Goal: Information Seeking & Learning: Learn about a topic

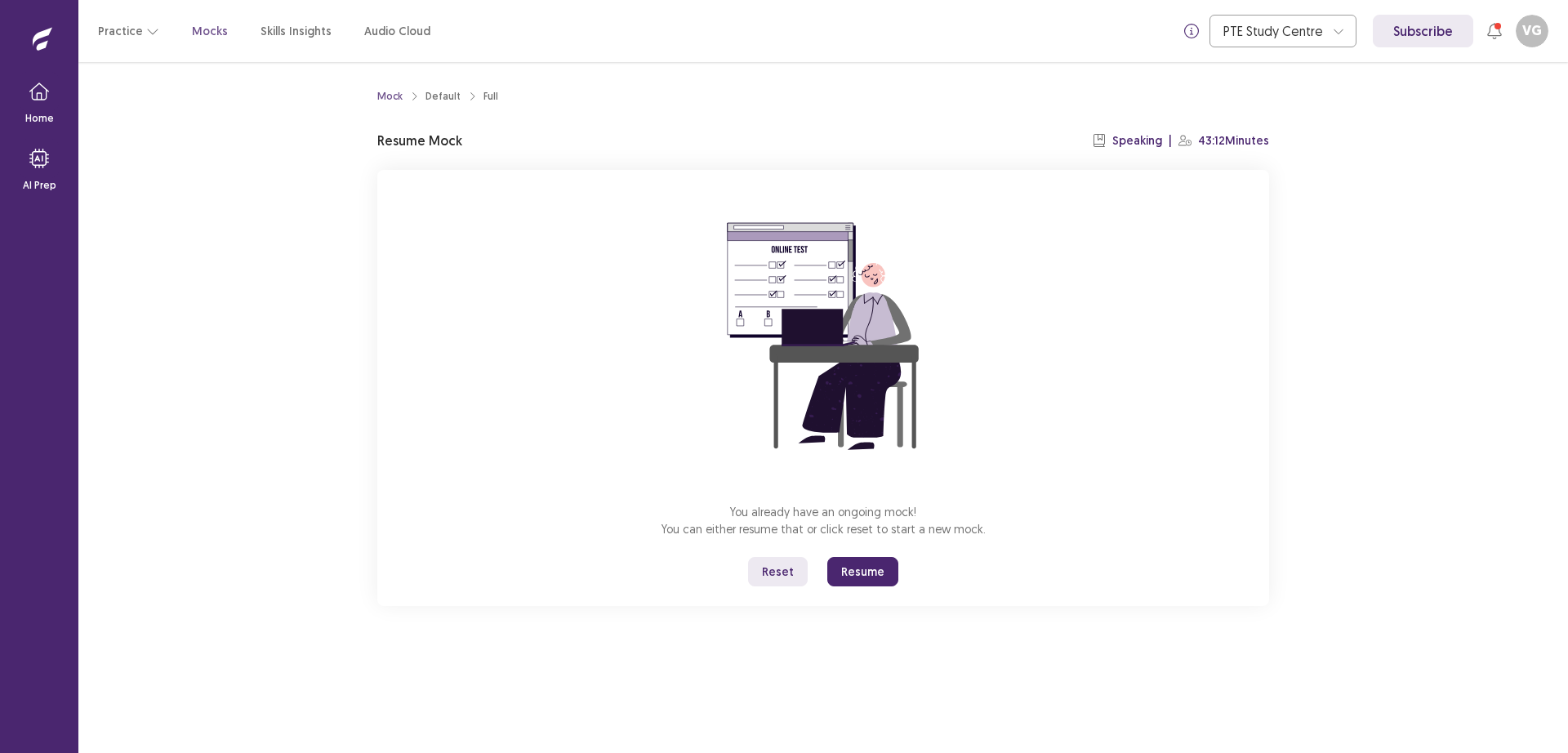
click at [869, 568] on button "Resume" at bounding box center [863, 571] width 71 height 29
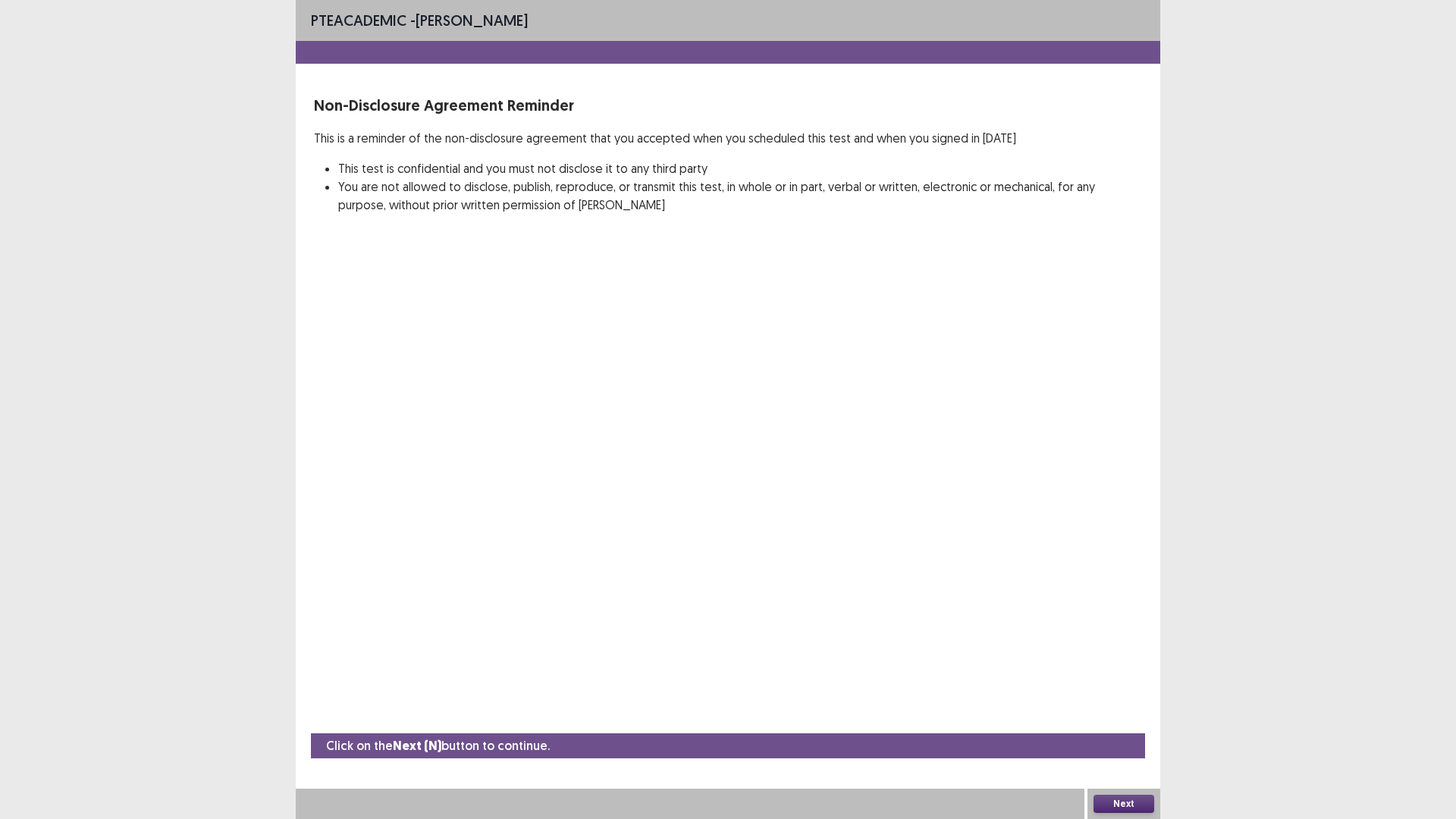
click at [1108, 698] on button "Next" at bounding box center [1123, 804] width 61 height 18
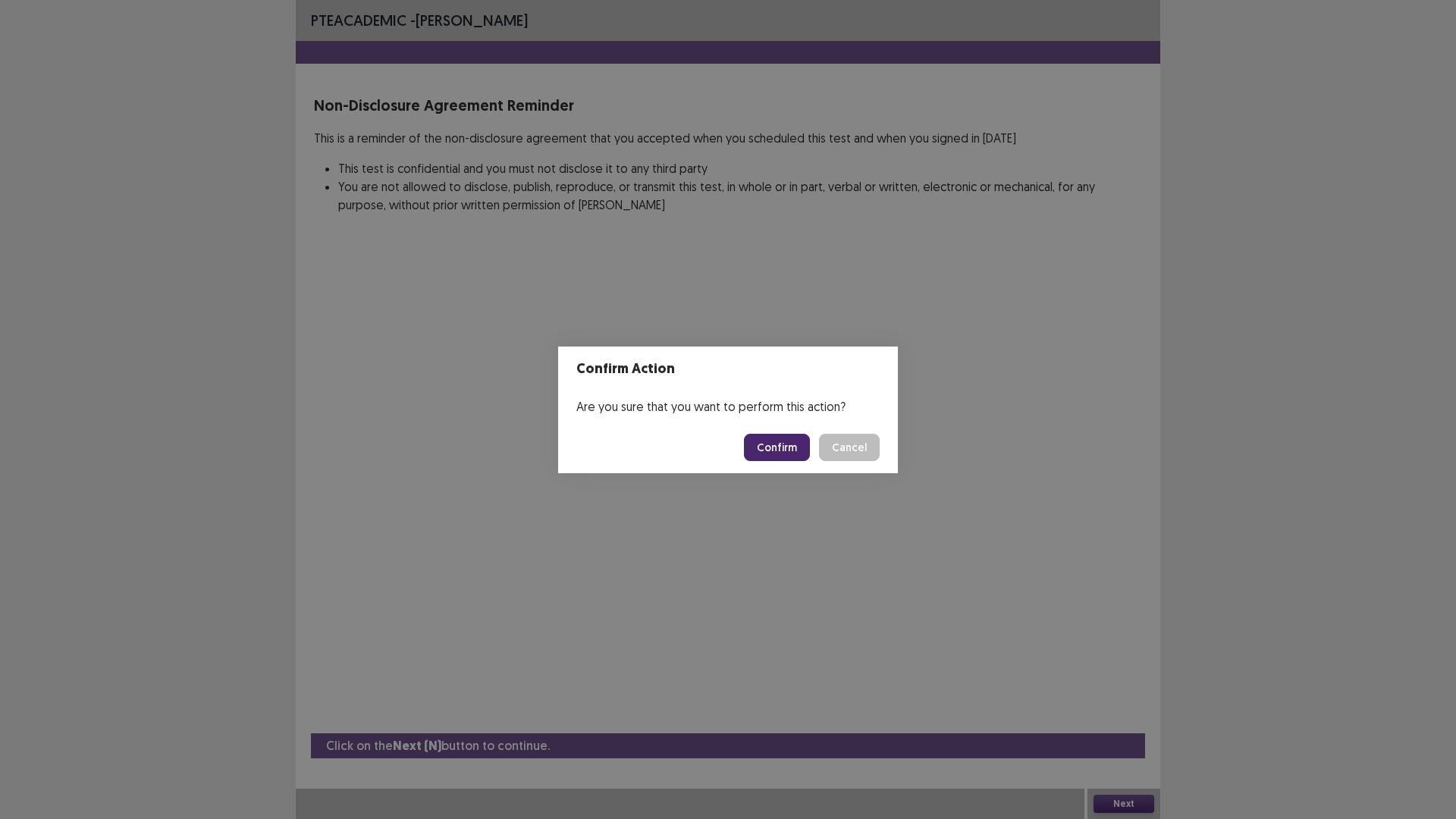
click at [757, 445] on button "Confirm" at bounding box center [777, 447] width 66 height 27
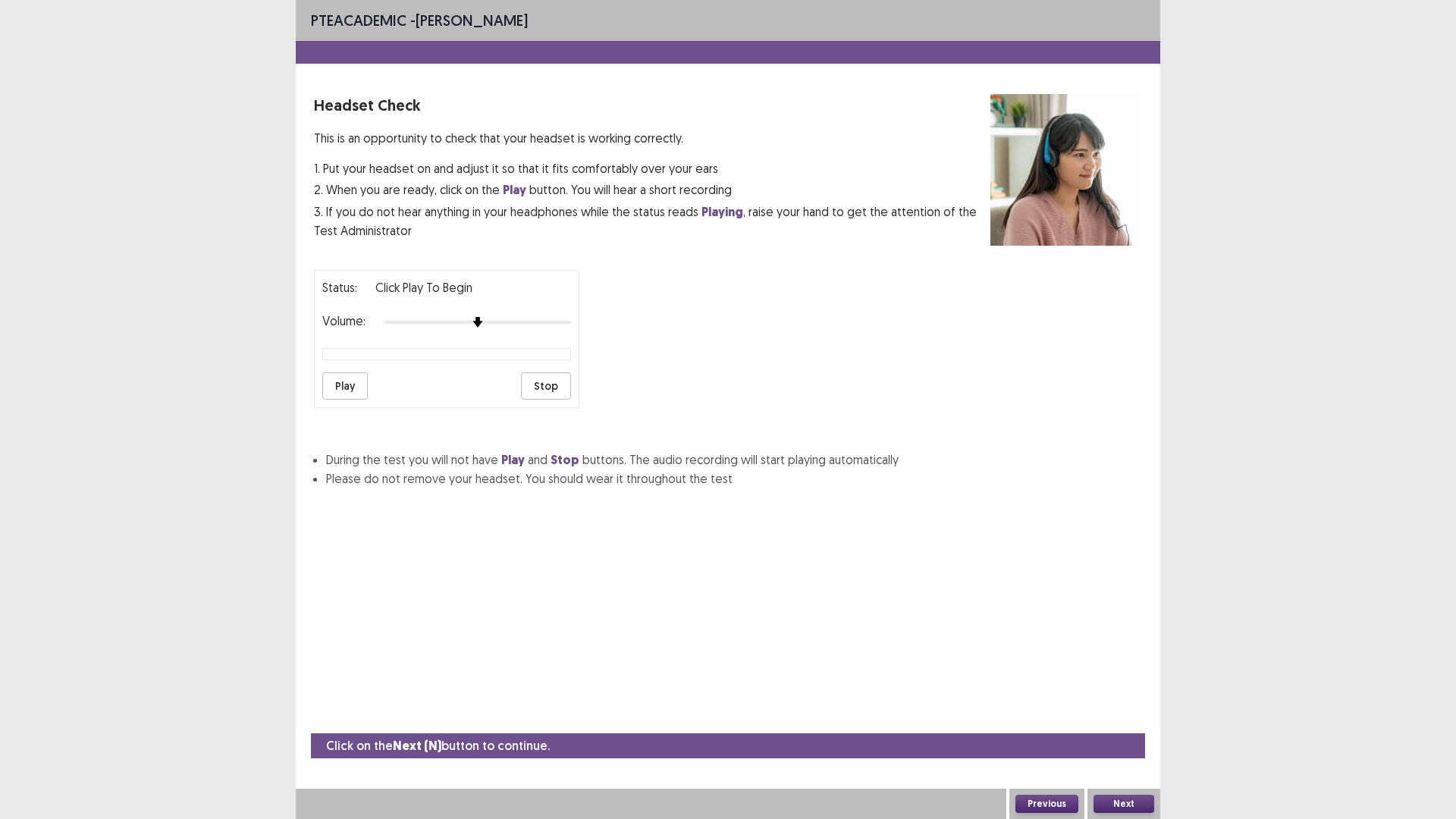
click at [344, 393] on button "Play" at bounding box center [345, 385] width 45 height 27
click at [344, 389] on button "Play" at bounding box center [345, 385] width 45 height 27
click at [1114, 698] on button "Next" at bounding box center [1123, 804] width 61 height 18
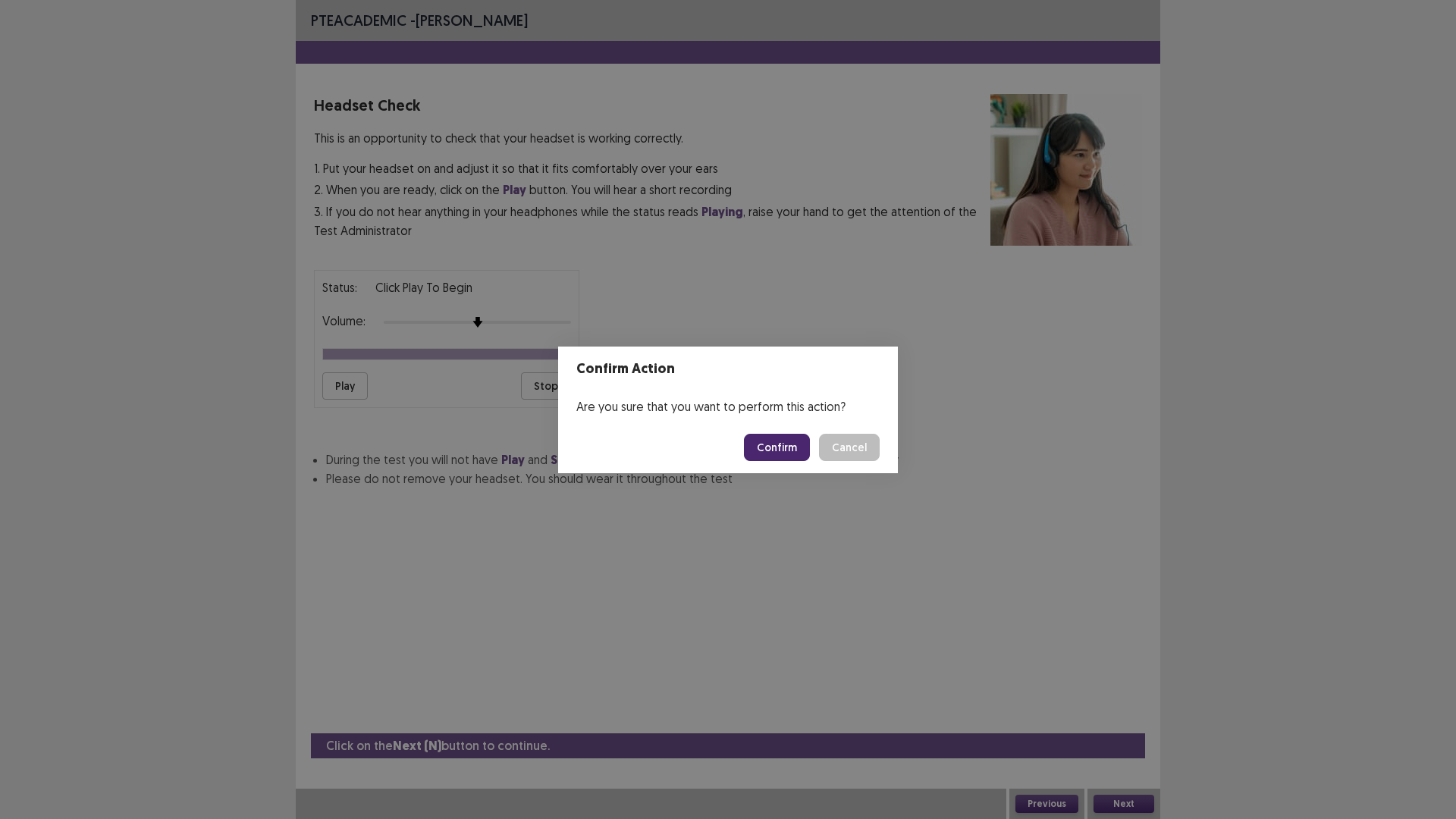
click at [791, 438] on button "Confirm" at bounding box center [777, 447] width 66 height 27
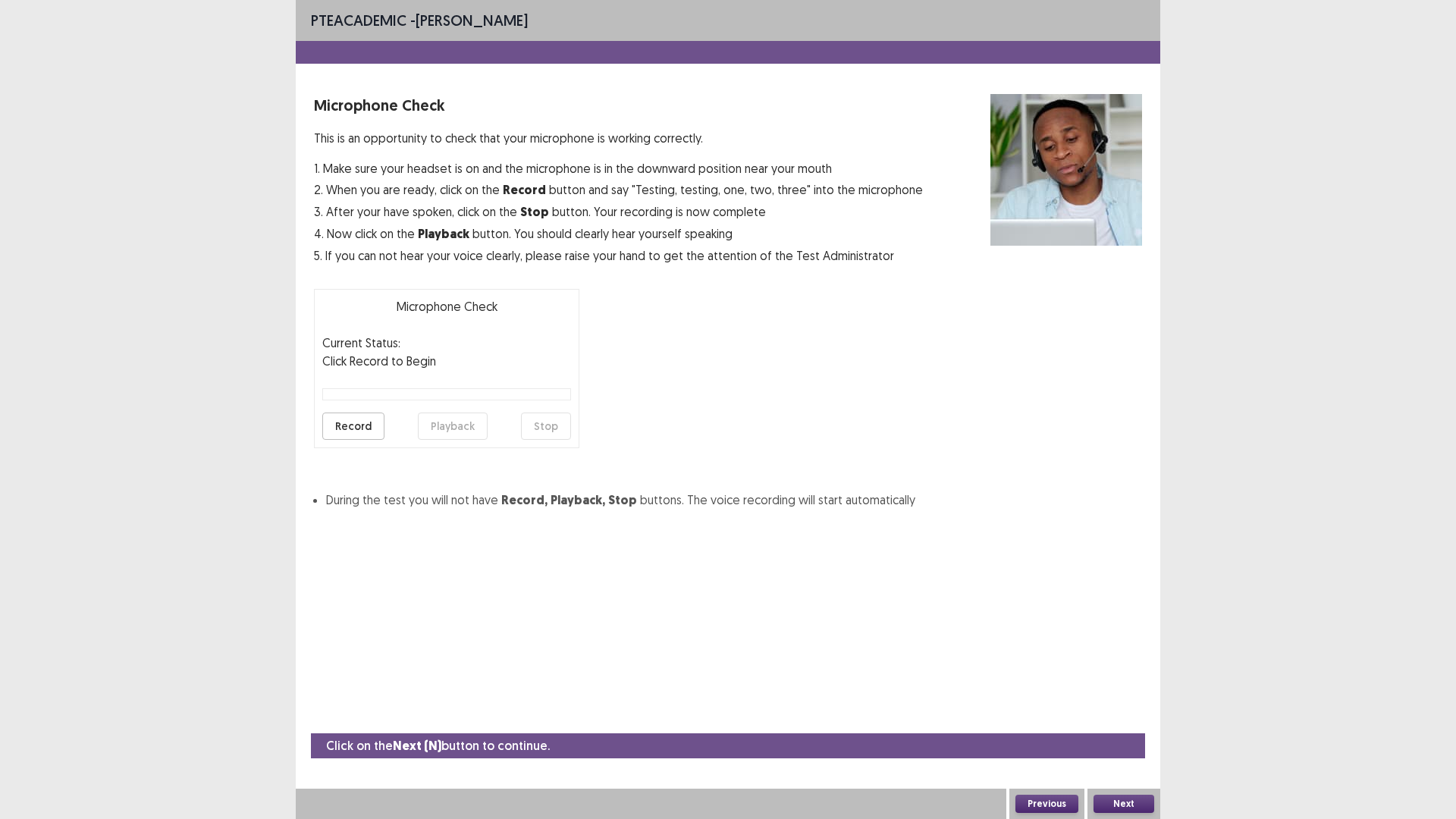
click at [364, 432] on button "Record" at bounding box center [353, 426] width 63 height 27
click at [552, 424] on button "Stop" at bounding box center [545, 426] width 50 height 27
click at [469, 427] on button "Playback" at bounding box center [453, 426] width 70 height 27
click at [1130, 698] on button "Next" at bounding box center [1123, 804] width 61 height 18
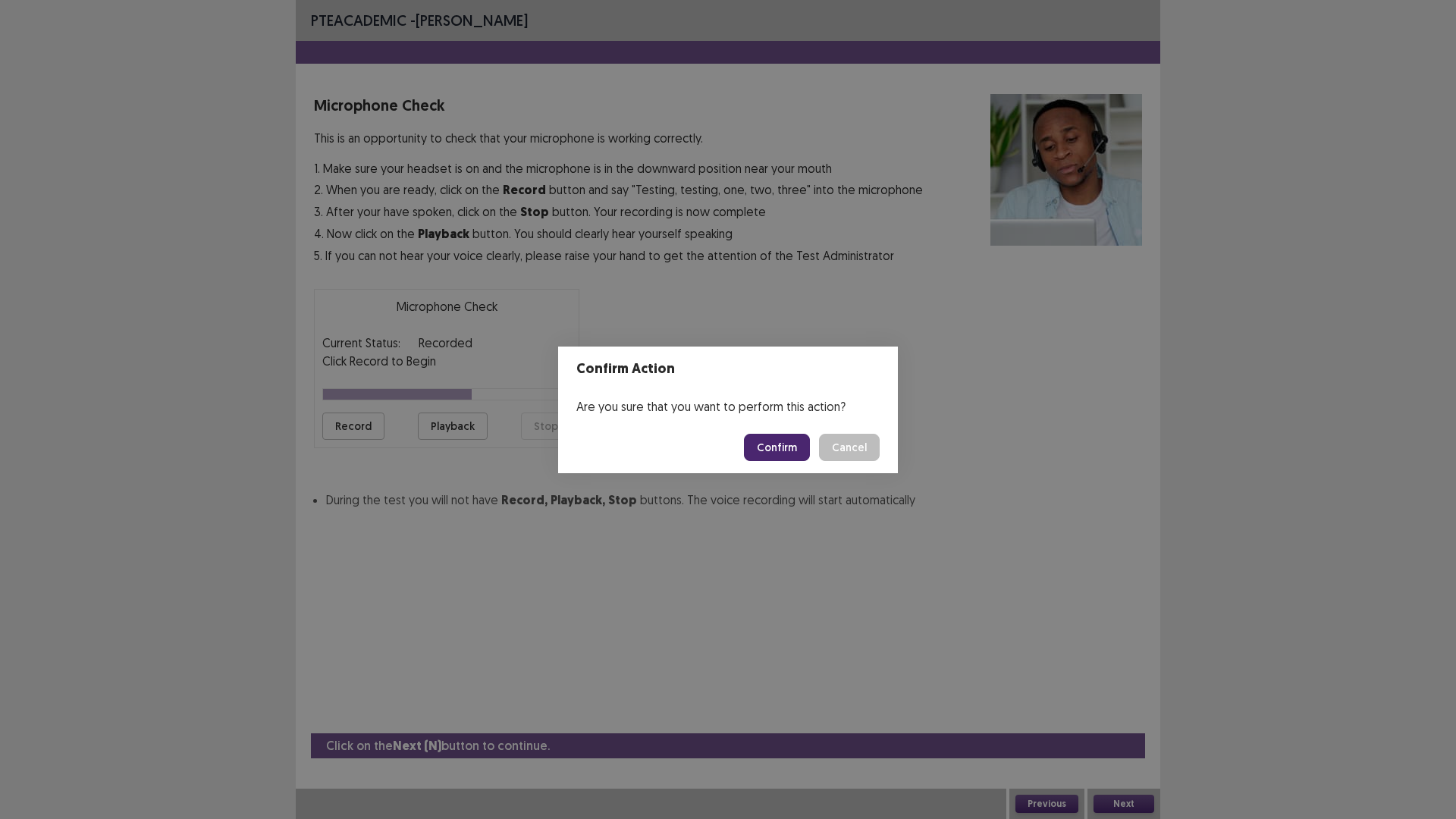
click at [777, 454] on button "Confirm" at bounding box center [777, 447] width 66 height 27
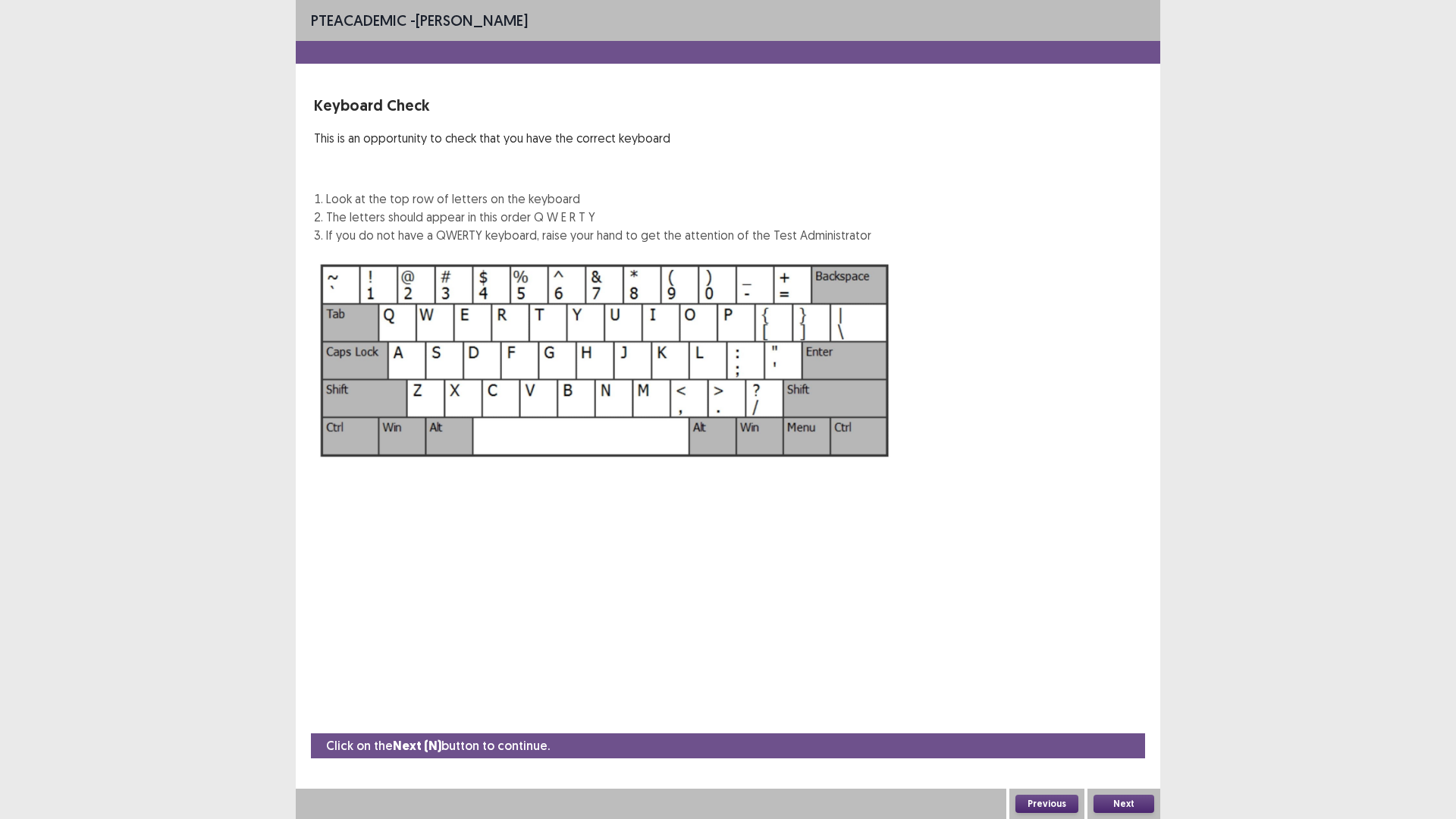
click at [1137, 698] on button "Next" at bounding box center [1123, 804] width 61 height 18
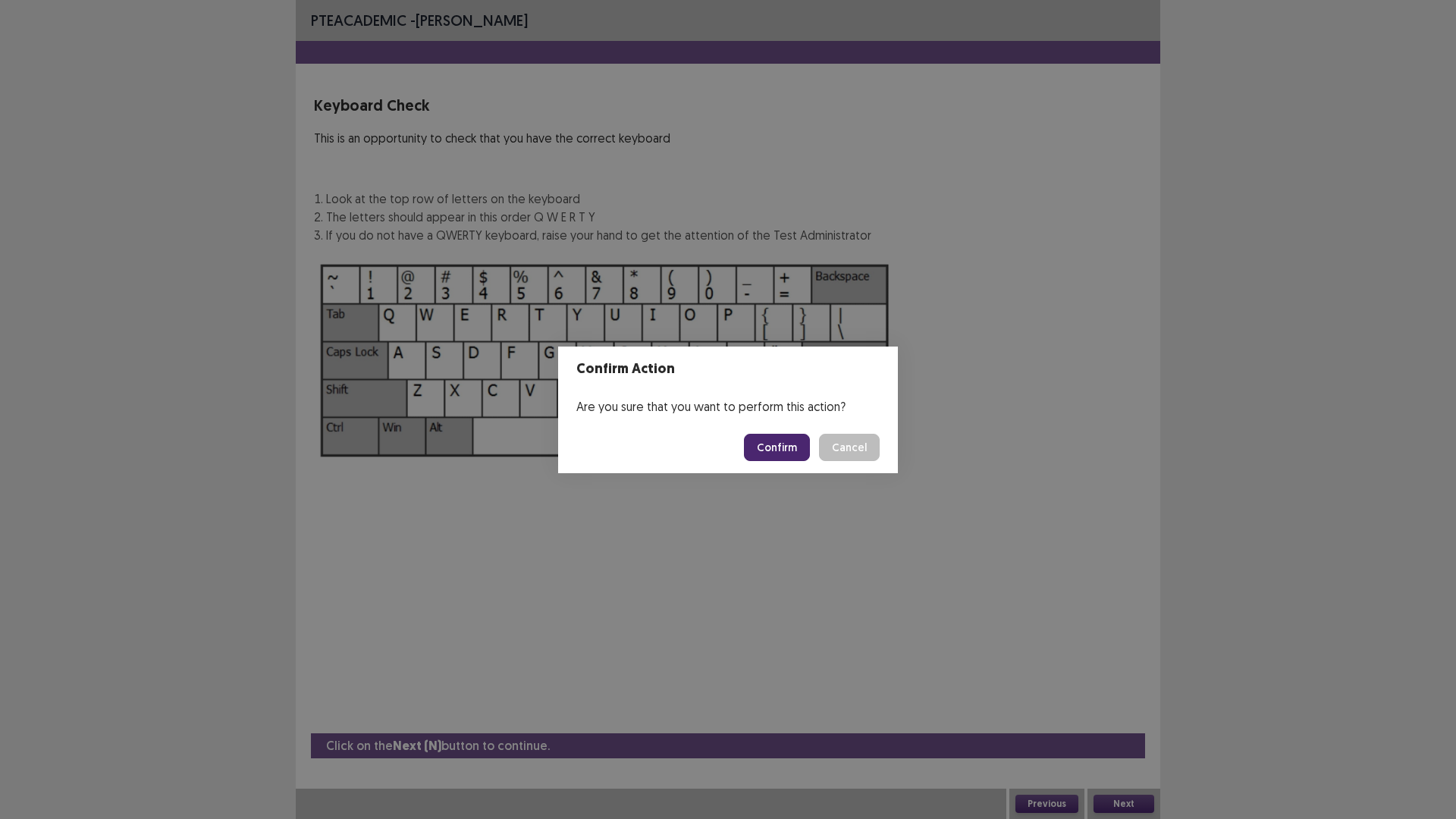
click at [769, 443] on button "Confirm" at bounding box center [777, 447] width 66 height 27
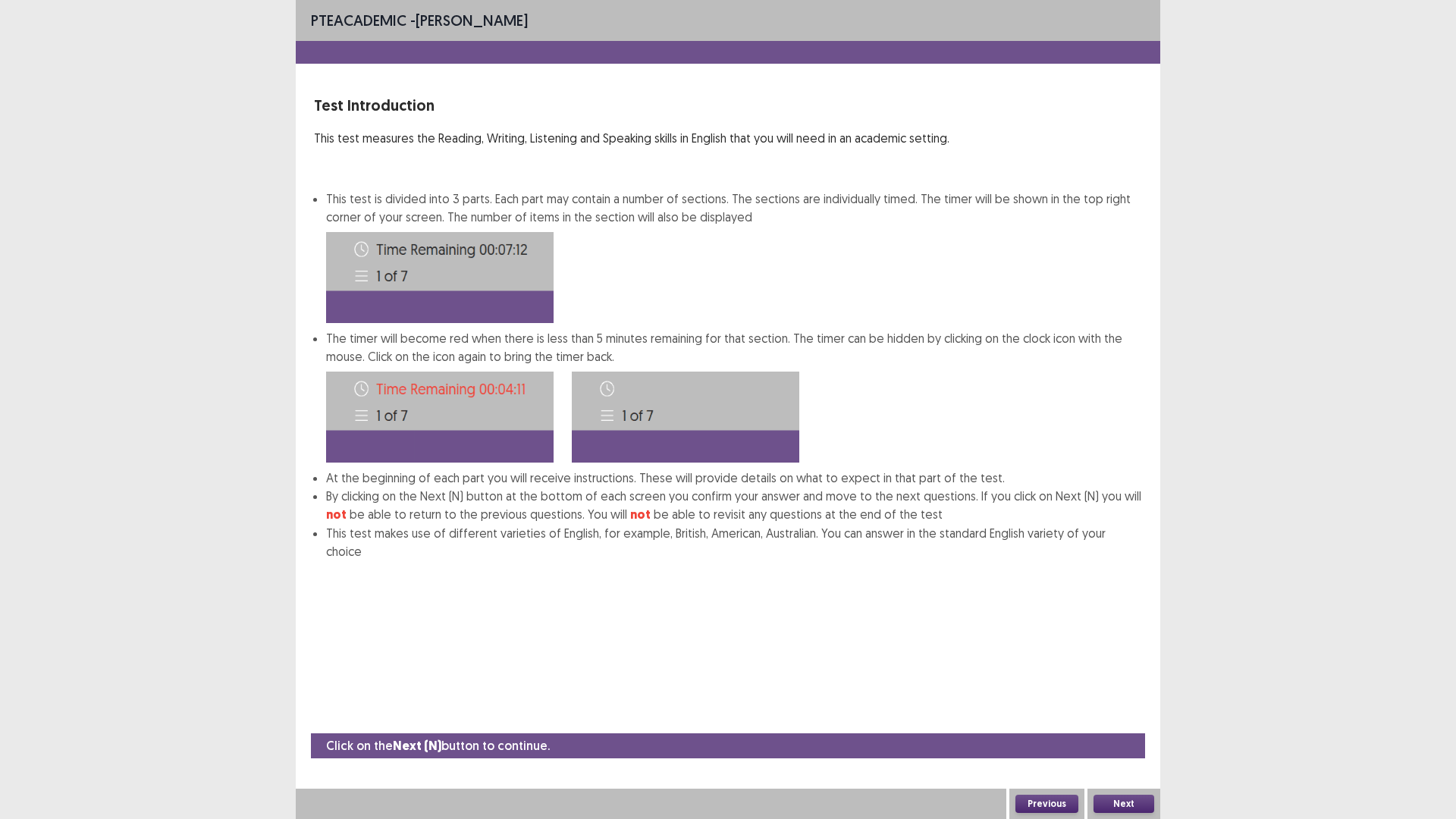
click at [1129, 698] on button "Next" at bounding box center [1123, 804] width 61 height 18
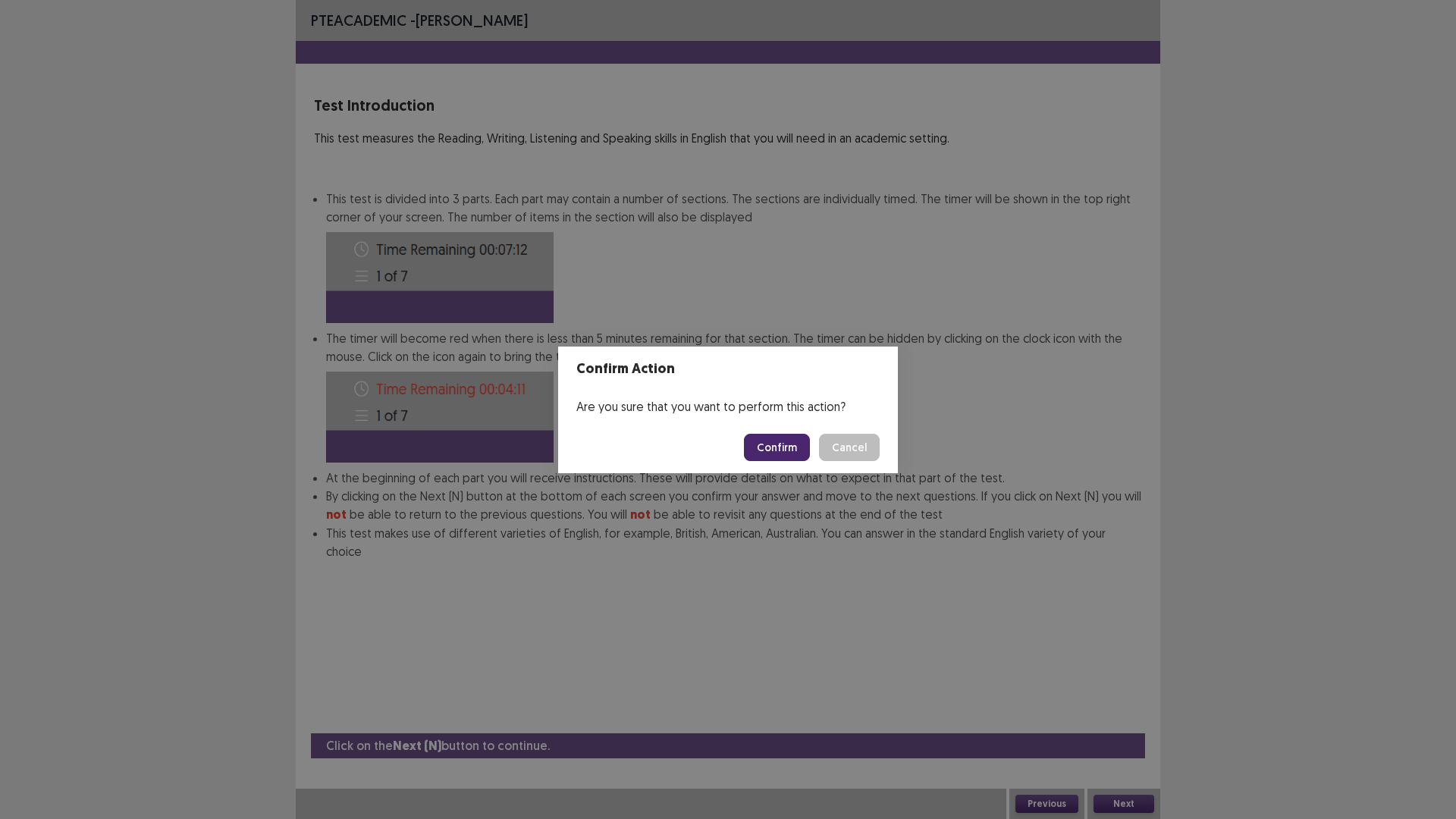
click at [793, 453] on button "Confirm" at bounding box center [777, 447] width 66 height 27
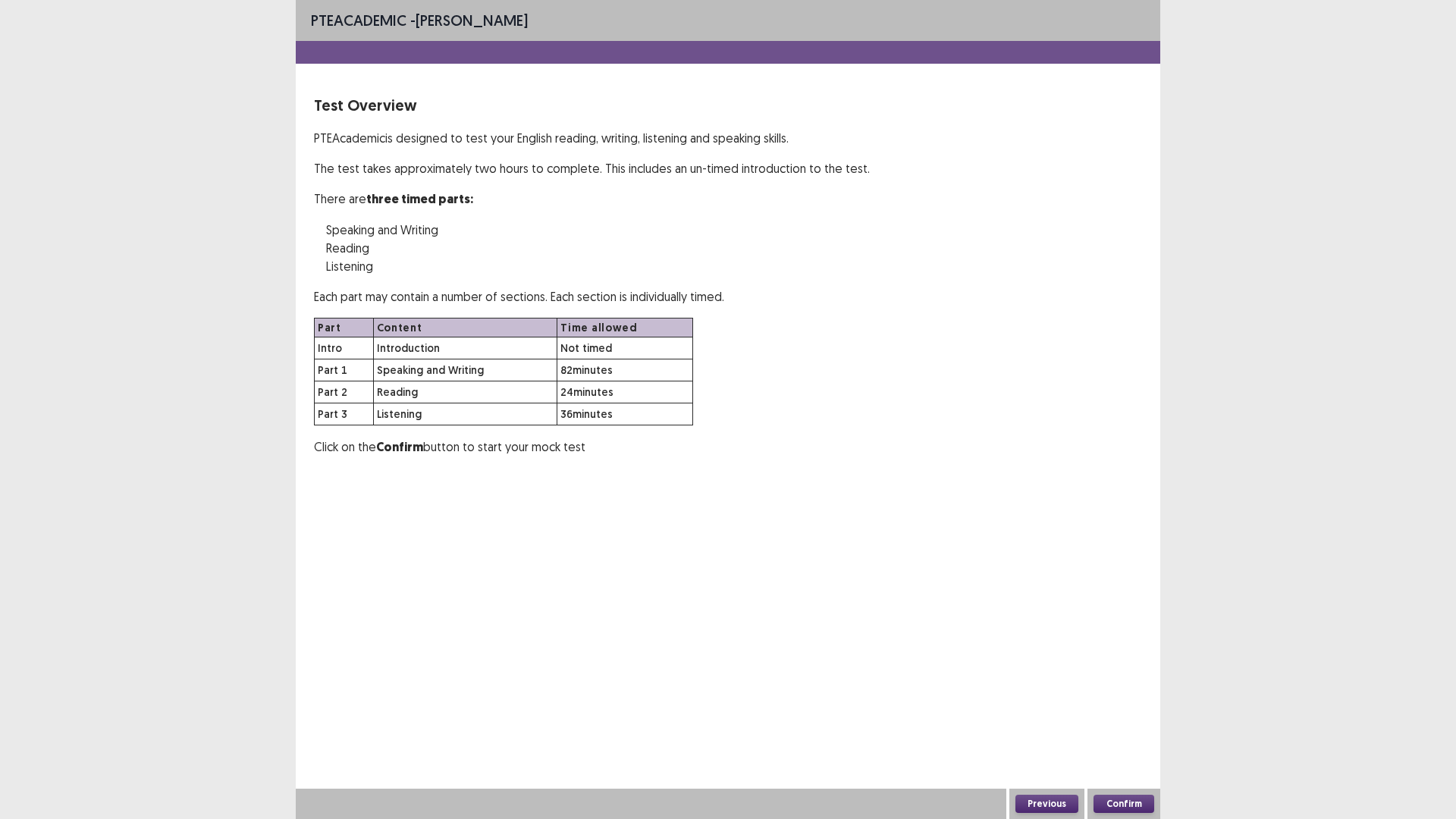
click at [1129, 698] on button "Confirm" at bounding box center [1123, 804] width 61 height 18
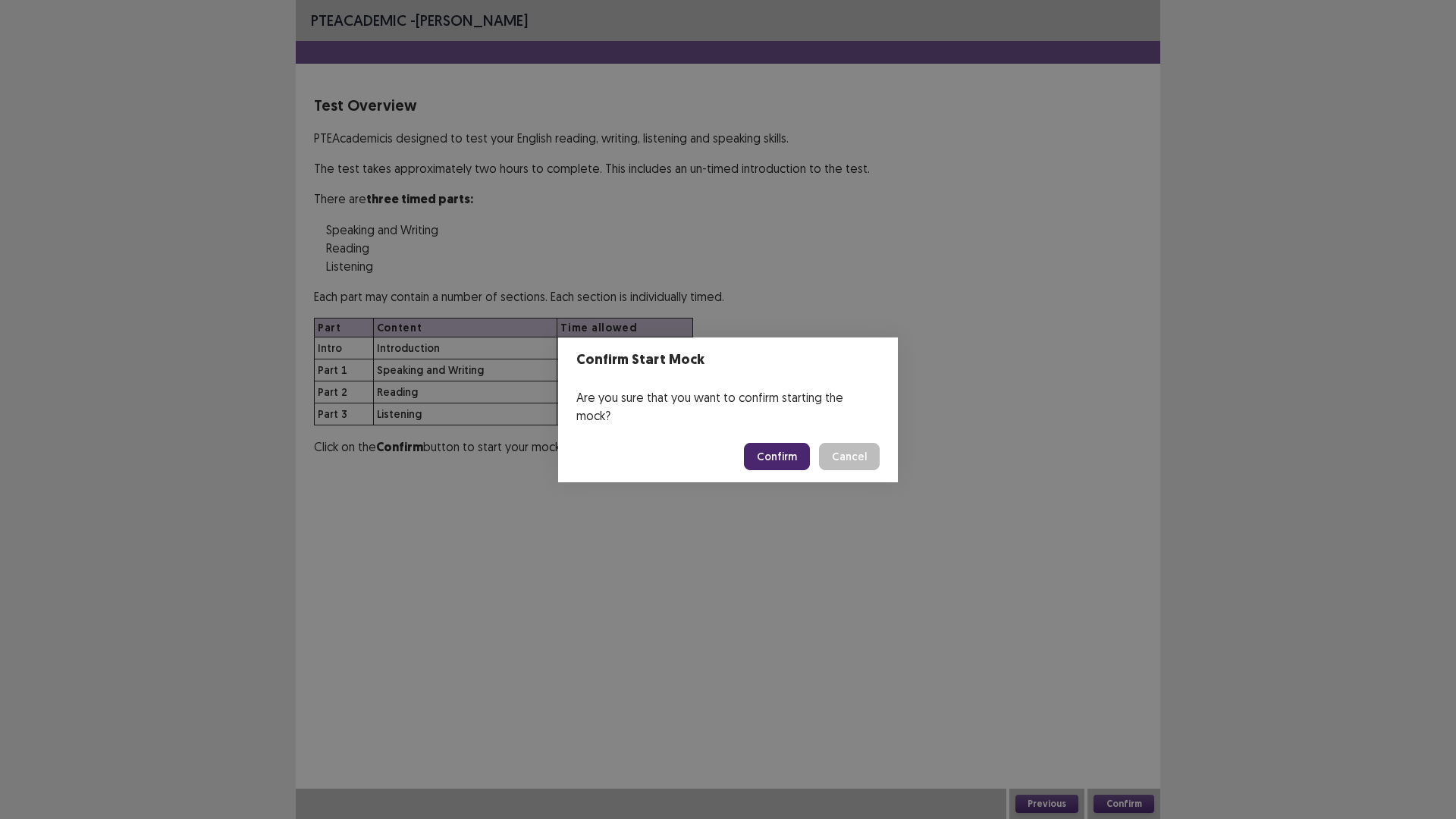
click at [774, 445] on button "Confirm" at bounding box center [777, 456] width 66 height 27
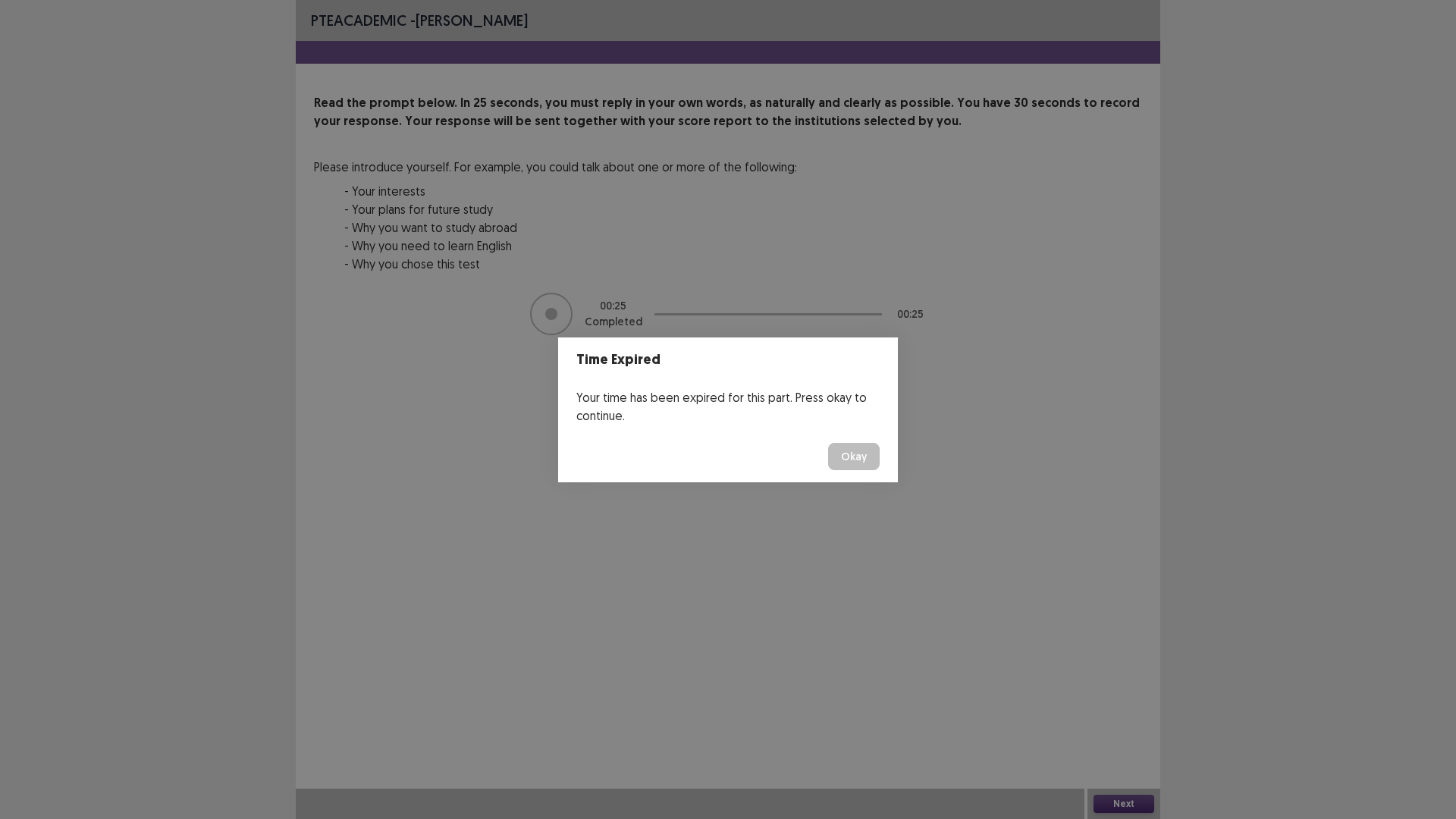
click at [854, 456] on button "Okay" at bounding box center [854, 456] width 52 height 27
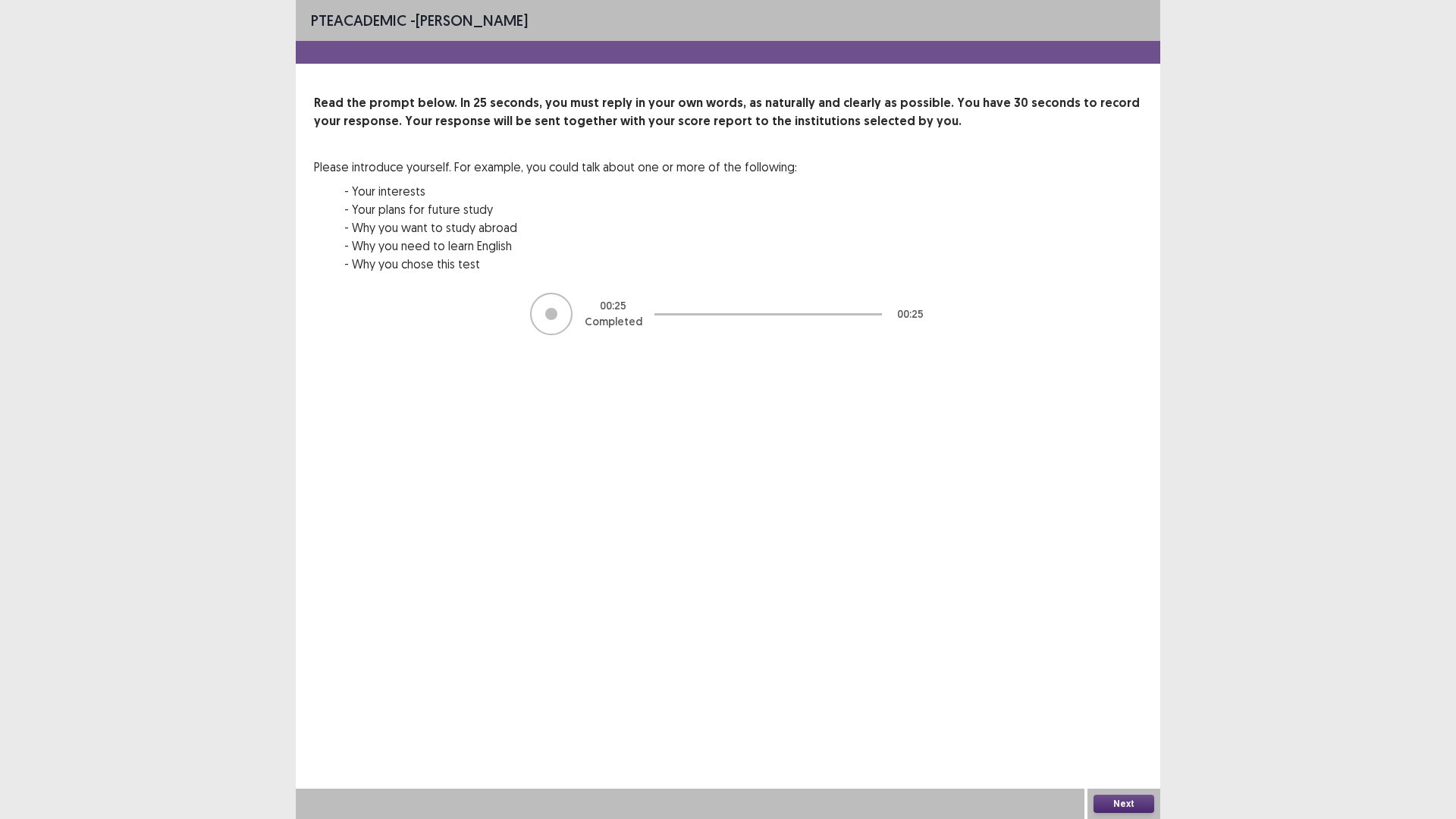
click at [1125, 698] on button "Next" at bounding box center [1123, 804] width 61 height 18
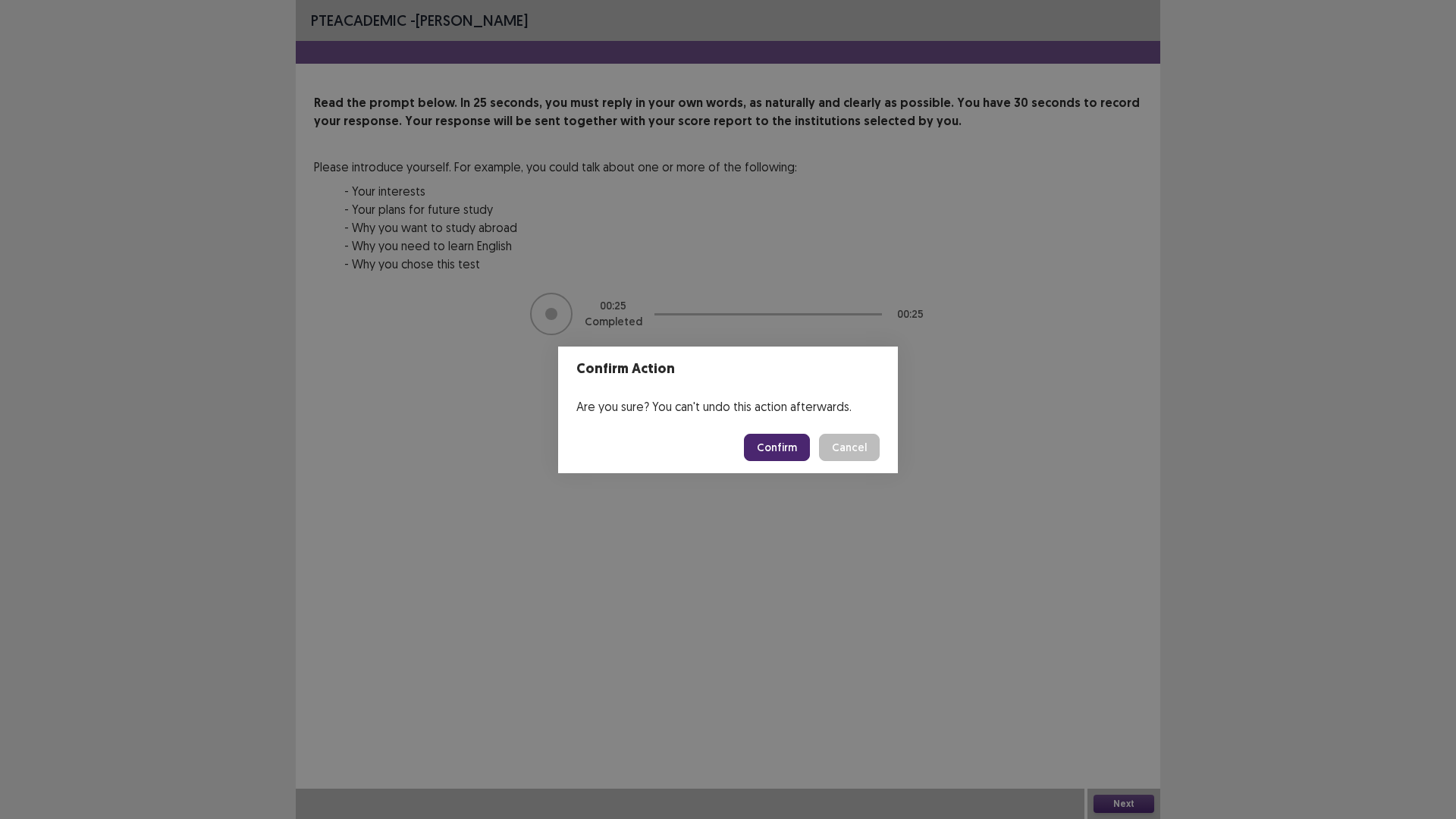
click at [781, 456] on button "Confirm" at bounding box center [777, 447] width 66 height 27
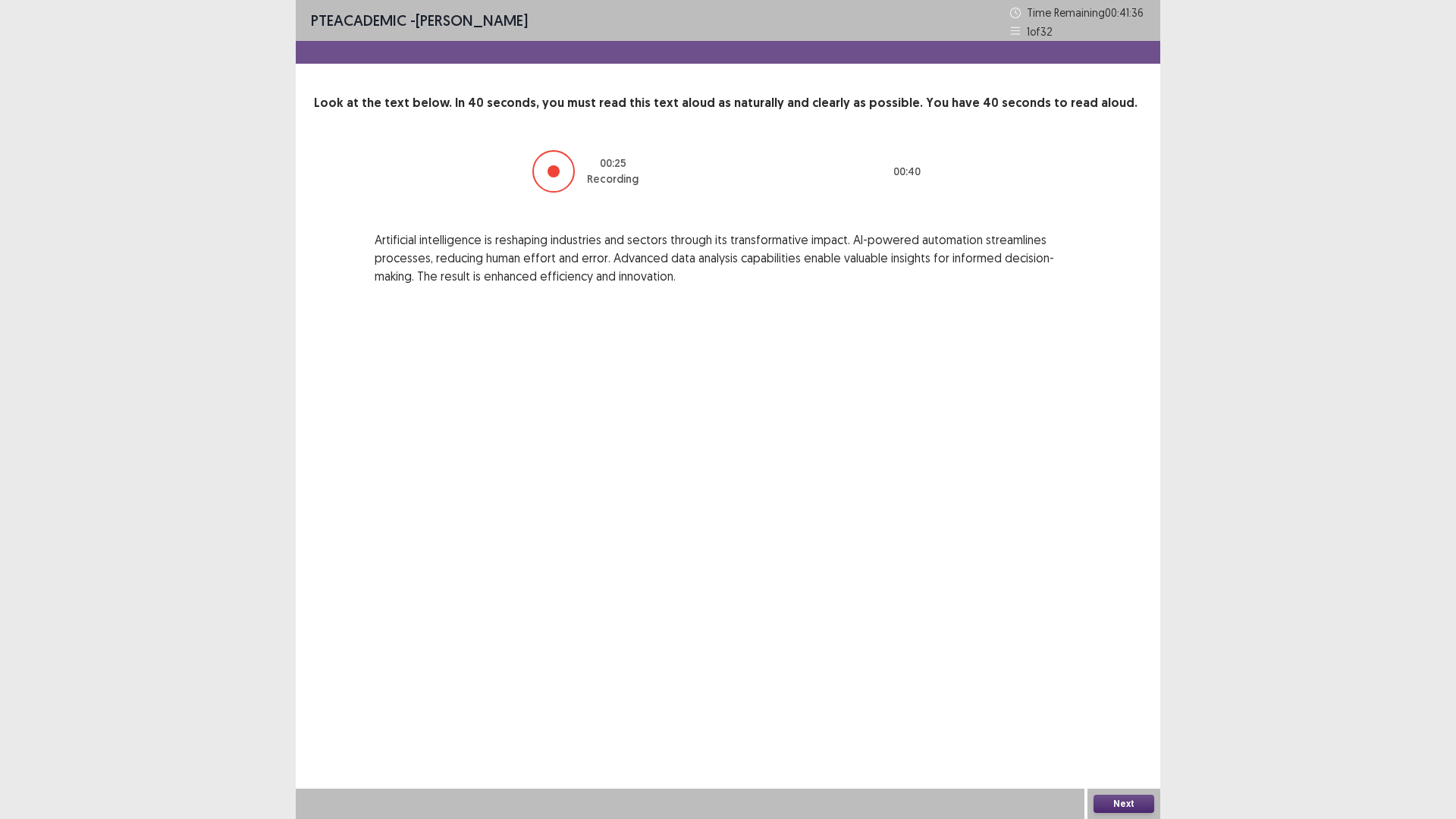
click at [1120, 698] on button "Next" at bounding box center [1123, 804] width 61 height 18
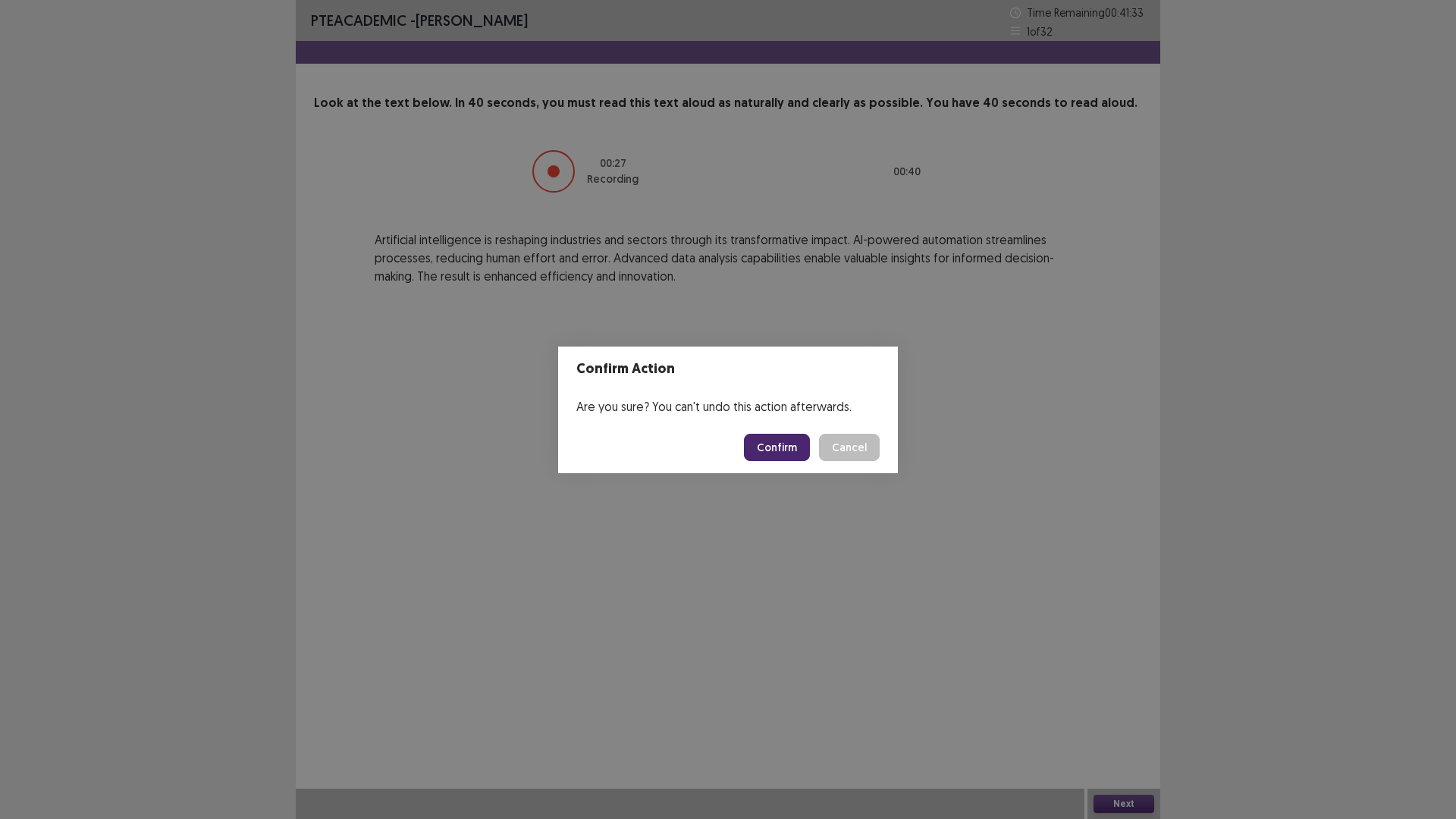
click at [765, 455] on button "Confirm" at bounding box center [777, 447] width 66 height 27
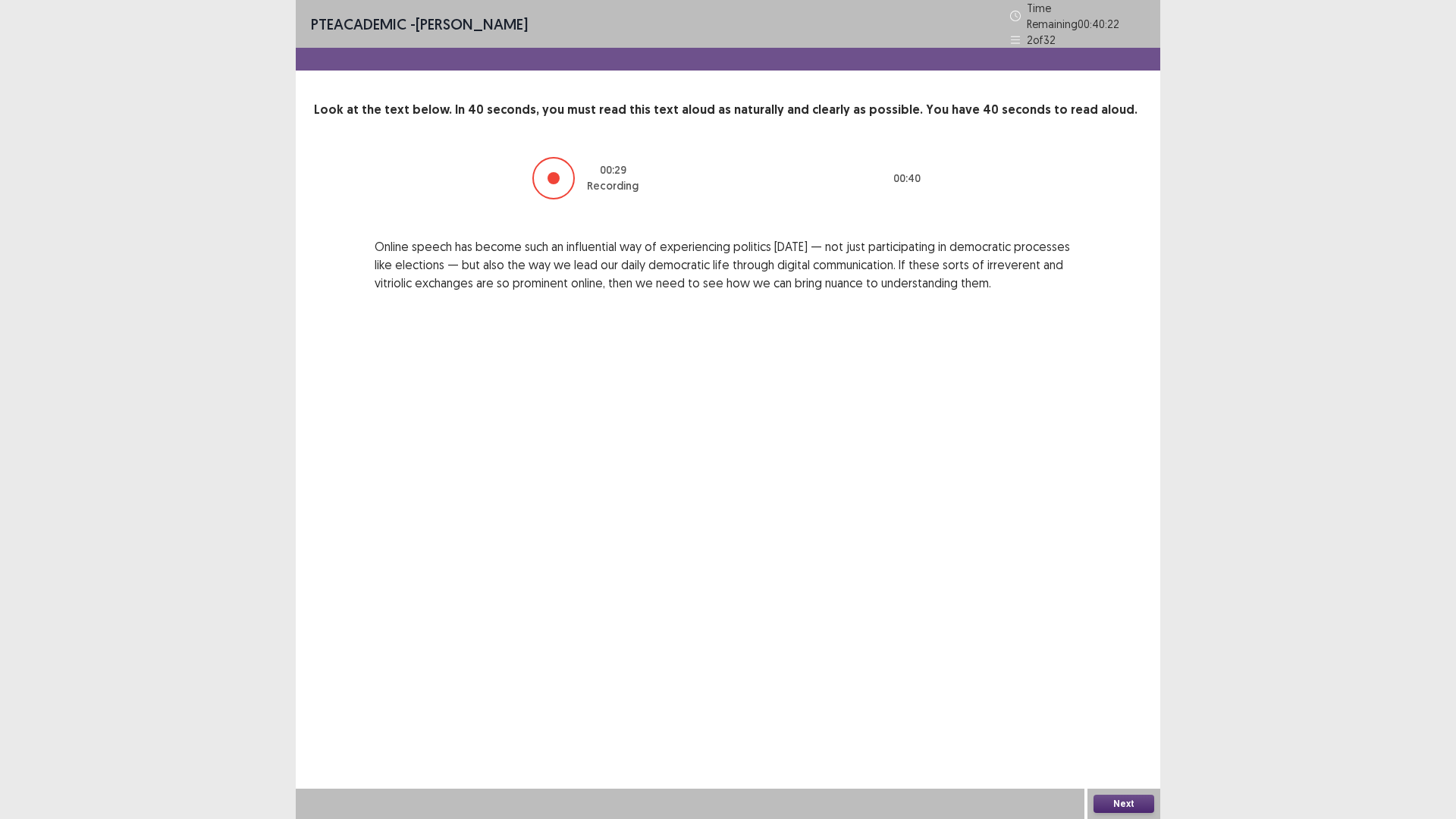
click at [1129, 698] on button "Next" at bounding box center [1123, 804] width 61 height 18
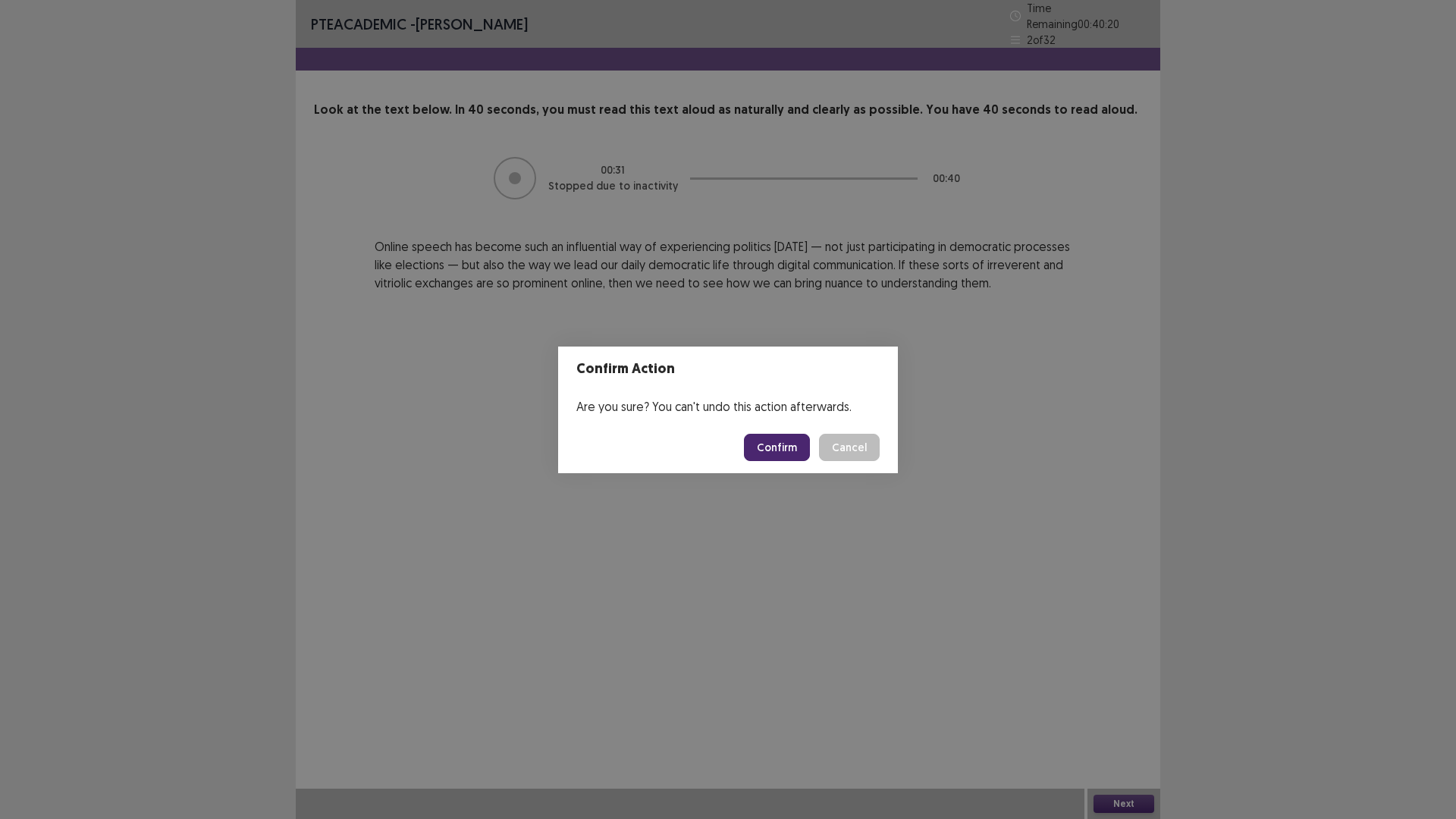
click at [786, 446] on button "Confirm" at bounding box center [777, 447] width 66 height 27
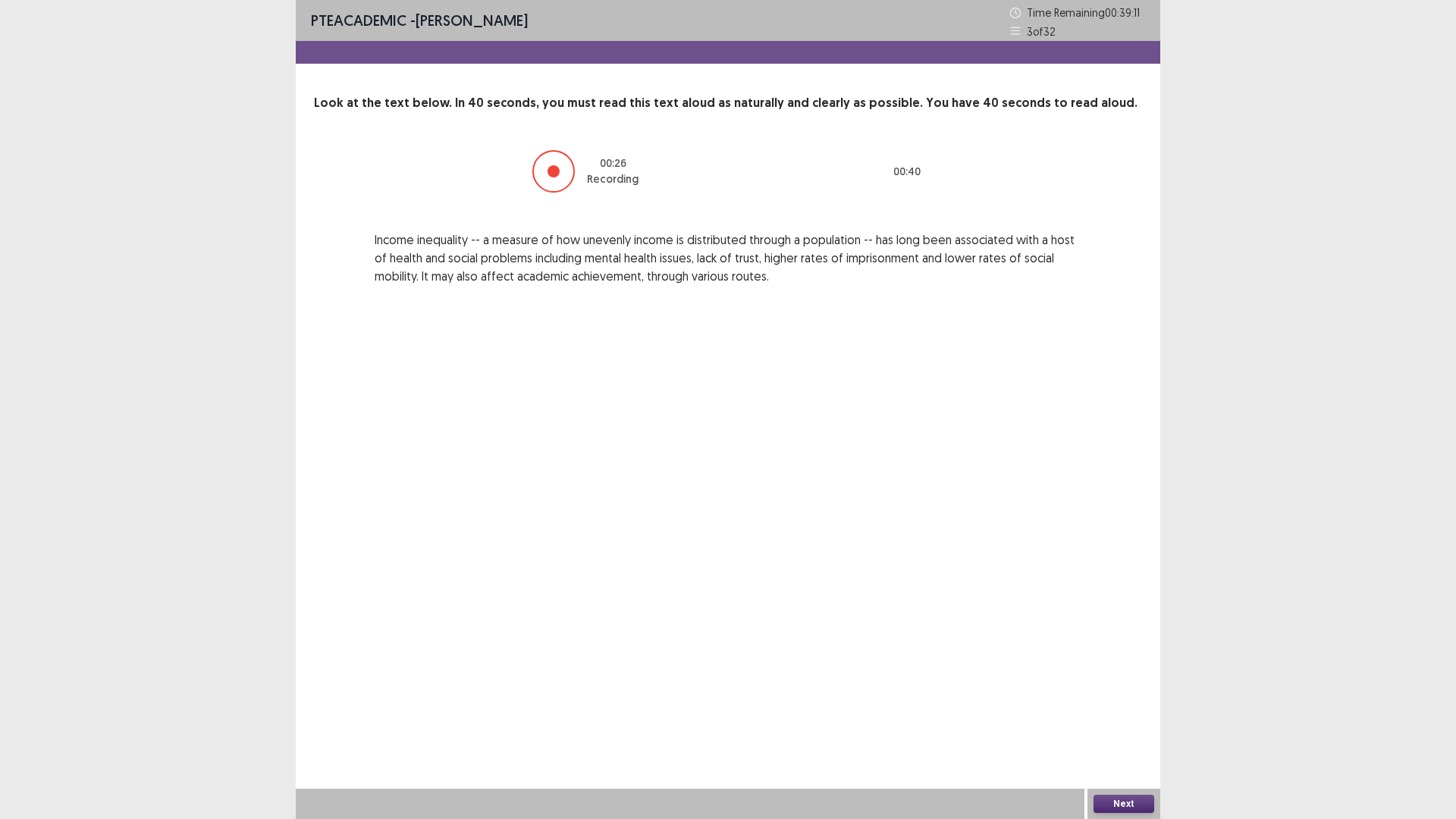
click at [1119, 698] on button "Next" at bounding box center [1123, 804] width 61 height 18
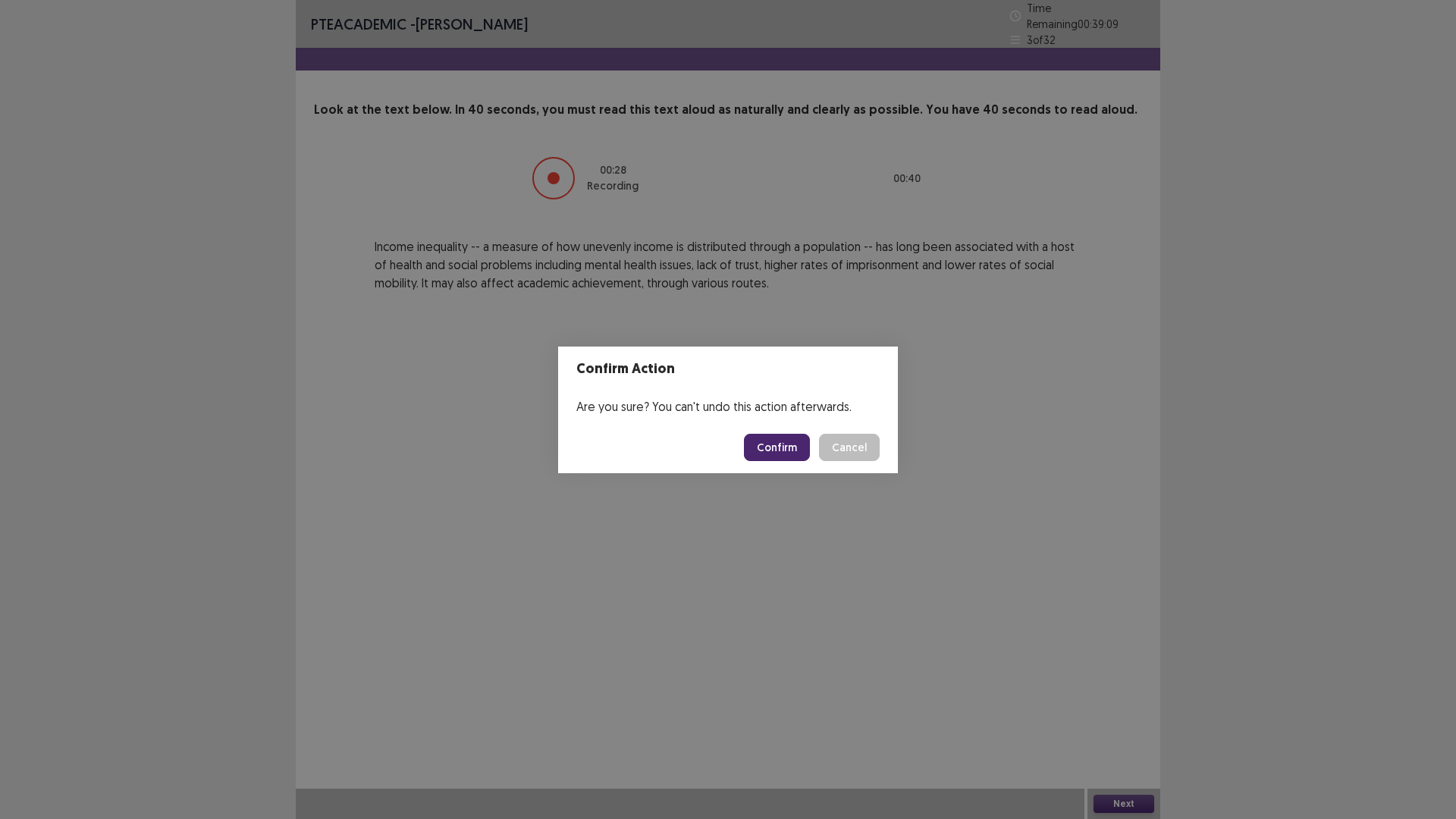
click at [769, 451] on button "Confirm" at bounding box center [777, 447] width 66 height 27
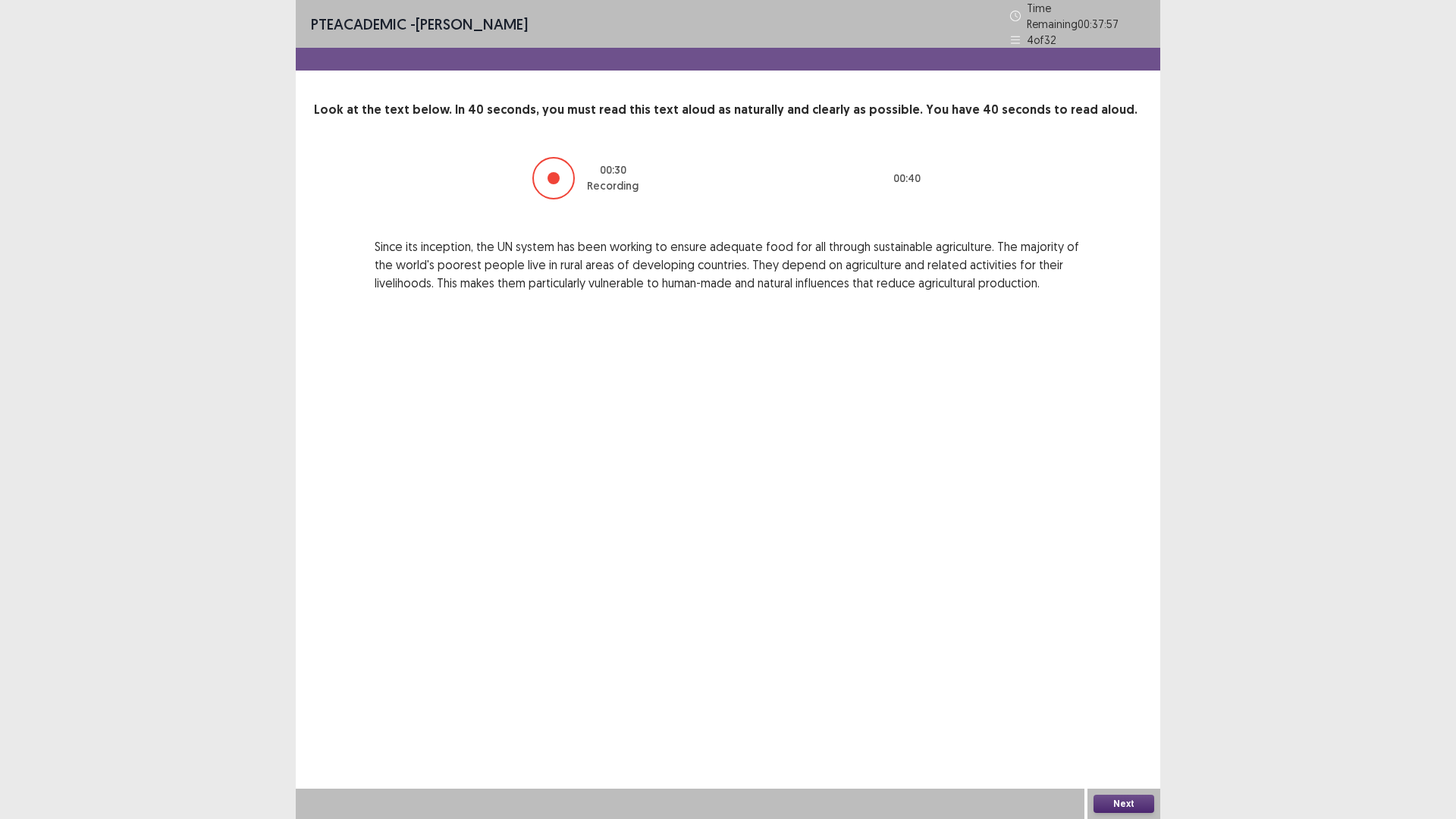
click at [1133, 698] on button "Next" at bounding box center [1123, 804] width 61 height 18
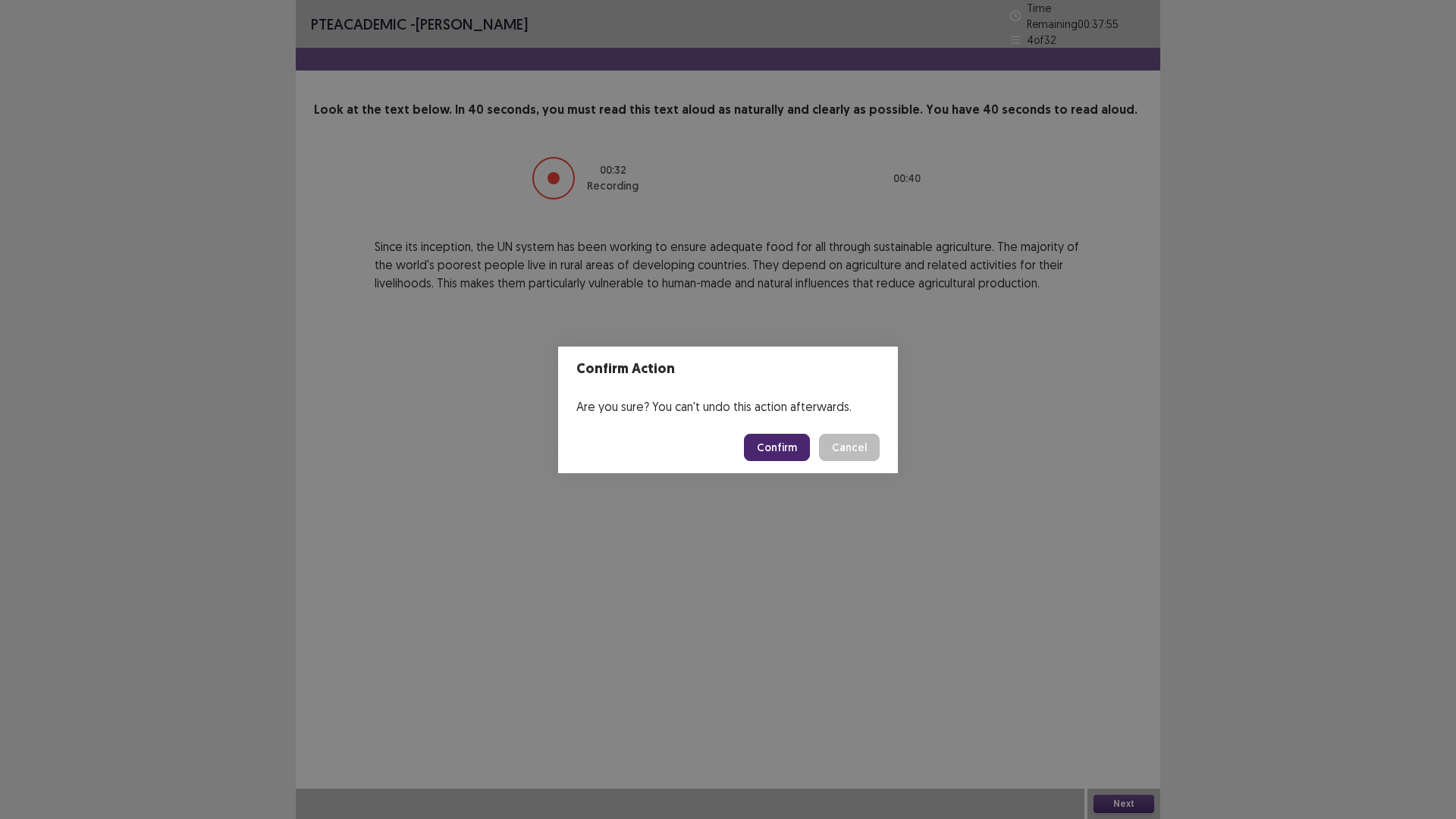
click at [778, 446] on button "Confirm" at bounding box center [777, 447] width 66 height 27
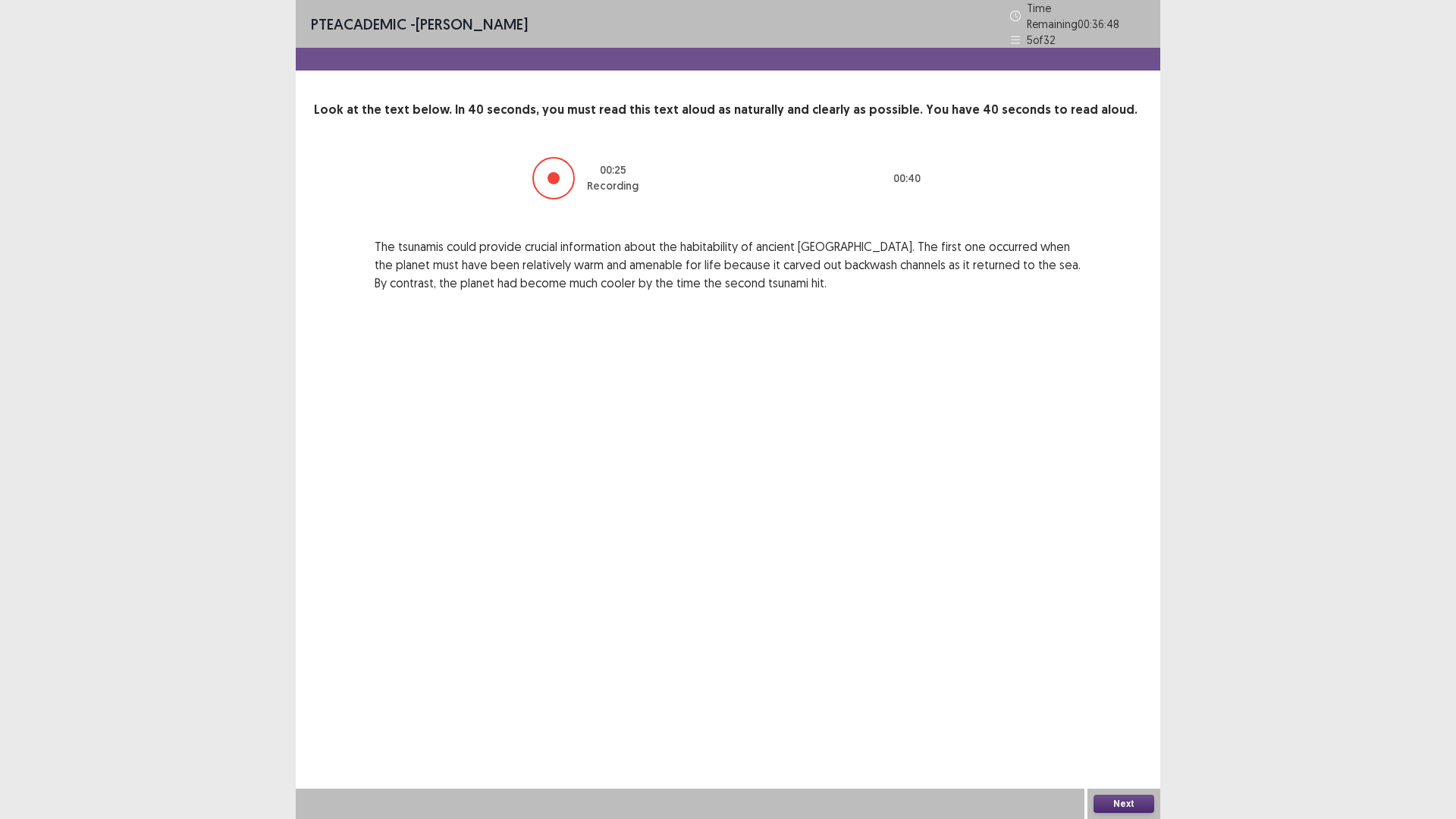
click at [1132, 698] on button "Next" at bounding box center [1123, 804] width 61 height 18
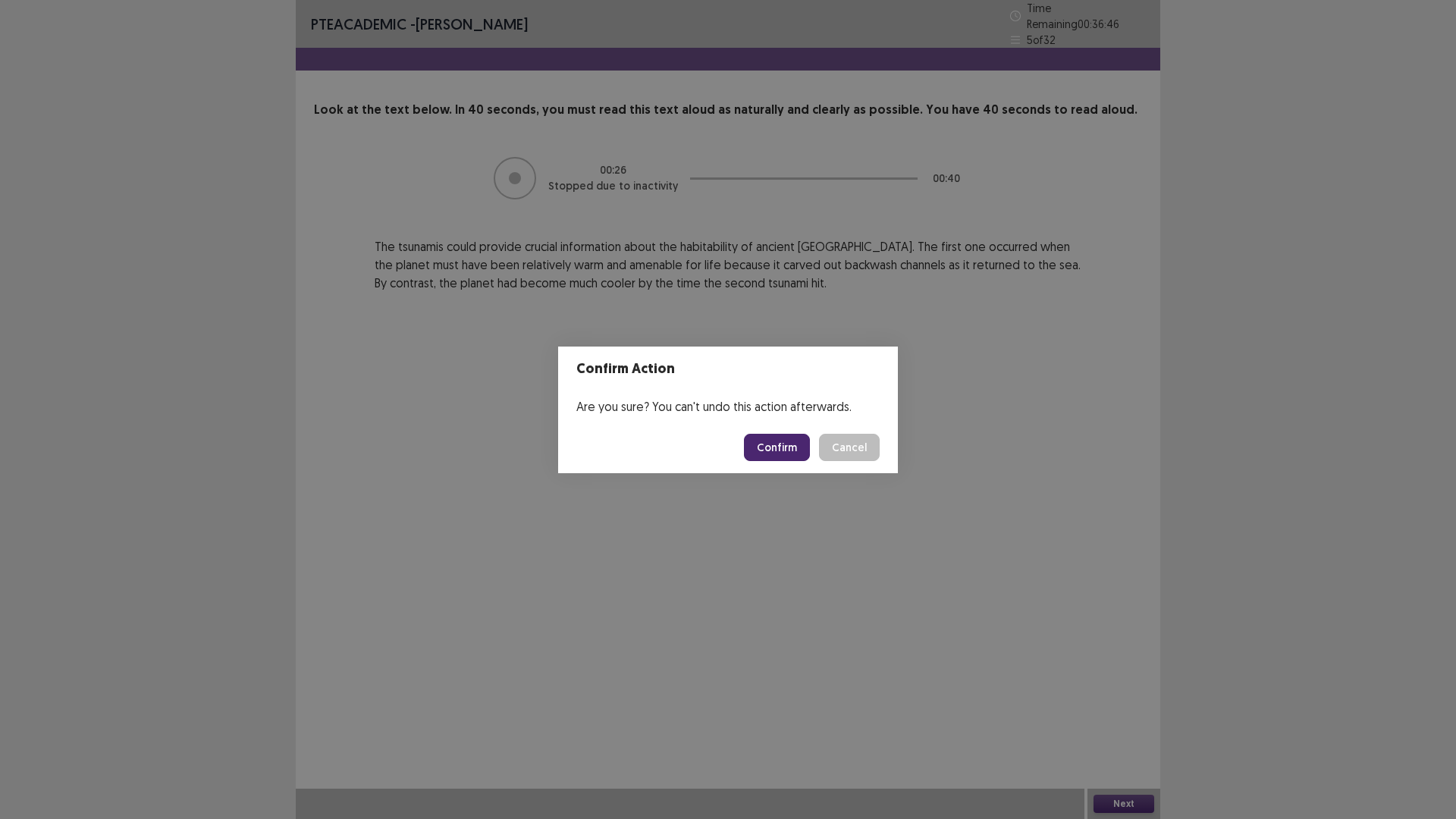
click at [771, 451] on button "Confirm" at bounding box center [777, 447] width 66 height 27
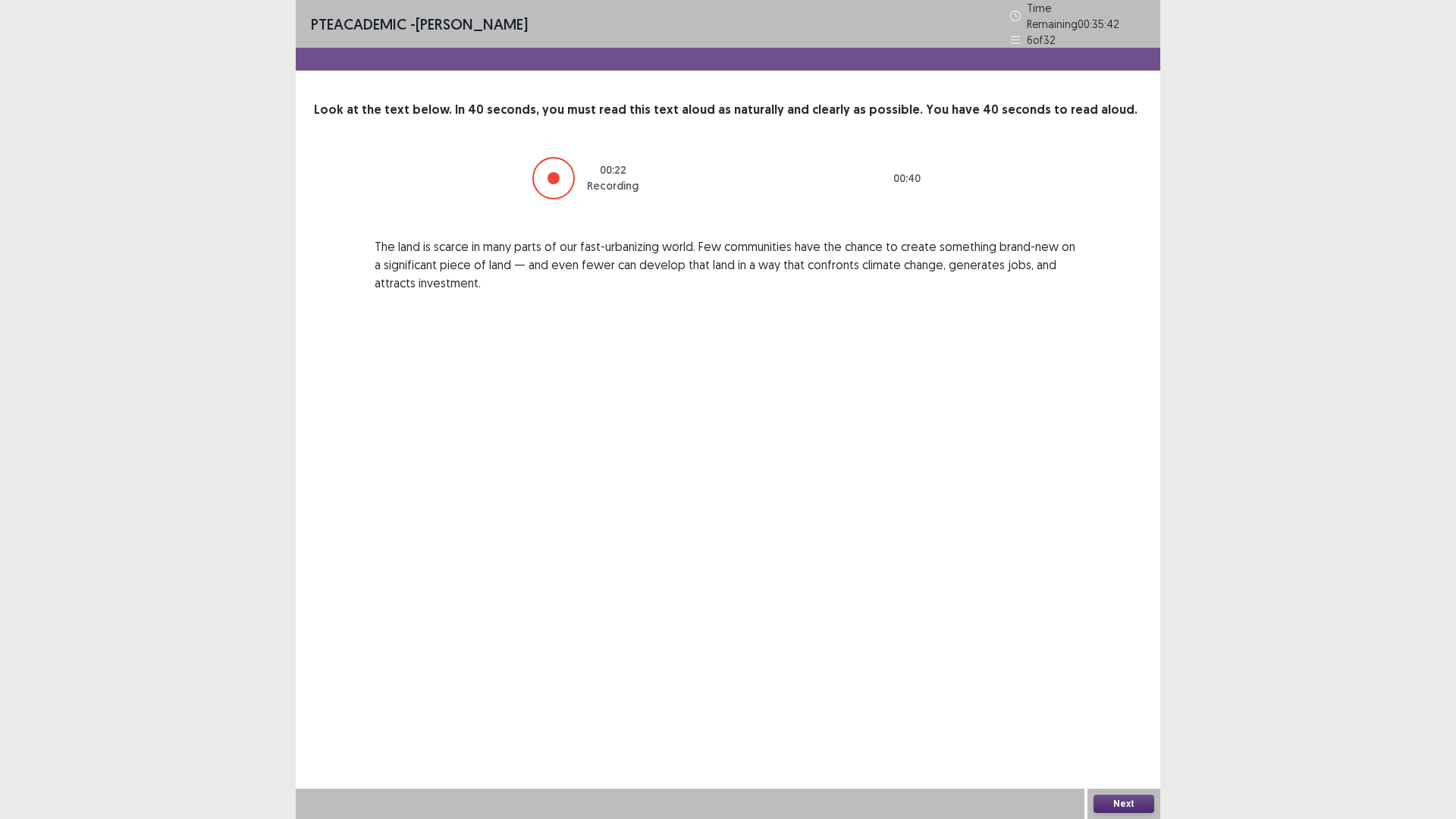
click at [1106, 698] on button "Next" at bounding box center [1123, 804] width 61 height 18
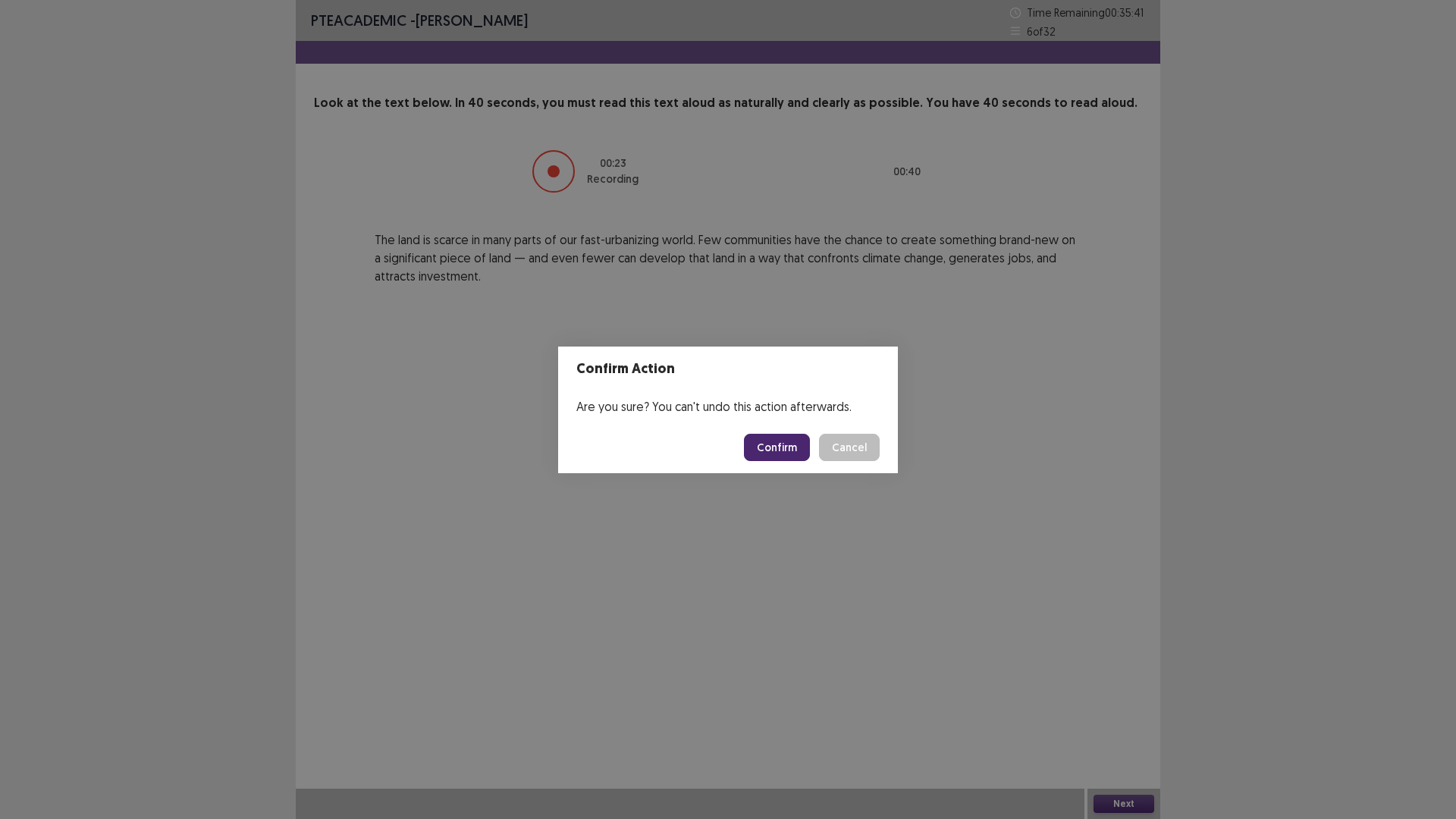
click at [782, 445] on button "Confirm" at bounding box center [777, 447] width 66 height 27
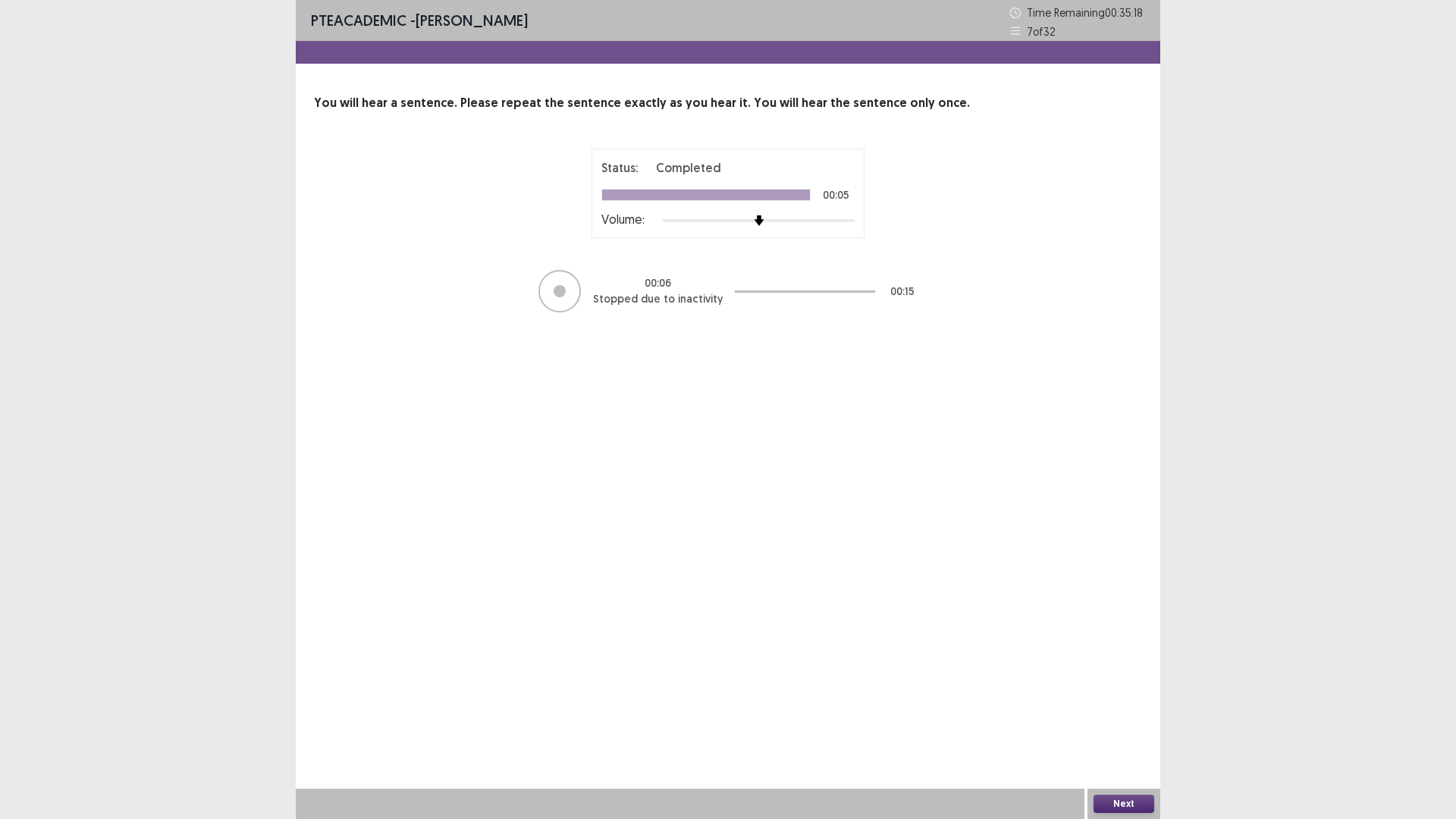
click at [1134, 698] on button "Next" at bounding box center [1123, 804] width 61 height 18
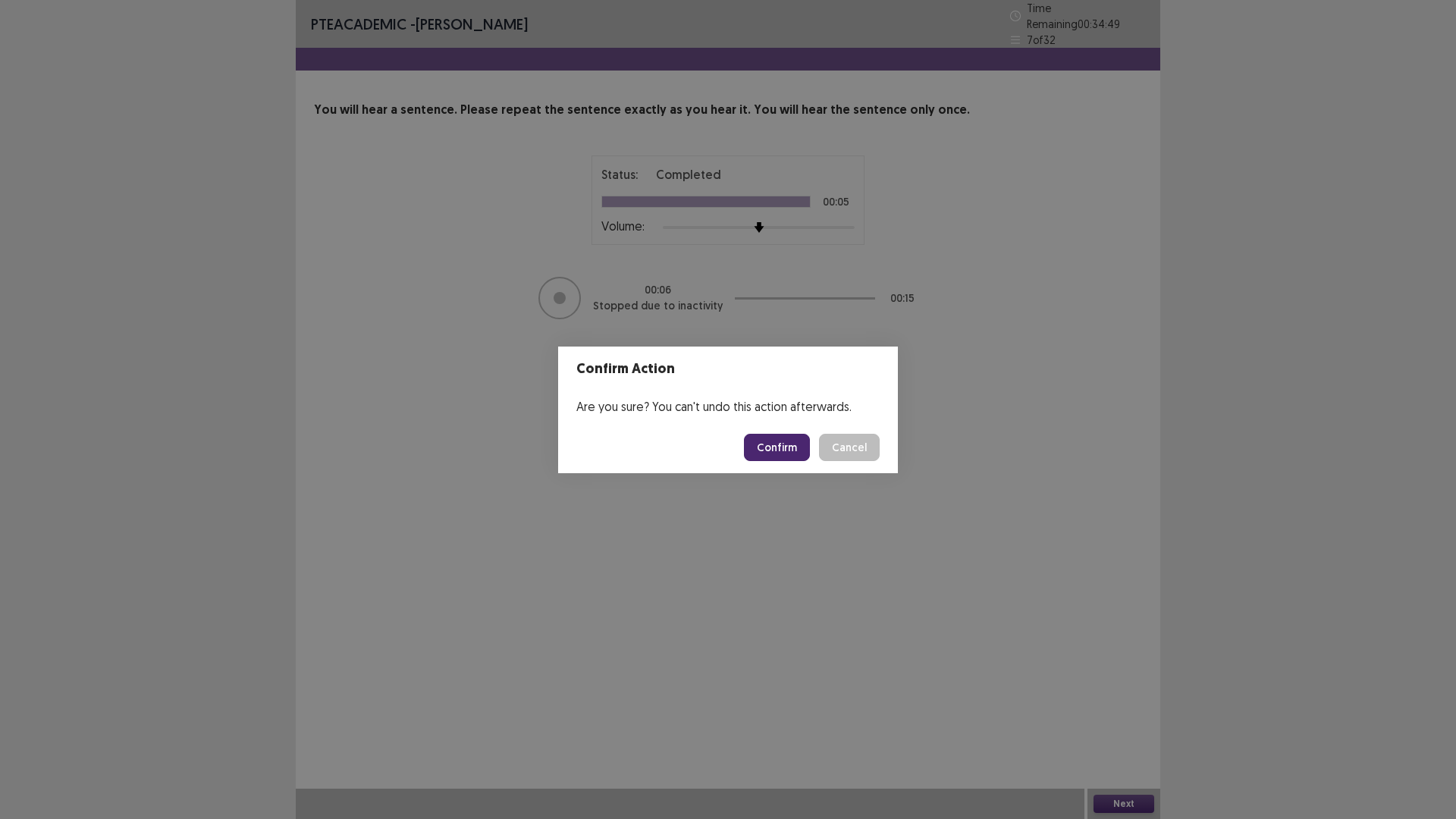
click at [787, 450] on button "Confirm" at bounding box center [777, 447] width 66 height 27
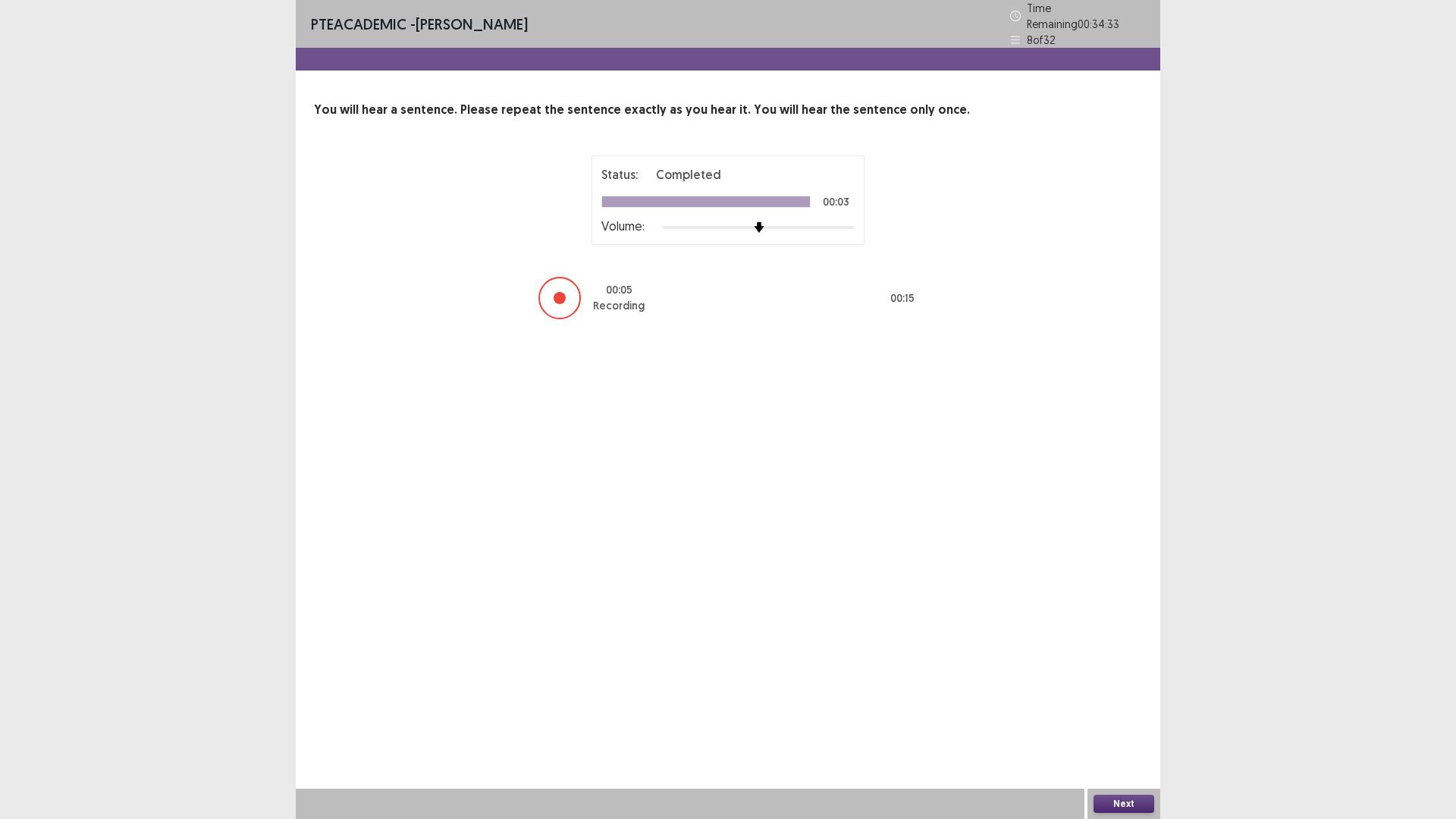
click at [1121, 698] on button "Next" at bounding box center [1123, 804] width 61 height 18
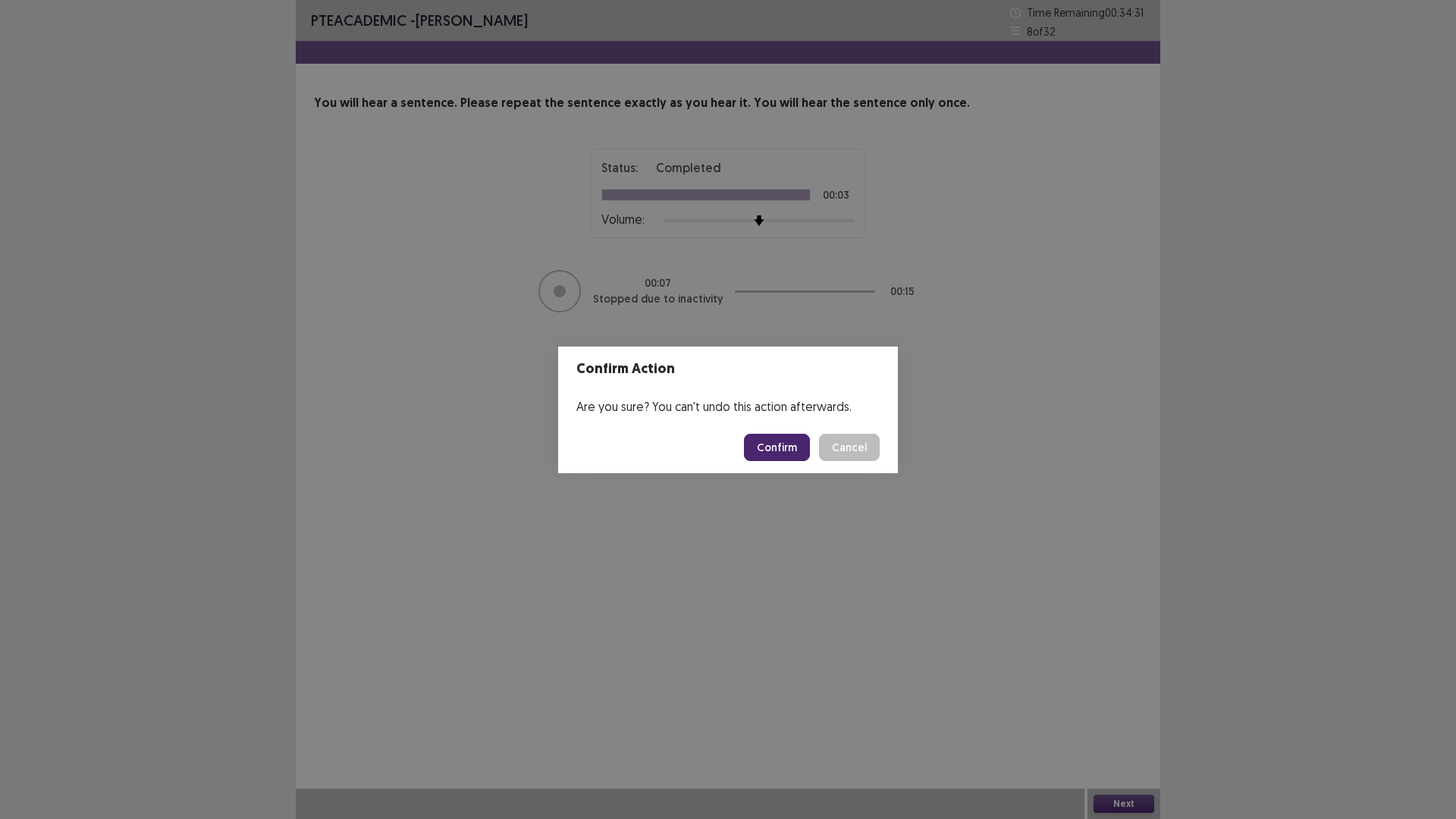
click at [786, 444] on button "Confirm" at bounding box center [777, 447] width 66 height 27
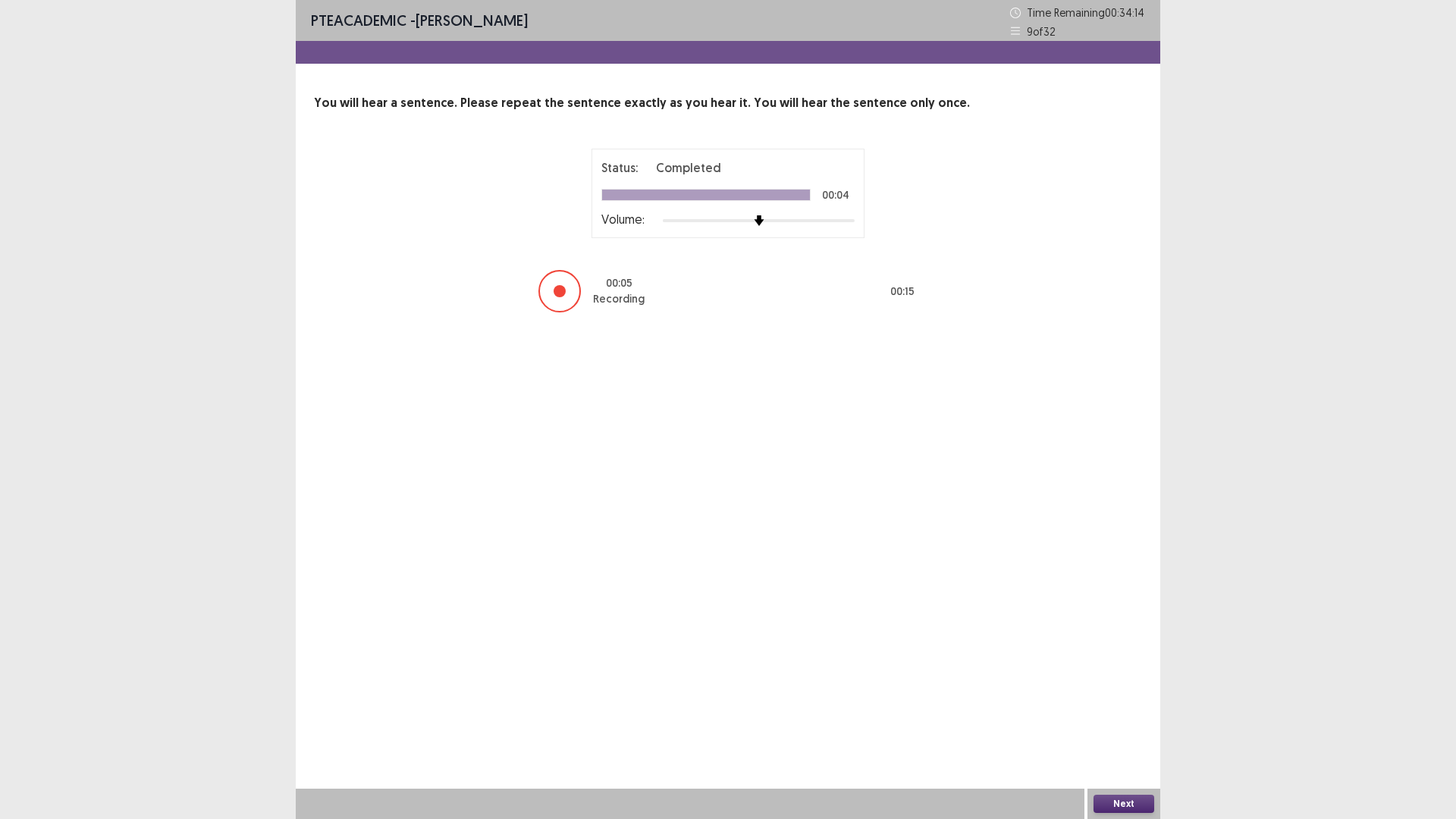
click at [1138, 698] on button "Next" at bounding box center [1123, 804] width 61 height 18
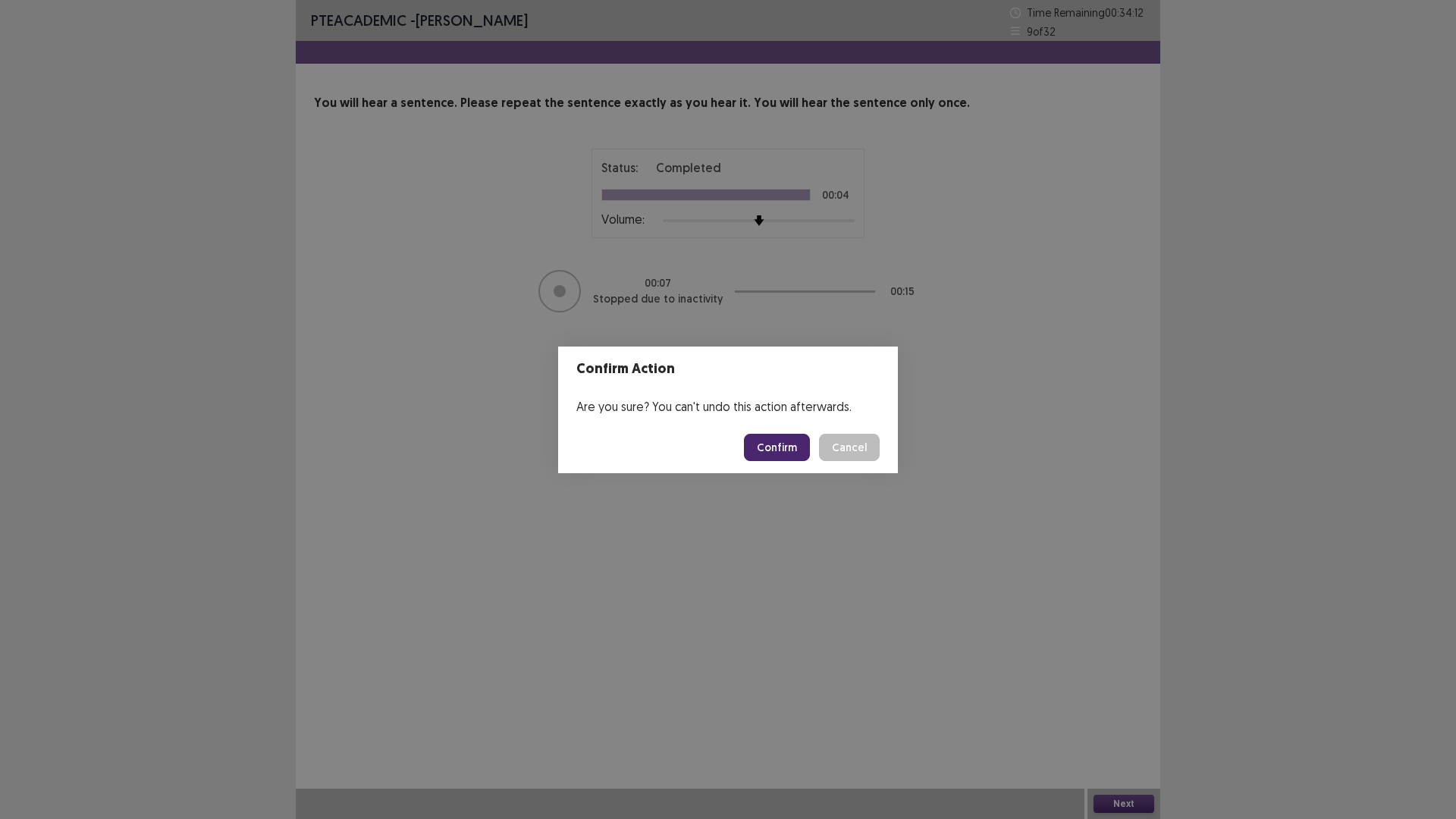
click at [767, 444] on button "Confirm" at bounding box center [777, 447] width 66 height 27
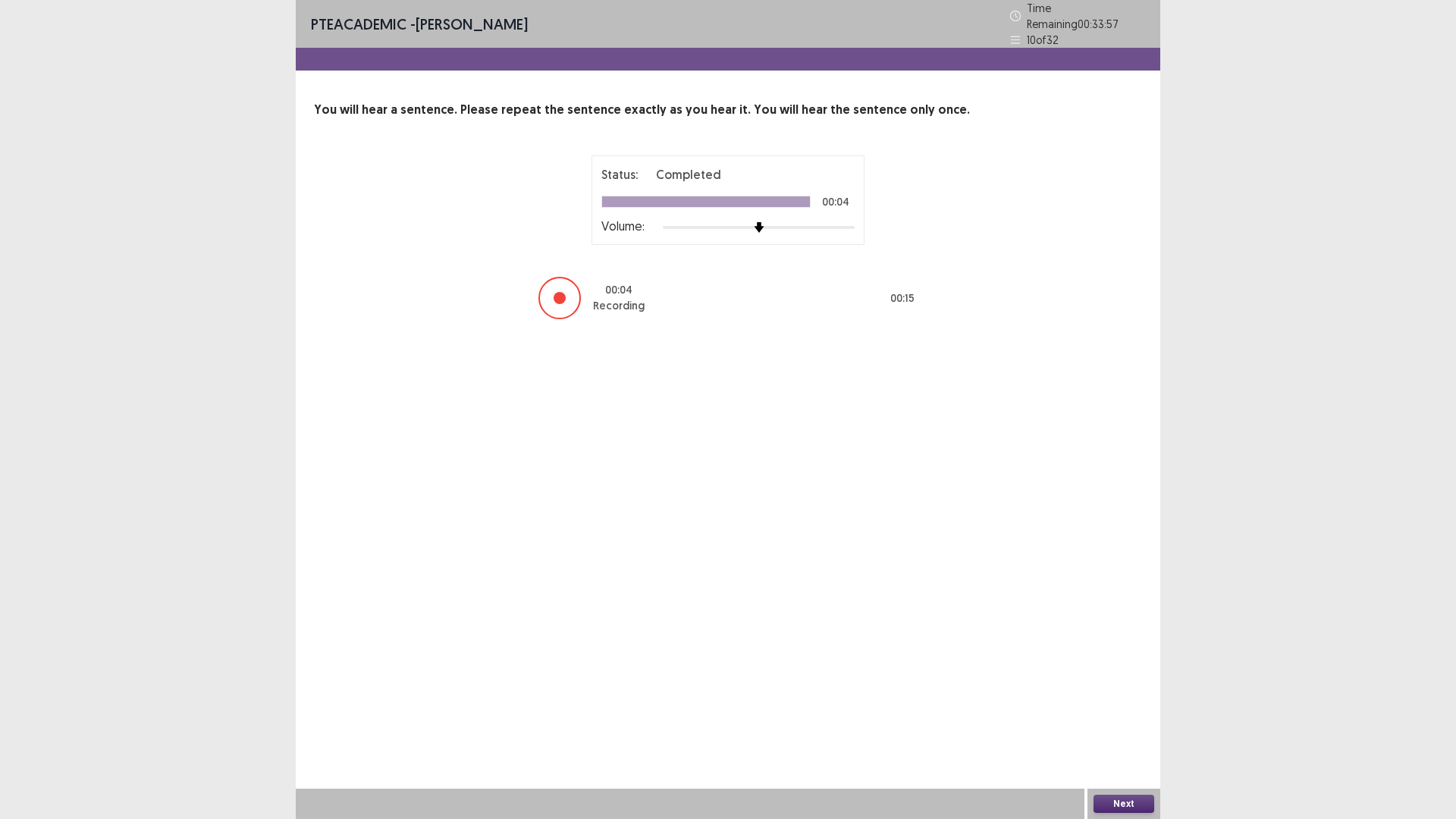
click at [1150, 698] on div "Next" at bounding box center [1124, 803] width 73 height 30
click at [1134, 698] on button "Next" at bounding box center [1123, 804] width 61 height 18
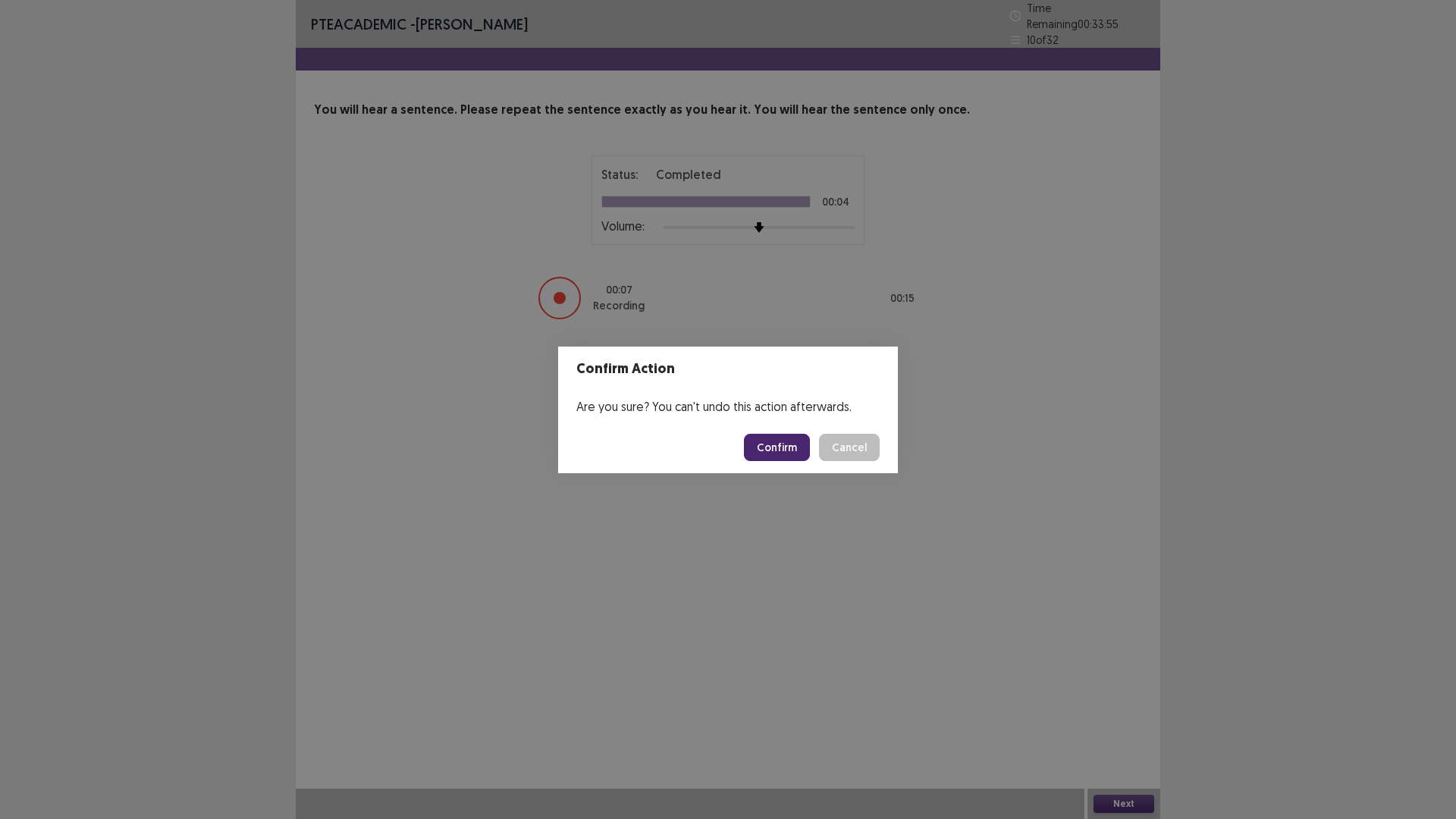
click at [792, 451] on button "Confirm" at bounding box center [777, 447] width 66 height 27
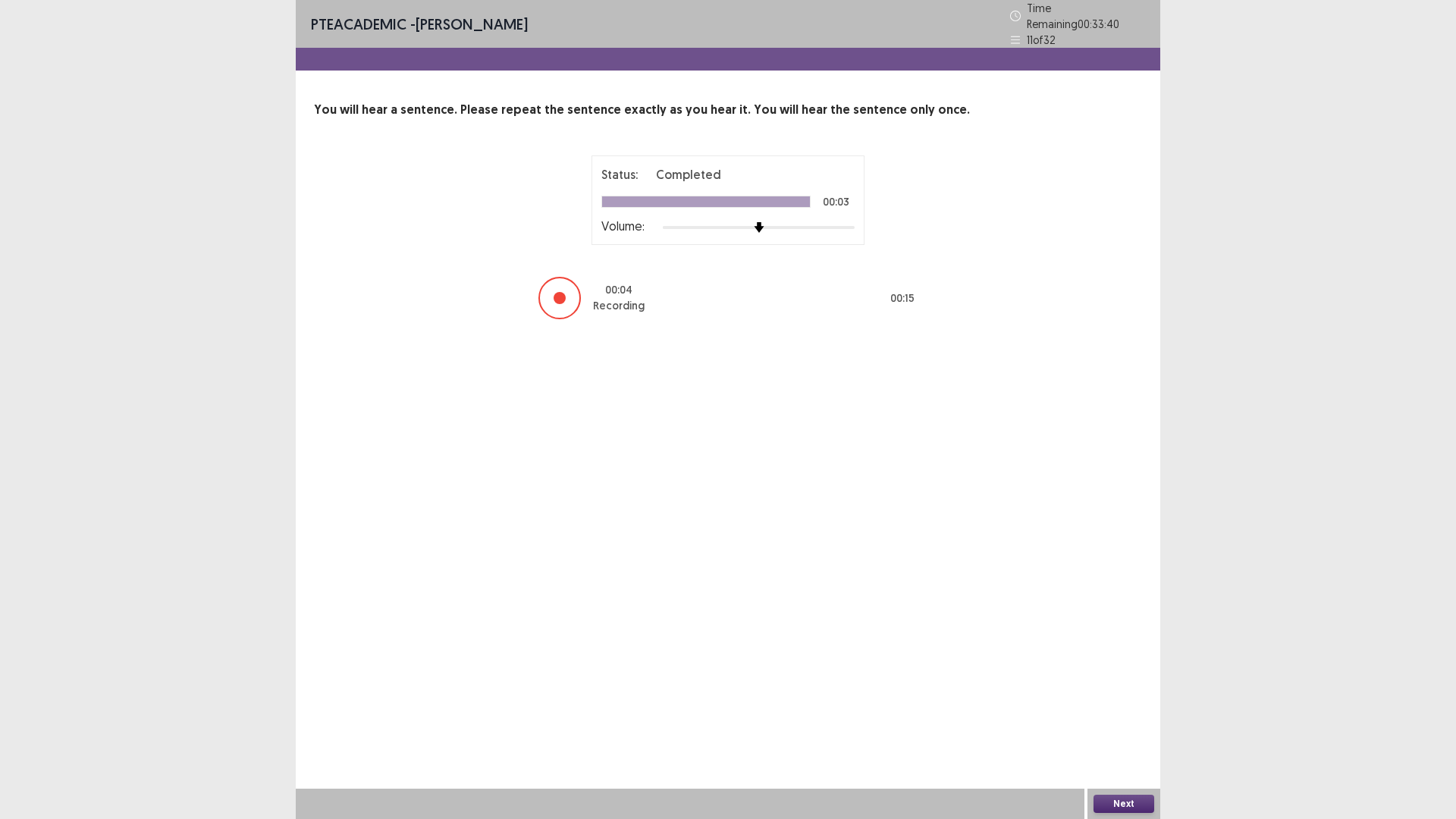
click at [1124, 698] on button "Next" at bounding box center [1123, 804] width 61 height 18
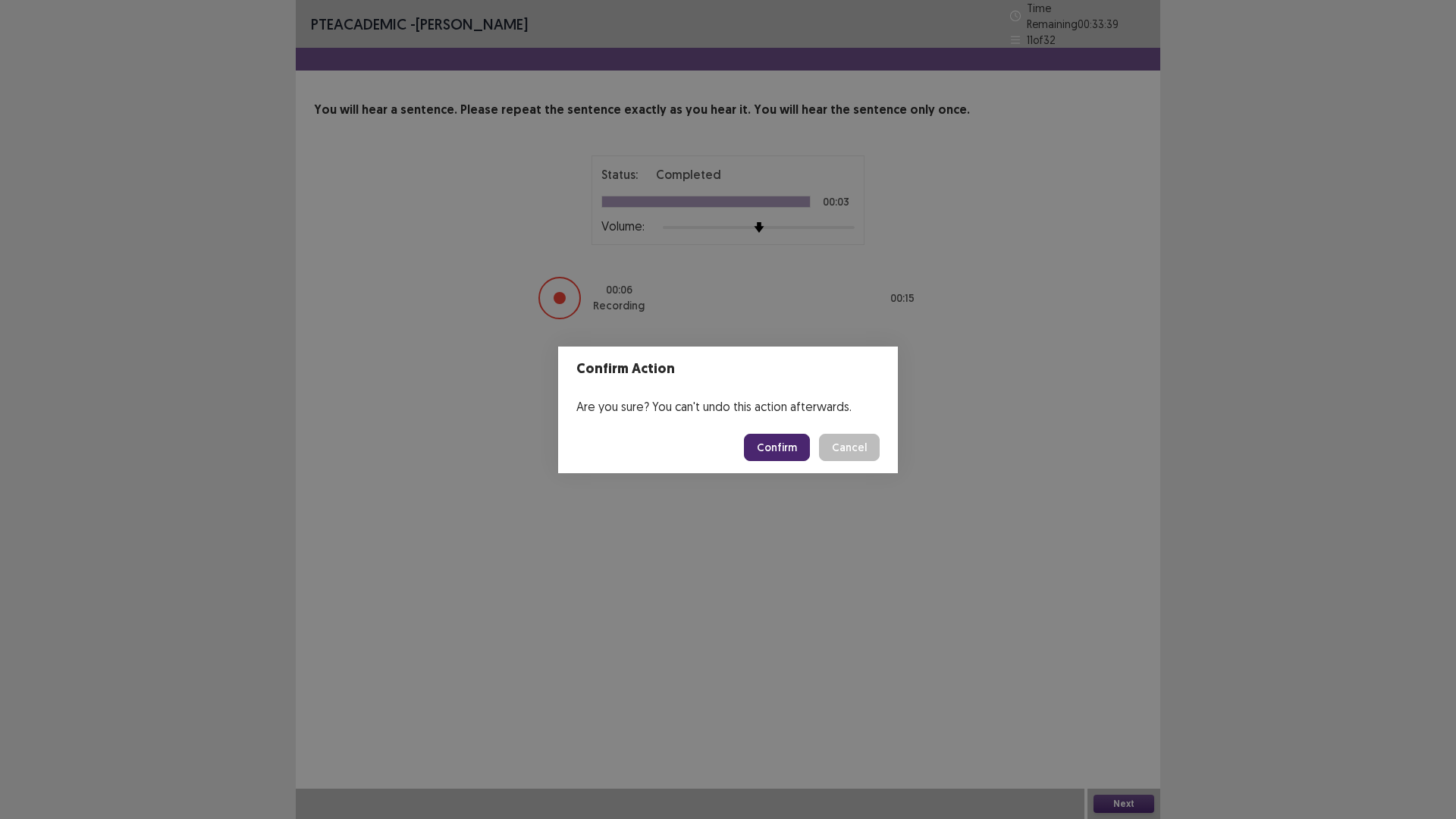
click at [785, 448] on button "Confirm" at bounding box center [777, 447] width 66 height 27
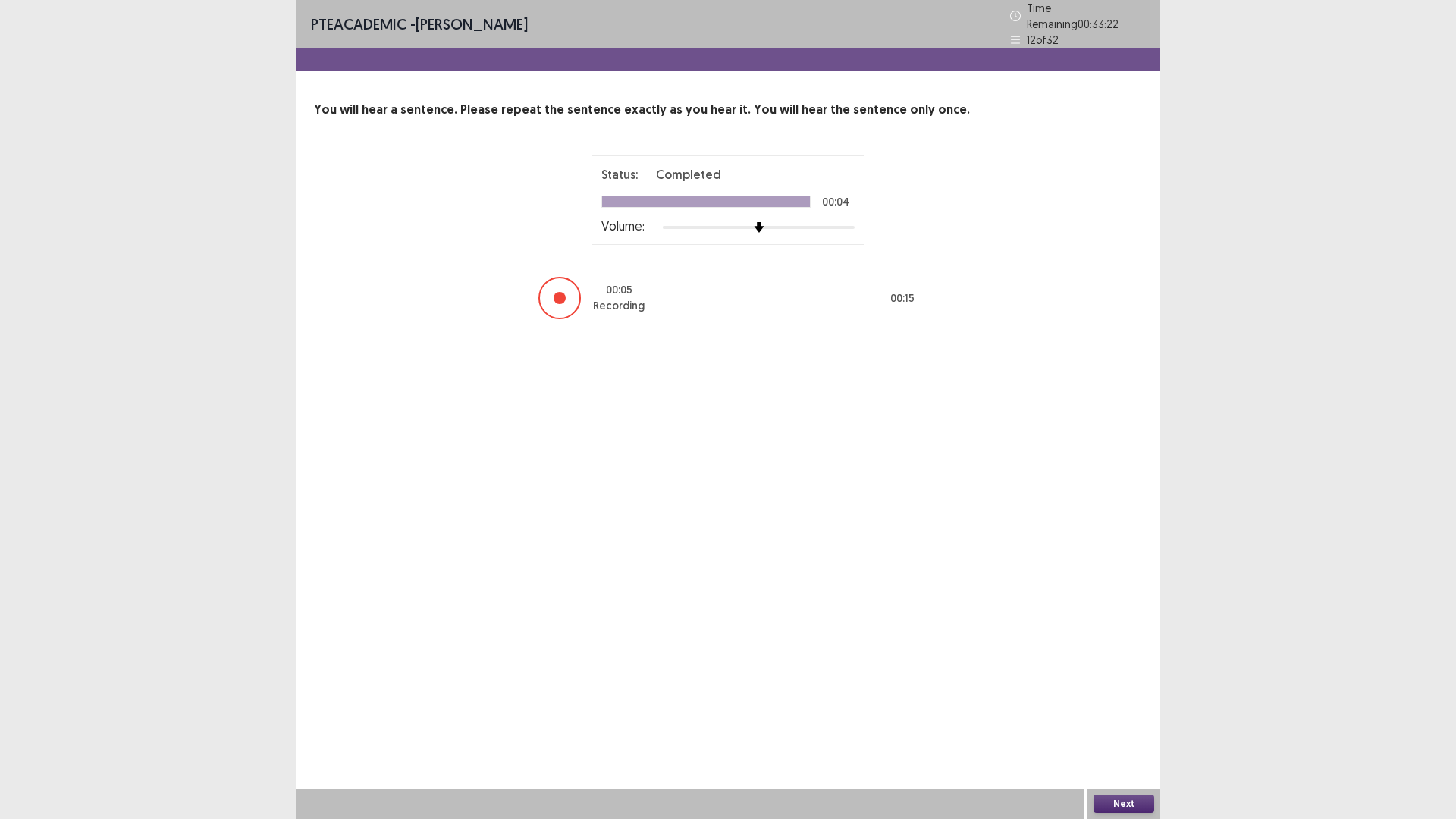
click at [1110, 698] on button "Next" at bounding box center [1123, 804] width 61 height 18
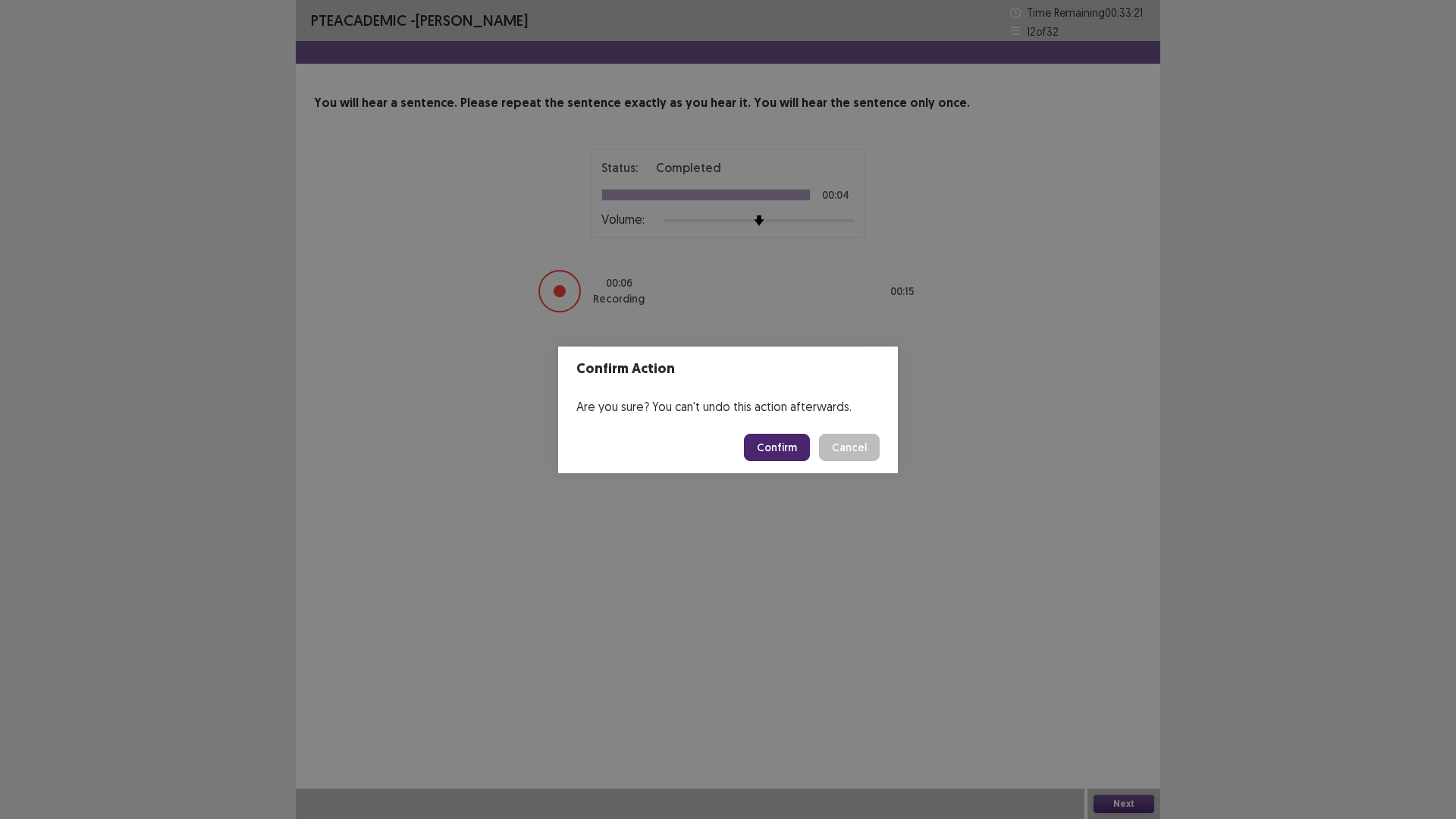
click at [791, 444] on button "Confirm" at bounding box center [777, 447] width 66 height 27
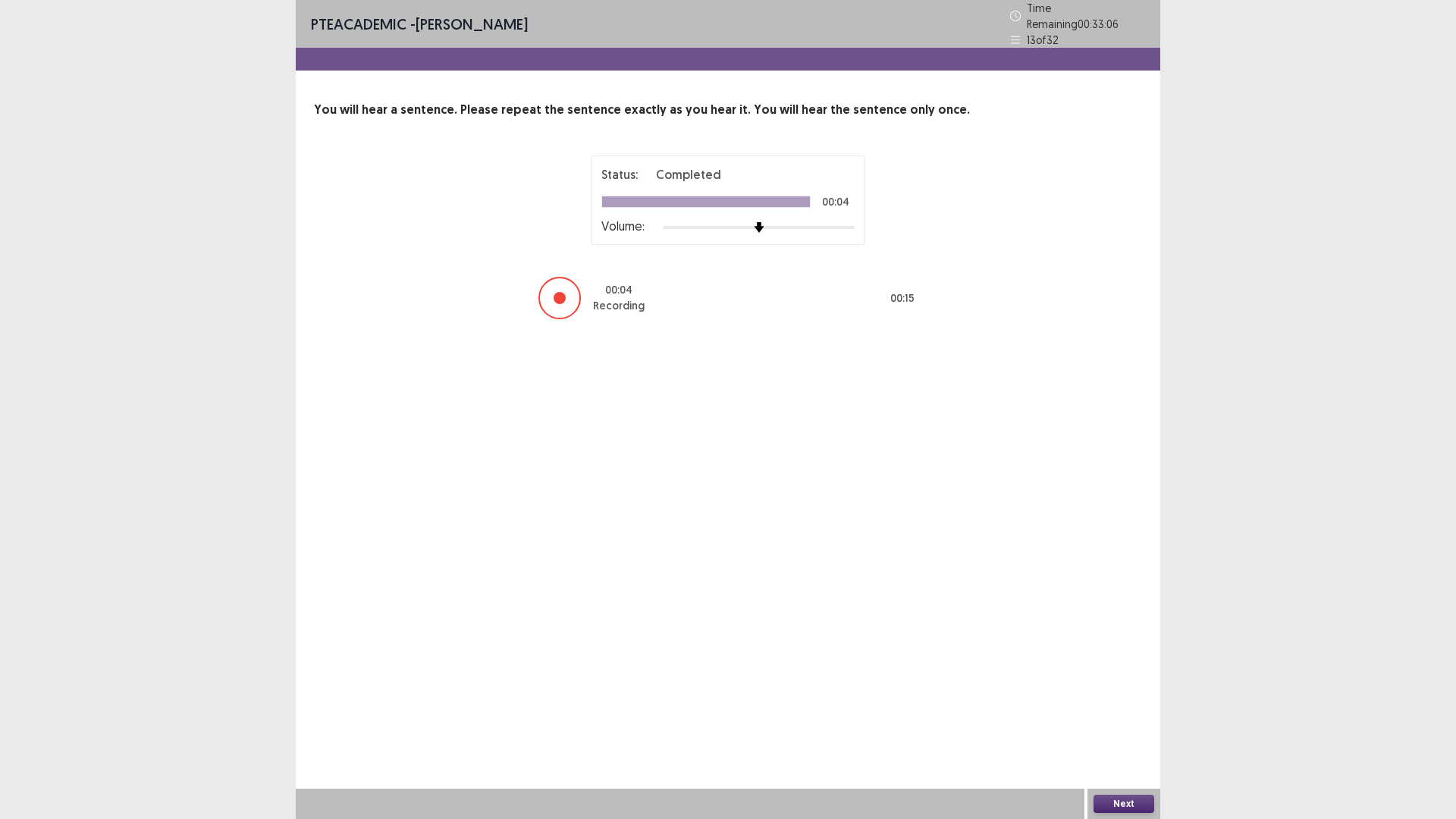
click at [1101, 698] on button "Next" at bounding box center [1123, 804] width 61 height 18
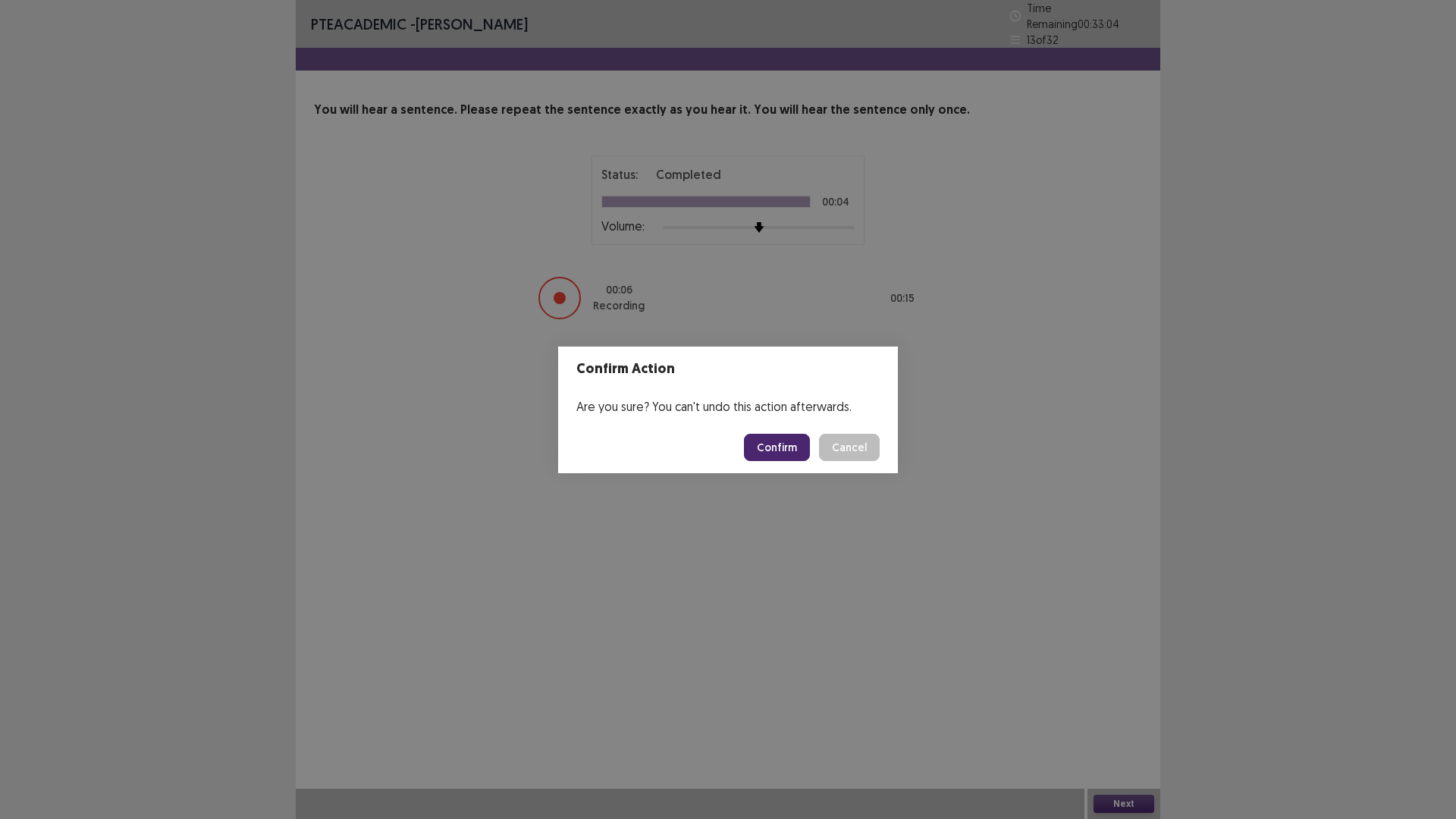
click at [766, 436] on button "Confirm" at bounding box center [777, 447] width 66 height 27
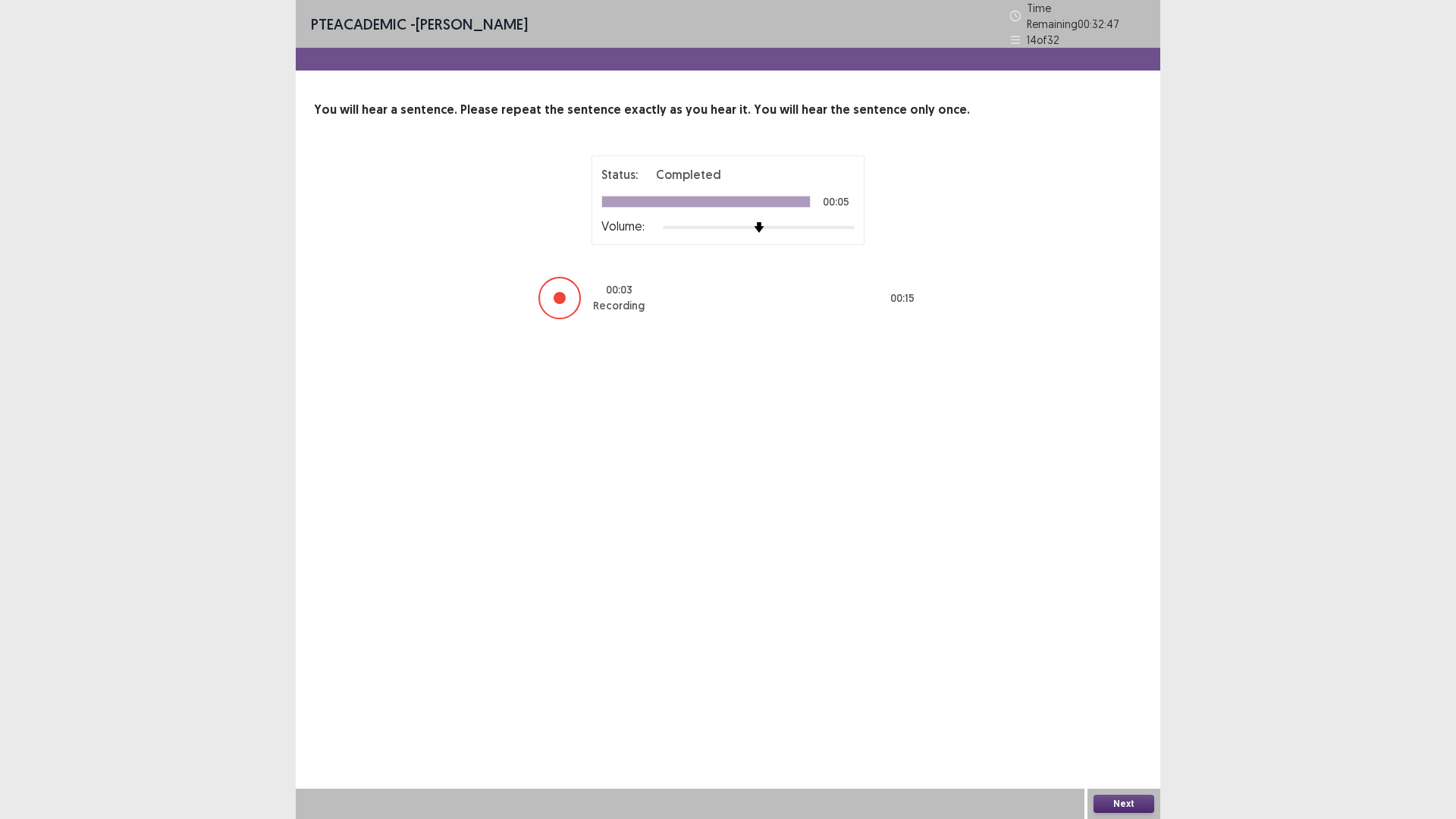
click at [1106, 698] on button "Next" at bounding box center [1123, 804] width 61 height 18
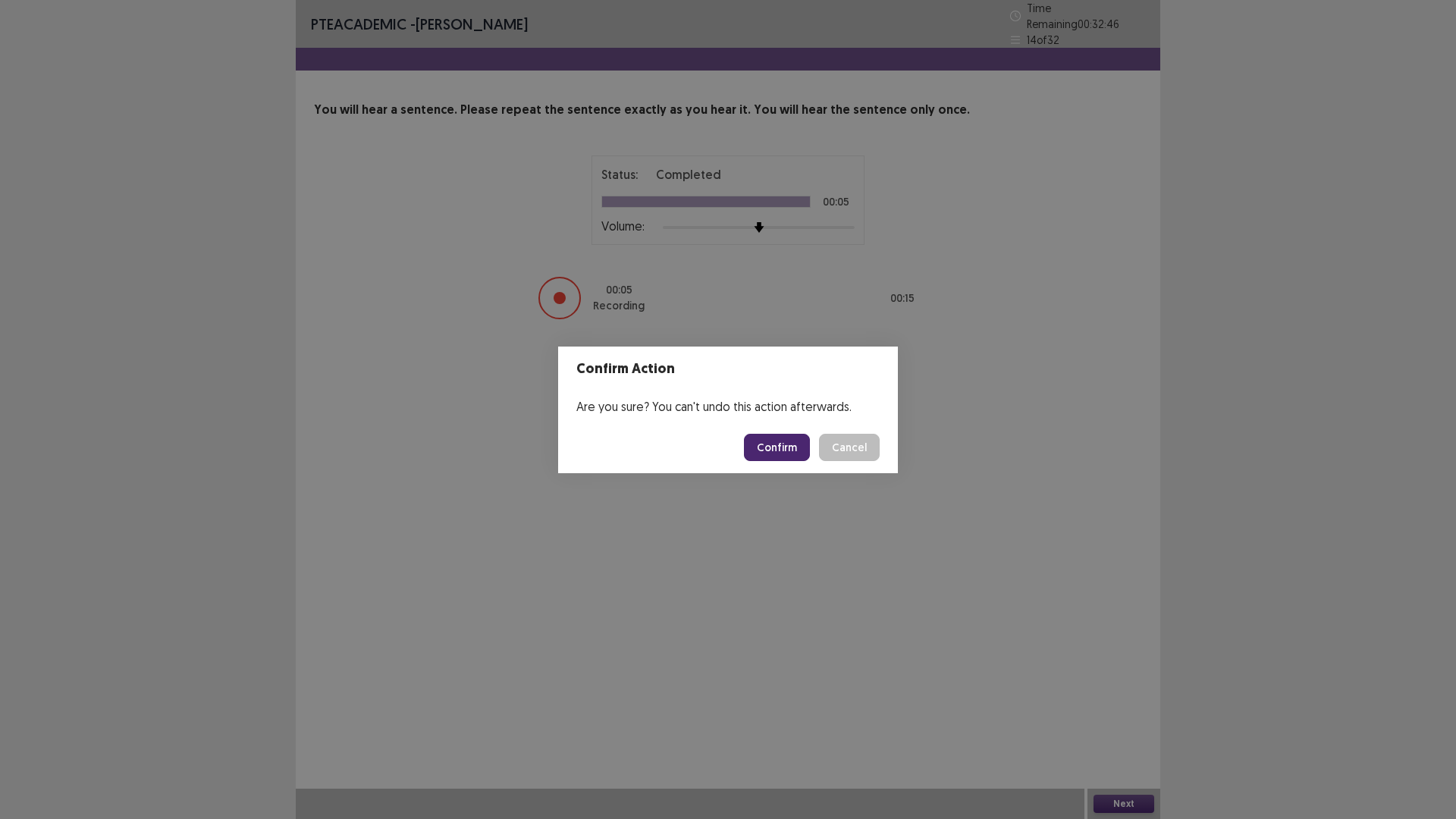
click at [776, 444] on button "Confirm" at bounding box center [777, 447] width 66 height 27
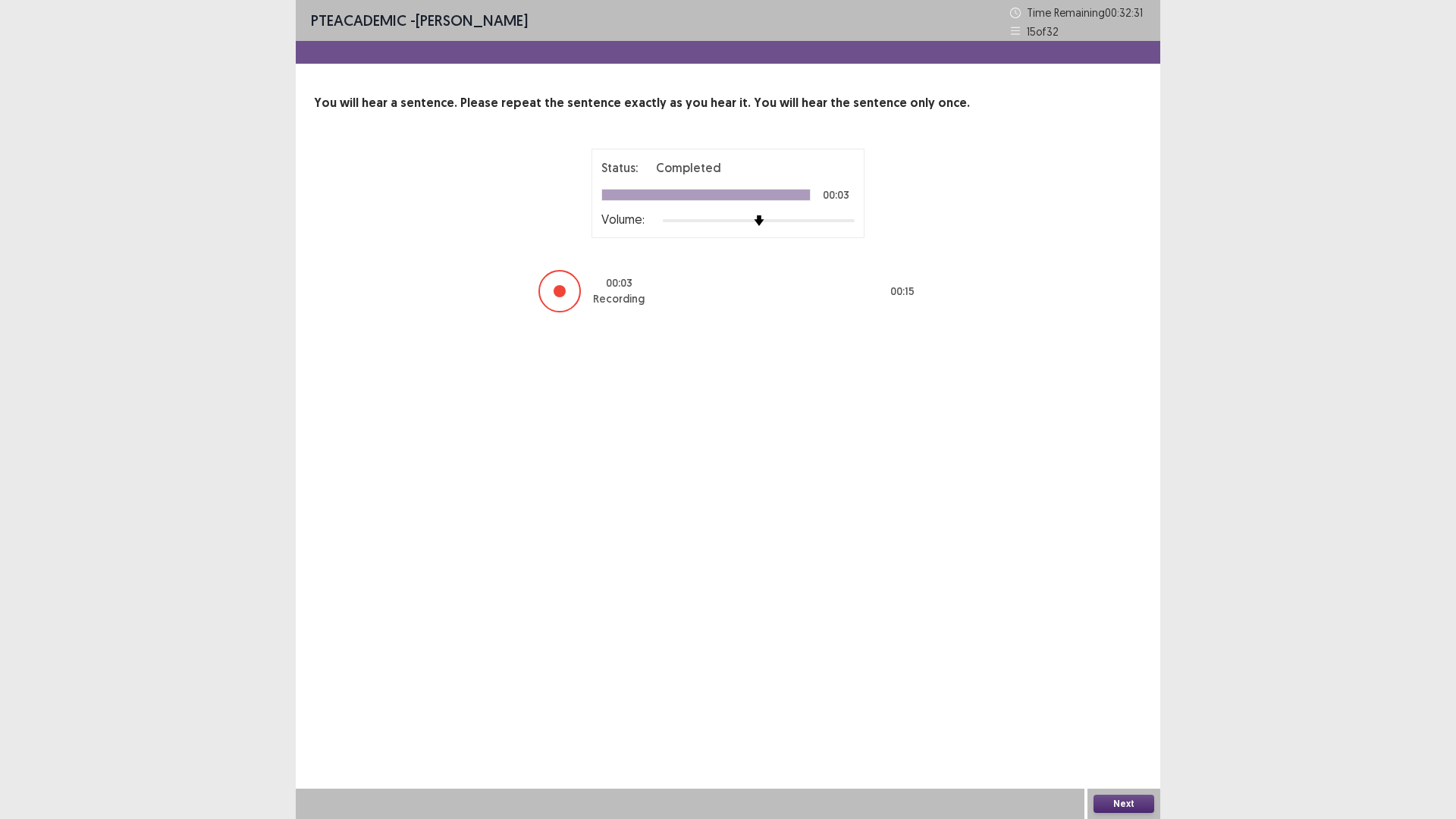
click at [1097, 698] on button "Next" at bounding box center [1123, 804] width 61 height 18
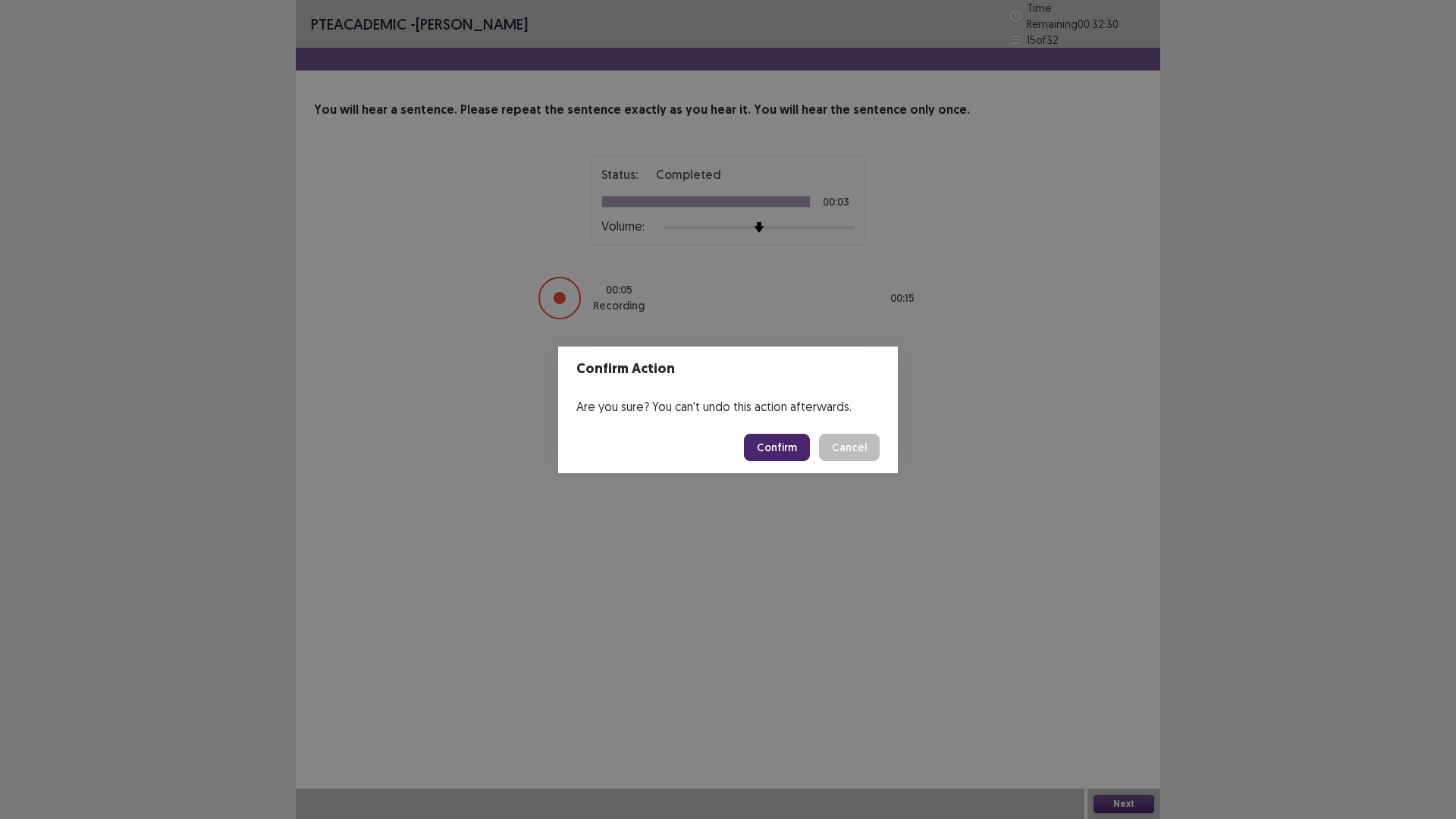
click at [787, 454] on button "Confirm" at bounding box center [777, 447] width 66 height 27
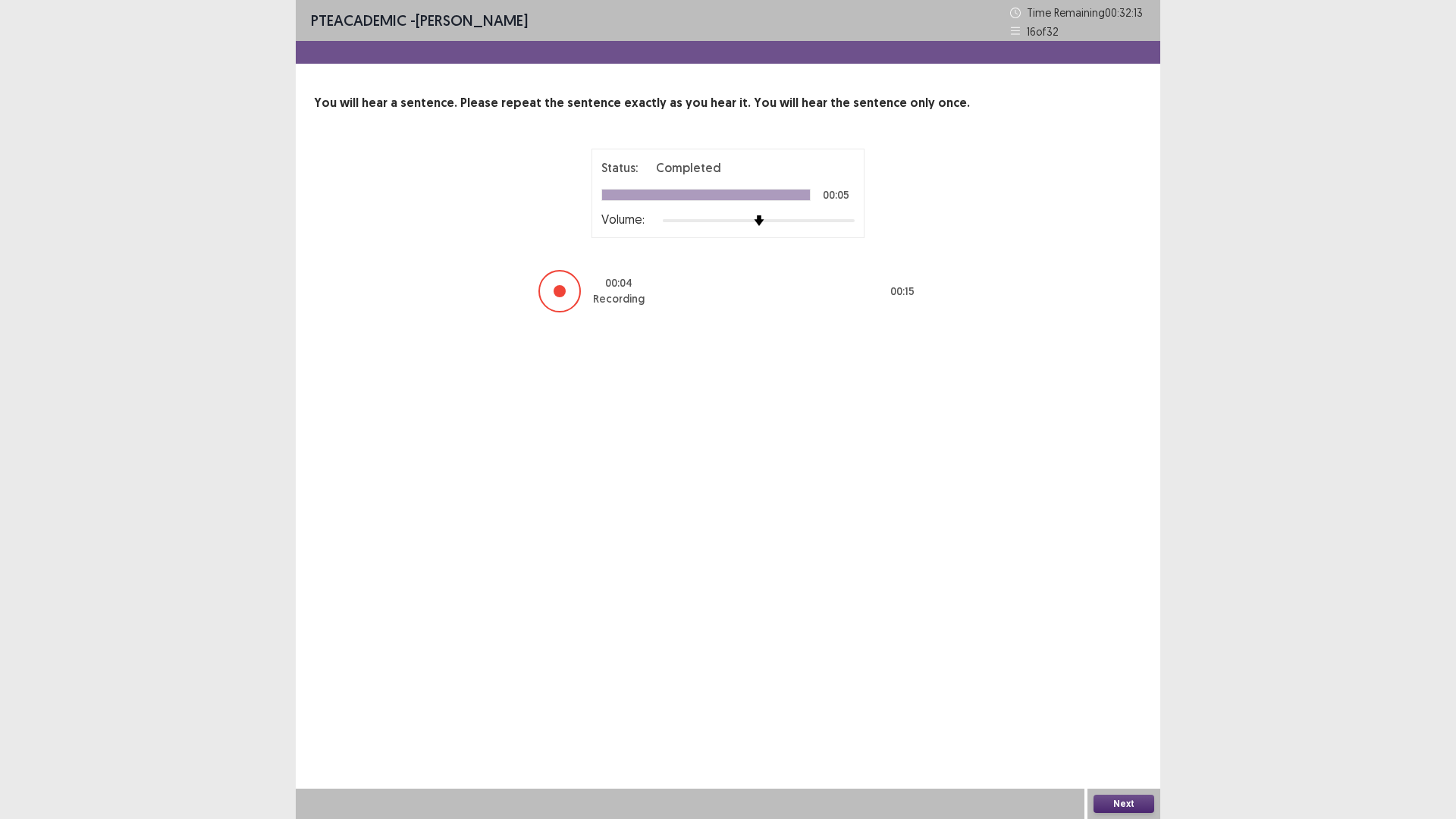
click at [1112, 698] on div "Next" at bounding box center [1124, 803] width 73 height 30
click at [1101, 698] on button "Next" at bounding box center [1123, 804] width 61 height 18
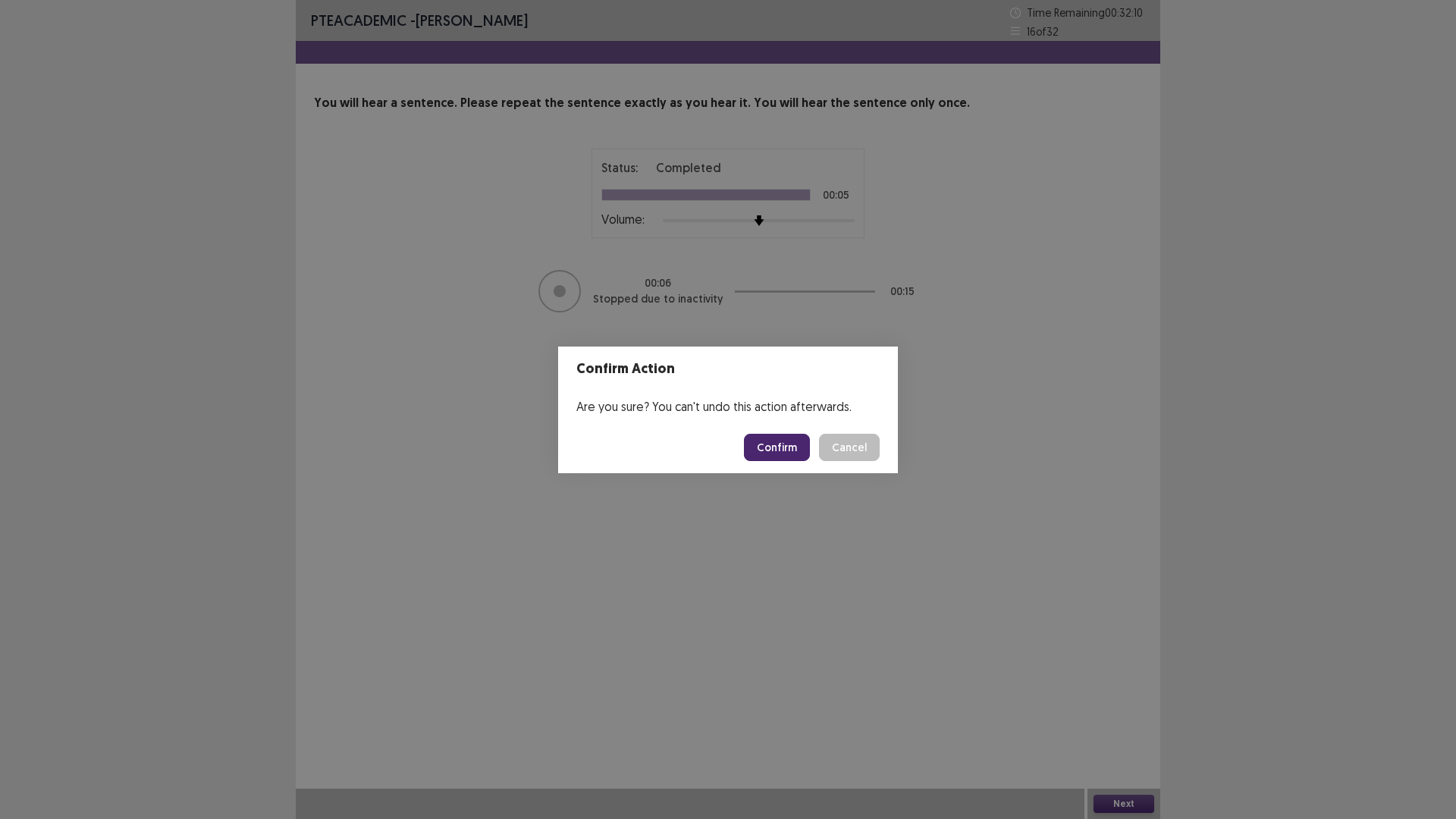
click at [762, 444] on button "Confirm" at bounding box center [777, 447] width 66 height 27
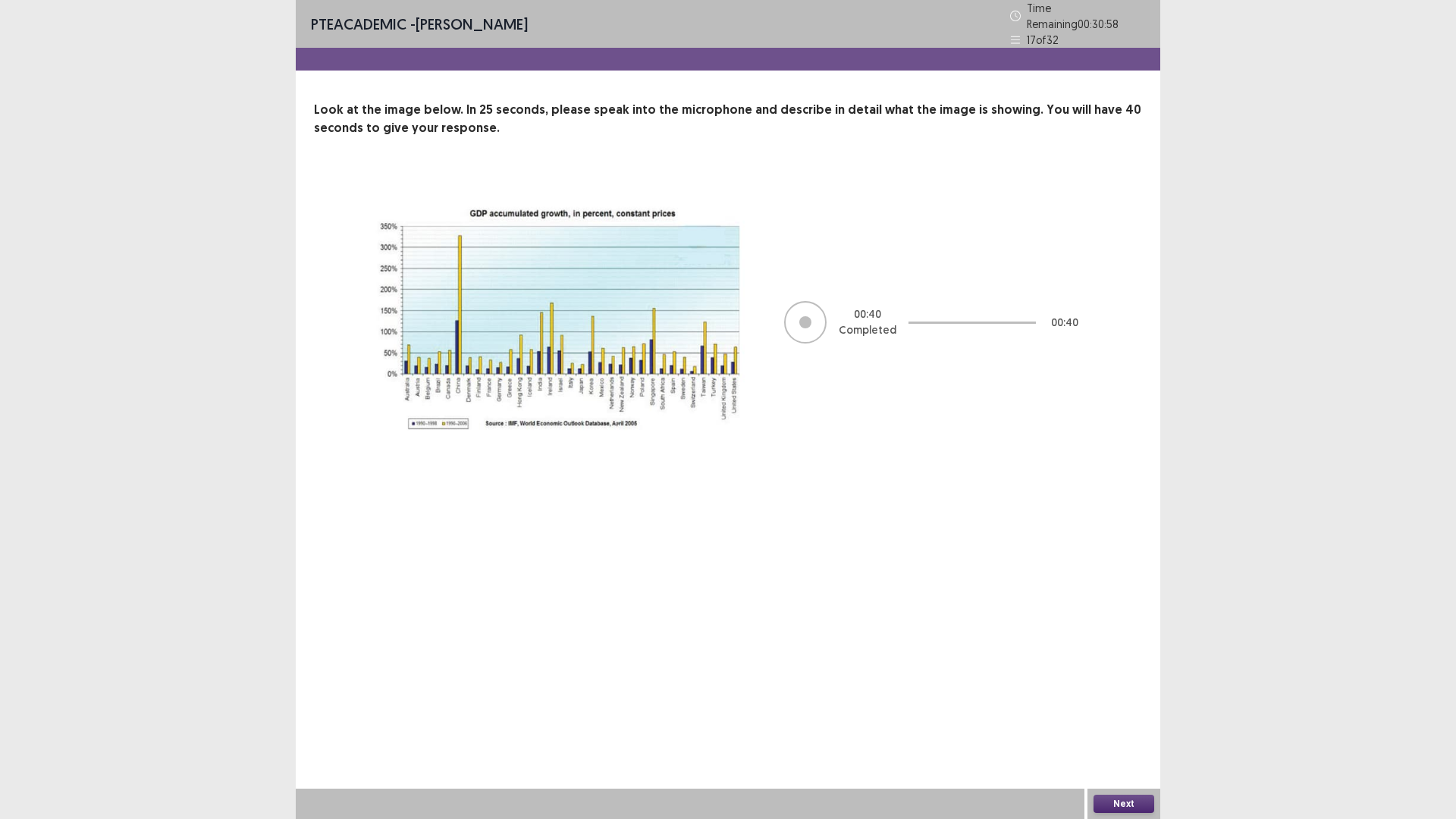
click at [1130, 698] on button "Next" at bounding box center [1123, 804] width 61 height 18
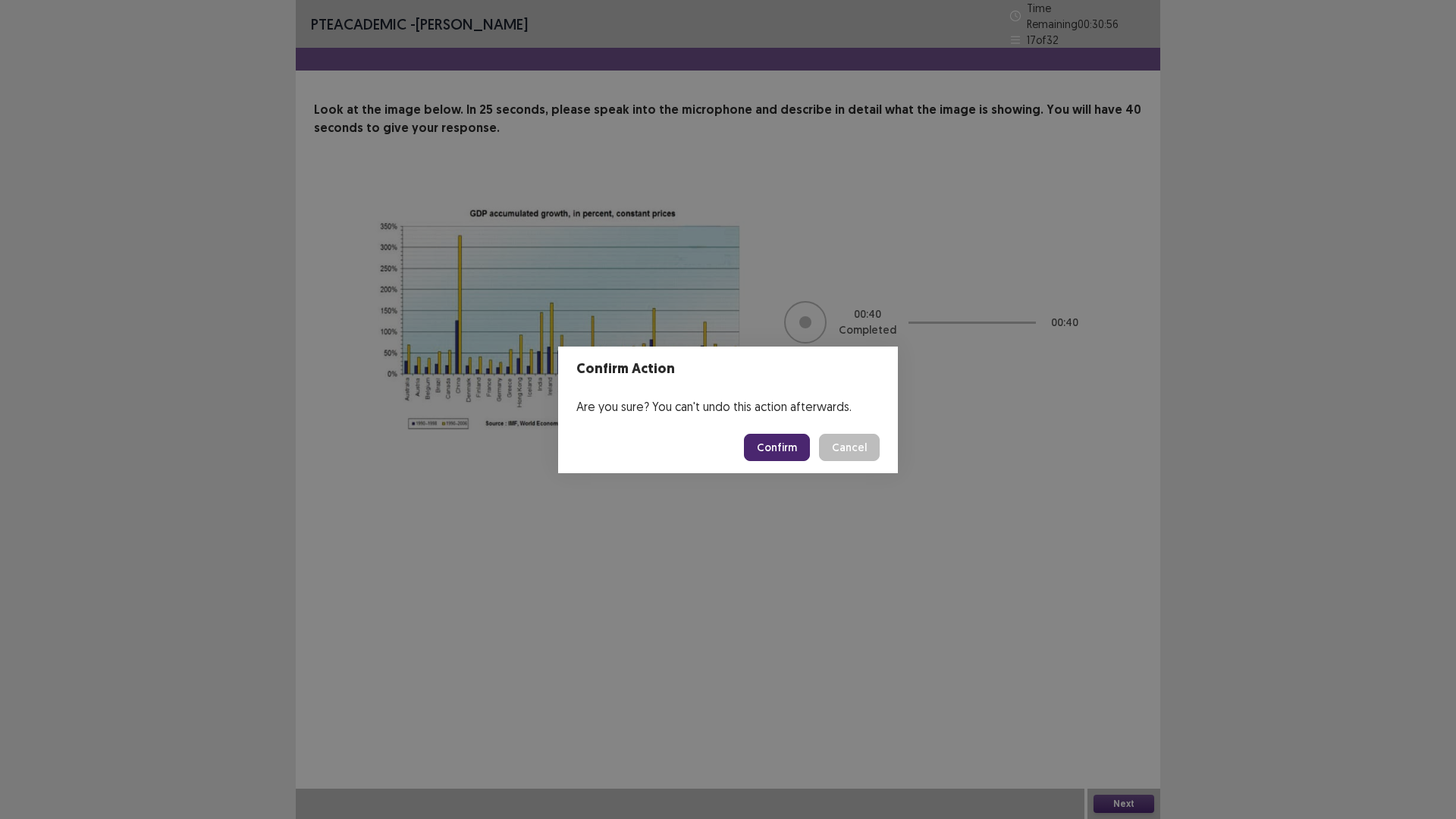
click at [765, 446] on button "Confirm" at bounding box center [777, 447] width 66 height 27
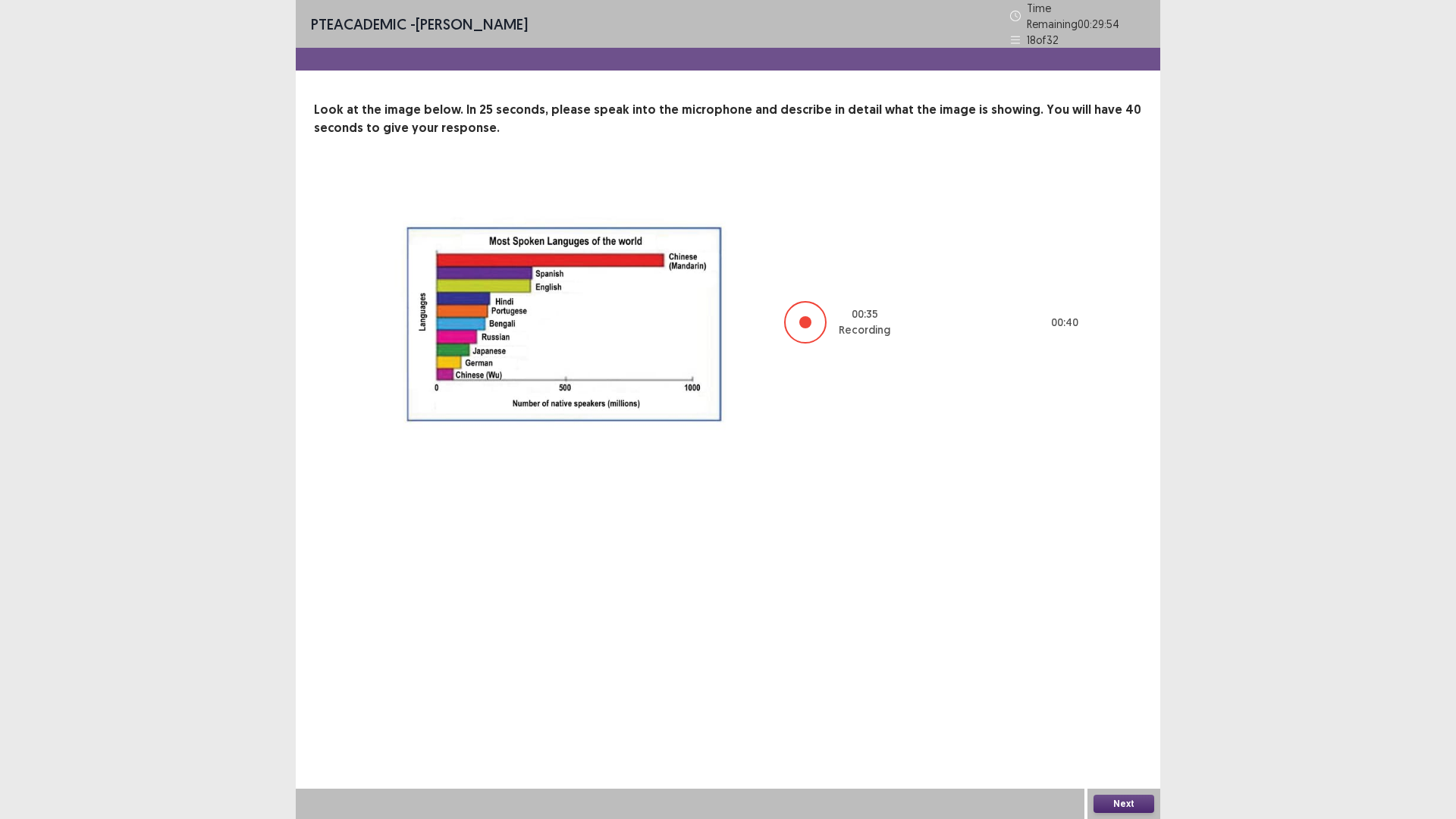
click at [1101, 698] on button "Next" at bounding box center [1123, 804] width 61 height 18
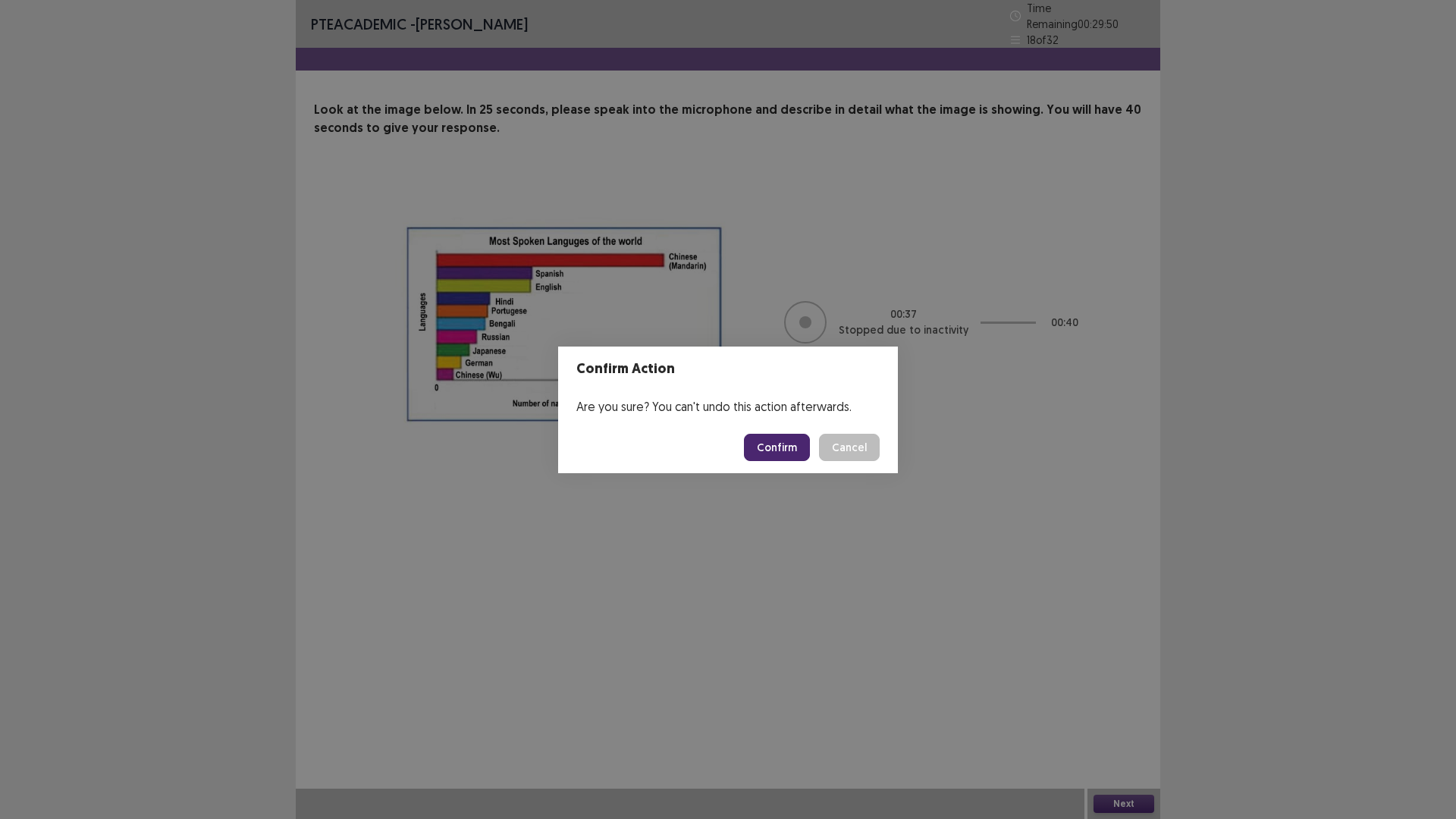
click at [766, 444] on button "Confirm" at bounding box center [777, 447] width 66 height 27
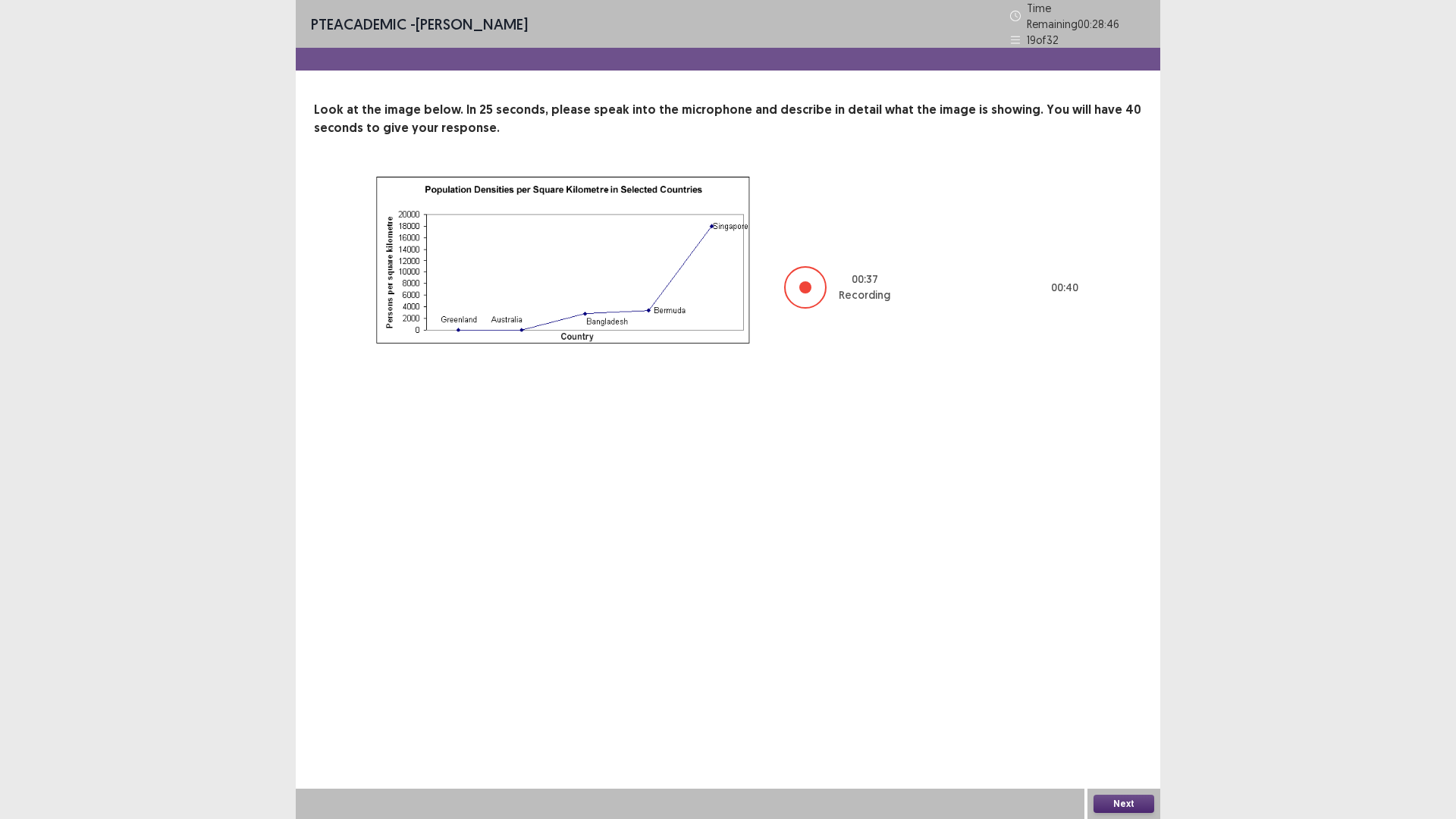
click at [1134, 698] on button "Next" at bounding box center [1123, 804] width 61 height 18
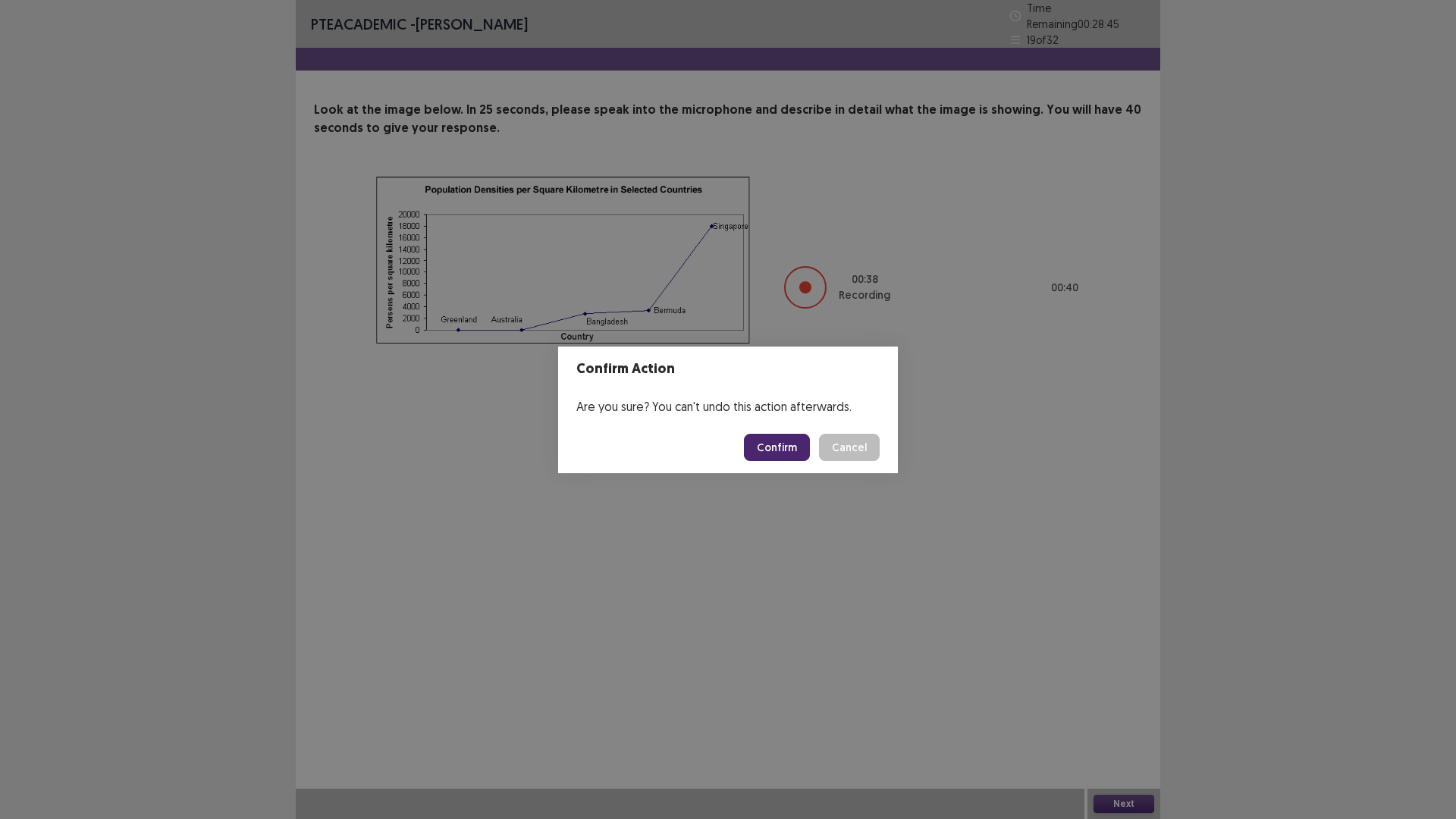
click at [778, 443] on button "Confirm" at bounding box center [777, 447] width 66 height 27
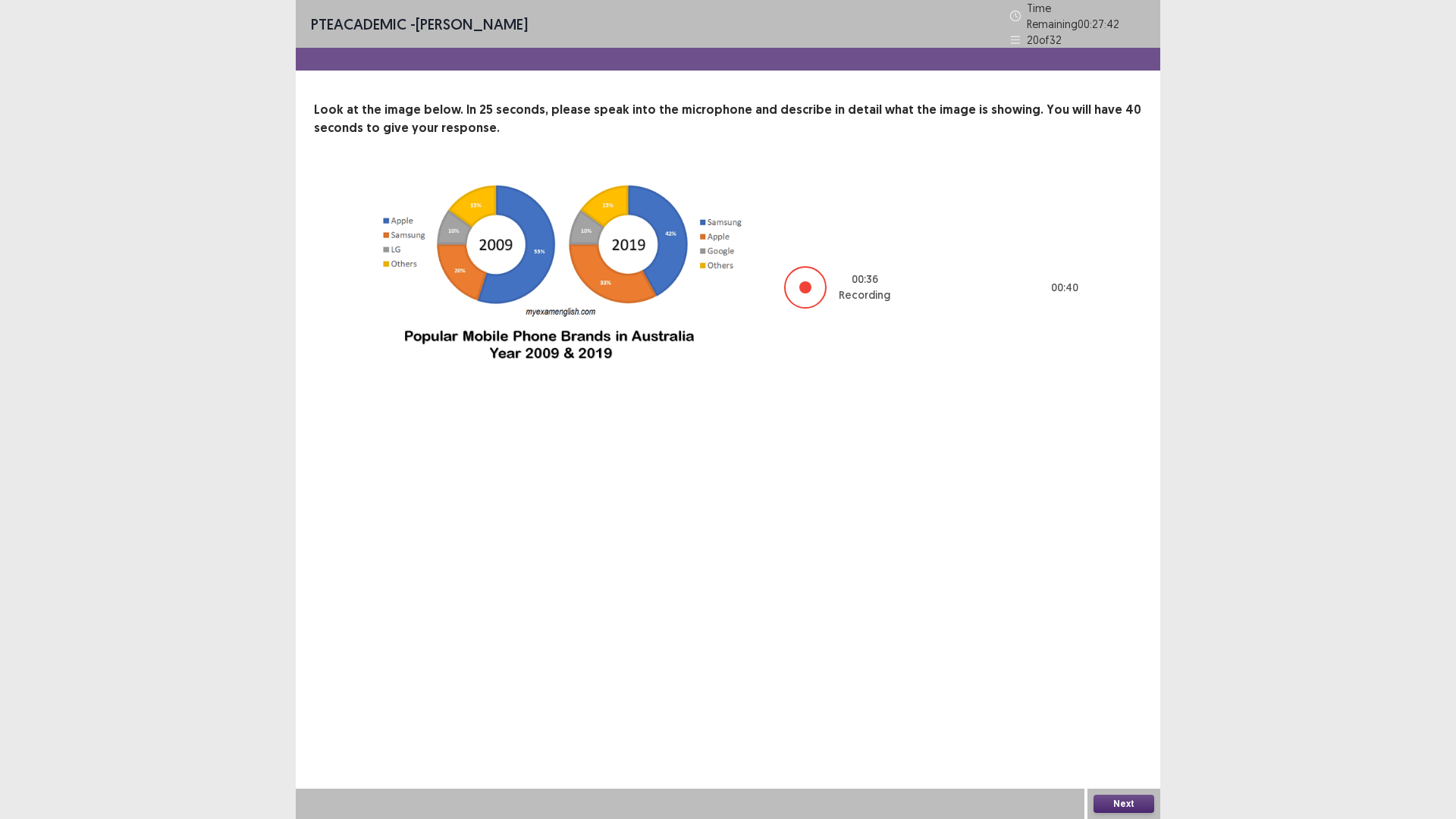
click at [1139, 698] on button "Next" at bounding box center [1123, 804] width 61 height 18
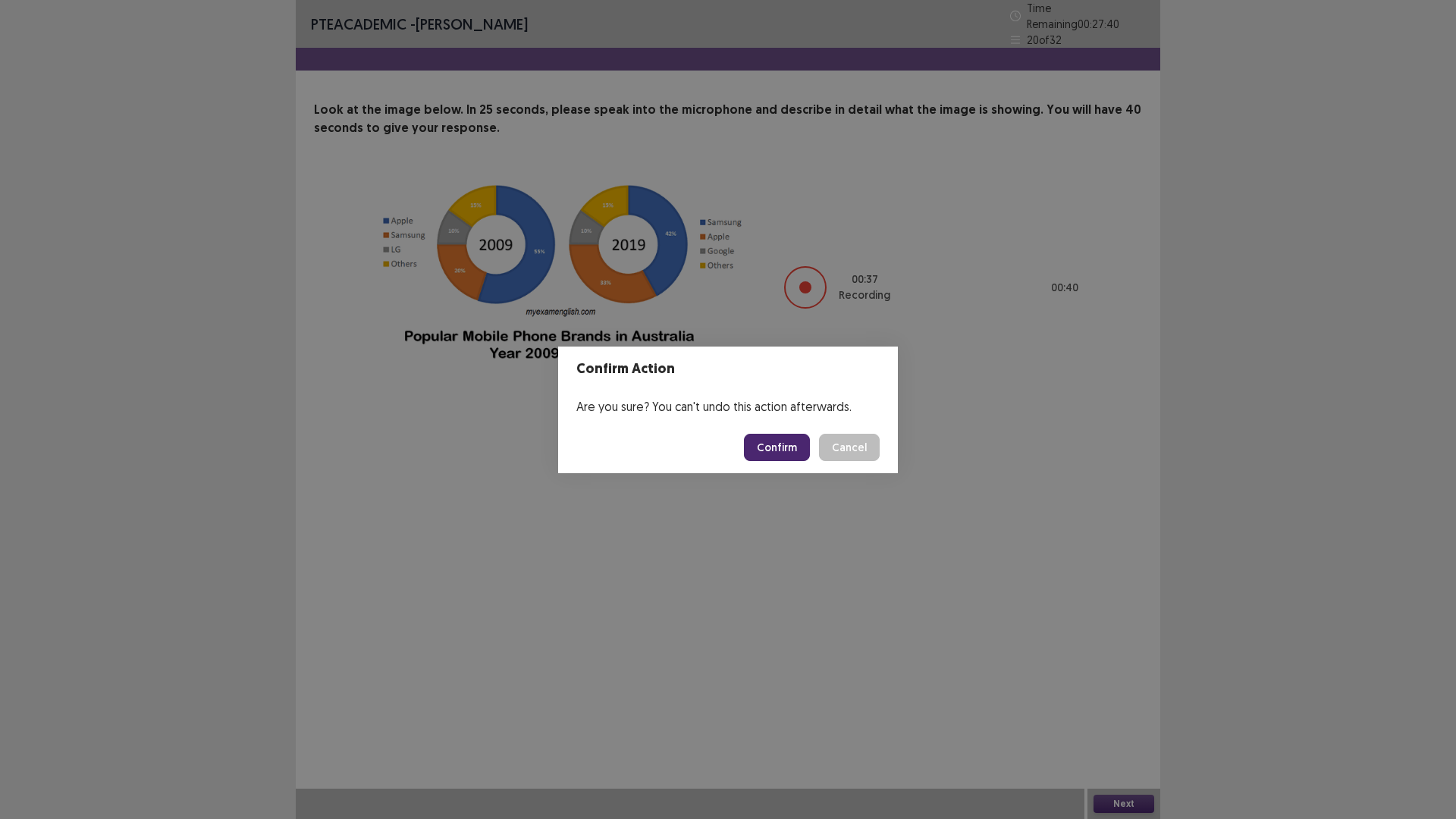
click at [806, 454] on button "Confirm" at bounding box center [777, 447] width 66 height 27
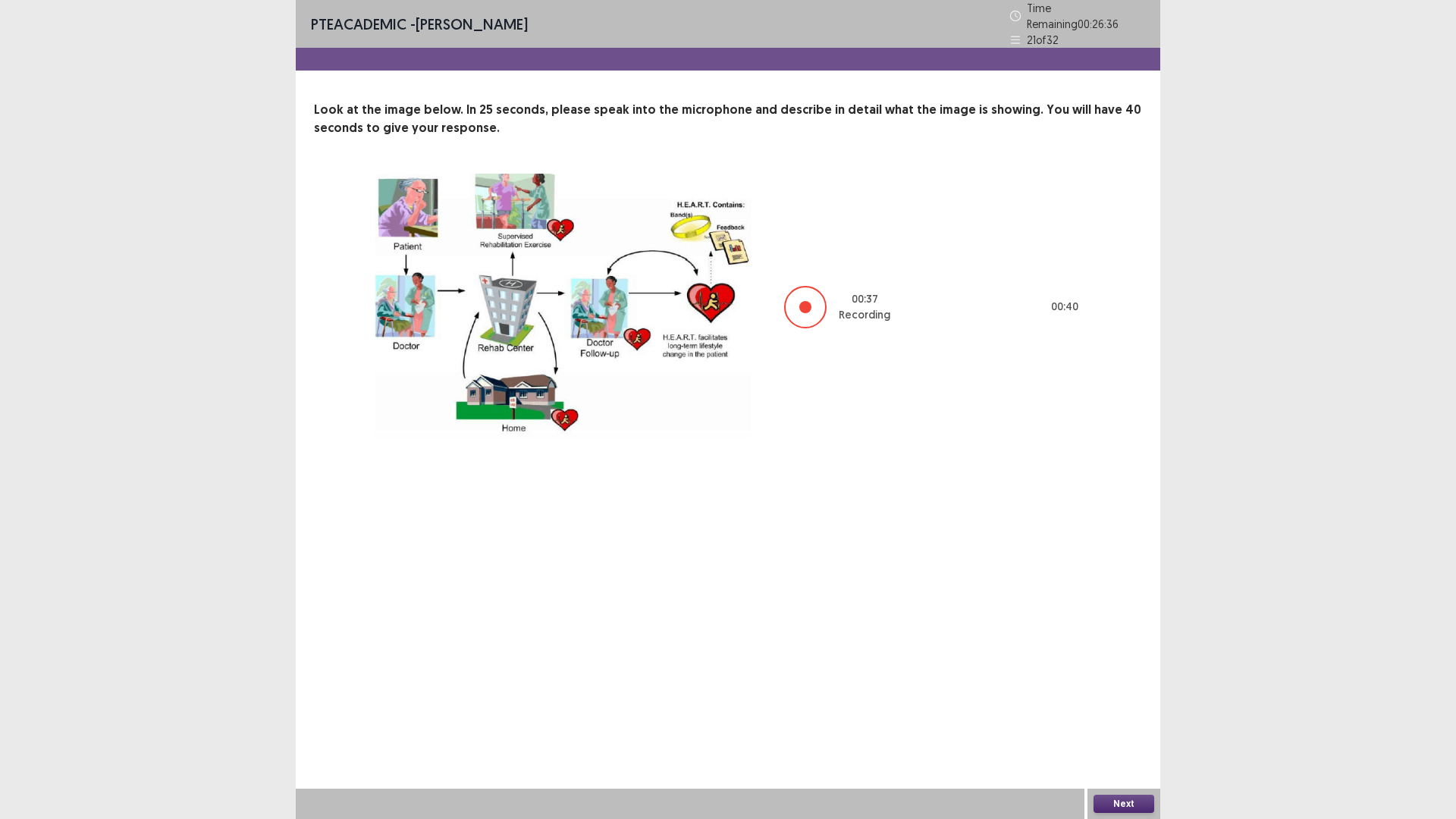
click at [1097, 698] on button "Next" at bounding box center [1123, 804] width 61 height 18
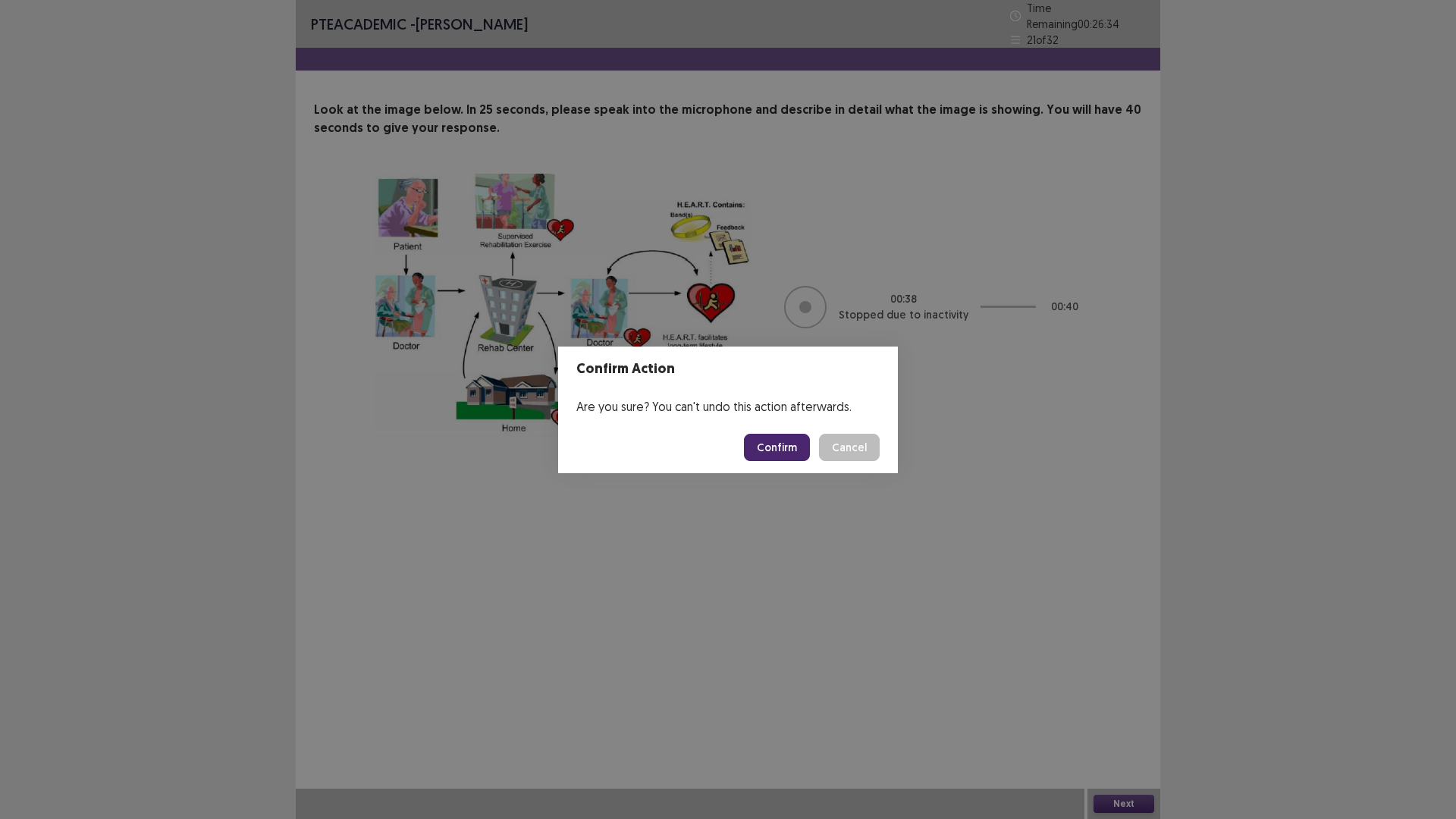
click at [757, 452] on button "Confirm" at bounding box center [777, 447] width 66 height 27
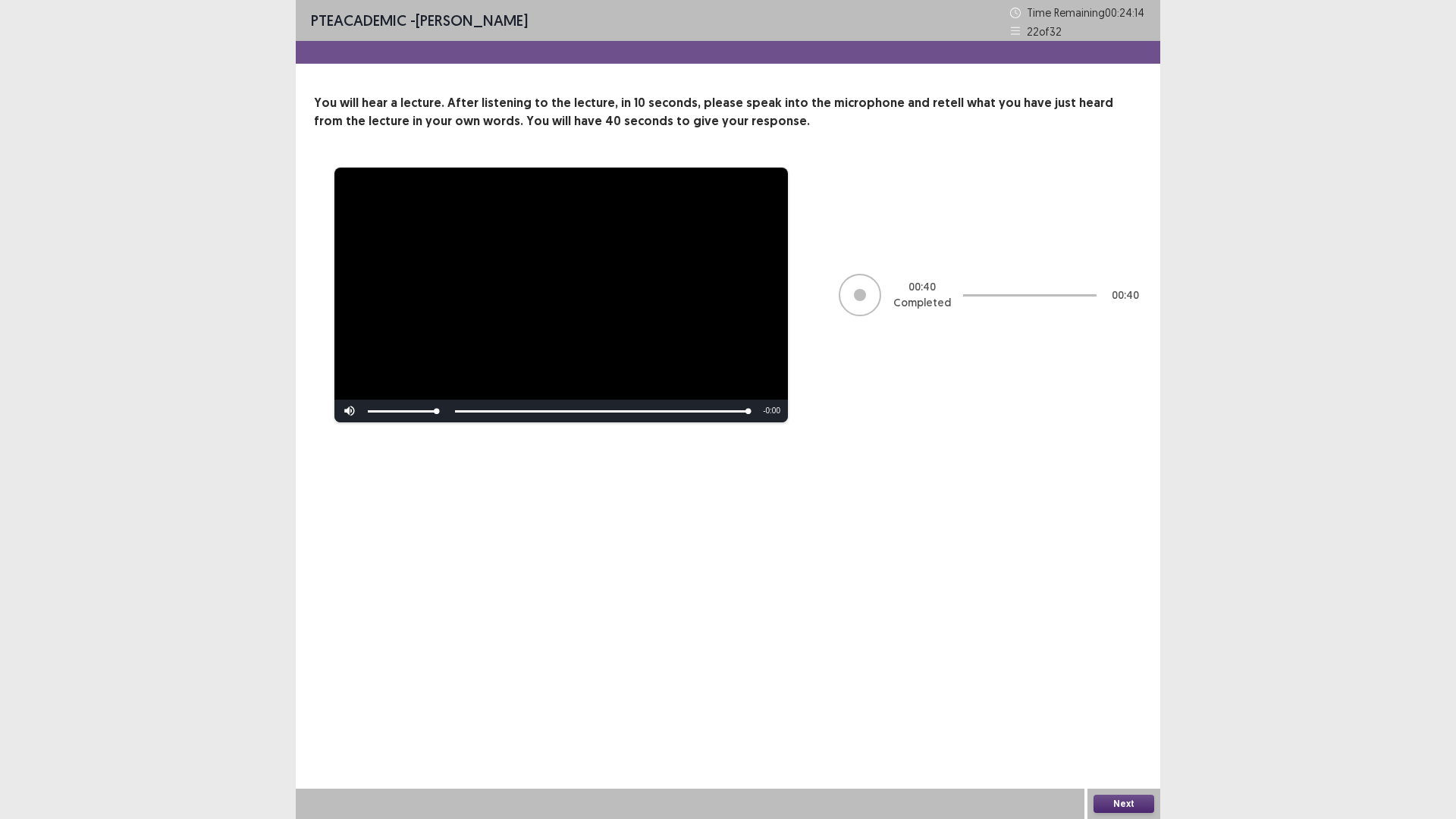
click at [1117, 698] on button "Next" at bounding box center [1123, 804] width 61 height 18
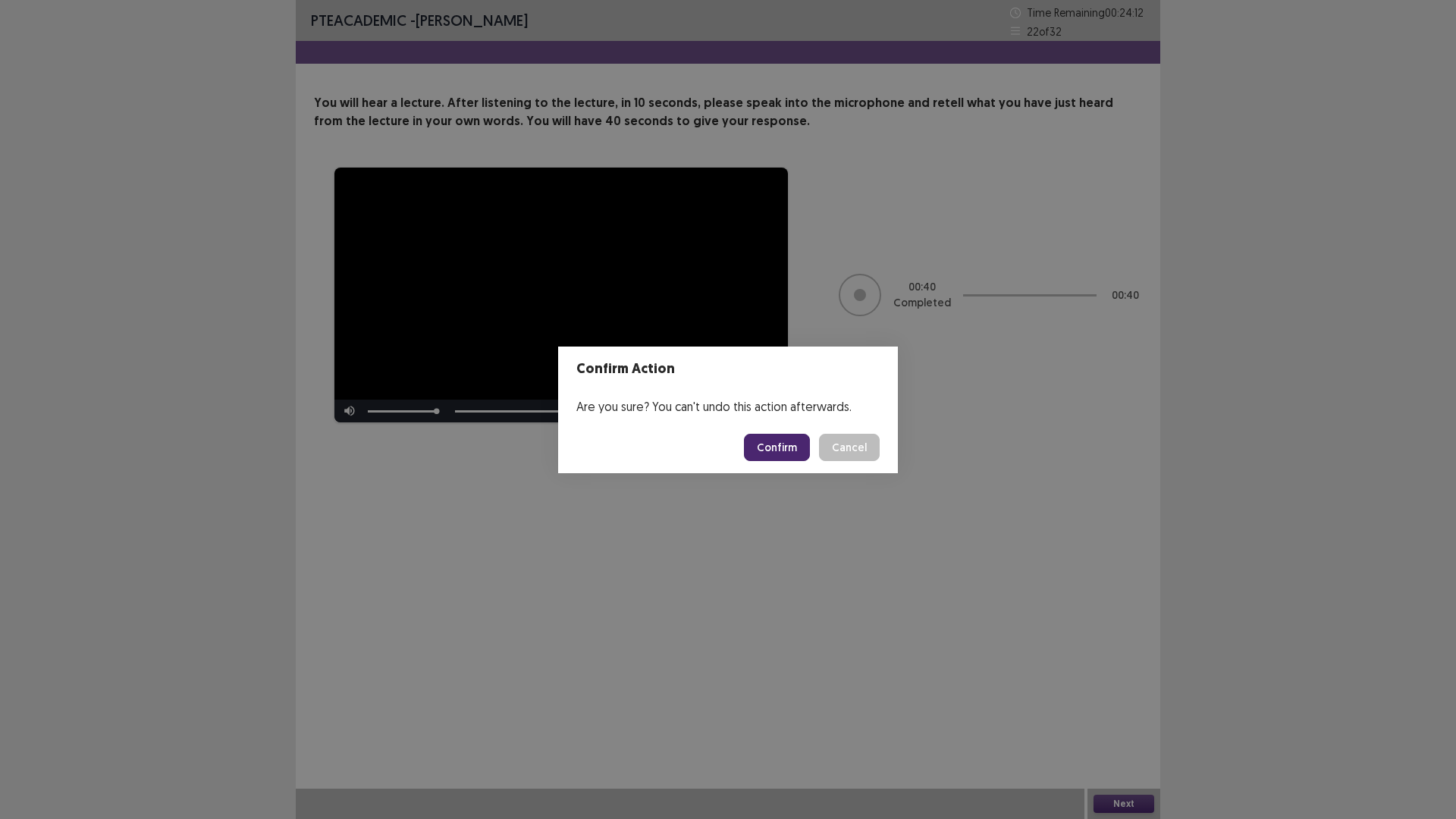
click at [755, 453] on button "Confirm" at bounding box center [777, 447] width 66 height 27
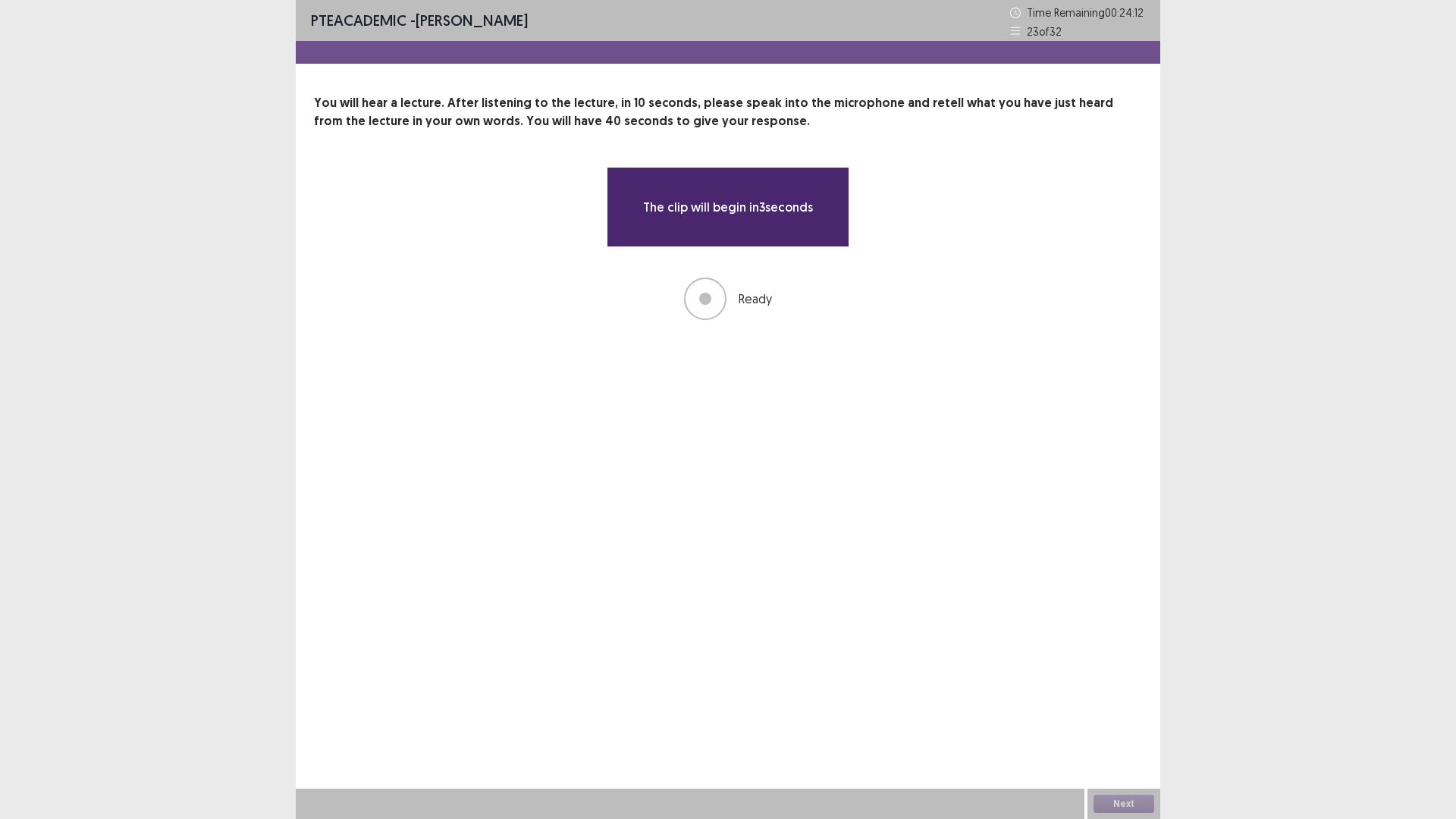
click at [755, 453] on div "PTE academic - [PERSON_NAME] Time Remaining 00 : 24 : 12 23 of 32 You will hear…" at bounding box center [728, 409] width 865 height 819
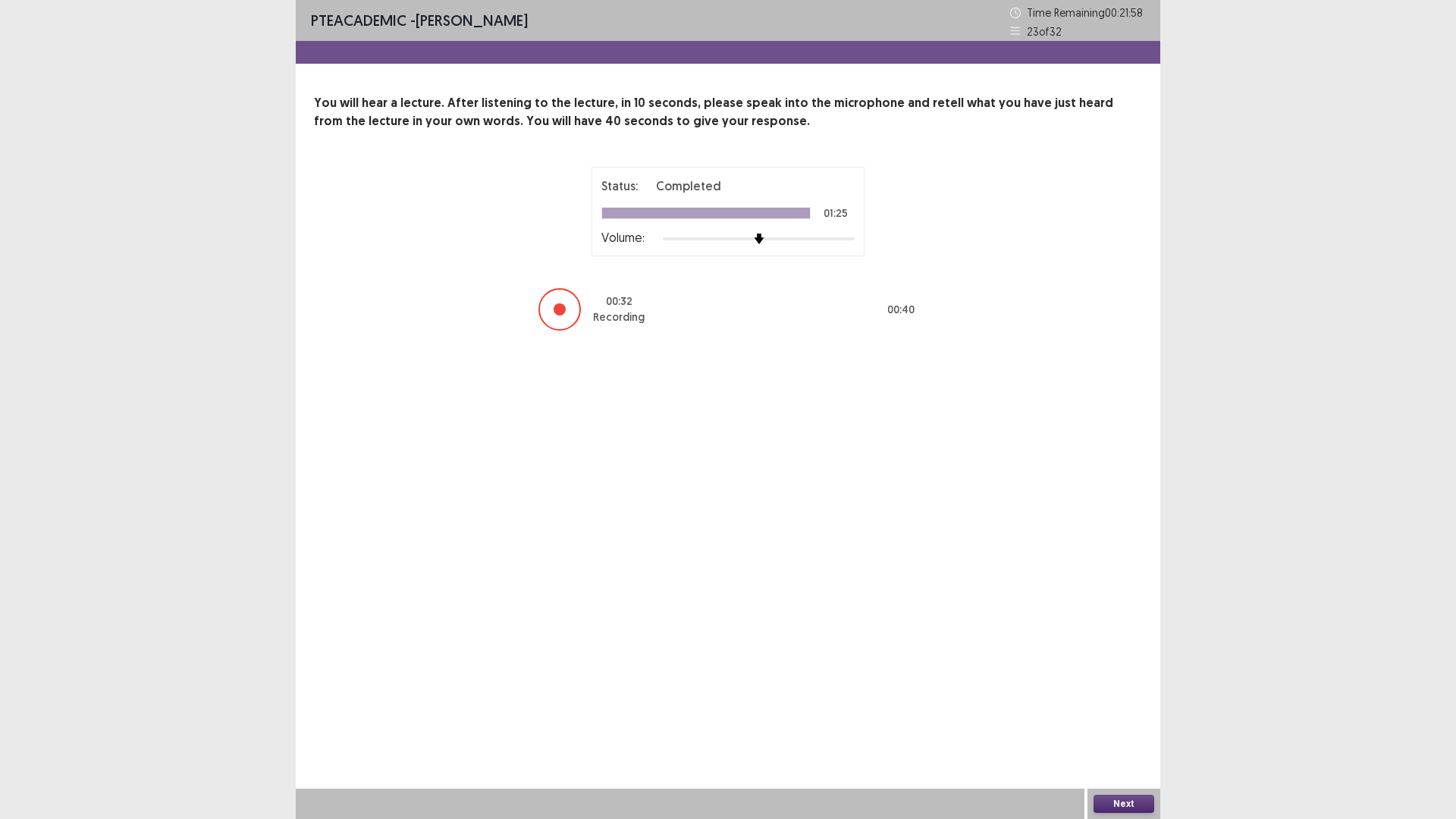
click at [1138, 698] on button "Next" at bounding box center [1123, 804] width 61 height 18
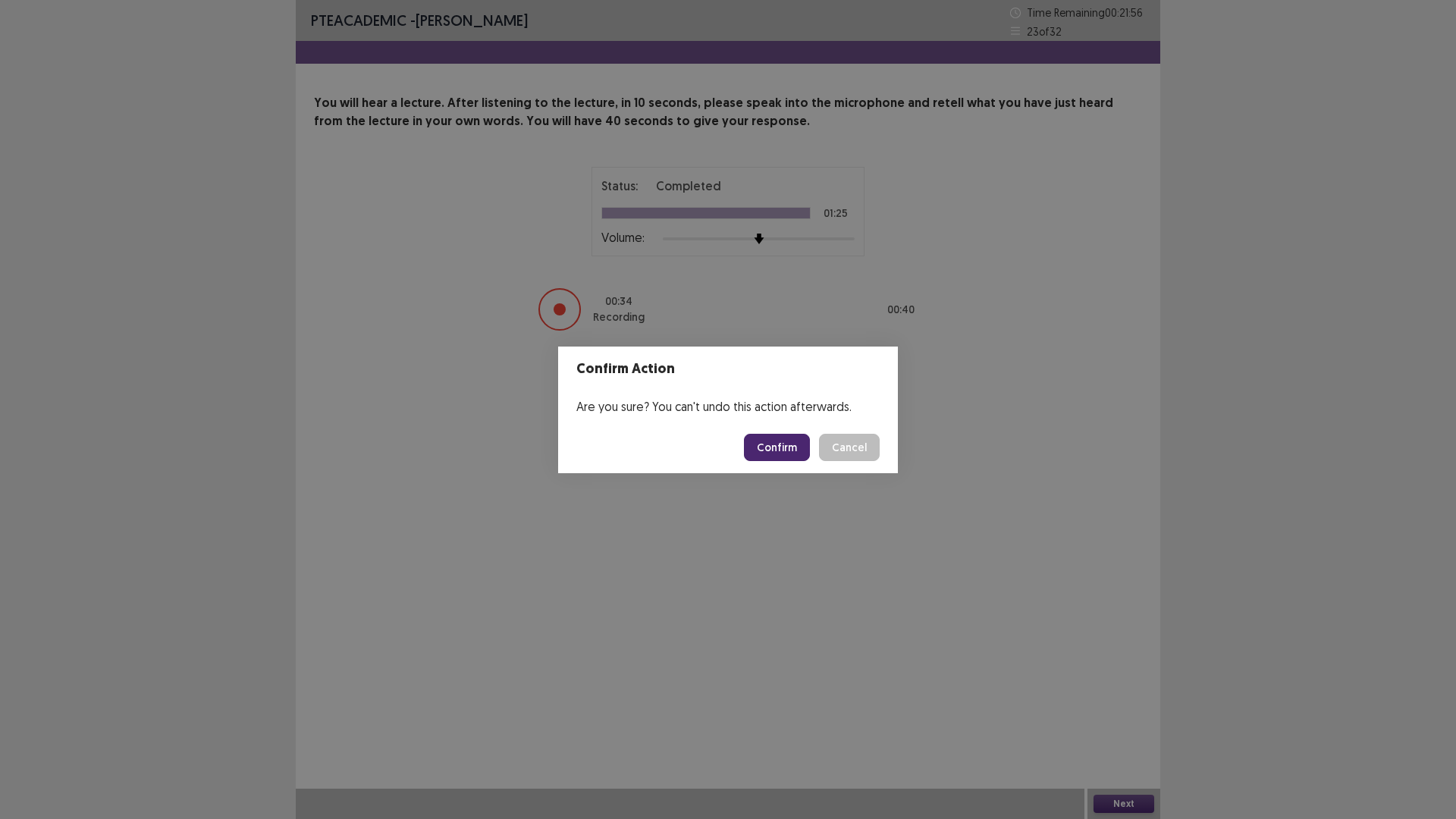
click at [791, 454] on button "Confirm" at bounding box center [777, 447] width 66 height 27
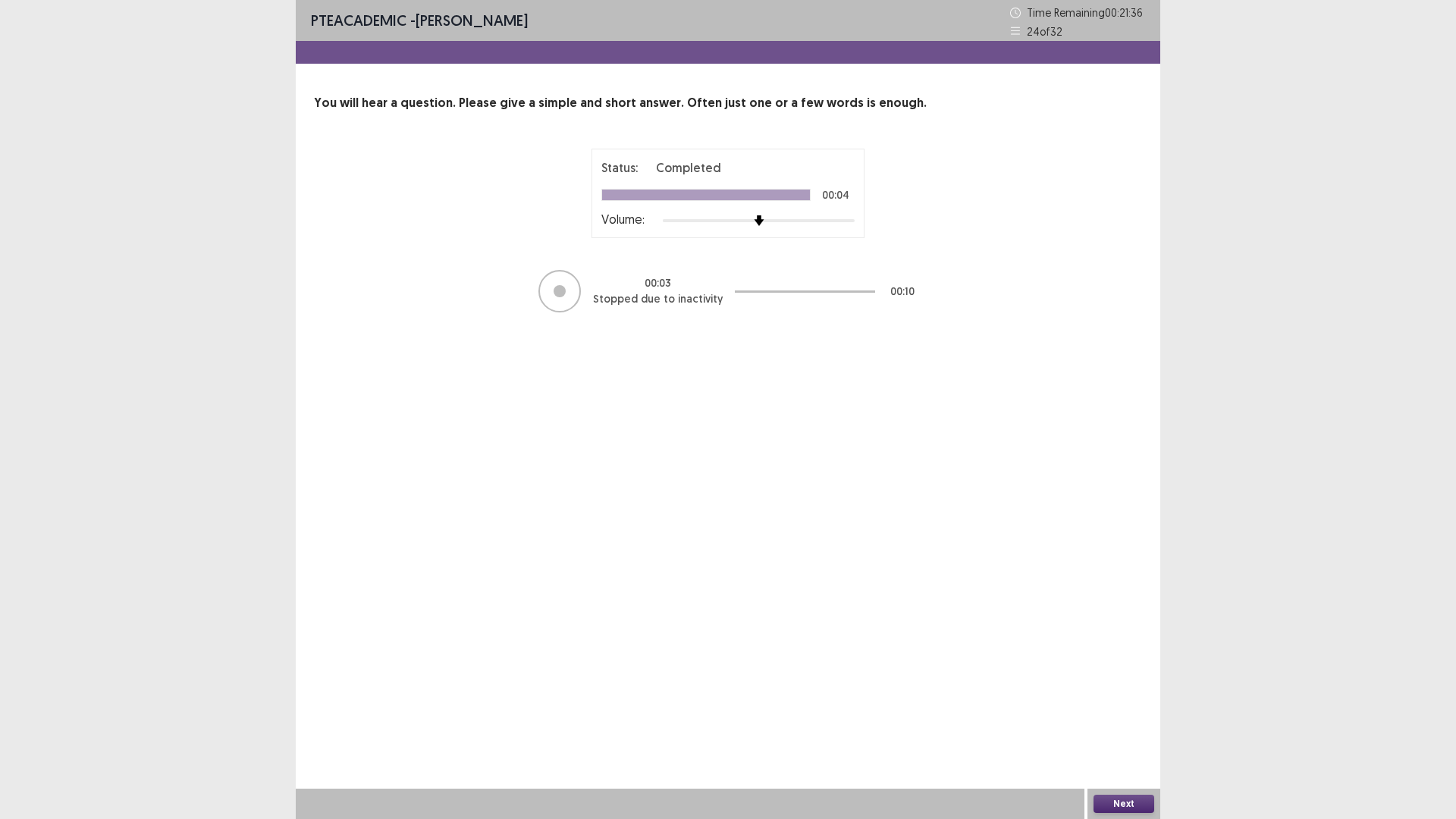
click at [1111, 698] on button "Next" at bounding box center [1123, 804] width 61 height 18
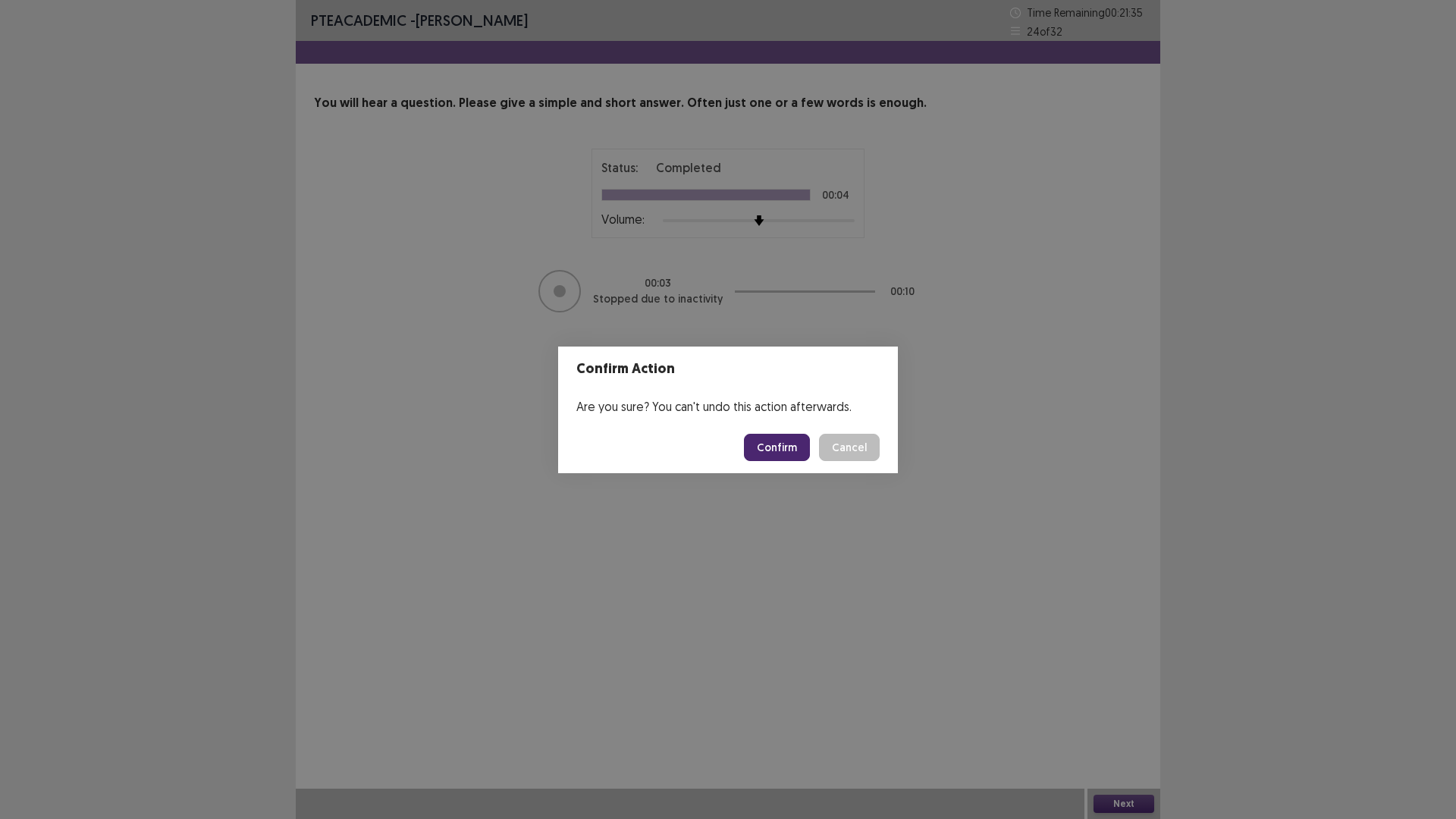
click at [790, 442] on button "Confirm" at bounding box center [777, 447] width 66 height 27
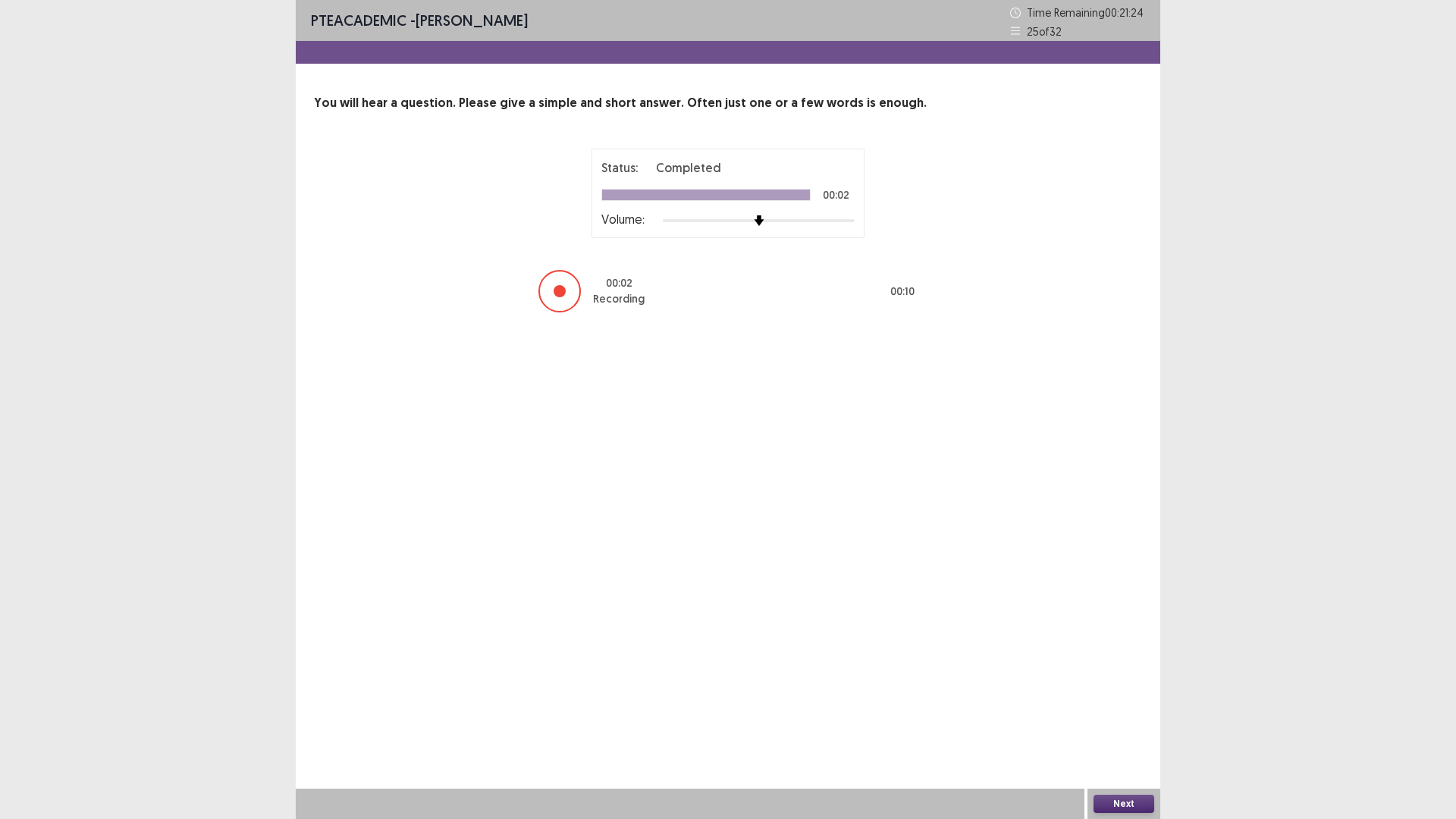
click at [1125, 698] on button "Next" at bounding box center [1123, 804] width 61 height 18
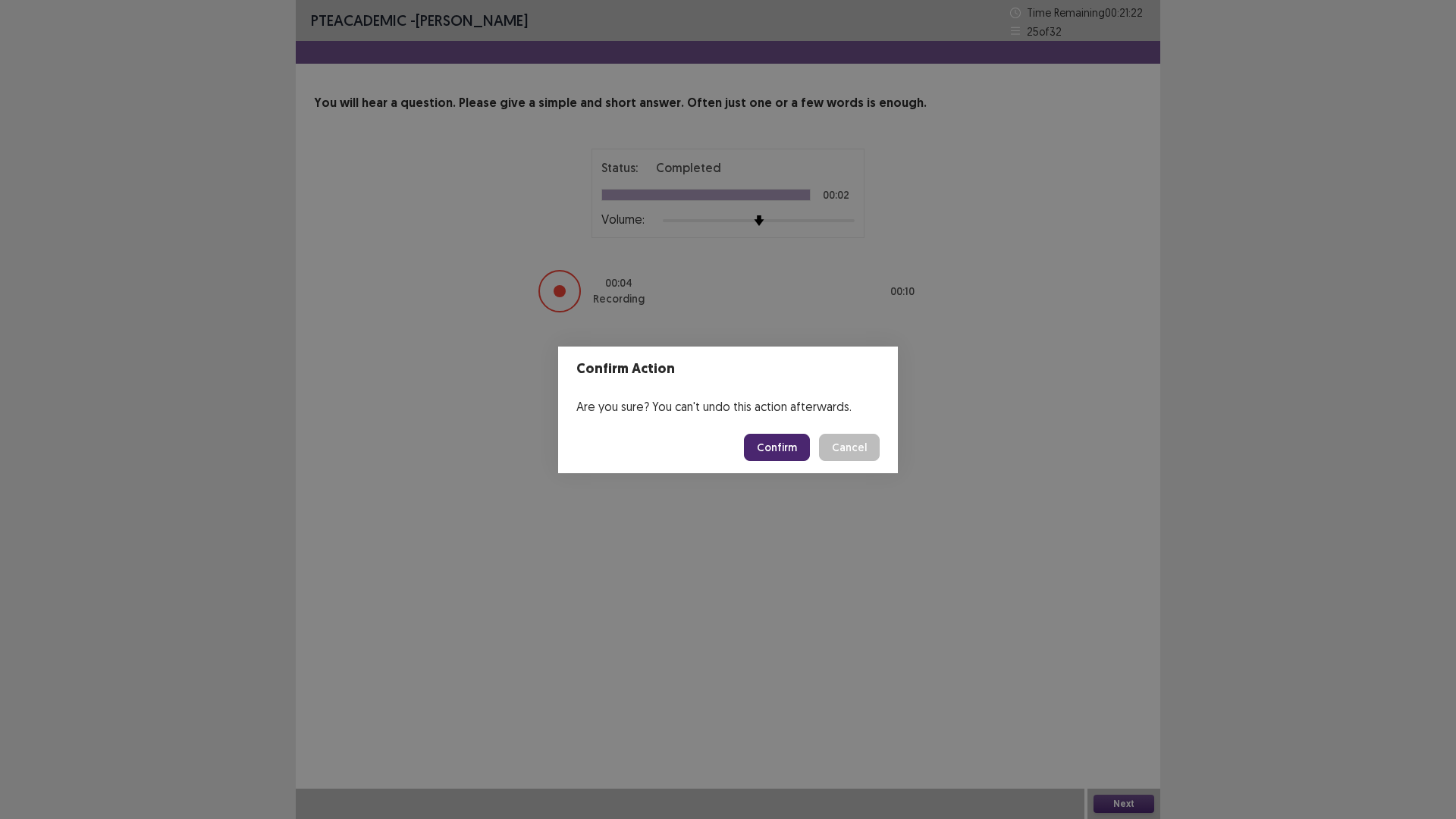
click at [769, 454] on button "Confirm" at bounding box center [777, 447] width 66 height 27
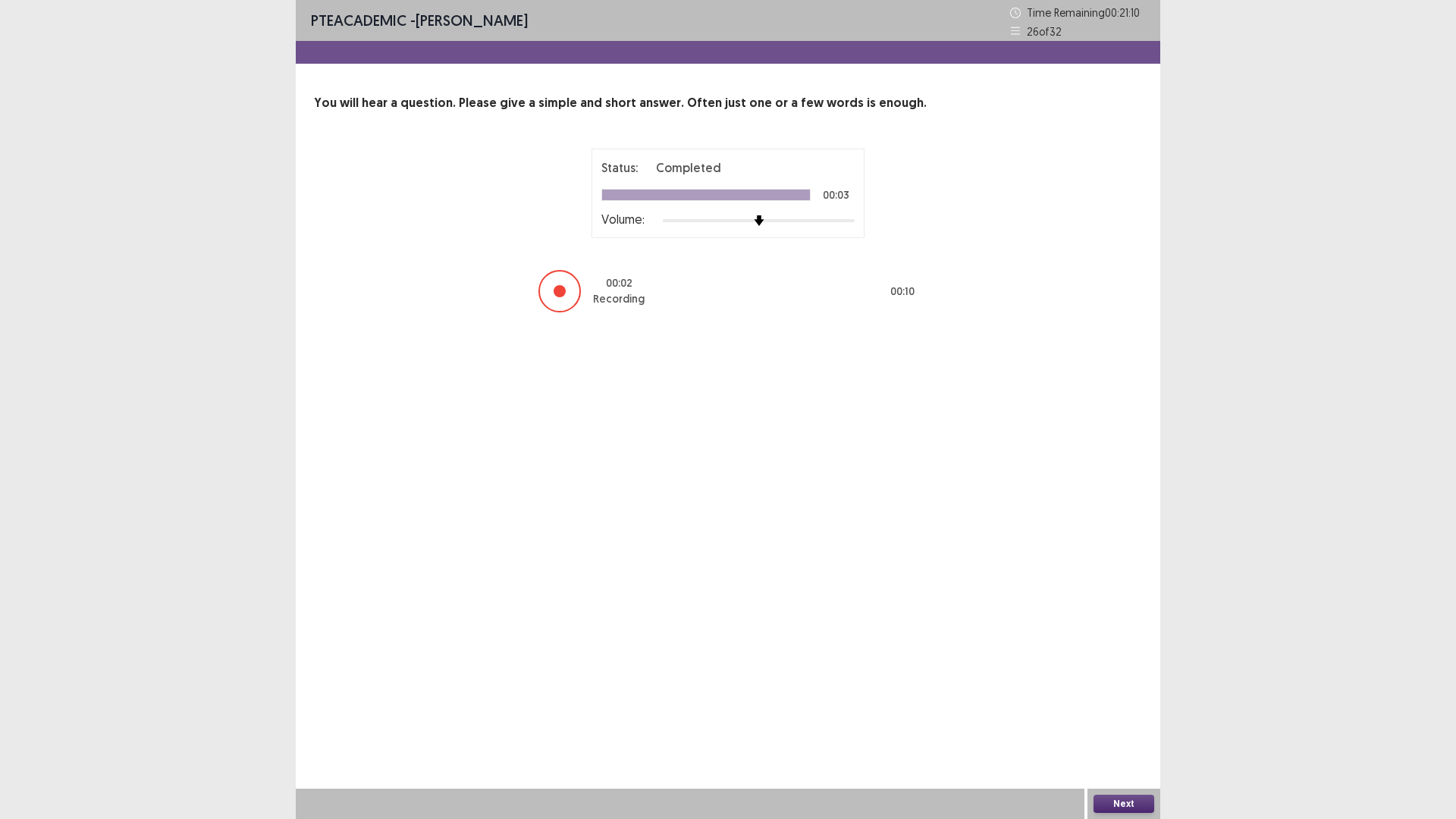
click at [1099, 698] on button "Next" at bounding box center [1123, 804] width 61 height 18
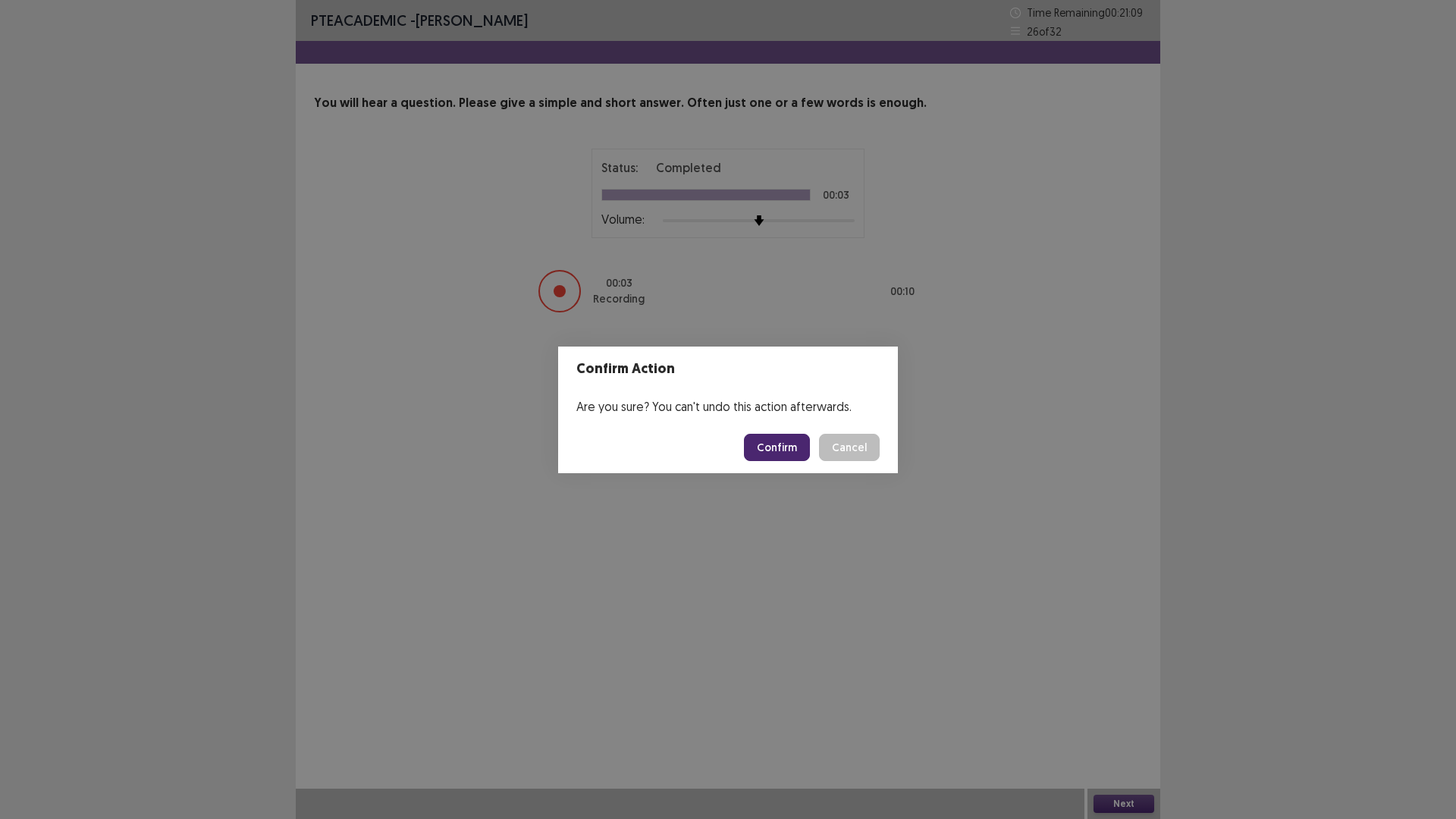
click at [779, 442] on button "Confirm" at bounding box center [777, 447] width 66 height 27
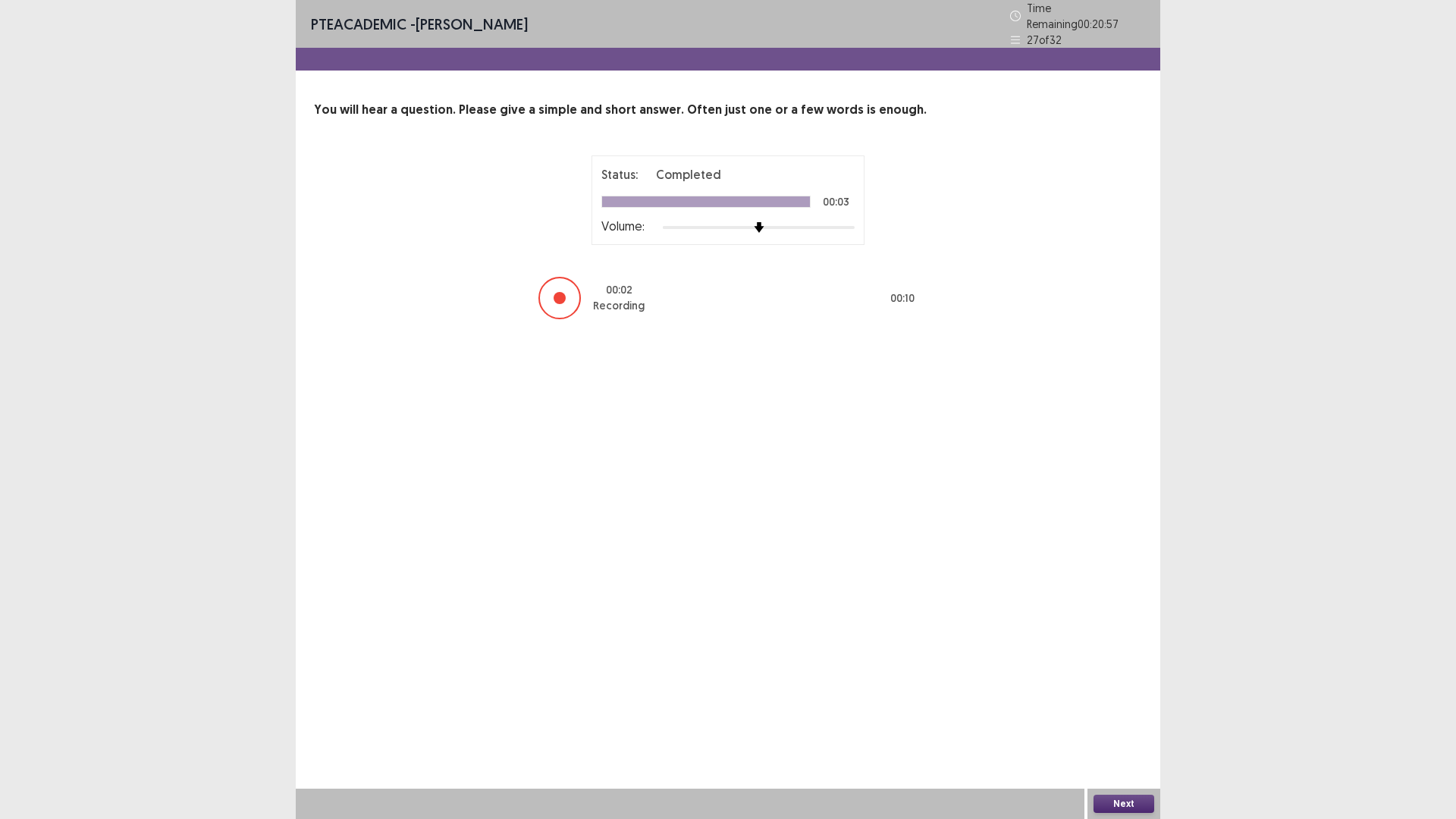
click at [1113, 698] on button "Next" at bounding box center [1123, 804] width 61 height 18
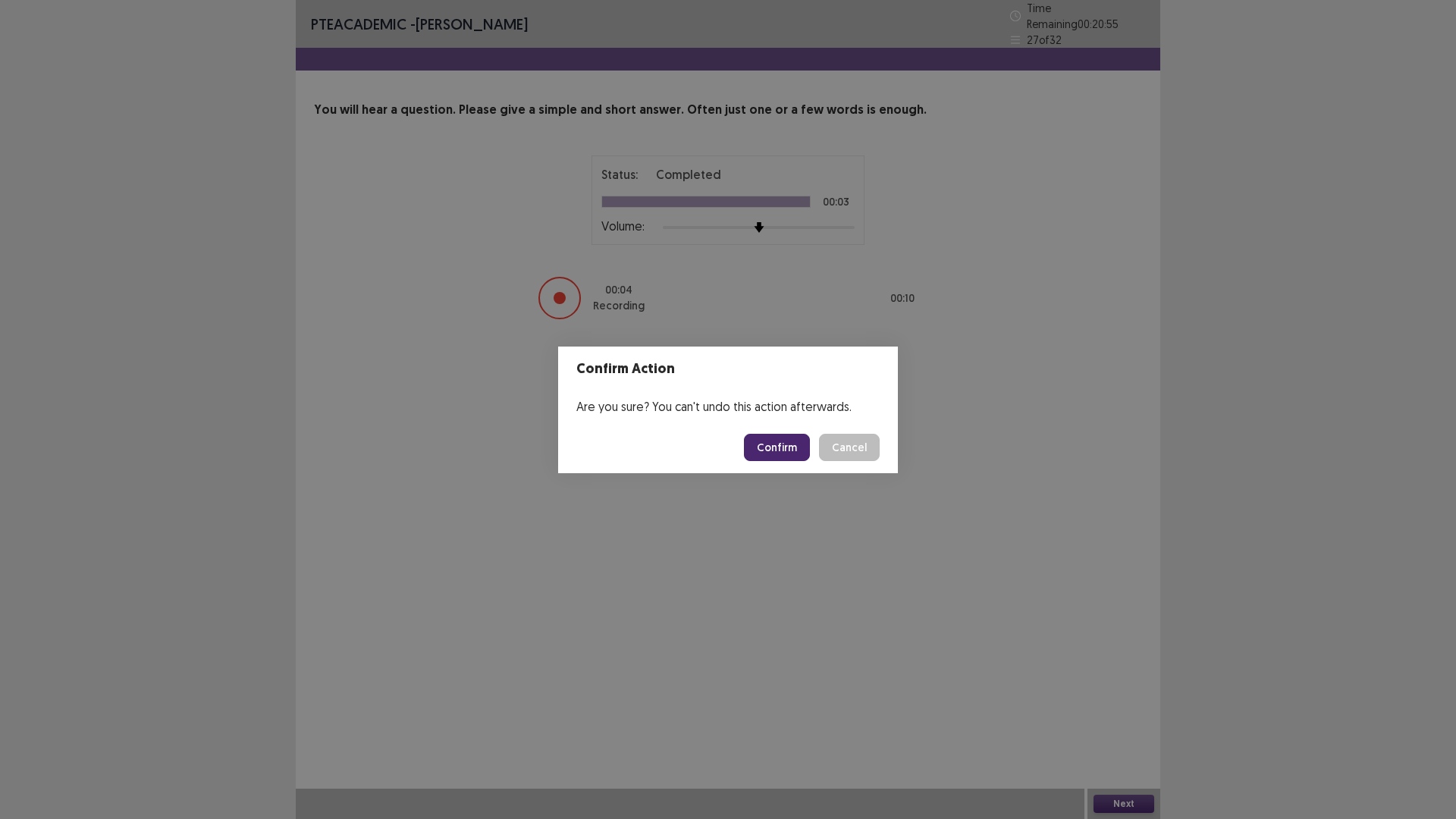
click at [785, 444] on button "Confirm" at bounding box center [777, 447] width 66 height 27
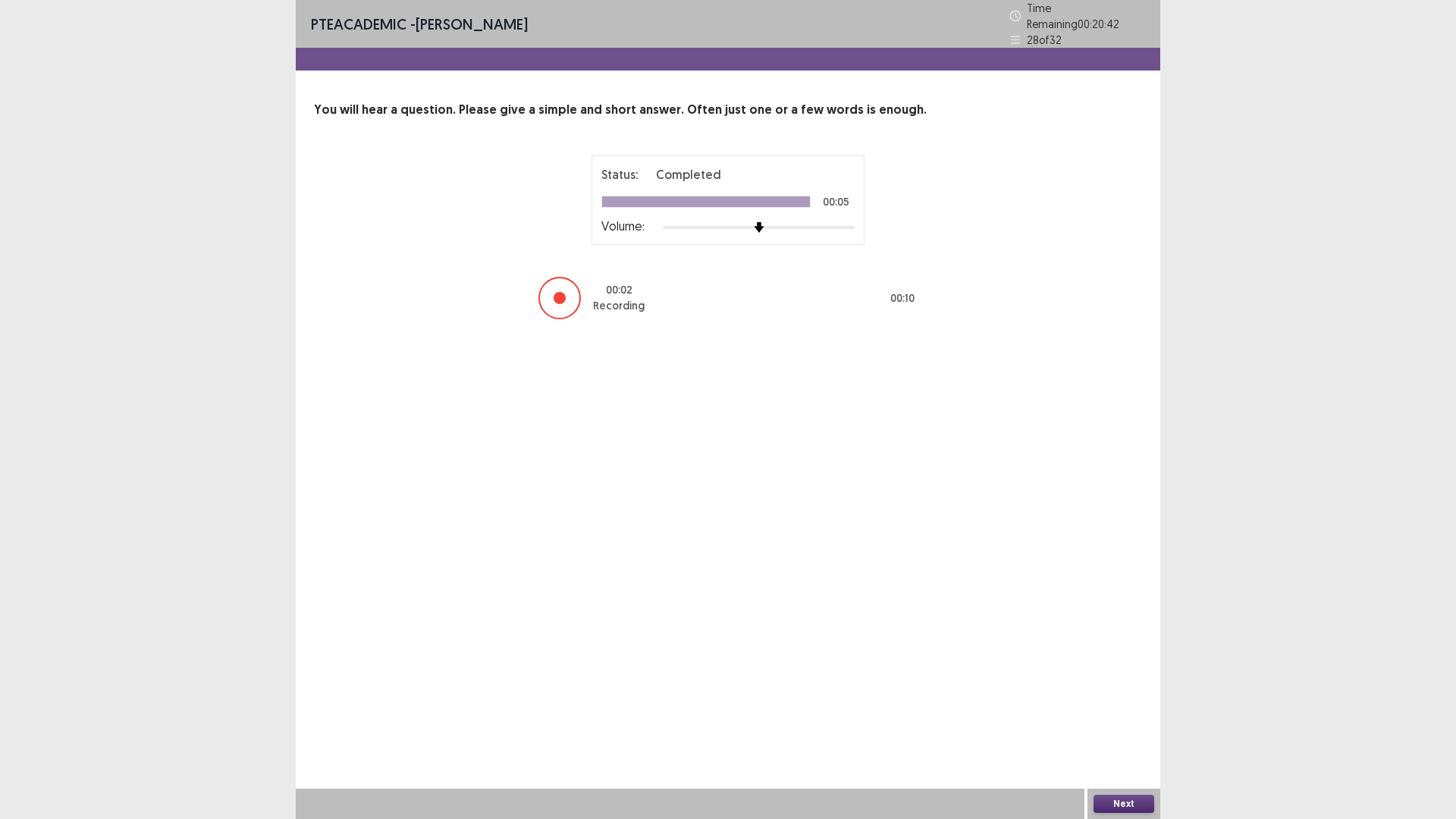
click at [1131, 698] on button "Next" at bounding box center [1123, 804] width 61 height 18
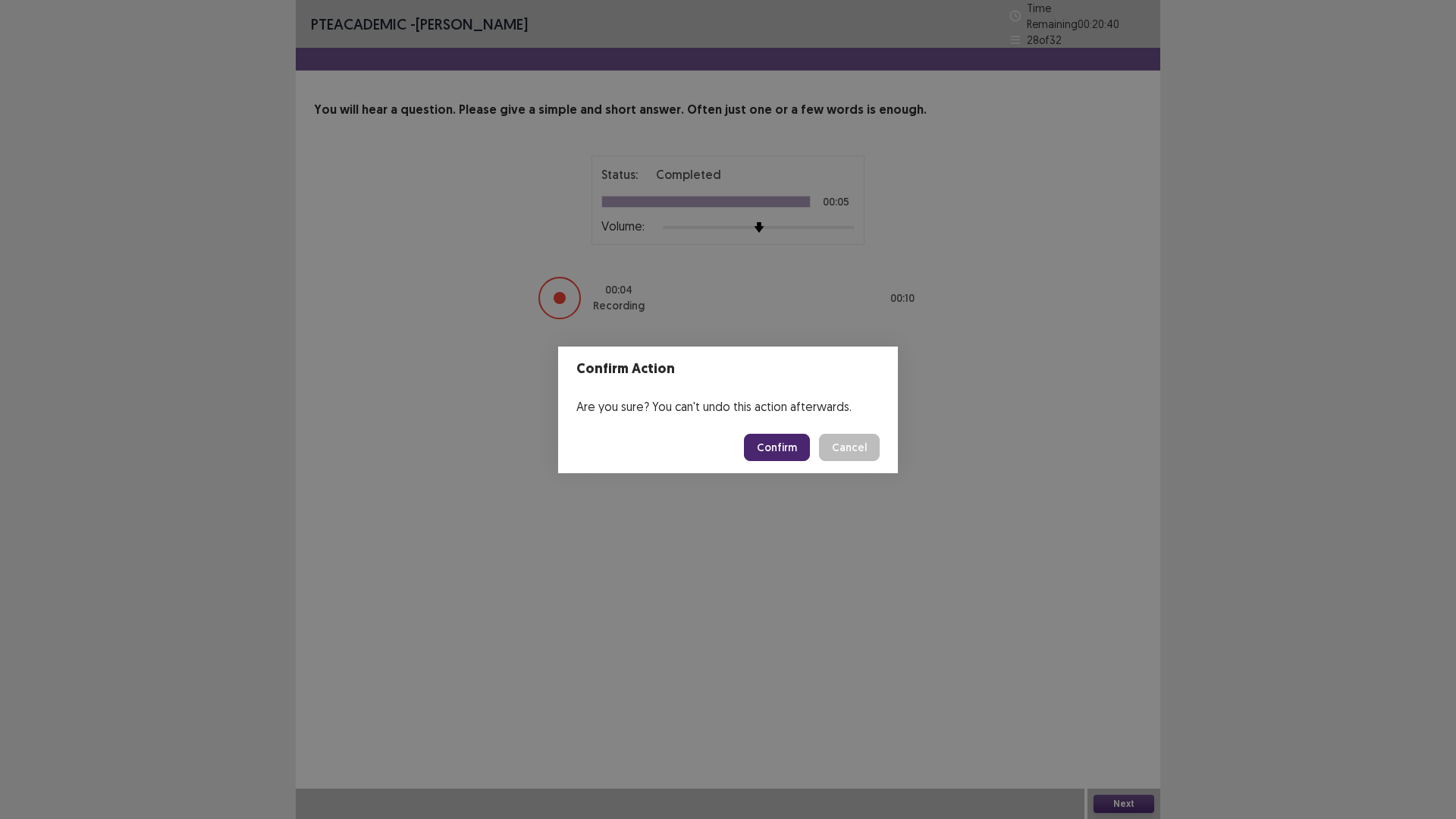
click at [763, 458] on button "Confirm" at bounding box center [777, 447] width 66 height 27
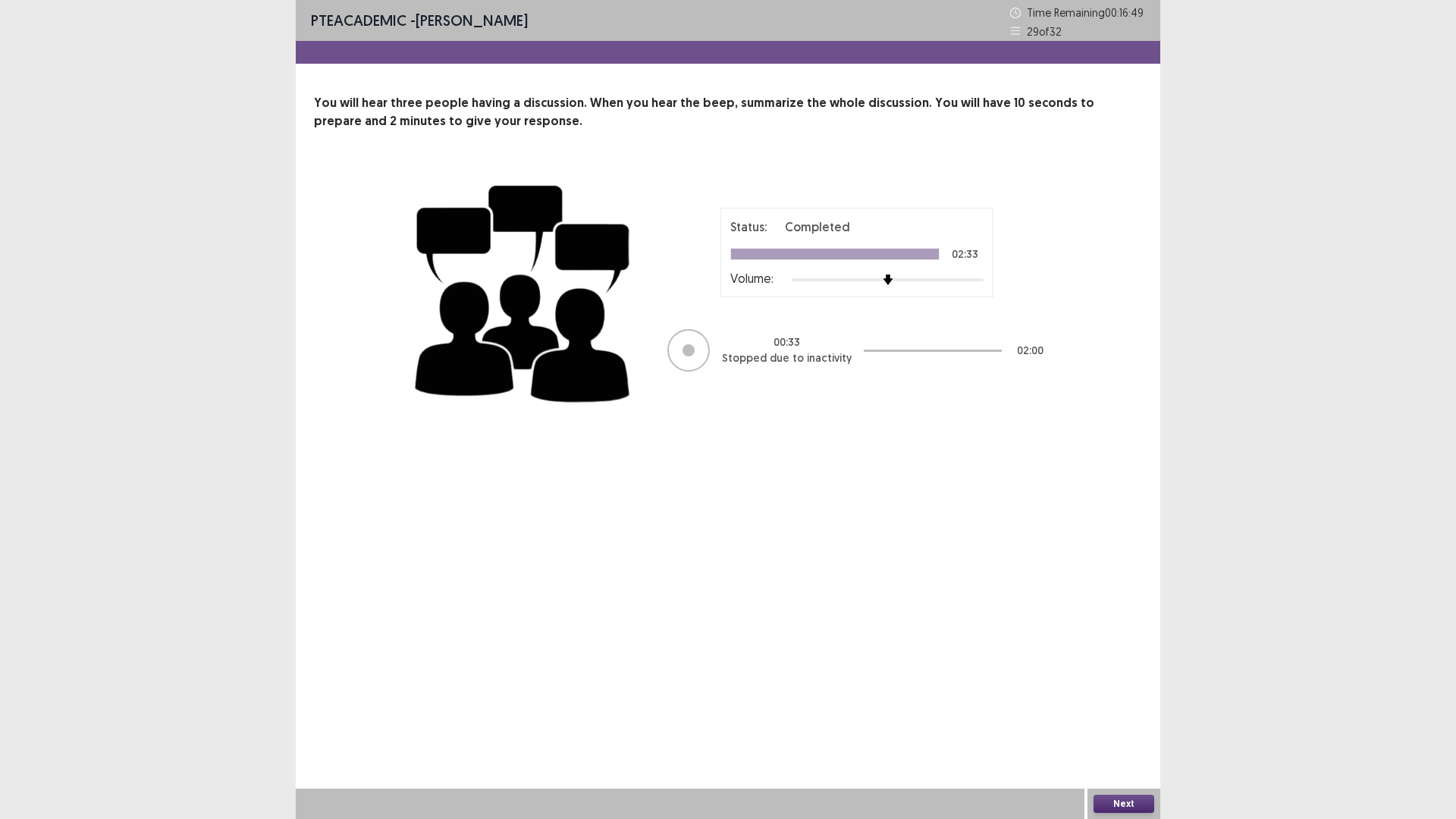
click at [695, 348] on div at bounding box center [689, 350] width 43 height 43
click at [1133, 698] on button "Next" at bounding box center [1123, 804] width 61 height 18
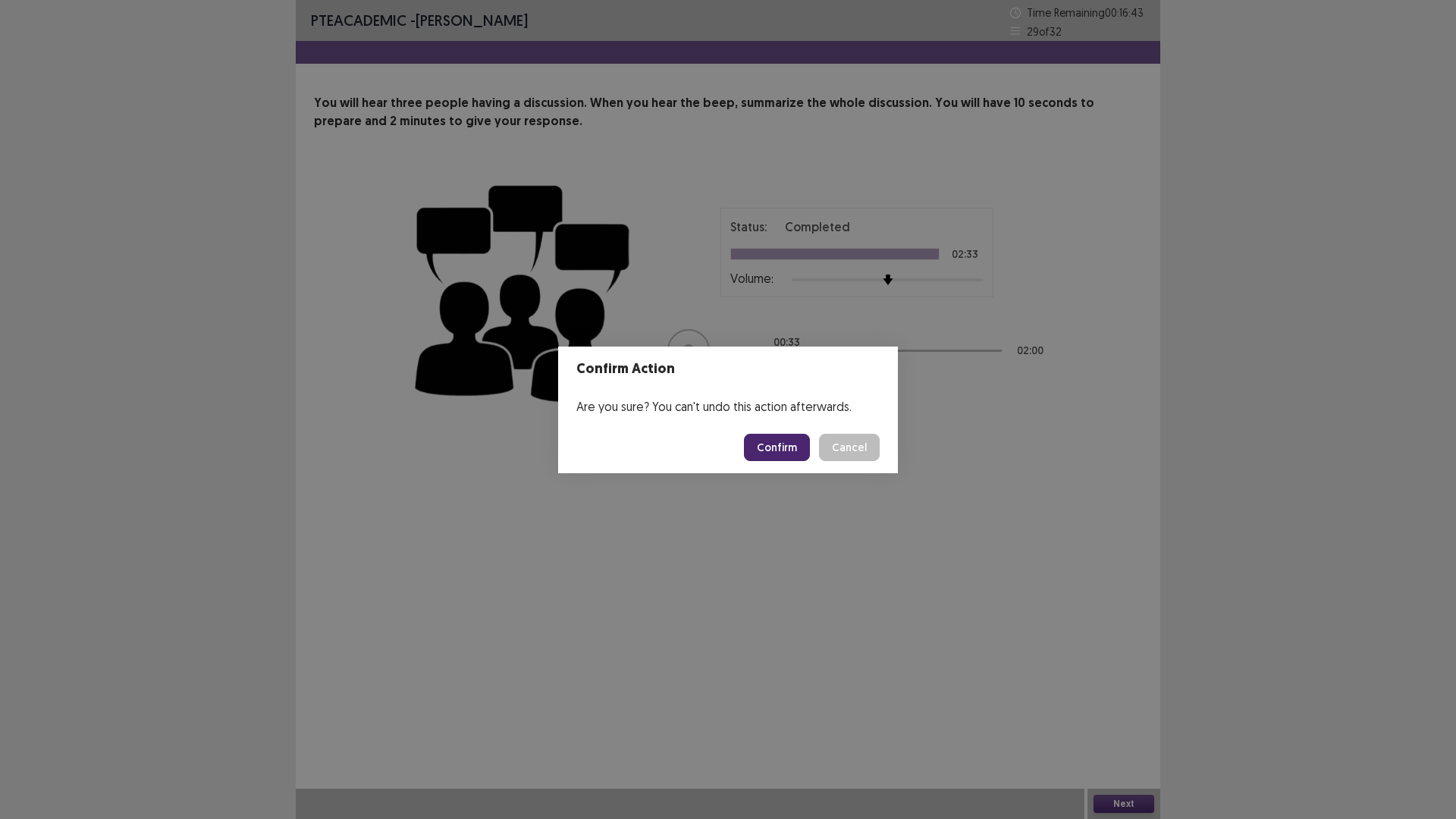
click at [922, 581] on div "Confirm Action Are you sure? You can't undo this action afterwards. Confirm Can…" at bounding box center [728, 409] width 1456 height 819
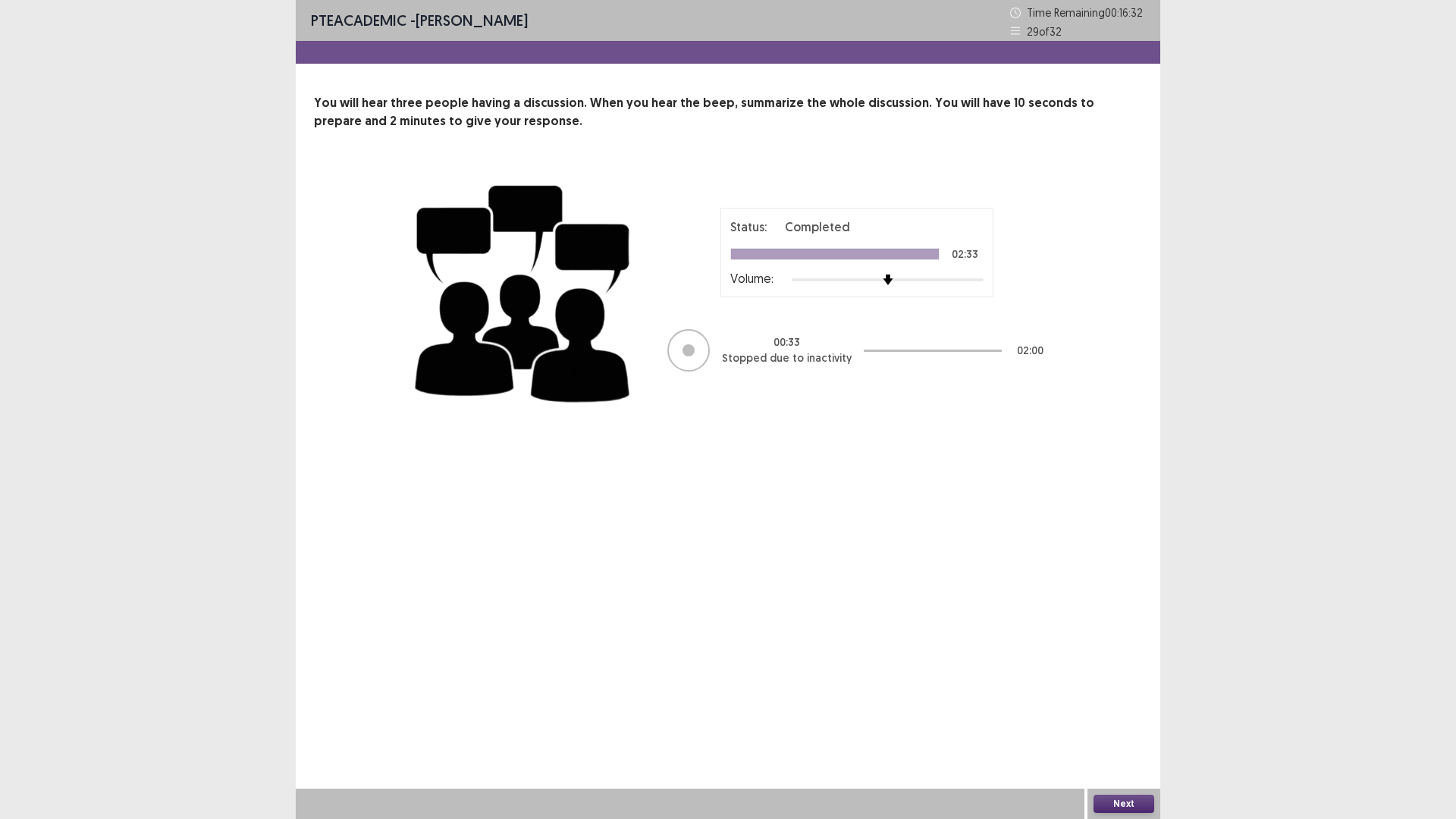
click at [1138, 698] on button "Next" at bounding box center [1123, 804] width 61 height 18
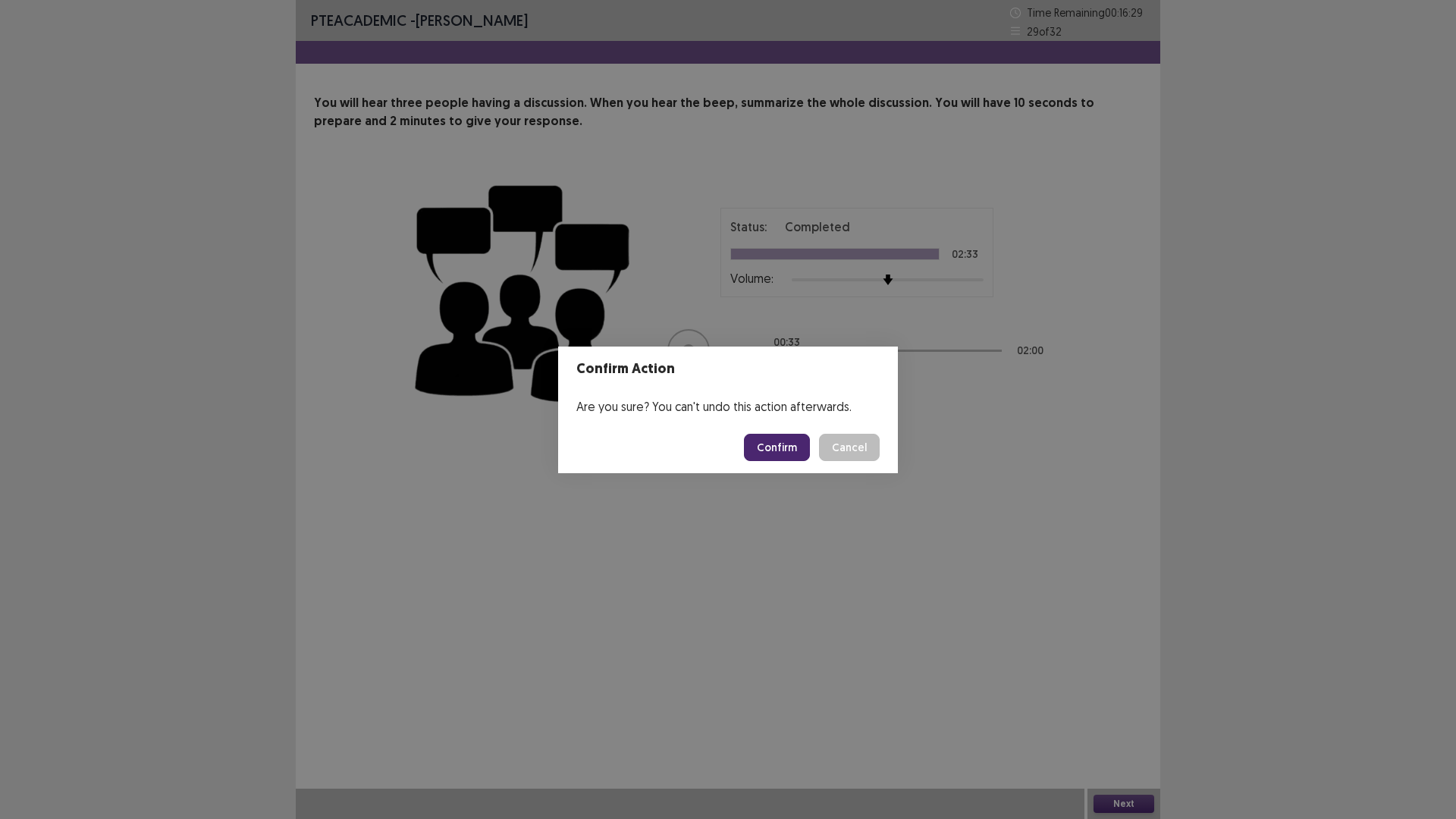
click at [782, 450] on button "Confirm" at bounding box center [777, 447] width 66 height 27
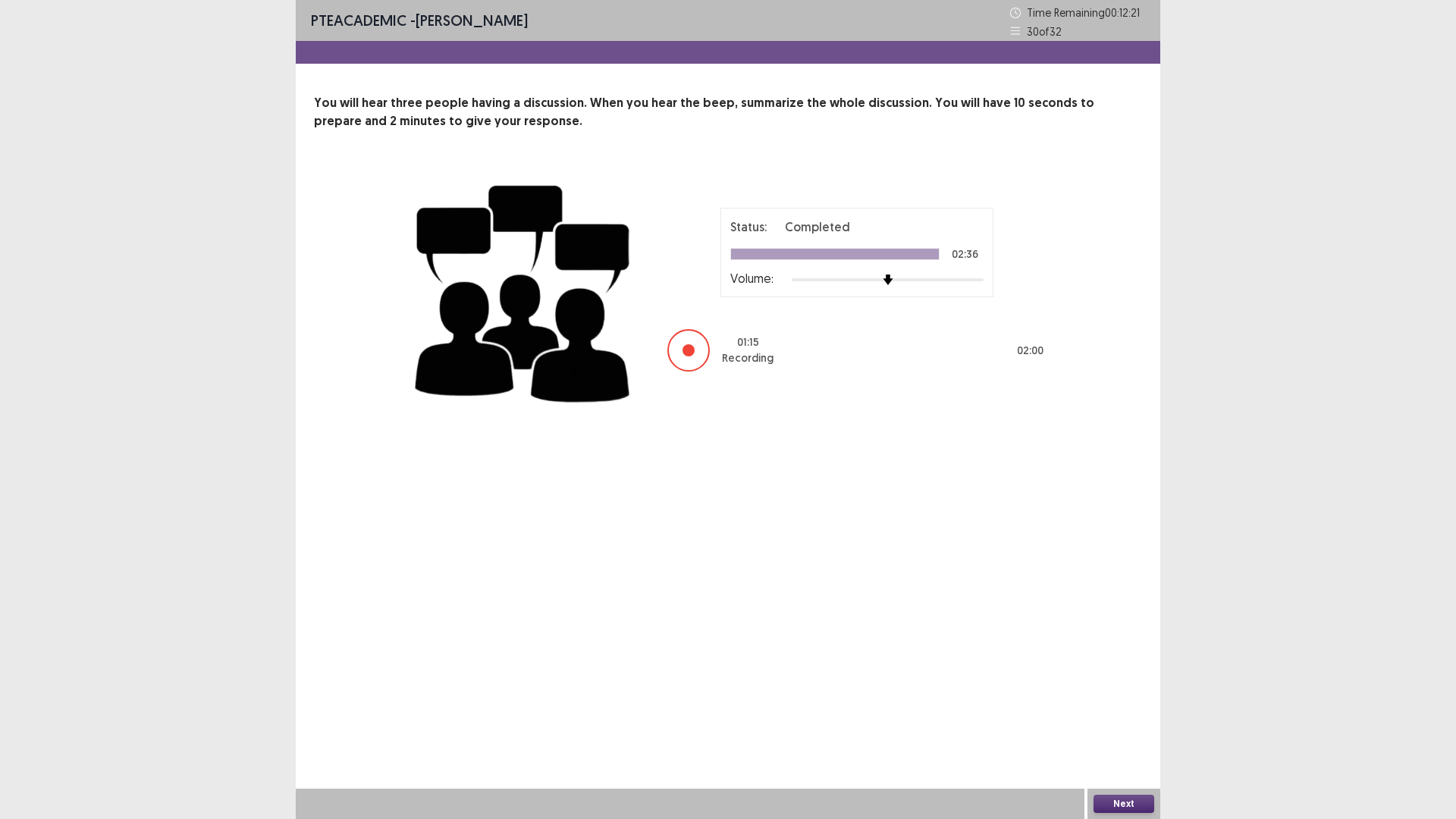
click at [1125, 698] on button "Next" at bounding box center [1123, 804] width 61 height 18
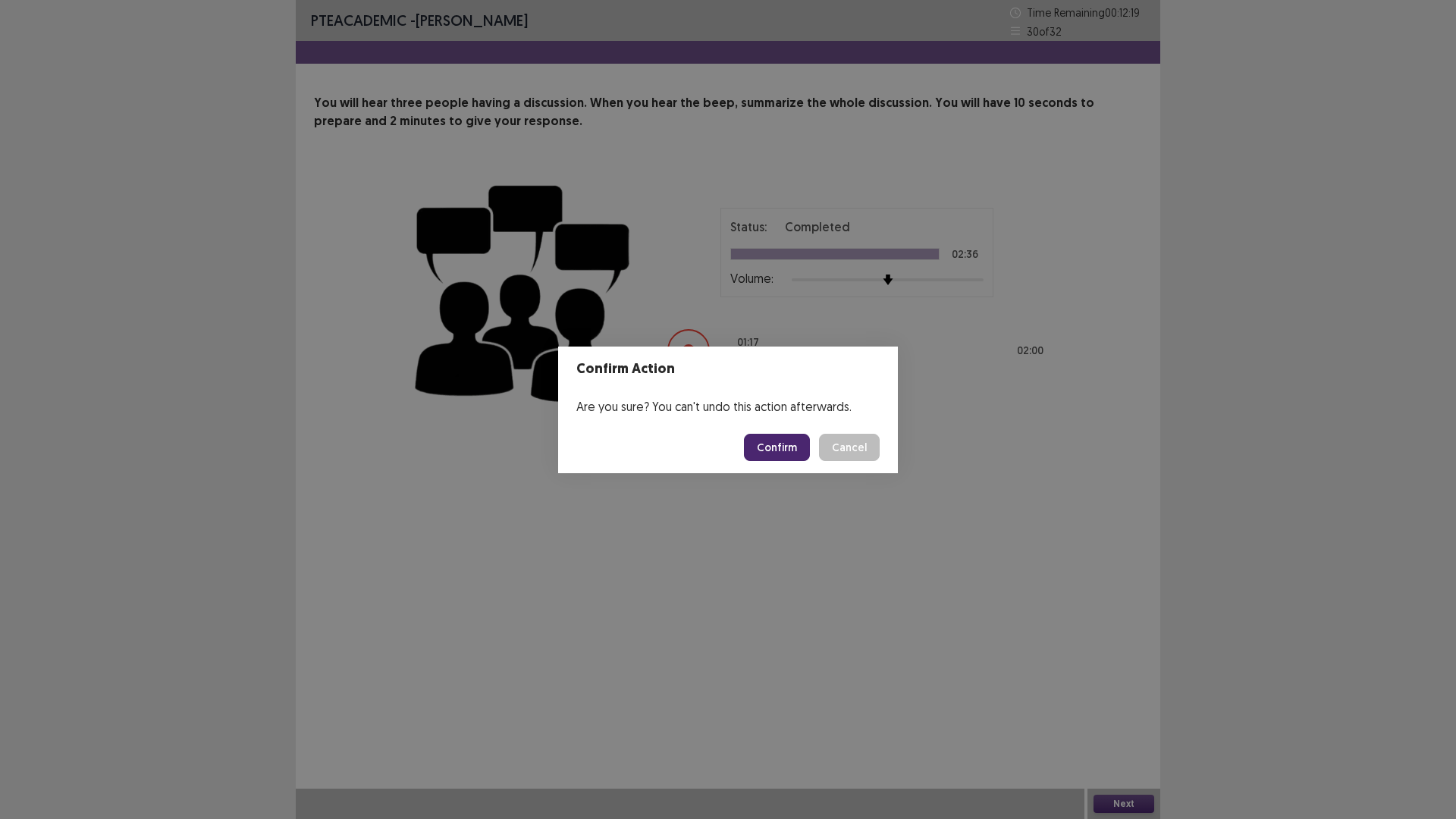
click at [772, 447] on button "Confirm" at bounding box center [777, 447] width 66 height 27
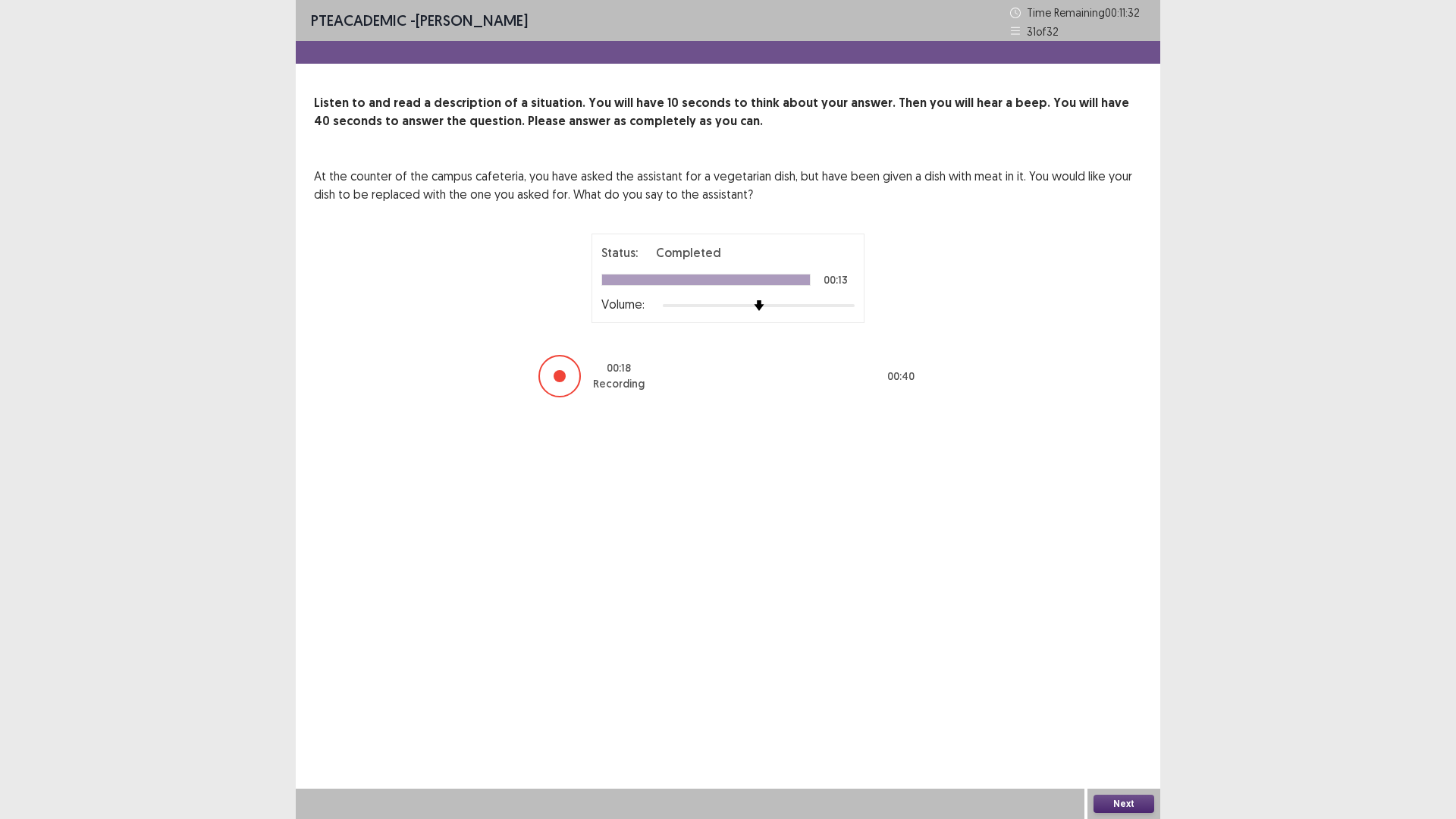
click at [1110, 698] on button "Next" at bounding box center [1123, 804] width 61 height 18
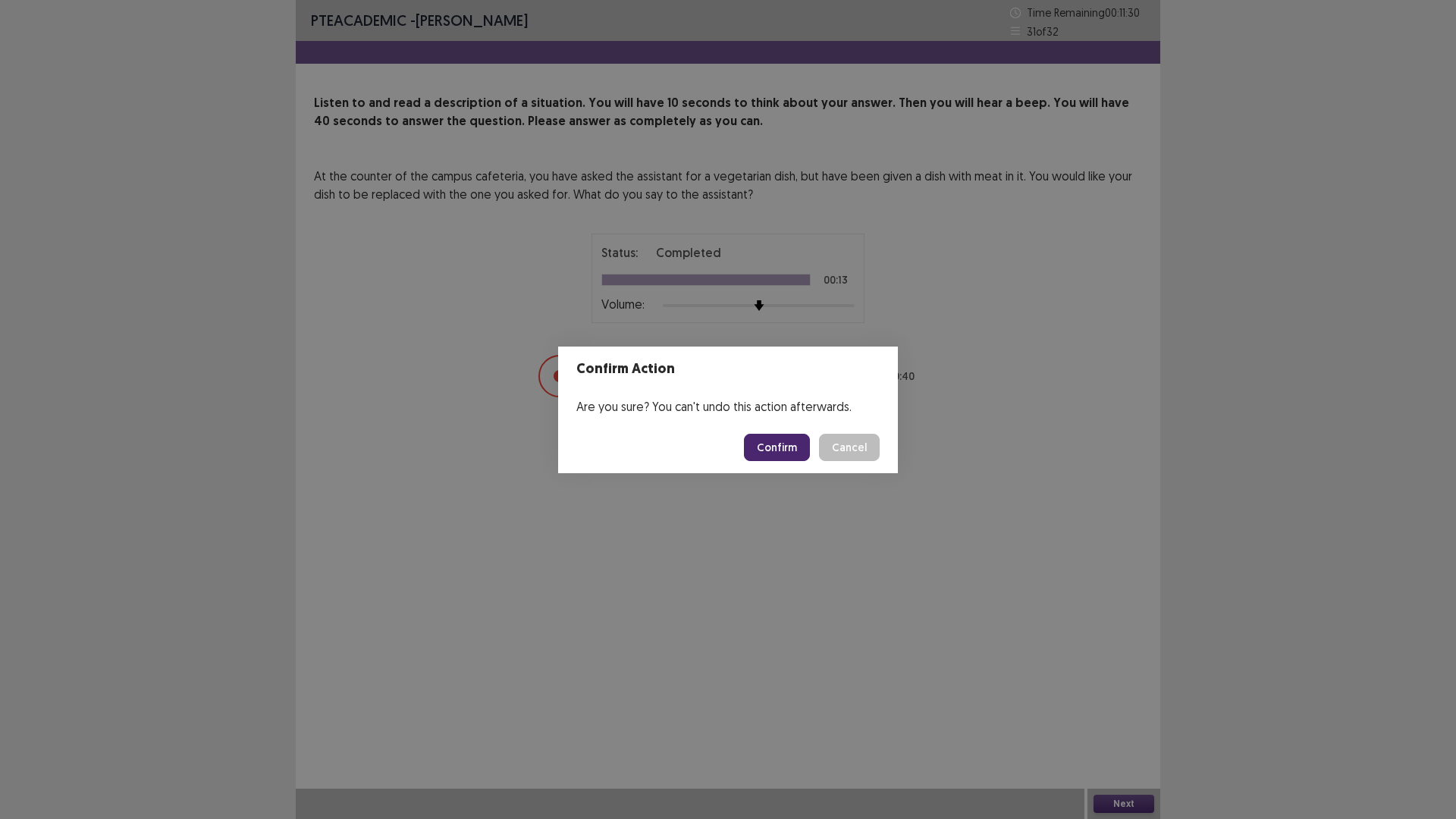
click at [759, 447] on button "Confirm" at bounding box center [777, 447] width 66 height 27
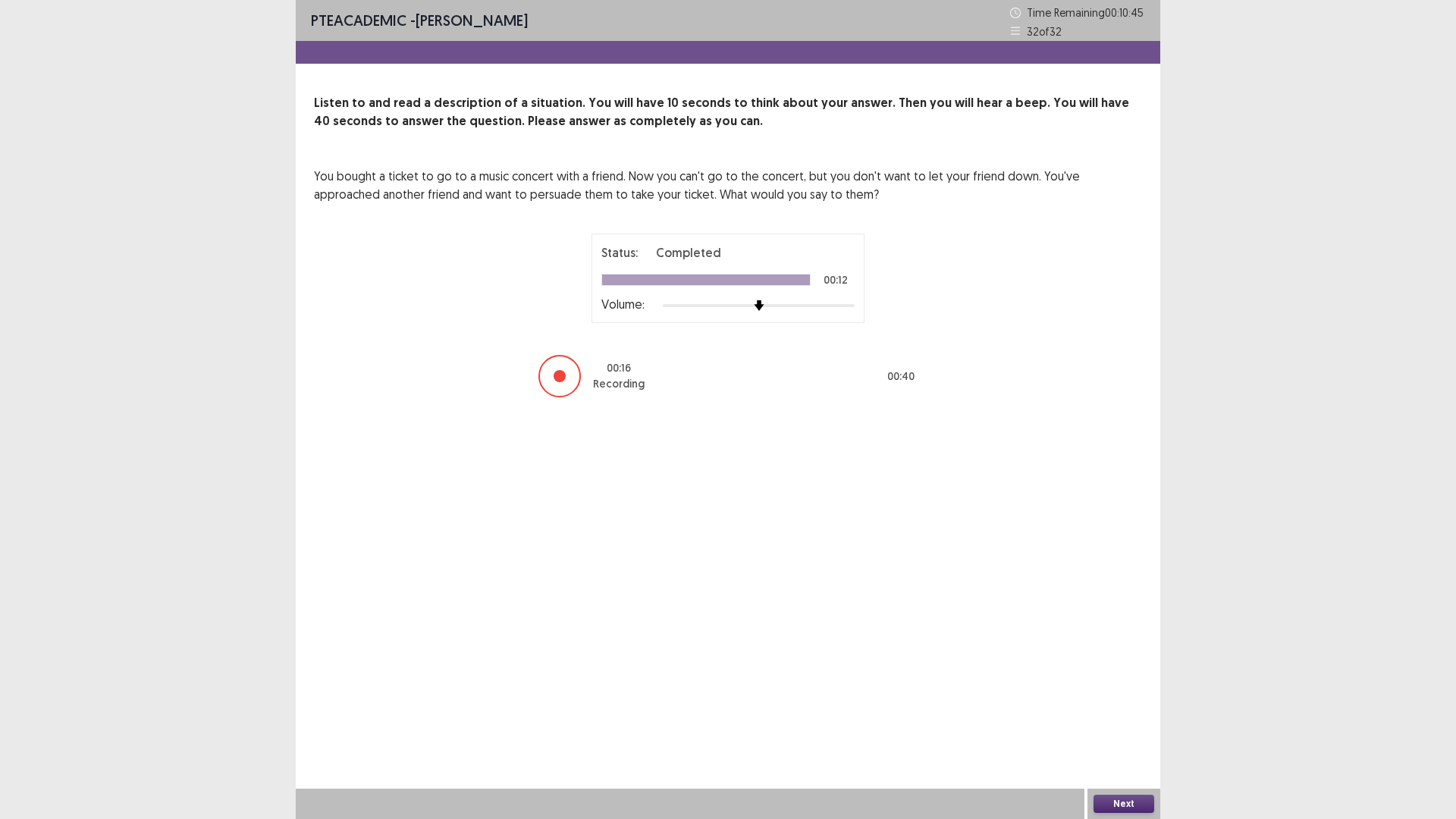
click at [1131, 698] on button "Next" at bounding box center [1123, 804] width 61 height 18
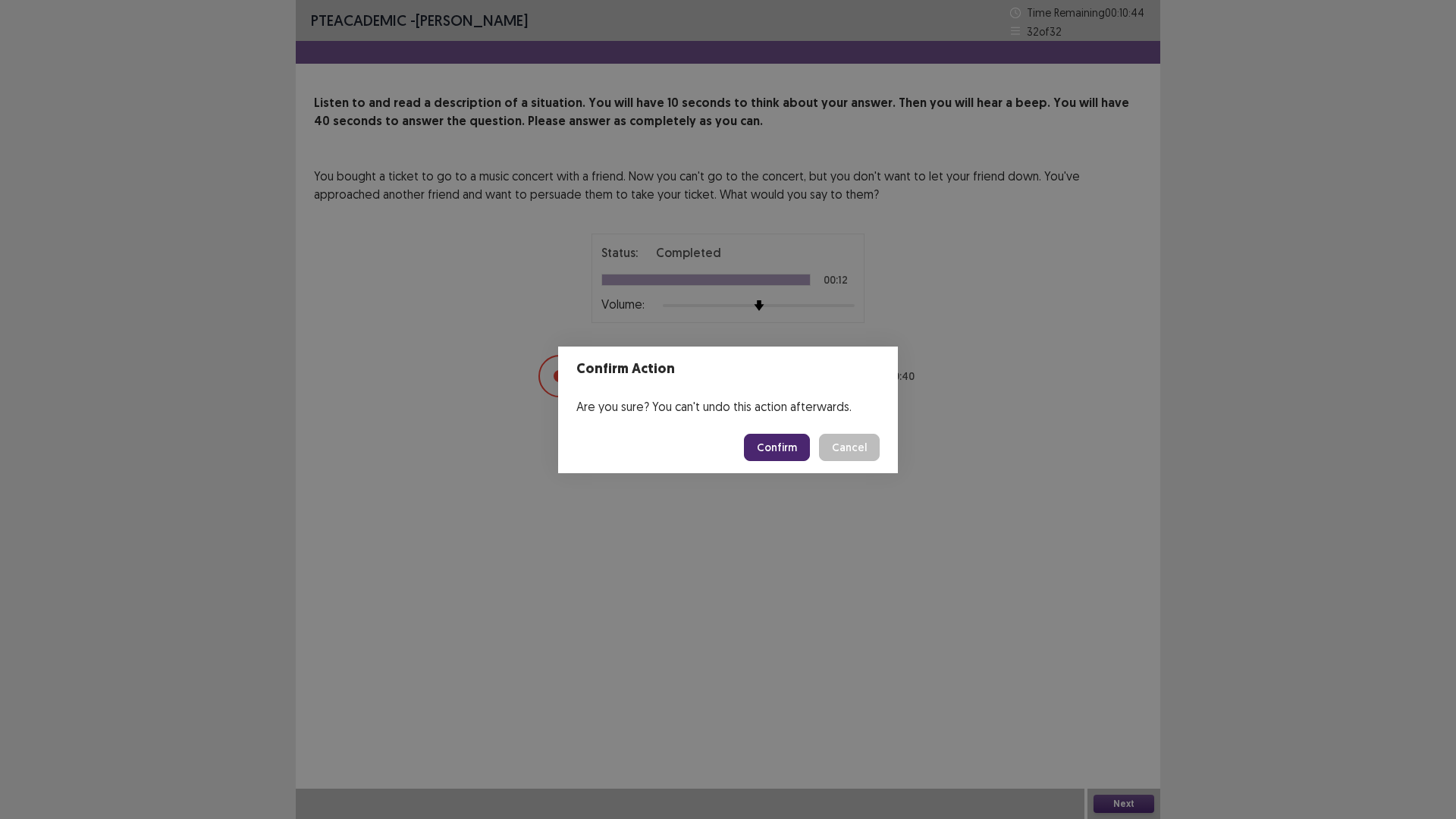
click at [796, 444] on button "Confirm" at bounding box center [777, 447] width 66 height 27
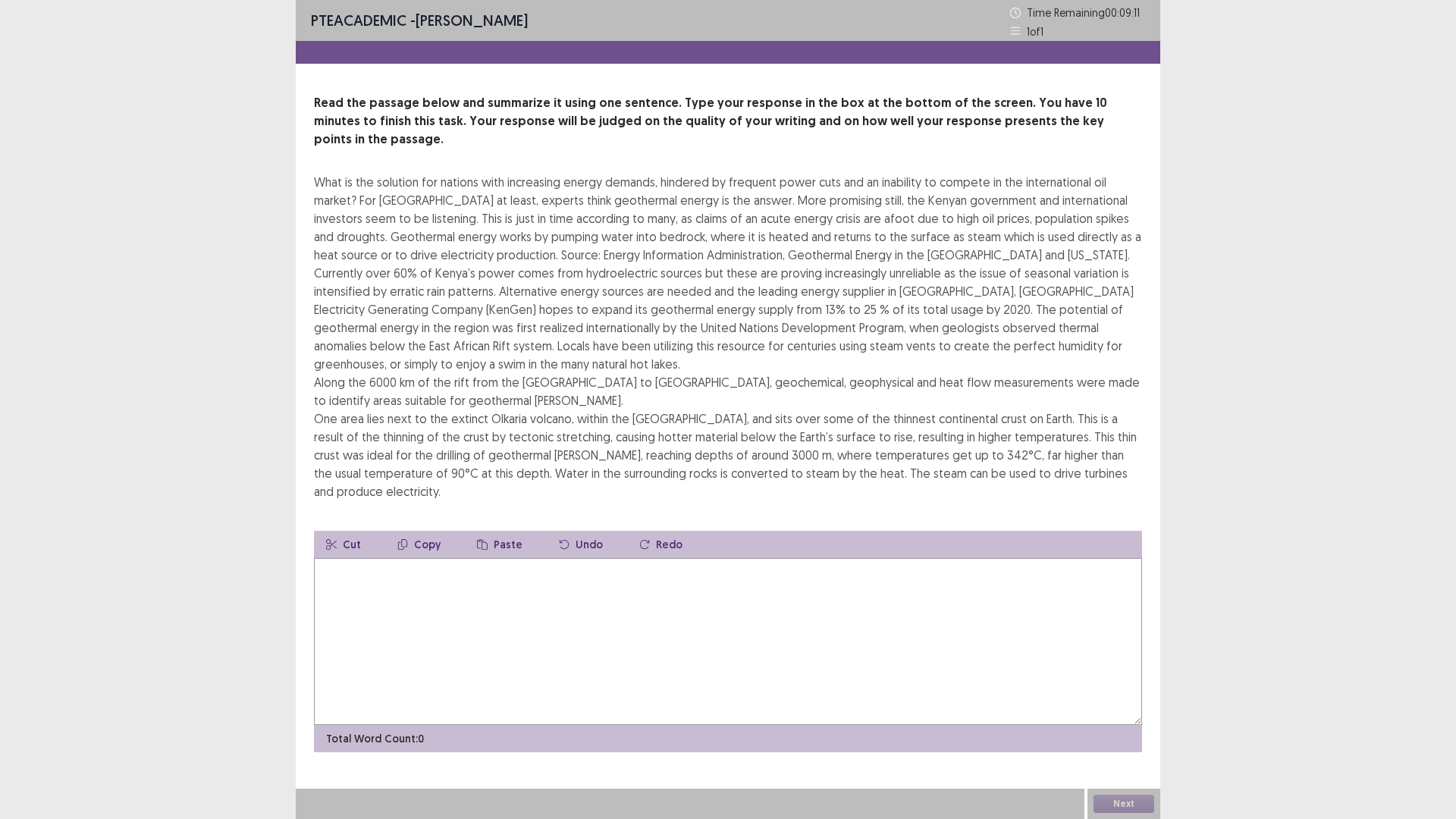
click at [366, 570] on textarea at bounding box center [728, 641] width 828 height 167
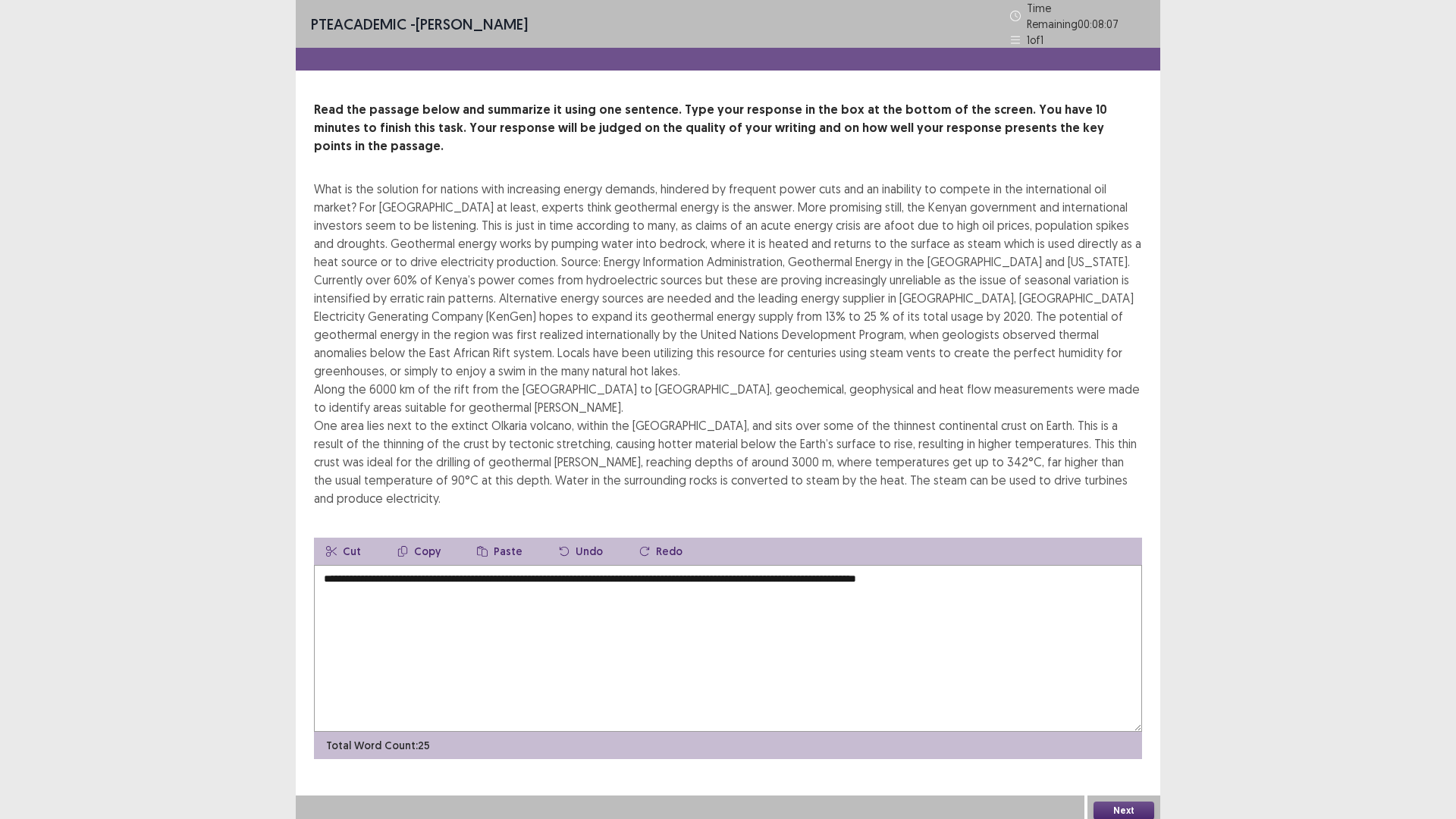
click at [964, 565] on textarea "**********" at bounding box center [728, 648] width 828 height 167
click at [1001, 565] on textarea "**********" at bounding box center [728, 648] width 828 height 167
click at [343, 595] on textarea "**********" at bounding box center [728, 648] width 828 height 167
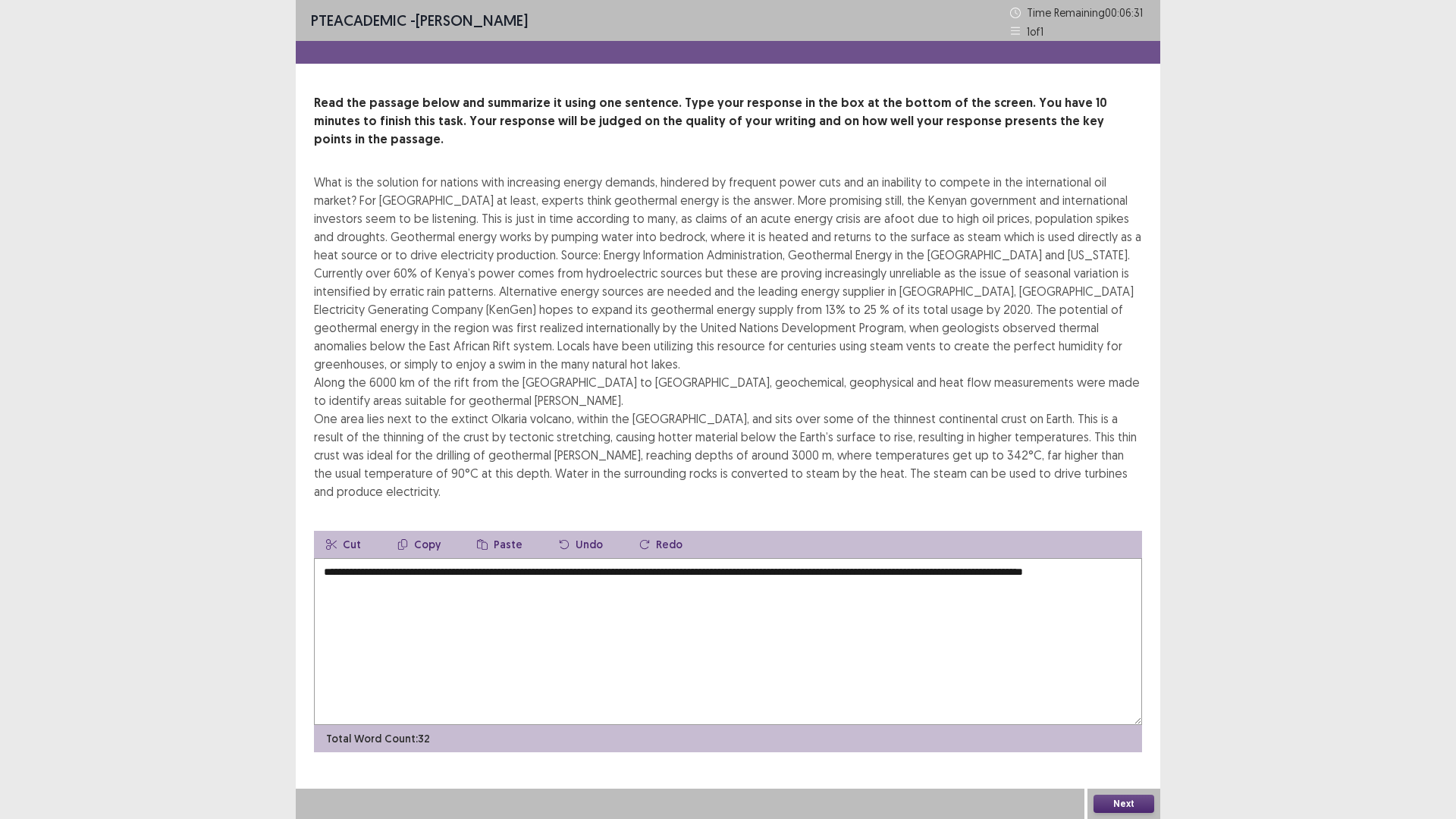
click at [337, 595] on textarea "**********" at bounding box center [728, 641] width 828 height 167
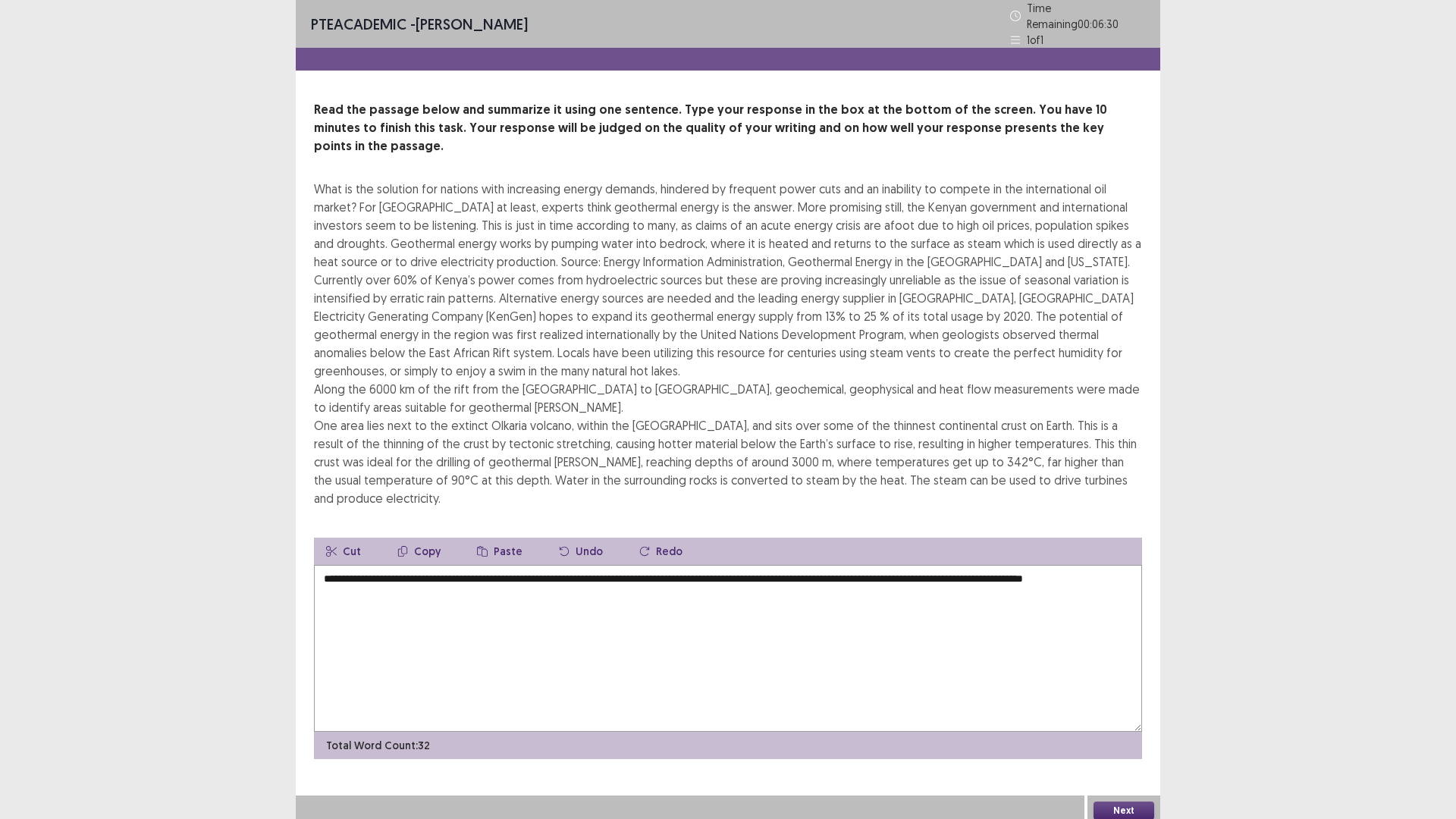
click at [391, 570] on textarea "**********" at bounding box center [728, 648] width 828 height 167
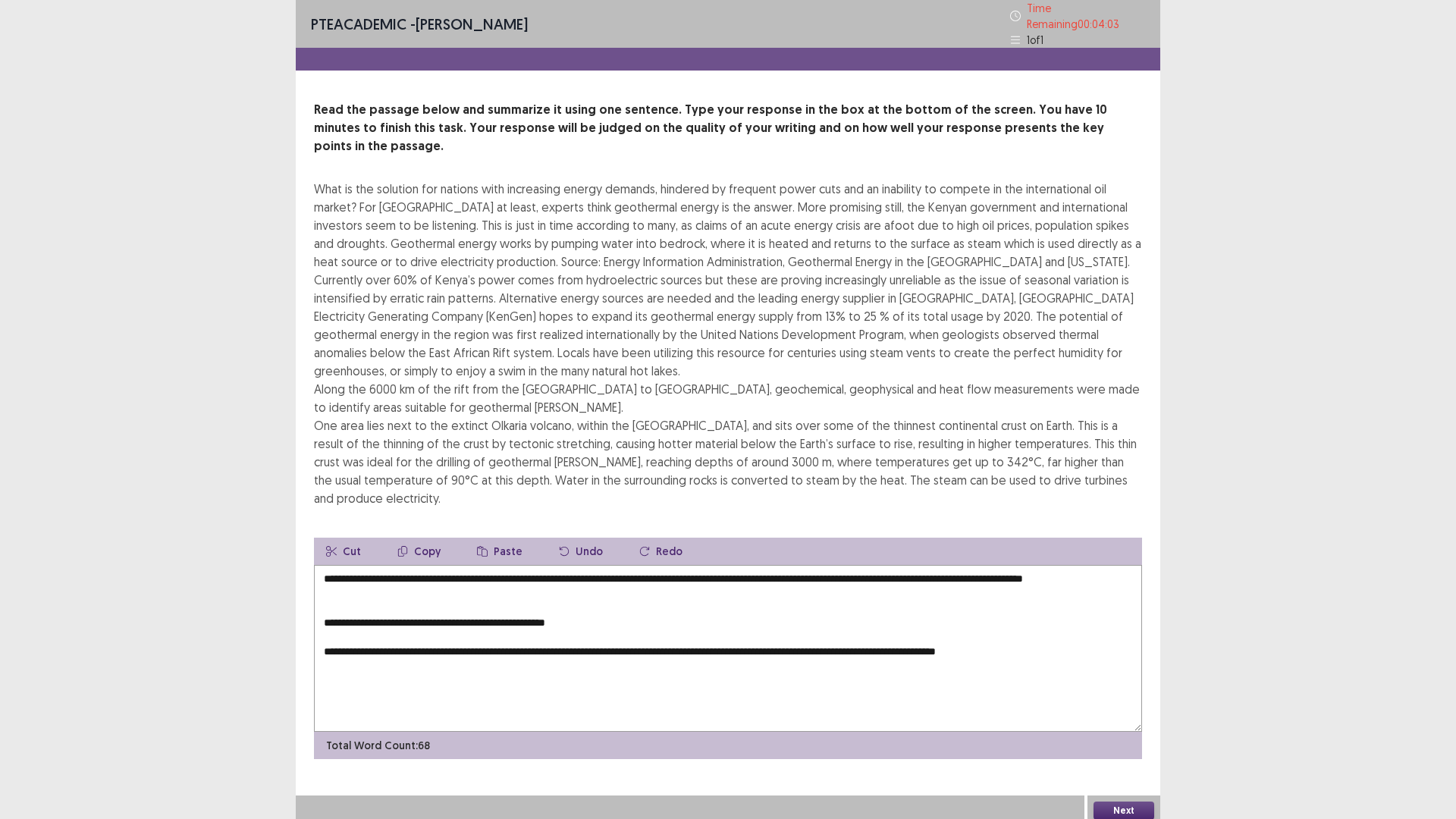
click at [381, 570] on textarea "**********" at bounding box center [728, 648] width 828 height 167
drag, startPoint x: 326, startPoint y: 610, endPoint x: 641, endPoint y: 609, distance: 315.0
click at [641, 609] on textarea "**********" at bounding box center [728, 648] width 828 height 167
click at [348, 538] on button "Cut" at bounding box center [343, 551] width 59 height 27
click at [406, 567] on textarea "**********" at bounding box center [728, 648] width 828 height 167
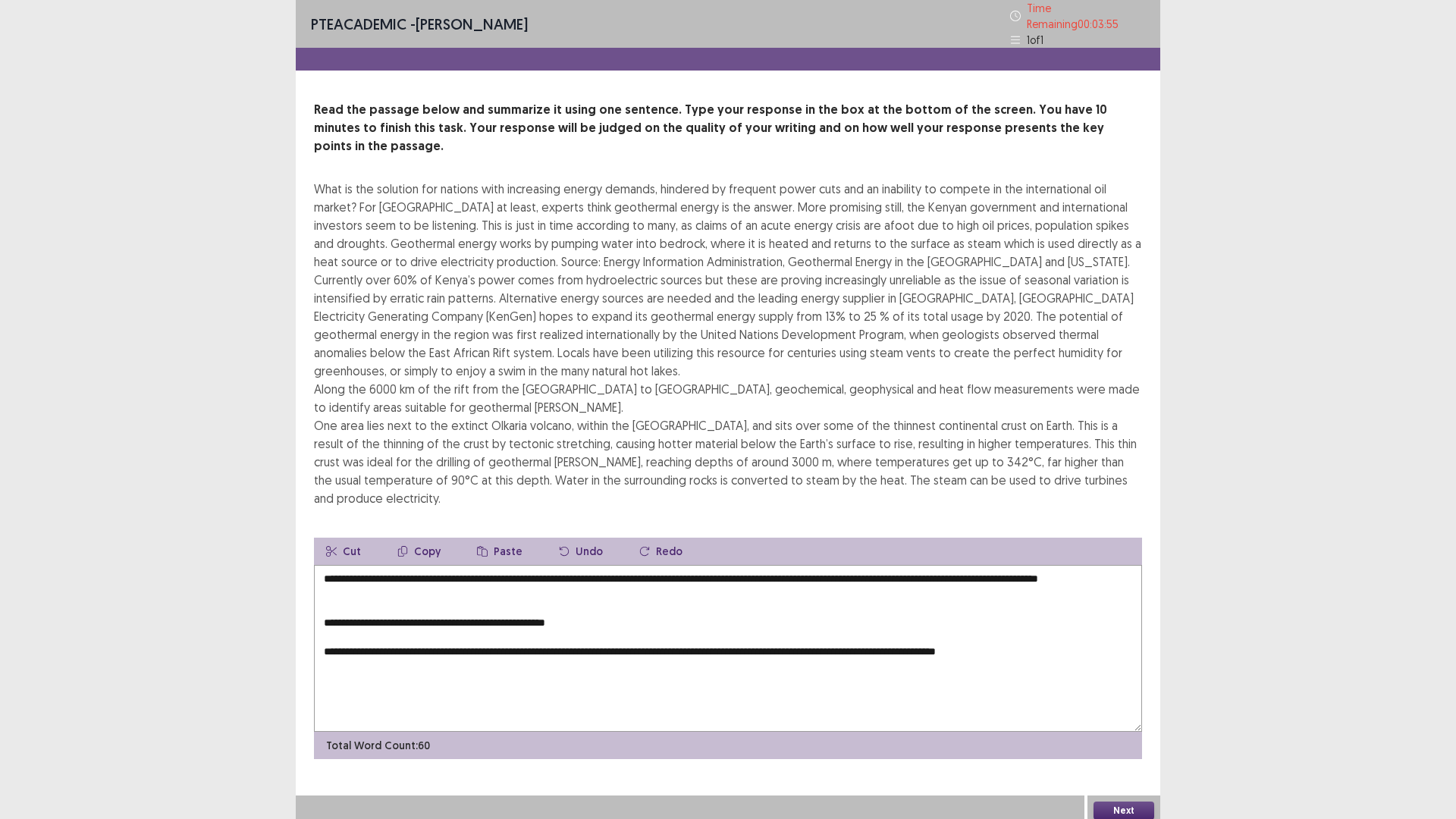
click at [505, 538] on button "Paste" at bounding box center [499, 551] width 70 height 27
click at [397, 567] on textarea "**********" at bounding box center [728, 648] width 828 height 167
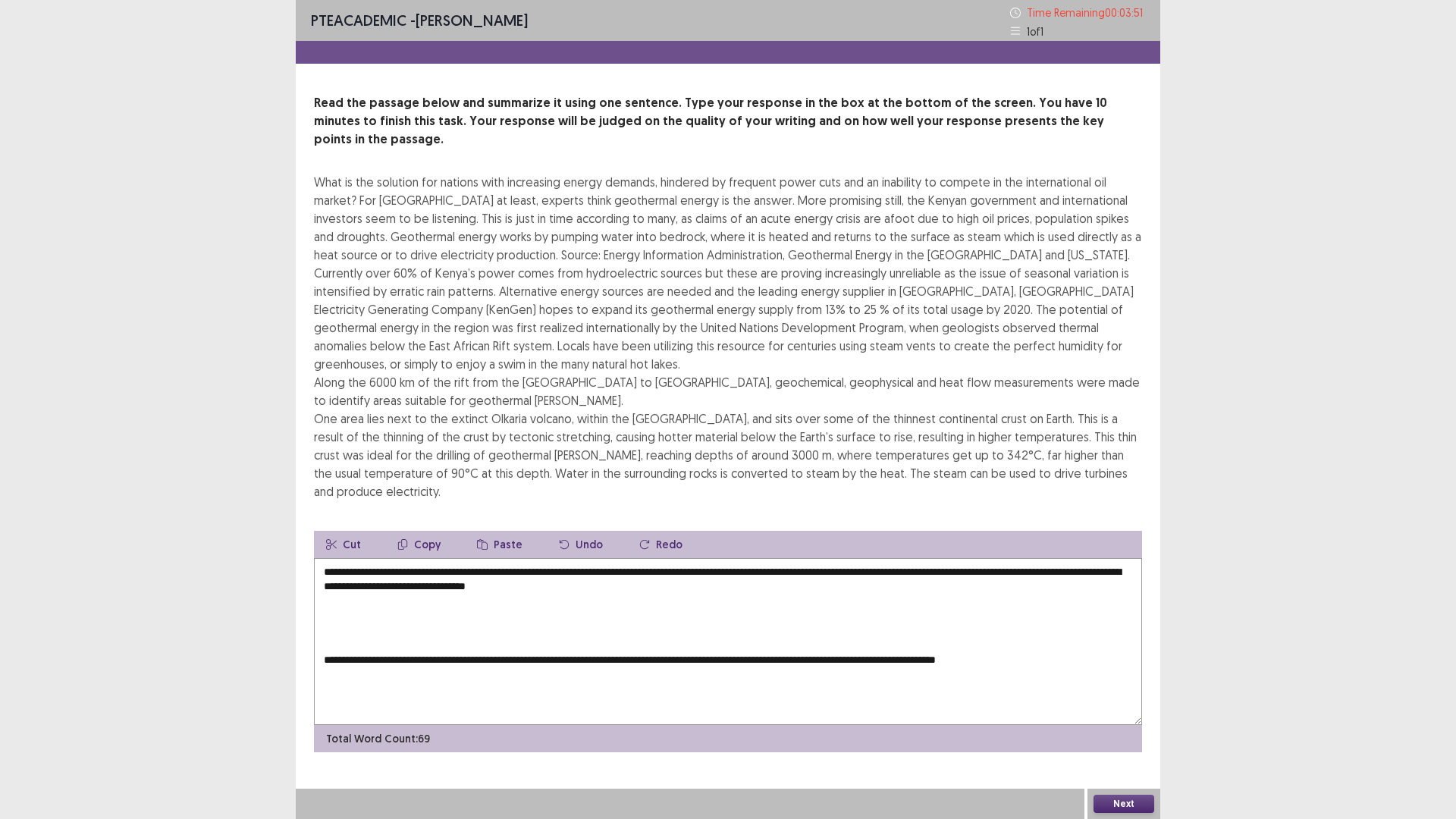
click at [409, 570] on textarea "**********" at bounding box center [728, 641] width 828 height 167
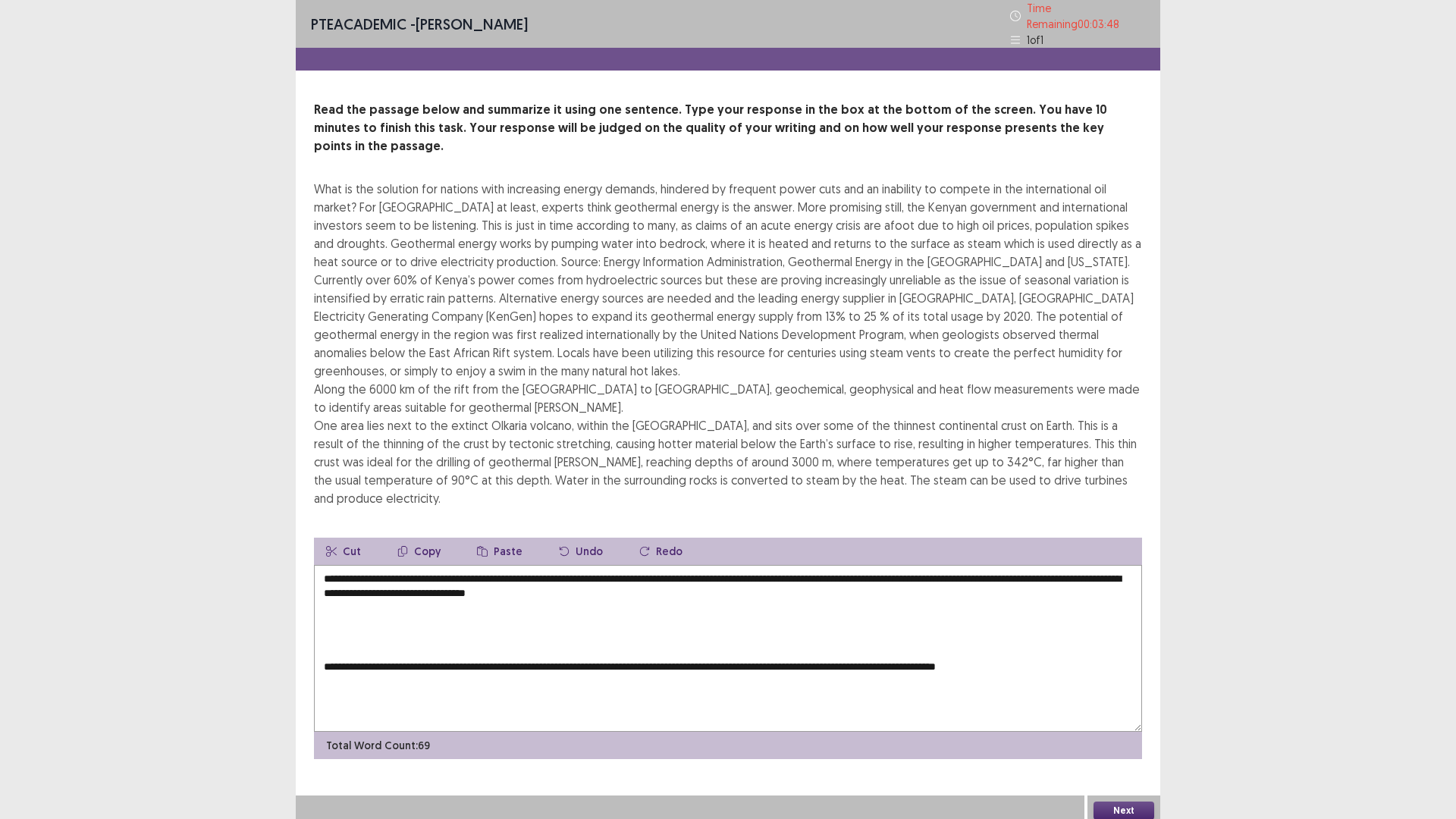
click at [700, 572] on textarea "**********" at bounding box center [728, 648] width 828 height 167
drag, startPoint x: 325, startPoint y: 646, endPoint x: 1117, endPoint y: 681, distance: 792.8
click at [1117, 681] on textarea "**********" at bounding box center [728, 648] width 828 height 167
click at [331, 538] on button "Cut" at bounding box center [343, 551] width 59 height 27
click at [730, 570] on textarea "**********" at bounding box center [728, 648] width 828 height 167
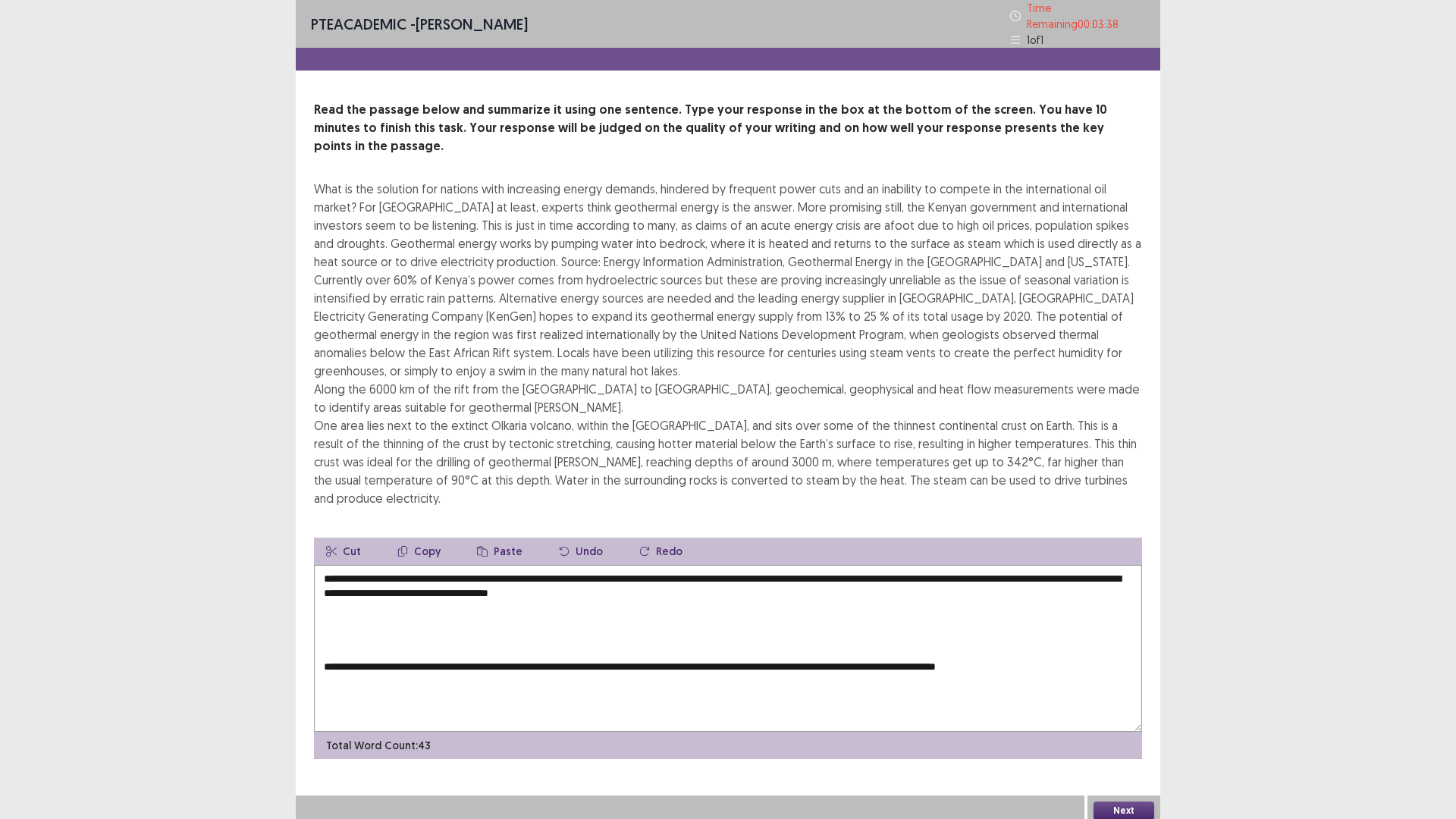
click at [494, 538] on button "Paste" at bounding box center [499, 551] width 70 height 27
click at [723, 572] on textarea "**********" at bounding box center [728, 648] width 828 height 167
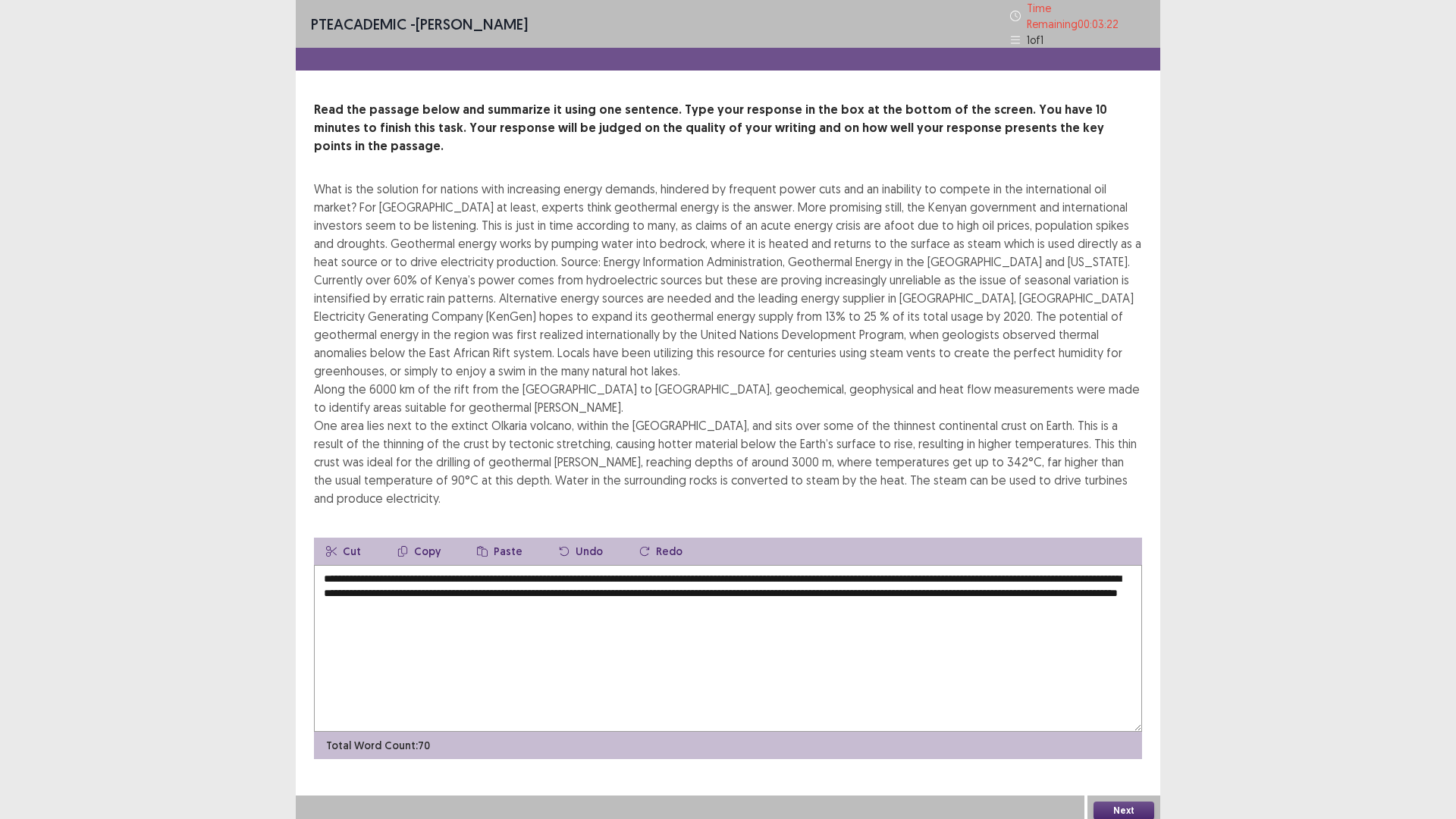
click at [739, 565] on textarea "**********" at bounding box center [728, 648] width 828 height 167
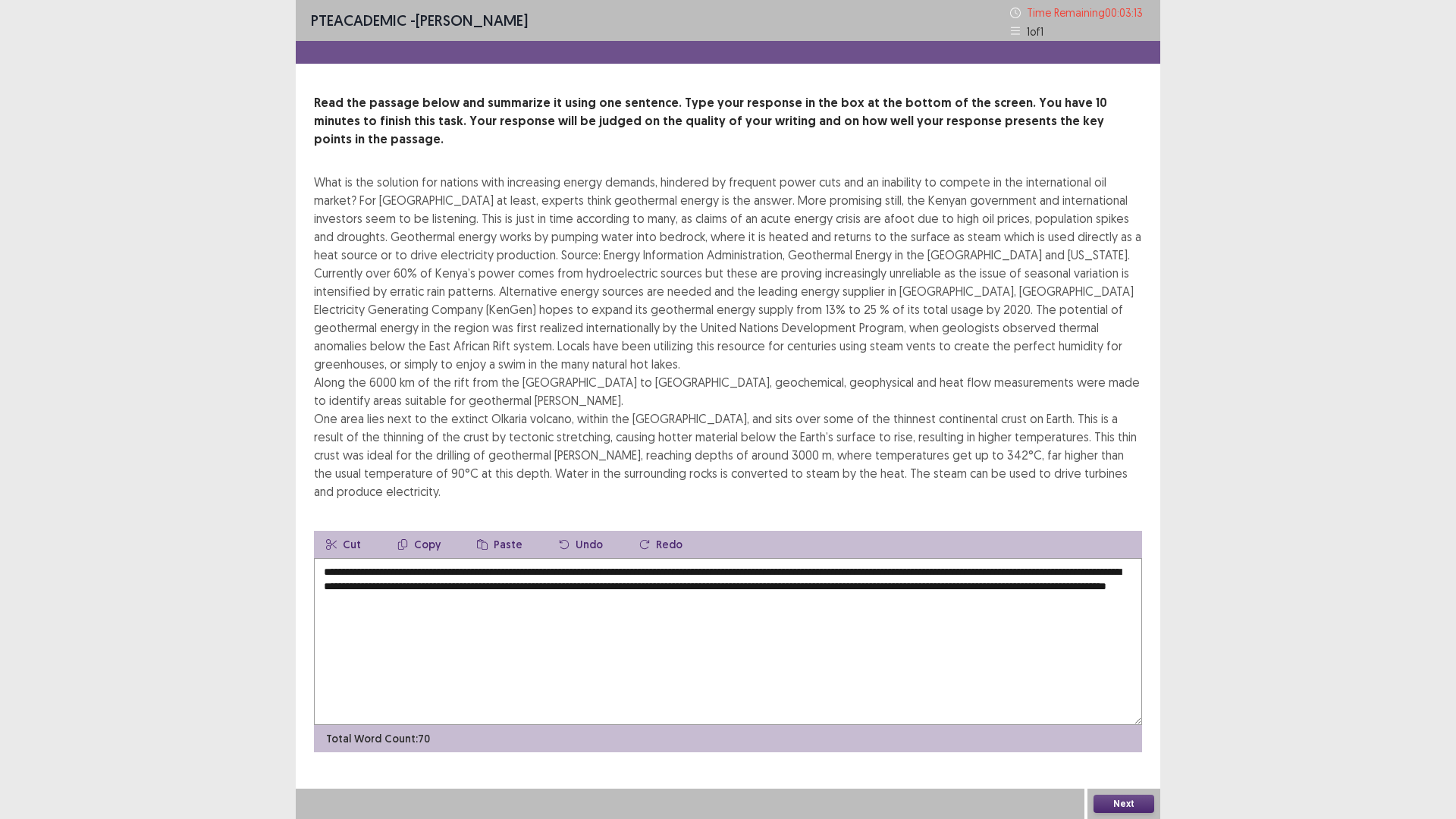
click at [1061, 558] on textarea "**********" at bounding box center [728, 641] width 828 height 167
type textarea "**********"
click at [1115, 698] on button "Next" at bounding box center [1123, 804] width 61 height 18
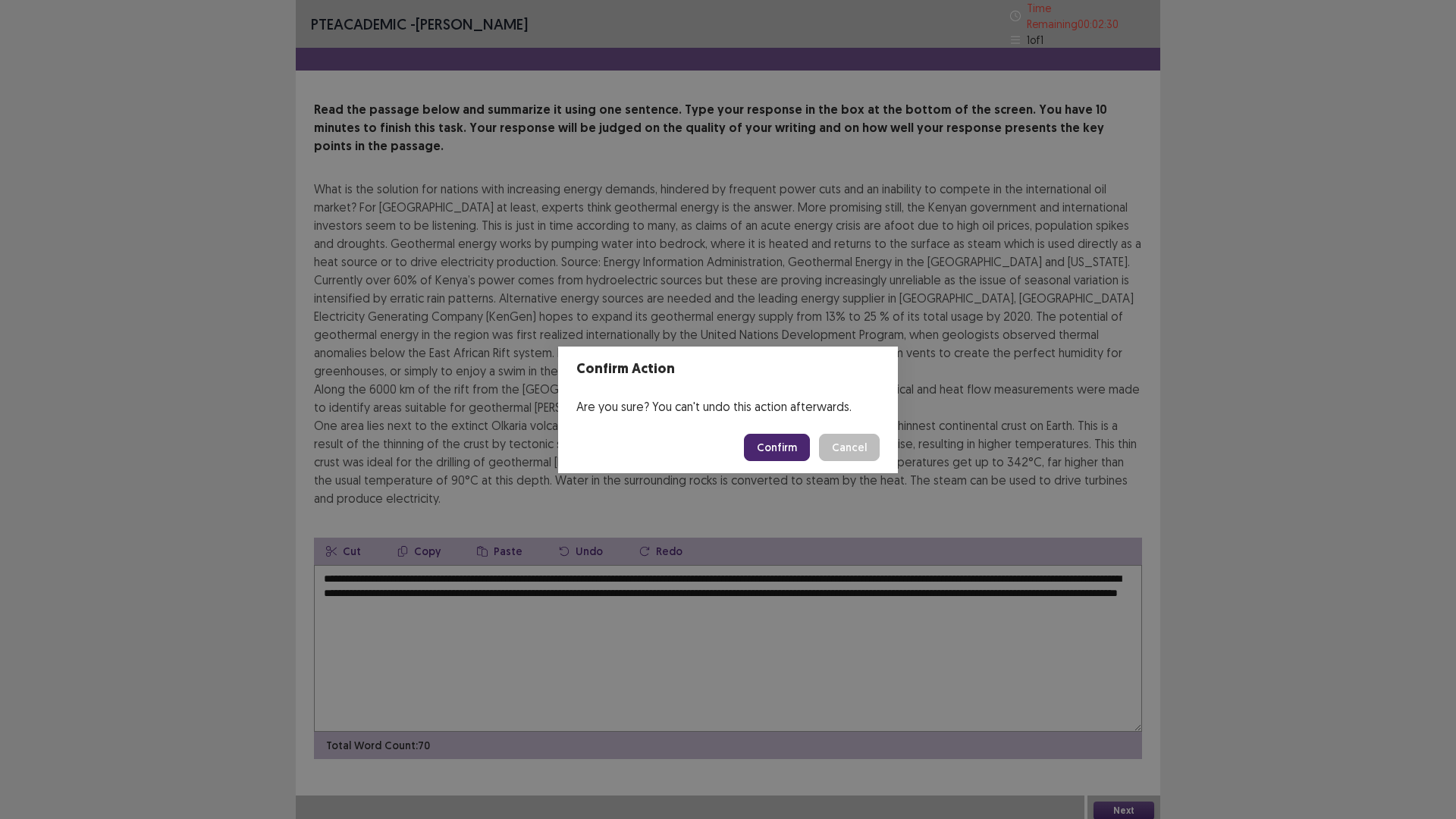
click at [781, 449] on button "Confirm" at bounding box center [777, 447] width 66 height 27
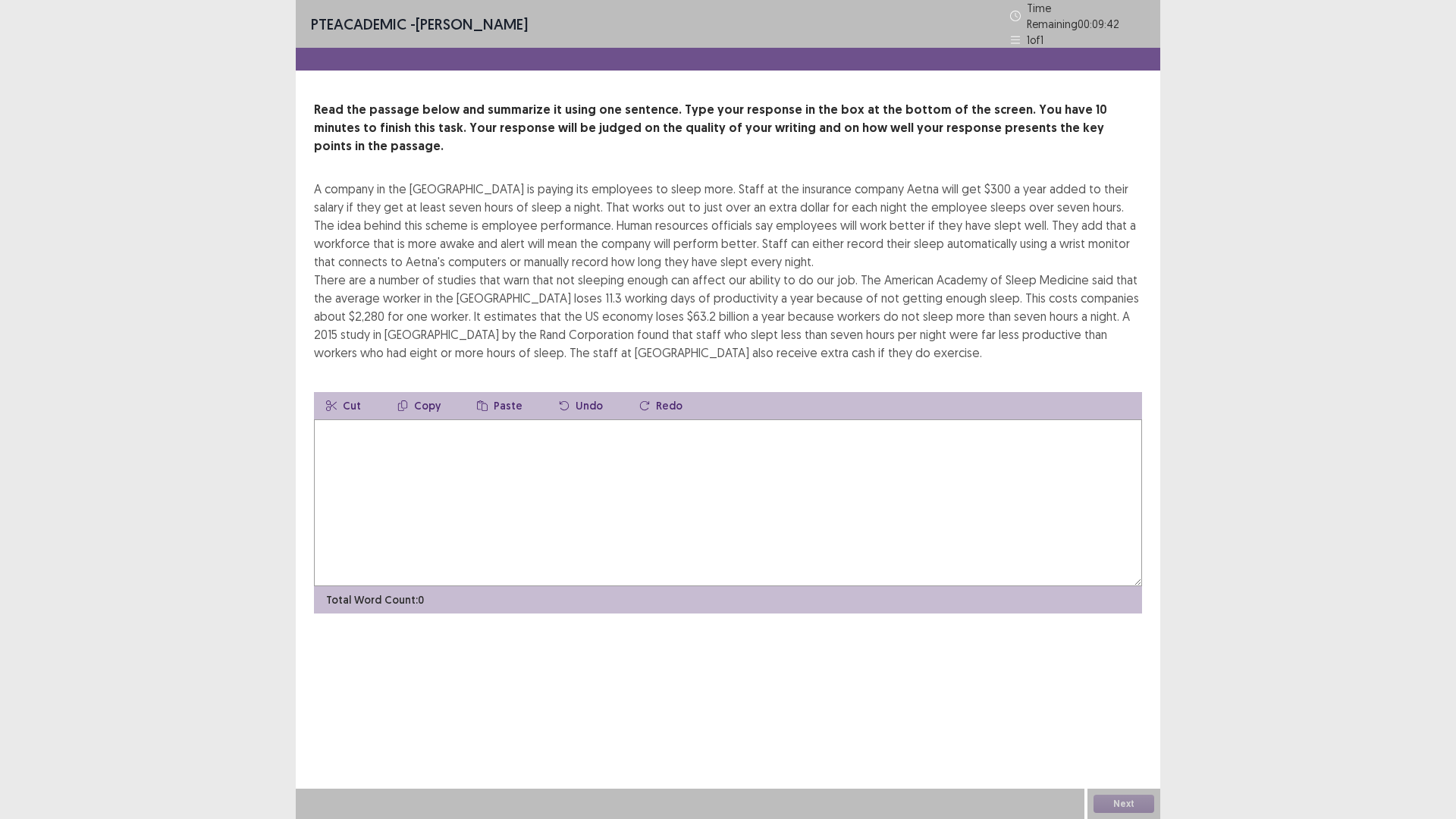
click at [393, 427] on textarea at bounding box center [728, 502] width 828 height 167
type textarea "*"
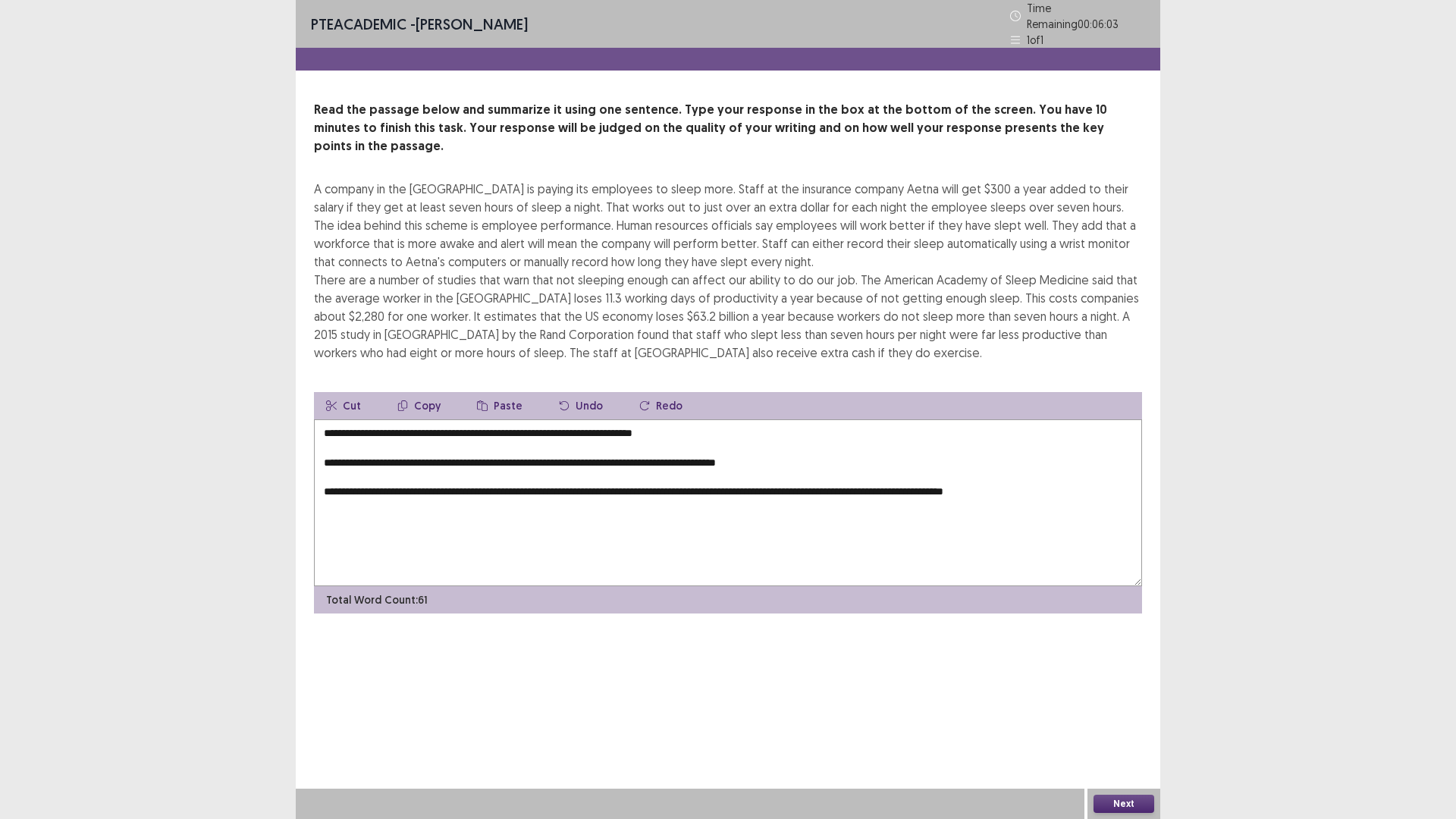
click at [704, 419] on textarea "**********" at bounding box center [728, 502] width 828 height 167
drag, startPoint x: 800, startPoint y: 436, endPoint x: 312, endPoint y: 436, distance: 488.0
click at [311, 437] on div "Read the passage below and summarize it using one sentence. Type your response …" at bounding box center [728, 356] width 865 height 512
click at [347, 392] on button "Cut" at bounding box center [343, 405] width 59 height 27
click at [737, 419] on textarea "**********" at bounding box center [728, 502] width 828 height 167
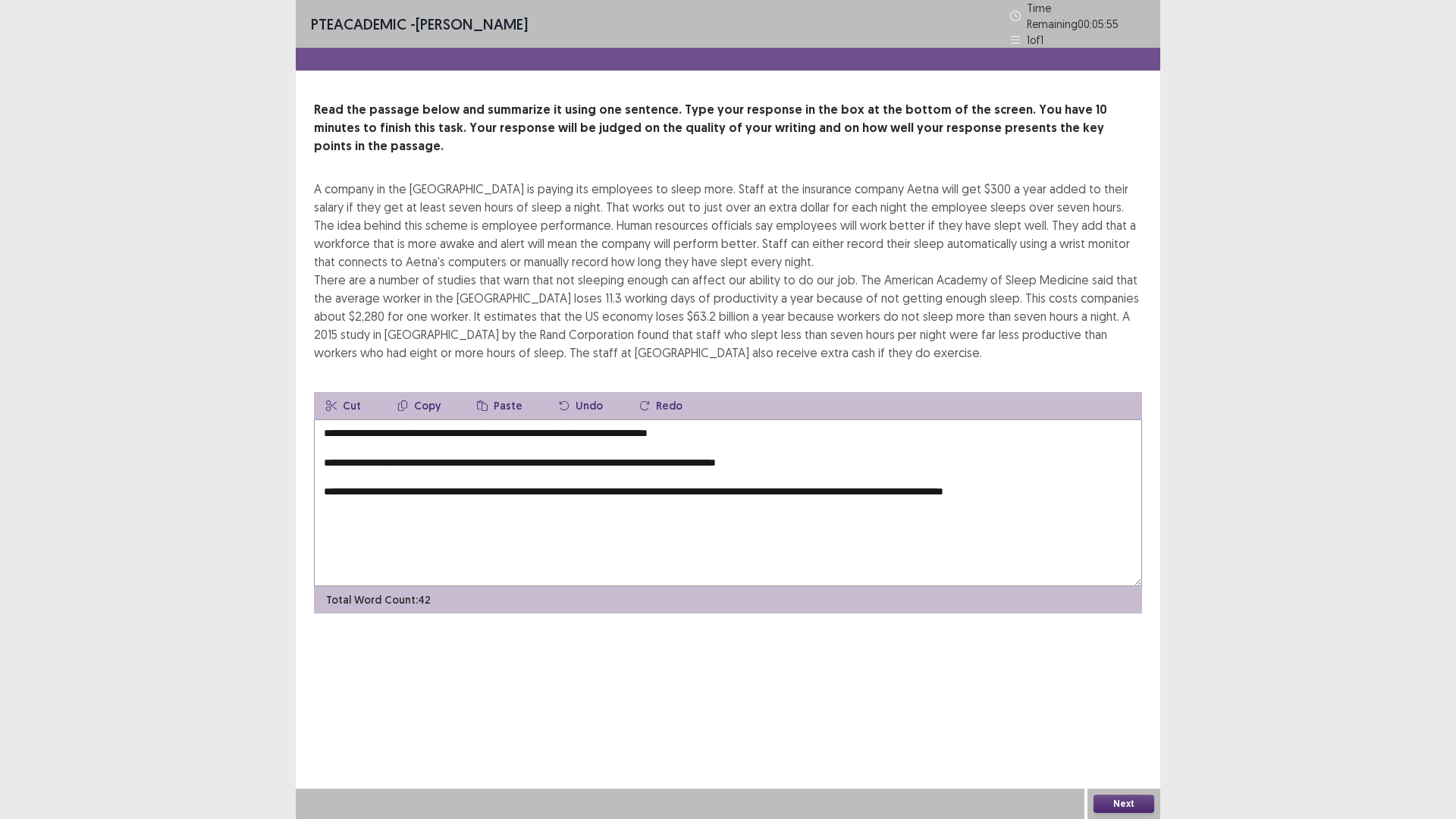
click at [503, 392] on button "Paste" at bounding box center [499, 405] width 70 height 27
click at [714, 419] on textarea "**********" at bounding box center [728, 502] width 828 height 167
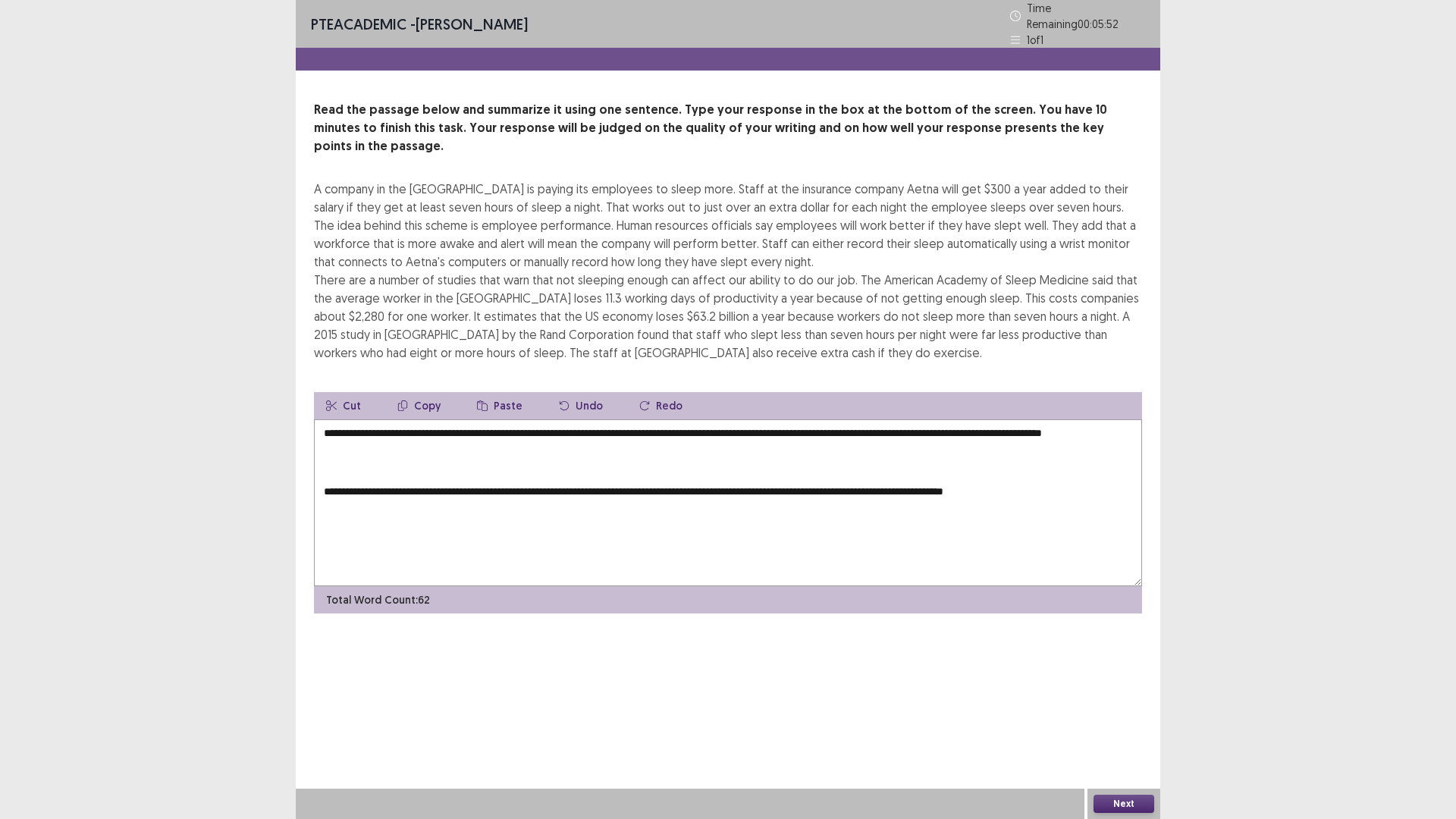
click at [395, 427] on textarea "**********" at bounding box center [728, 502] width 828 height 167
drag, startPoint x: 323, startPoint y: 483, endPoint x: 1101, endPoint y: 490, distance: 778.0
click at [1101, 490] on textarea "**********" at bounding box center [728, 502] width 828 height 167
click at [348, 392] on button "Cut" at bounding box center [343, 405] width 59 height 27
click at [414, 429] on textarea "**********" at bounding box center [728, 502] width 828 height 167
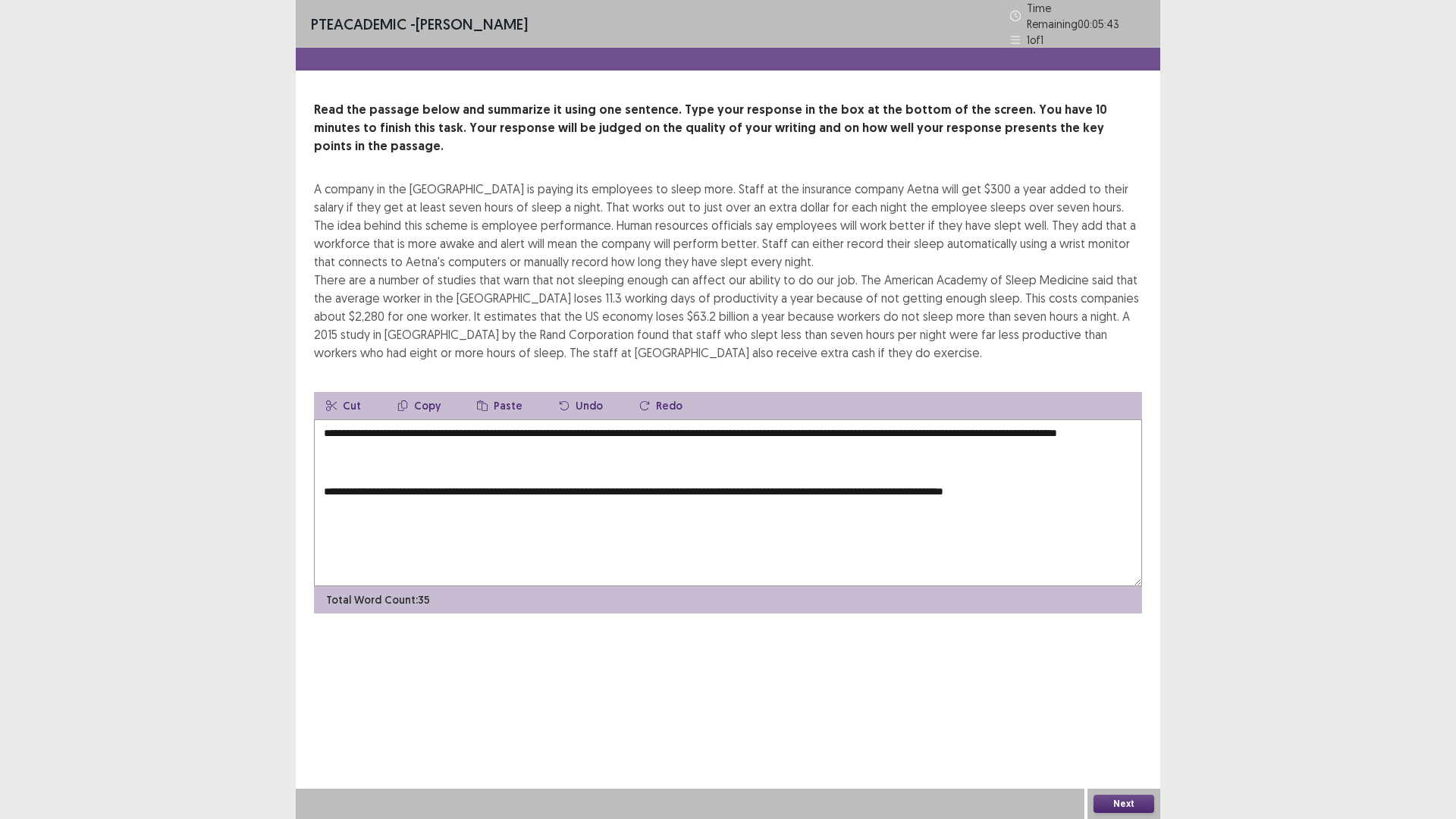
click at [504, 392] on button "Paste" at bounding box center [499, 405] width 70 height 27
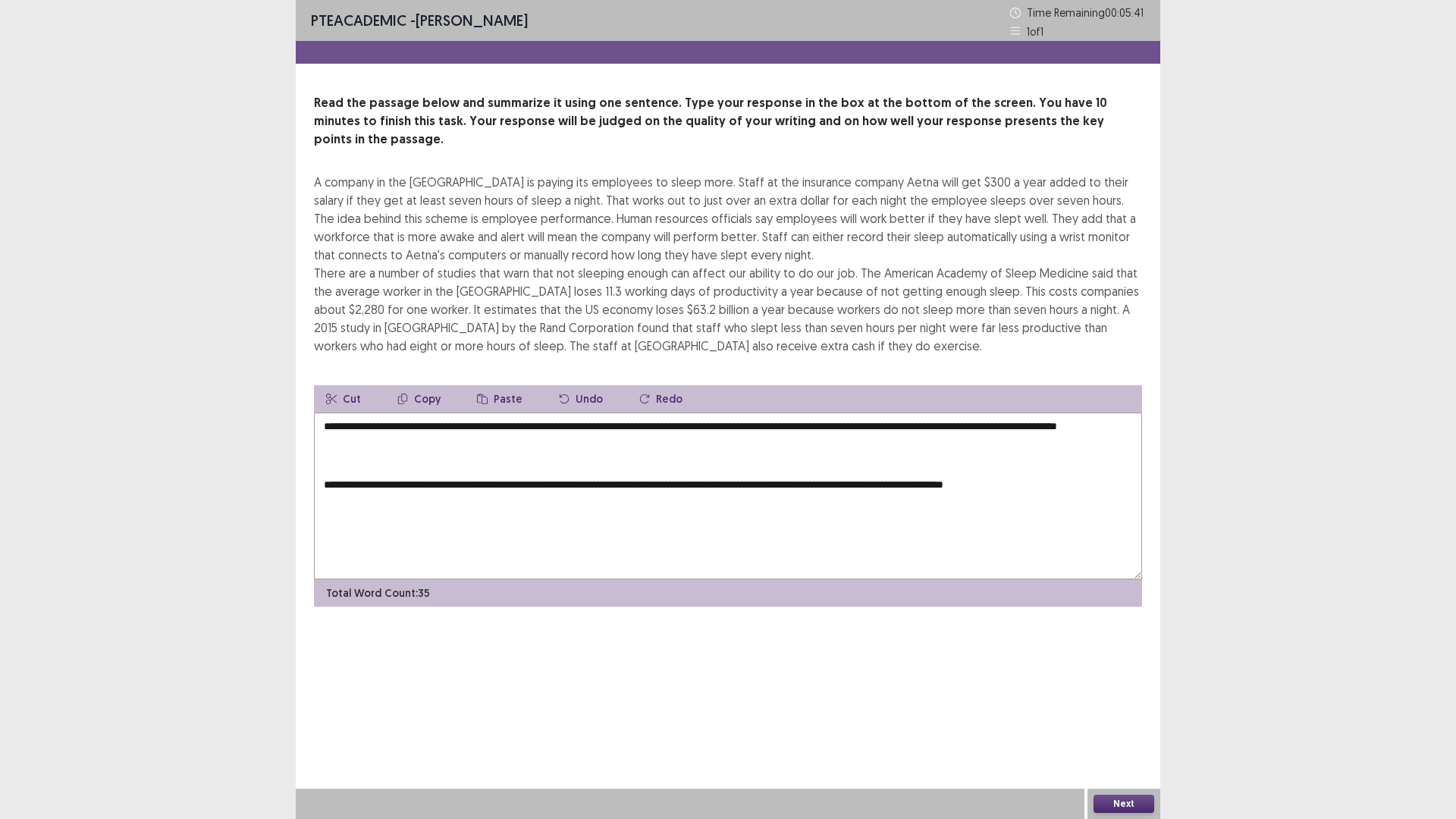
click at [499, 385] on button "Paste" at bounding box center [499, 399] width 70 height 27
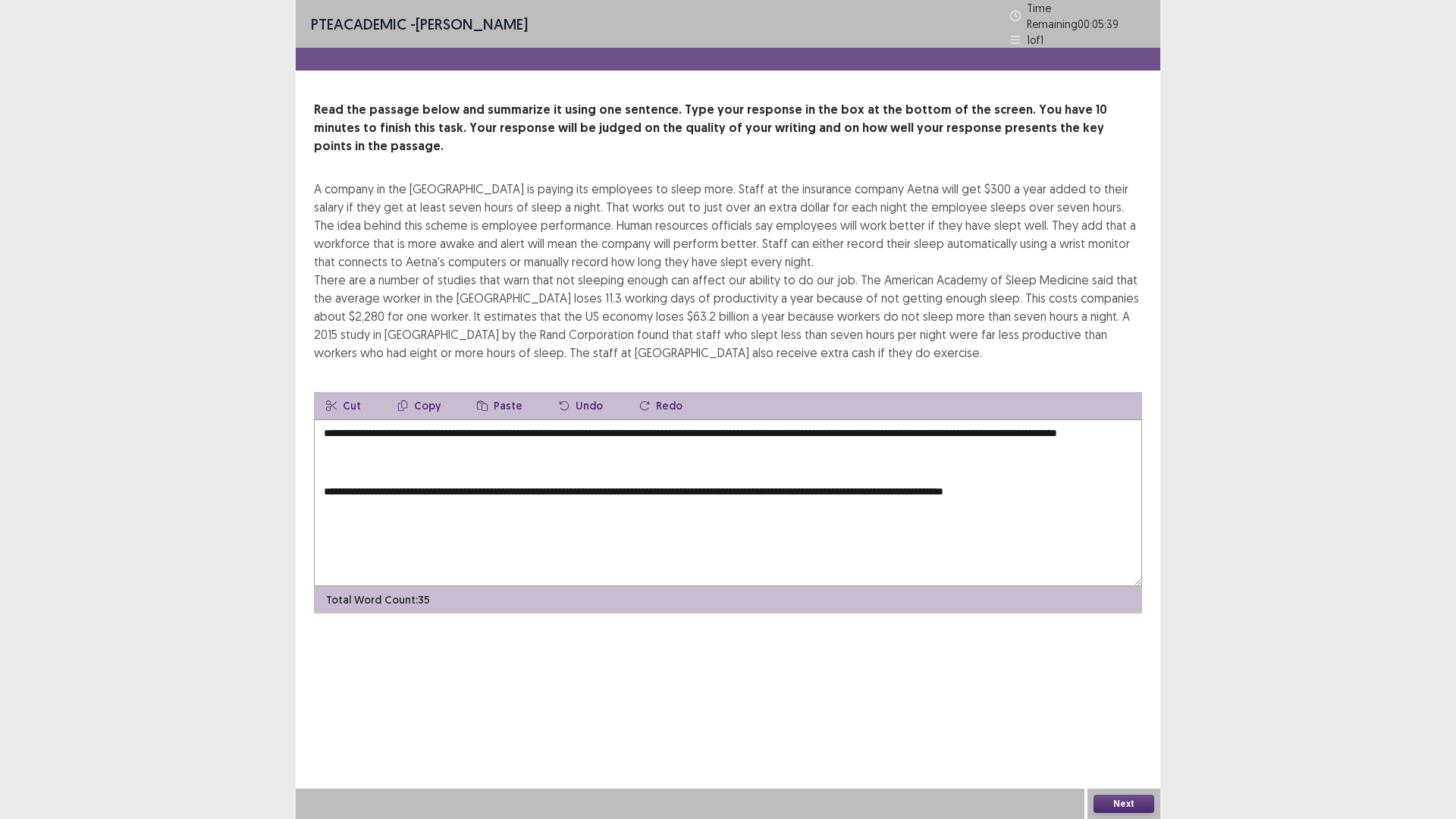
click at [586, 392] on button "Undo" at bounding box center [581, 405] width 68 height 27
click at [405, 424] on textarea "**********" at bounding box center [728, 502] width 828 height 167
drag, startPoint x: 318, startPoint y: 484, endPoint x: 1063, endPoint y: 547, distance: 747.7
click at [1063, 547] on textarea "**********" at bounding box center [728, 502] width 828 height 167
click at [340, 392] on button "Cut" at bounding box center [343, 405] width 59 height 27
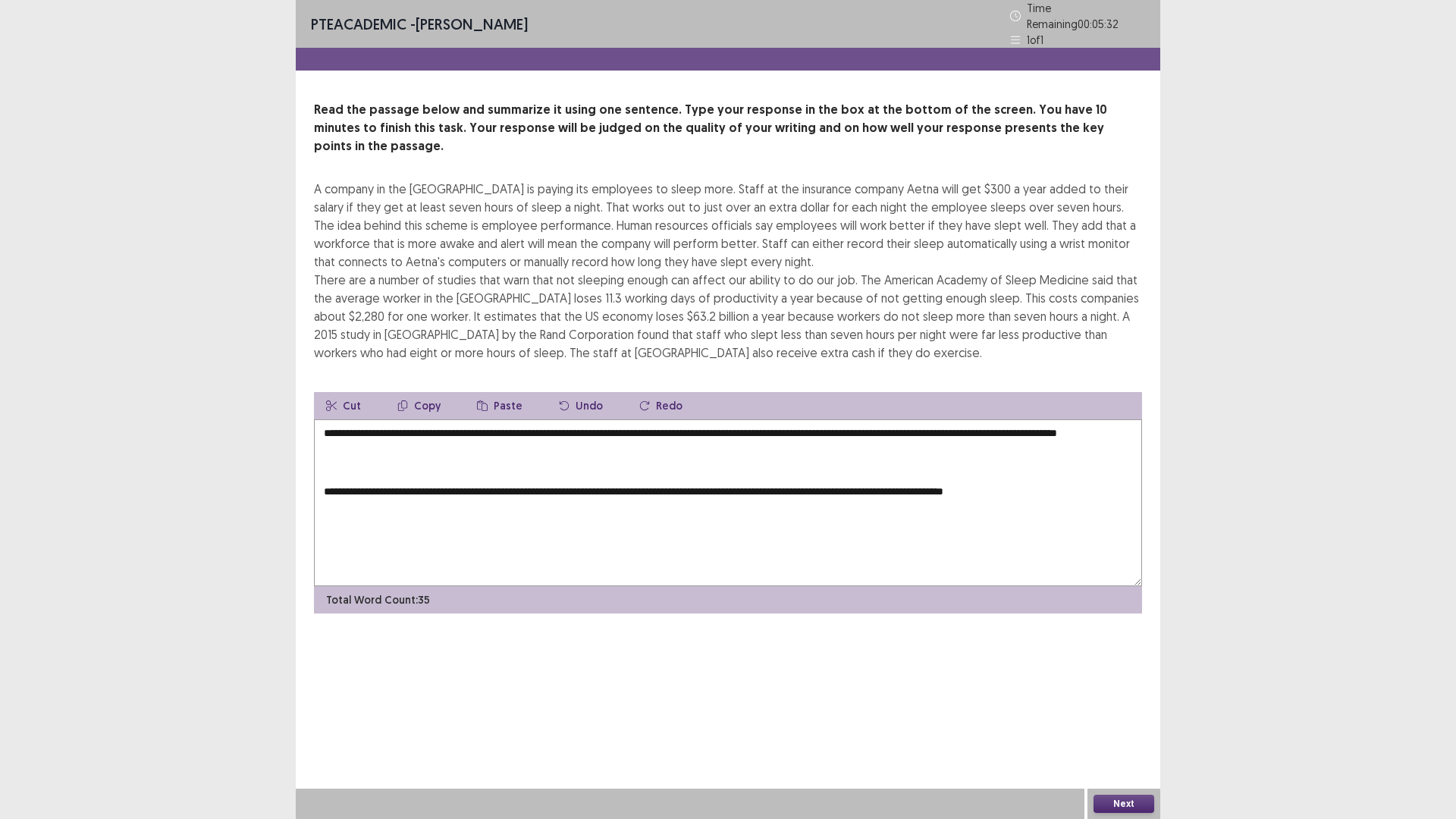
click at [414, 430] on textarea "**********" at bounding box center [728, 502] width 828 height 167
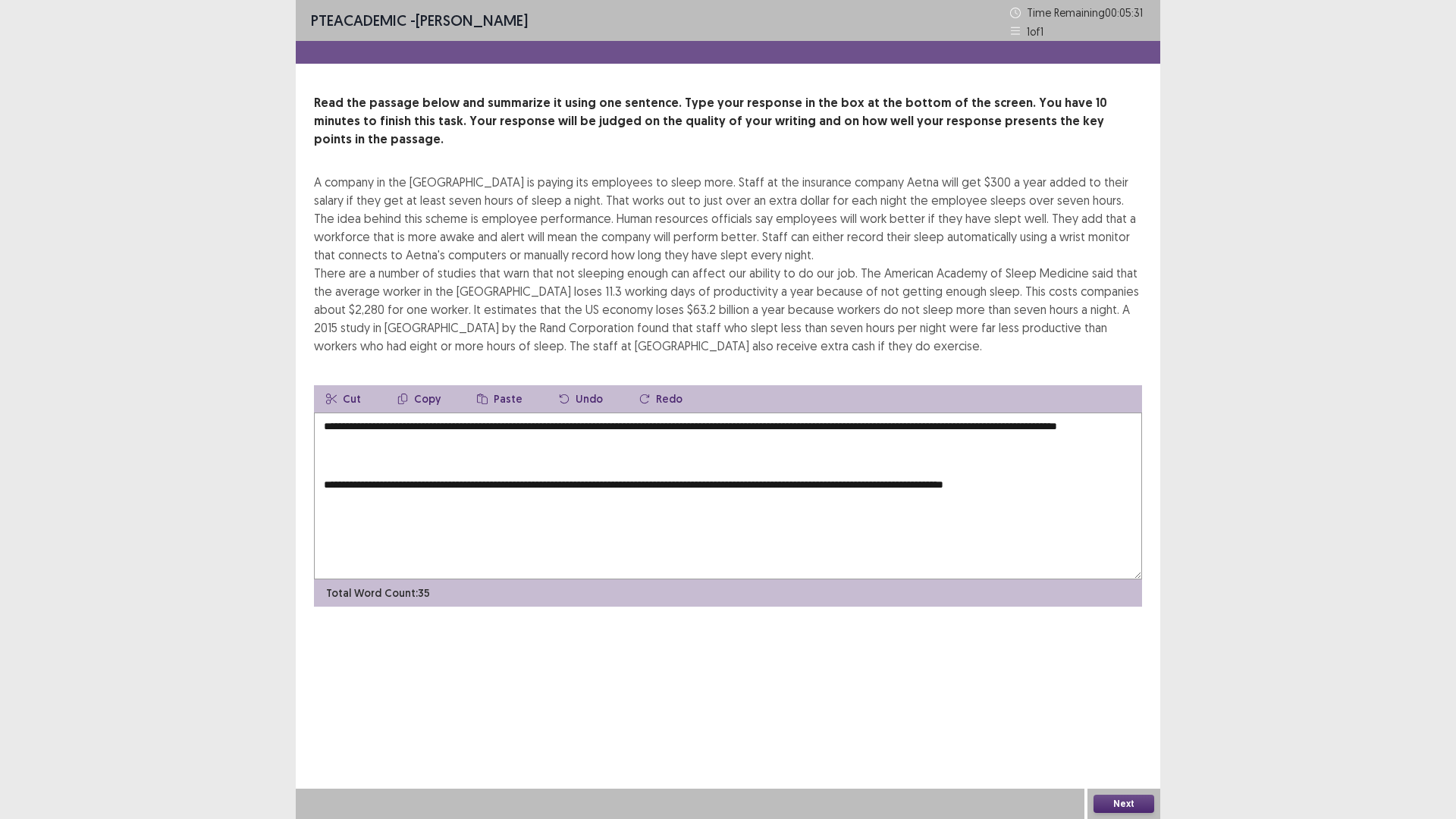
click at [502, 385] on button "Paste" at bounding box center [499, 399] width 70 height 27
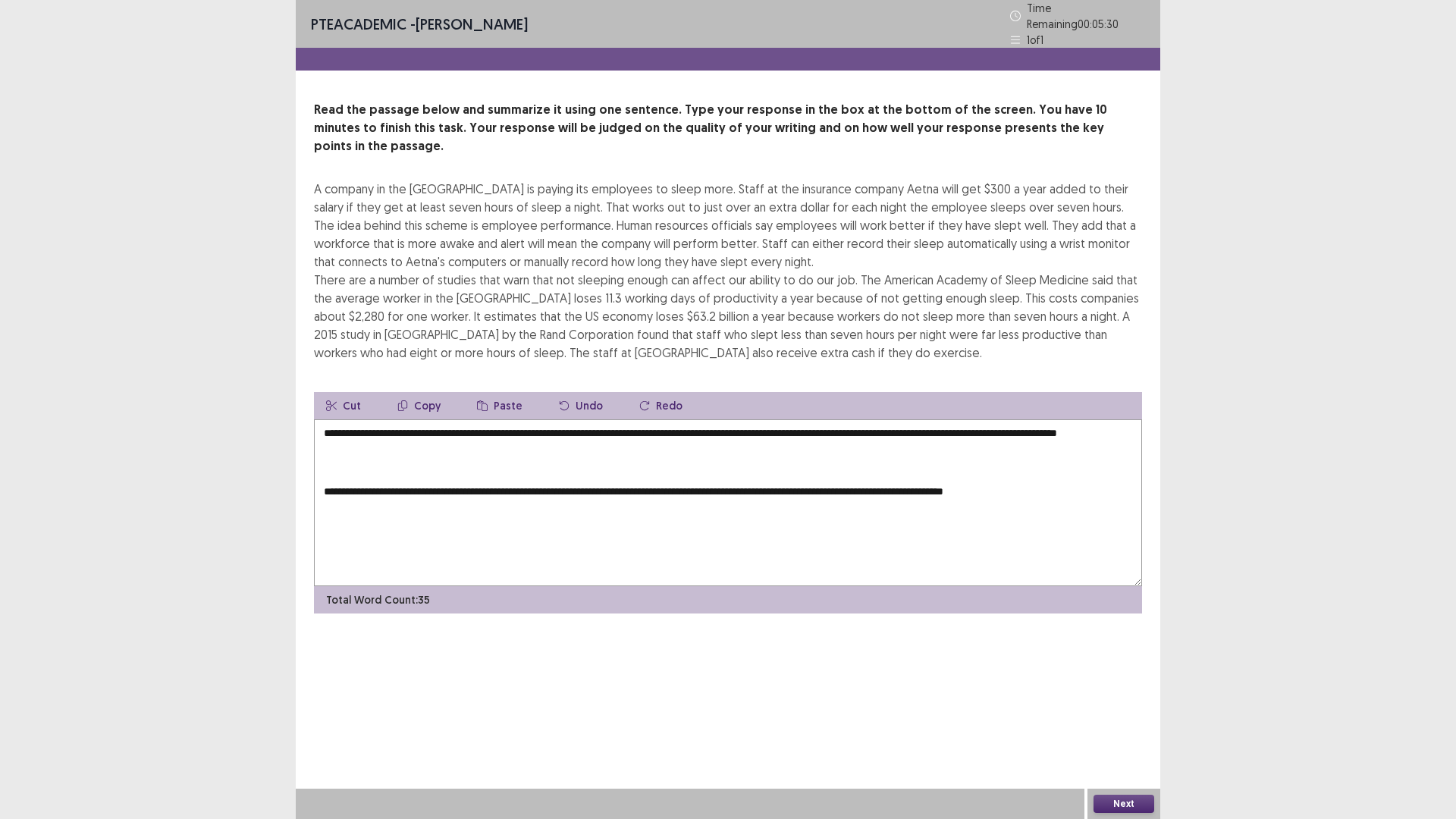
click at [502, 392] on button "Paste" at bounding box center [499, 405] width 70 height 27
click at [585, 392] on button "Undo" at bounding box center [581, 405] width 68 height 27
click at [414, 424] on textarea "**********" at bounding box center [728, 502] width 828 height 167
drag, startPoint x: 317, startPoint y: 482, endPoint x: 1062, endPoint y: 504, distance: 745.3
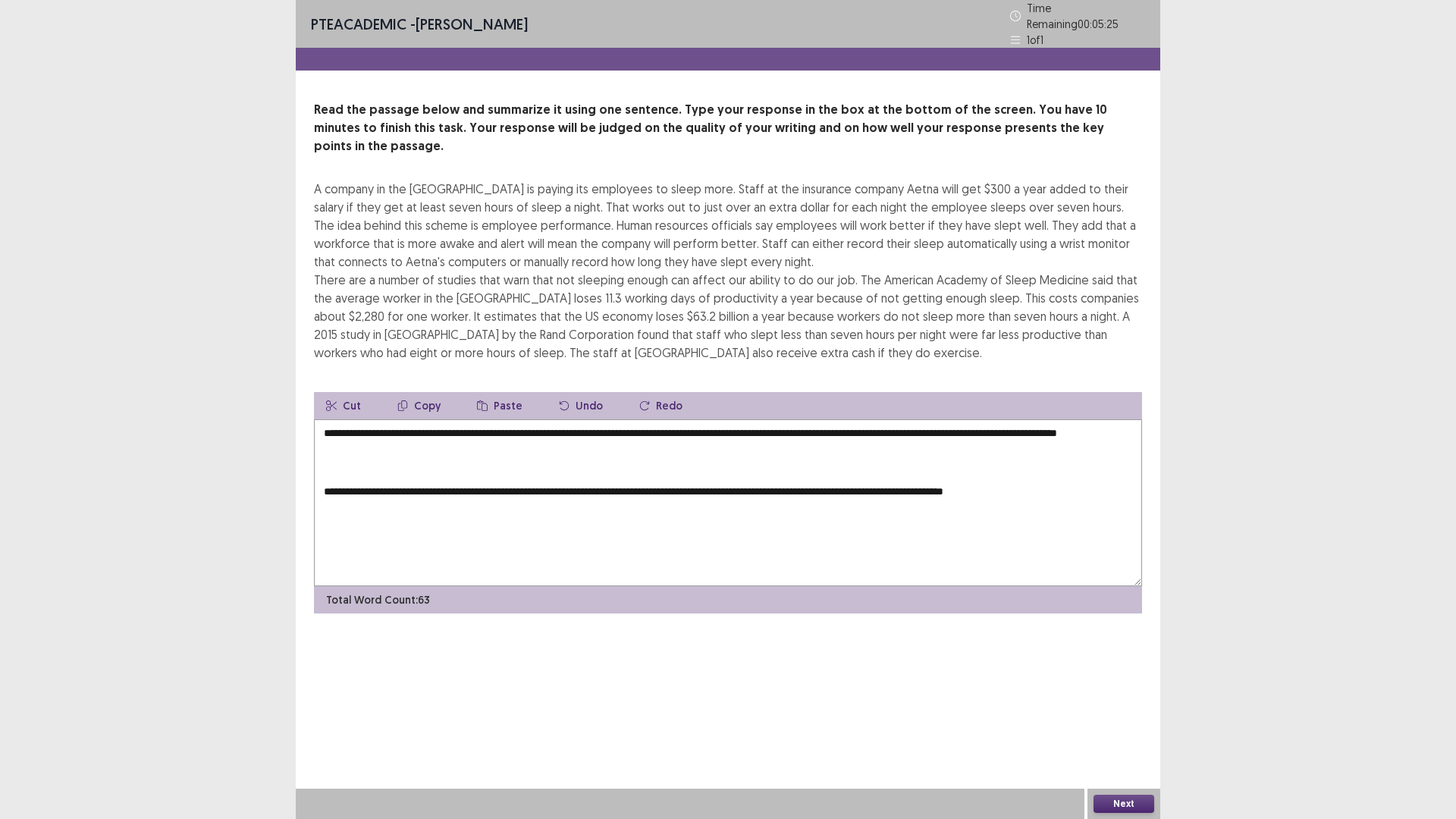
click at [1062, 504] on textarea "**********" at bounding box center [728, 502] width 828 height 167
click at [422, 392] on button "Copy" at bounding box center [419, 405] width 67 height 27
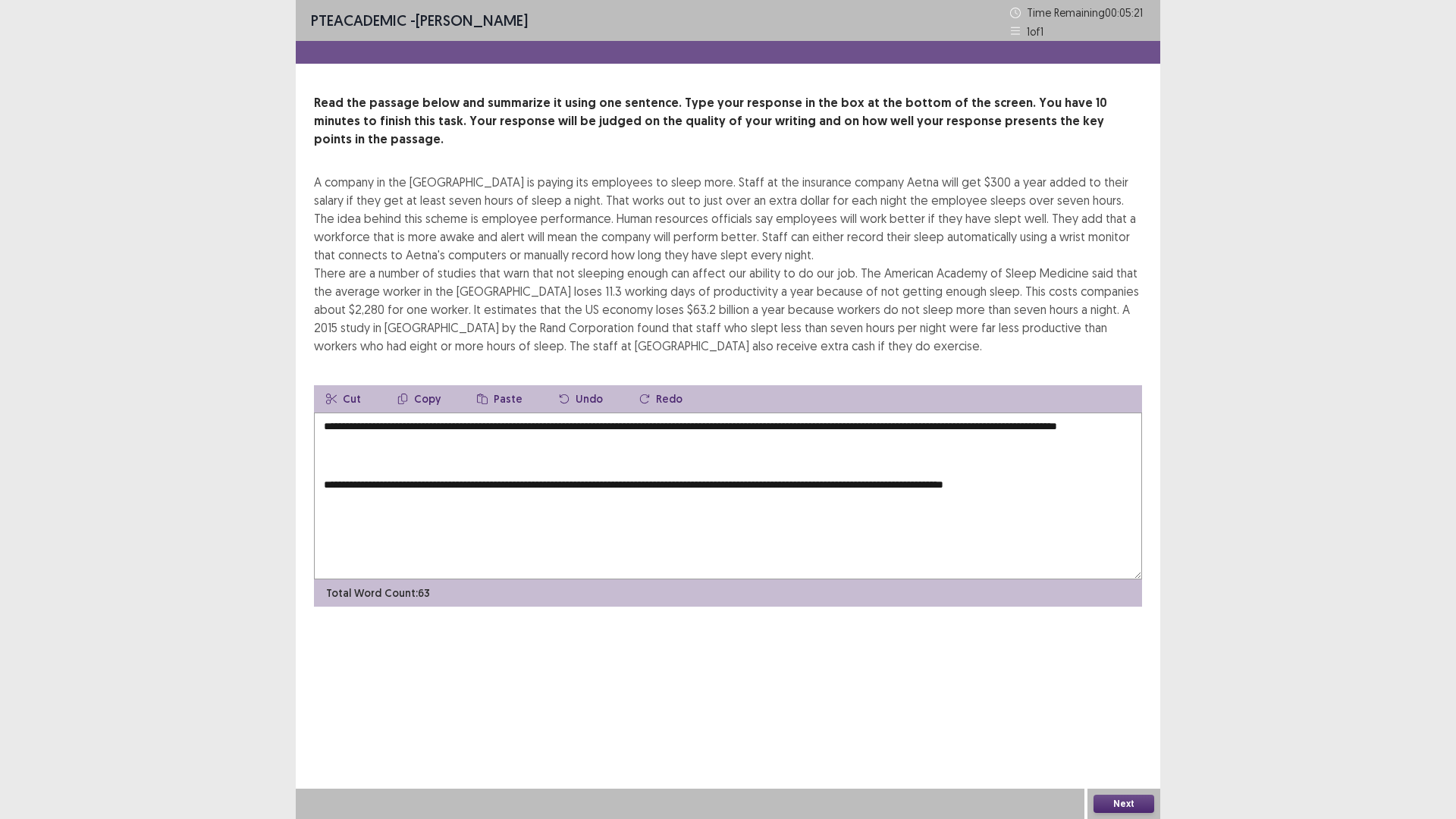
click at [444, 424] on textarea "**********" at bounding box center [728, 496] width 828 height 167
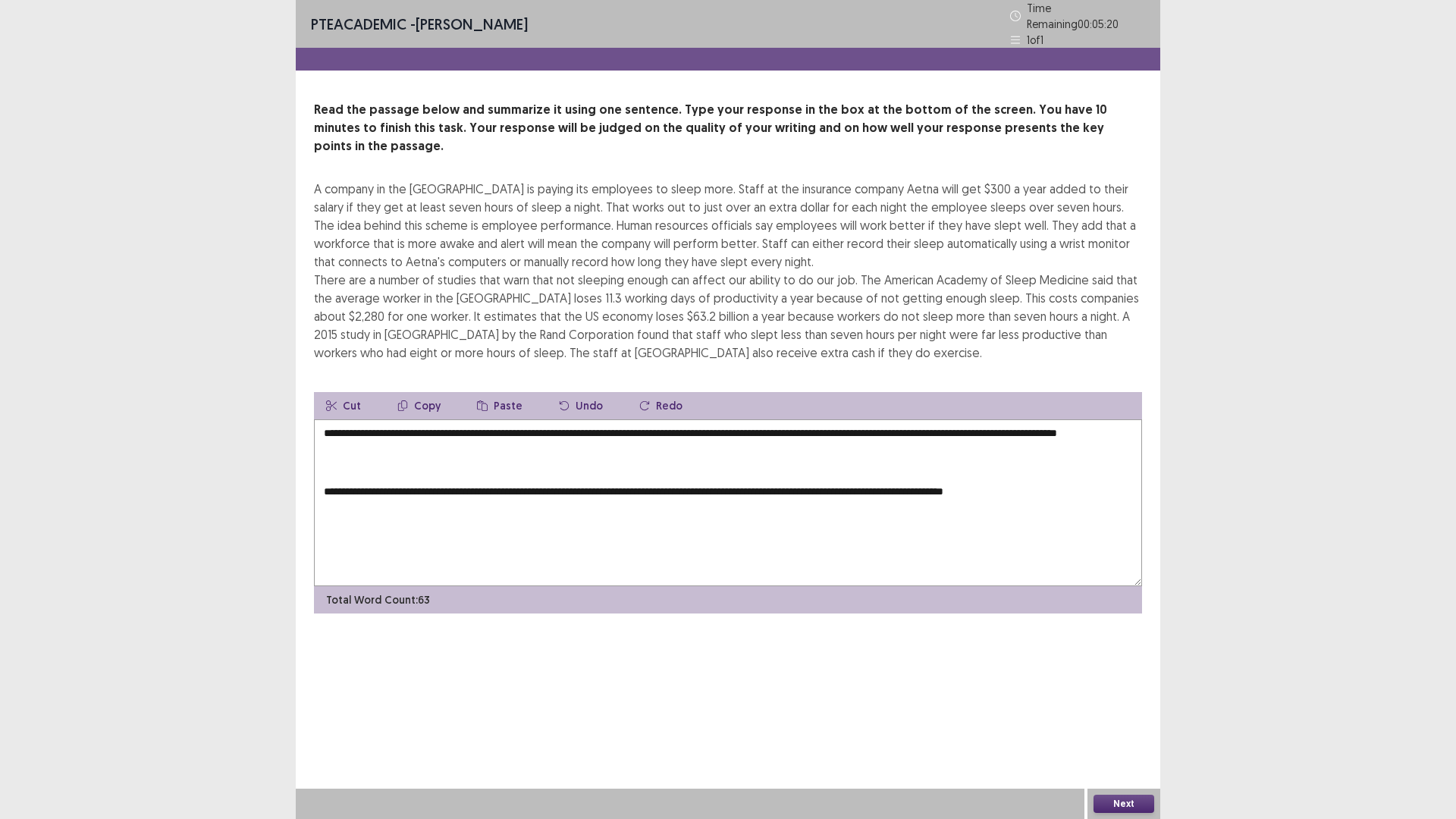
click at [492, 392] on button "Paste" at bounding box center [499, 405] width 70 height 27
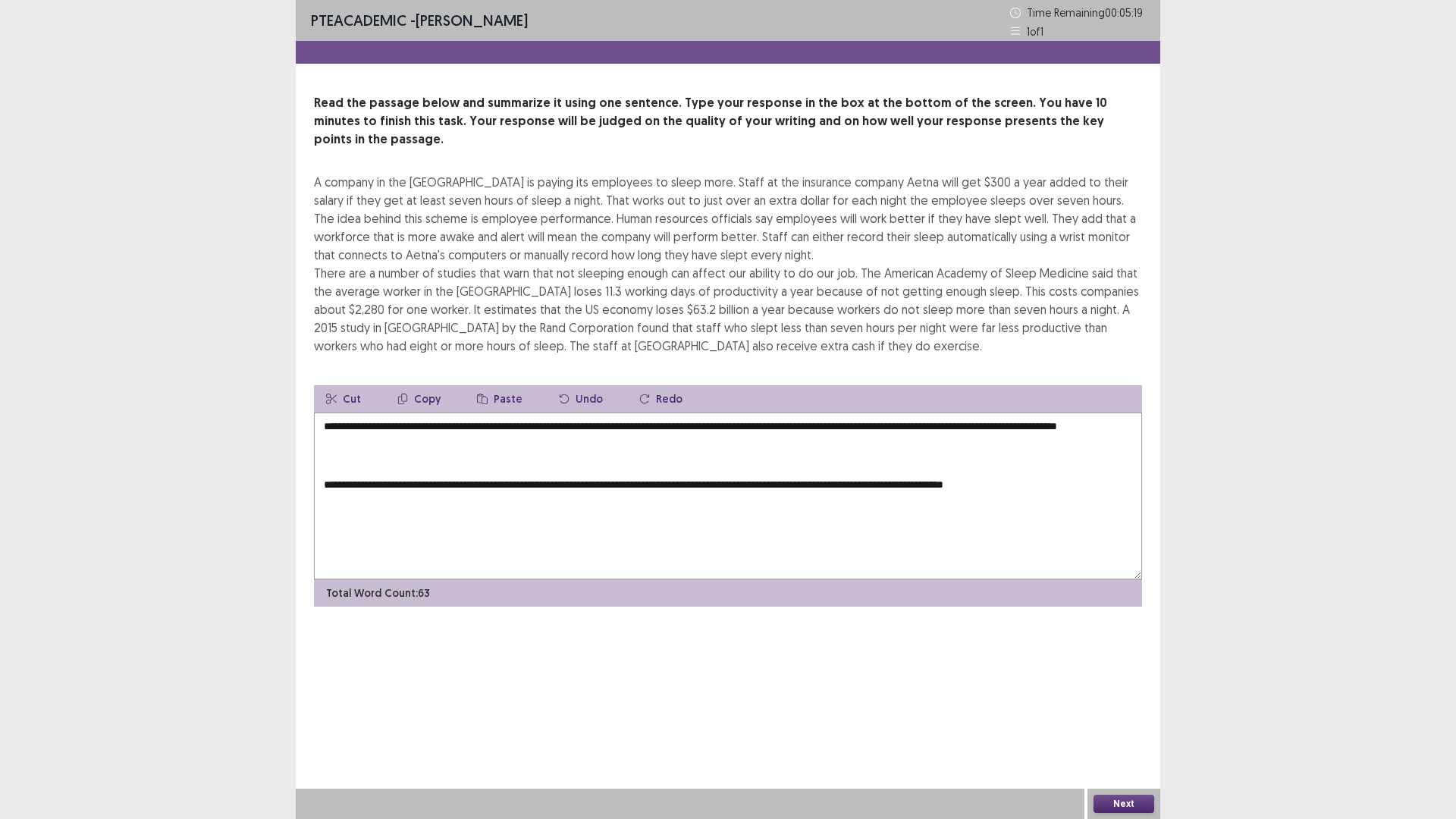
click at [492, 385] on button "Paste" at bounding box center [499, 399] width 70 height 27
click at [507, 385] on button "Paste" at bounding box center [499, 399] width 70 height 27
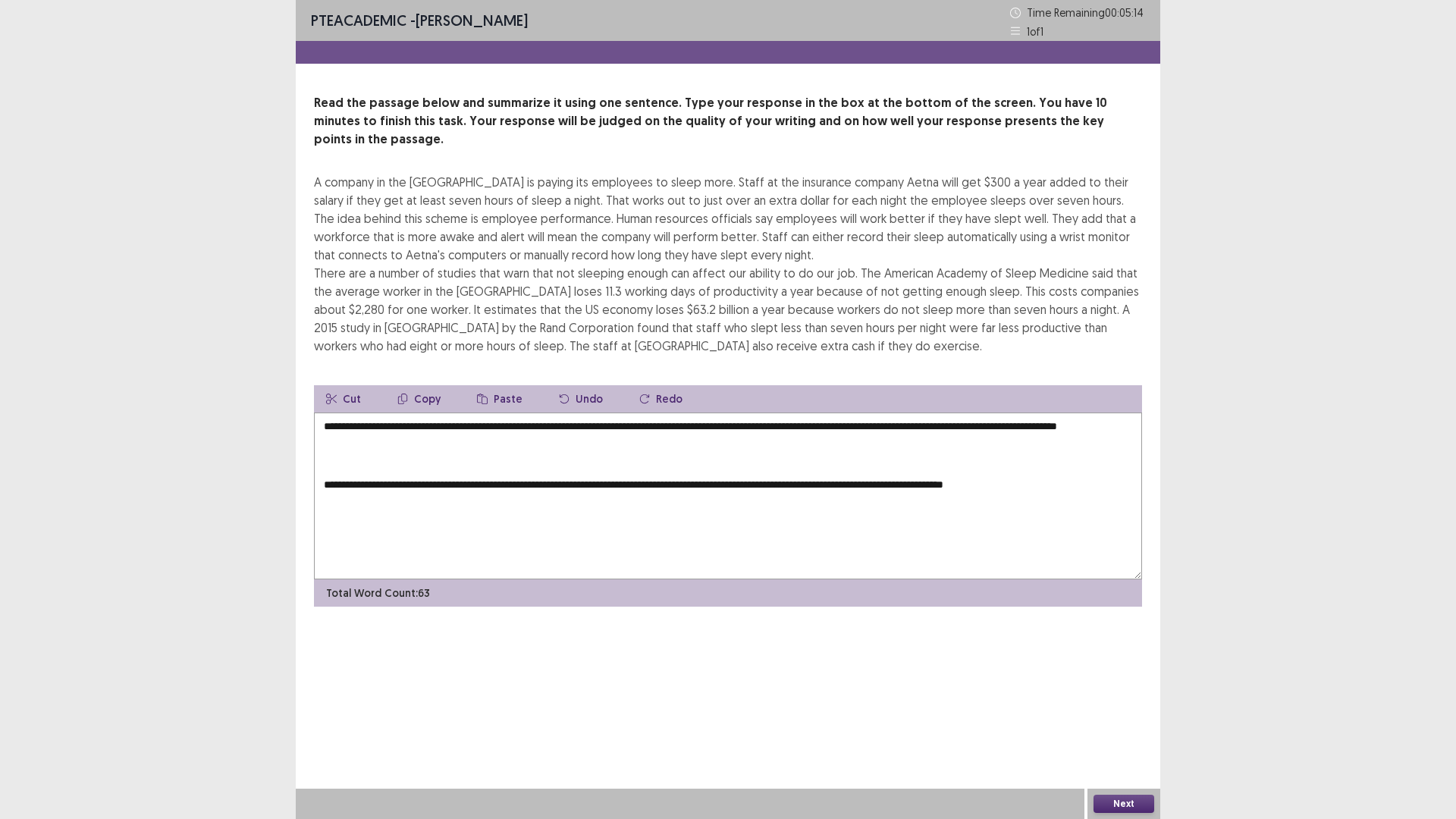
drag, startPoint x: 323, startPoint y: 481, endPoint x: 940, endPoint y: 513, distance: 617.8
click at [940, 513] on textarea "**********" at bounding box center [728, 496] width 828 height 167
click at [344, 385] on button "Cut" at bounding box center [343, 399] width 59 height 27
click at [415, 420] on textarea "**********" at bounding box center [728, 496] width 828 height 167
click at [499, 385] on button "Paste" at bounding box center [499, 399] width 70 height 27
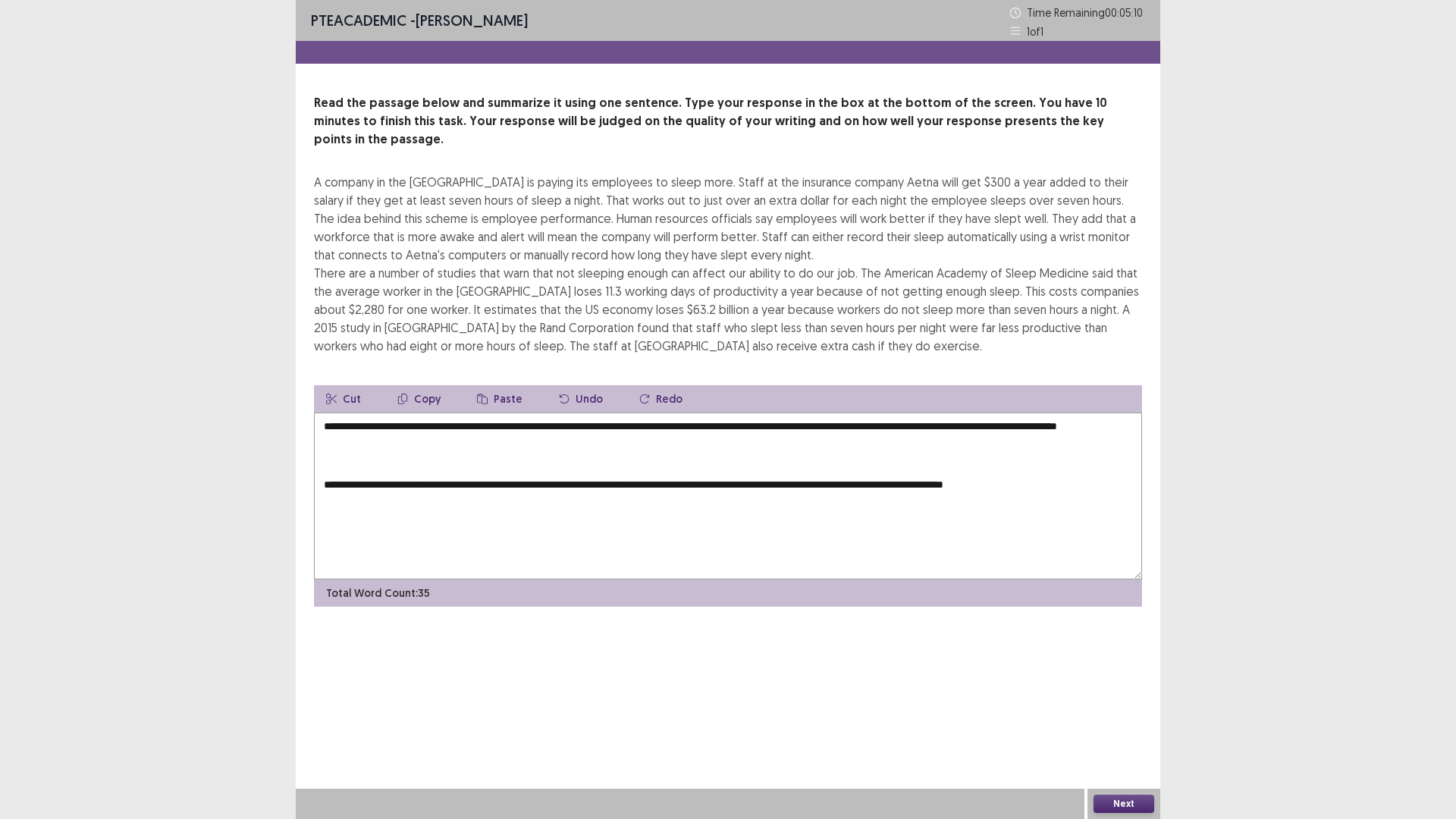
click at [499, 385] on button "Paste" at bounding box center [499, 399] width 70 height 27
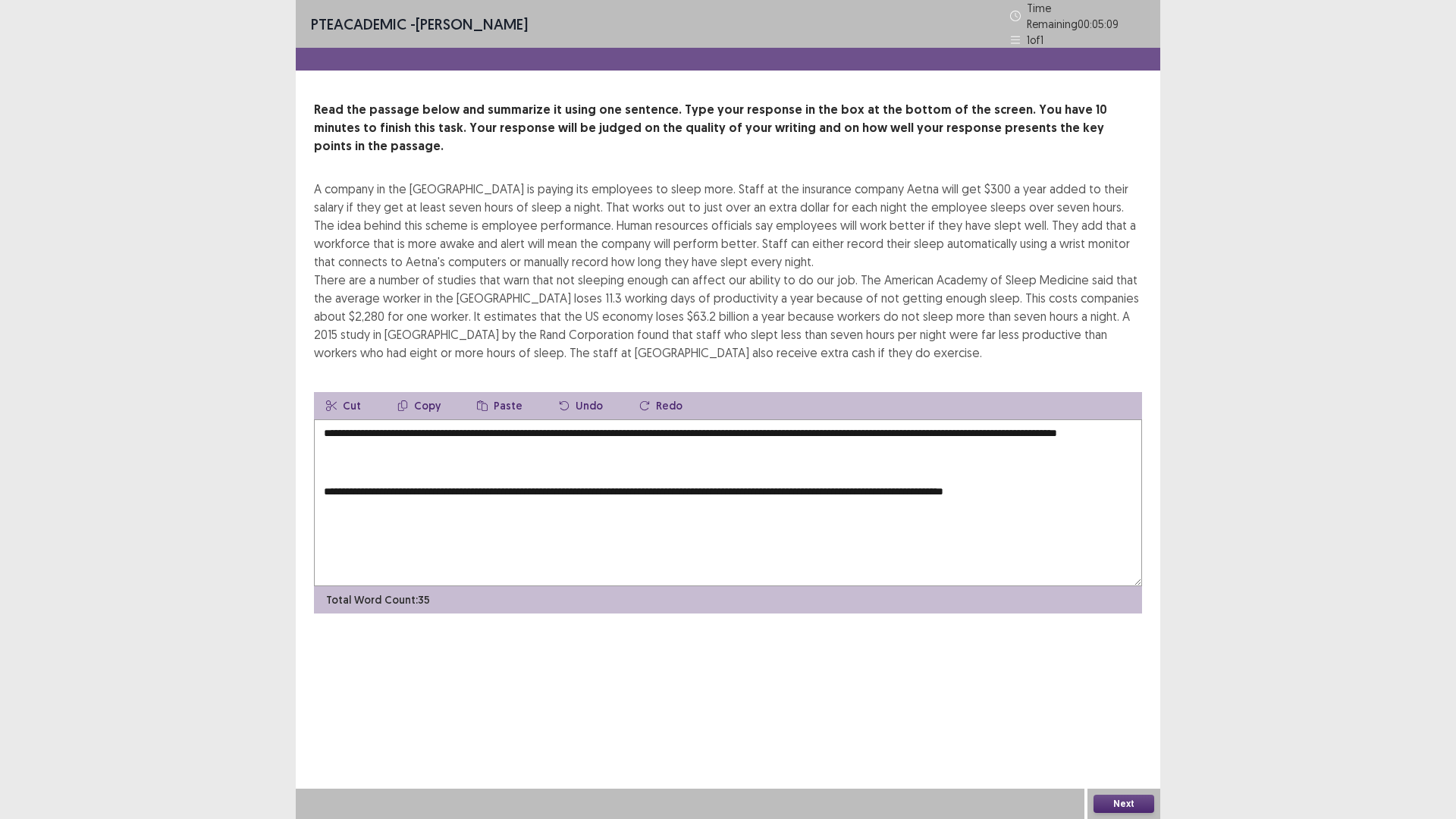
click at [499, 392] on button "Paste" at bounding box center [499, 405] width 70 height 27
click at [454, 458] on textarea "**********" at bounding box center [728, 502] width 828 height 167
click at [600, 392] on button "Undo" at bounding box center [581, 405] width 68 height 27
drag, startPoint x: 330, startPoint y: 483, endPoint x: 976, endPoint y: 532, distance: 647.9
click at [976, 532] on textarea "**********" at bounding box center [728, 502] width 828 height 167
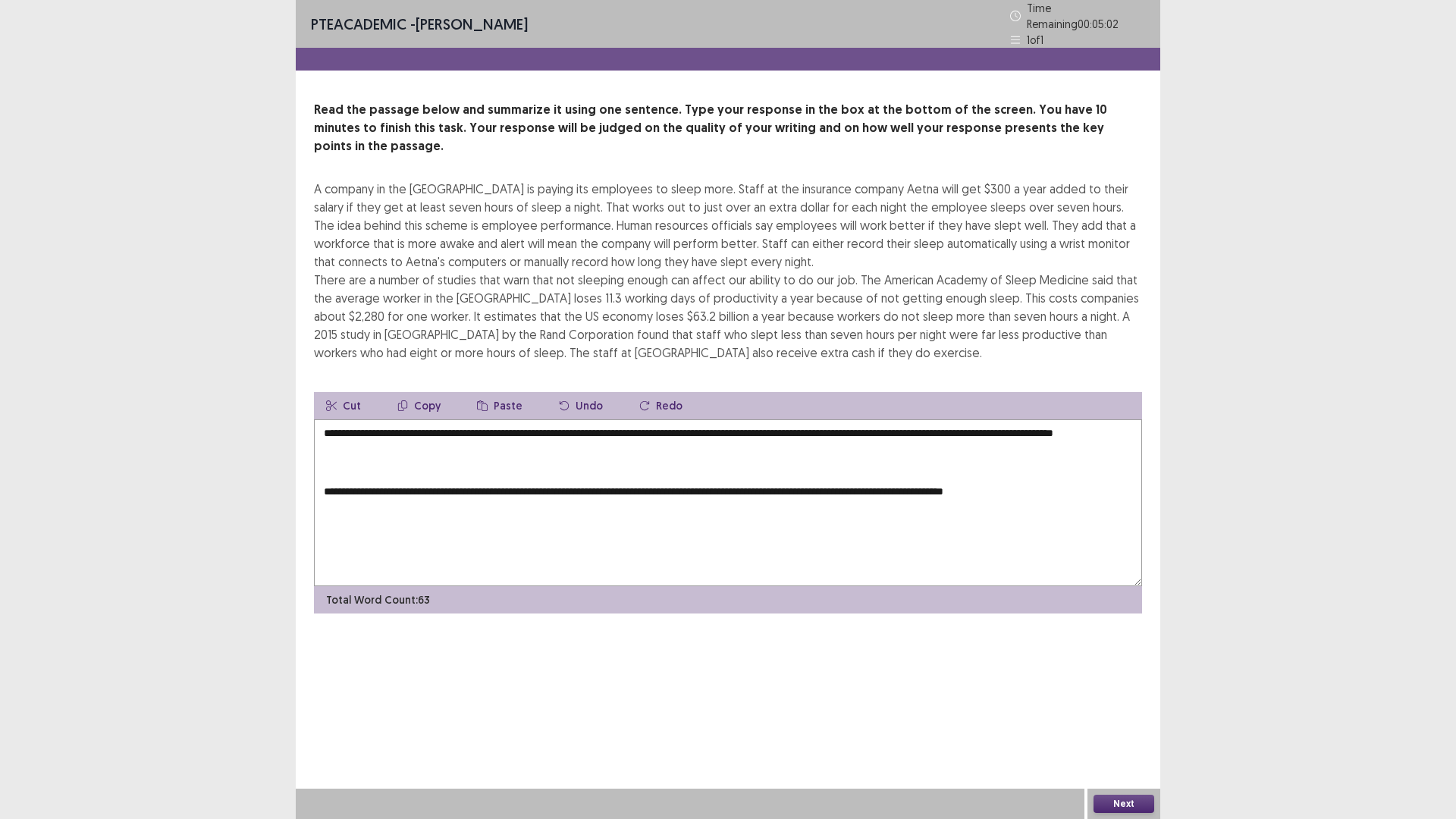
click at [348, 392] on button "Cut" at bounding box center [343, 405] width 59 height 27
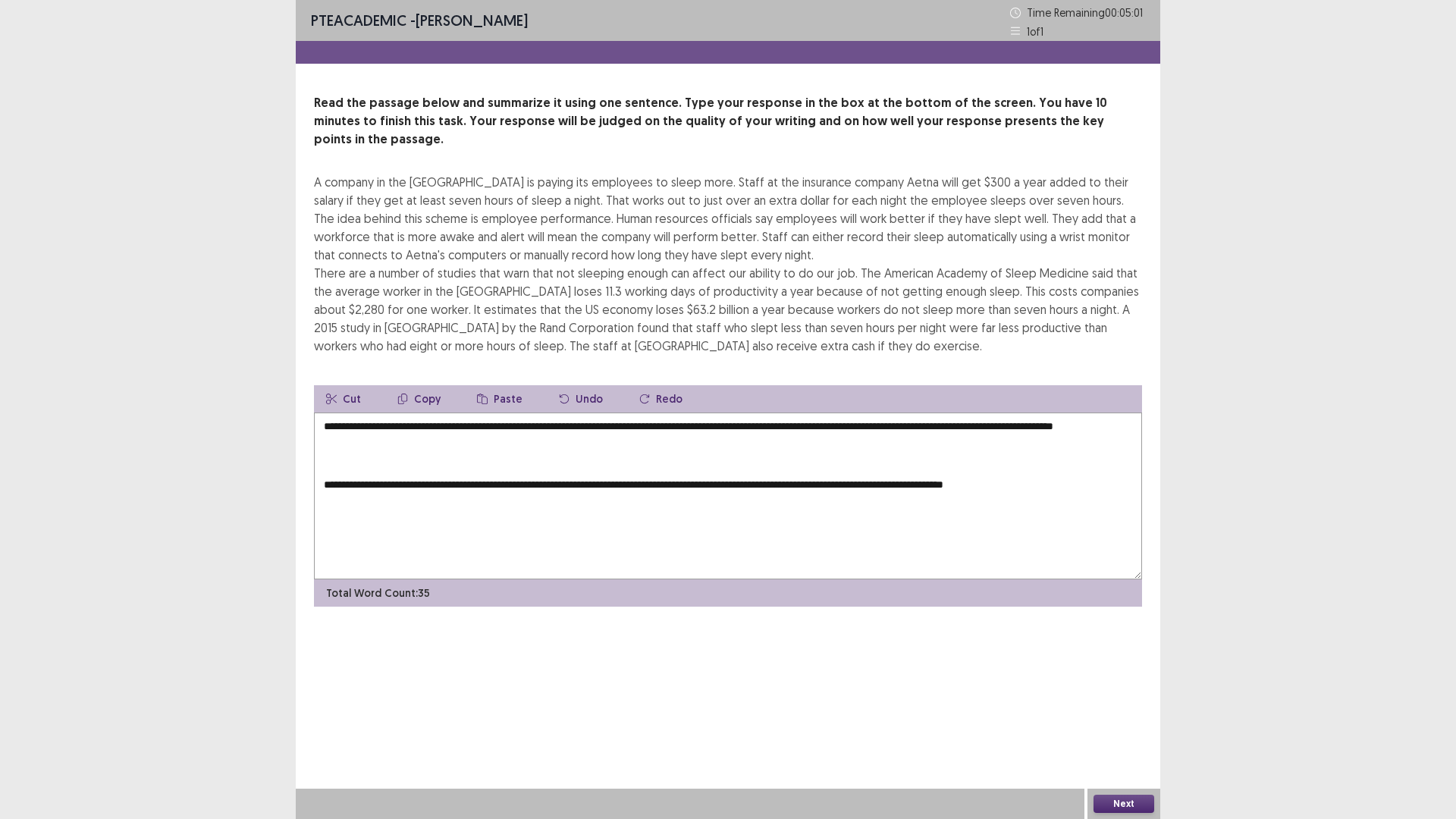
click at [423, 423] on textarea "**********" at bounding box center [728, 496] width 828 height 167
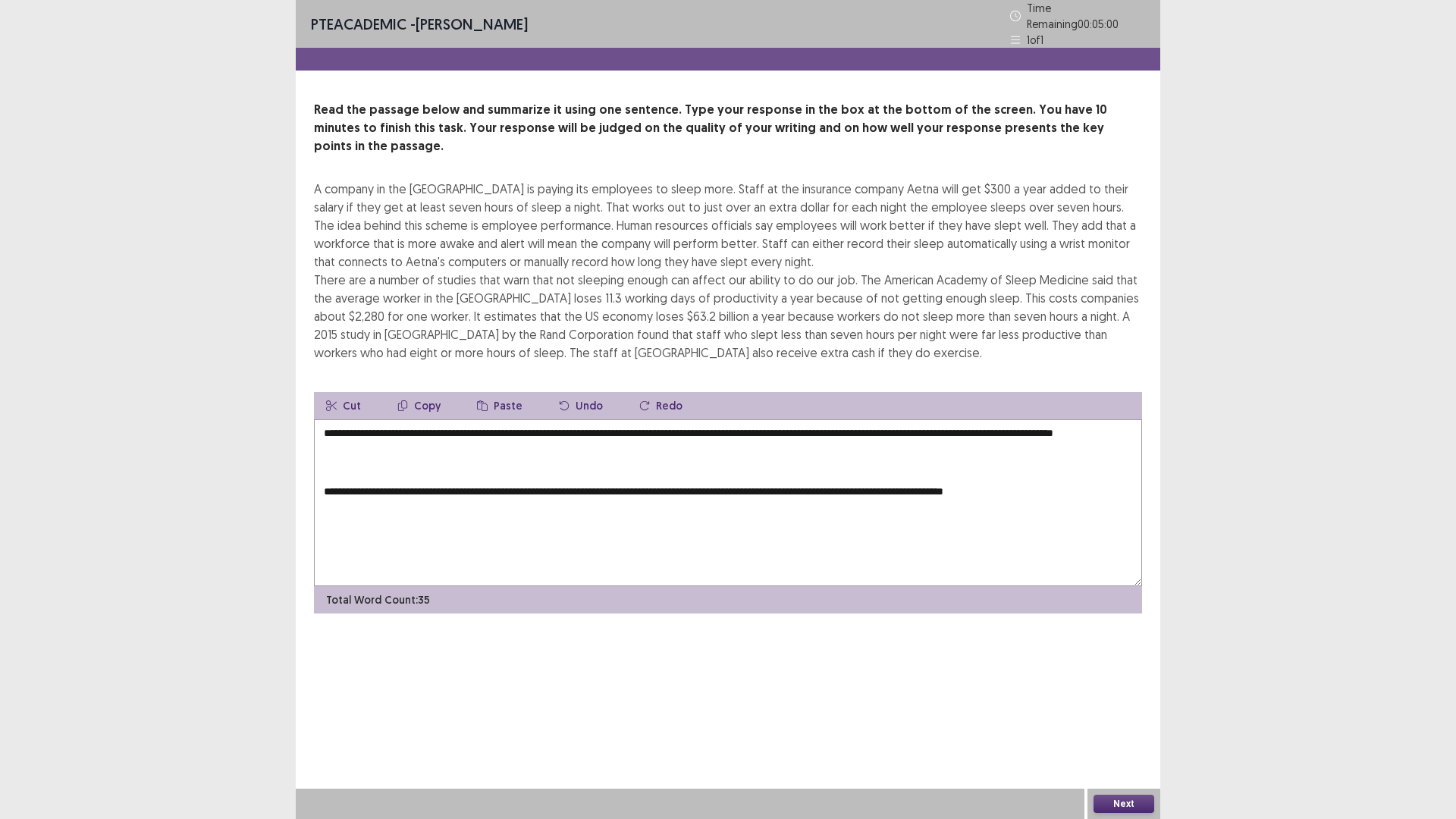
click at [502, 392] on button "Paste" at bounding box center [499, 405] width 70 height 27
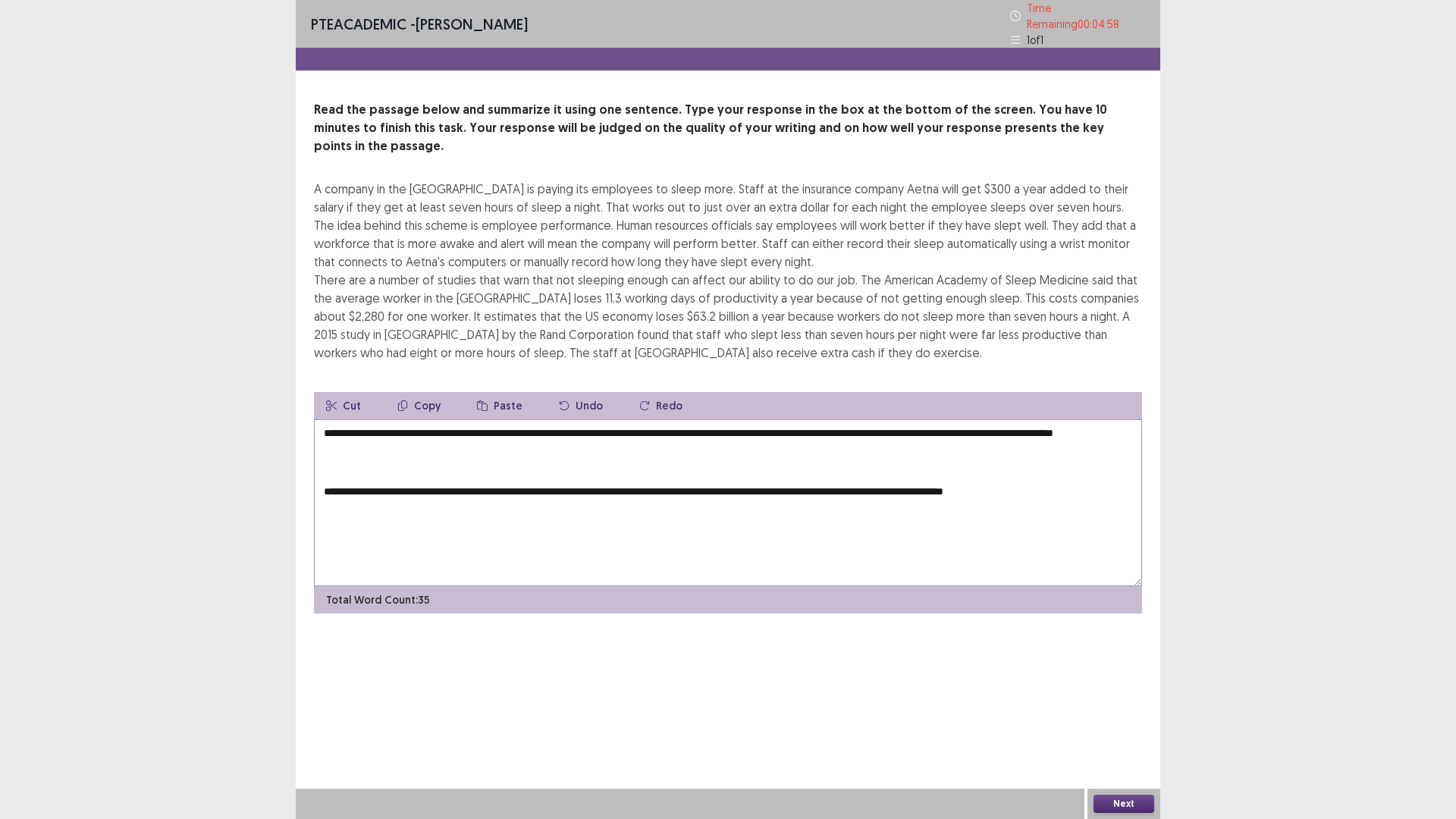
click at [502, 392] on button "Paste" at bounding box center [499, 405] width 70 height 27
click at [415, 429] on textarea "**********" at bounding box center [728, 502] width 828 height 167
click at [586, 392] on button "Undo" at bounding box center [581, 405] width 68 height 27
click at [404, 424] on textarea "**********" at bounding box center [728, 502] width 828 height 167
drag, startPoint x: 318, startPoint y: 484, endPoint x: 949, endPoint y: 525, distance: 632.3
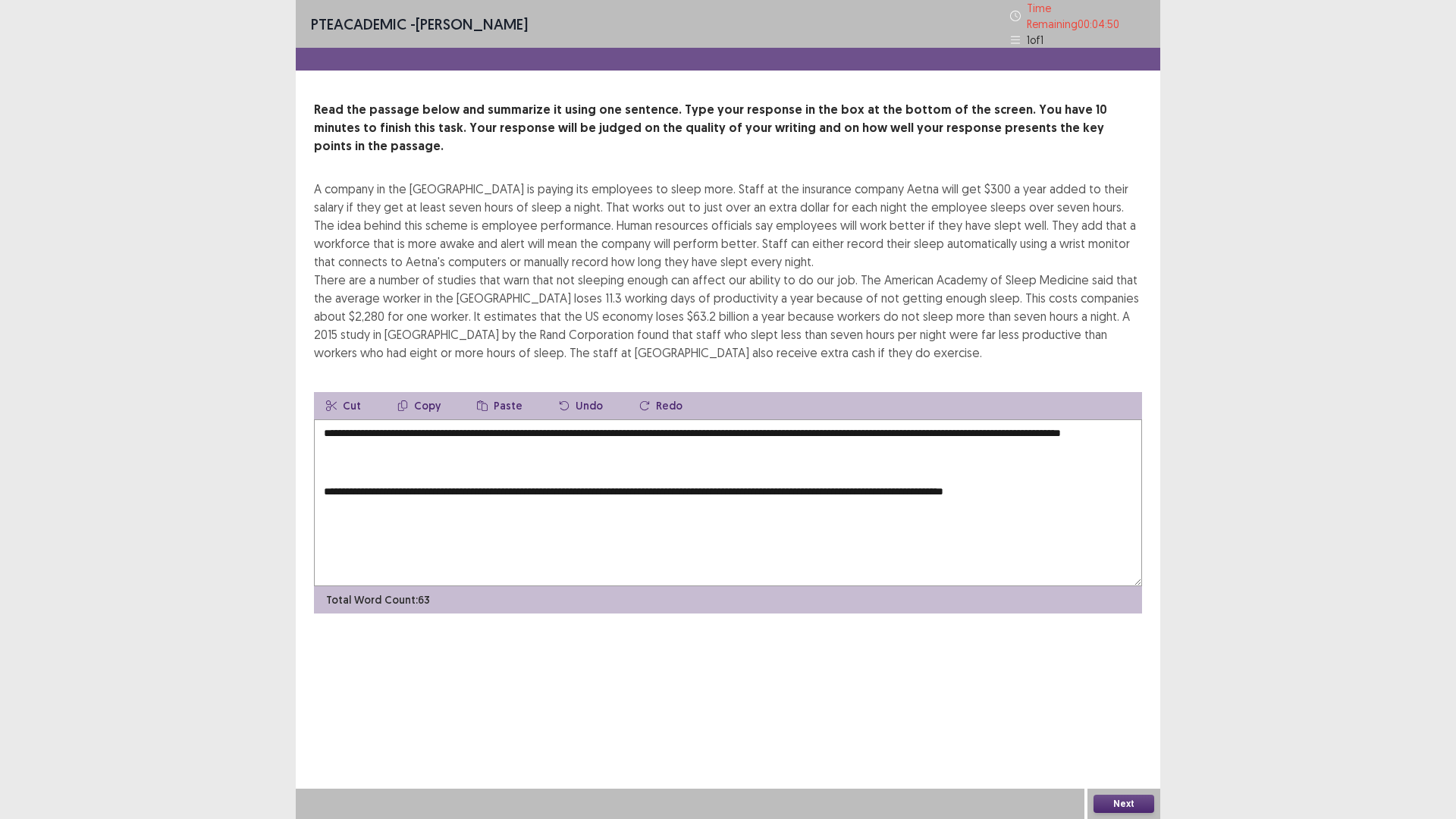
click at [949, 525] on textarea "**********" at bounding box center [728, 502] width 828 height 167
click at [348, 392] on button "Cut" at bounding box center [343, 405] width 59 height 27
click at [443, 423] on textarea "**********" at bounding box center [728, 502] width 828 height 167
click at [497, 392] on button "Paste" at bounding box center [499, 405] width 70 height 27
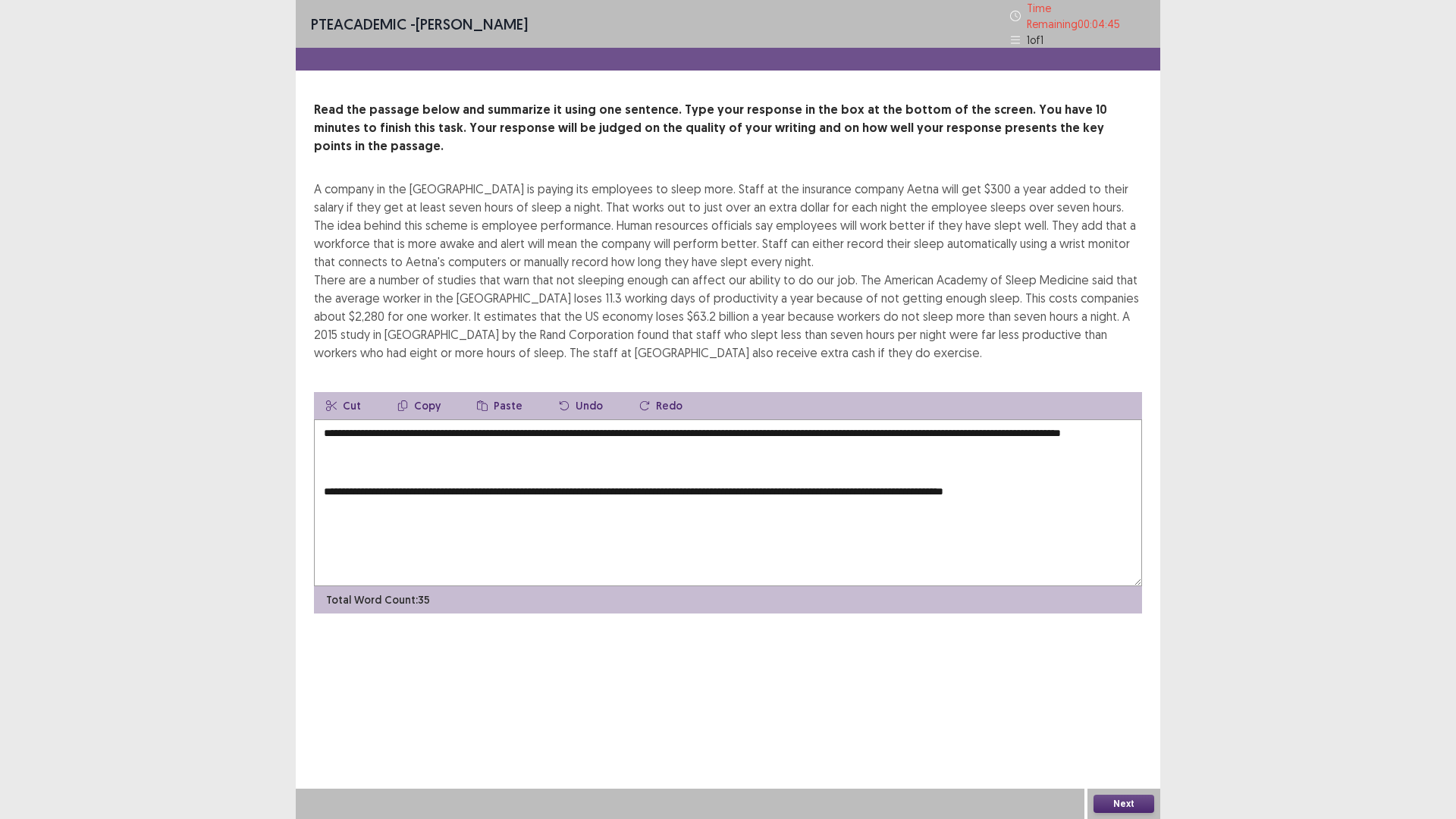
click at [497, 392] on button "Paste" at bounding box center [499, 405] width 70 height 27
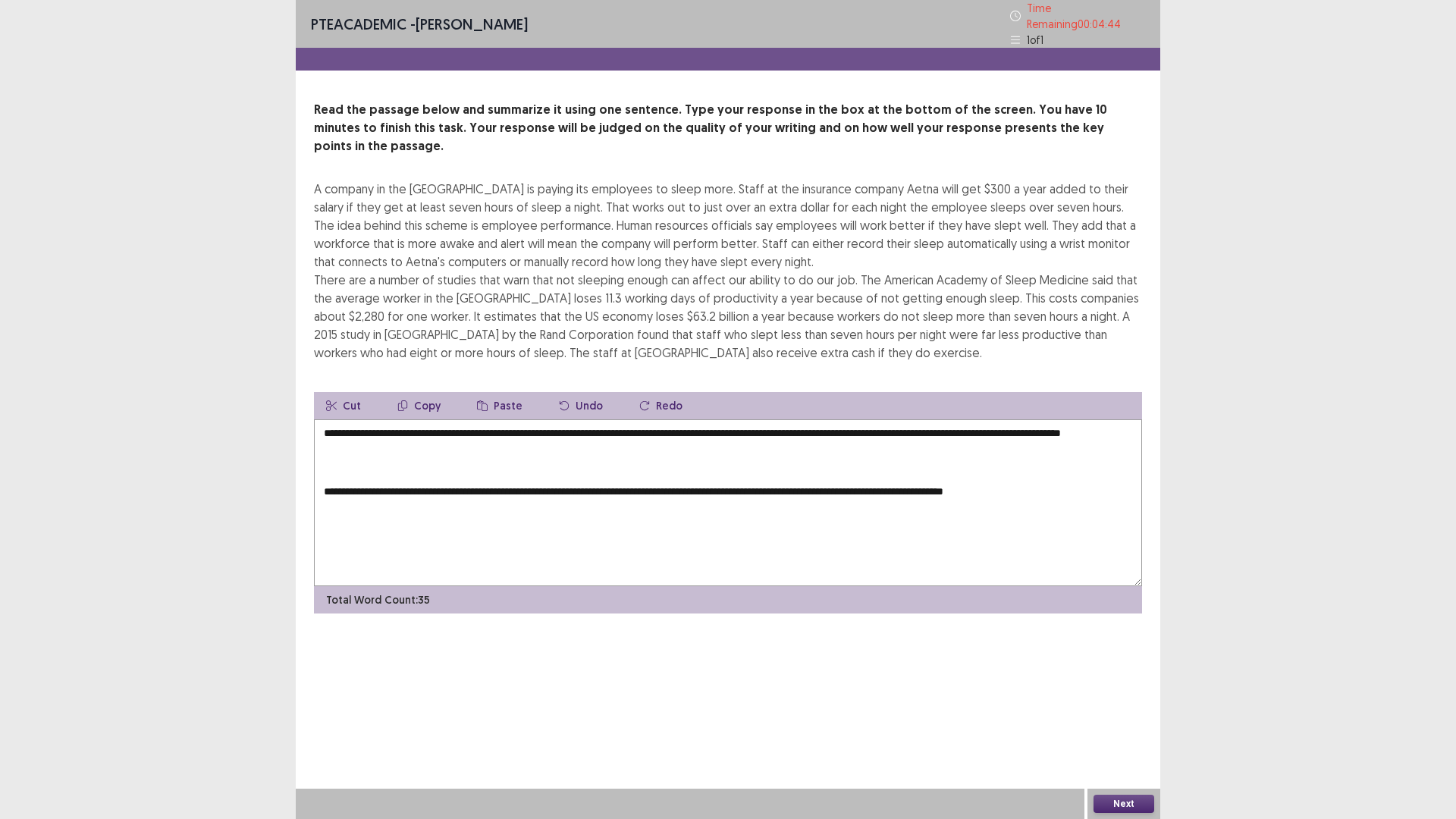
click at [435, 424] on textarea "**********" at bounding box center [728, 502] width 828 height 167
click at [579, 392] on button "Undo" at bounding box center [581, 405] width 68 height 27
click at [423, 427] on textarea "**********" at bounding box center [728, 502] width 828 height 167
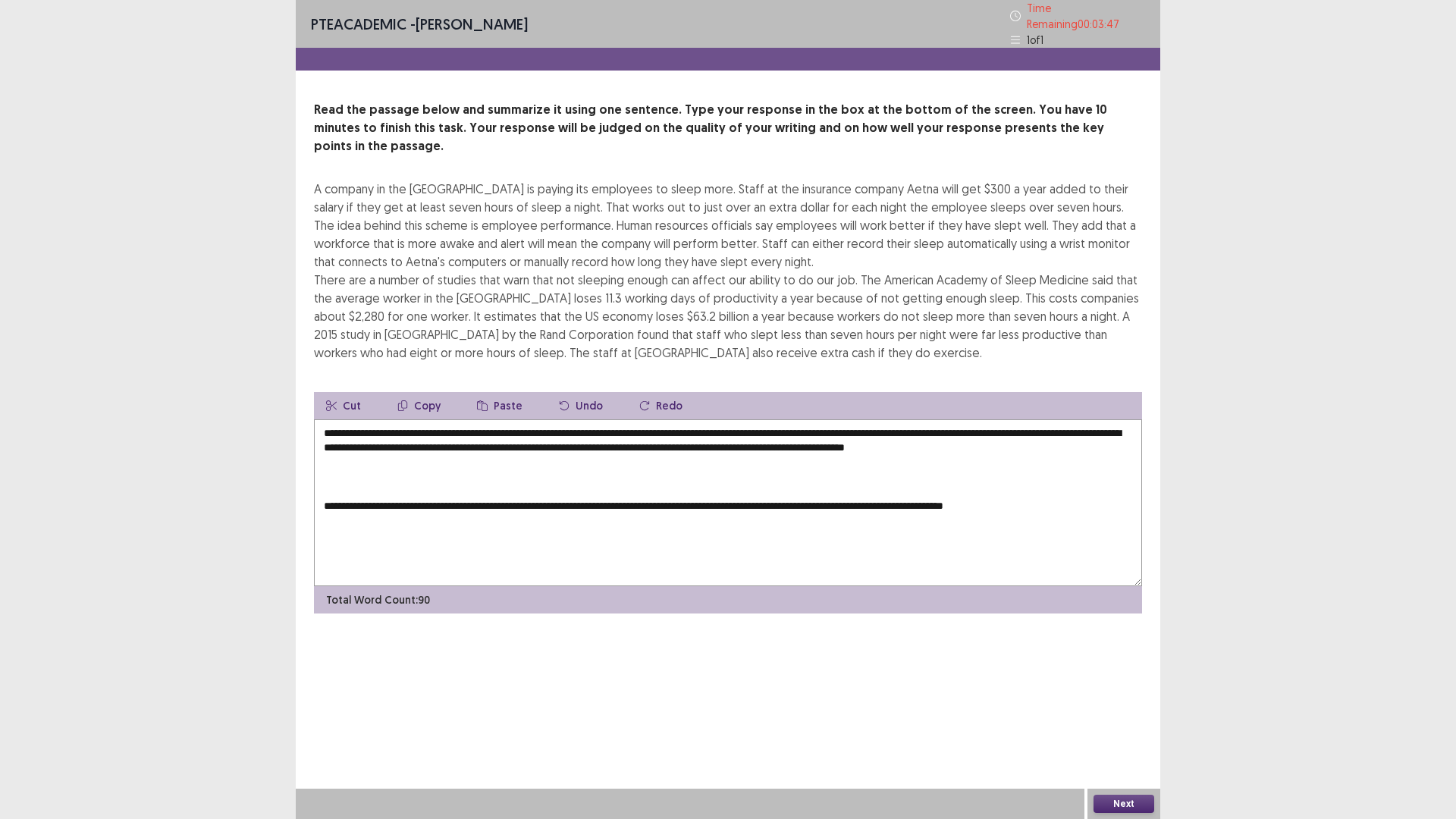
drag, startPoint x: 327, startPoint y: 495, endPoint x: 740, endPoint y: 529, distance: 414.4
click at [740, 529] on textarea "**********" at bounding box center [728, 502] width 828 height 167
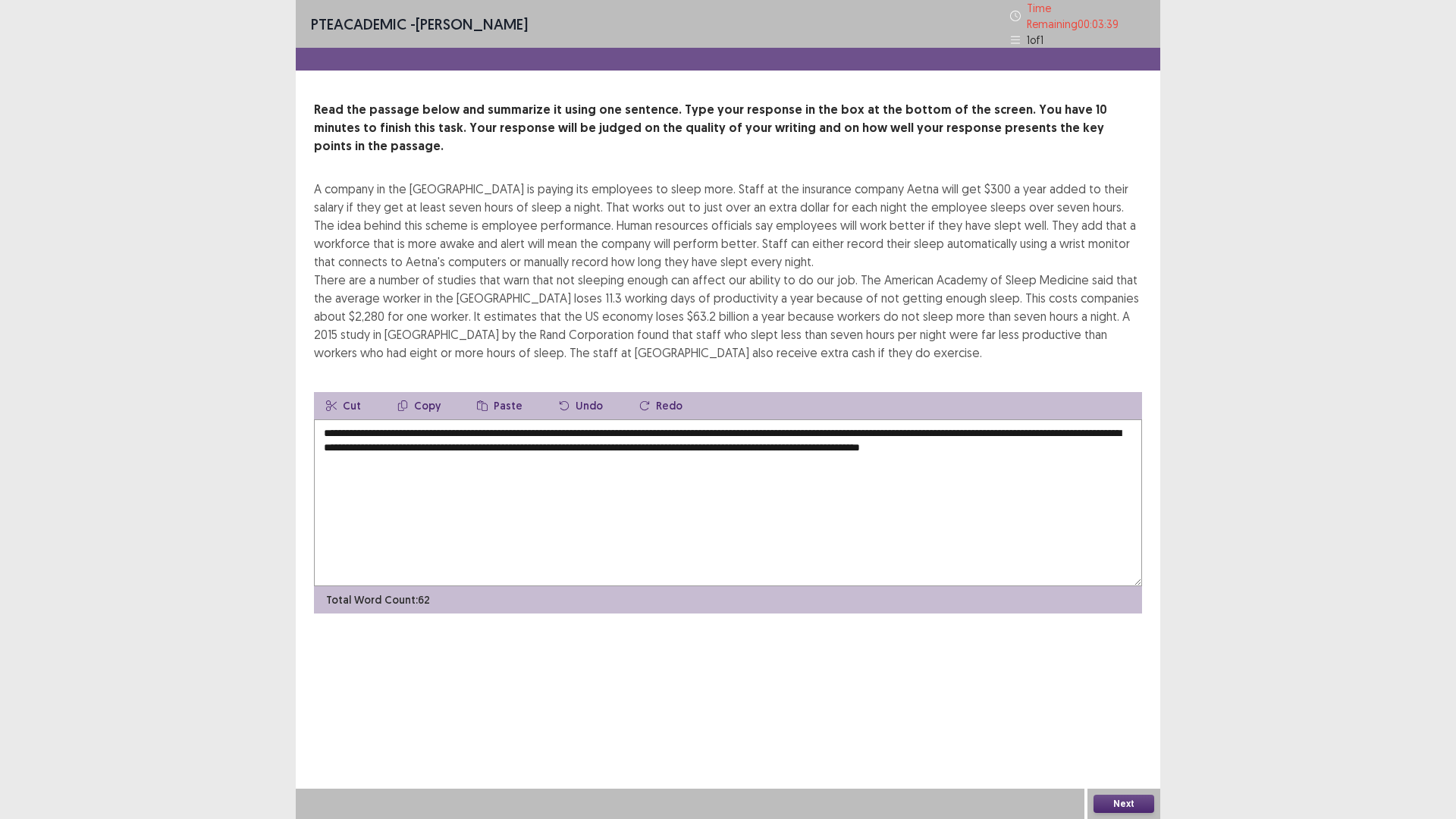
click at [458, 419] on textarea "**********" at bounding box center [728, 502] width 828 height 167
click at [1042, 419] on textarea "**********" at bounding box center [728, 502] width 828 height 167
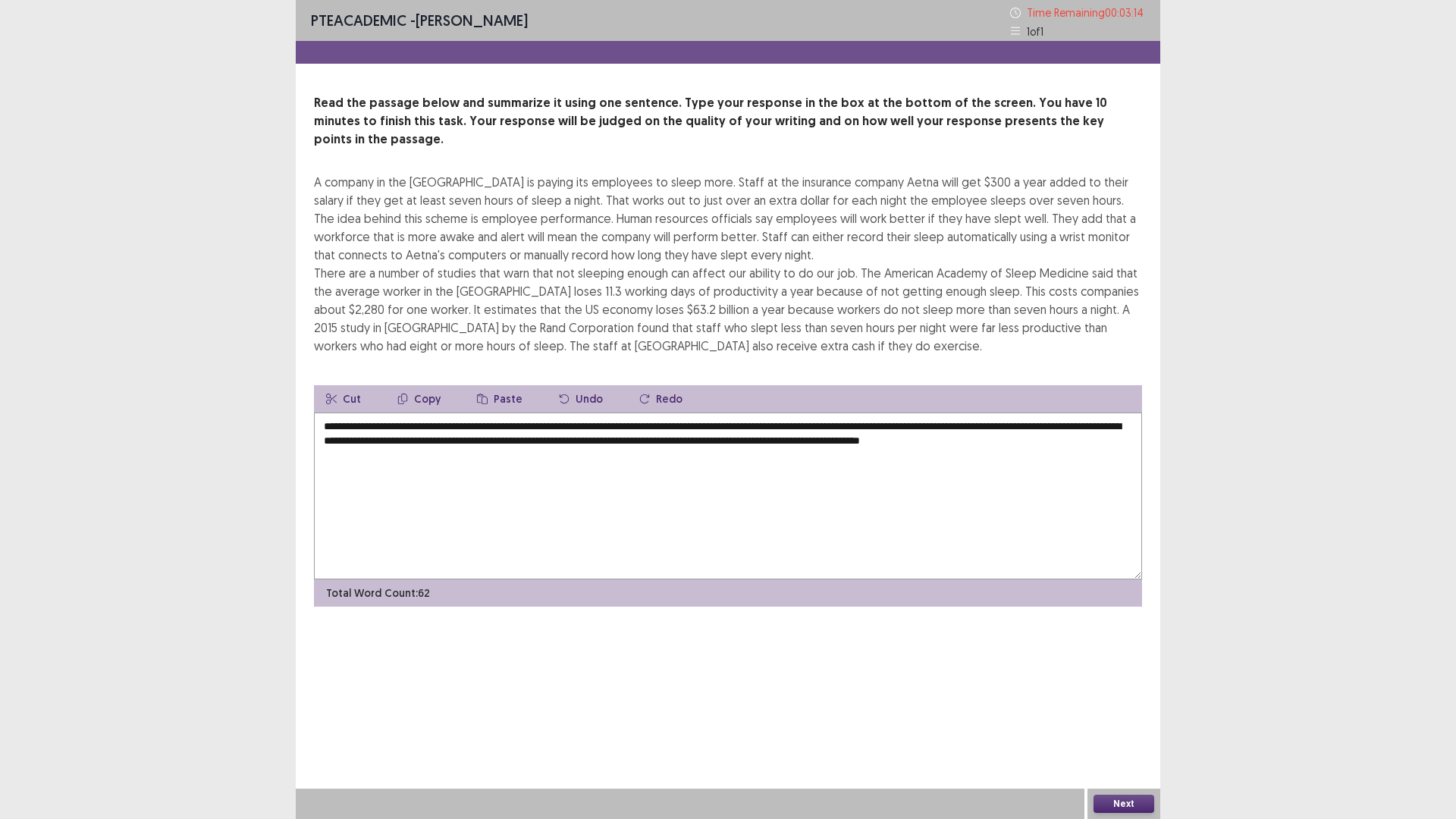
click at [561, 426] on textarea "**********" at bounding box center [728, 496] width 828 height 167
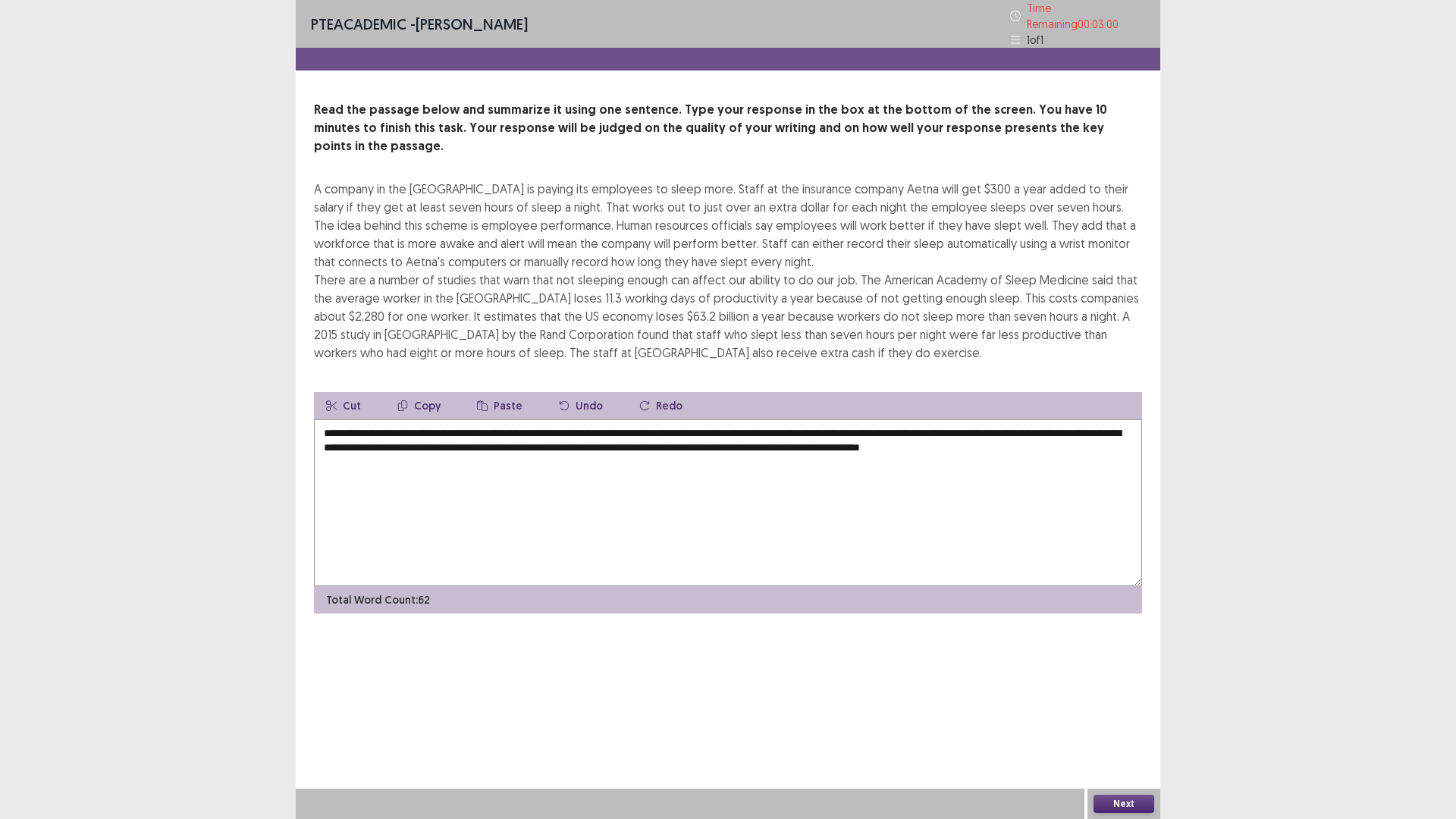
click at [460, 419] on textarea "**********" at bounding box center [728, 502] width 828 height 167
click at [900, 419] on textarea "**********" at bounding box center [728, 502] width 828 height 167
click at [459, 419] on textarea "**********" at bounding box center [728, 502] width 828 height 167
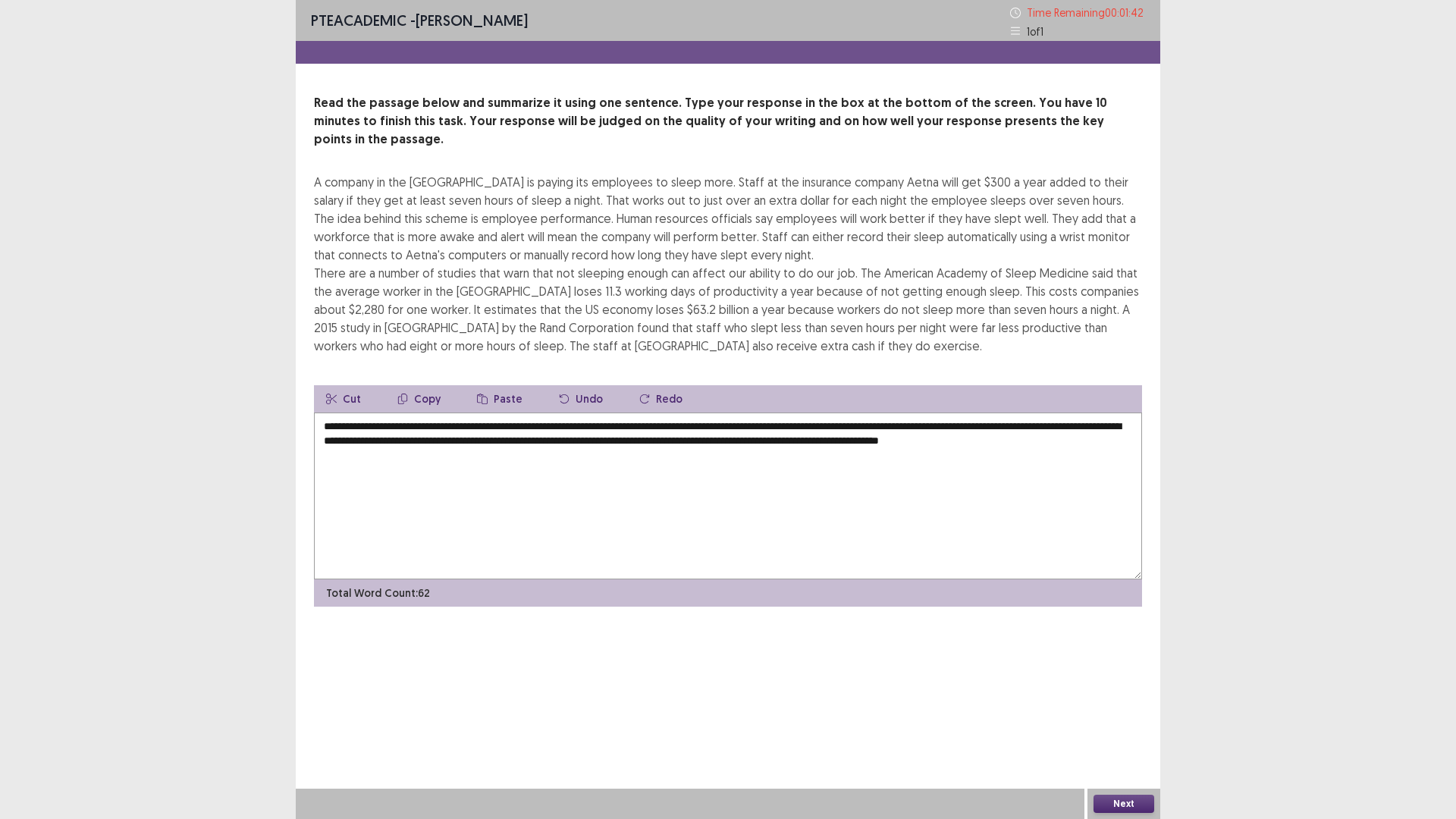
type textarea "**********"
click at [1125, 698] on button "Next" at bounding box center [1123, 804] width 61 height 18
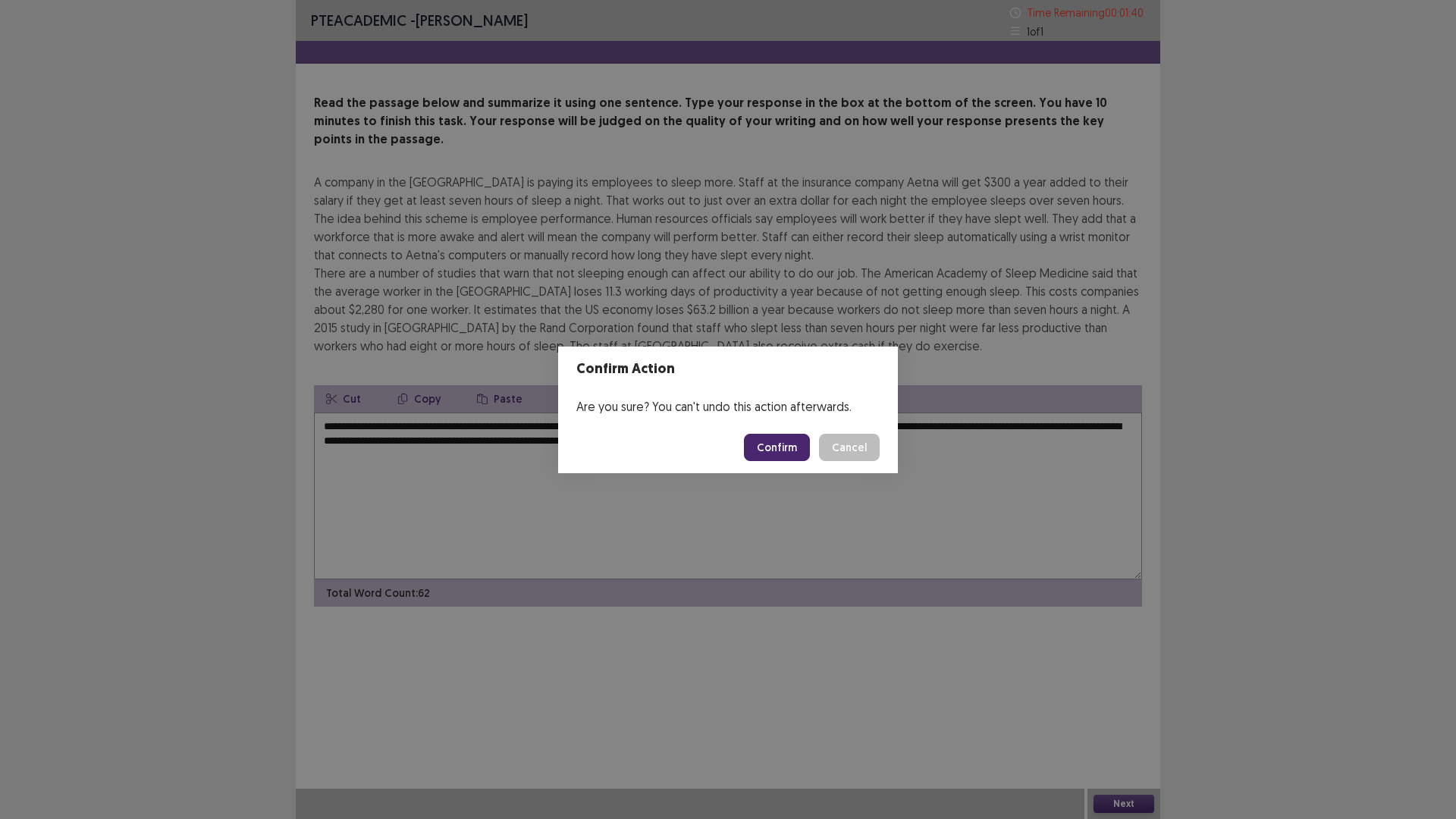
click at [770, 455] on button "Confirm" at bounding box center [777, 447] width 66 height 27
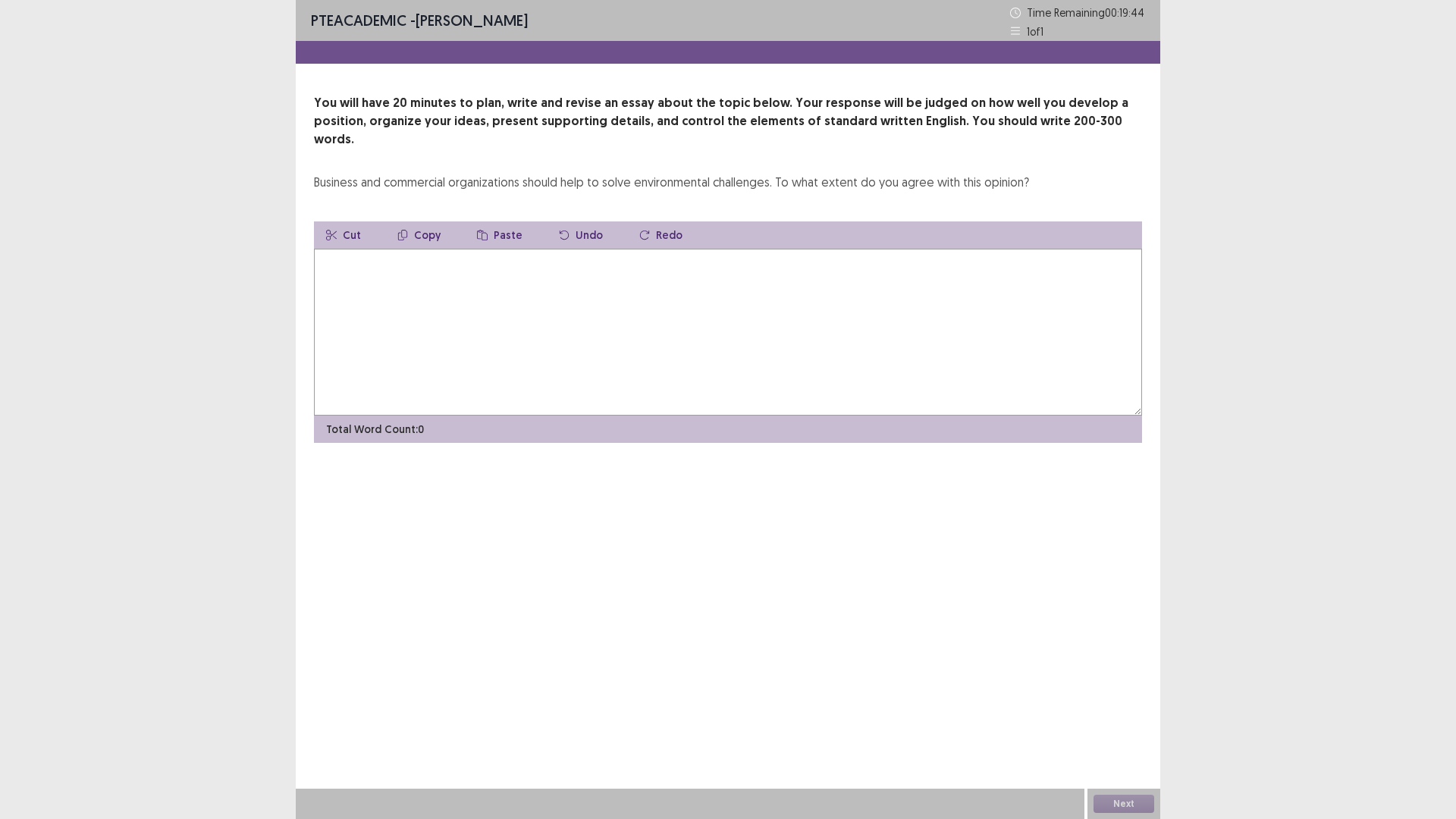
click at [443, 284] on textarea at bounding box center [728, 332] width 828 height 167
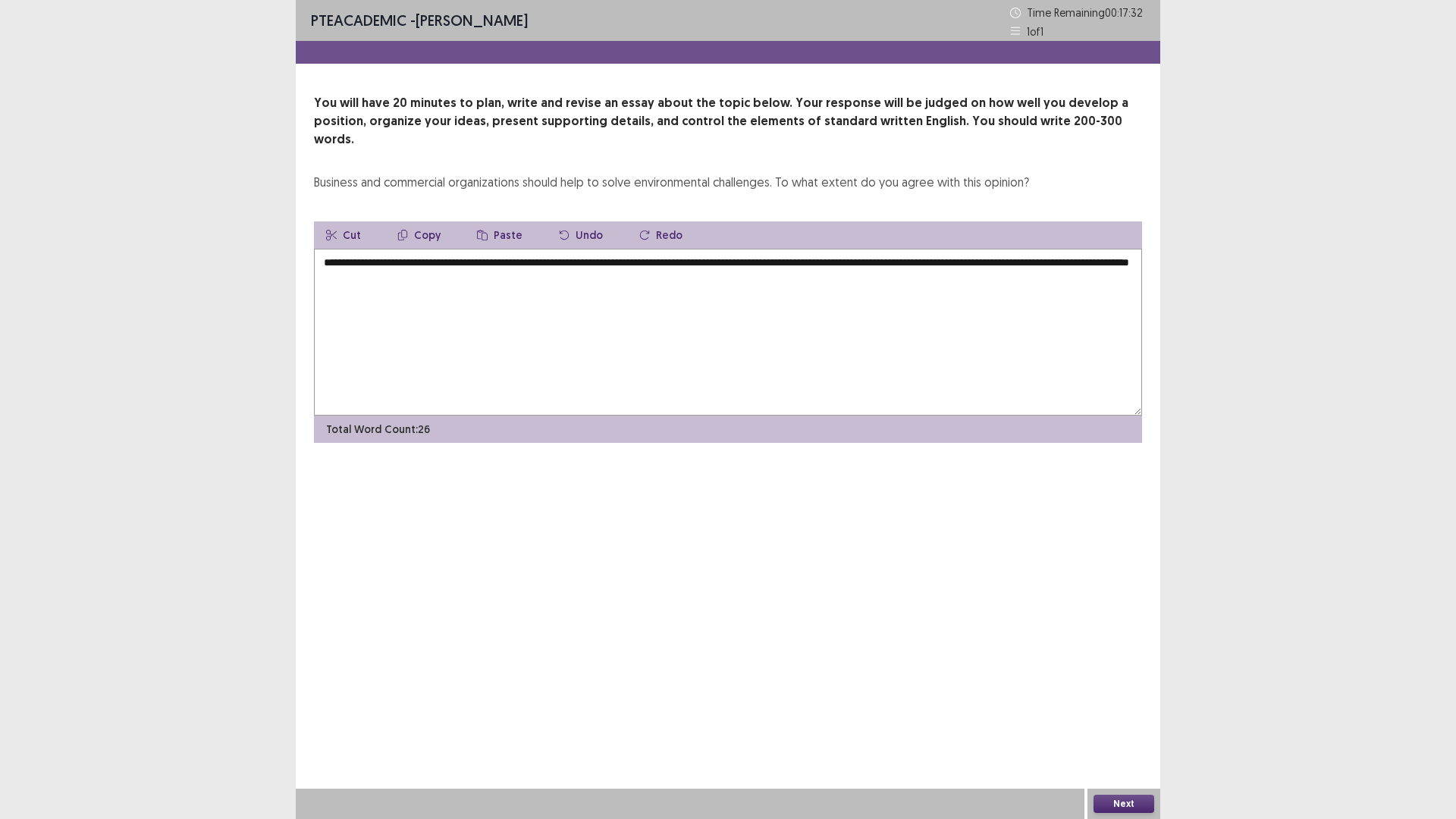
click at [1024, 249] on textarea "**********" at bounding box center [728, 332] width 828 height 167
click at [547, 261] on textarea "**********" at bounding box center [728, 332] width 828 height 167
click at [755, 261] on textarea "**********" at bounding box center [728, 332] width 828 height 167
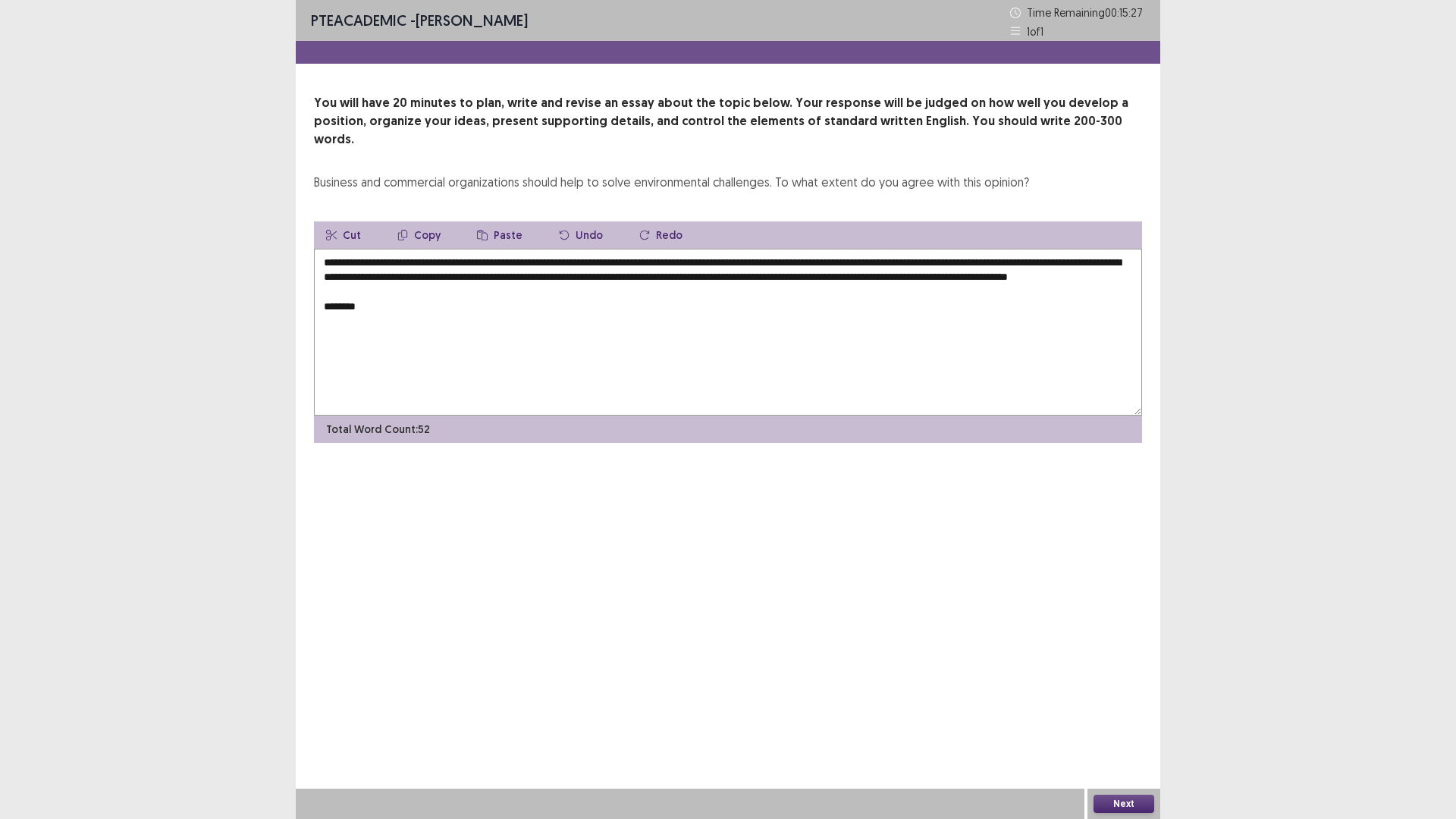
click at [355, 308] on textarea "**********" at bounding box center [728, 332] width 828 height 167
click at [824, 297] on textarea "**********" at bounding box center [728, 332] width 828 height 167
click at [809, 307] on textarea "**********" at bounding box center [728, 332] width 828 height 167
click at [939, 306] on textarea "**********" at bounding box center [728, 332] width 828 height 167
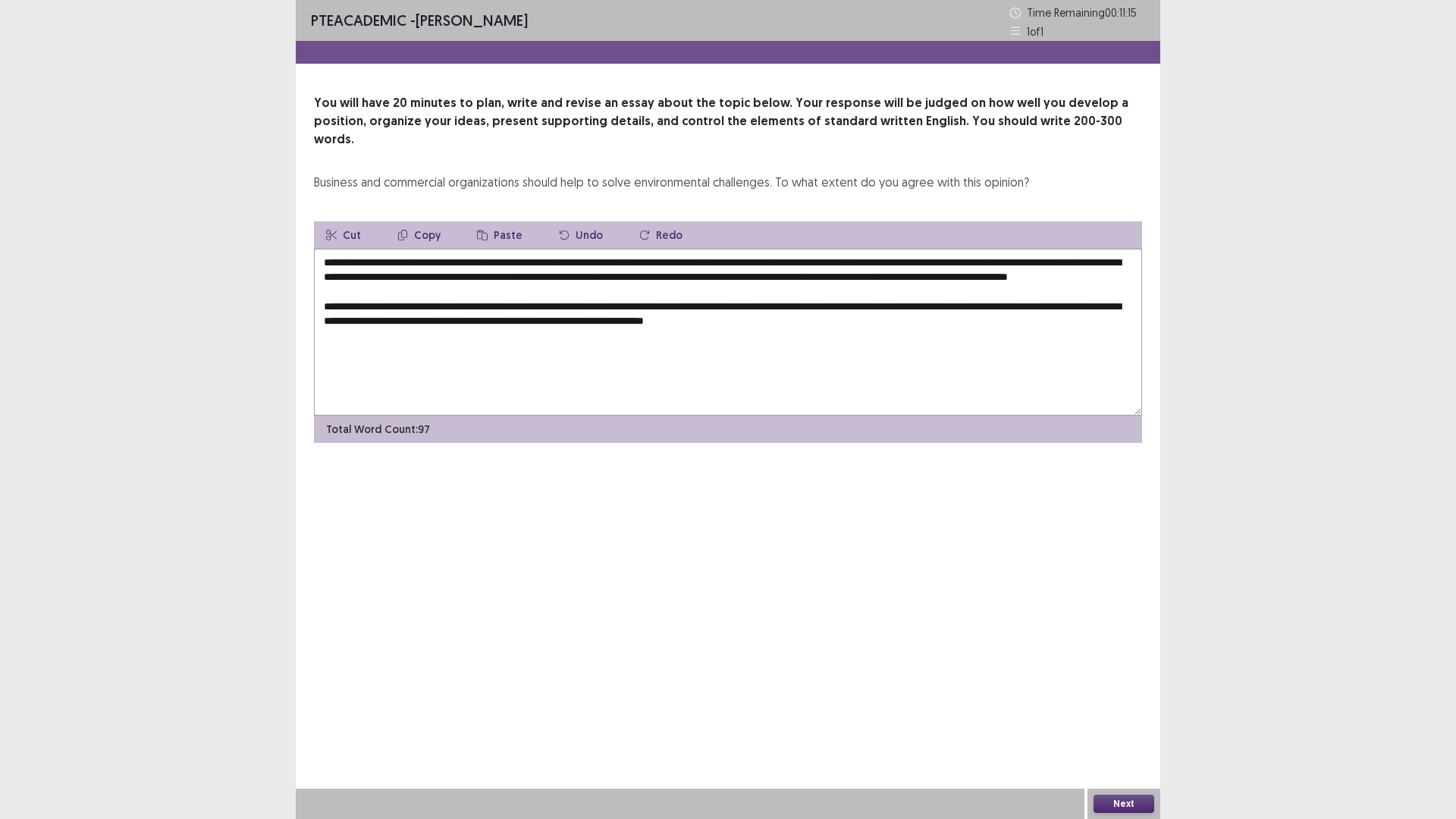
click at [640, 321] on textarea "**********" at bounding box center [728, 332] width 828 height 167
click at [874, 321] on textarea "**********" at bounding box center [728, 332] width 828 height 167
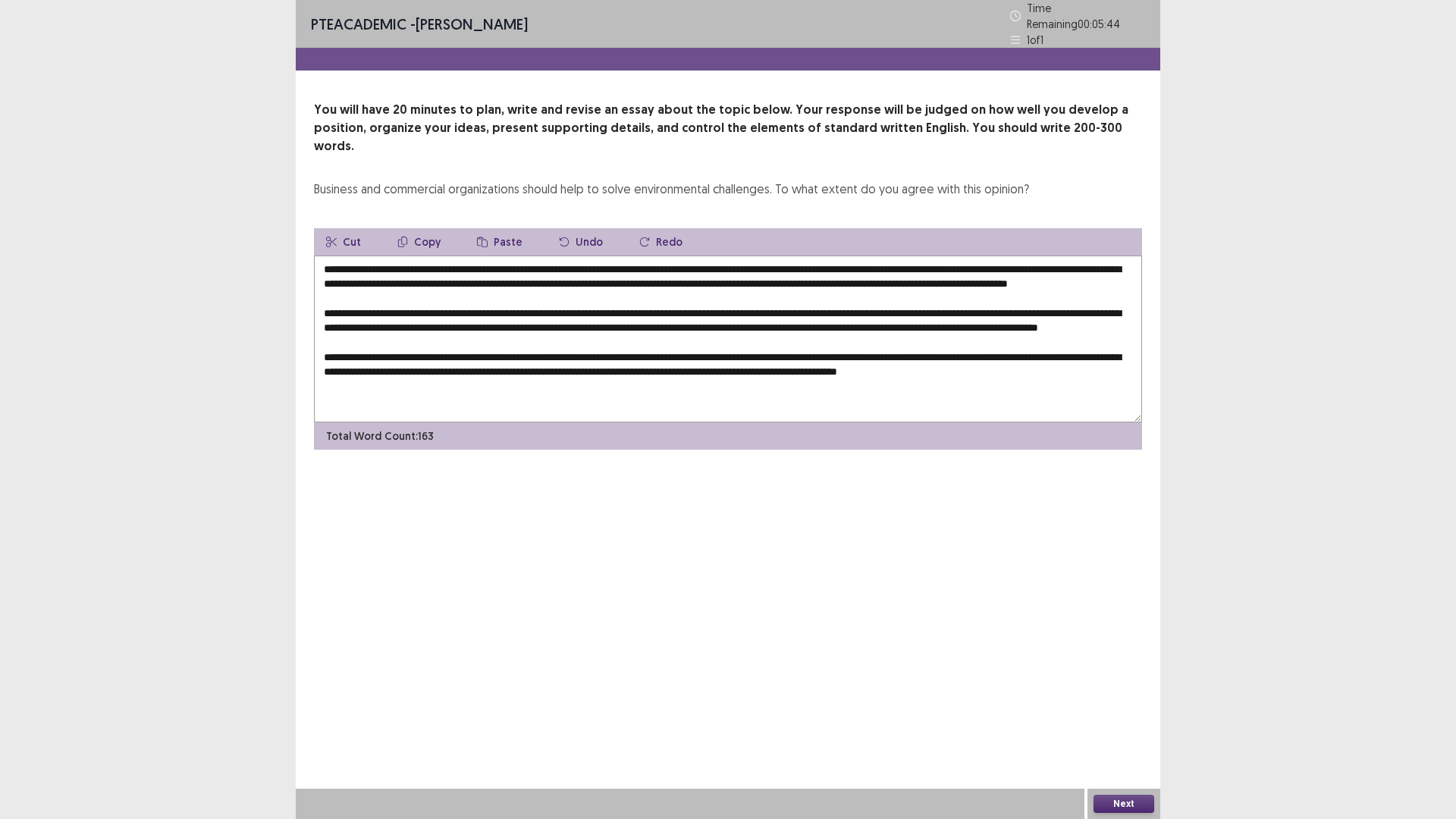
scroll to position [1, 0]
click at [1023, 375] on textarea at bounding box center [728, 339] width 828 height 167
click at [1064, 381] on textarea at bounding box center [728, 339] width 828 height 167
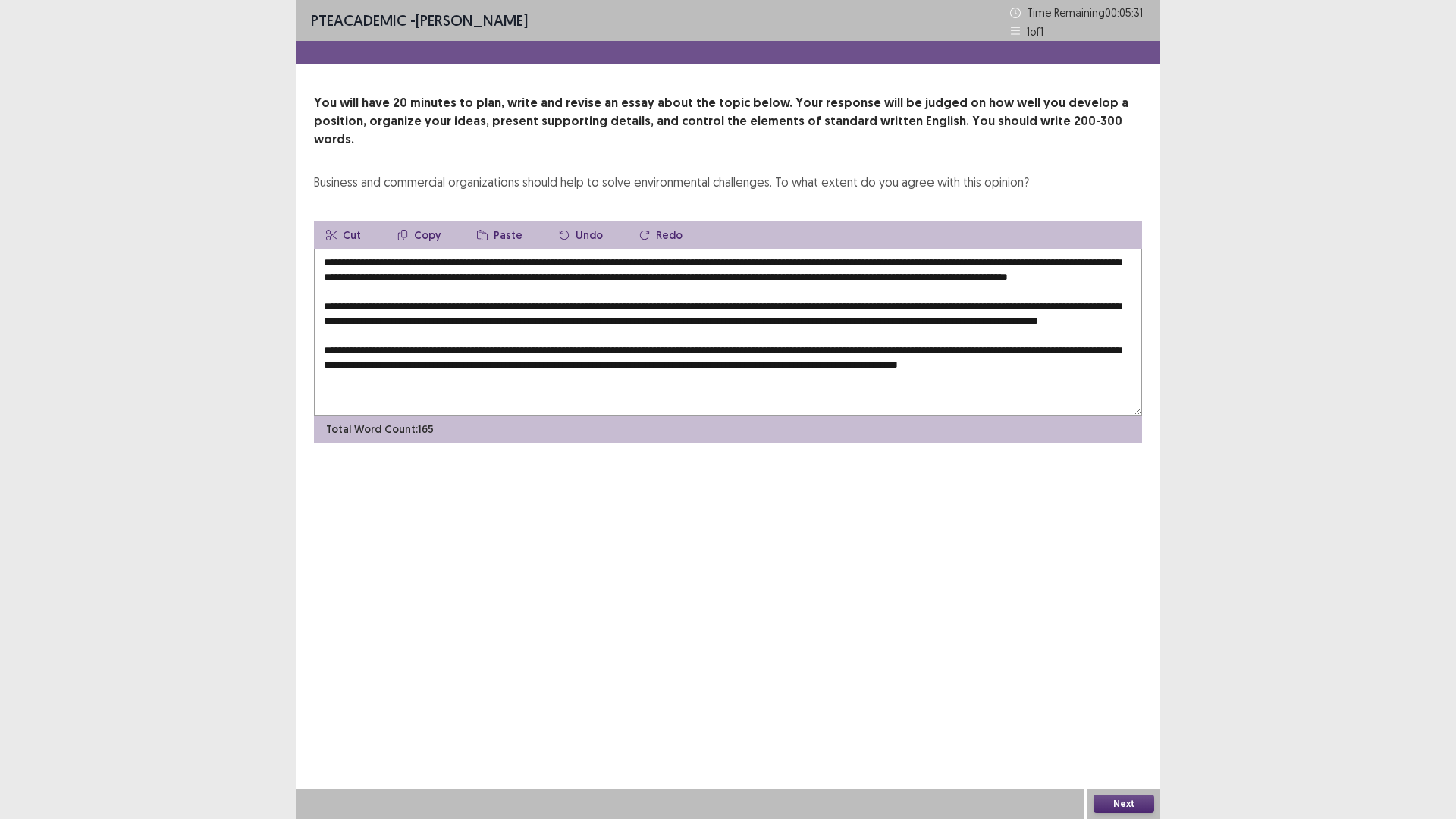
click at [330, 386] on textarea at bounding box center [728, 332] width 828 height 167
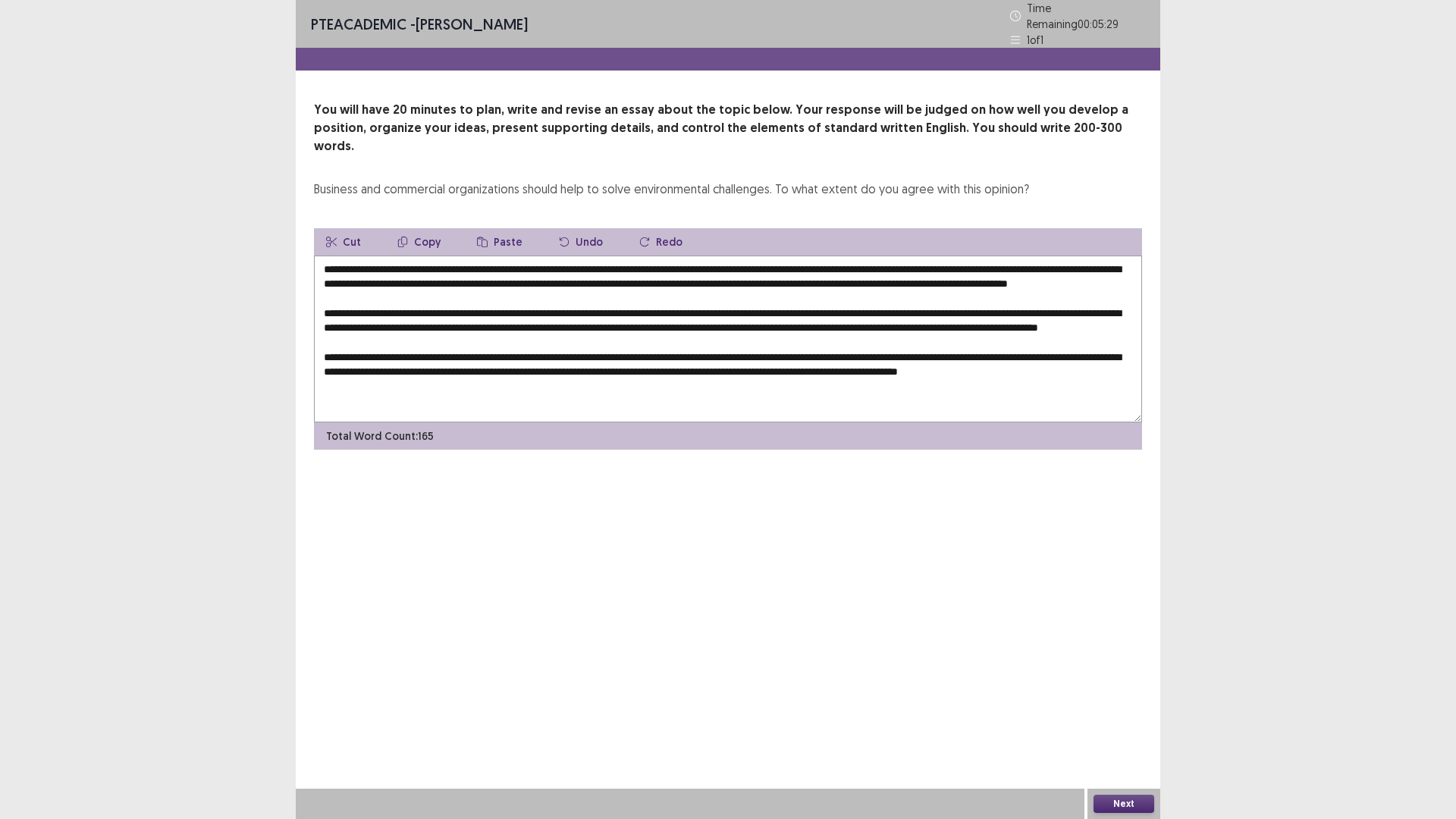
click at [415, 388] on textarea at bounding box center [728, 339] width 828 height 167
click at [445, 390] on textarea at bounding box center [728, 339] width 828 height 167
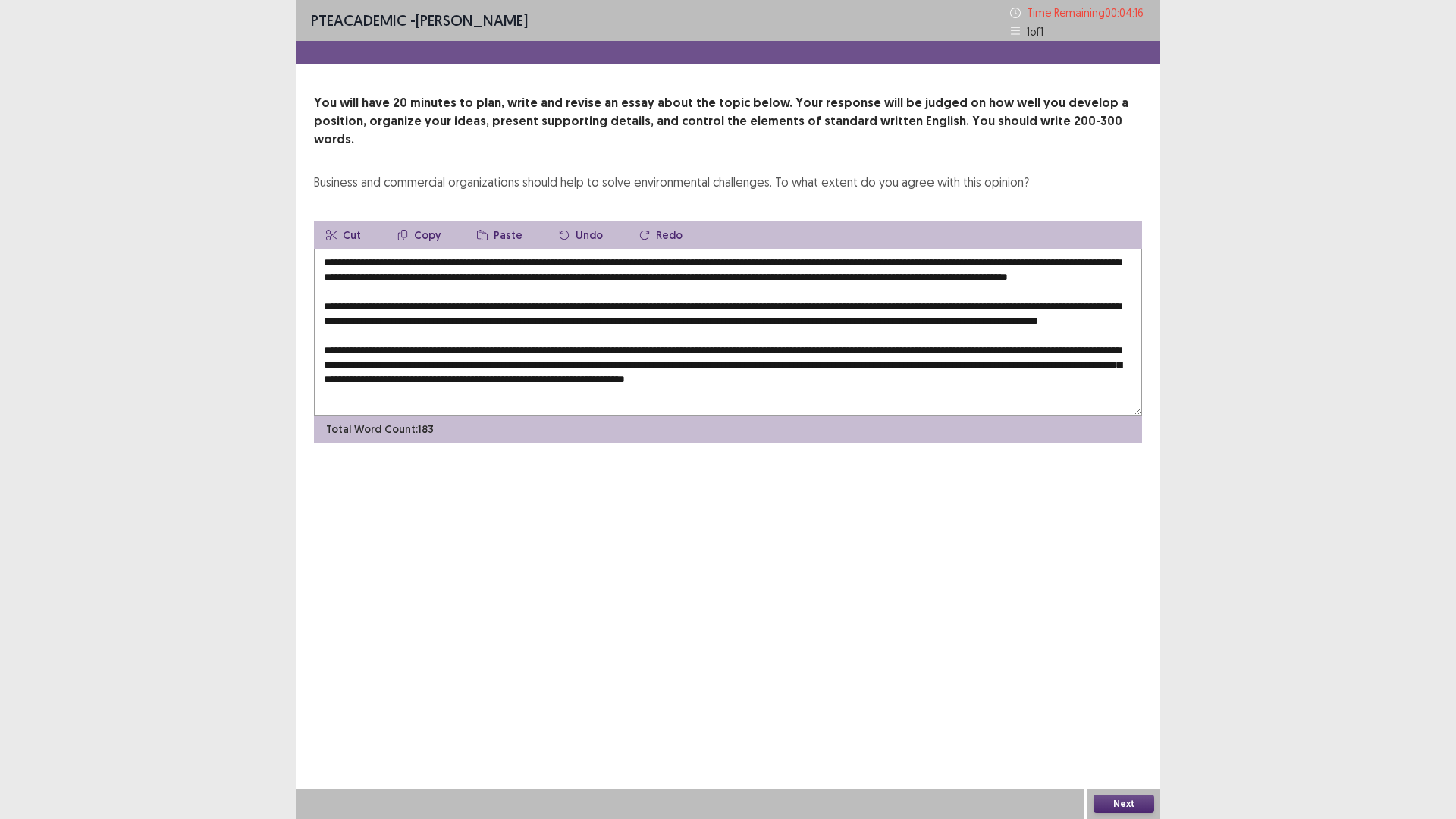
scroll to position [30, 0]
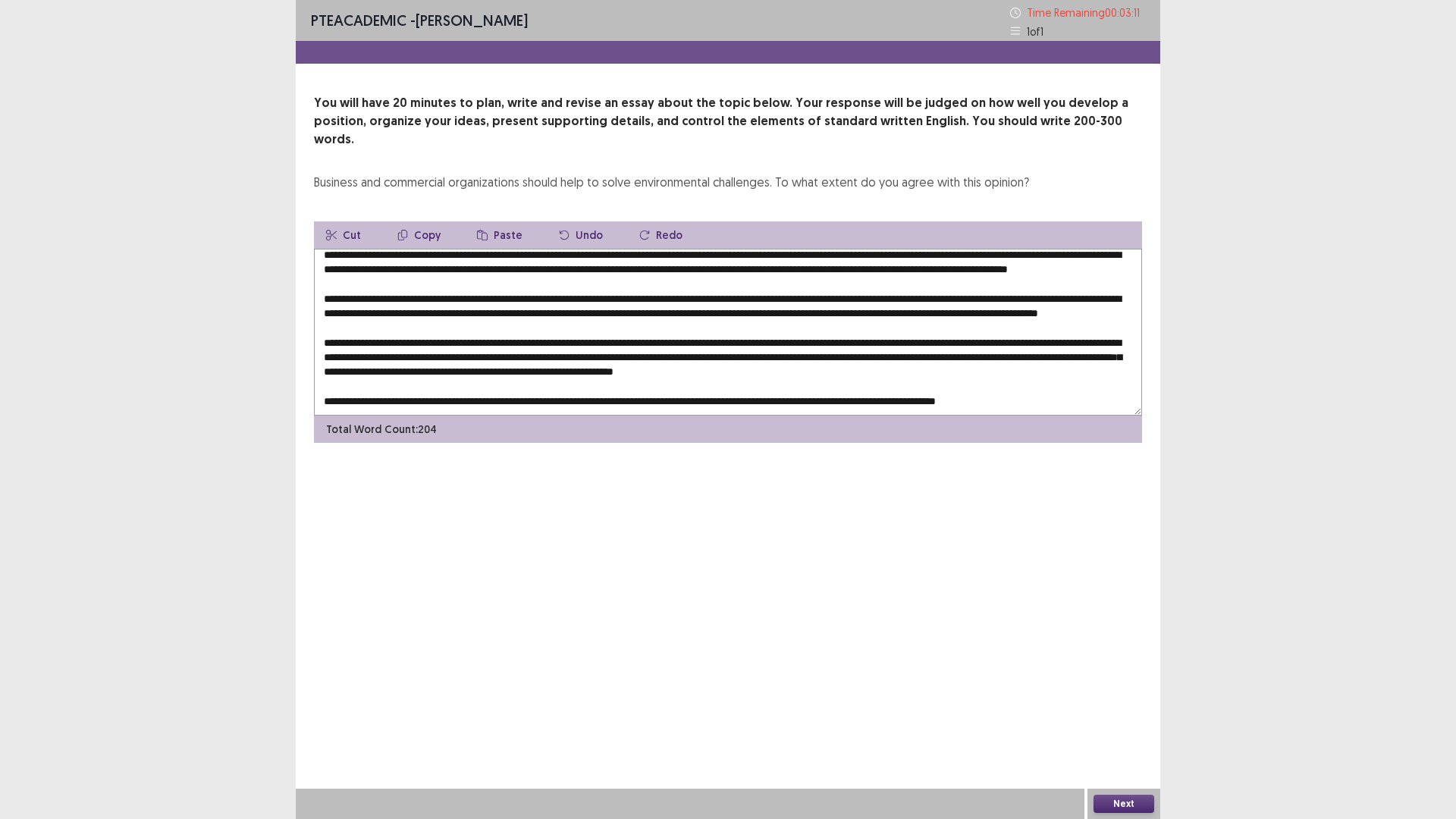
click at [495, 362] on textarea at bounding box center [728, 332] width 828 height 167
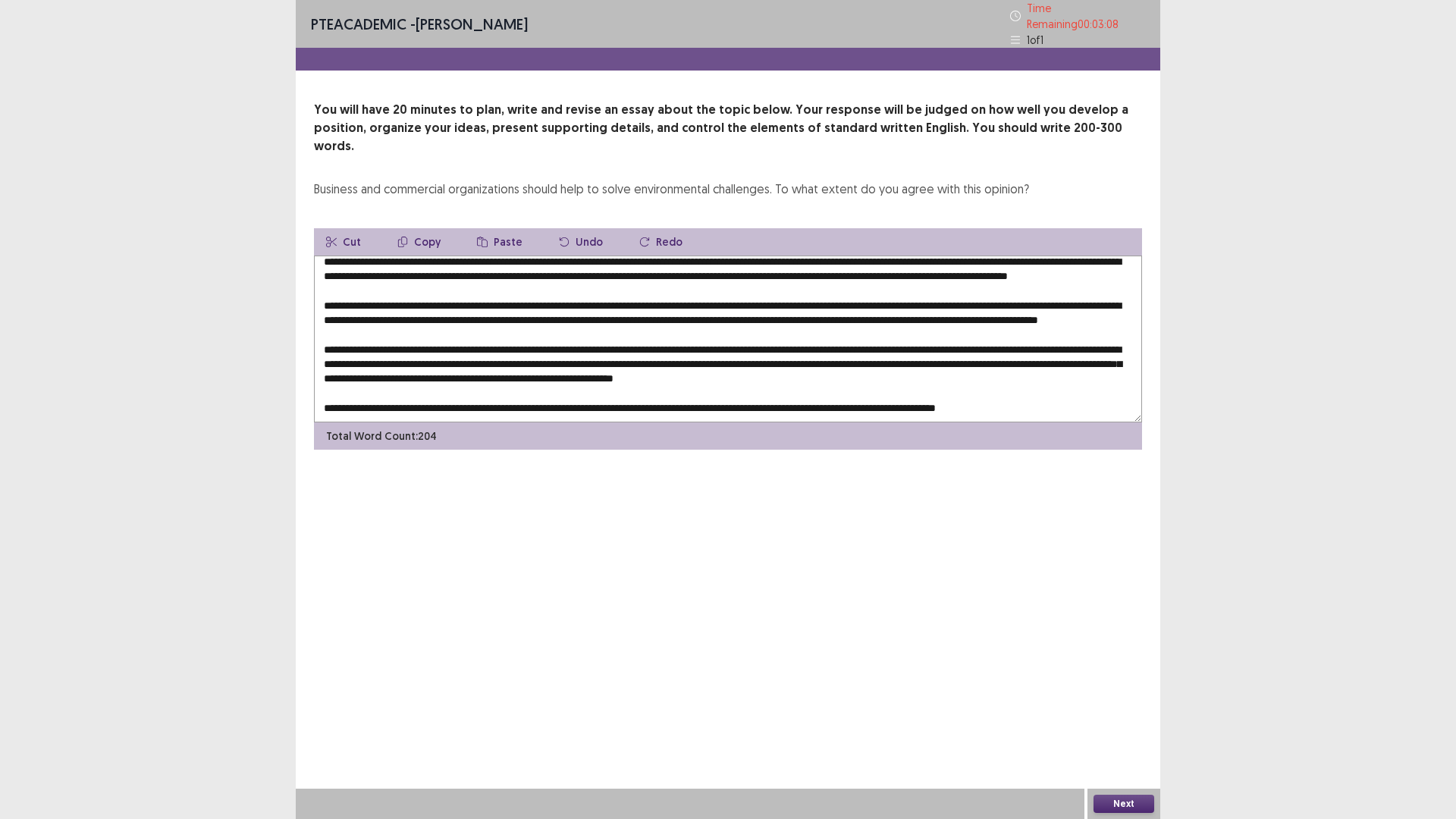
scroll to position [7, 0]
click at [550, 256] on textarea at bounding box center [728, 339] width 828 height 167
click at [655, 256] on textarea at bounding box center [728, 339] width 828 height 167
click at [933, 317] on textarea at bounding box center [728, 339] width 828 height 167
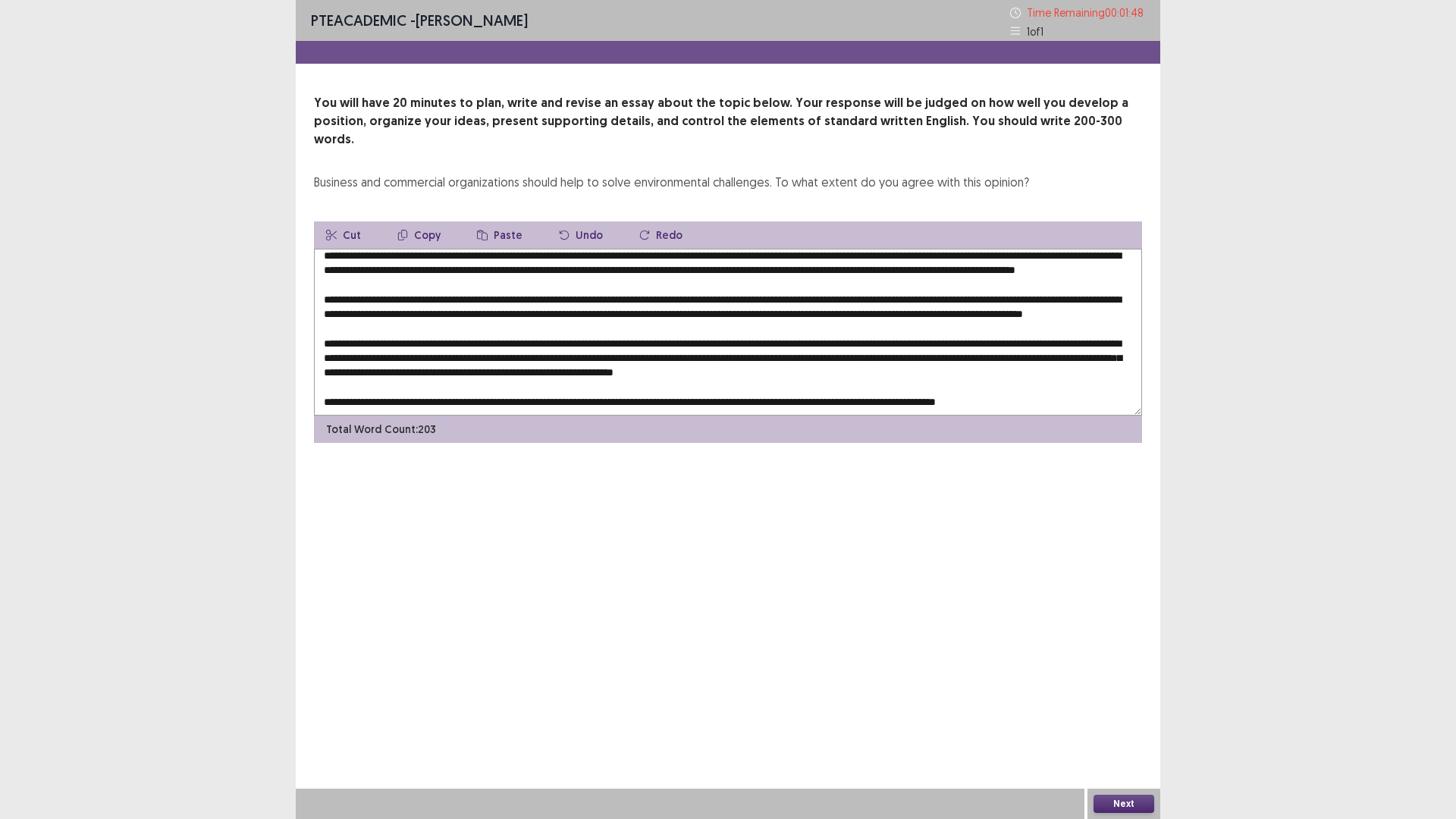
click at [956, 356] on textarea at bounding box center [728, 332] width 828 height 167
click at [418, 370] on textarea at bounding box center [728, 332] width 828 height 167
click at [1054, 381] on textarea at bounding box center [728, 332] width 828 height 167
click at [967, 375] on textarea at bounding box center [728, 332] width 828 height 167
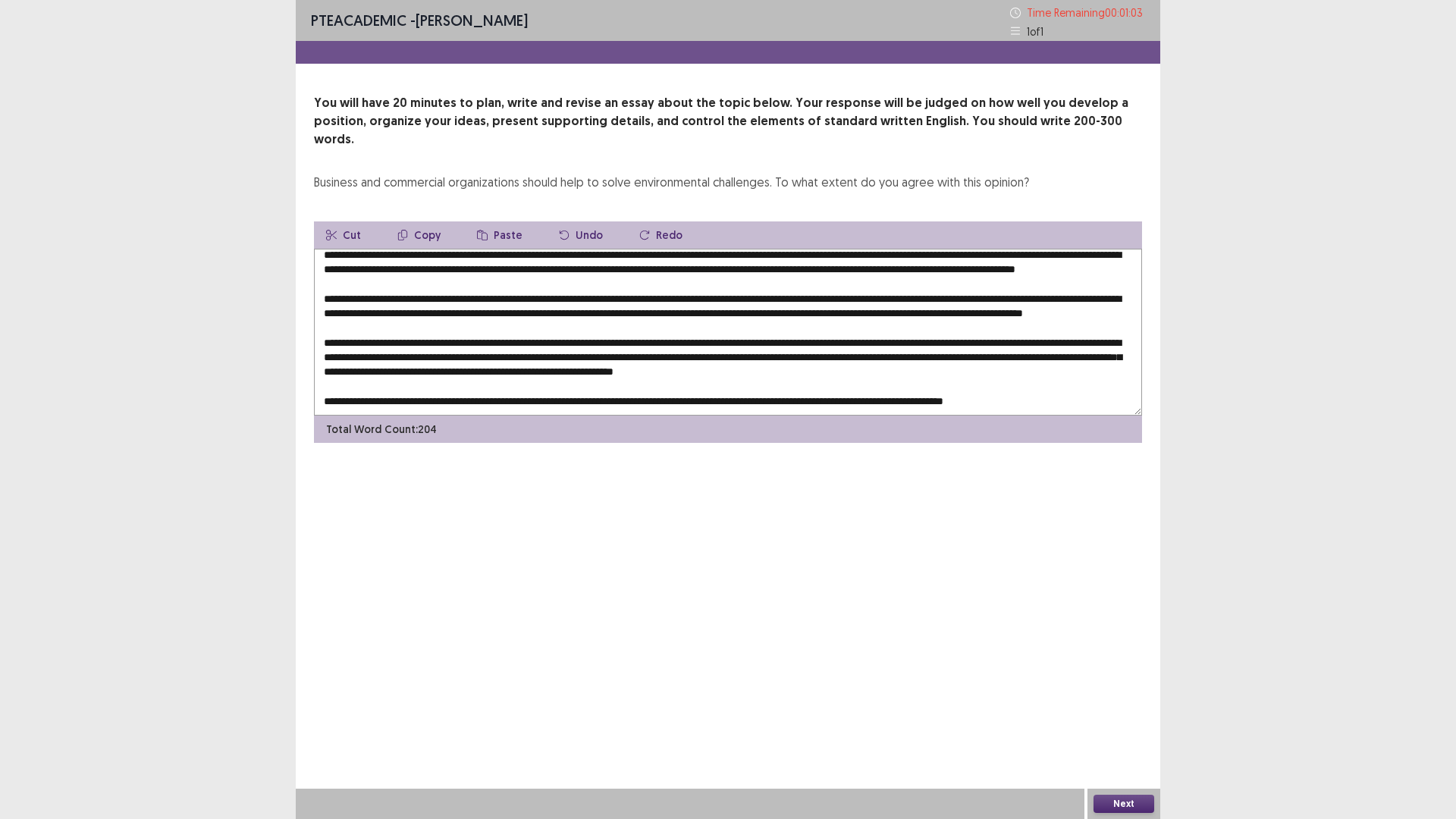
type textarea "**********"
click at [1114, 698] on button "Next" at bounding box center [1123, 804] width 61 height 18
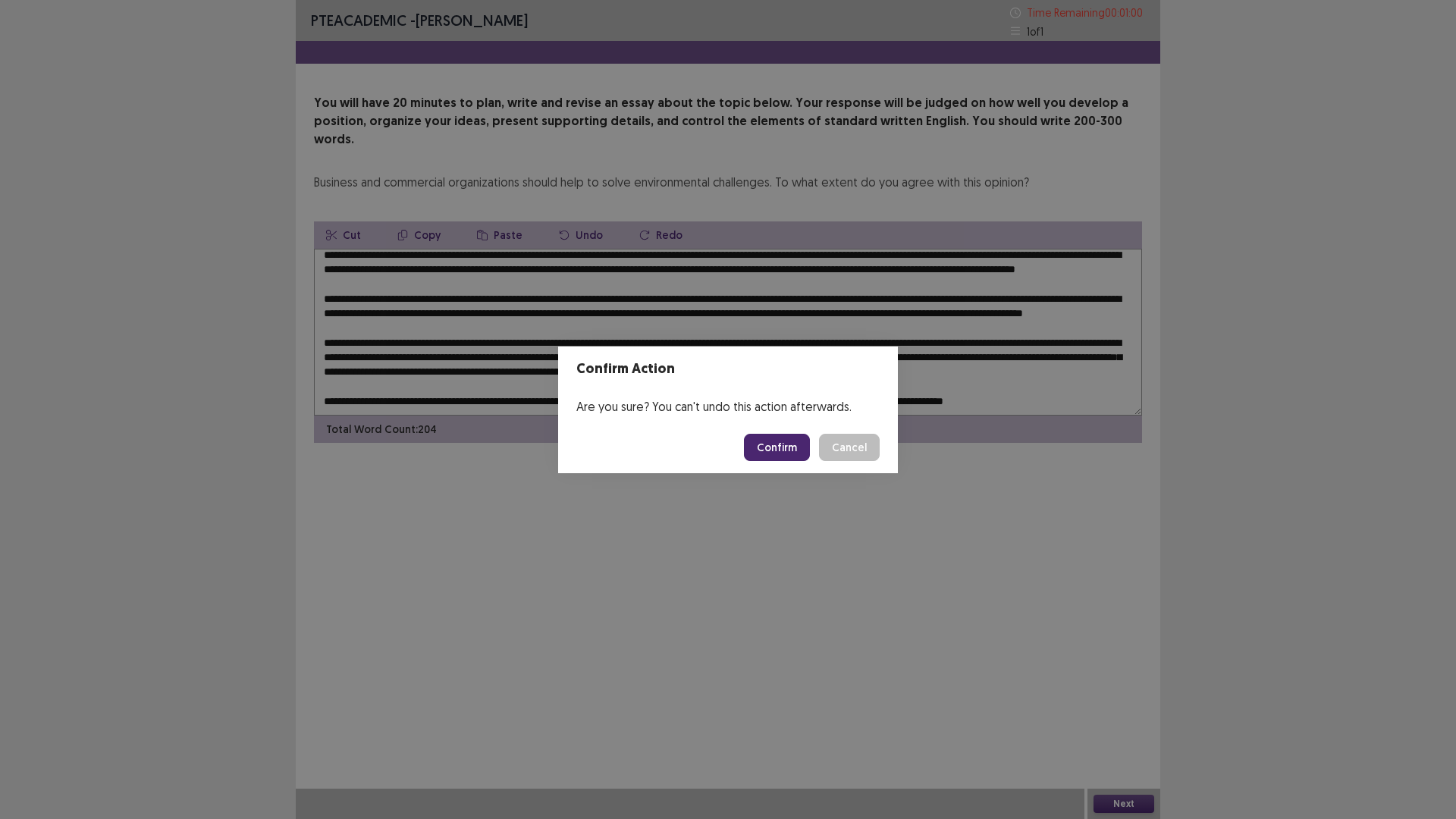
click at [757, 448] on button "Confirm" at bounding box center [777, 447] width 66 height 27
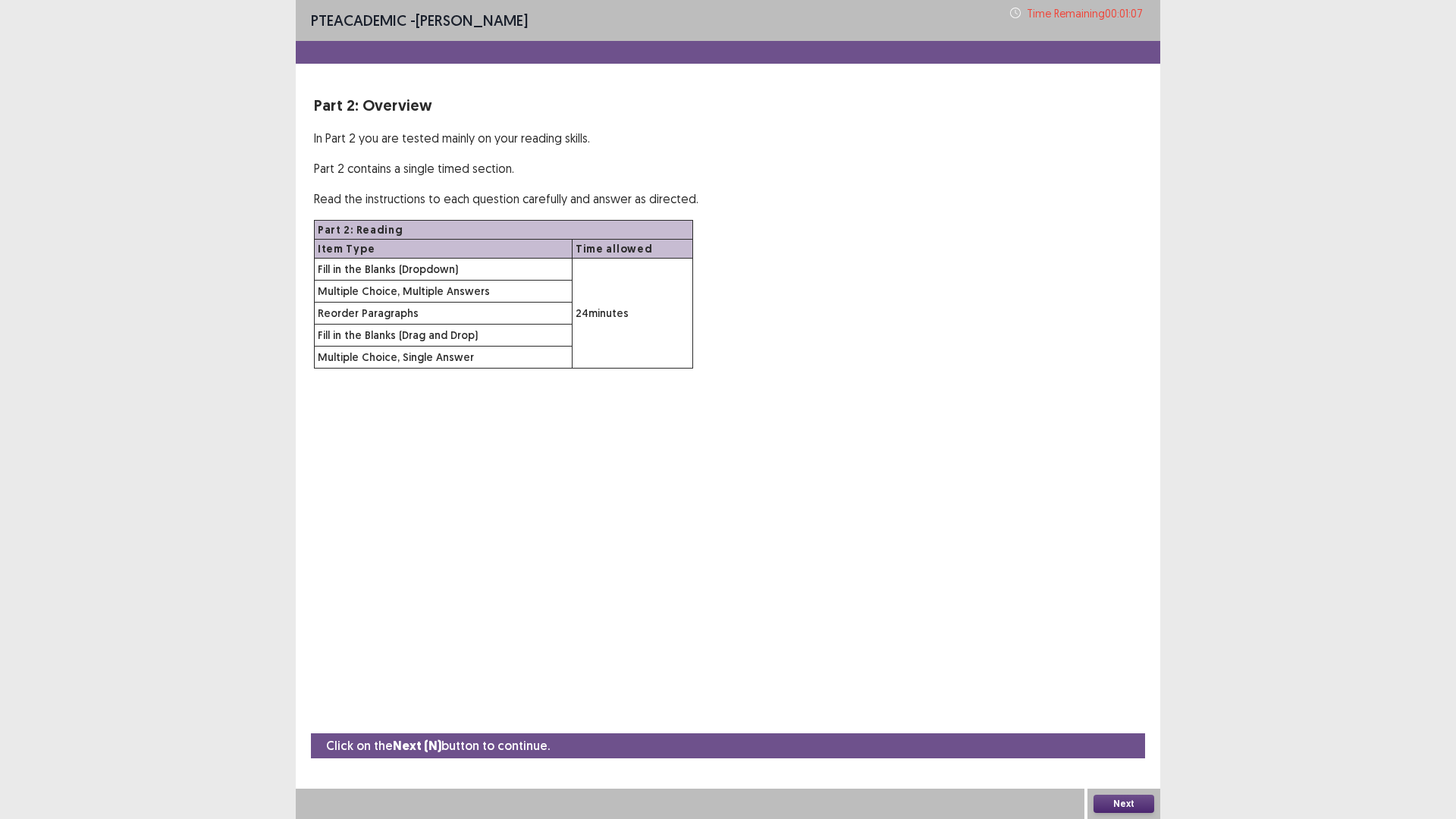
click at [1144, 698] on button "Next" at bounding box center [1123, 804] width 61 height 18
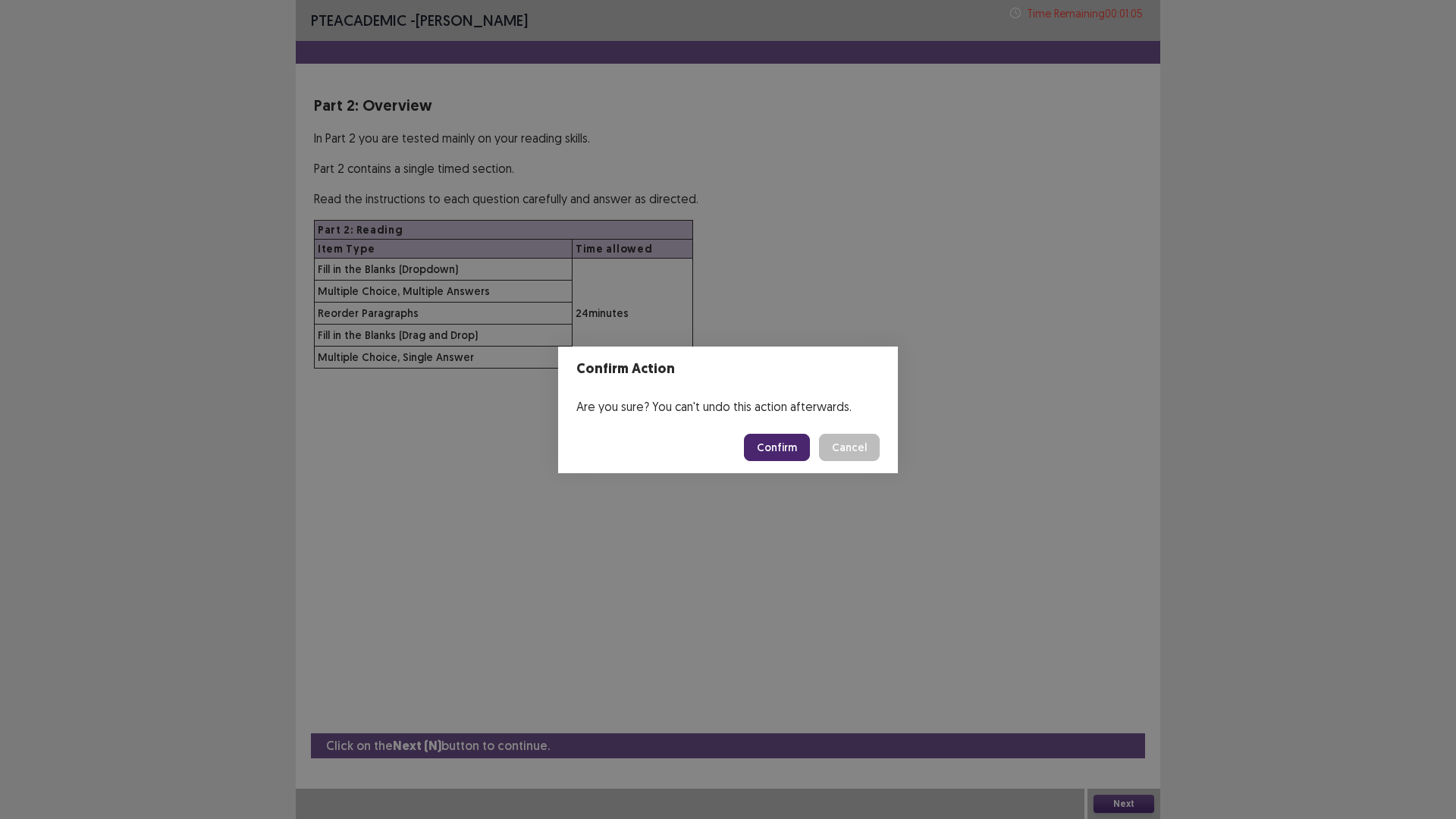
click at [785, 441] on button "Confirm" at bounding box center [777, 447] width 66 height 27
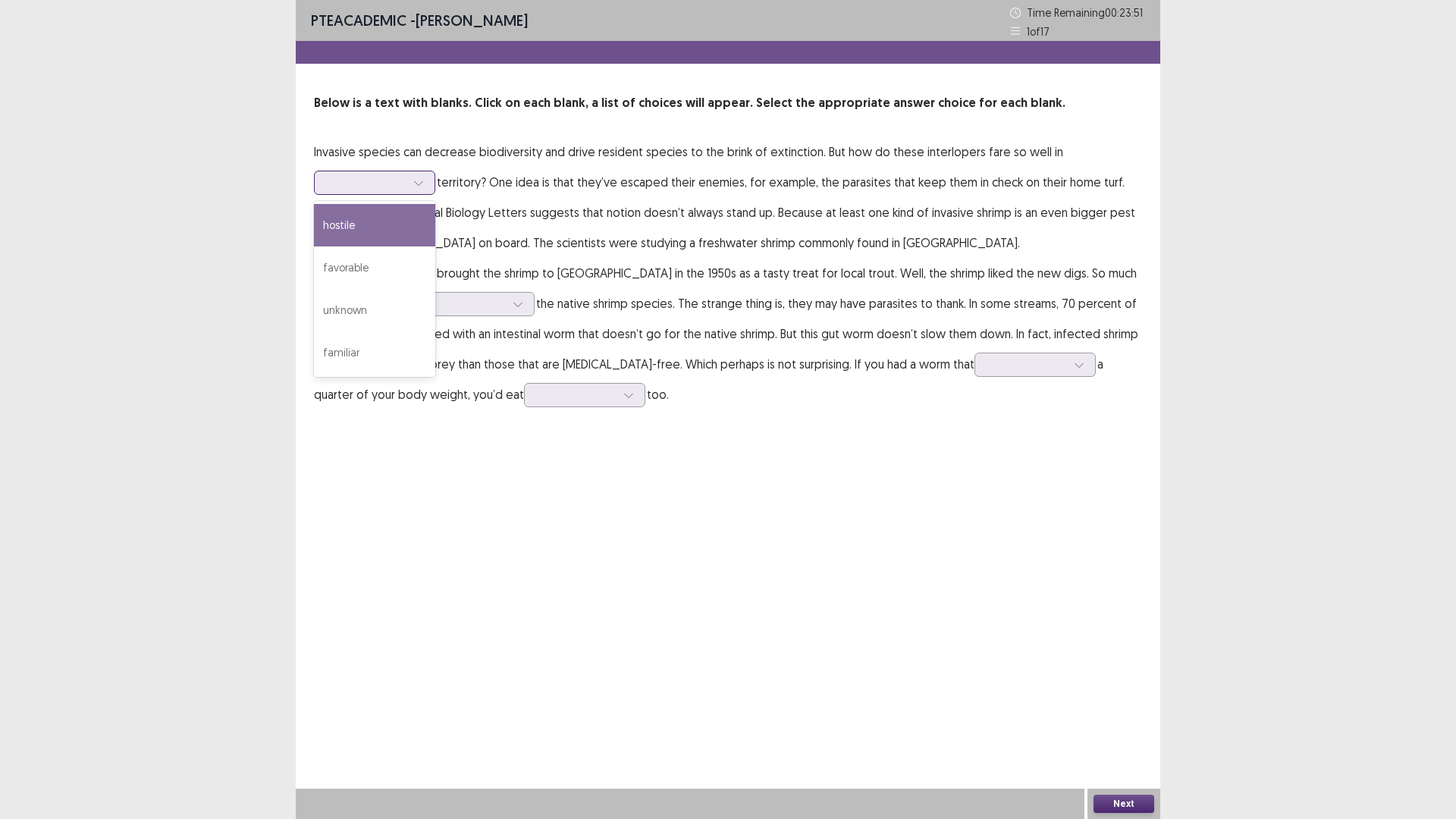
click at [422, 183] on icon at bounding box center [419, 183] width 11 height 11
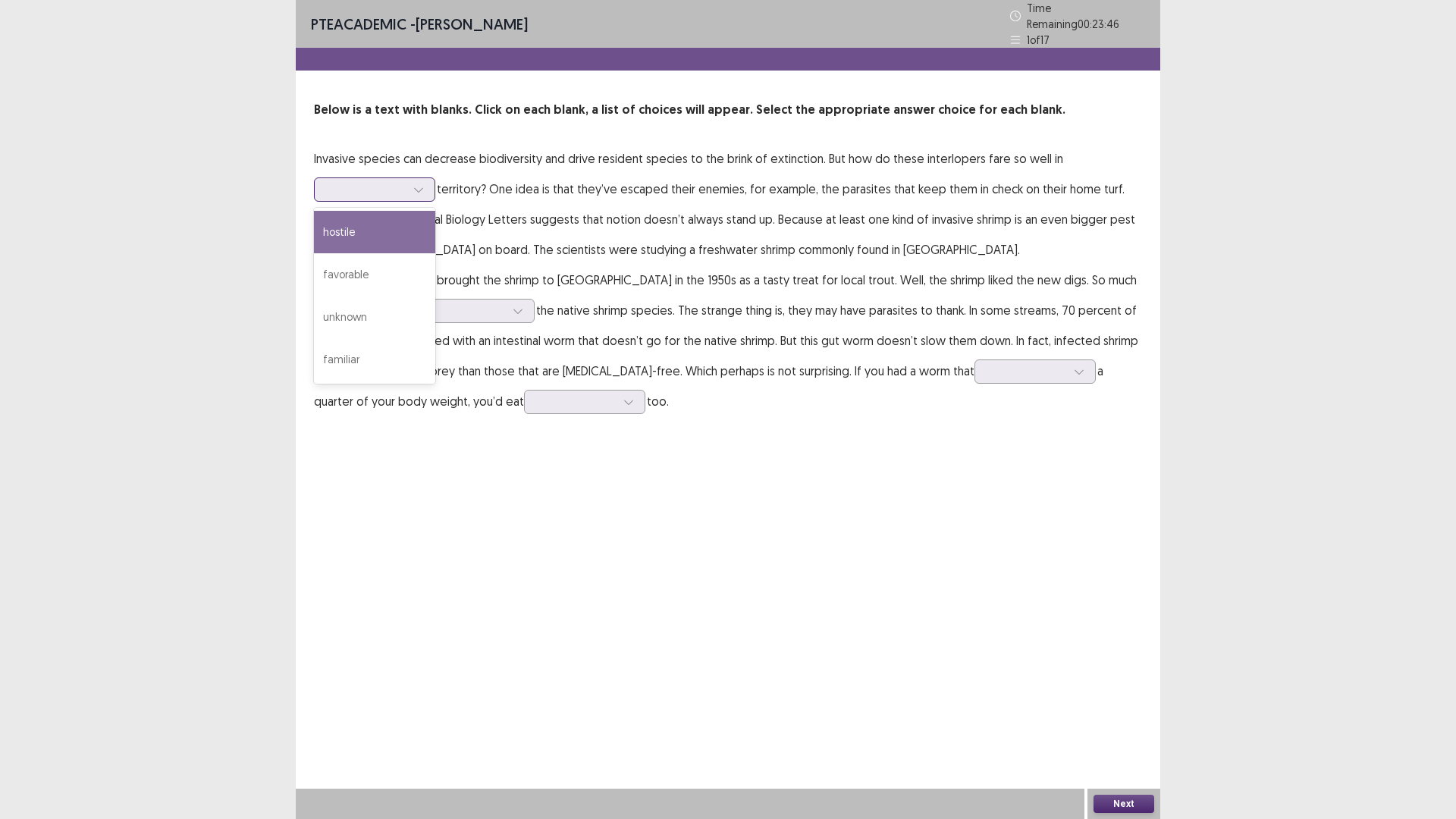
click at [386, 224] on div "hostile" at bounding box center [375, 231] width 122 height 43
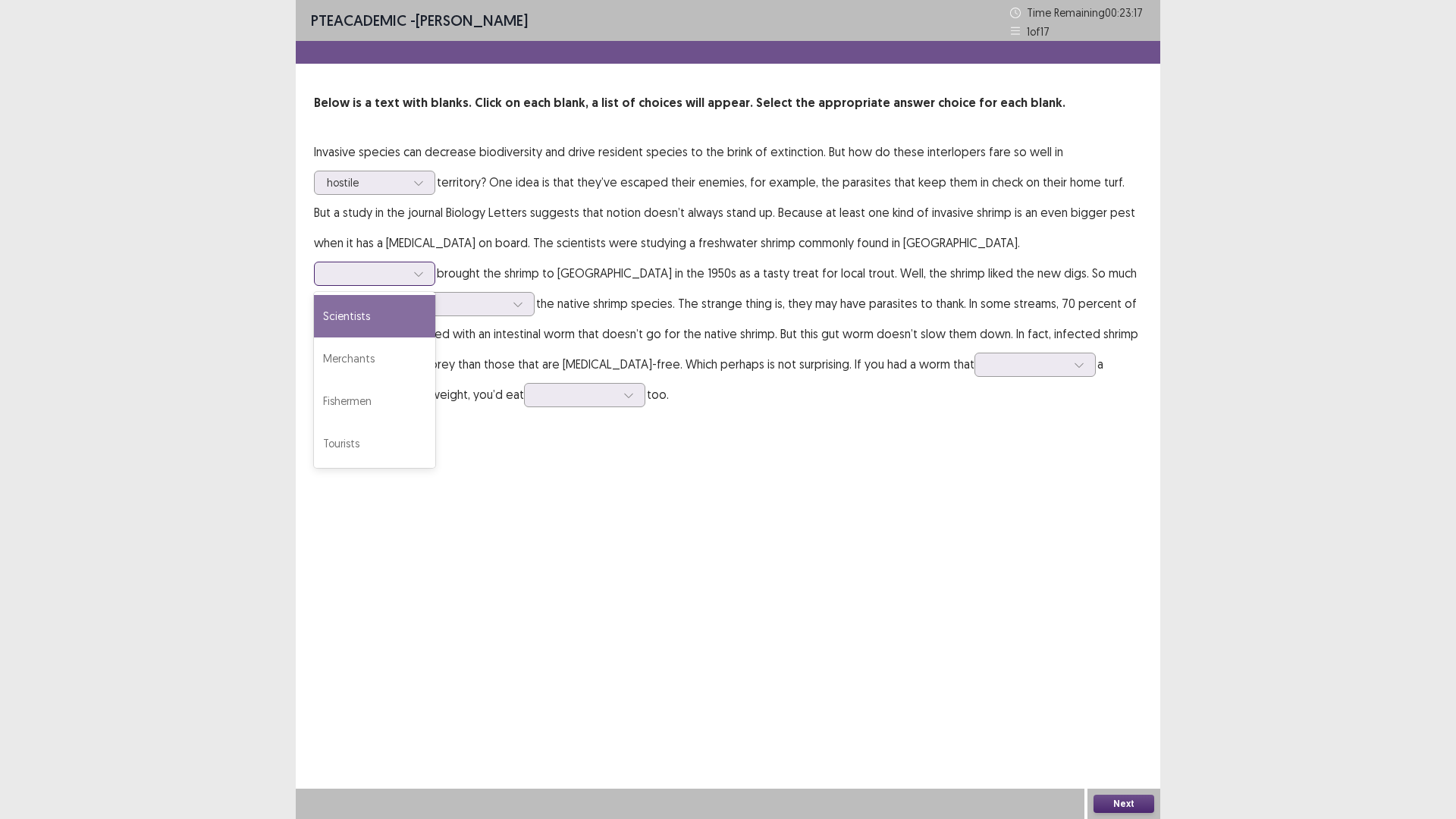
click at [424, 268] on icon at bounding box center [419, 274] width 11 height 11
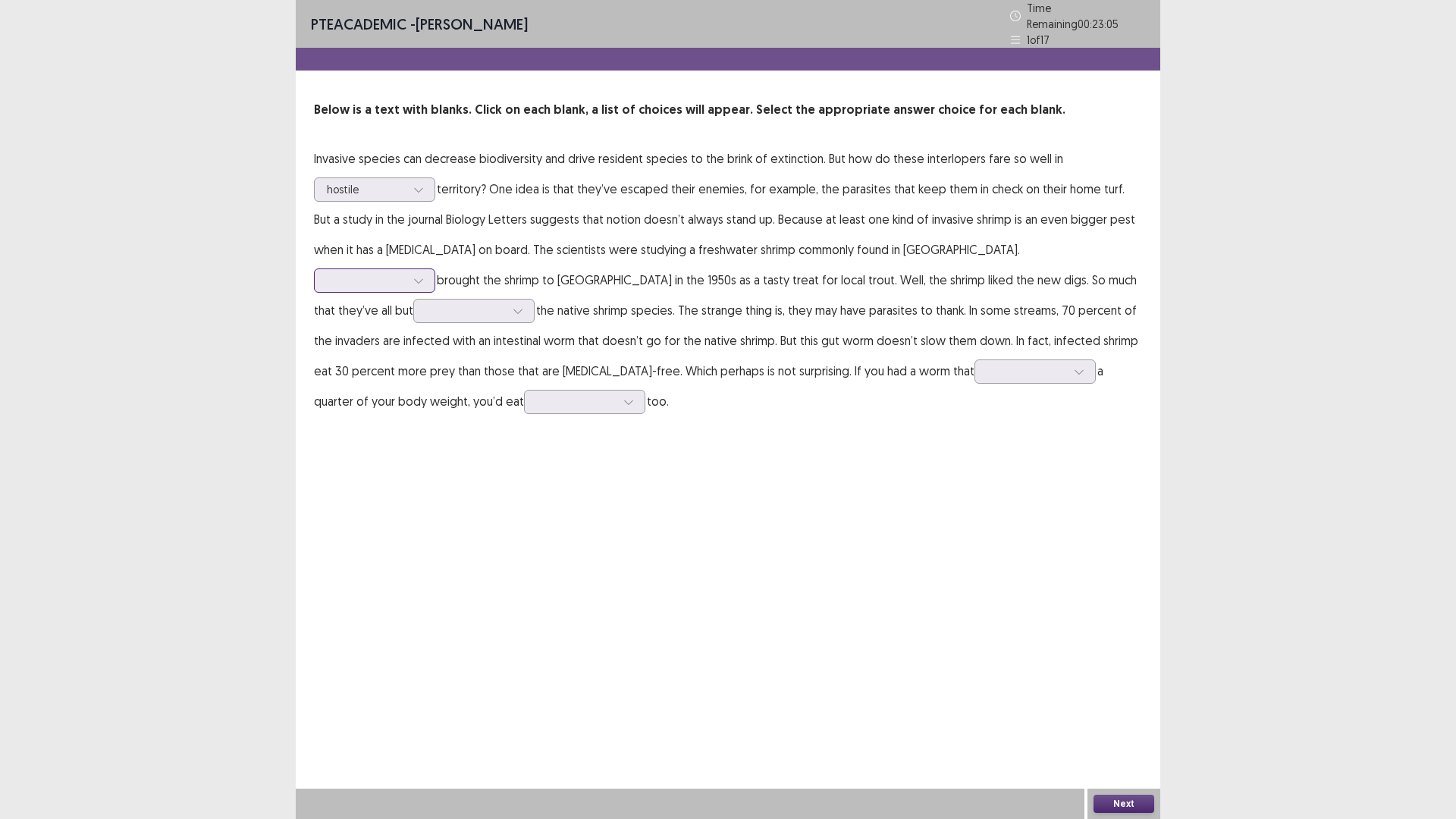
click at [424, 275] on icon at bounding box center [419, 280] width 11 height 11
click at [435, 344] on div "Merchants" at bounding box center [375, 365] width 122 height 43
click at [529, 299] on div at bounding box center [517, 310] width 23 height 23
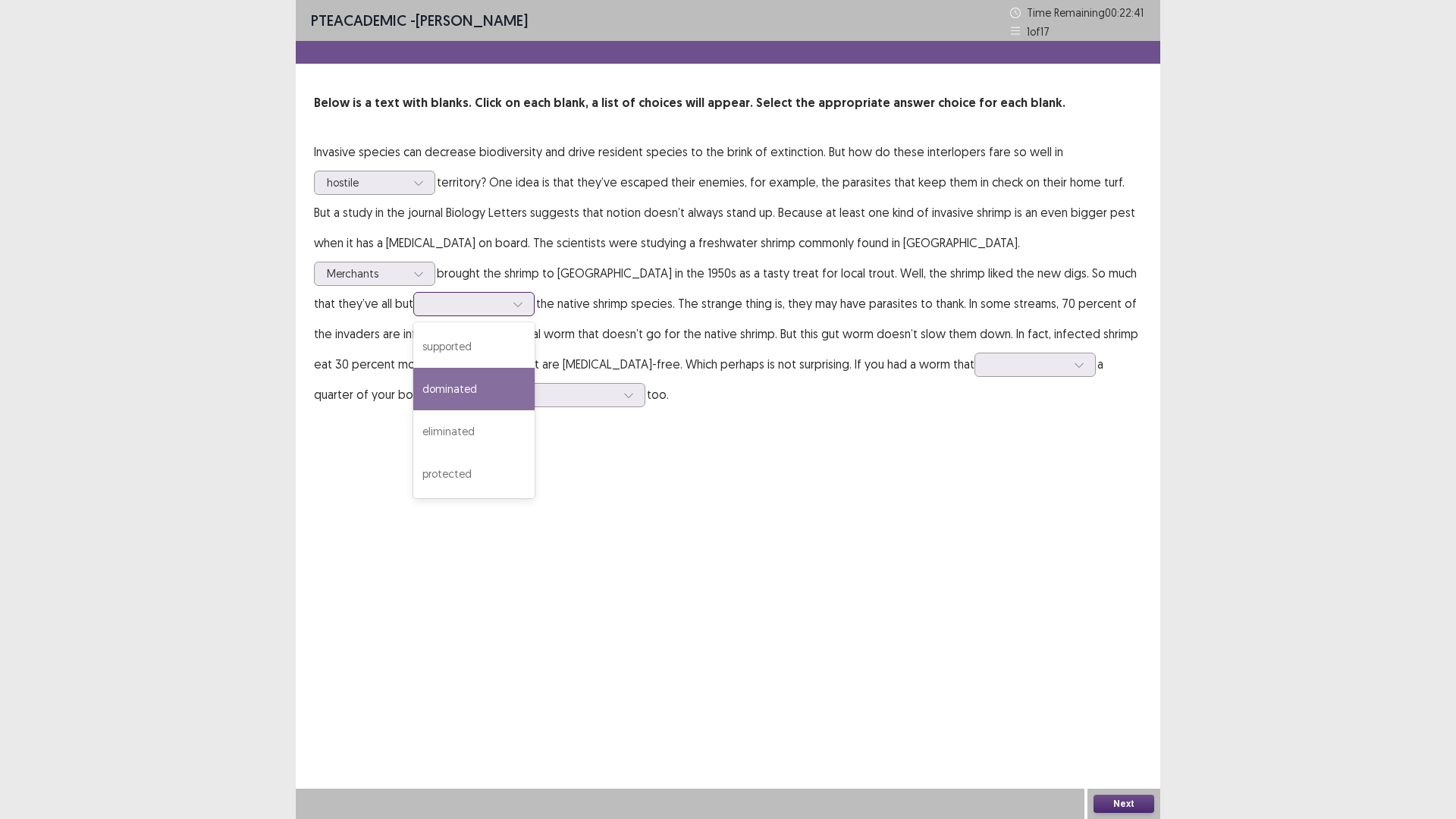
click at [534, 367] on div "dominated" at bounding box center [474, 388] width 122 height 43
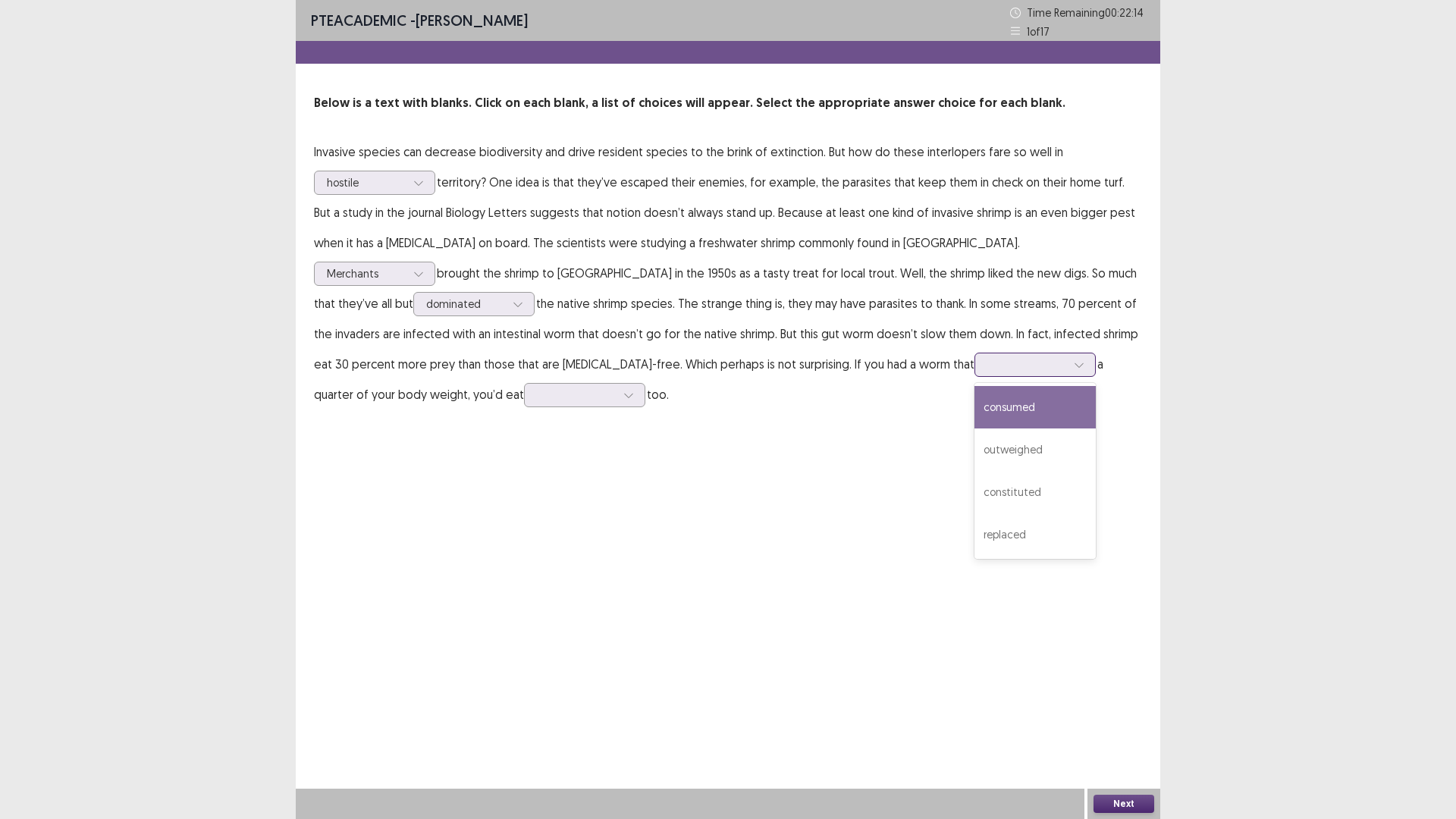
click at [1068, 366] on div at bounding box center [1079, 364] width 23 height 23
click at [974, 443] on div "outweighed" at bounding box center [1035, 449] width 122 height 43
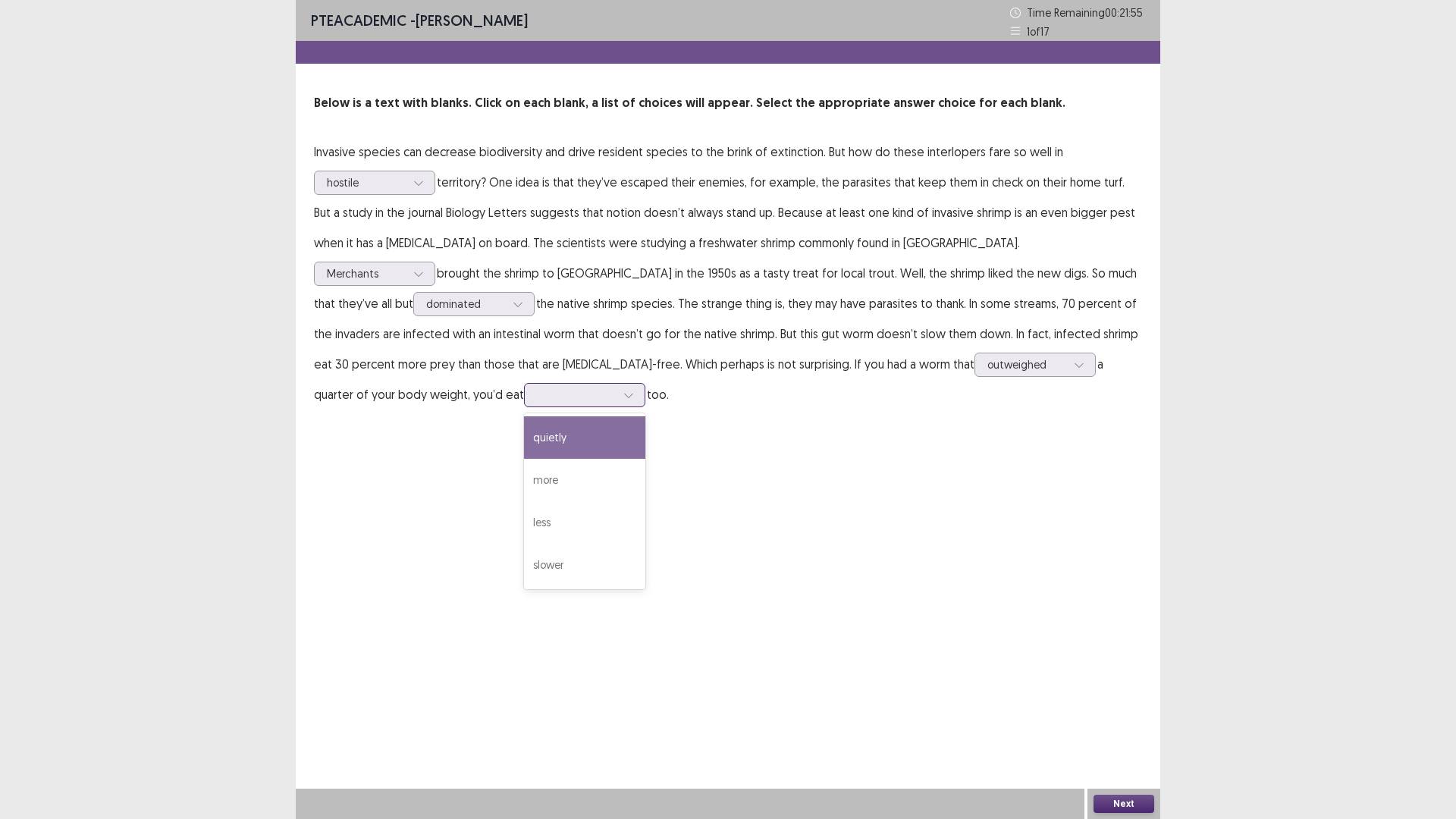
click at [640, 384] on div at bounding box center [628, 395] width 23 height 23
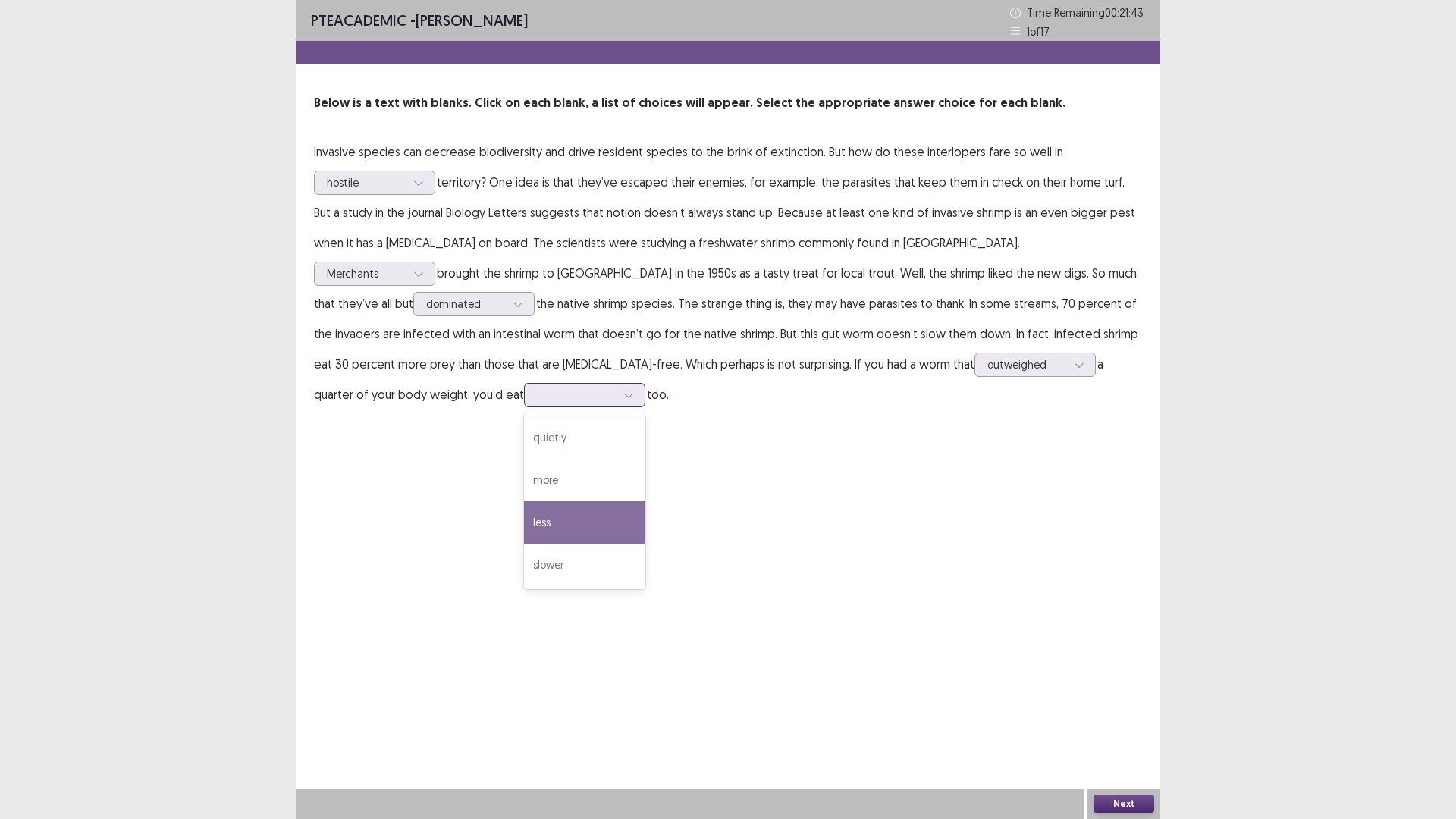
click at [645, 501] on div "less" at bounding box center [585, 522] width 122 height 43
click at [1120, 698] on button "Next" at bounding box center [1123, 804] width 61 height 18
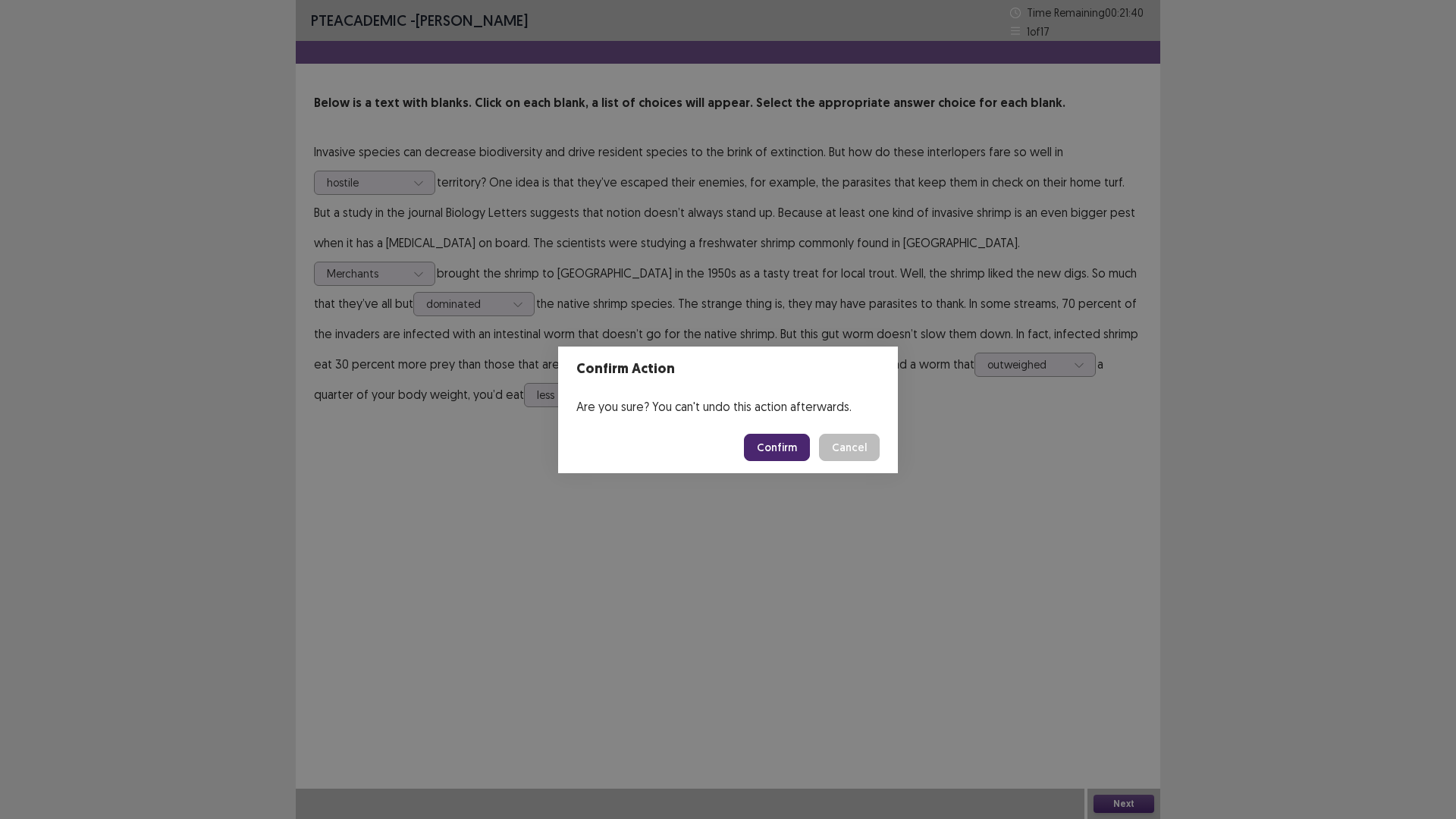
click at [765, 446] on button "Confirm" at bounding box center [777, 447] width 66 height 27
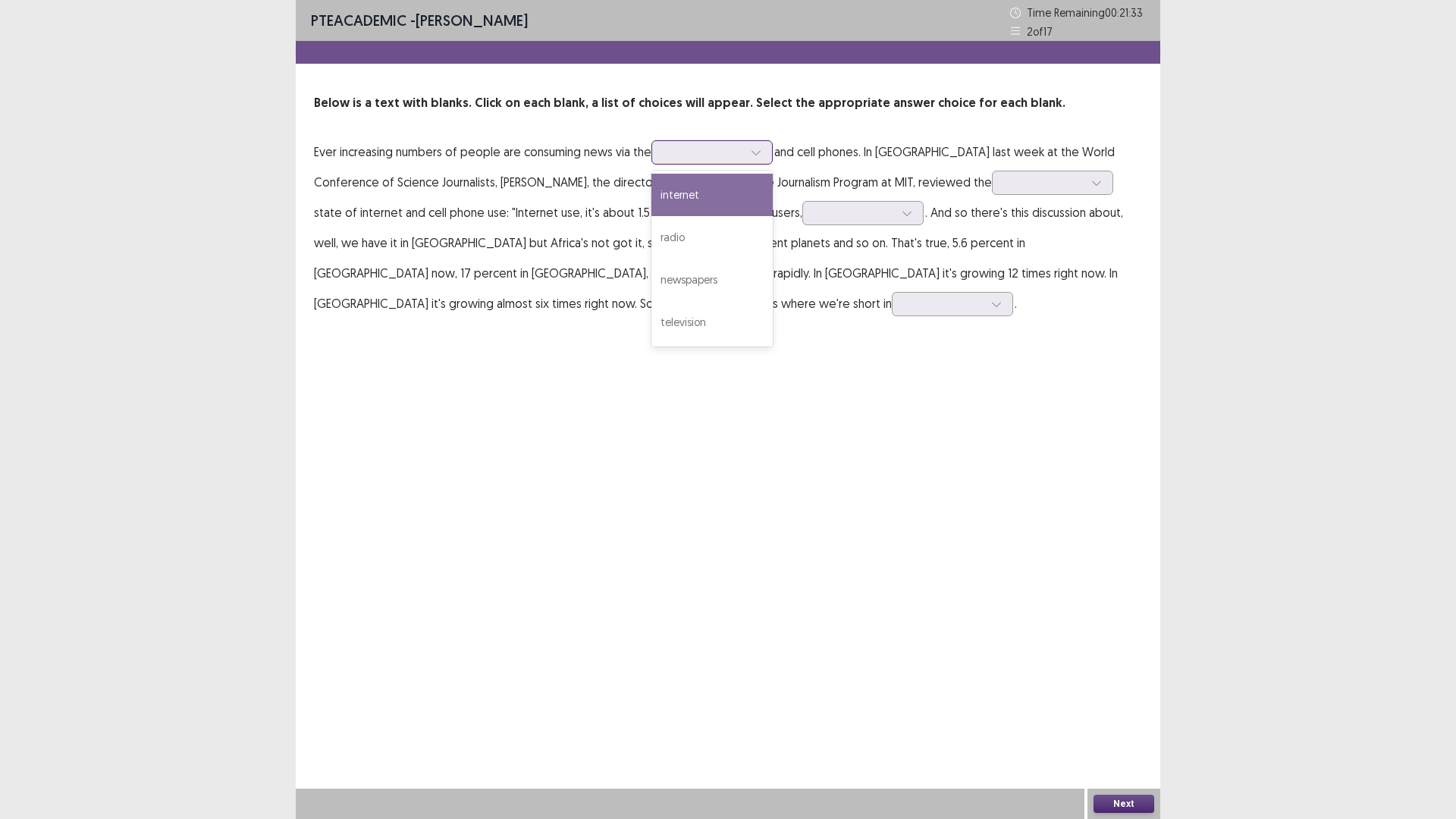
click at [760, 155] on icon at bounding box center [756, 152] width 11 height 11
click at [722, 192] on div "internet" at bounding box center [712, 194] width 122 height 43
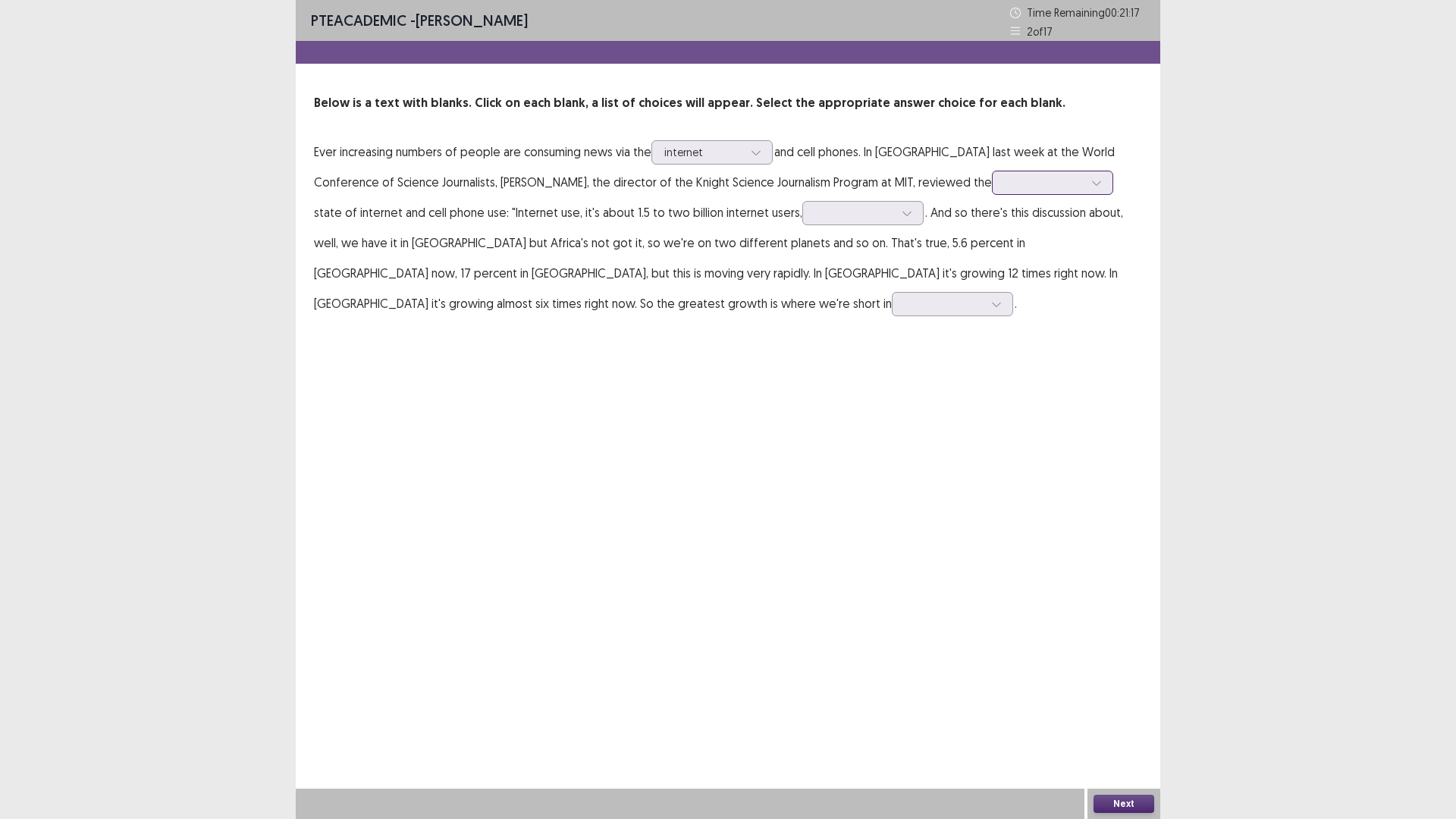
click at [1091, 186] on icon at bounding box center [1097, 183] width 11 height 11
click at [992, 353] on div "limited" at bounding box center [1052, 352] width 122 height 43
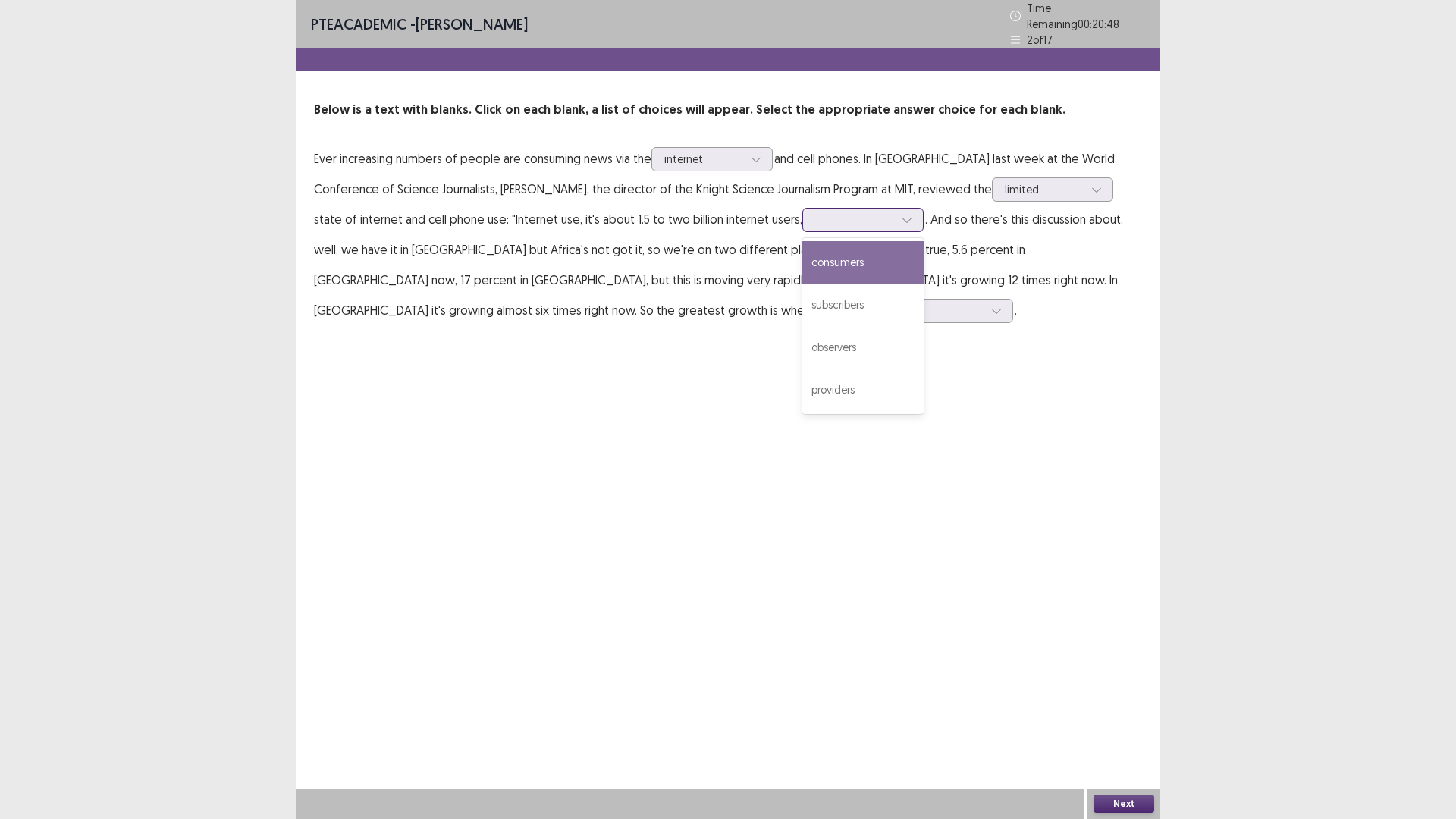
click at [902, 216] on icon at bounding box center [907, 220] width 11 height 11
click at [802, 290] on div "subscribers" at bounding box center [863, 305] width 122 height 43
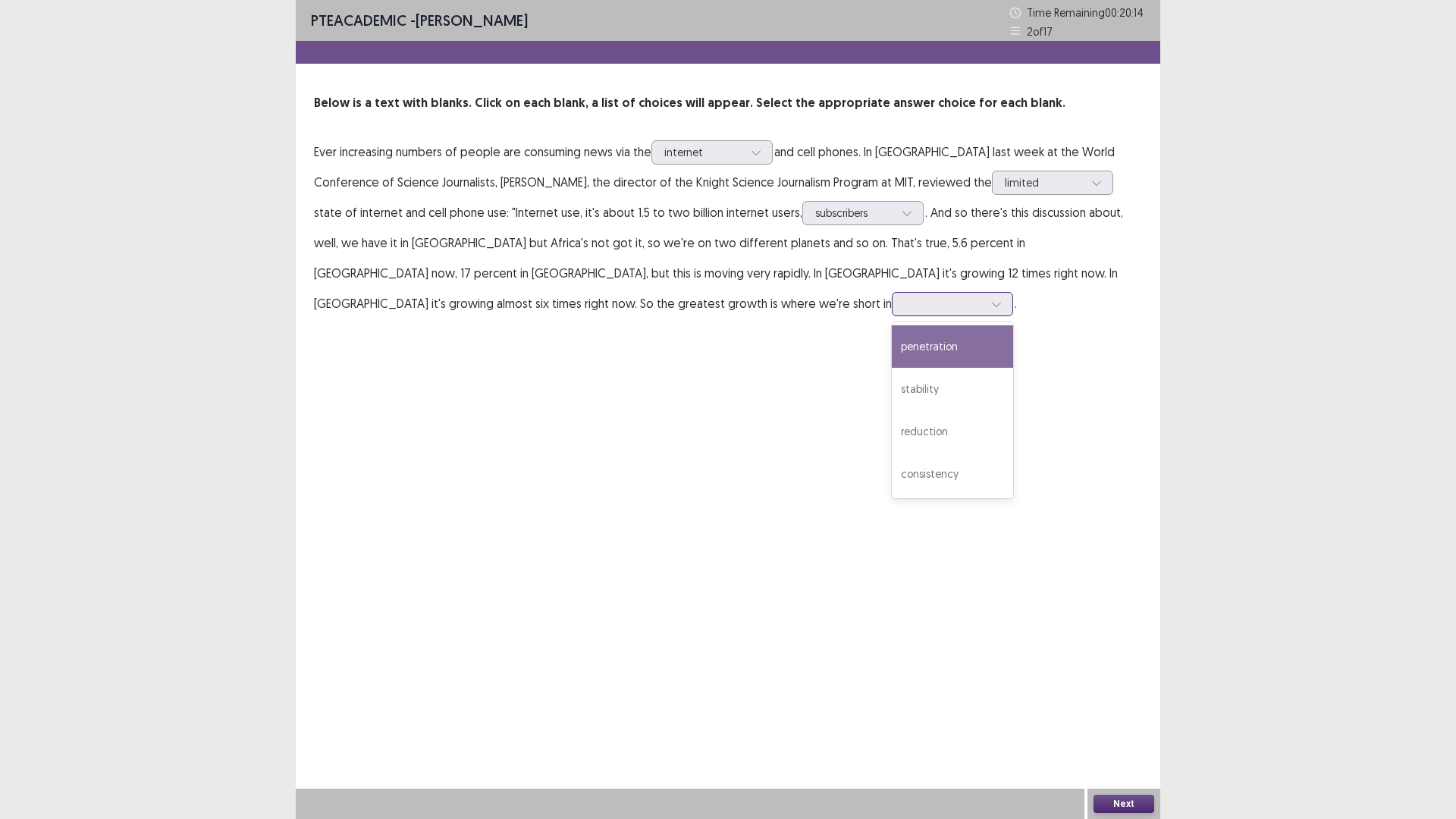
click at [991, 307] on icon at bounding box center [996, 304] width 11 height 11
click at [892, 339] on div "penetration" at bounding box center [953, 346] width 122 height 43
click at [1120, 698] on button "Next" at bounding box center [1123, 804] width 61 height 18
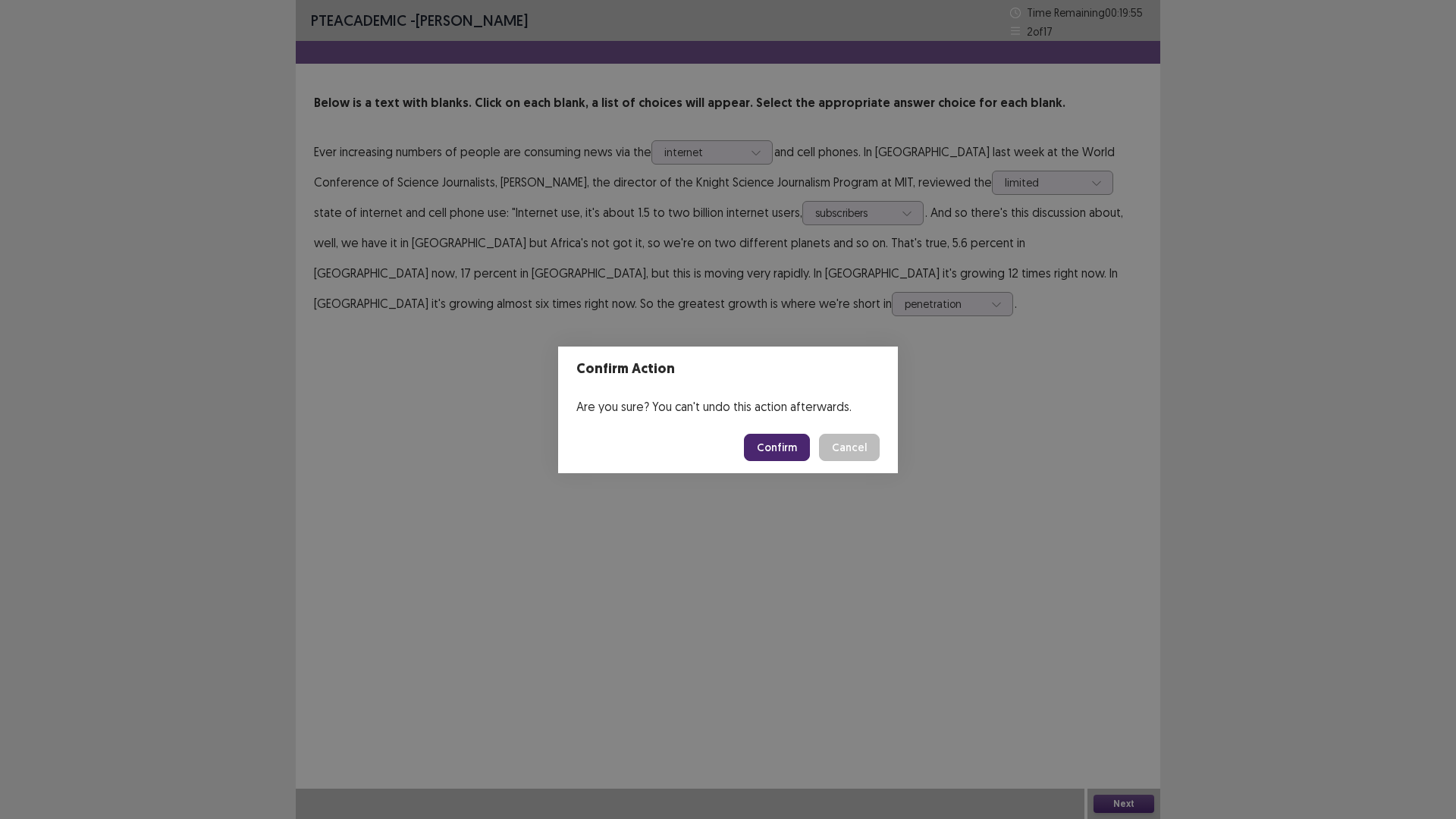
click at [768, 452] on button "Confirm" at bounding box center [777, 447] width 66 height 27
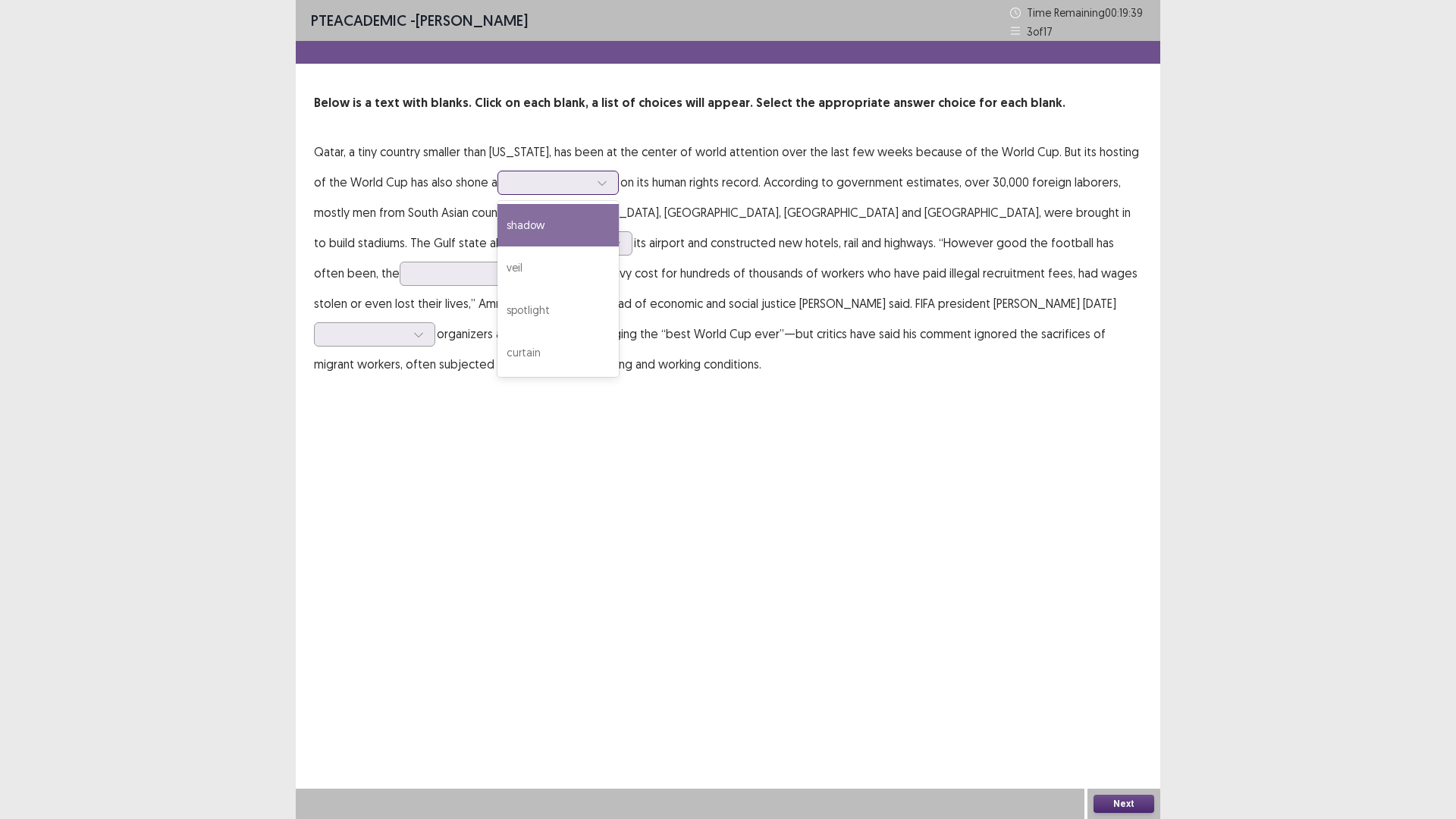
click at [602, 186] on icon at bounding box center [602, 183] width 11 height 11
click at [555, 261] on div "veil" at bounding box center [558, 268] width 122 height 43
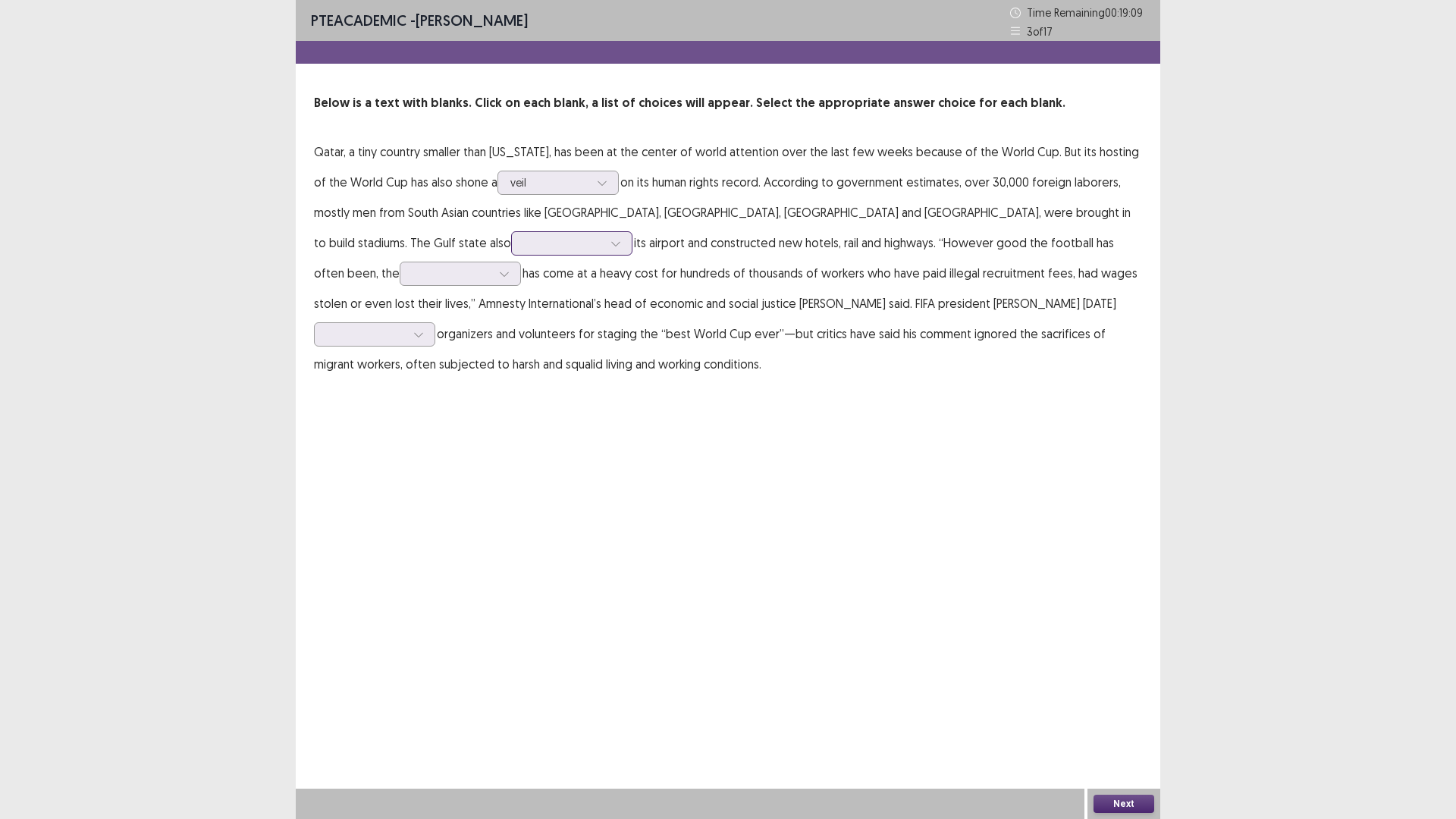
click at [611, 247] on icon at bounding box center [616, 243] width 11 height 11
click at [511, 320] on div "expanded" at bounding box center [572, 328] width 122 height 43
click at [510, 268] on icon at bounding box center [504, 274] width 11 height 11
click at [521, 337] on div "tournament" at bounding box center [460, 358] width 122 height 43
click at [430, 323] on div at bounding box center [418, 334] width 23 height 23
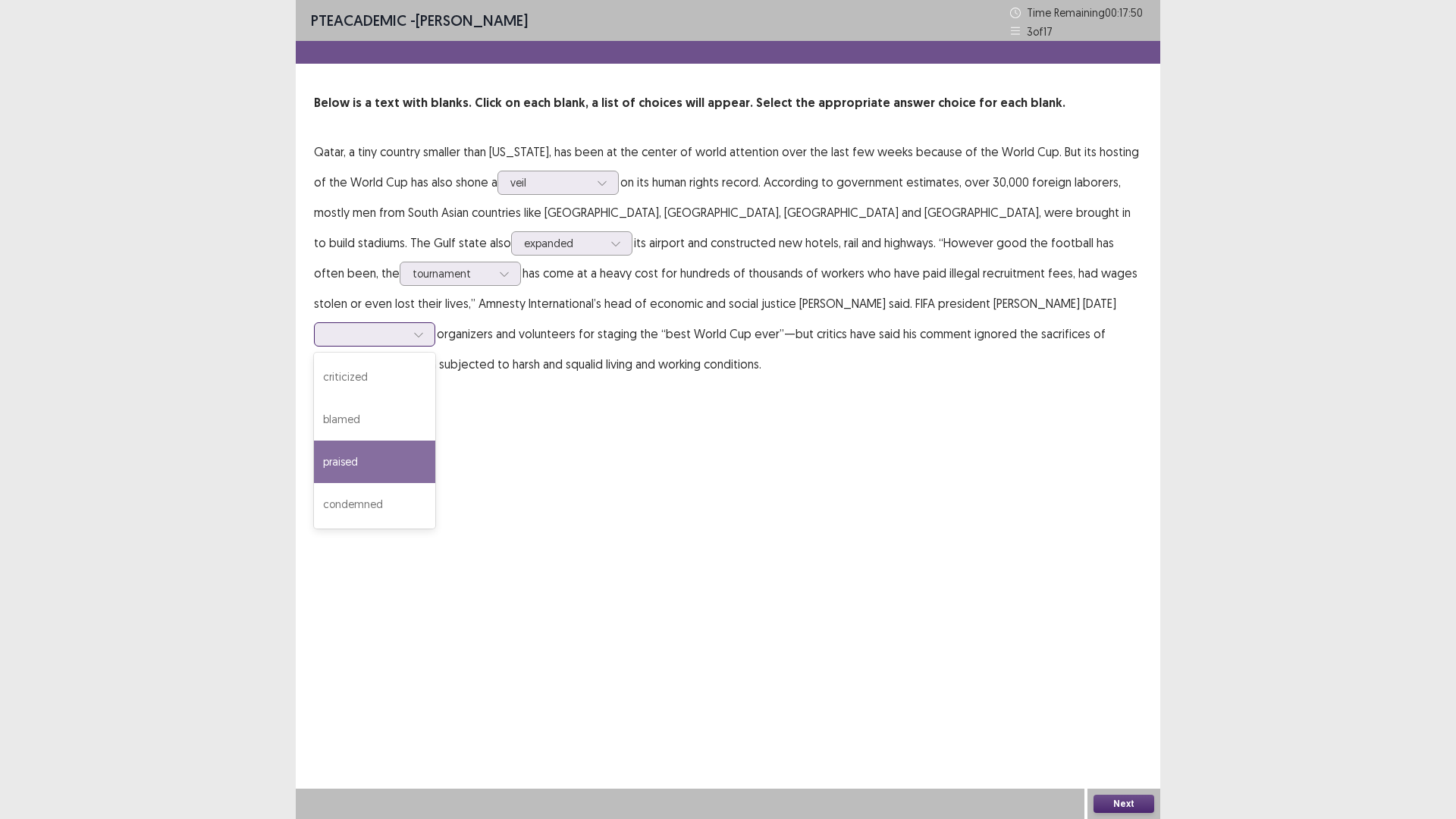
click at [435, 441] on div "praised" at bounding box center [375, 462] width 122 height 43
click at [1116, 698] on button "Next" at bounding box center [1123, 804] width 61 height 18
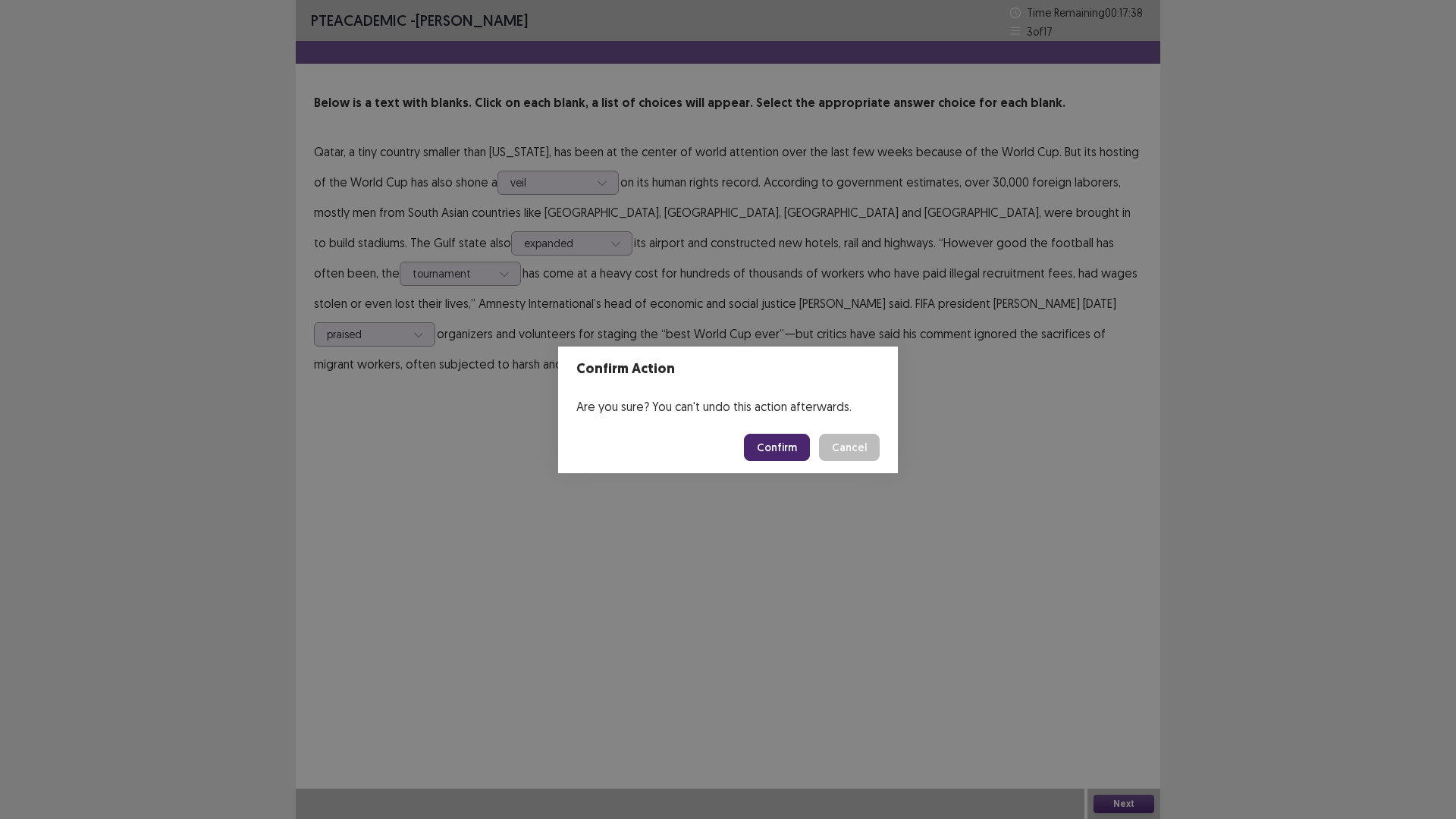
click at [768, 446] on button "Confirm" at bounding box center [777, 447] width 66 height 27
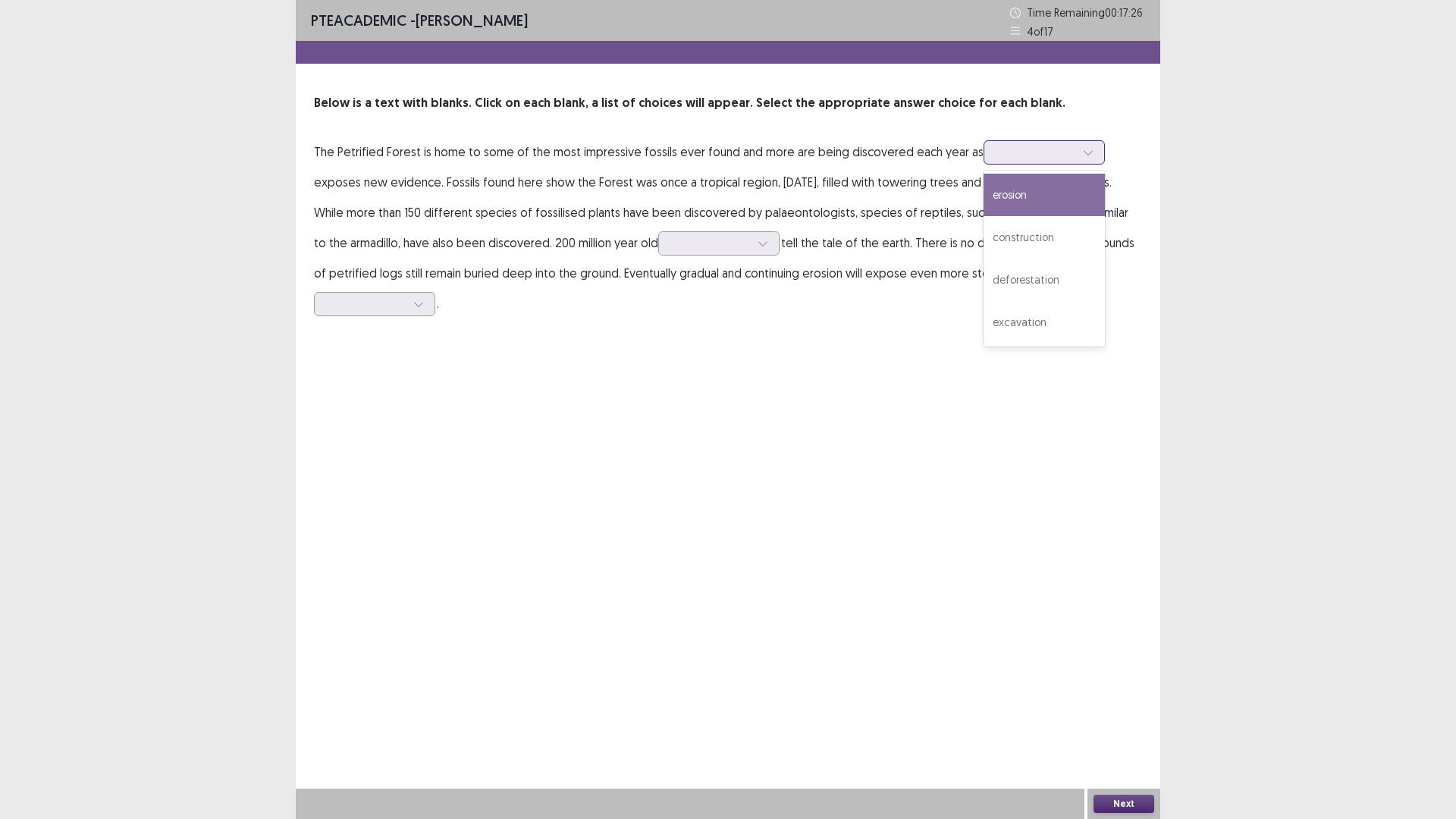
click at [1083, 147] on icon at bounding box center [1089, 152] width 11 height 11
click at [1031, 313] on div "excavation" at bounding box center [1044, 322] width 122 height 43
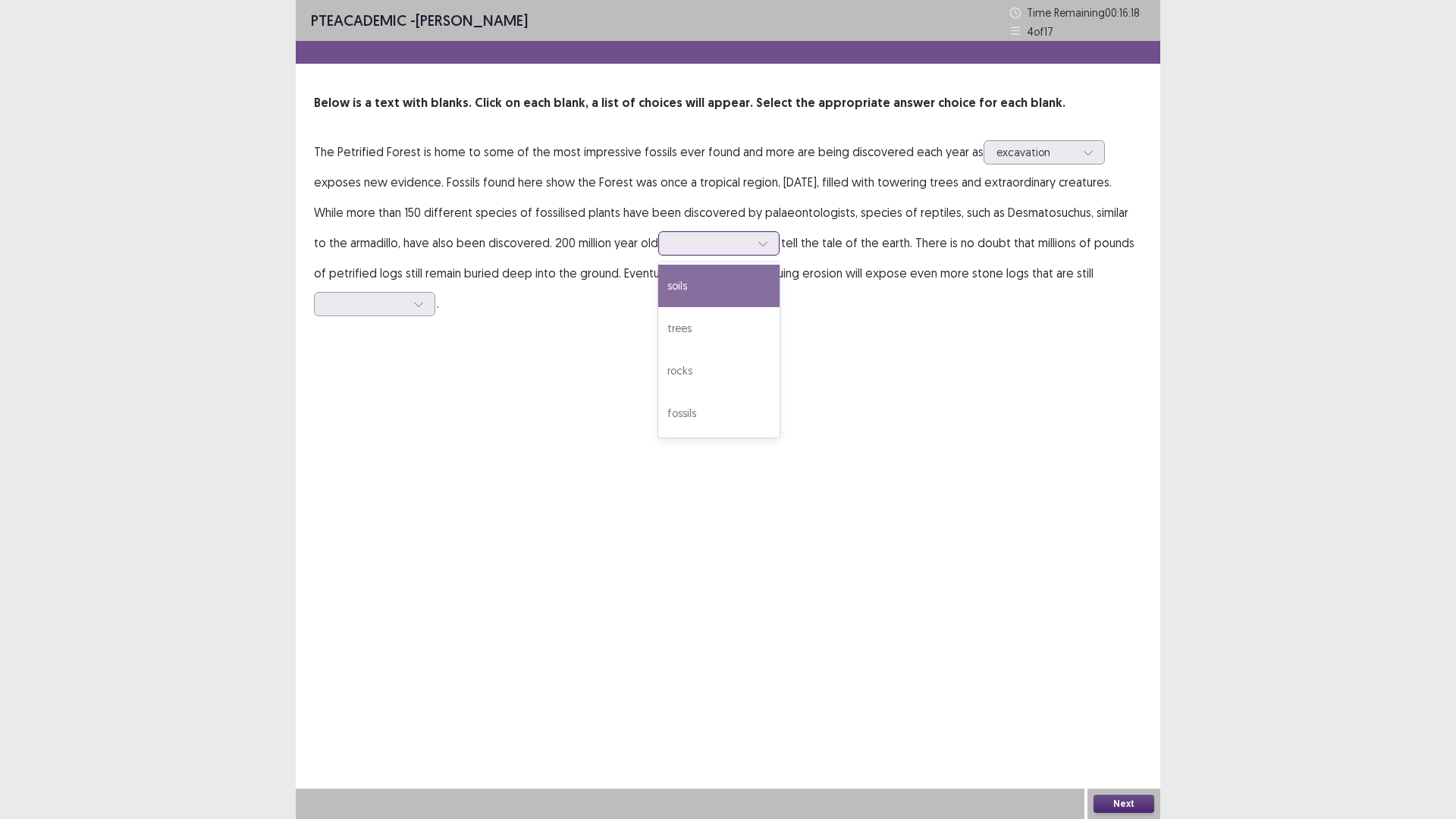
click at [757, 248] on icon at bounding box center [763, 243] width 11 height 11
click at [660, 421] on div "fossils" at bounding box center [718, 413] width 122 height 43
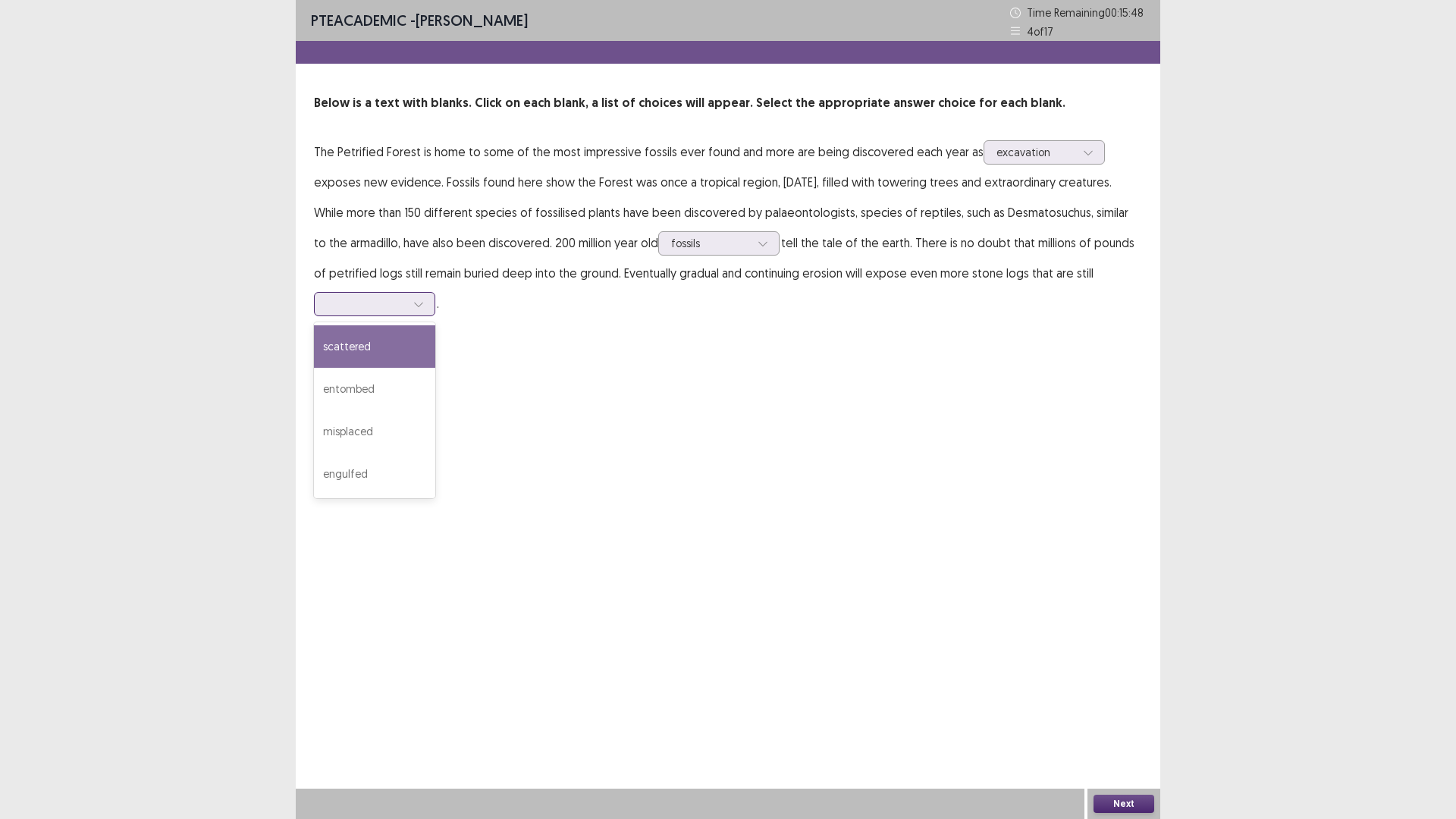
click at [414, 308] on icon at bounding box center [419, 304] width 11 height 11
click at [402, 381] on div "entombed" at bounding box center [375, 388] width 122 height 43
click at [425, 303] on div at bounding box center [418, 304] width 23 height 23
click at [1116, 698] on button "Next" at bounding box center [1123, 804] width 61 height 18
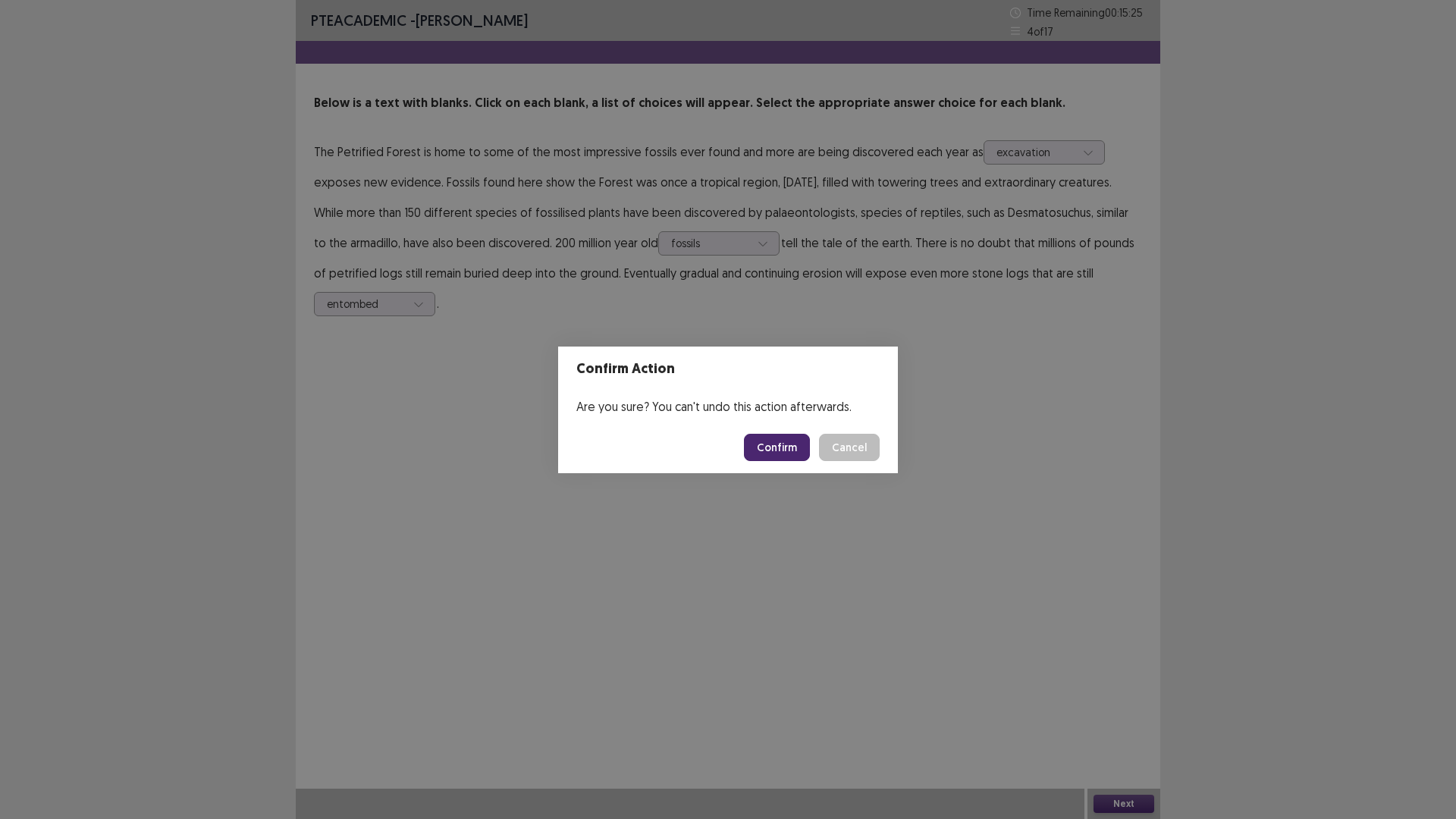
click at [750, 441] on button "Confirm" at bounding box center [777, 447] width 66 height 27
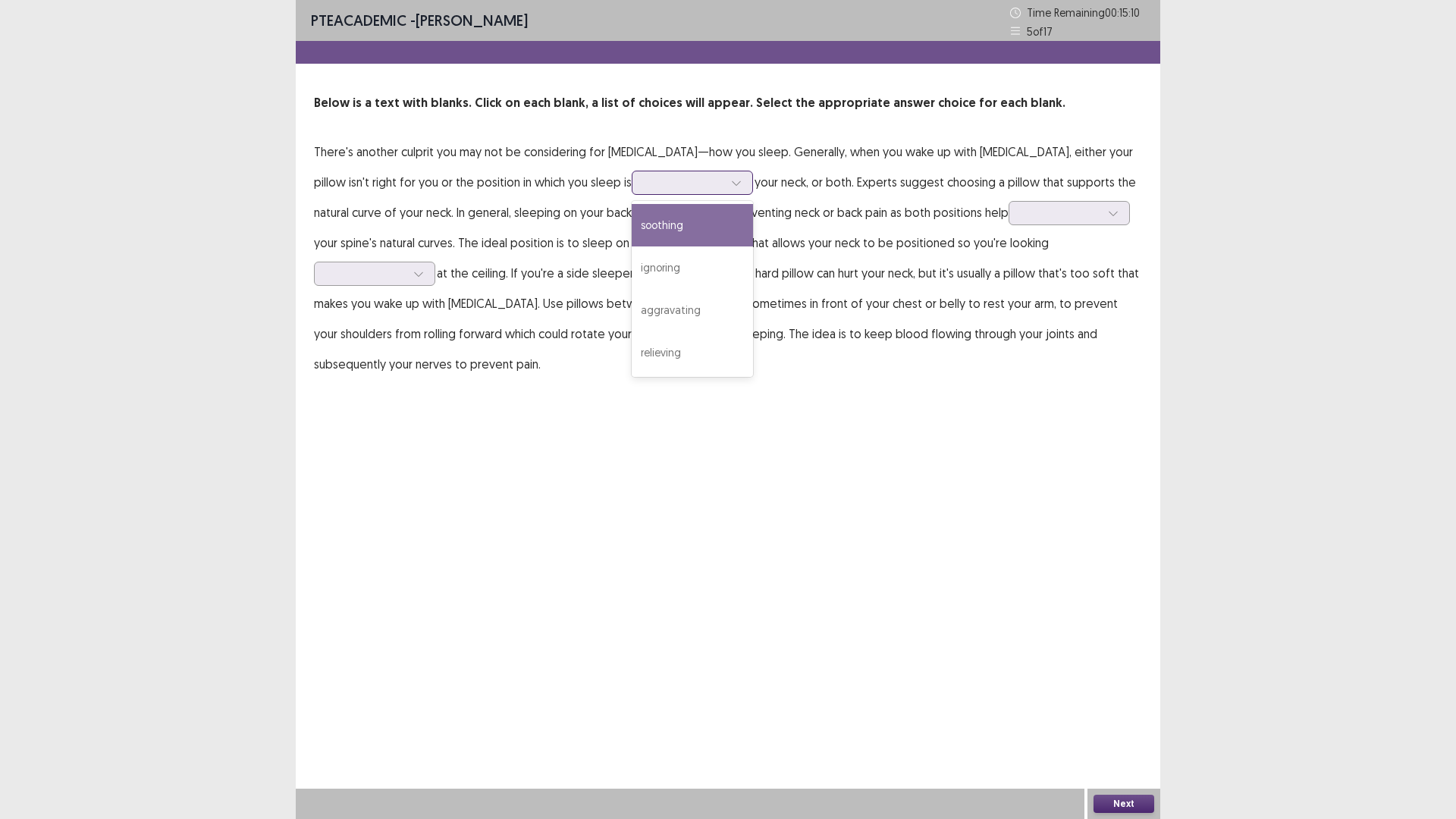
click at [731, 185] on icon at bounding box center [737, 183] width 11 height 11
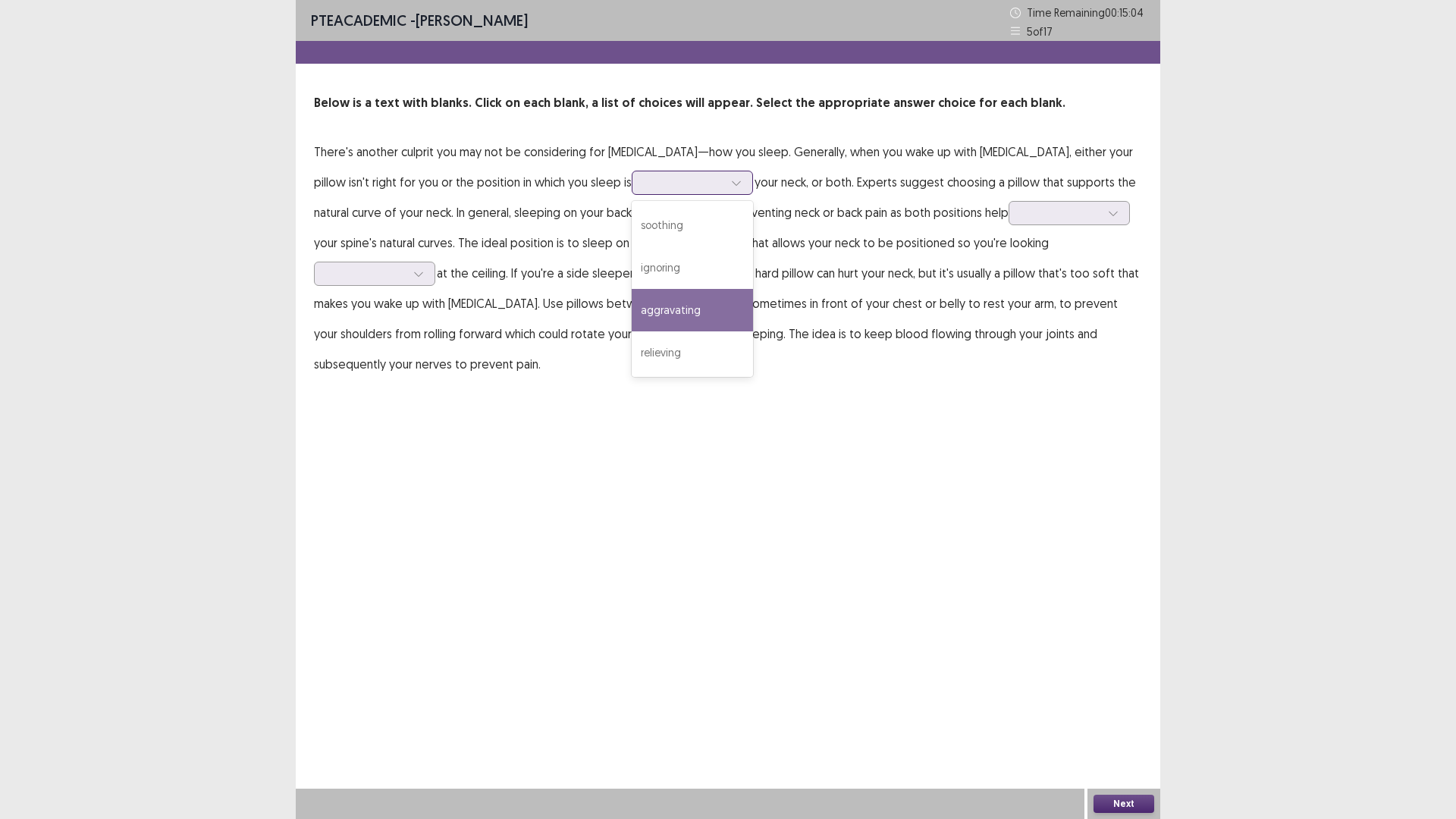
click at [631, 308] on div "aggravating" at bounding box center [692, 309] width 122 height 43
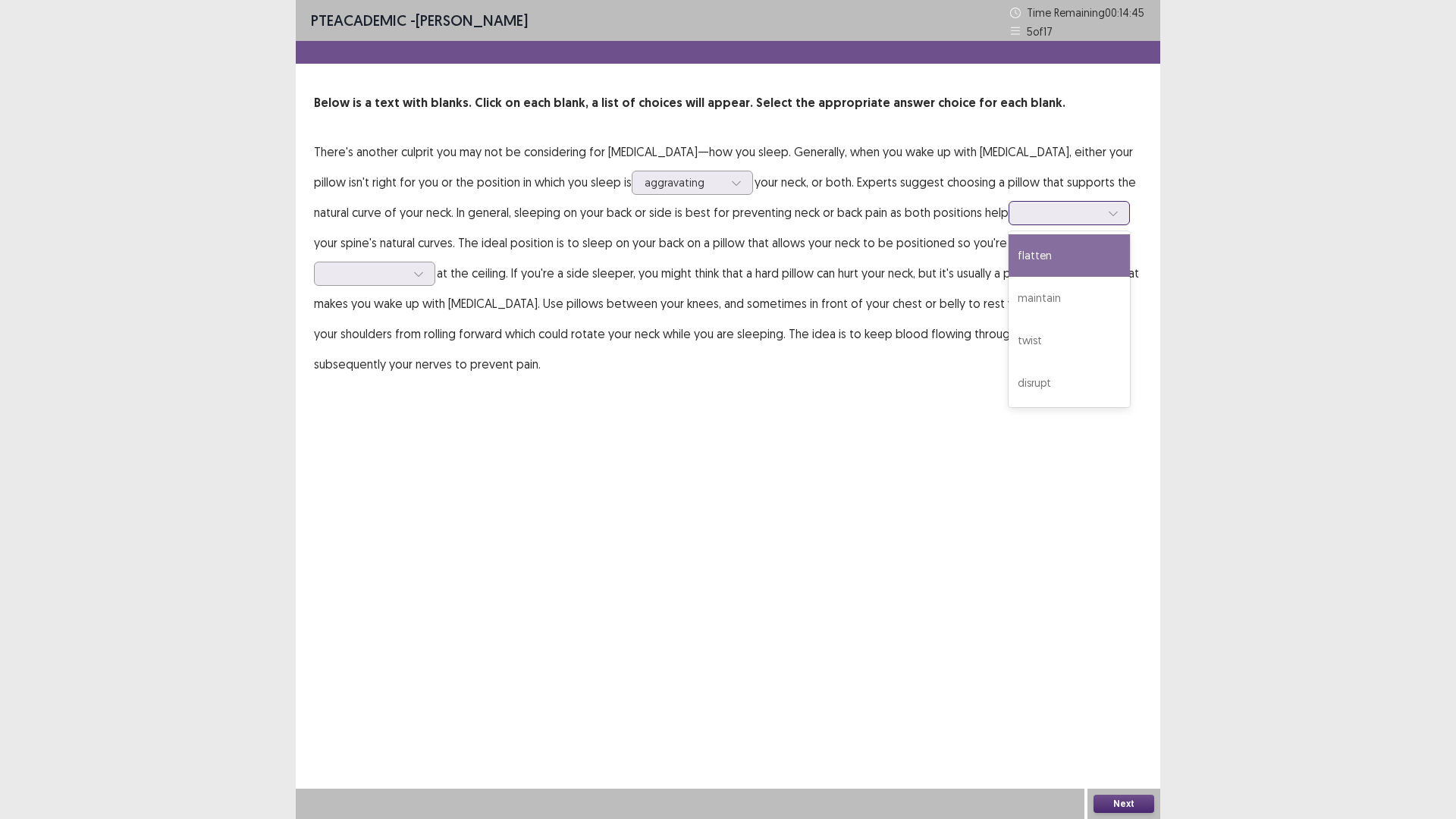
click at [1109, 215] on icon at bounding box center [1112, 213] width 8 height 5
click at [1009, 294] on div "maintain" at bounding box center [1070, 297] width 122 height 43
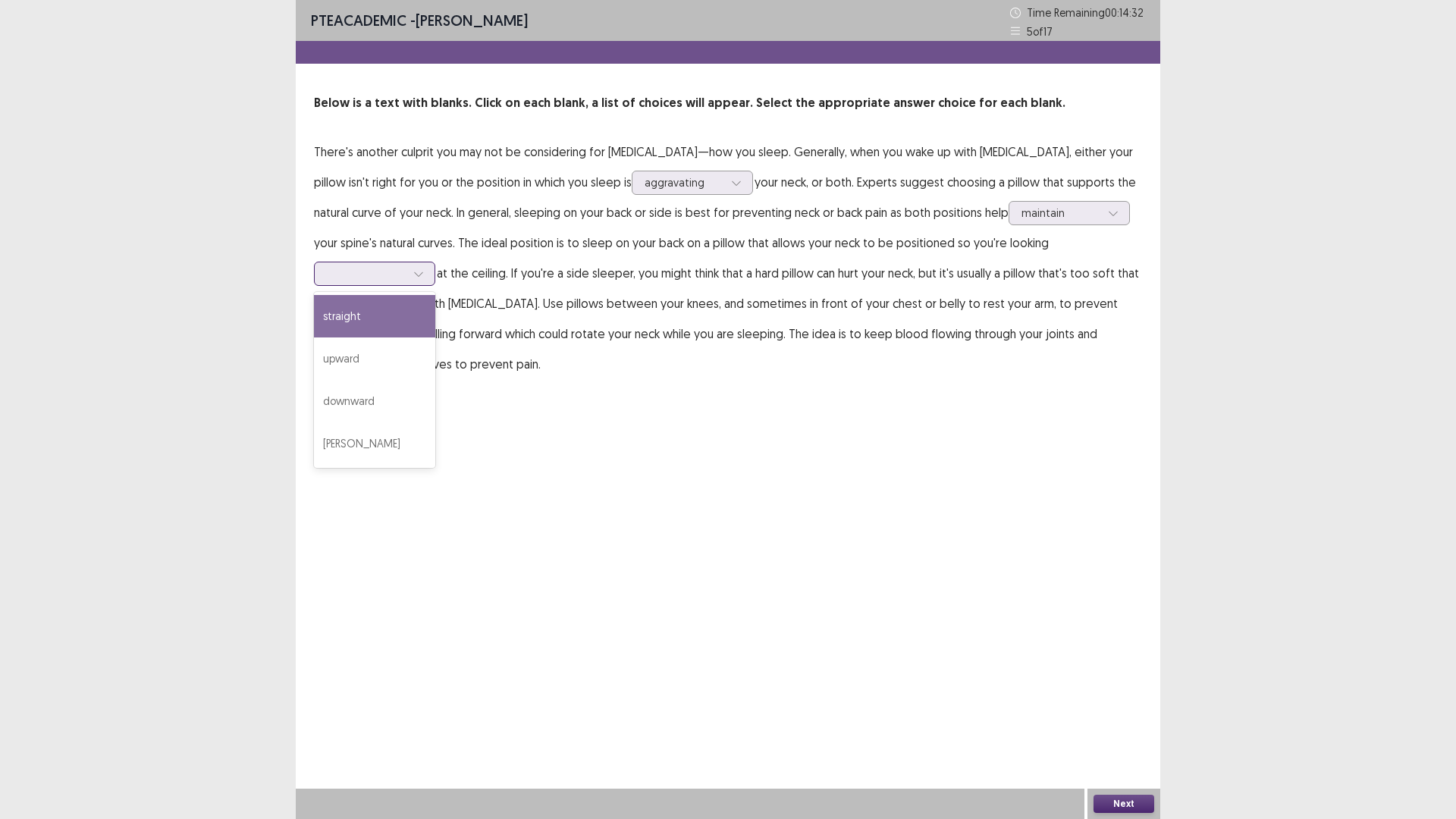
click at [424, 268] on icon at bounding box center [419, 274] width 11 height 11
click at [435, 337] on div "upward" at bounding box center [375, 358] width 122 height 43
click at [423, 272] on icon at bounding box center [417, 274] width 8 height 5
click at [435, 295] on div "straight" at bounding box center [375, 316] width 122 height 43
click at [1116, 698] on button "Next" at bounding box center [1123, 804] width 61 height 18
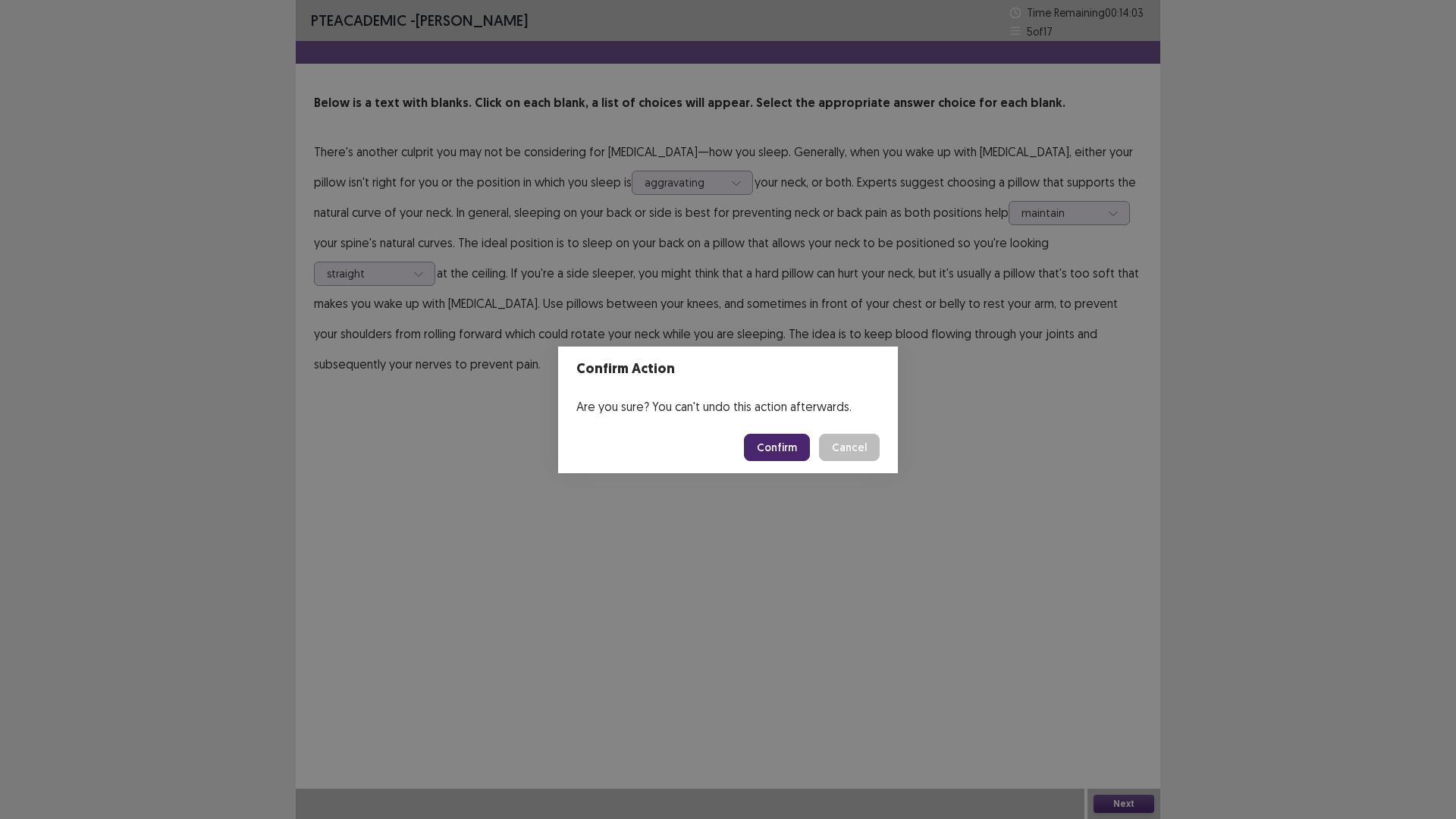
click at [762, 444] on button "Confirm" at bounding box center [777, 447] width 66 height 27
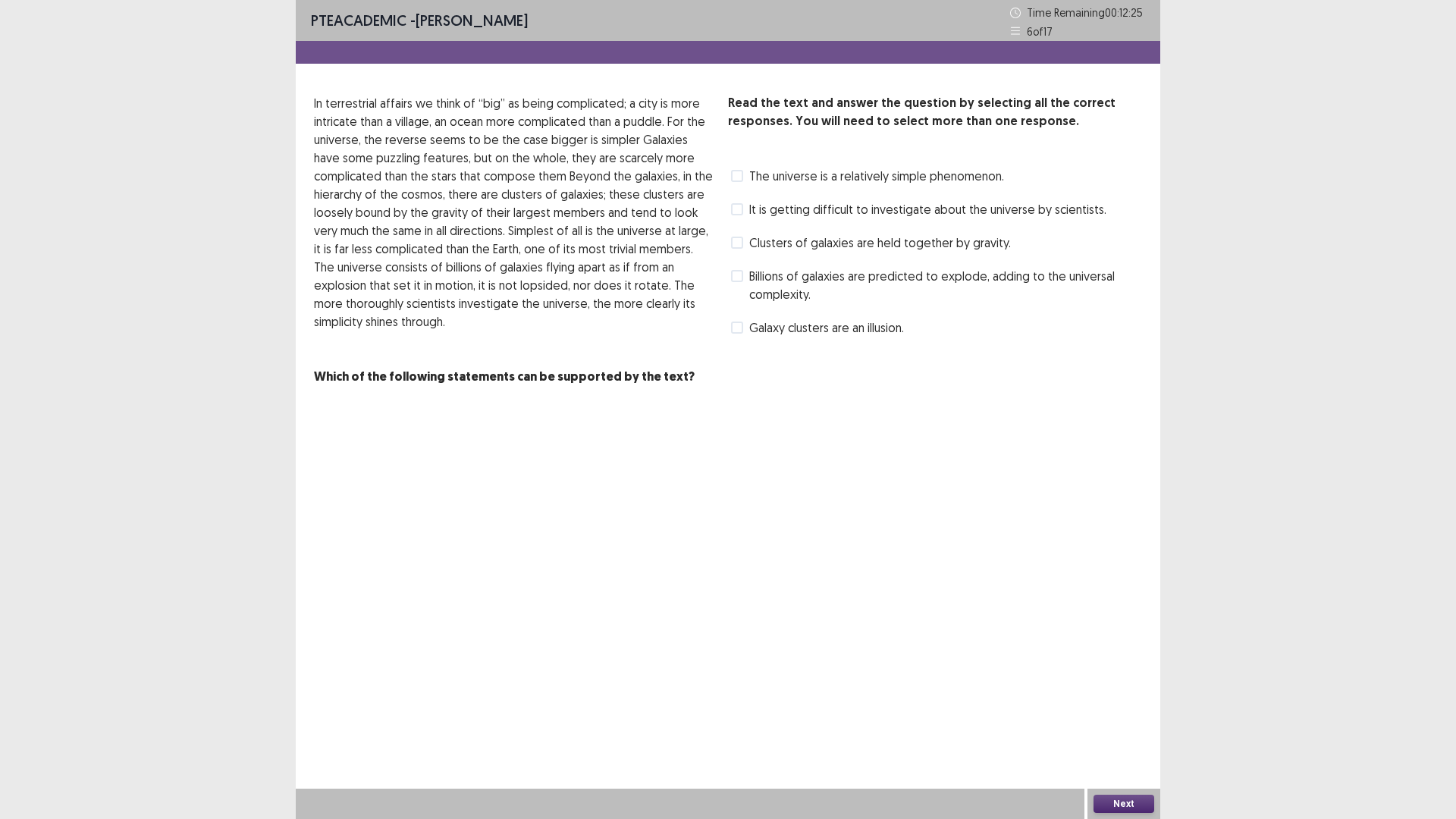
click at [733, 274] on span at bounding box center [737, 276] width 12 height 12
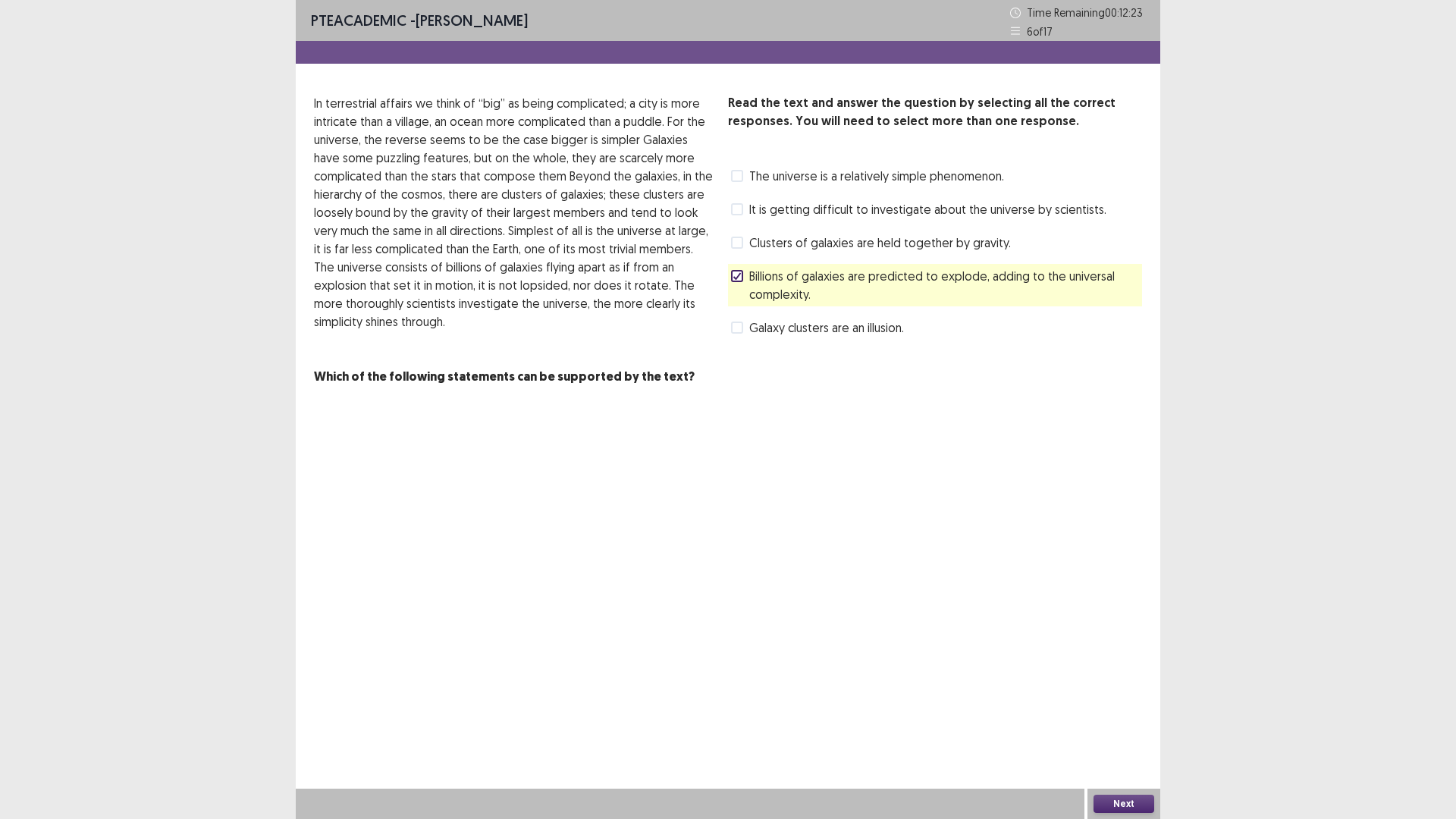
click at [1135, 698] on button "Next" at bounding box center [1123, 804] width 61 height 18
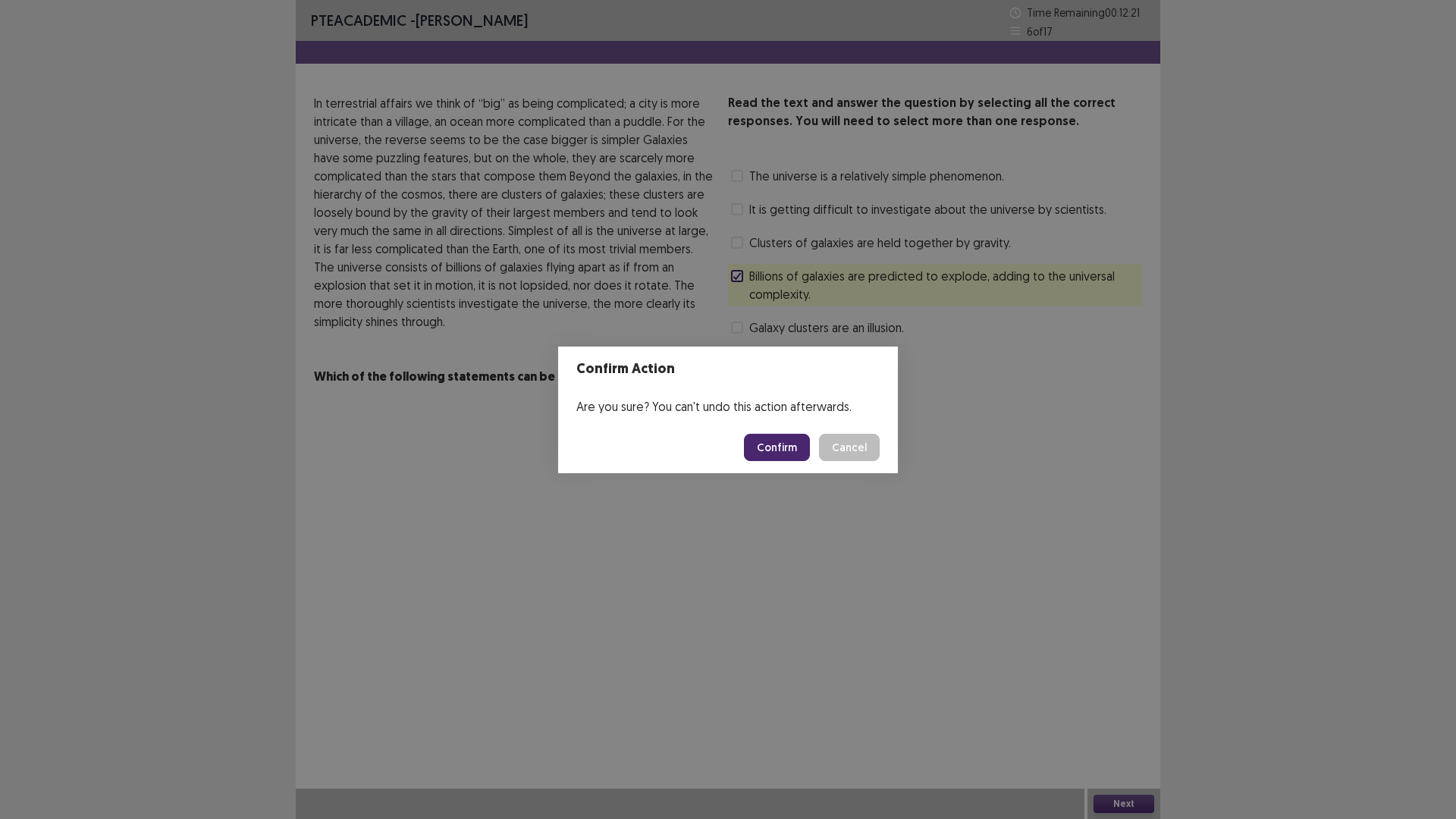
click at [778, 454] on button "Confirm" at bounding box center [777, 447] width 66 height 27
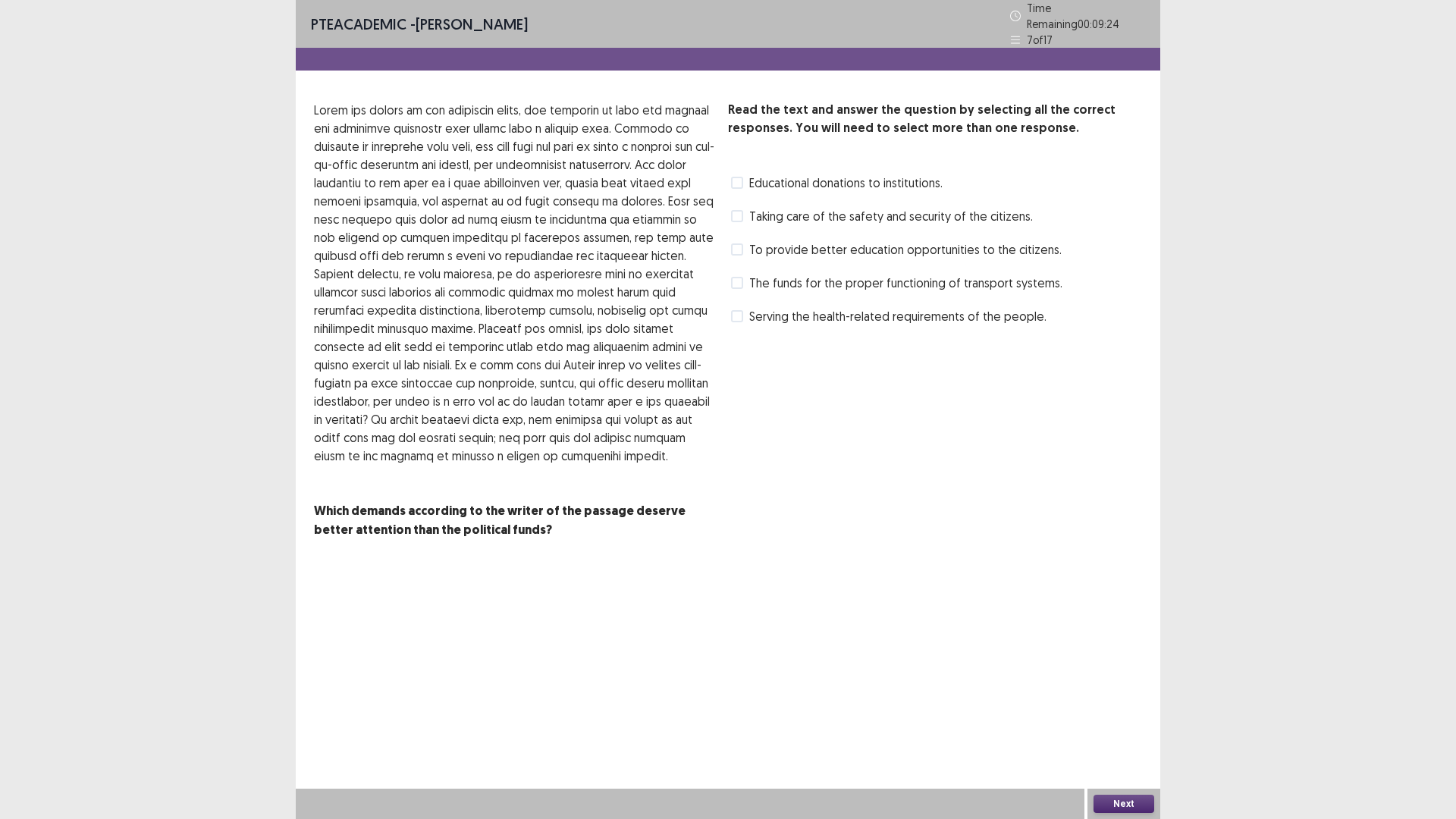
click at [733, 177] on span at bounding box center [737, 182] width 12 height 12
click at [1120, 698] on button "Next" at bounding box center [1123, 804] width 61 height 18
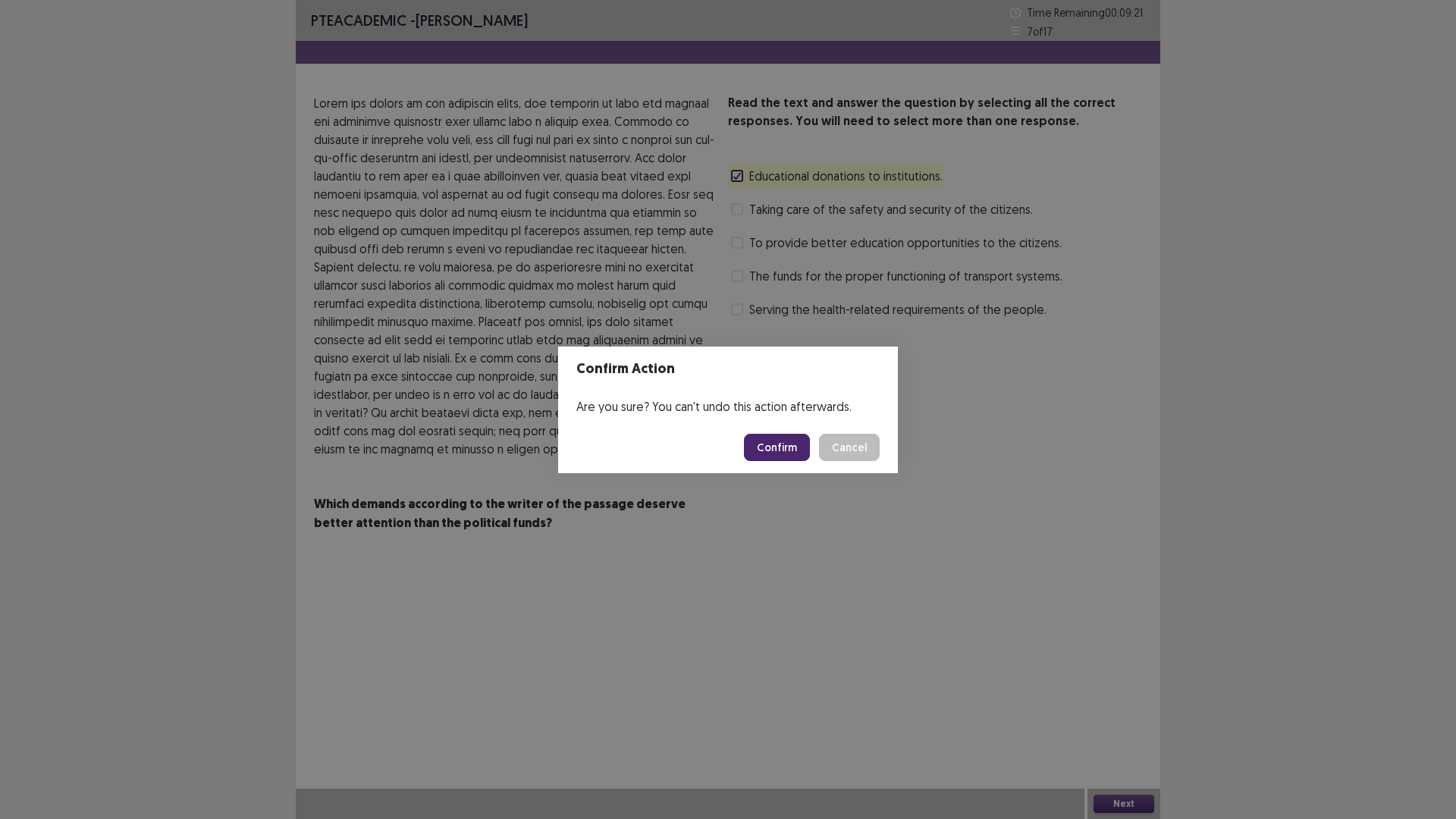
click at [778, 444] on button "Confirm" at bounding box center [777, 447] width 66 height 27
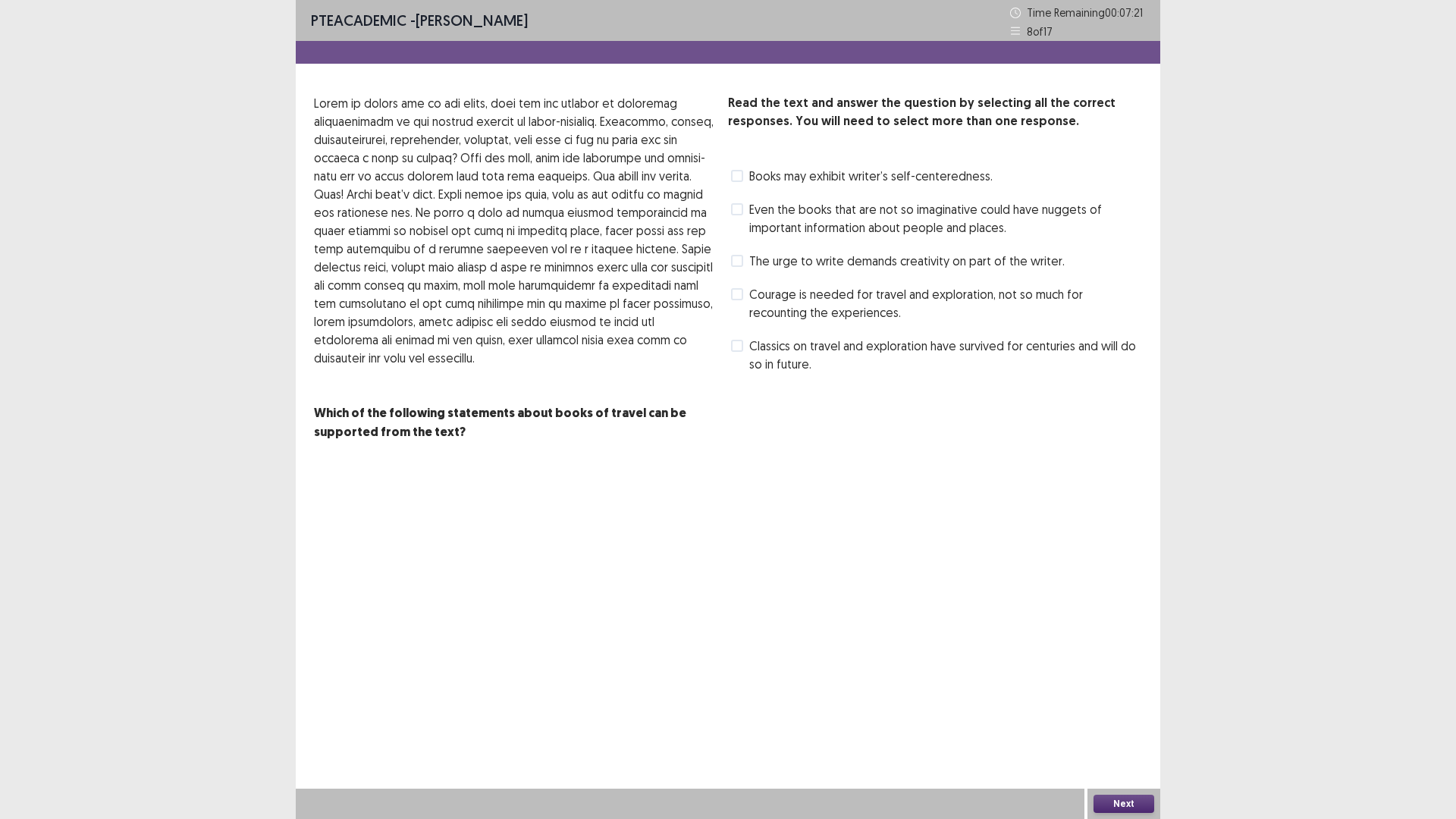
click at [746, 213] on label "Even the books that are not so imaginative could have nuggets of important info…" at bounding box center [936, 219] width 411 height 36
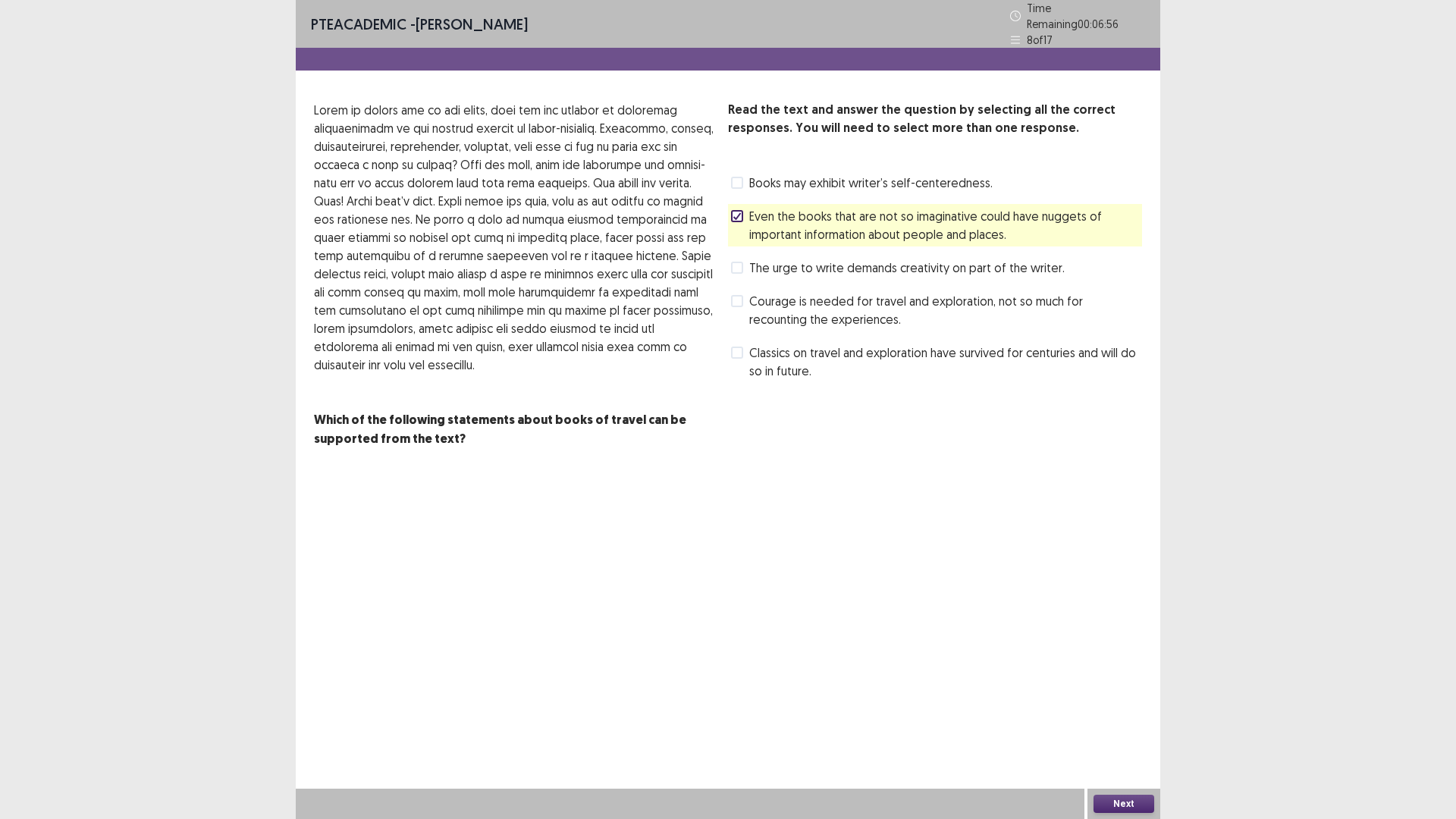
click at [1101, 698] on button "Next" at bounding box center [1123, 804] width 61 height 18
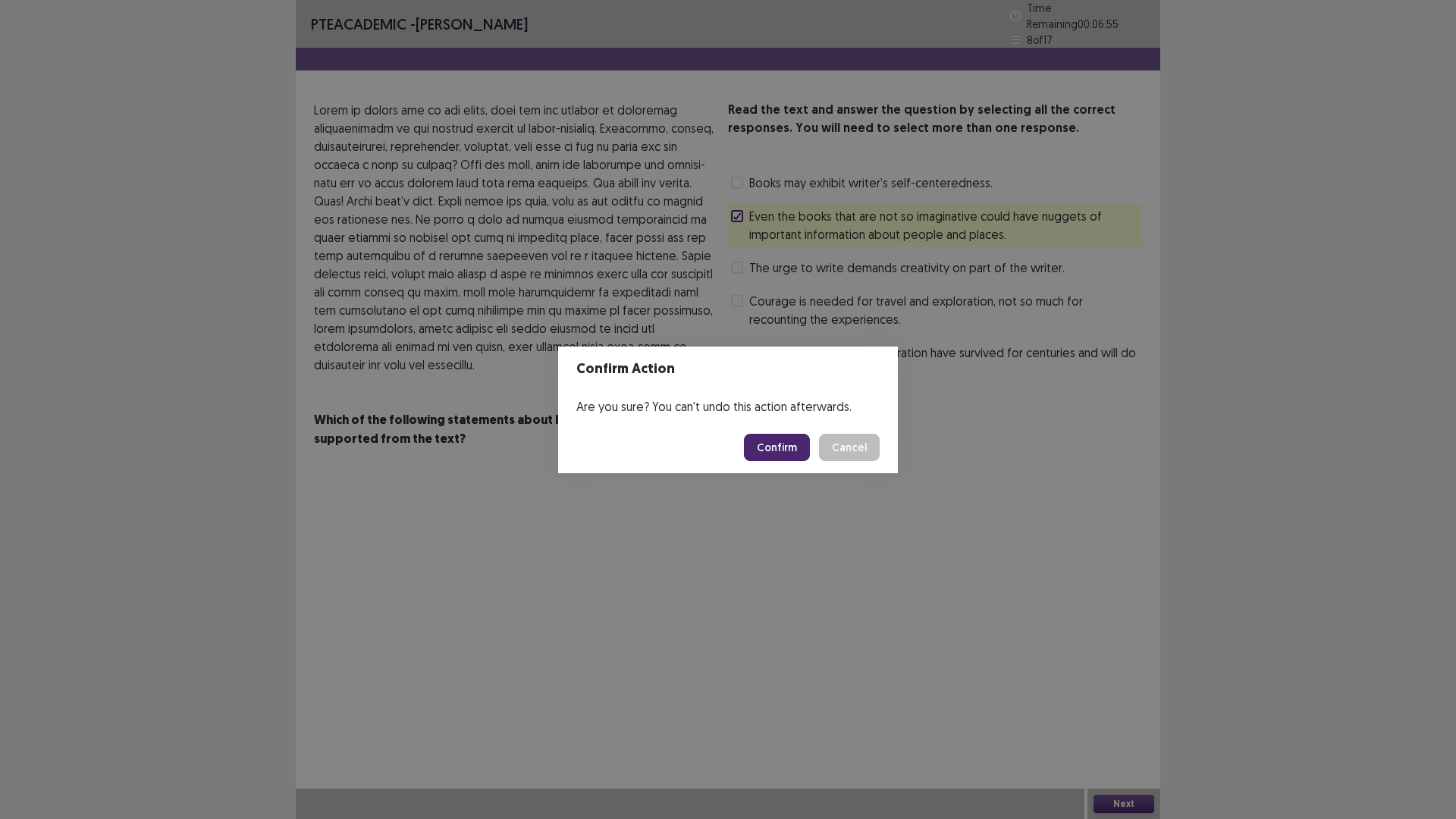
click at [784, 454] on button "Confirm" at bounding box center [777, 447] width 66 height 27
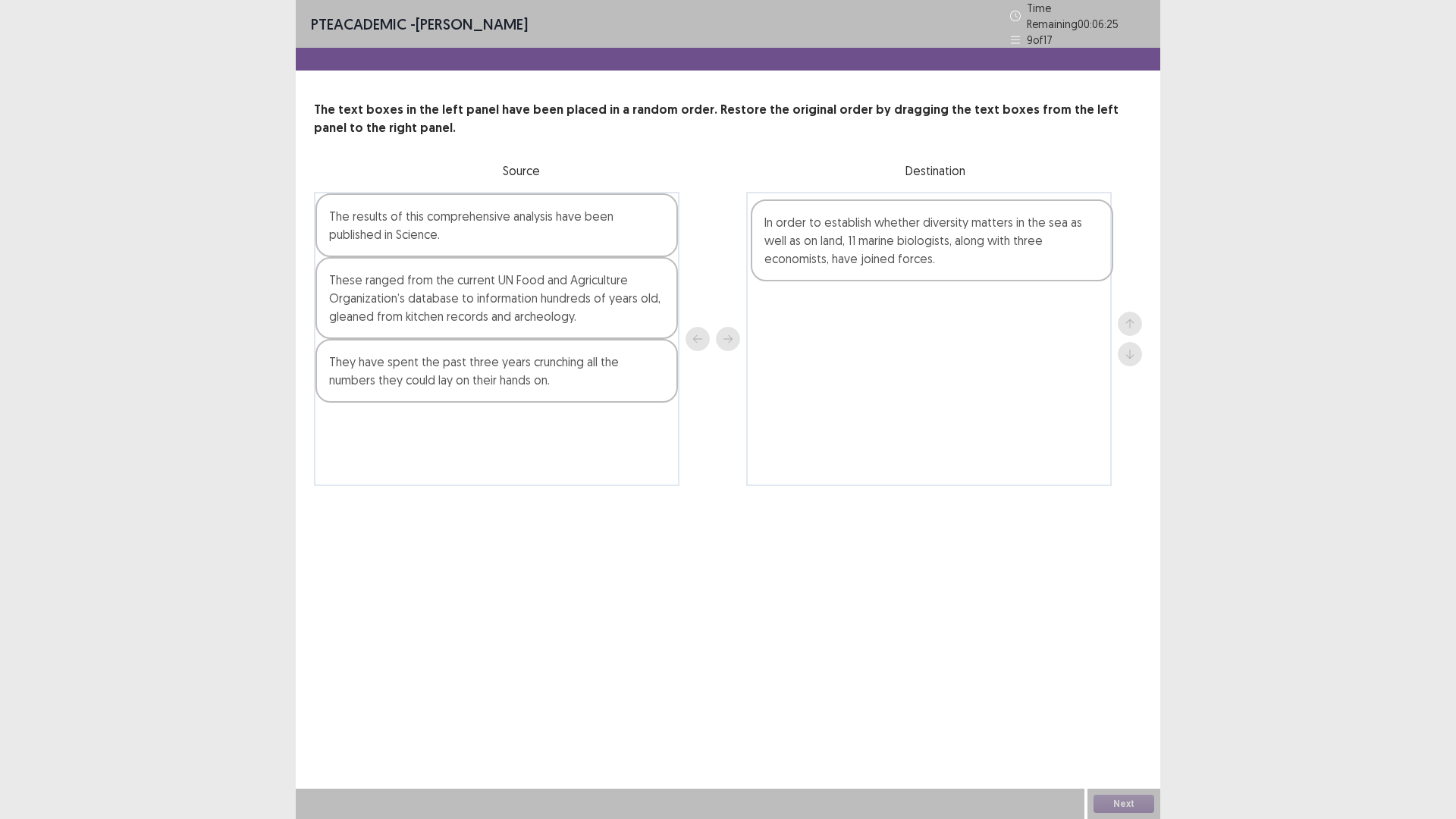
drag, startPoint x: 580, startPoint y: 383, endPoint x: 1022, endPoint y: 249, distance: 461.9
click at [1022, 249] on div "The results of this comprehensive analysis have been published in Science. Thes…" at bounding box center [728, 338] width 828 height 294
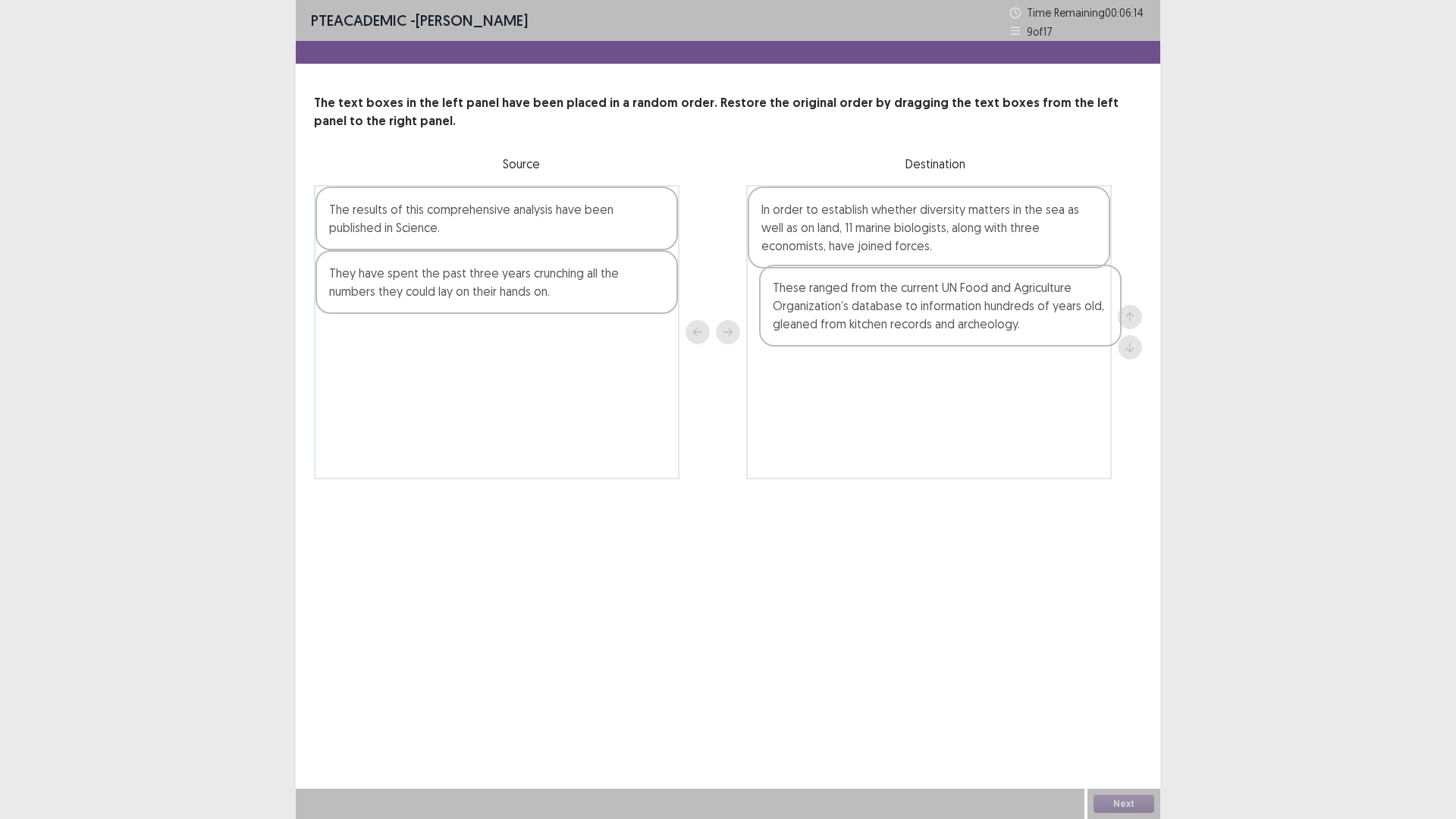
drag, startPoint x: 392, startPoint y: 323, endPoint x: 832, endPoint y: 335, distance: 440.2
click at [832, 335] on div "The results of this comprehensive analysis have been published in Science. Thes…" at bounding box center [728, 332] width 828 height 294
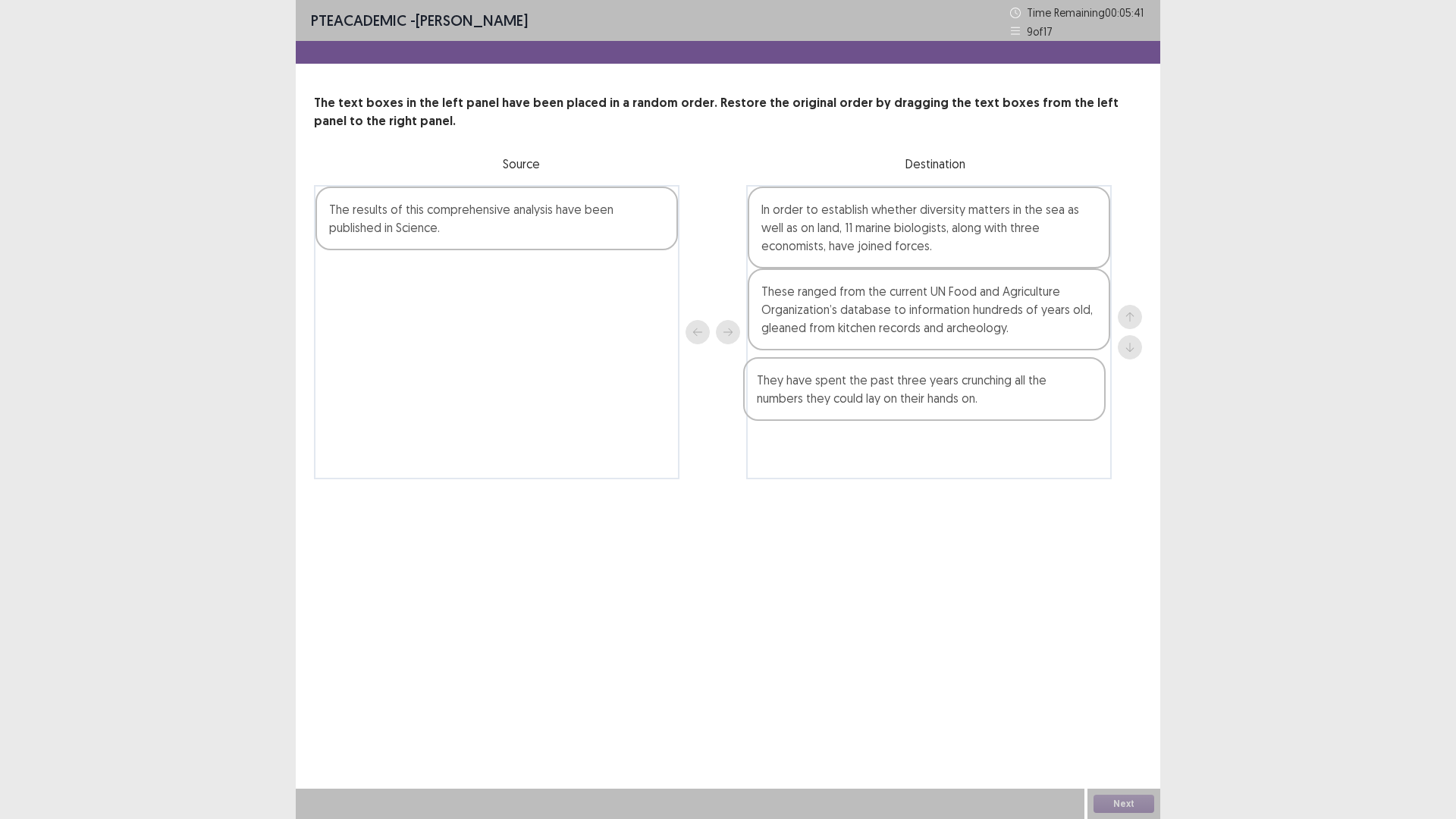
drag, startPoint x: 519, startPoint y: 292, endPoint x: 949, endPoint y: 401, distance: 443.6
click at [949, 401] on div "The results of this comprehensive analysis have been published in Science. They…" at bounding box center [728, 332] width 828 height 294
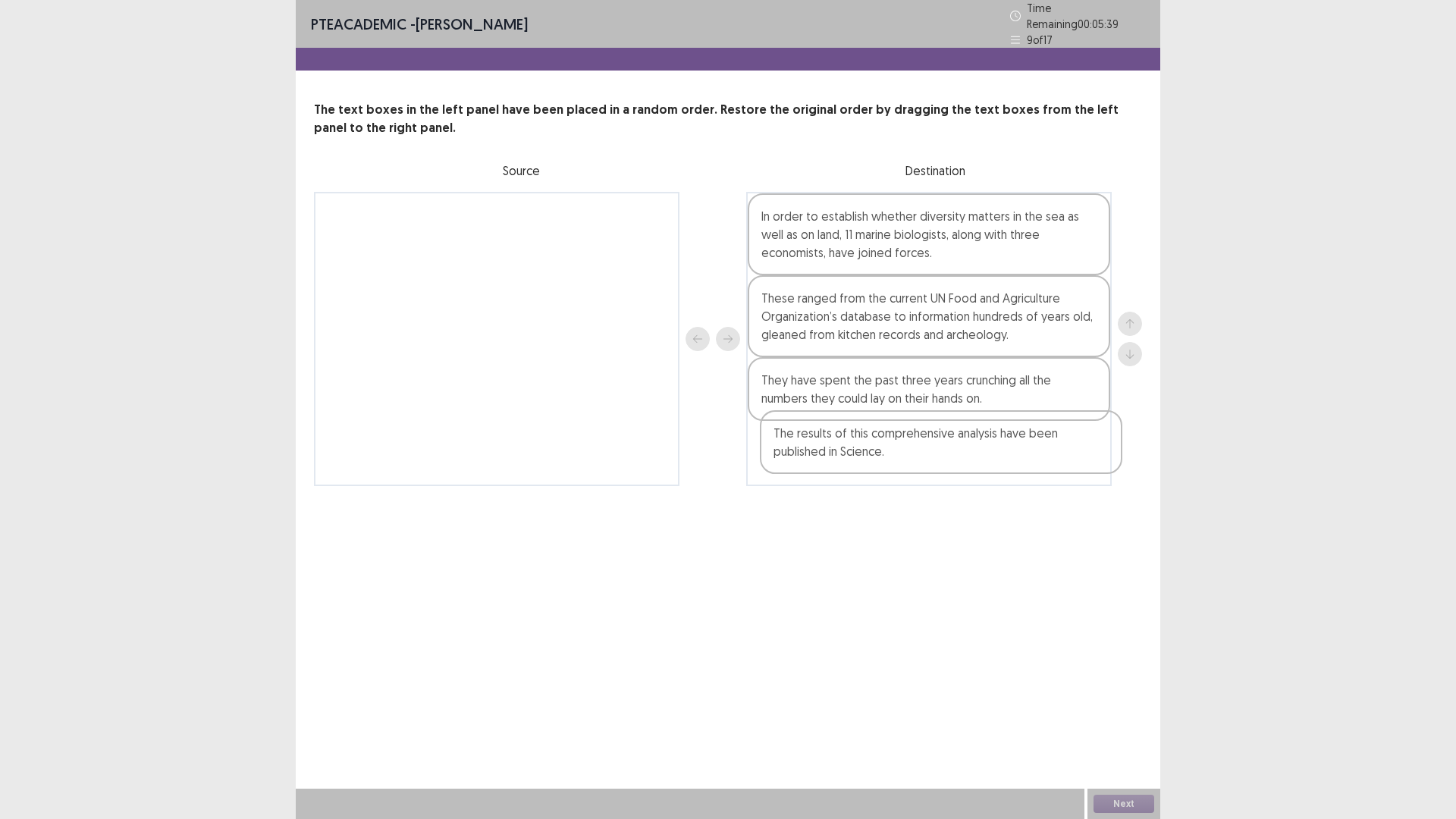
drag, startPoint x: 586, startPoint y: 220, endPoint x: 1058, endPoint y: 461, distance: 530.0
click at [1058, 461] on div "The results of this comprehensive analysis have been published in Science. In o…" at bounding box center [728, 338] width 828 height 294
click at [1116, 698] on button "Next" at bounding box center [1123, 804] width 61 height 18
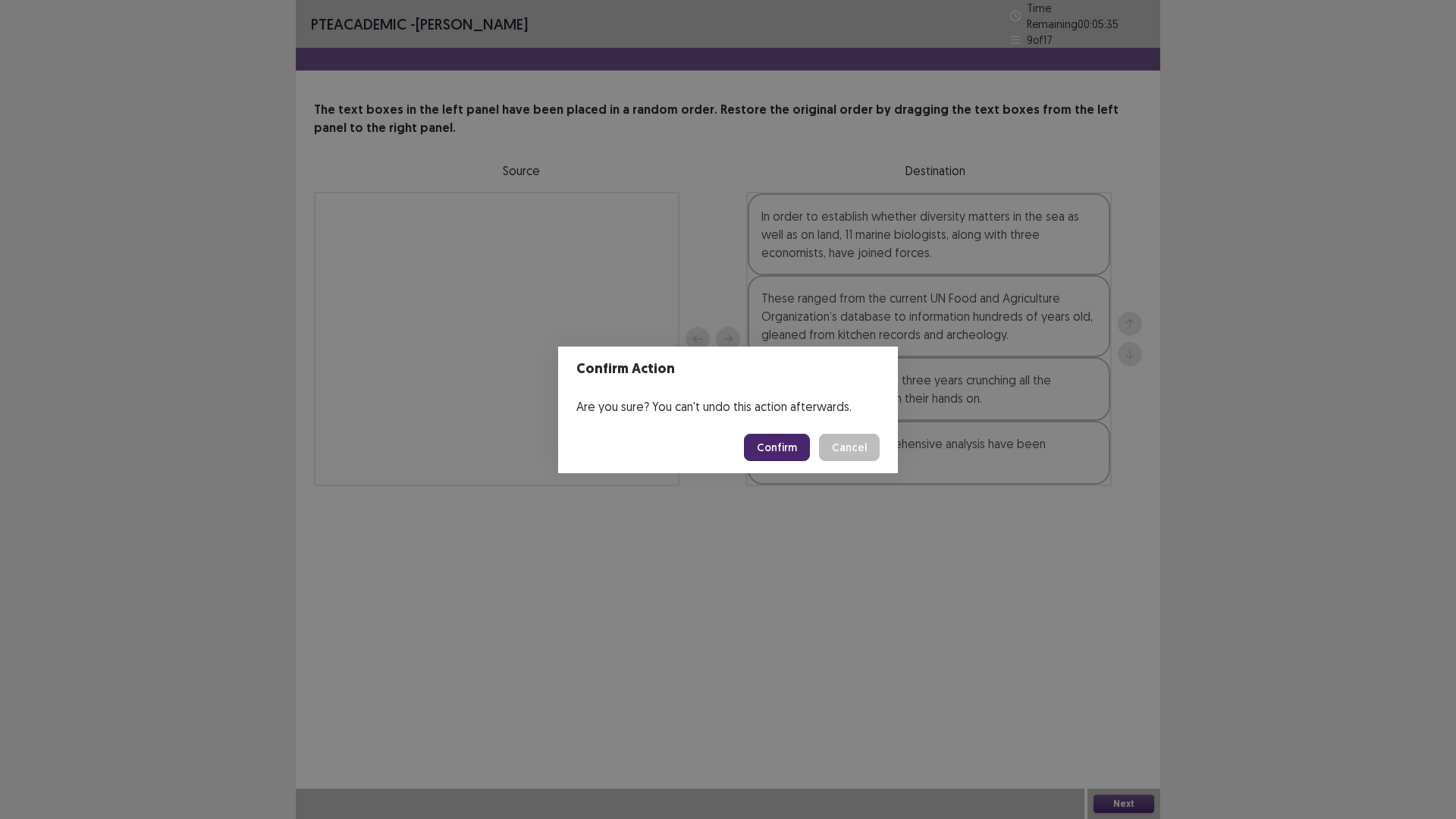
click at [775, 449] on button "Confirm" at bounding box center [777, 447] width 66 height 27
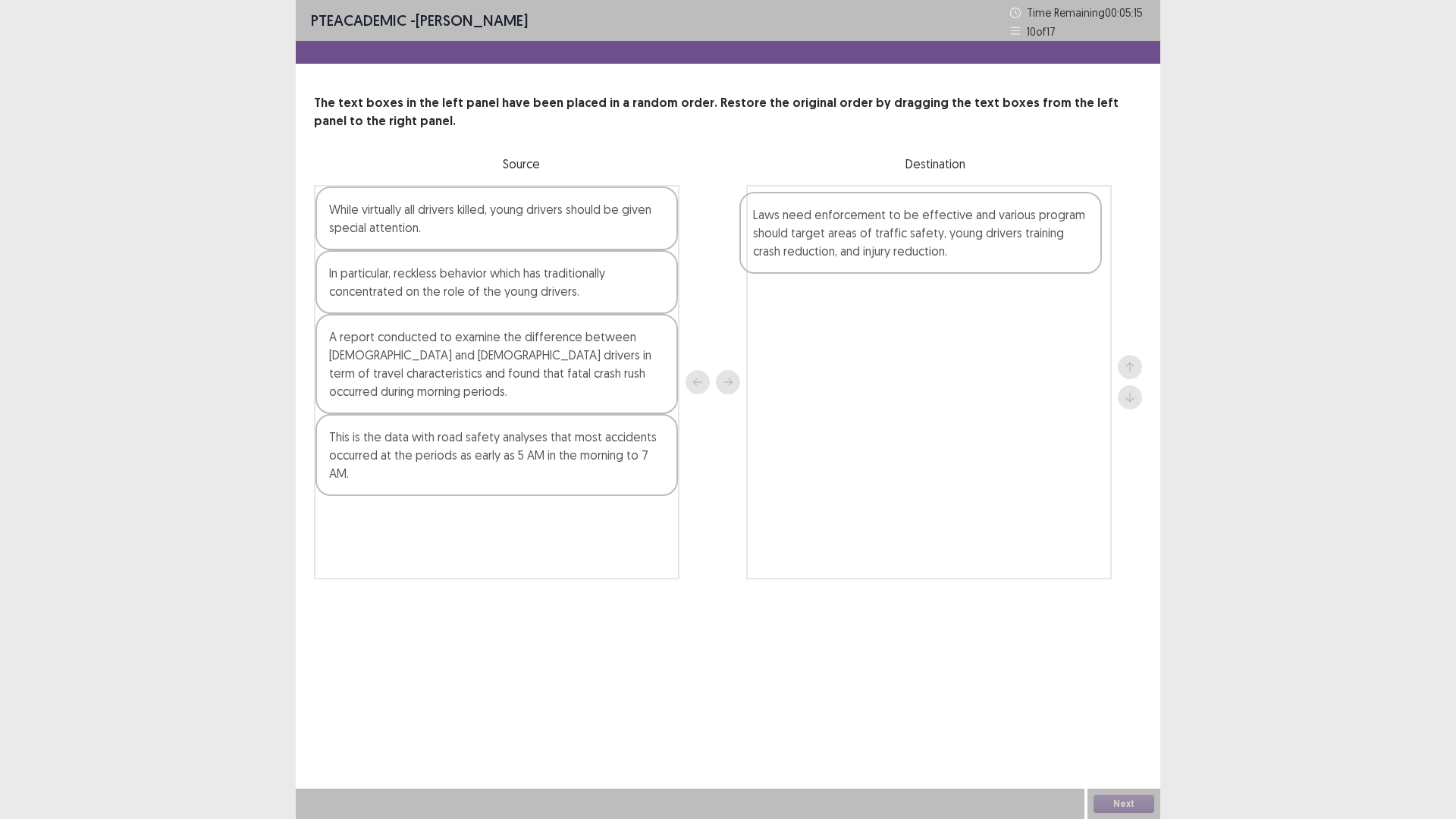
drag, startPoint x: 441, startPoint y: 215, endPoint x: 896, endPoint y: 221, distance: 455.0
click at [896, 221] on div "Laws need enforcement to be effective and various program should target areas o…" at bounding box center [728, 382] width 828 height 395
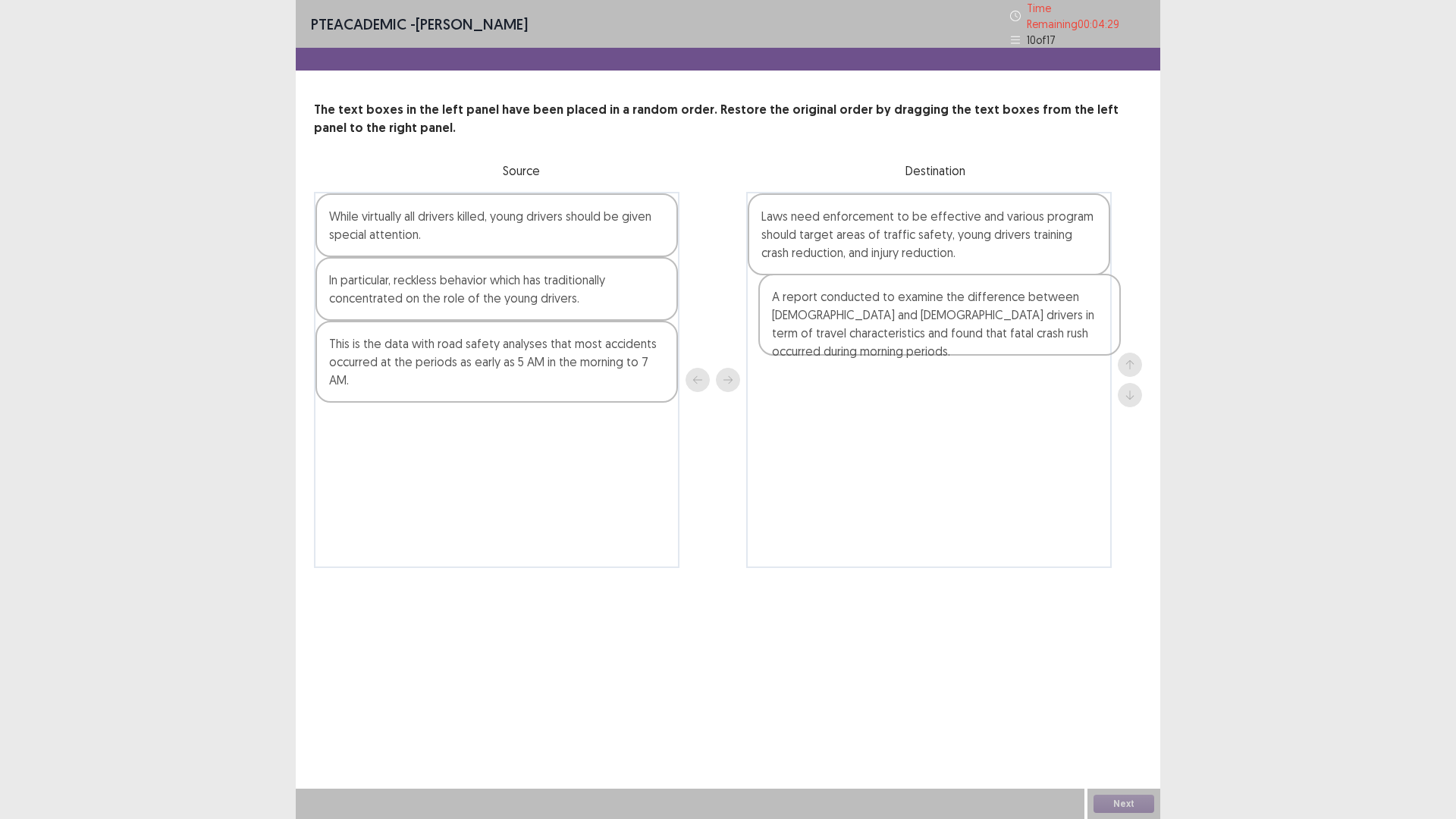
drag, startPoint x: 508, startPoint y: 373, endPoint x: 980, endPoint y: 330, distance: 474.0
click at [980, 330] on div "While virtually all drivers killed, young drivers should be given special atten…" at bounding box center [728, 379] width 828 height 376
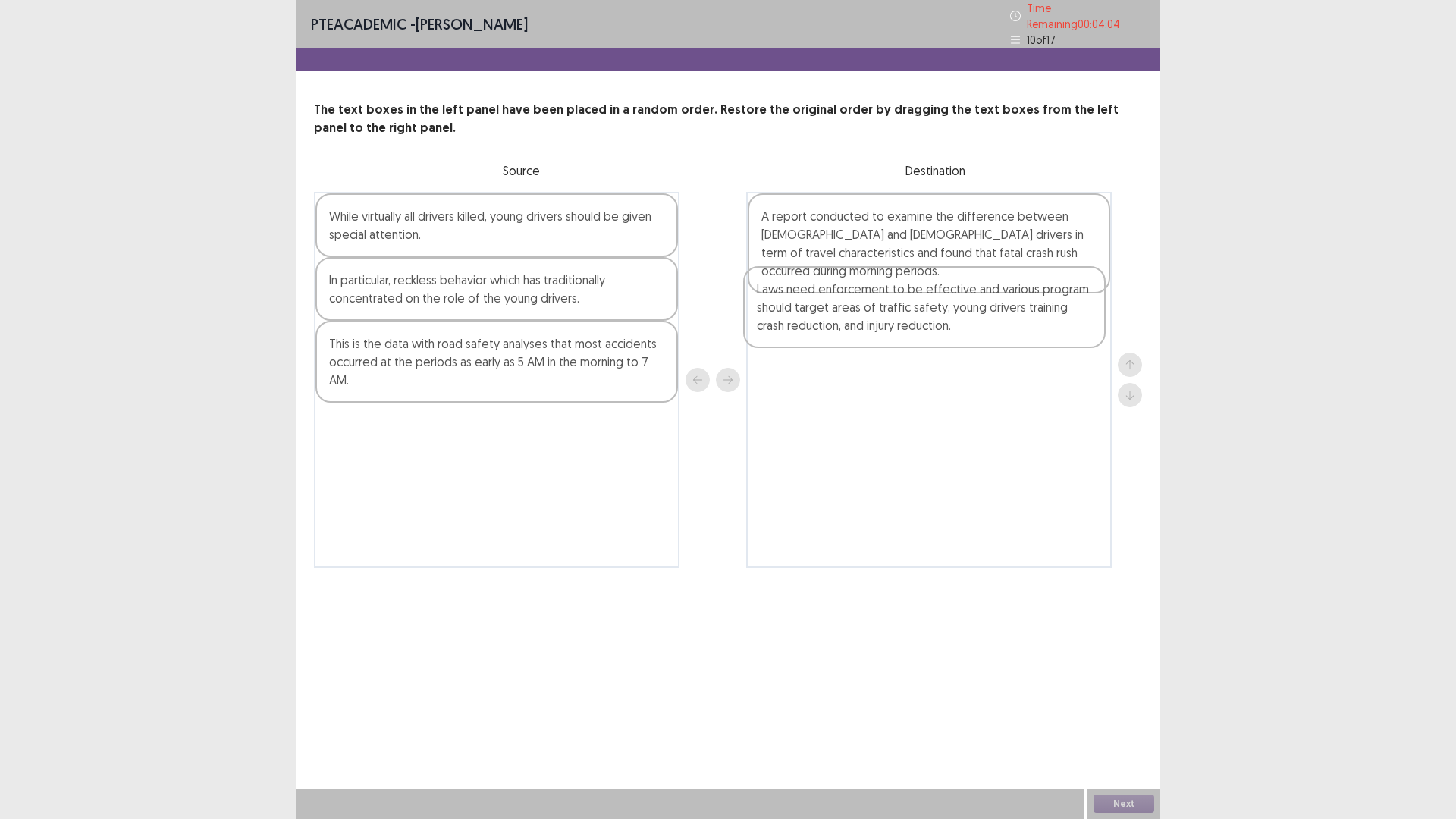
drag, startPoint x: 885, startPoint y: 251, endPoint x: 881, endPoint y: 336, distance: 85.1
click at [881, 336] on div "Laws need enforcement to be effective and various program should target areas o…" at bounding box center [928, 379] width 366 height 376
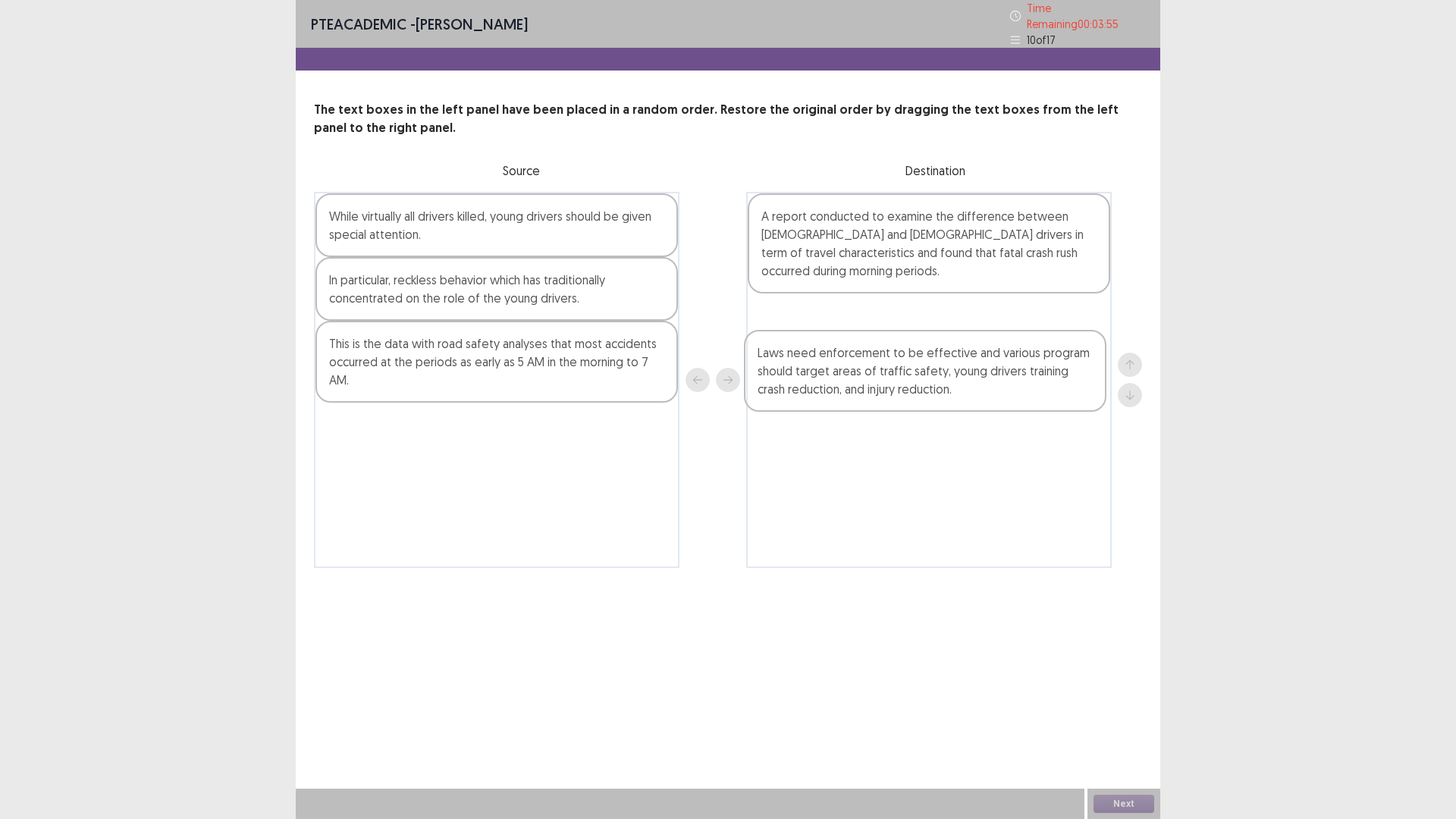
drag, startPoint x: 907, startPoint y: 327, endPoint x: 903, endPoint y: 411, distance: 84.1
click at [903, 410] on div "A report conducted to examine the difference between [DEMOGRAPHIC_DATA] and [DE…" at bounding box center [928, 379] width 366 height 376
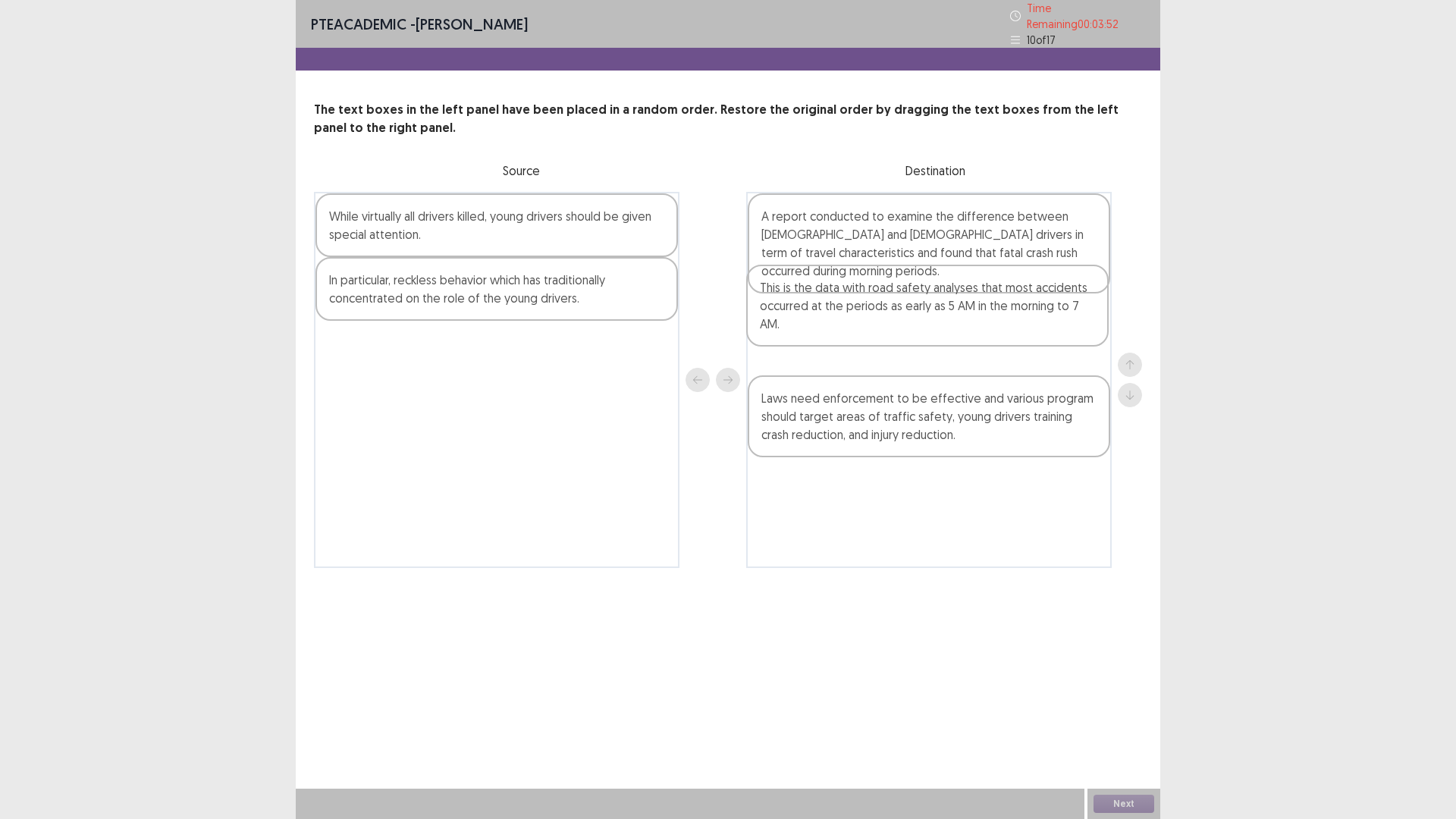
drag, startPoint x: 440, startPoint y: 372, endPoint x: 877, endPoint y: 322, distance: 439.9
click at [877, 322] on div "While virtually all drivers killed, young drivers should be given special atten…" at bounding box center [728, 379] width 828 height 376
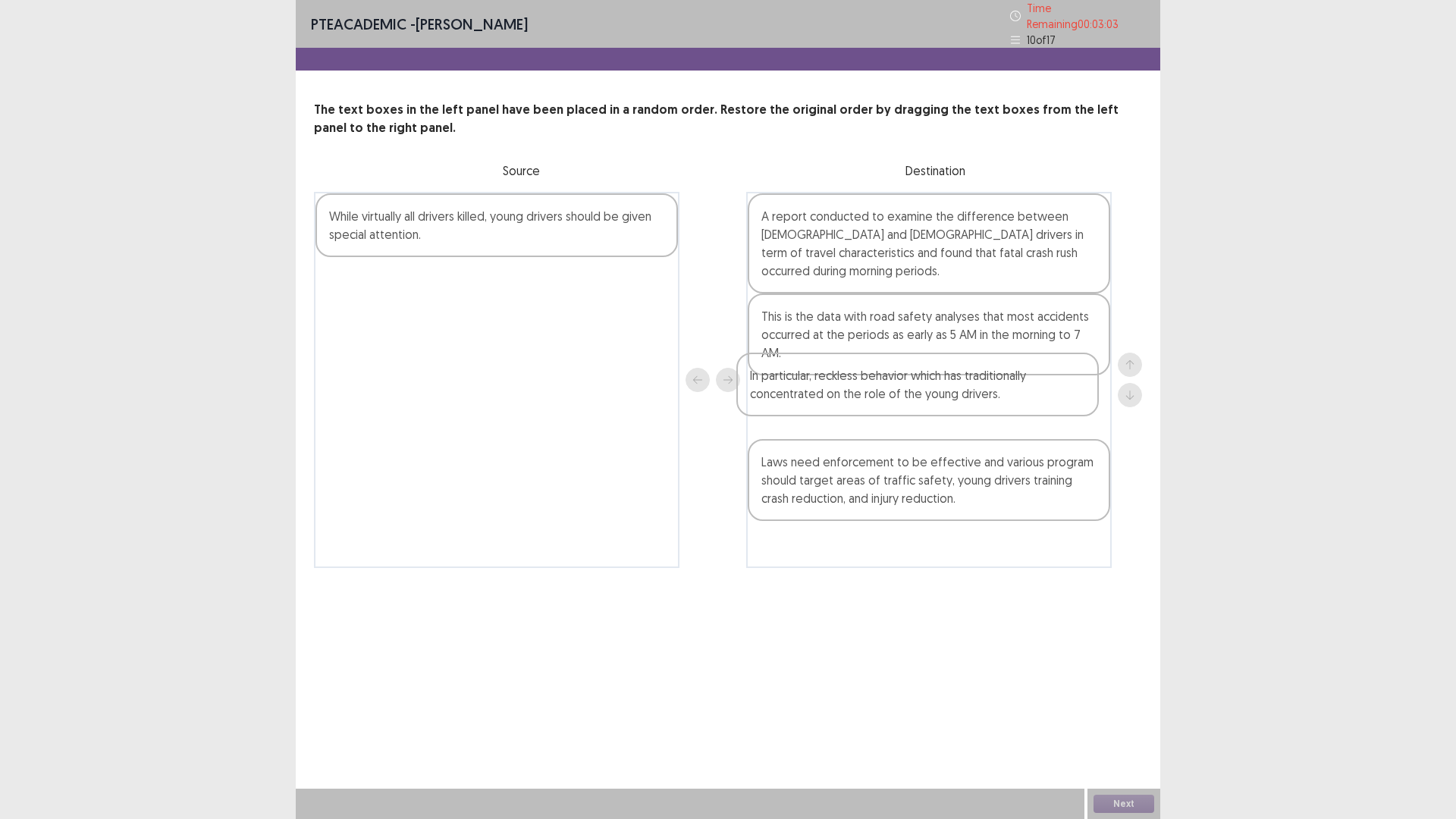
drag, startPoint x: 474, startPoint y: 288, endPoint x: 919, endPoint y: 396, distance: 457.9
click at [919, 396] on div "While virtually all drivers killed, young drivers should be given special atten…" at bounding box center [728, 379] width 828 height 376
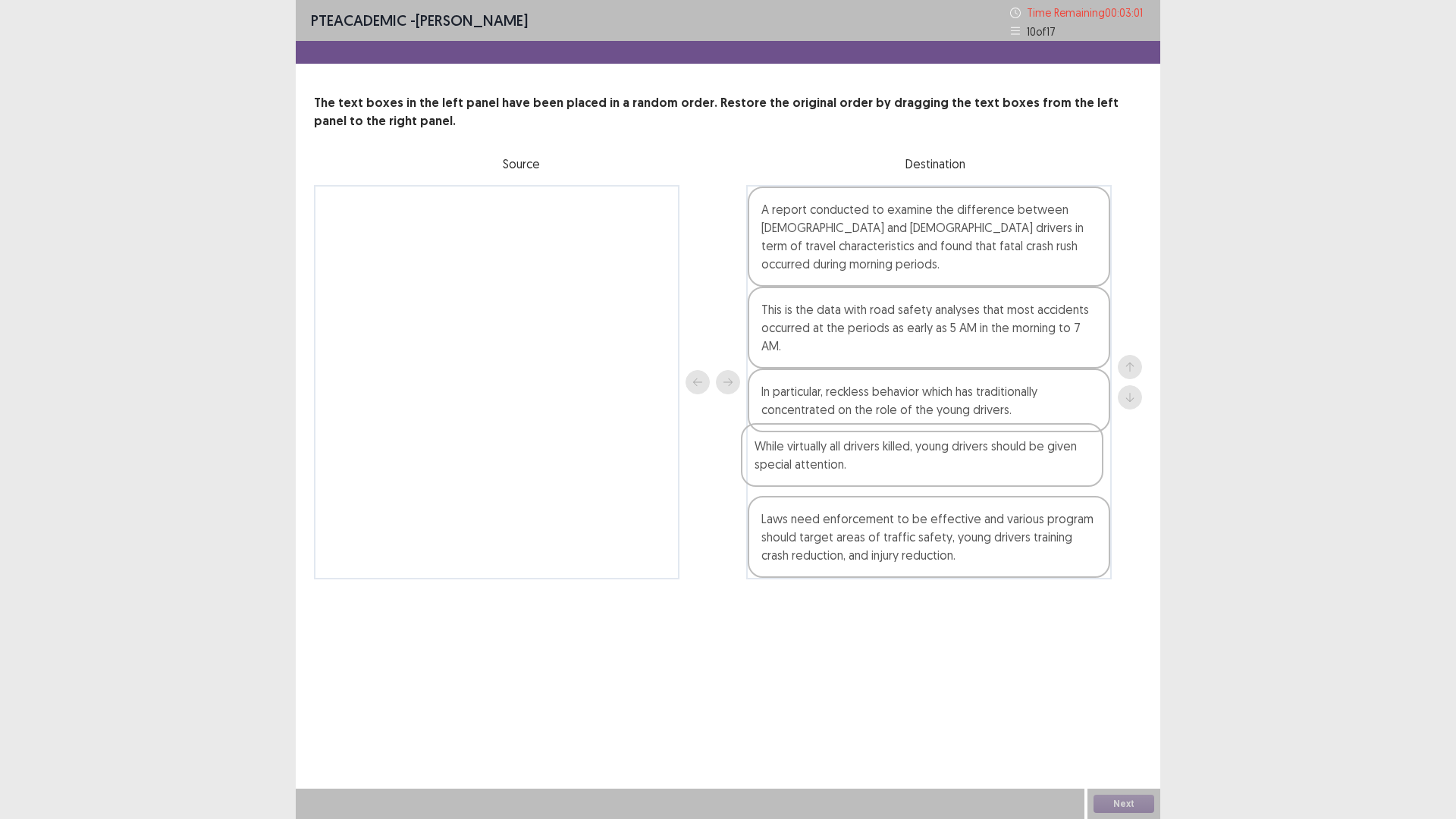
drag, startPoint x: 573, startPoint y: 240, endPoint x: 998, endPoint y: 474, distance: 485.2
click at [998, 474] on div "While virtually all drivers killed, young drivers should be given special atten…" at bounding box center [728, 382] width 828 height 395
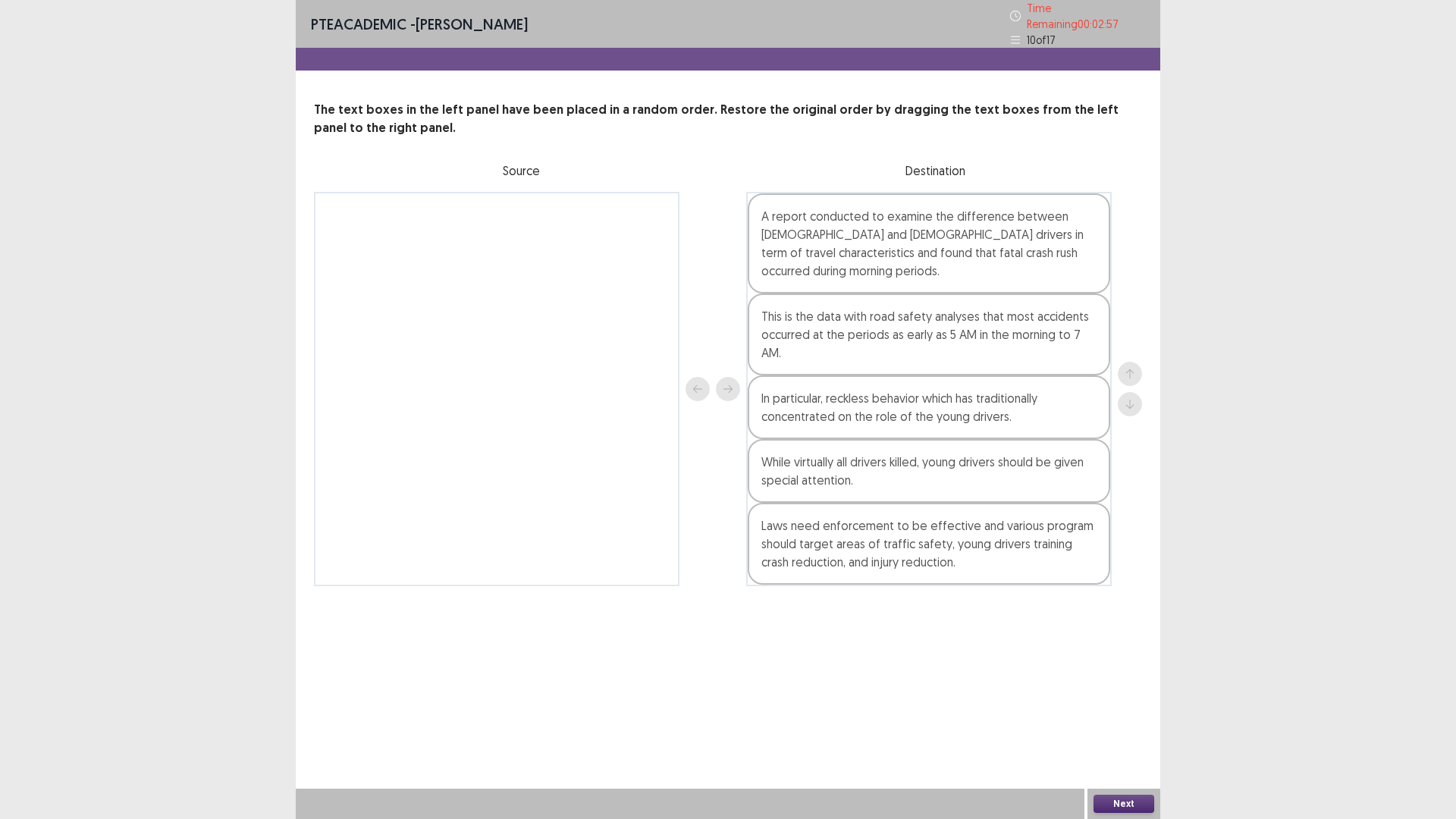
click at [1110, 698] on button "Next" at bounding box center [1123, 804] width 61 height 18
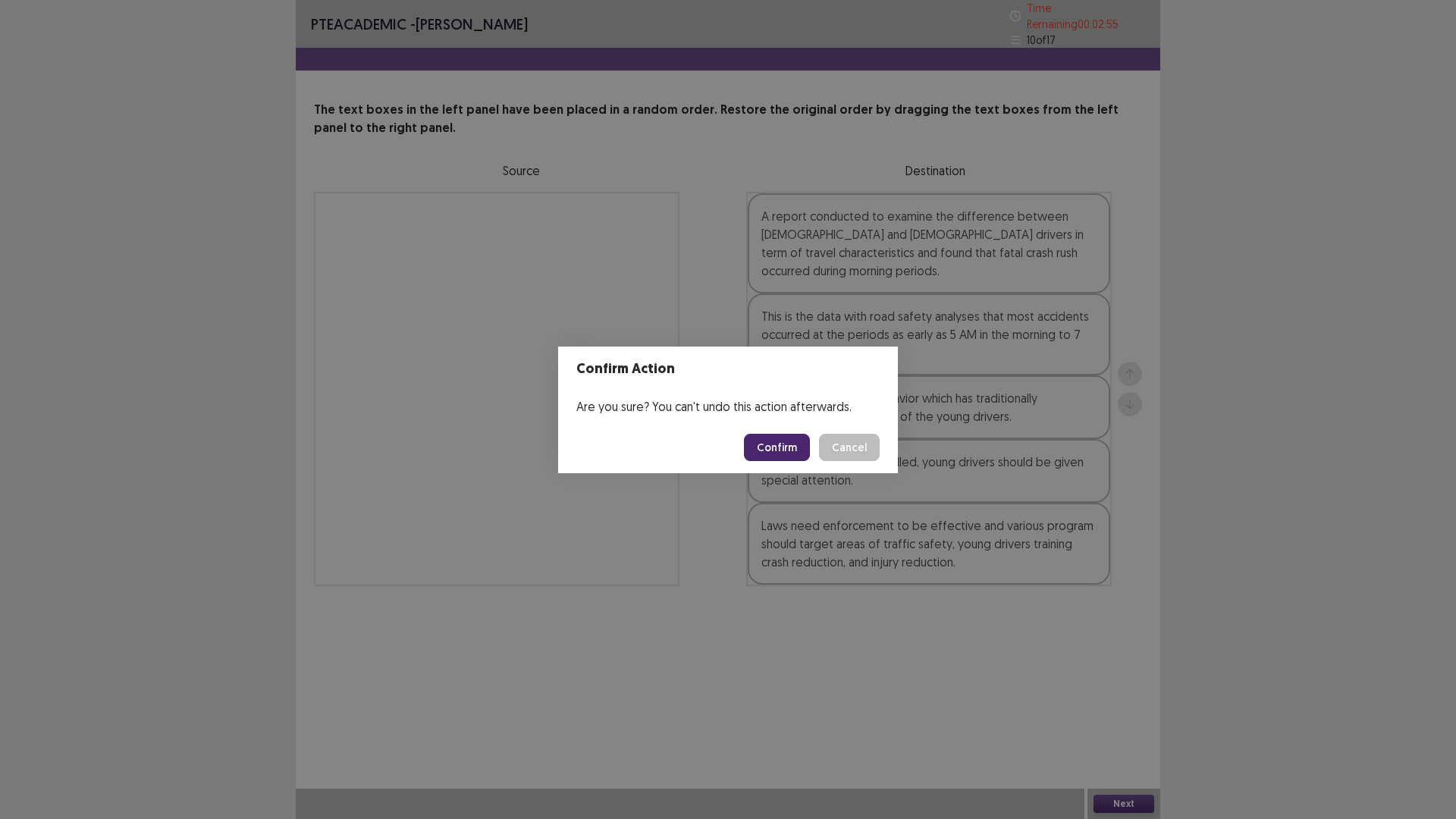
click at [783, 462] on footer "Confirm Cancel" at bounding box center [728, 447] width 339 height 52
click at [767, 445] on button "Confirm" at bounding box center [777, 447] width 66 height 27
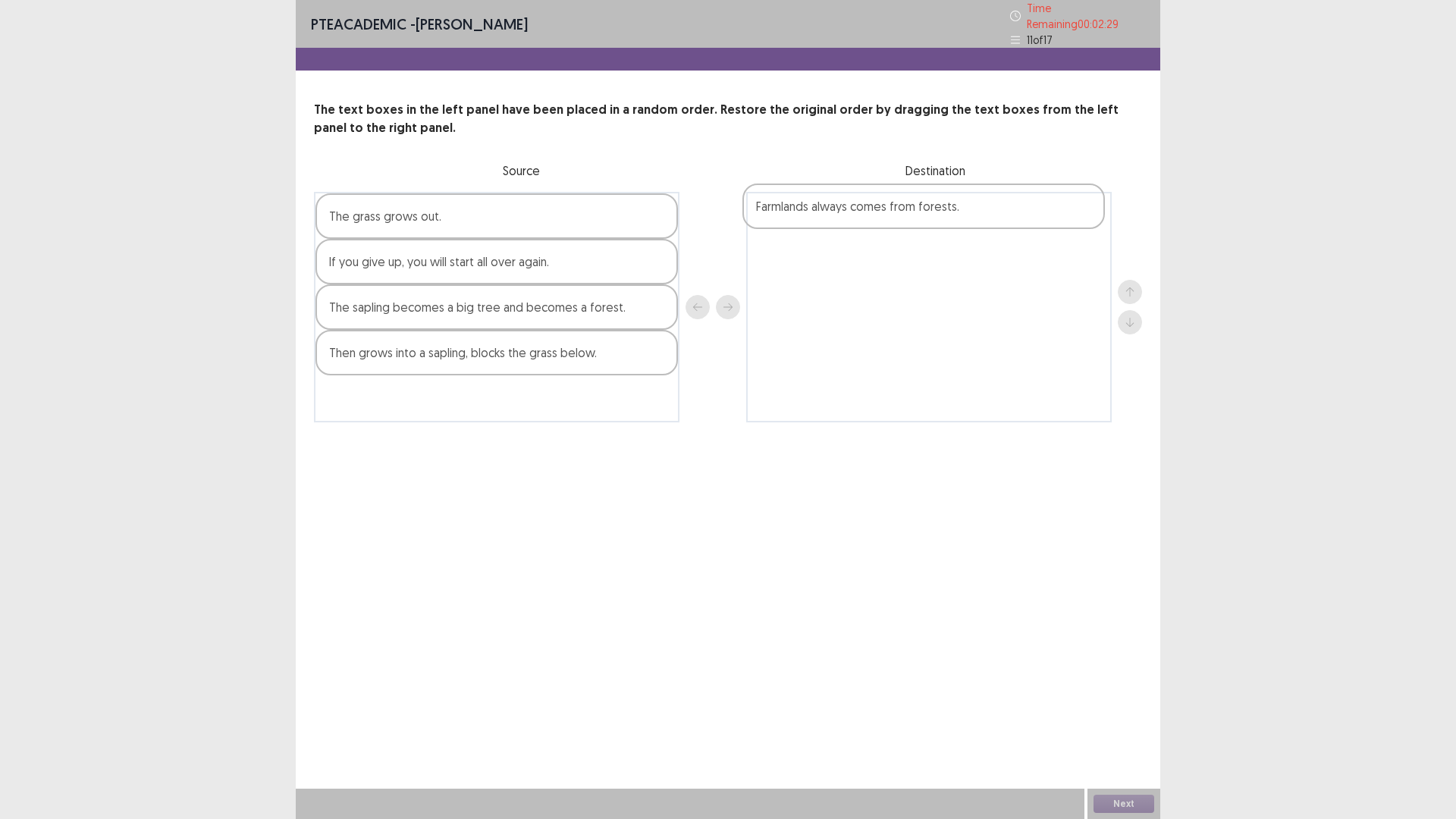
drag, startPoint x: 429, startPoint y: 366, endPoint x: 865, endPoint y: 224, distance: 458.5
click at [865, 224] on div "The grass grows out. If you give up, you will start all over again. The sapling…" at bounding box center [728, 307] width 828 height 230
drag, startPoint x: 865, startPoint y: 224, endPoint x: 451, endPoint y: 404, distance: 451.4
click at [451, 404] on div "The grass grows out. If you give up, you will start all over again. The sapling…" at bounding box center [728, 307] width 828 height 230
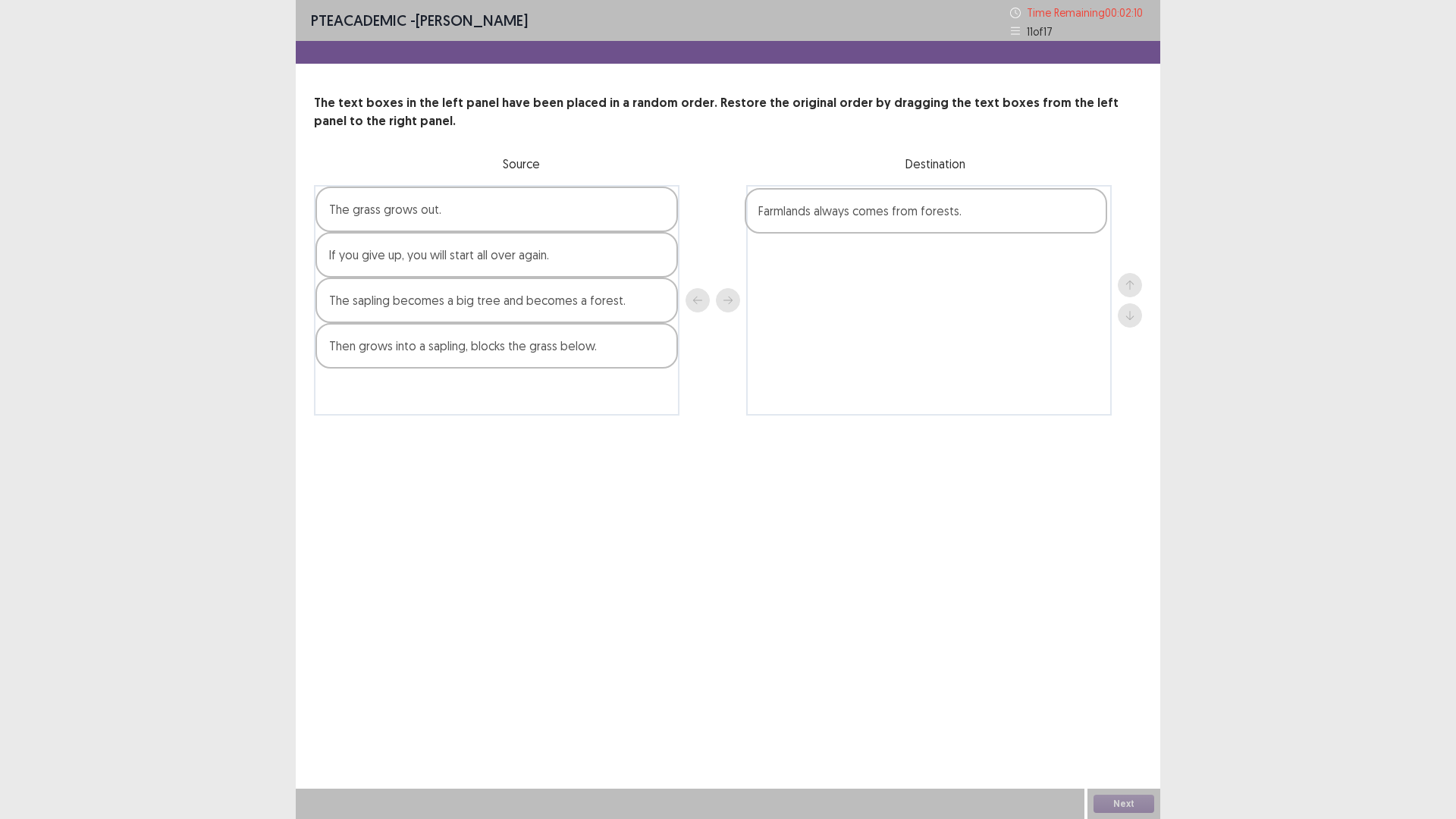
drag, startPoint x: 366, startPoint y: 406, endPoint x: 800, endPoint y: 225, distance: 470.2
click at [800, 225] on div "The grass grows out. If you give up, you will start all over again. The sapling…" at bounding box center [728, 300] width 828 height 230
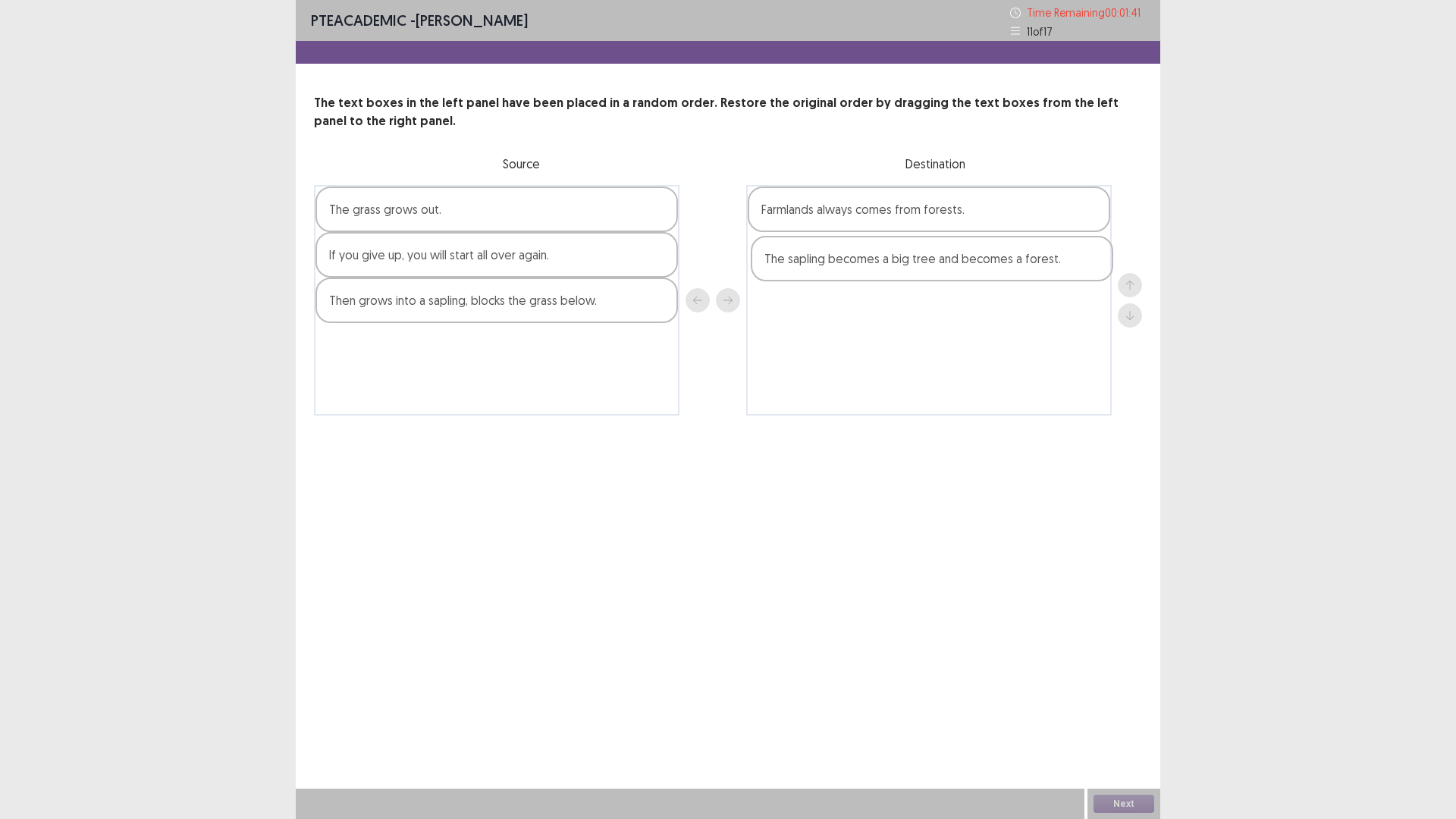
drag, startPoint x: 414, startPoint y: 312, endPoint x: 859, endPoint y: 267, distance: 447.3
click at [859, 267] on div "The grass grows out. If you give up, you will start all over again. The sapling…" at bounding box center [728, 300] width 828 height 230
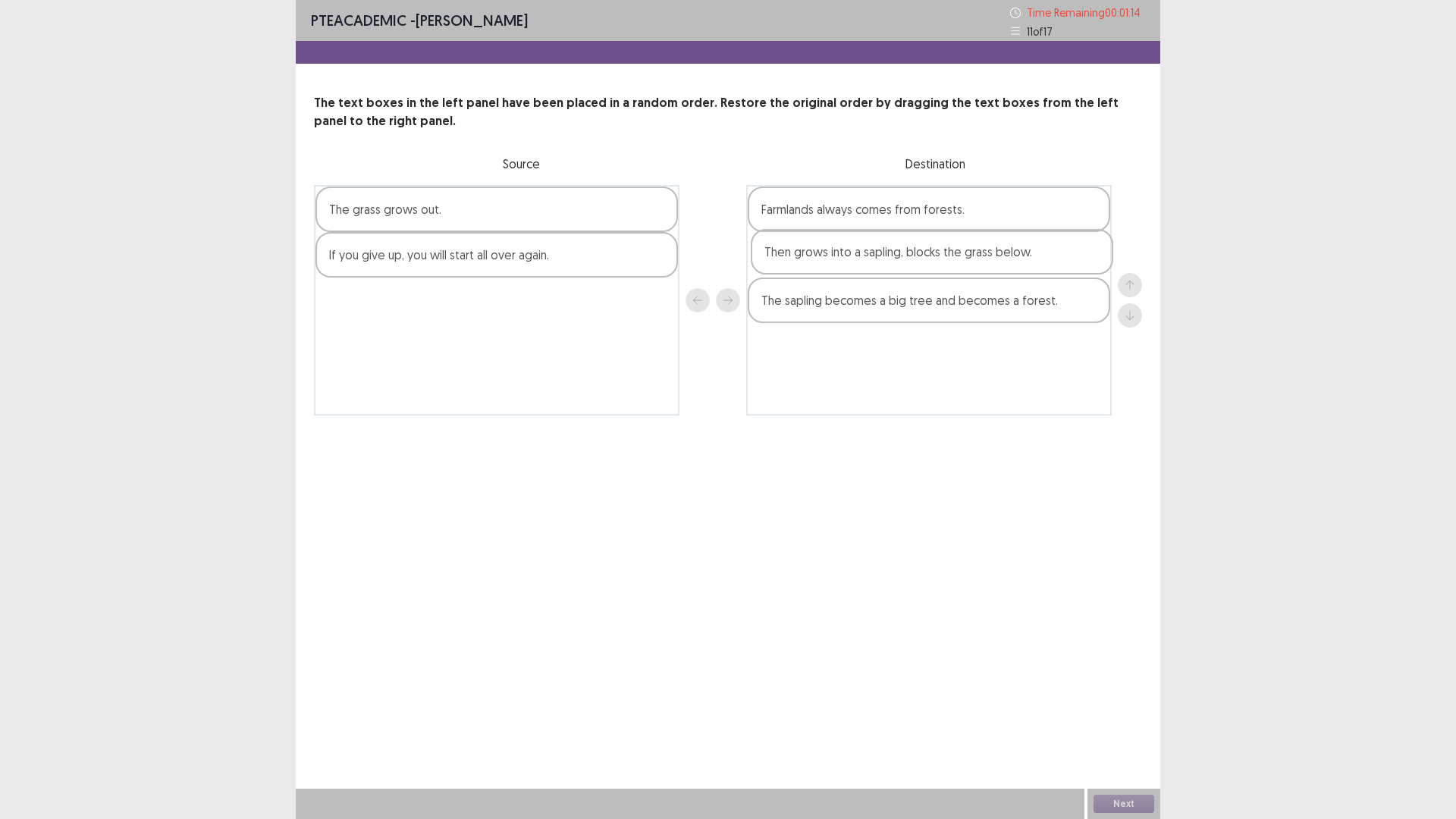
drag, startPoint x: 393, startPoint y: 316, endPoint x: 826, endPoint y: 263, distance: 436.2
click at [826, 263] on div "The grass grows out. If you give up, you will start all over again. Then grows …" at bounding box center [728, 300] width 828 height 230
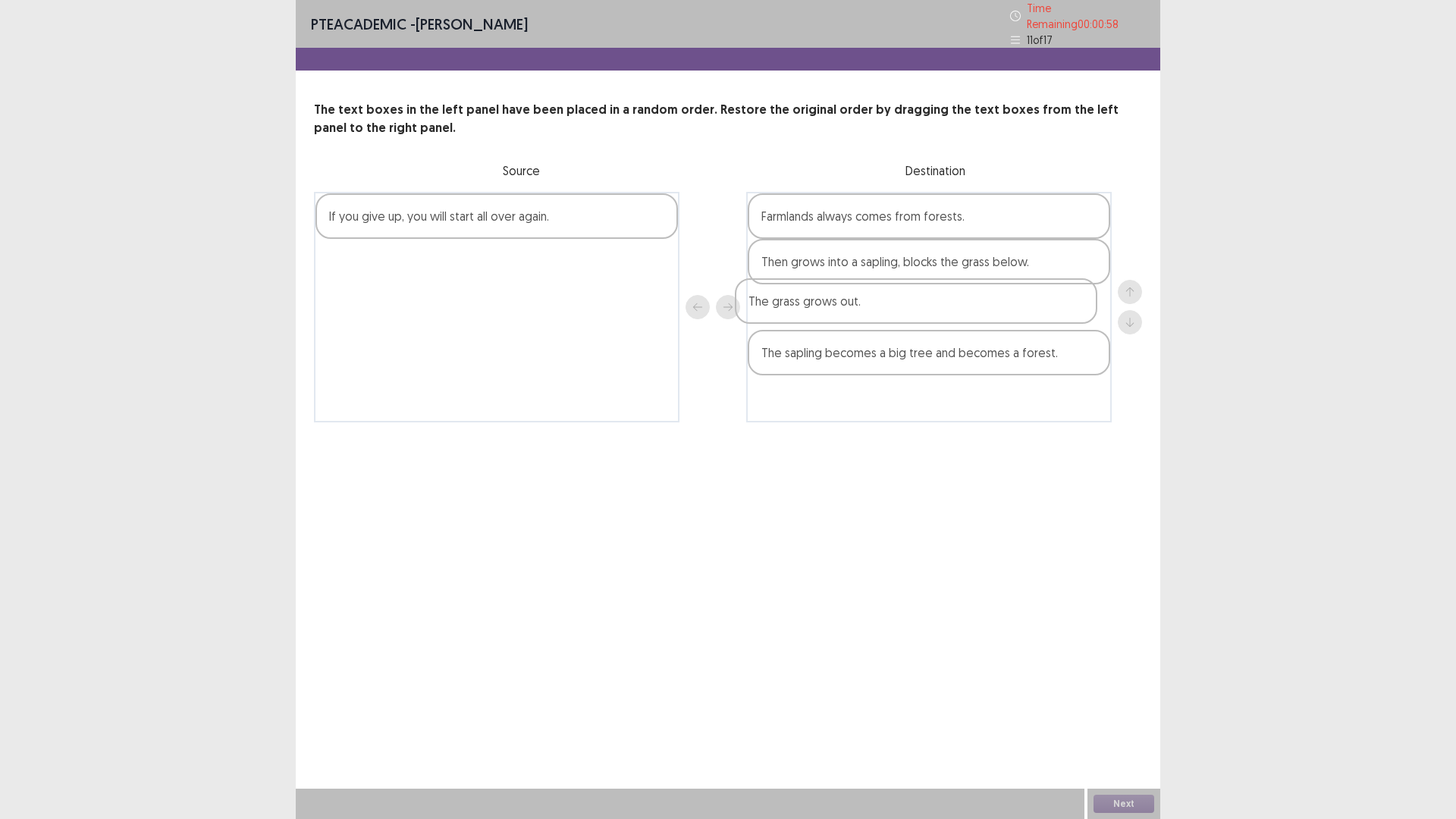
drag, startPoint x: 526, startPoint y: 224, endPoint x: 1052, endPoint y: 335, distance: 537.6
click at [1051, 336] on div "The grass grows out. If you give up, you will start all over again. Farmlands a…" at bounding box center [728, 307] width 828 height 230
drag, startPoint x: 1018, startPoint y: 353, endPoint x: 1015, endPoint y: 297, distance: 56.1
click at [1015, 297] on div "Farmlands always comes from forests. Then grows into a sapling, blocks the gras…" at bounding box center [928, 307] width 366 height 230
drag, startPoint x: 559, startPoint y: 219, endPoint x: 998, endPoint y: 399, distance: 474.5
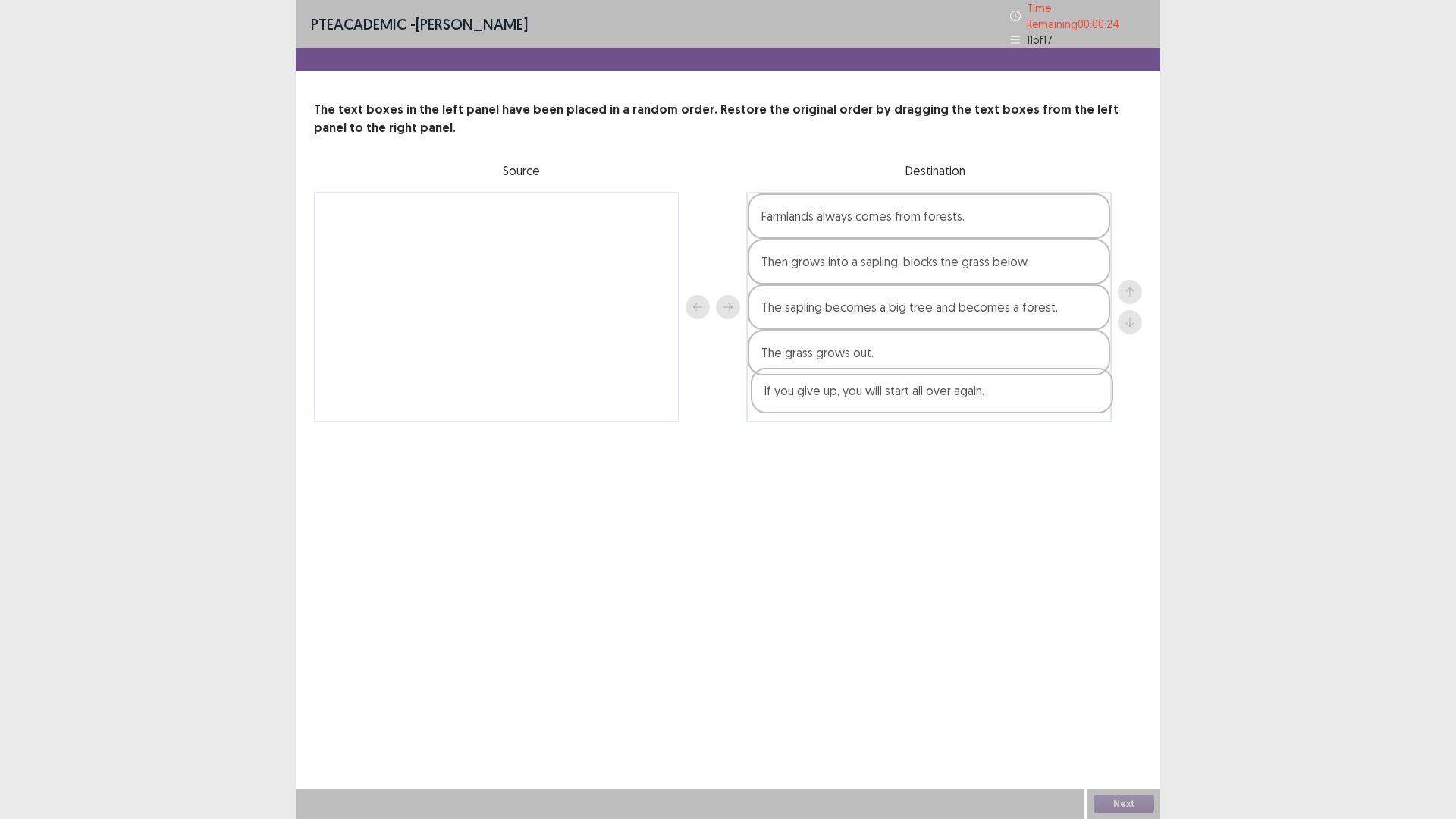
click at [998, 399] on div "If you give up, you will start all over again. Farmlands always comes from fore…" at bounding box center [728, 307] width 828 height 230
click at [1137, 698] on button "Next" at bounding box center [1123, 804] width 61 height 18
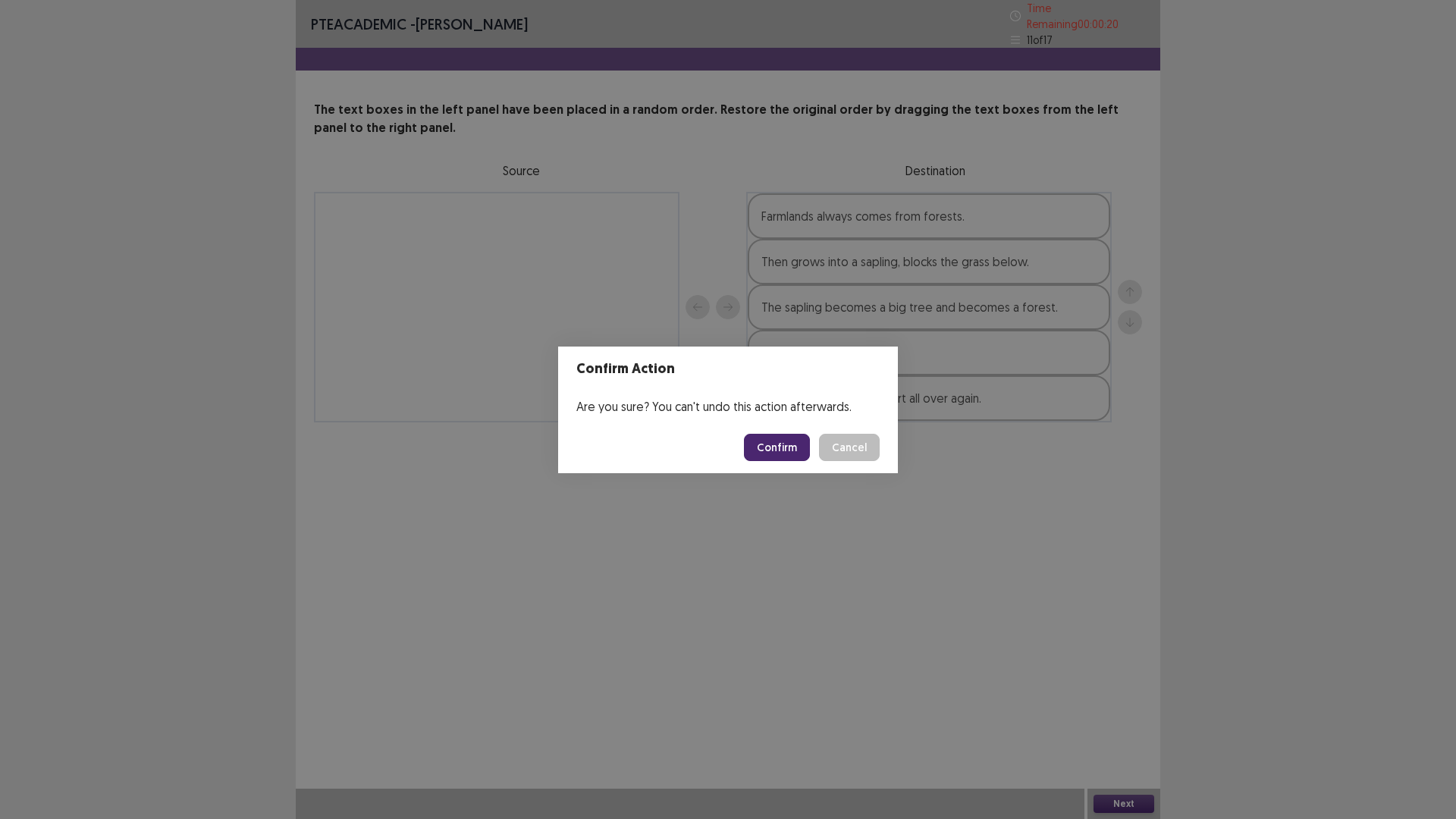
click at [763, 453] on button "Confirm" at bounding box center [777, 447] width 66 height 27
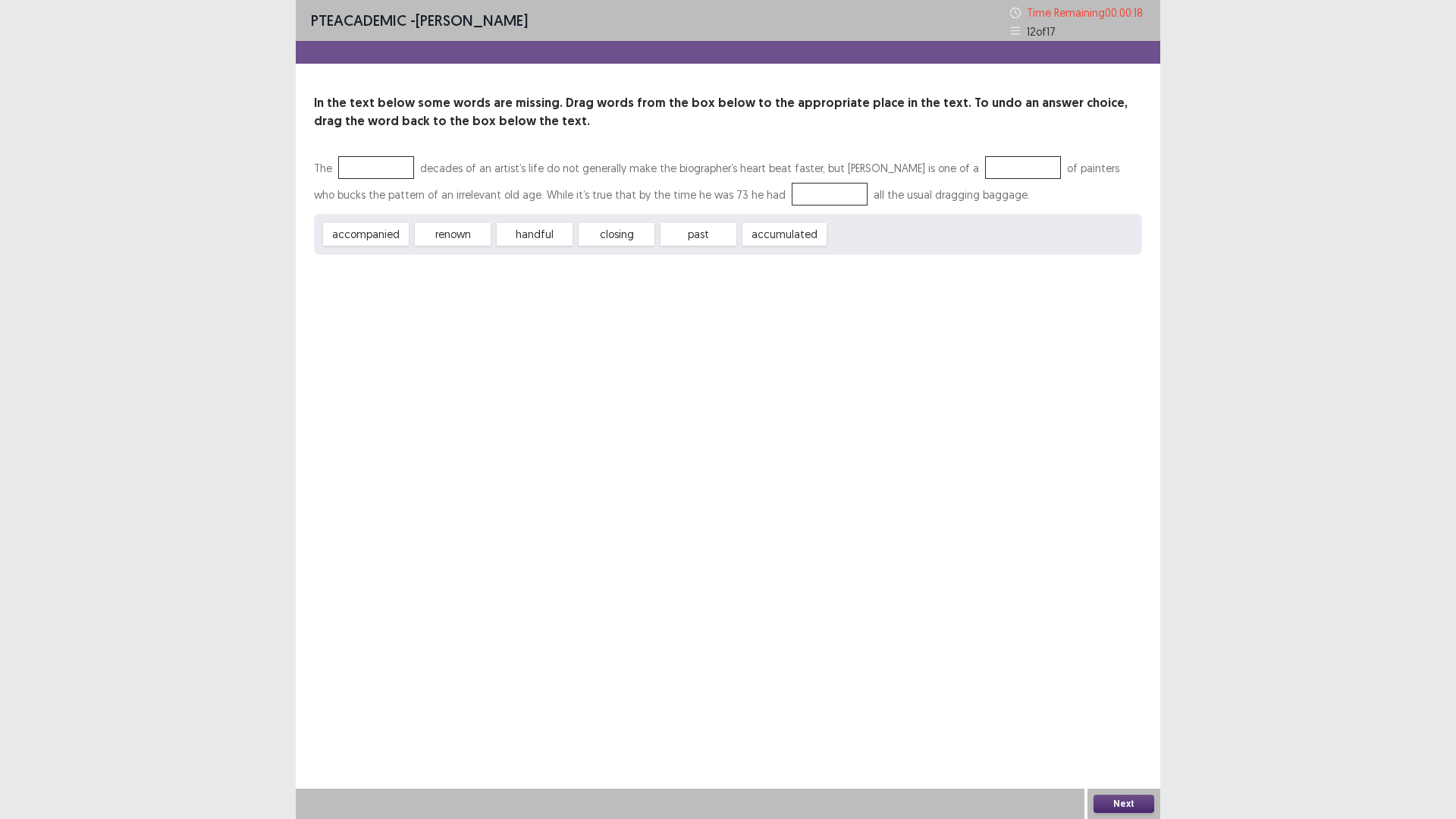
click at [356, 166] on div at bounding box center [376, 167] width 76 height 23
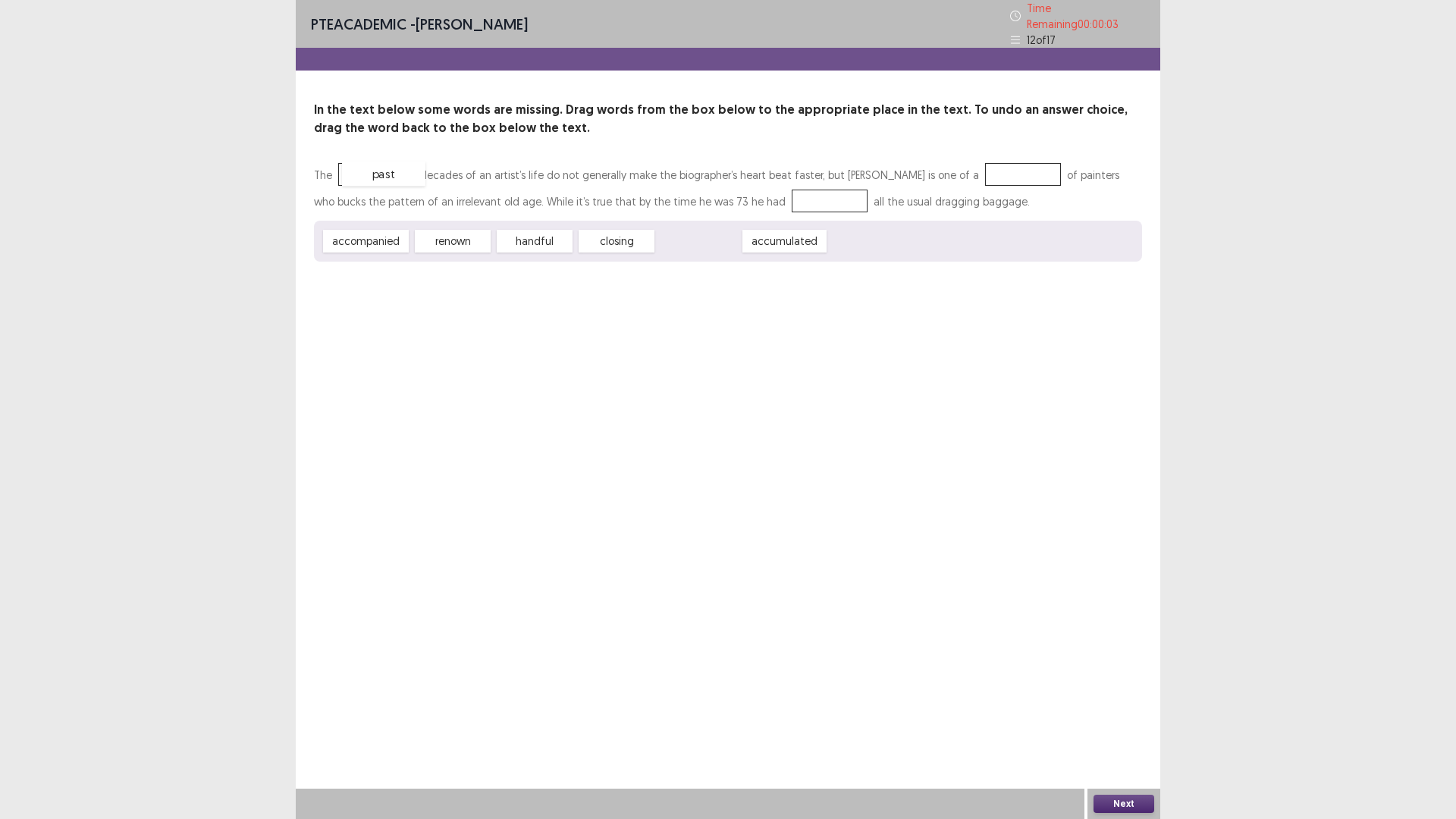
drag, startPoint x: 688, startPoint y: 233, endPoint x: 372, endPoint y: 167, distance: 322.8
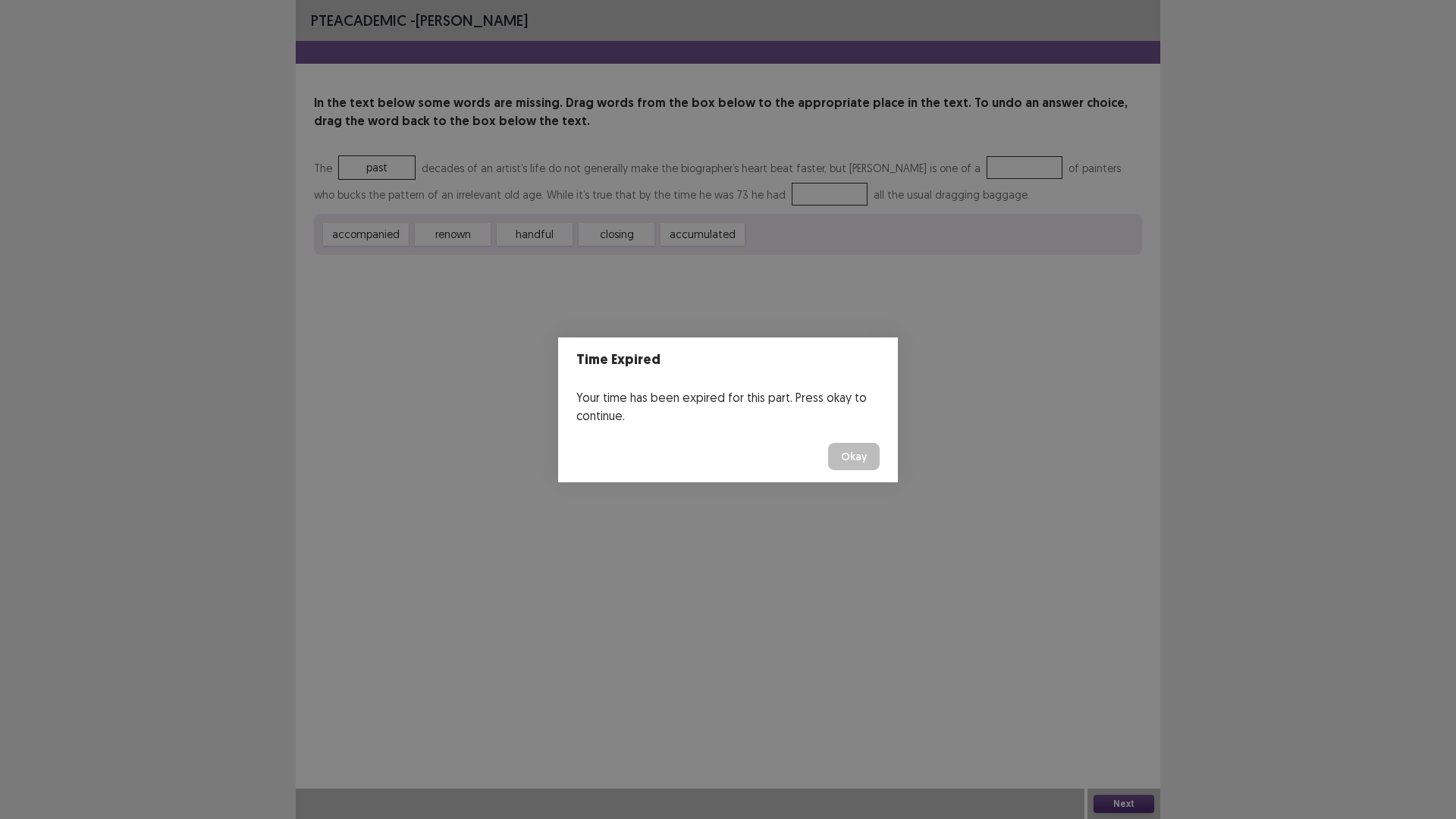
click at [850, 454] on button "Okay" at bounding box center [854, 456] width 52 height 27
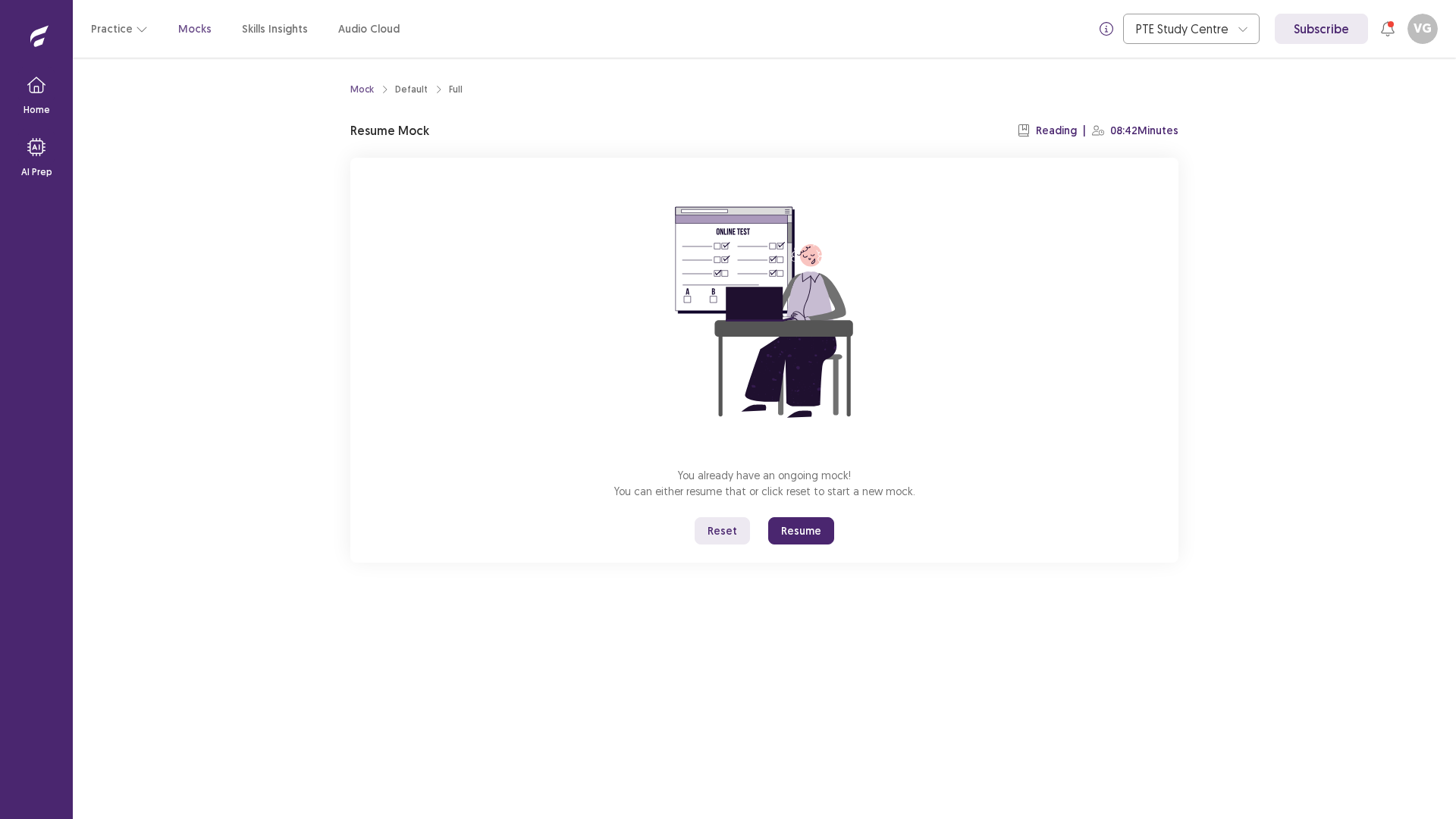
click at [799, 532] on button "Resume" at bounding box center [801, 531] width 66 height 27
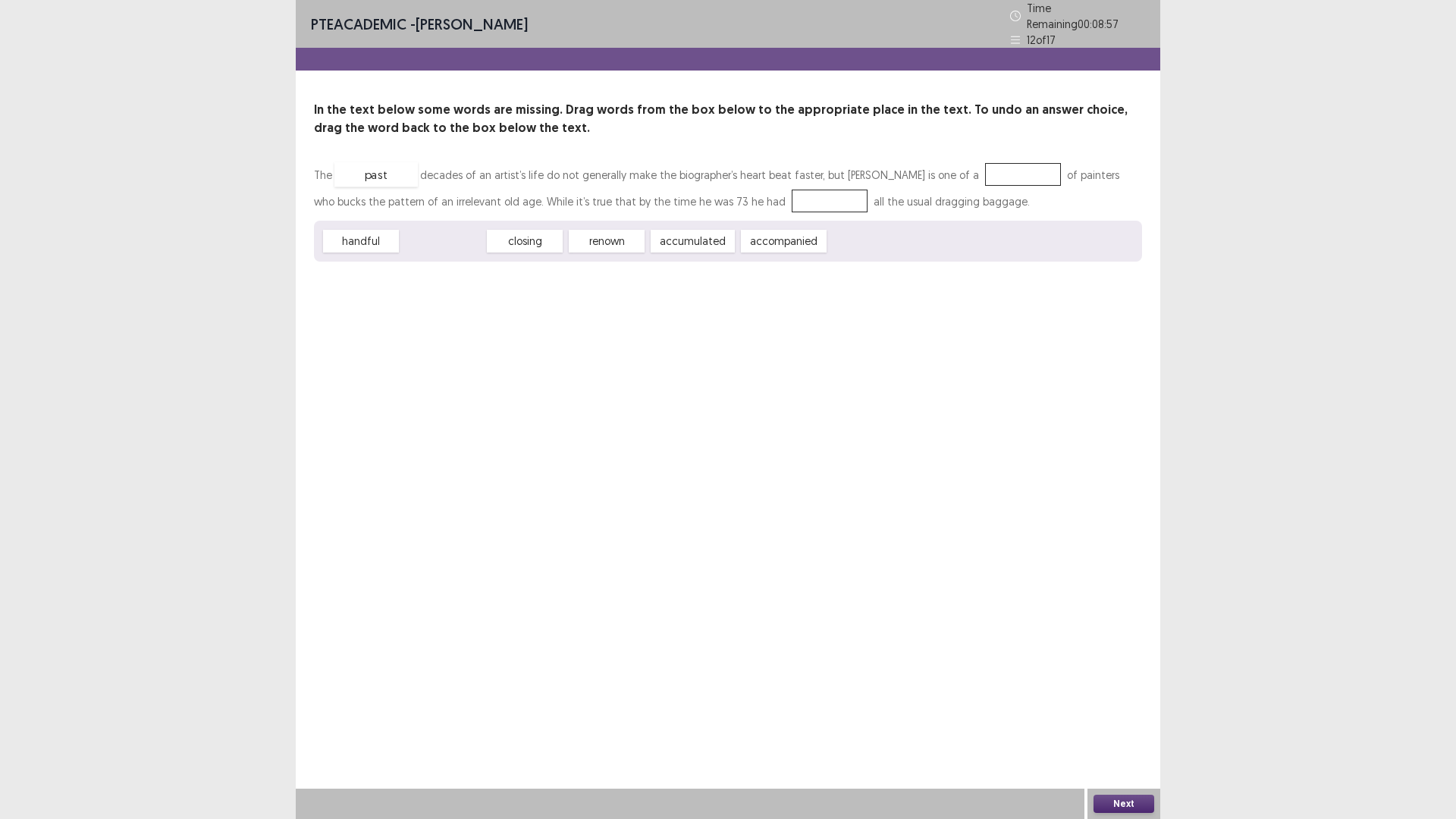
drag, startPoint x: 454, startPoint y: 240, endPoint x: 386, endPoint y: 171, distance: 96.9
drag, startPoint x: 542, startPoint y: 233, endPoint x: 1005, endPoint y: 169, distance: 467.4
drag, startPoint x: 347, startPoint y: 230, endPoint x: 757, endPoint y: 190, distance: 411.9
click at [1107, 698] on button "Next" at bounding box center [1123, 804] width 61 height 18
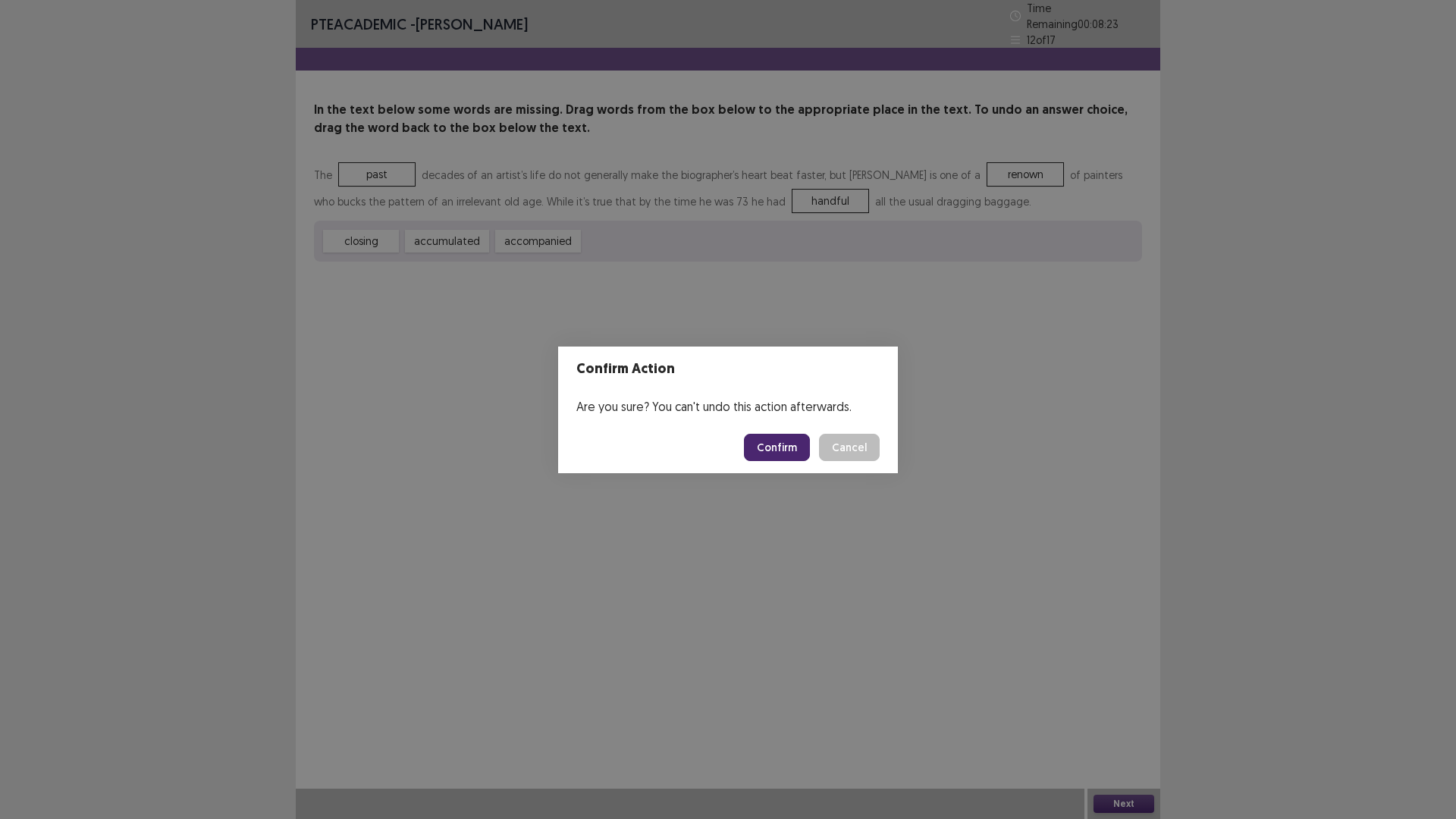
click at [772, 449] on button "Confirm" at bounding box center [777, 447] width 66 height 27
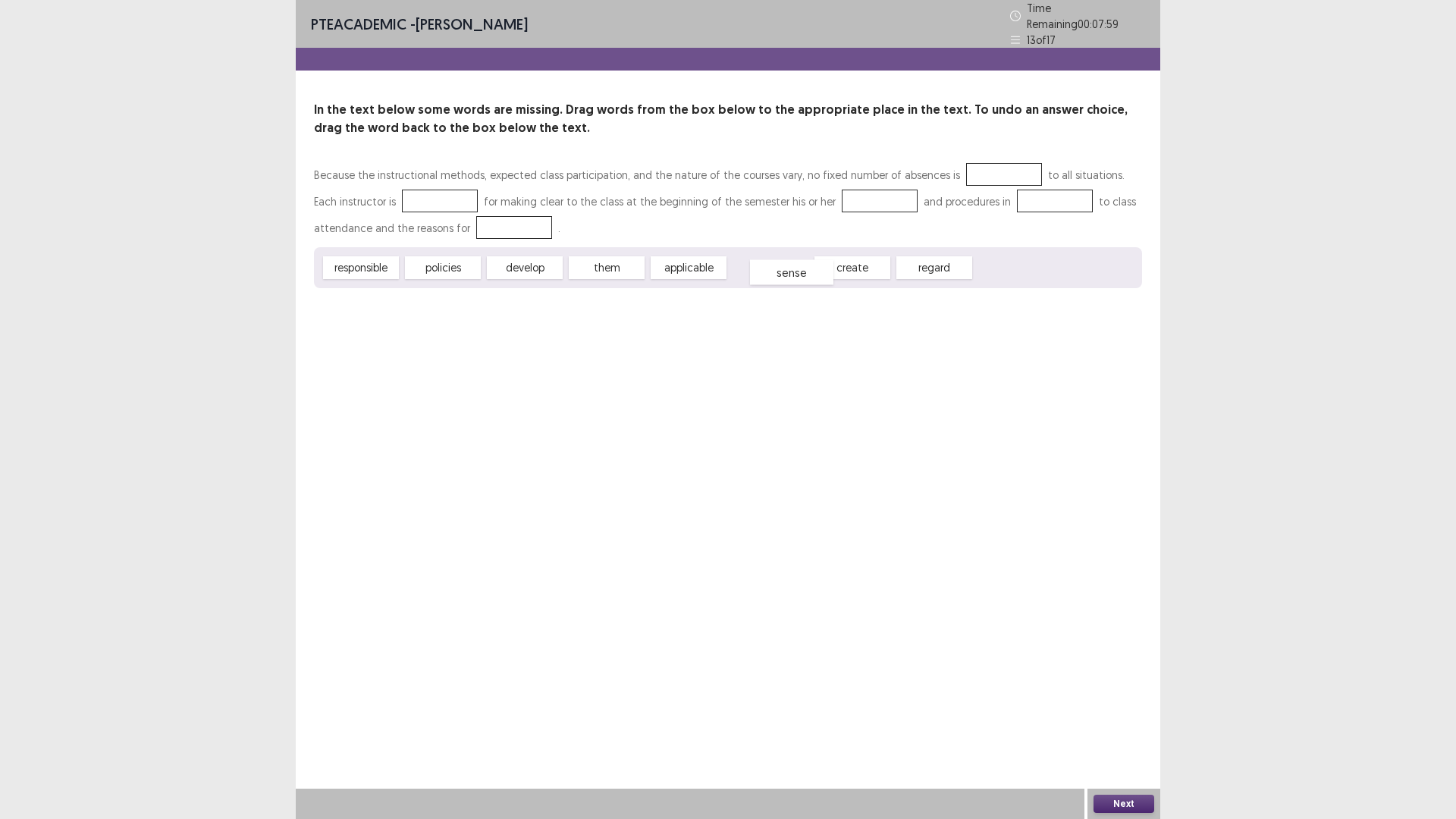
drag, startPoint x: 774, startPoint y: 267, endPoint x: 796, endPoint y: 271, distance: 22.4
click at [796, 271] on div "sense" at bounding box center [792, 273] width 83 height 25
drag, startPoint x: 523, startPoint y: 260, endPoint x: 961, endPoint y: 167, distance: 447.8
drag, startPoint x: 377, startPoint y: 257, endPoint x: 439, endPoint y: 182, distance: 97.3
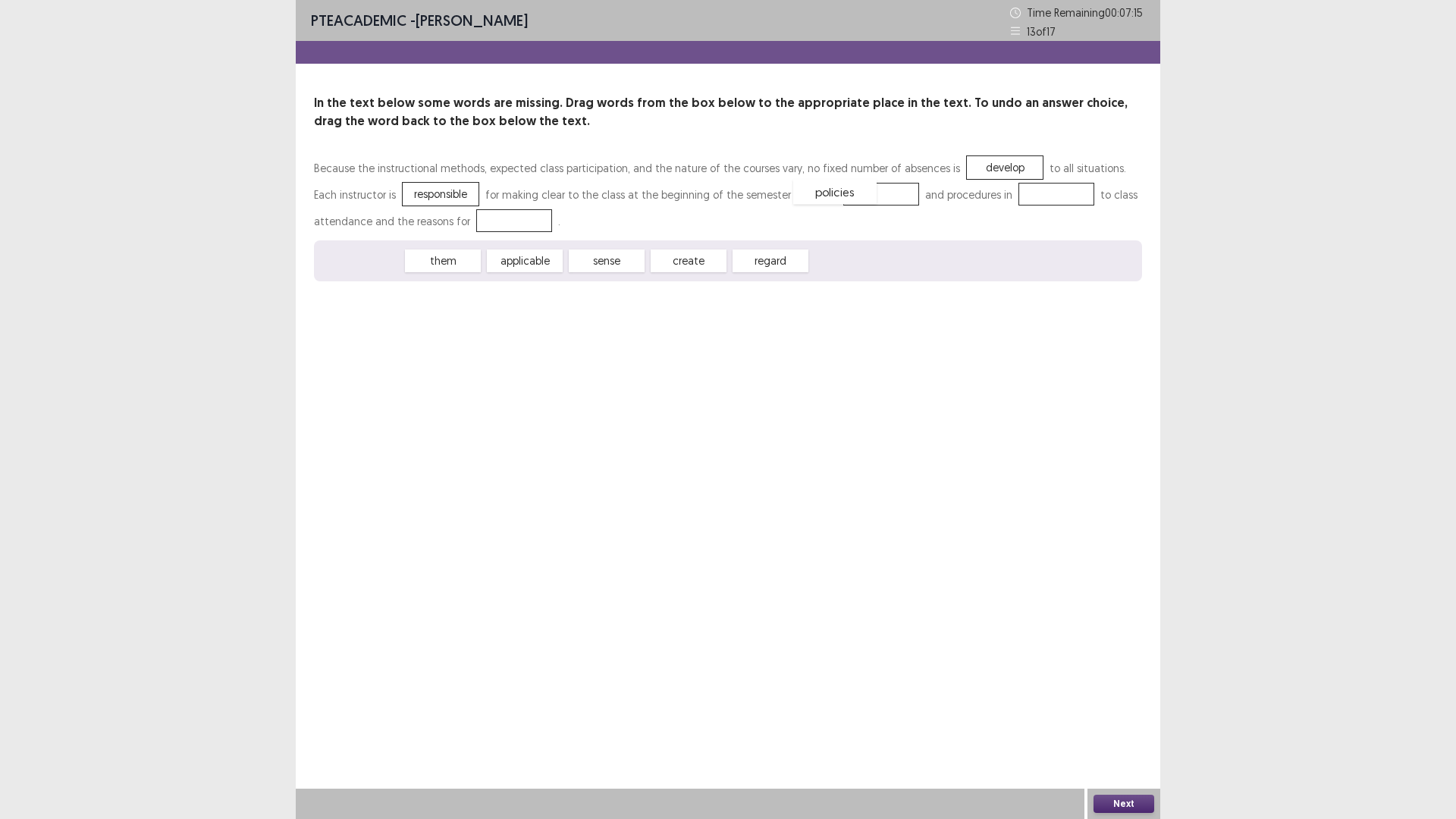
drag, startPoint x: 360, startPoint y: 262, endPoint x: 834, endPoint y: 192, distance: 479.1
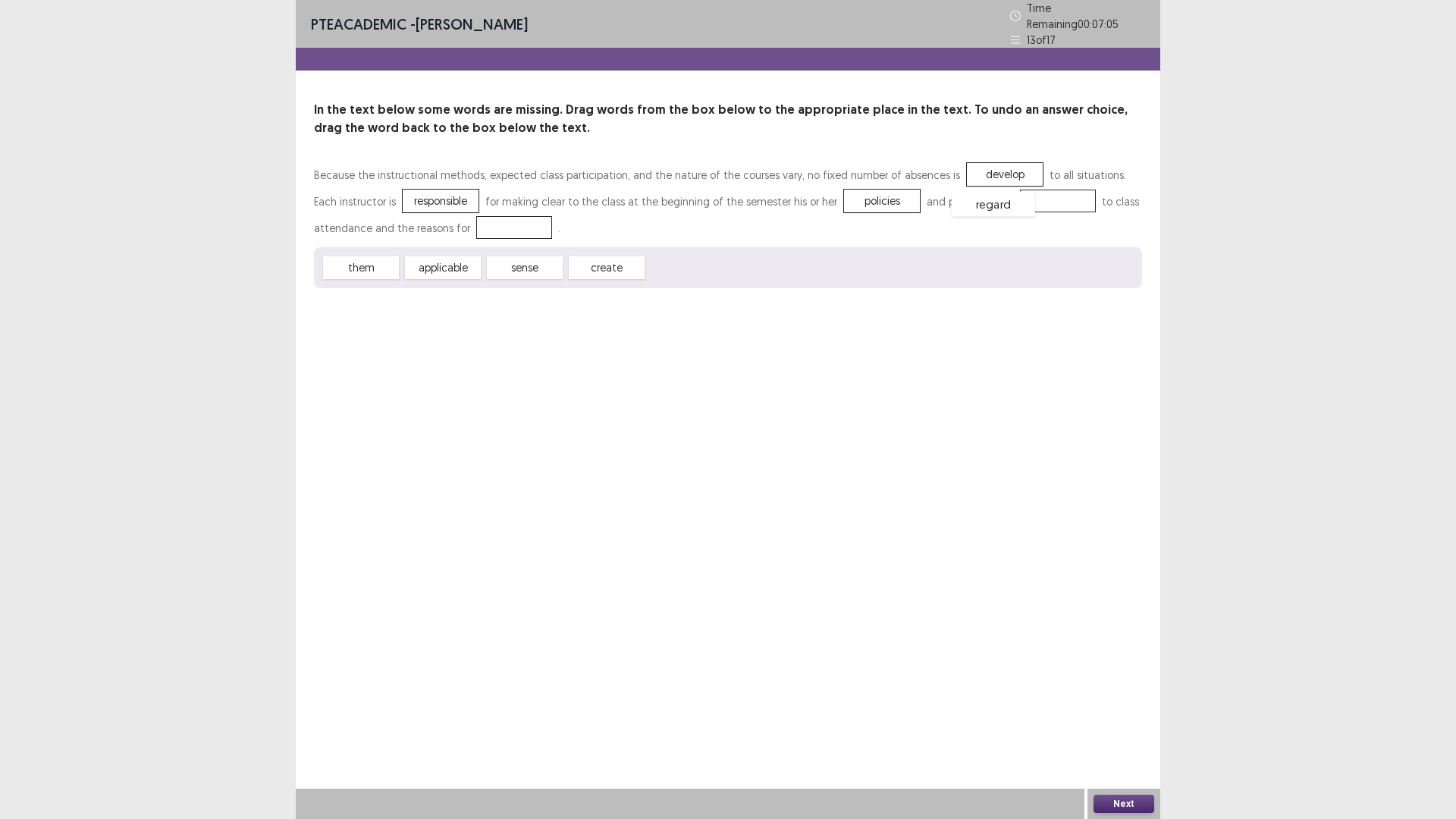
drag, startPoint x: 679, startPoint y: 257, endPoint x: 986, endPoint y: 192, distance: 313.8
drag, startPoint x: 368, startPoint y: 261, endPoint x: 523, endPoint y: 220, distance: 160.3
click at [1107, 698] on button "Next" at bounding box center [1123, 804] width 61 height 18
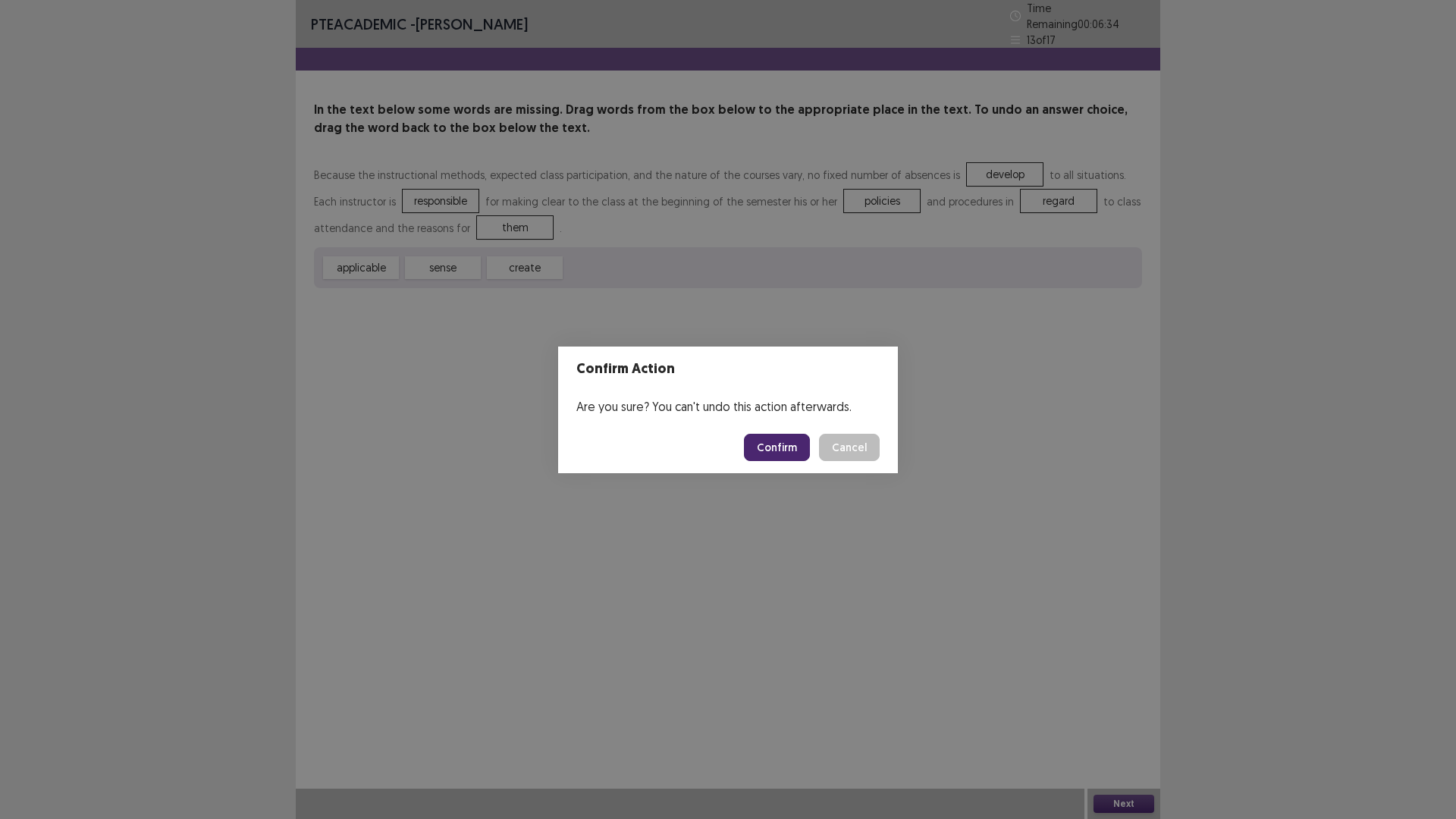
click at [780, 444] on button "Confirm" at bounding box center [777, 447] width 66 height 27
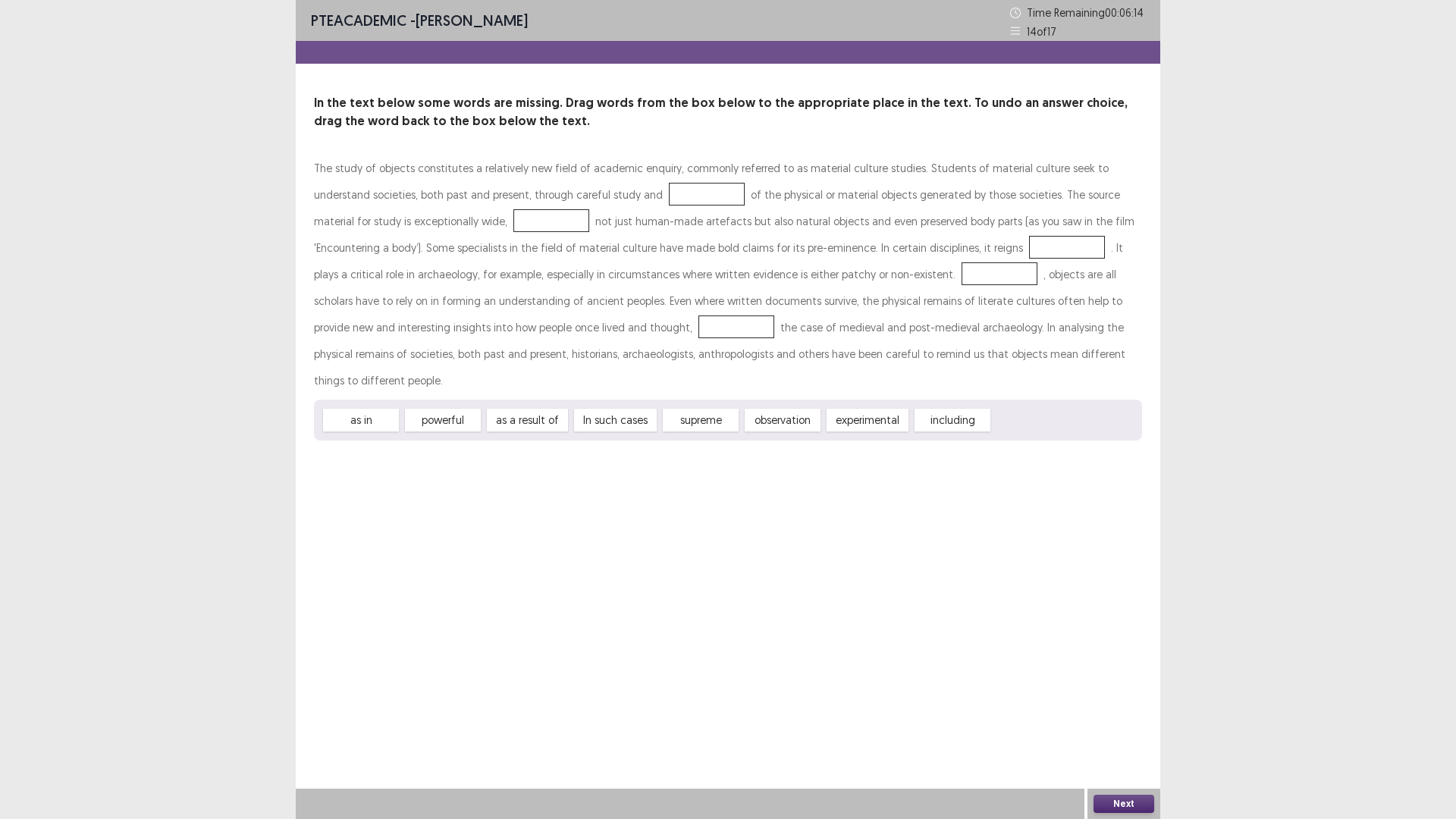
click at [669, 192] on div at bounding box center [707, 193] width 76 height 23
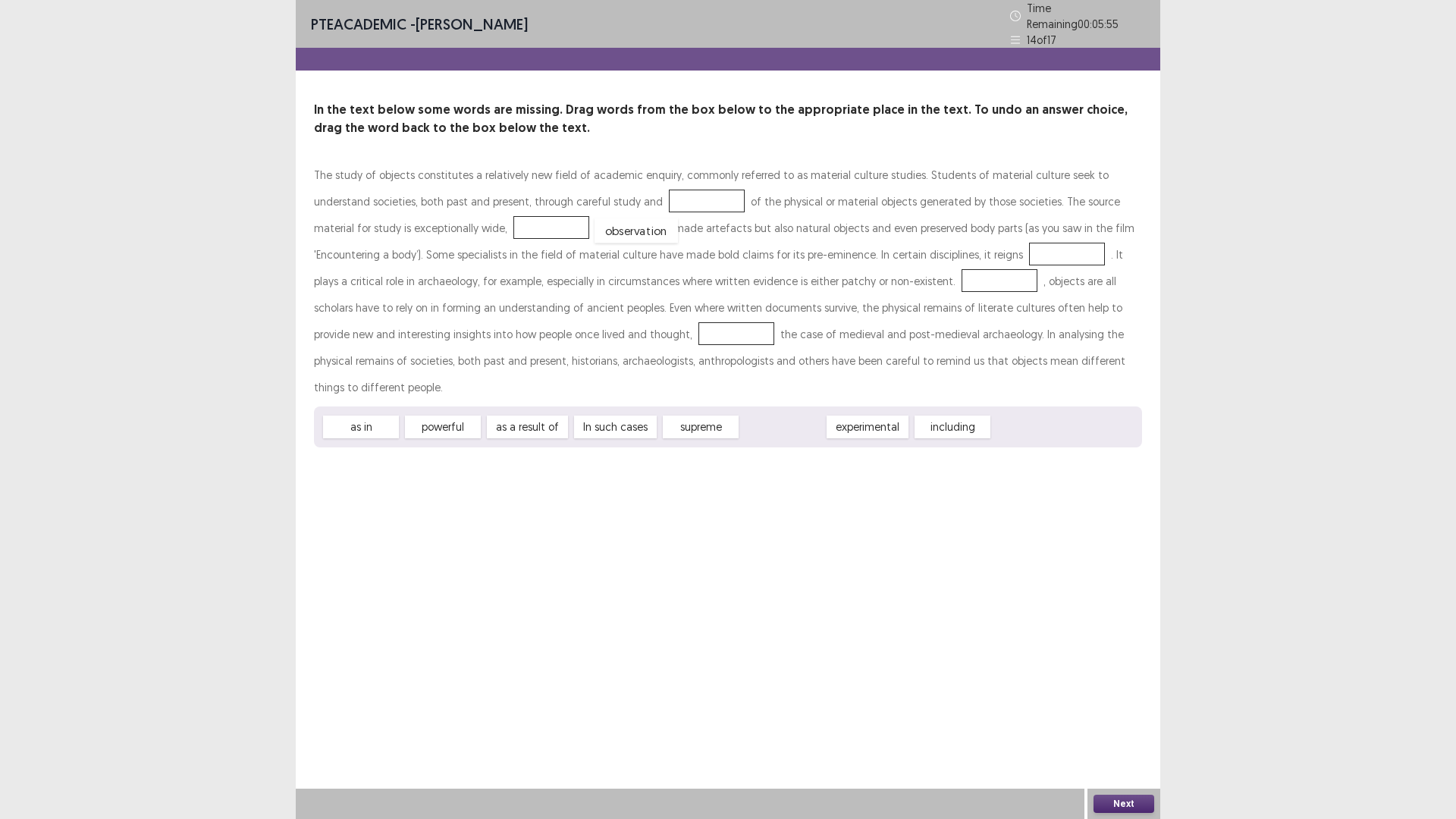
drag, startPoint x: 785, startPoint y: 397, endPoint x: 639, endPoint y: 201, distance: 244.4
drag, startPoint x: 863, startPoint y: 395, endPoint x: 450, endPoint y: 219, distance: 448.9
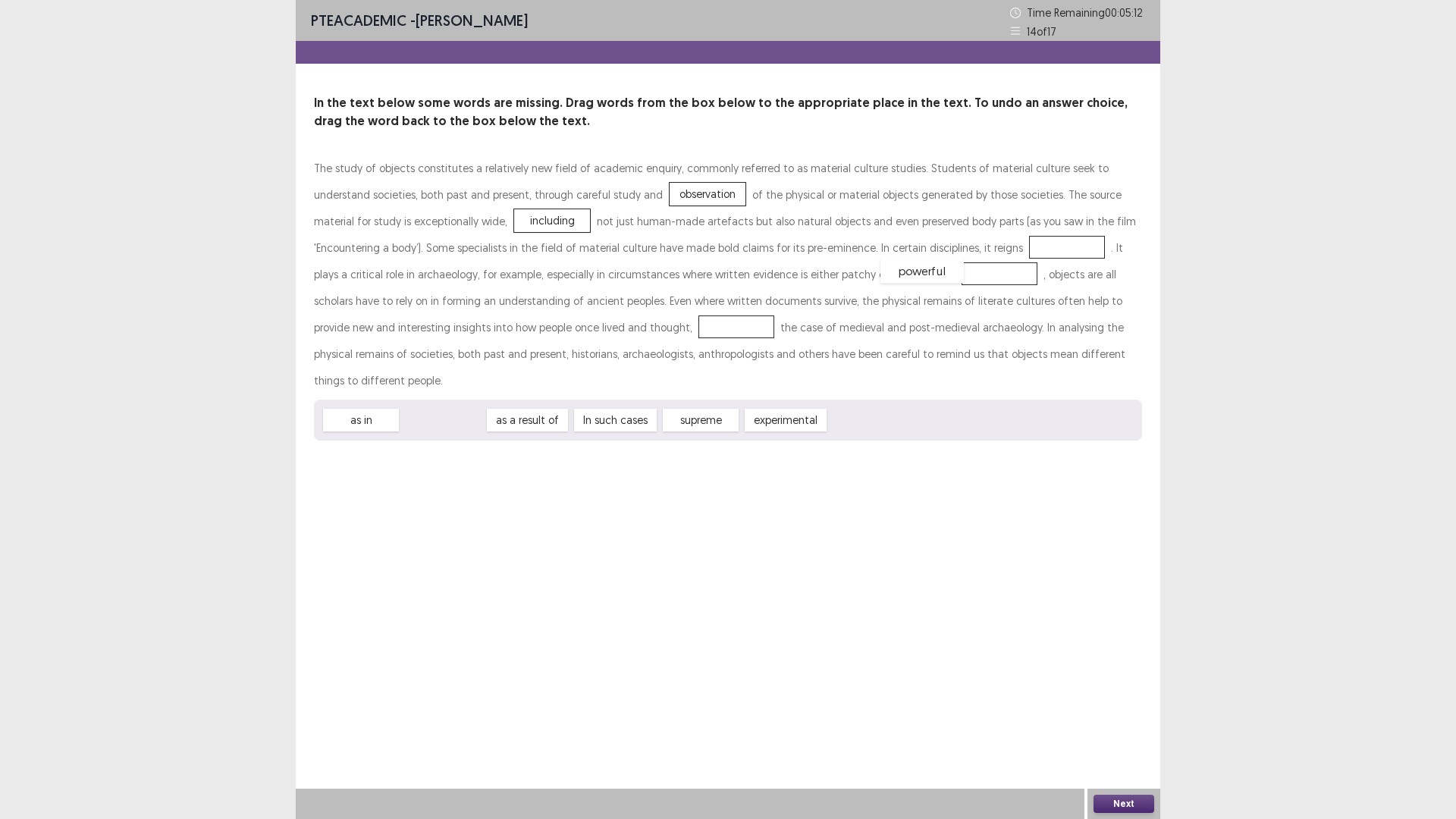
drag, startPoint x: 436, startPoint y: 400, endPoint x: 915, endPoint y: 249, distance: 502.2
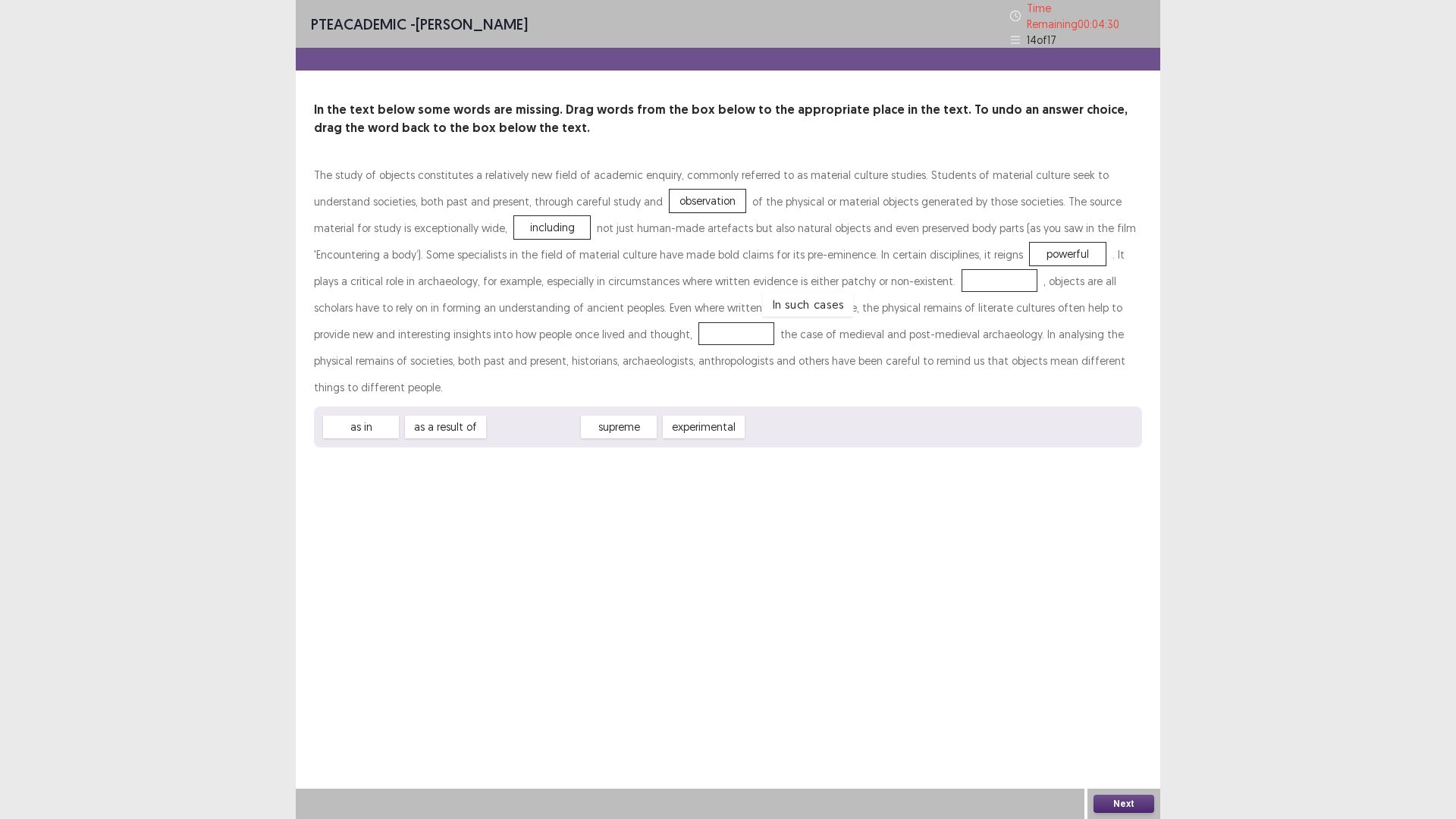
drag, startPoint x: 520, startPoint y: 396, endPoint x: 796, endPoint y: 274, distance: 301.8
drag, startPoint x: 376, startPoint y: 397, endPoint x: 517, endPoint y: 330, distance: 156.1
click at [1120, 698] on button "Next" at bounding box center [1123, 804] width 61 height 18
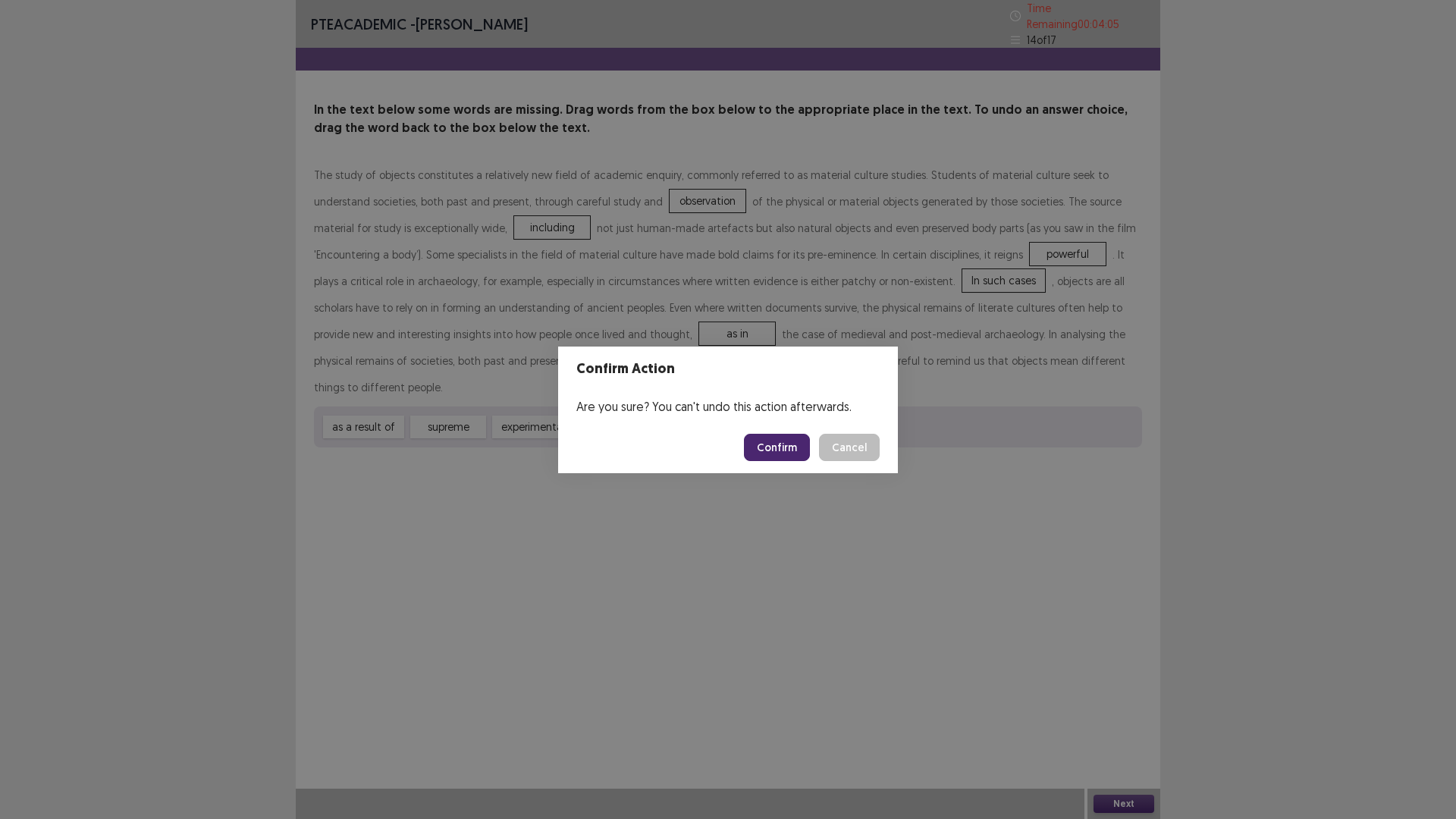
click at [755, 453] on button "Confirm" at bounding box center [777, 447] width 66 height 27
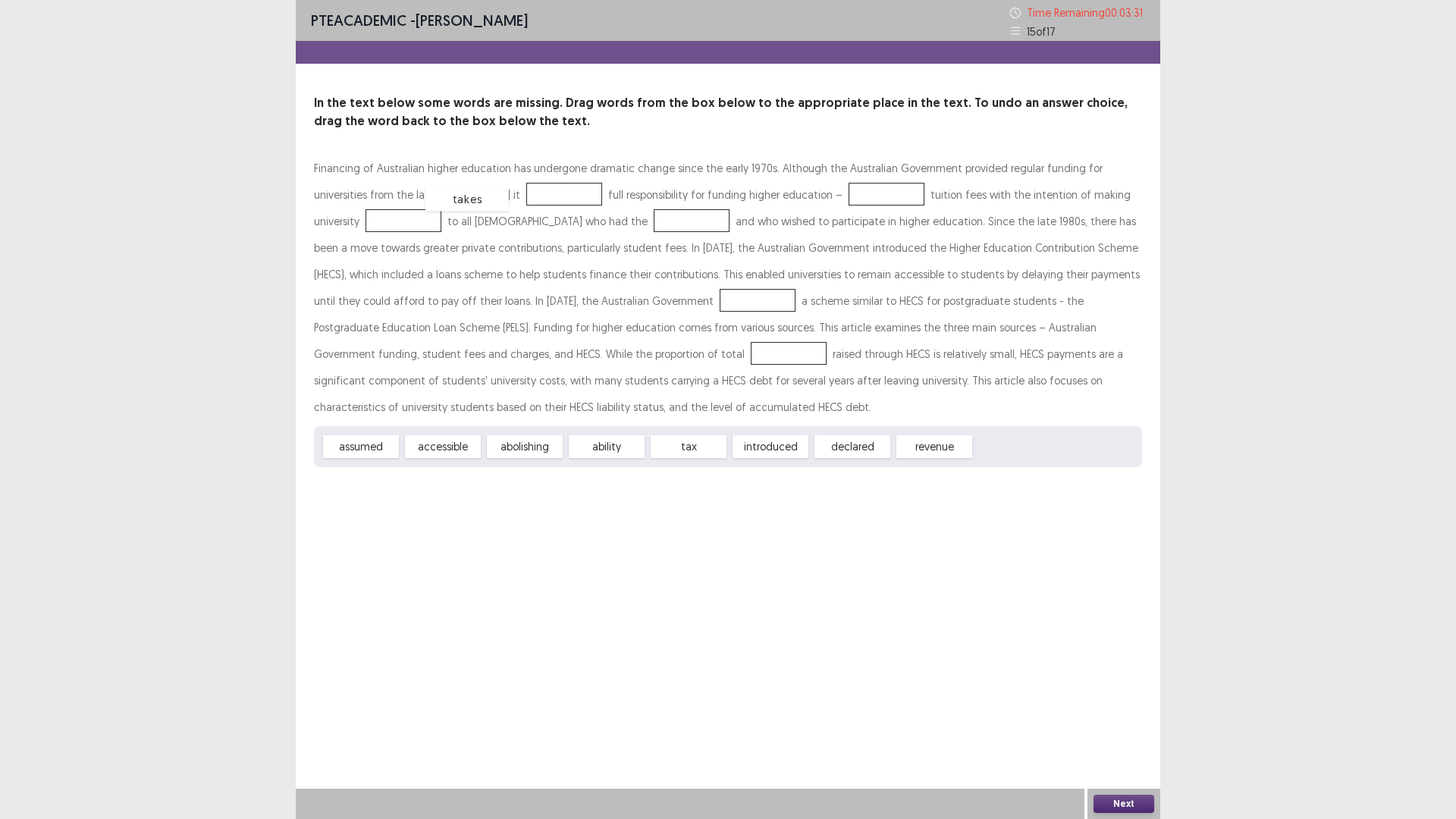
drag, startPoint x: 1013, startPoint y: 450, endPoint x: 464, endPoint y: 201, distance: 602.8
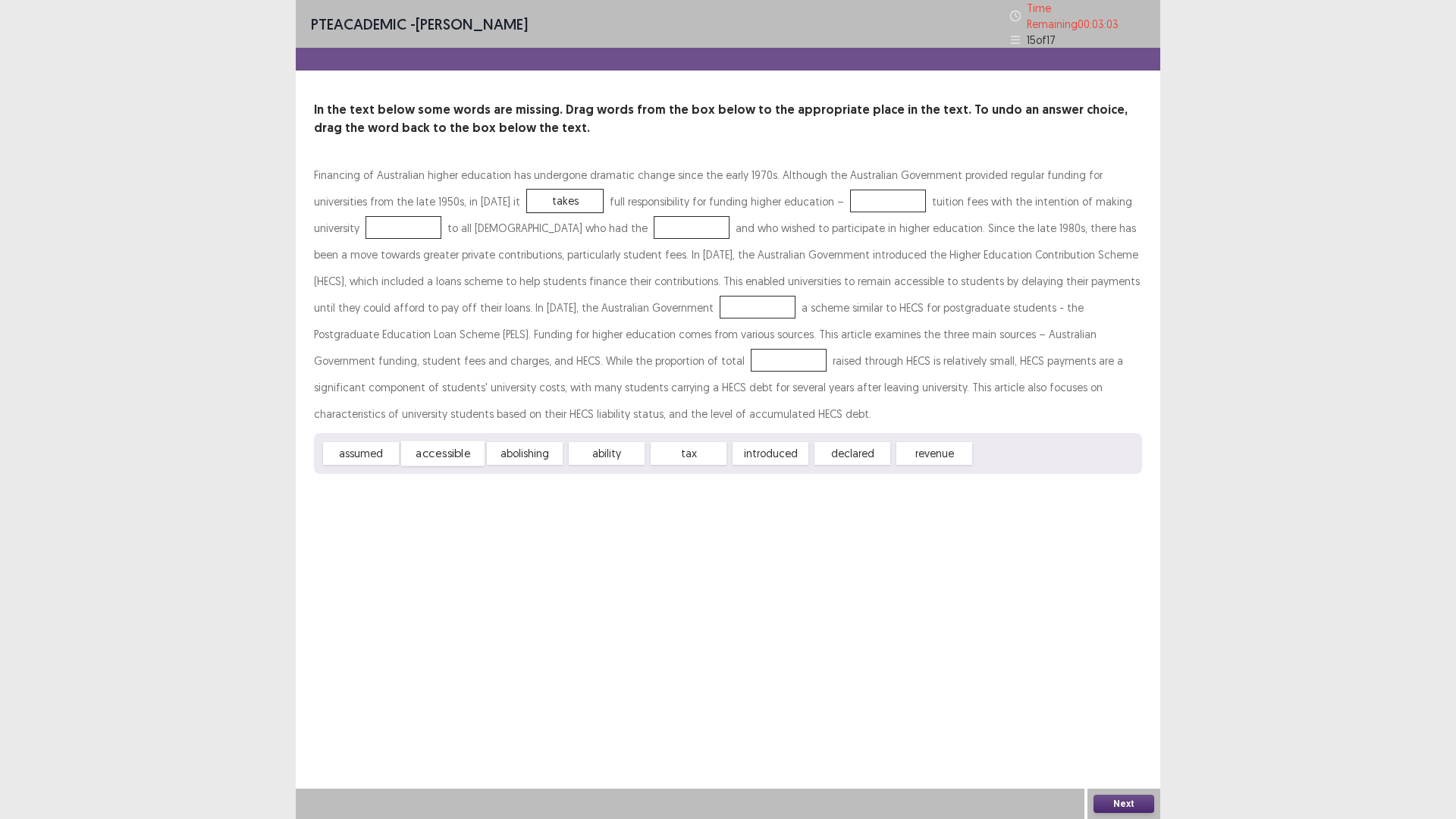
click at [430, 451] on div "accessible" at bounding box center [443, 453] width 83 height 25
drag, startPoint x: 430, startPoint y: 454, endPoint x: 773, endPoint y: 200, distance: 426.8
drag, startPoint x: 777, startPoint y: 198, endPoint x: 347, endPoint y: 217, distance: 430.4
drag, startPoint x: 425, startPoint y: 444, endPoint x: 755, endPoint y: 180, distance: 422.6
drag, startPoint x: 446, startPoint y: 450, endPoint x: 594, endPoint y: 222, distance: 271.8
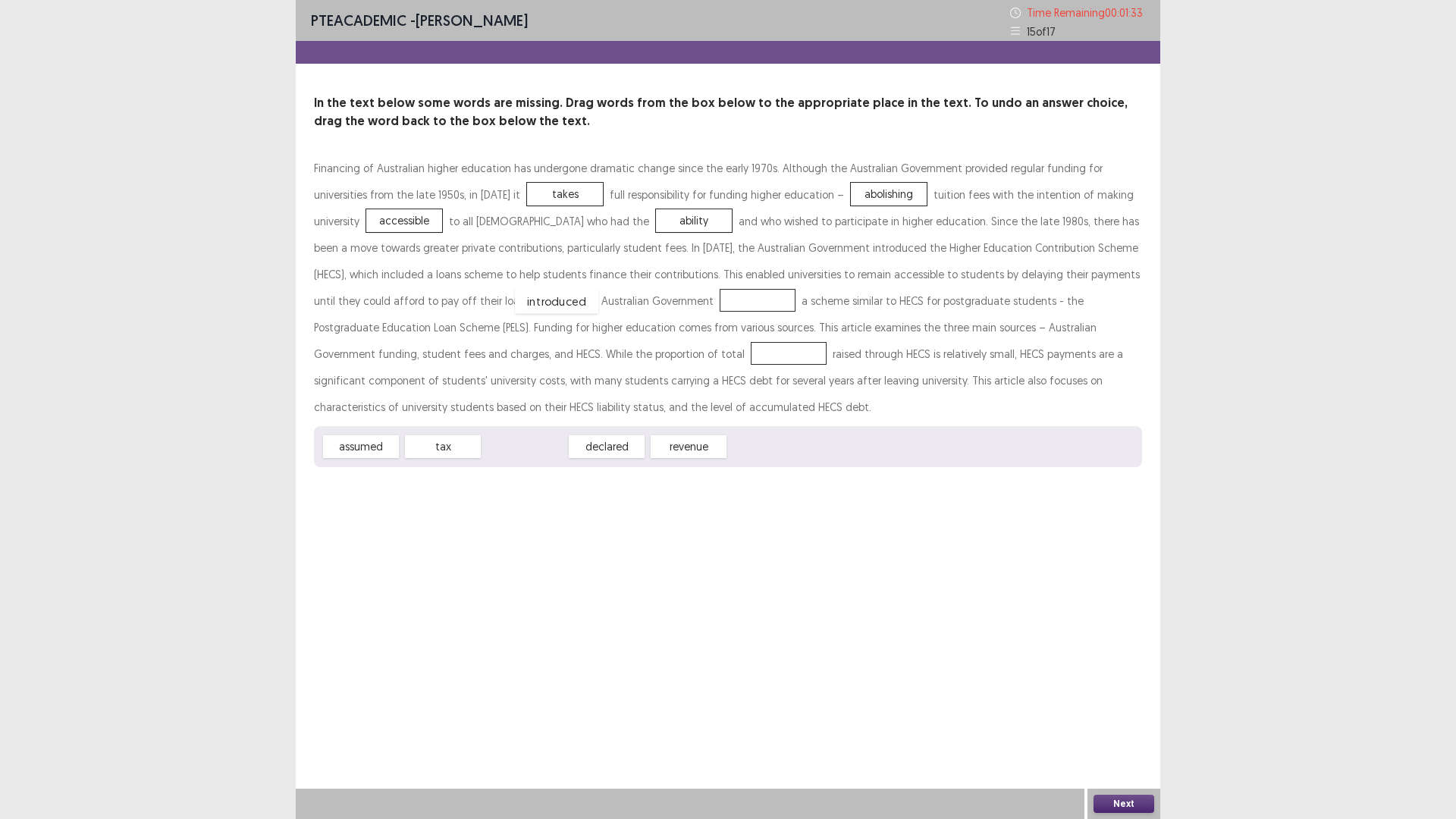
drag, startPoint x: 524, startPoint y: 453, endPoint x: 556, endPoint y: 307, distance: 149.5
click at [613, 446] on div "revenue" at bounding box center [607, 446] width 76 height 23
drag, startPoint x: 613, startPoint y: 446, endPoint x: 449, endPoint y: 353, distance: 188.5
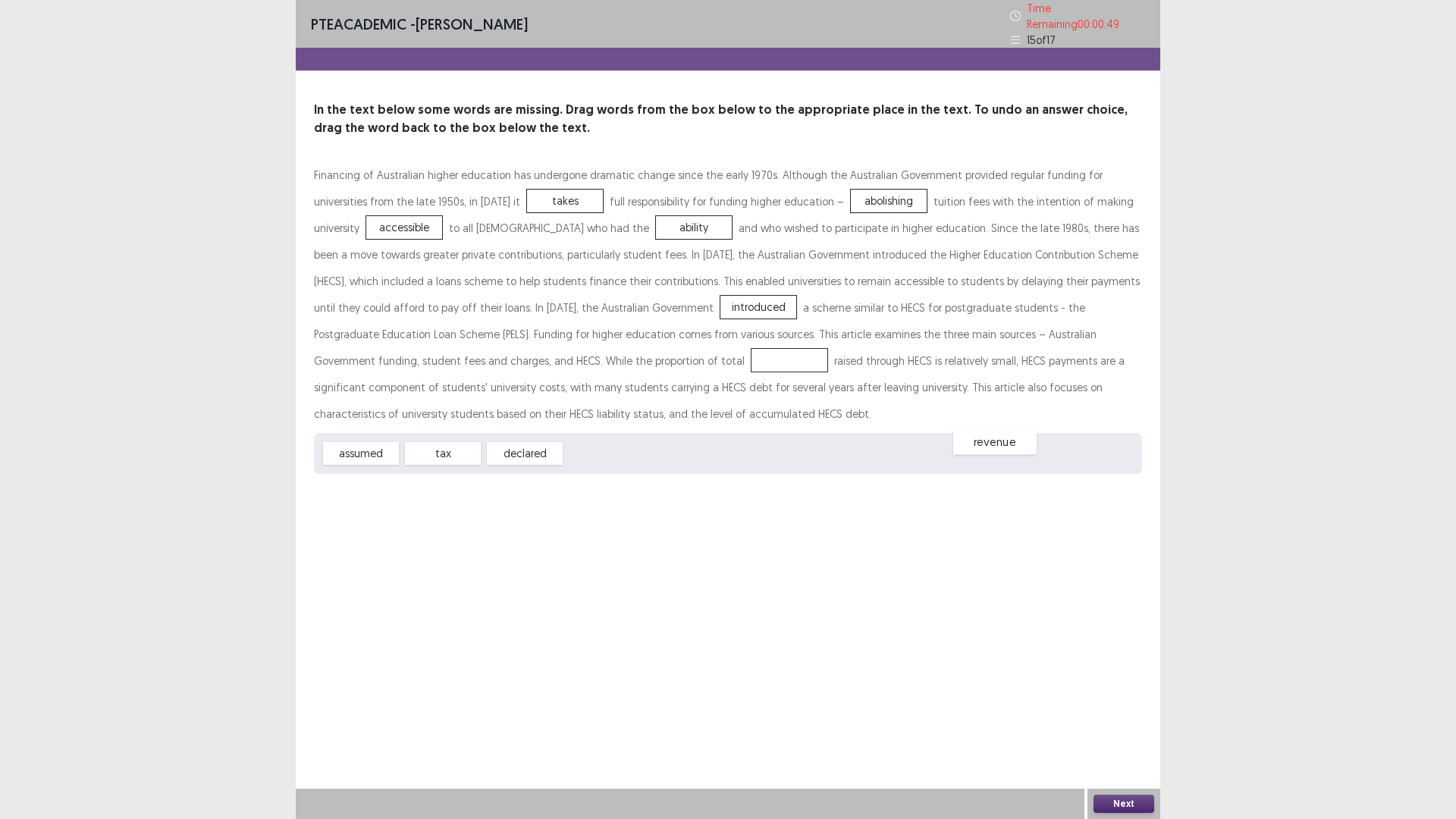
drag, startPoint x: 446, startPoint y: 358, endPoint x: 645, endPoint y: 445, distance: 217.2
drag, startPoint x: 450, startPoint y: 440, endPoint x: 454, endPoint y: 342, distance: 98.1
click at [1132, 698] on button "Next" at bounding box center [1123, 804] width 61 height 18
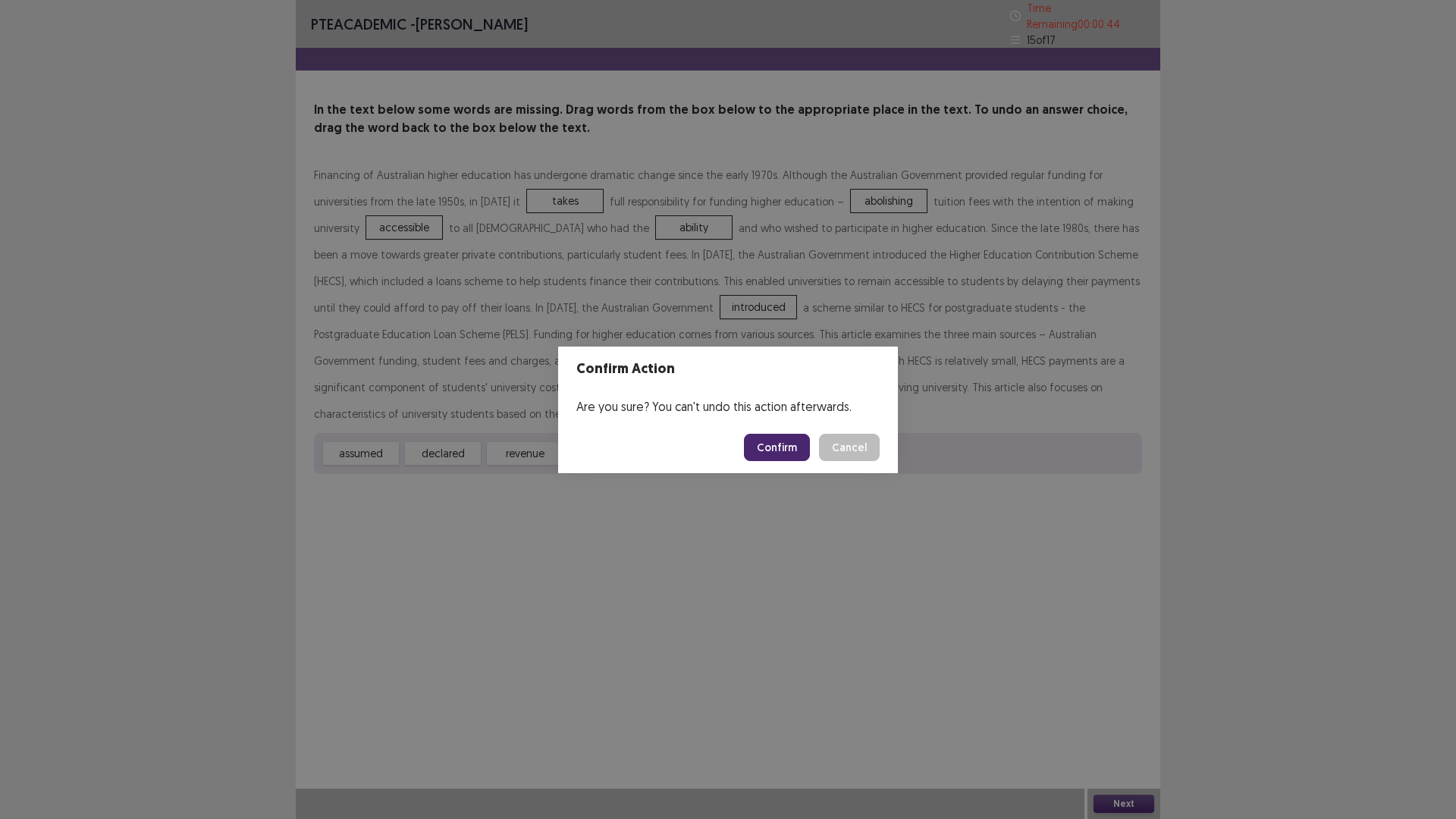
click at [778, 451] on button "Confirm" at bounding box center [777, 447] width 66 height 27
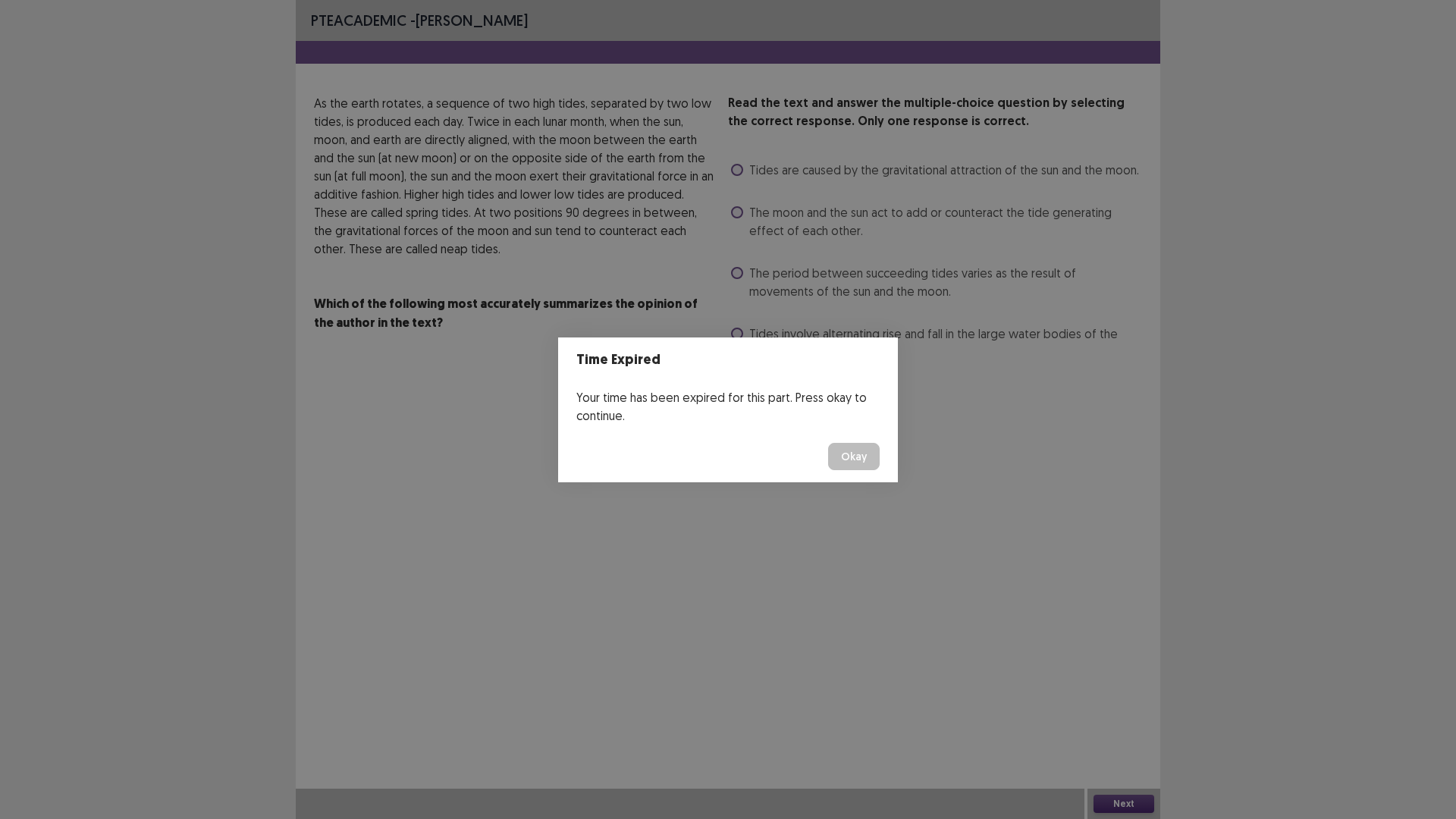
click at [947, 446] on div "Time Expired Your time has been expired for this part. Press okay to continue. …" at bounding box center [728, 409] width 1456 height 819
click at [856, 453] on button "Okay" at bounding box center [854, 456] width 52 height 27
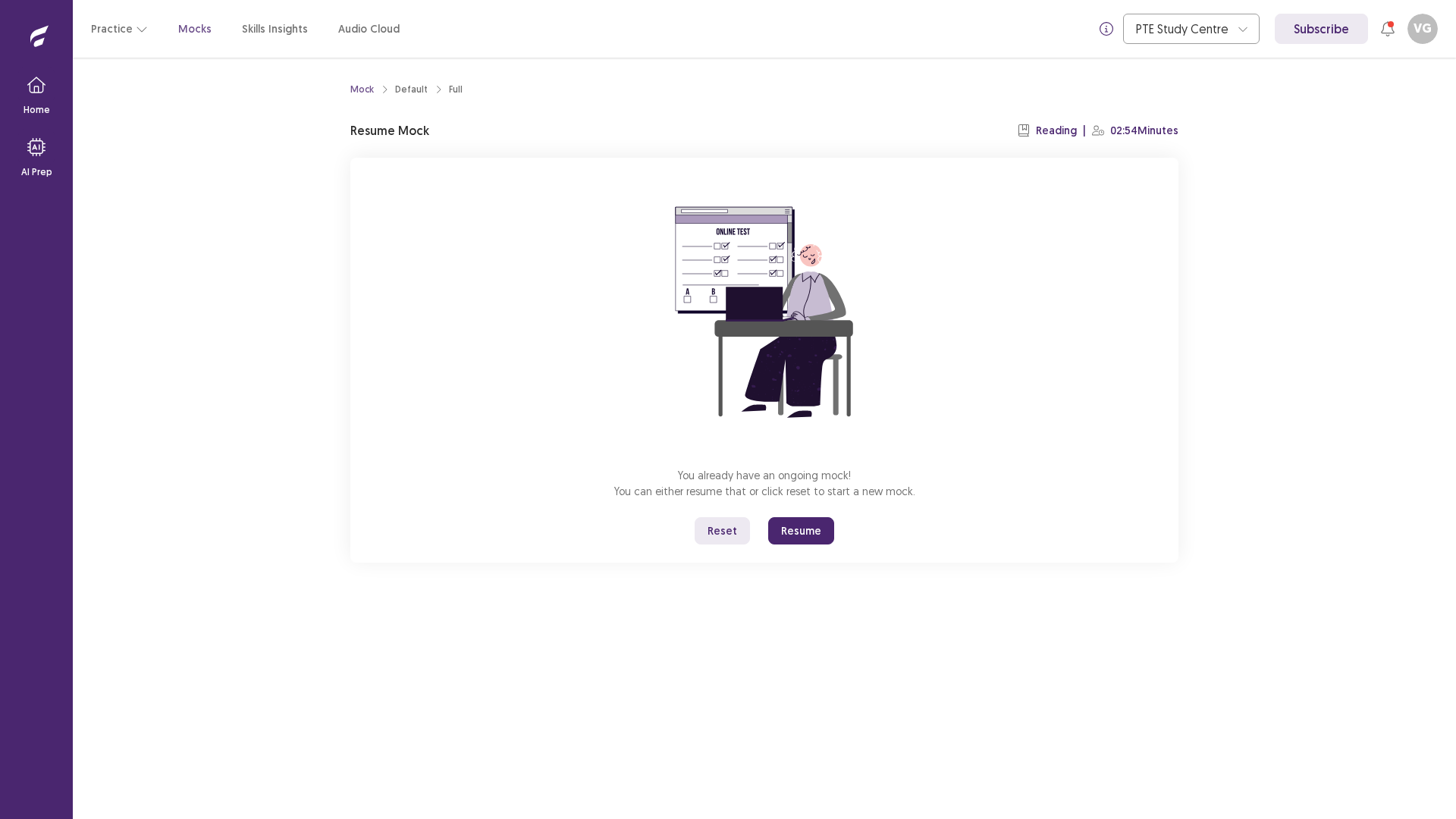
click at [812, 531] on button "Resume" at bounding box center [801, 531] width 66 height 27
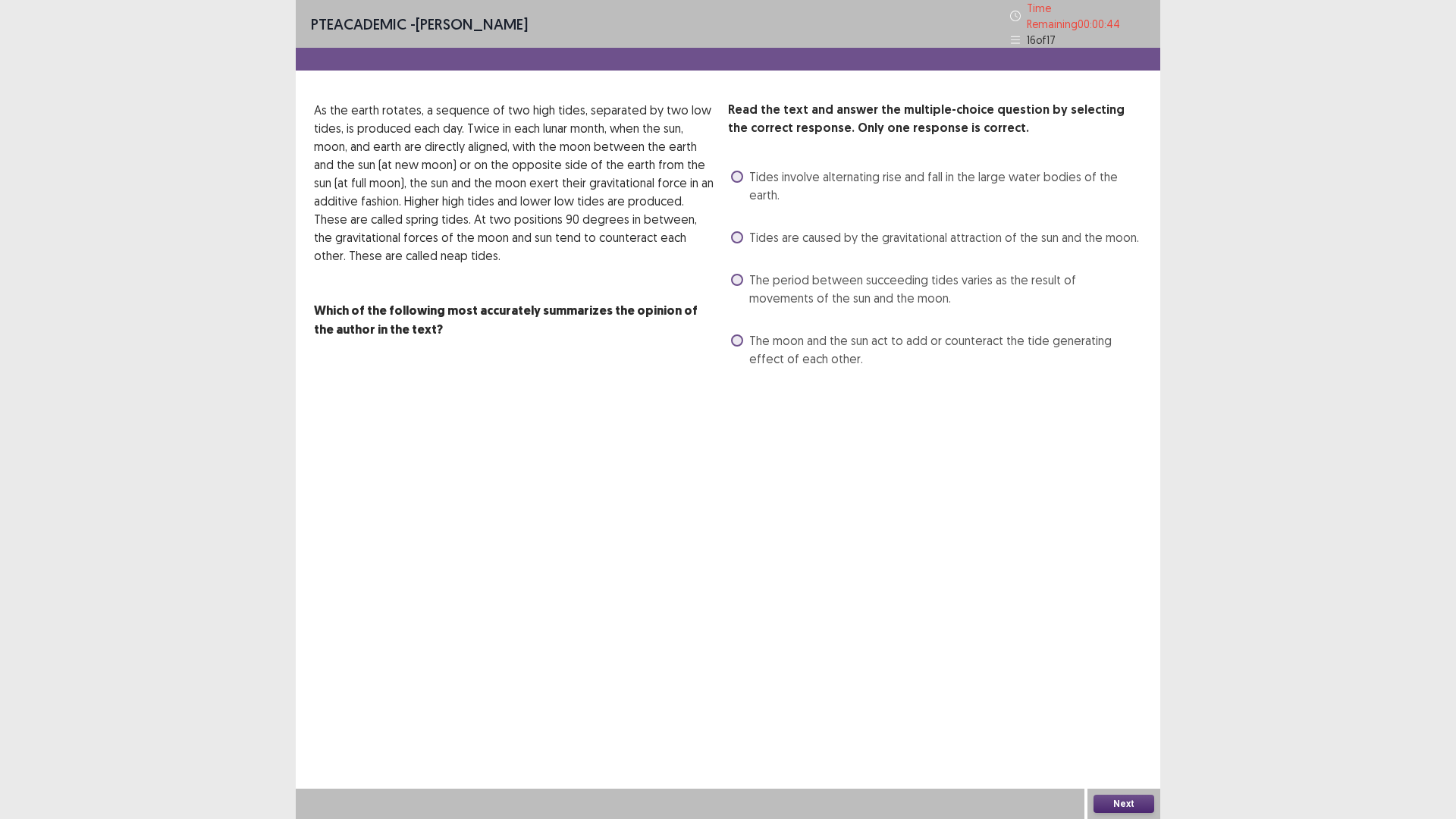
click at [743, 271] on label "The period between succeeding tides varies as the result of movements of the su…" at bounding box center [936, 288] width 411 height 36
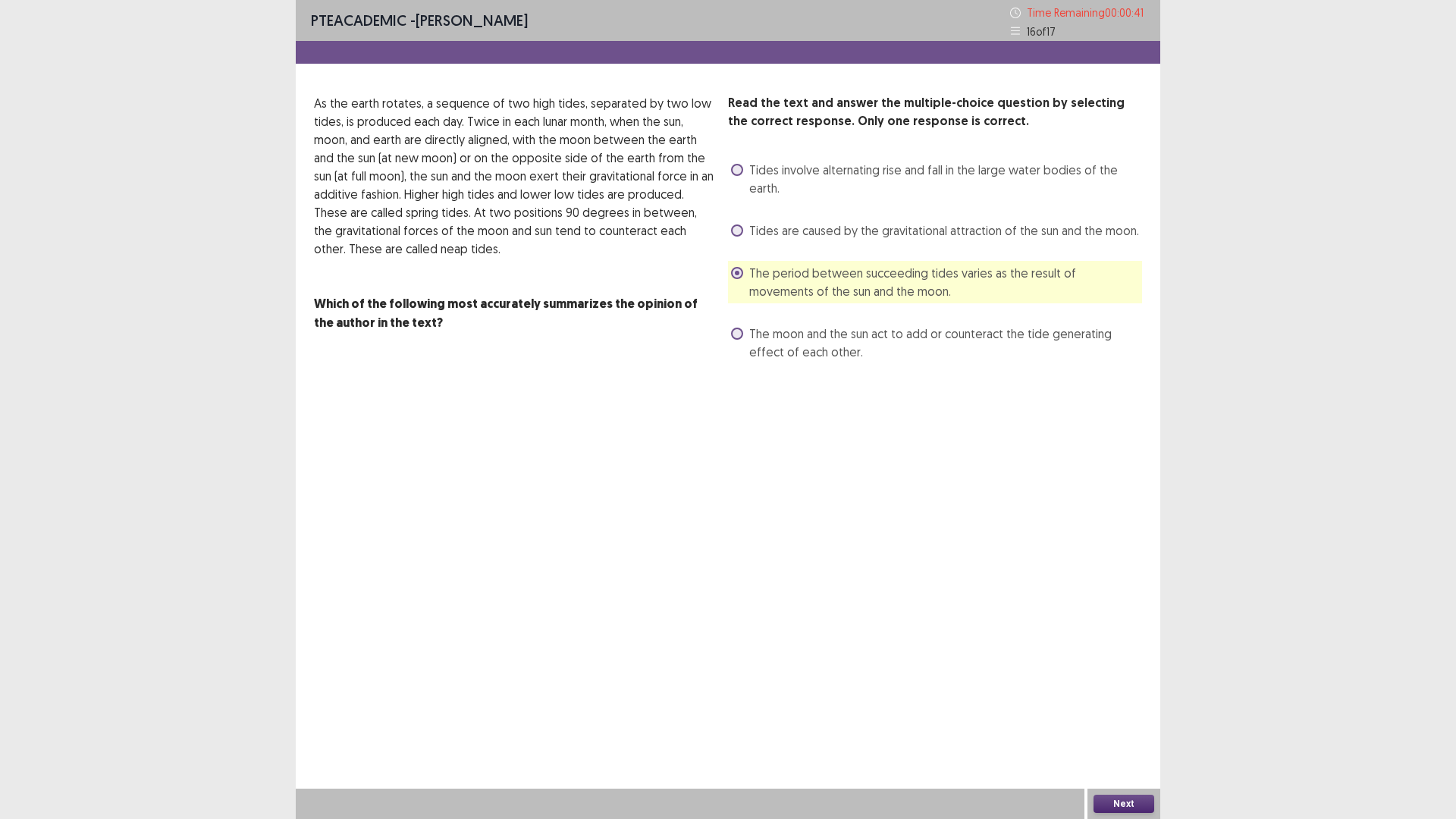
click at [1134, 698] on button "Next" at bounding box center [1123, 804] width 61 height 18
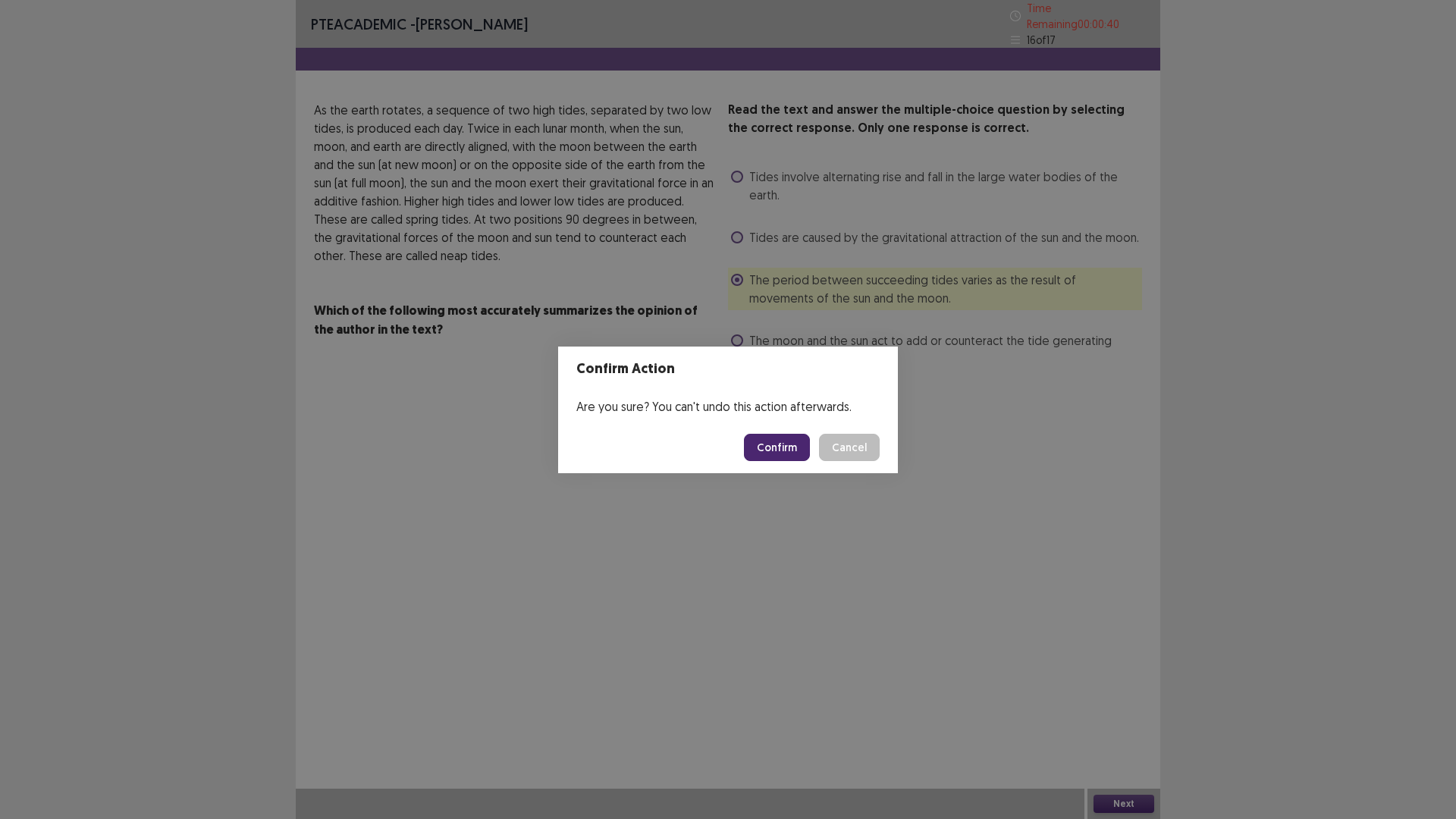
click at [778, 456] on button "Confirm" at bounding box center [777, 447] width 66 height 27
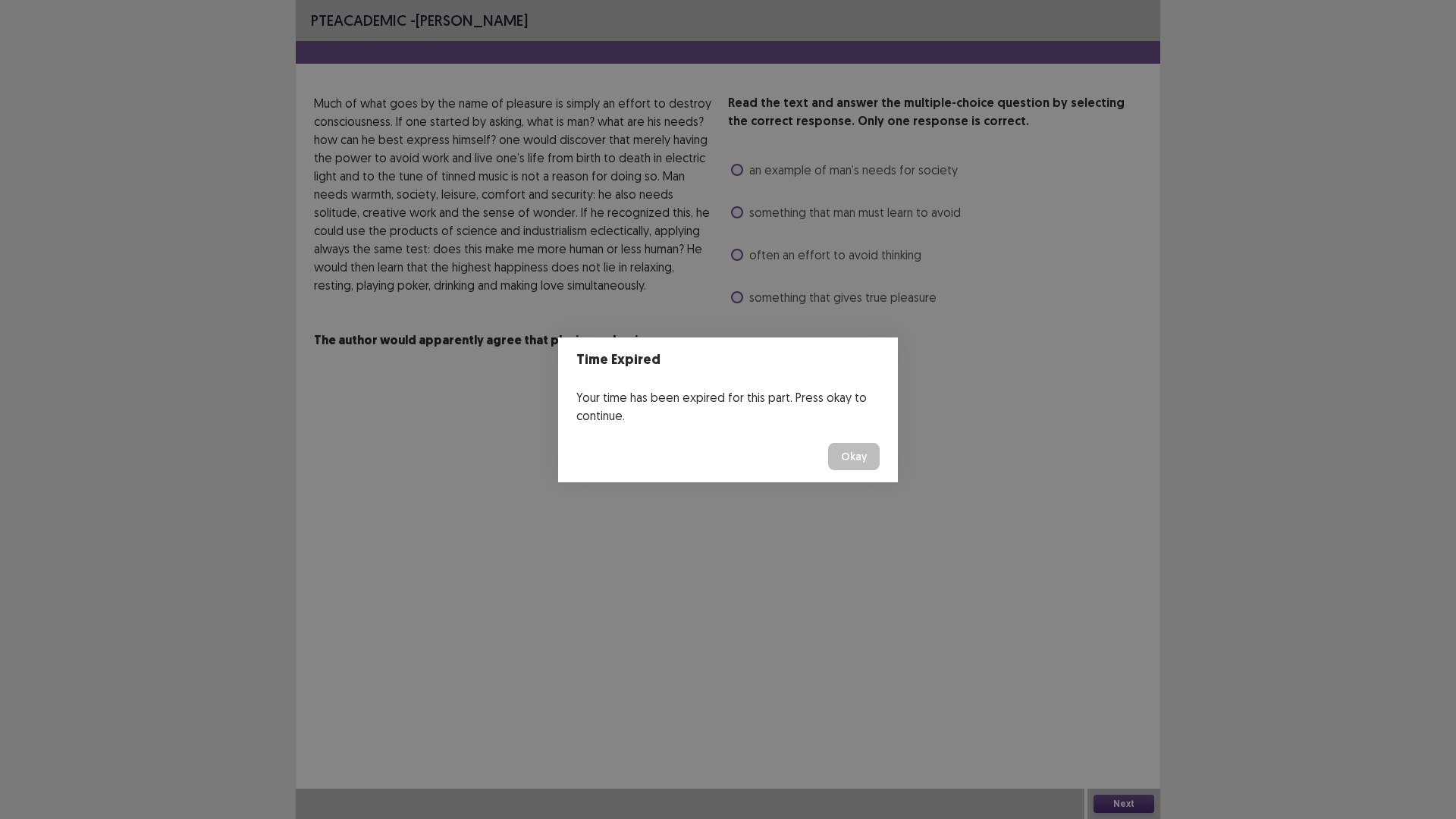
click at [855, 464] on button "Okay" at bounding box center [854, 456] width 52 height 27
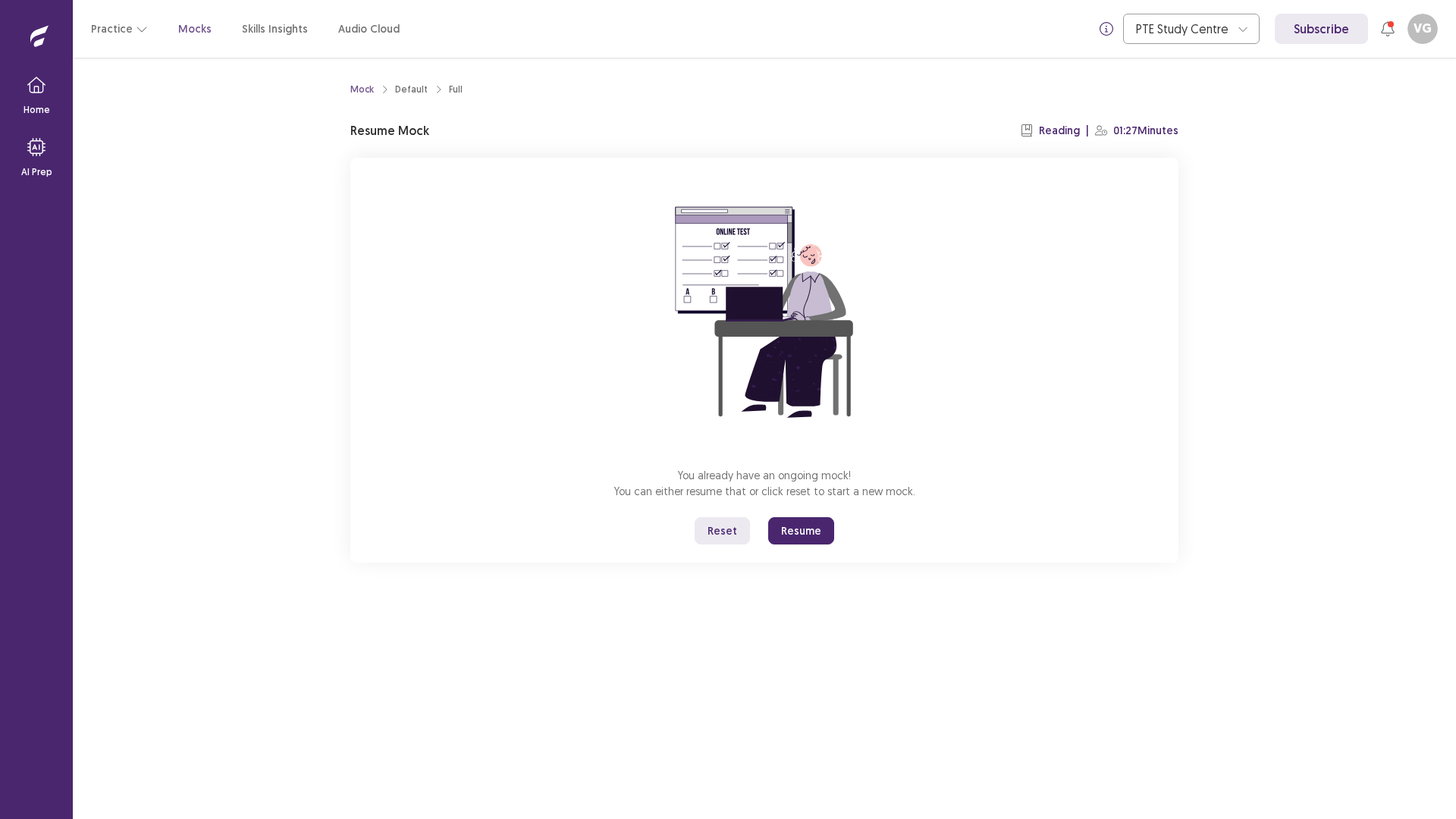
click at [802, 531] on button "Resume" at bounding box center [801, 531] width 66 height 27
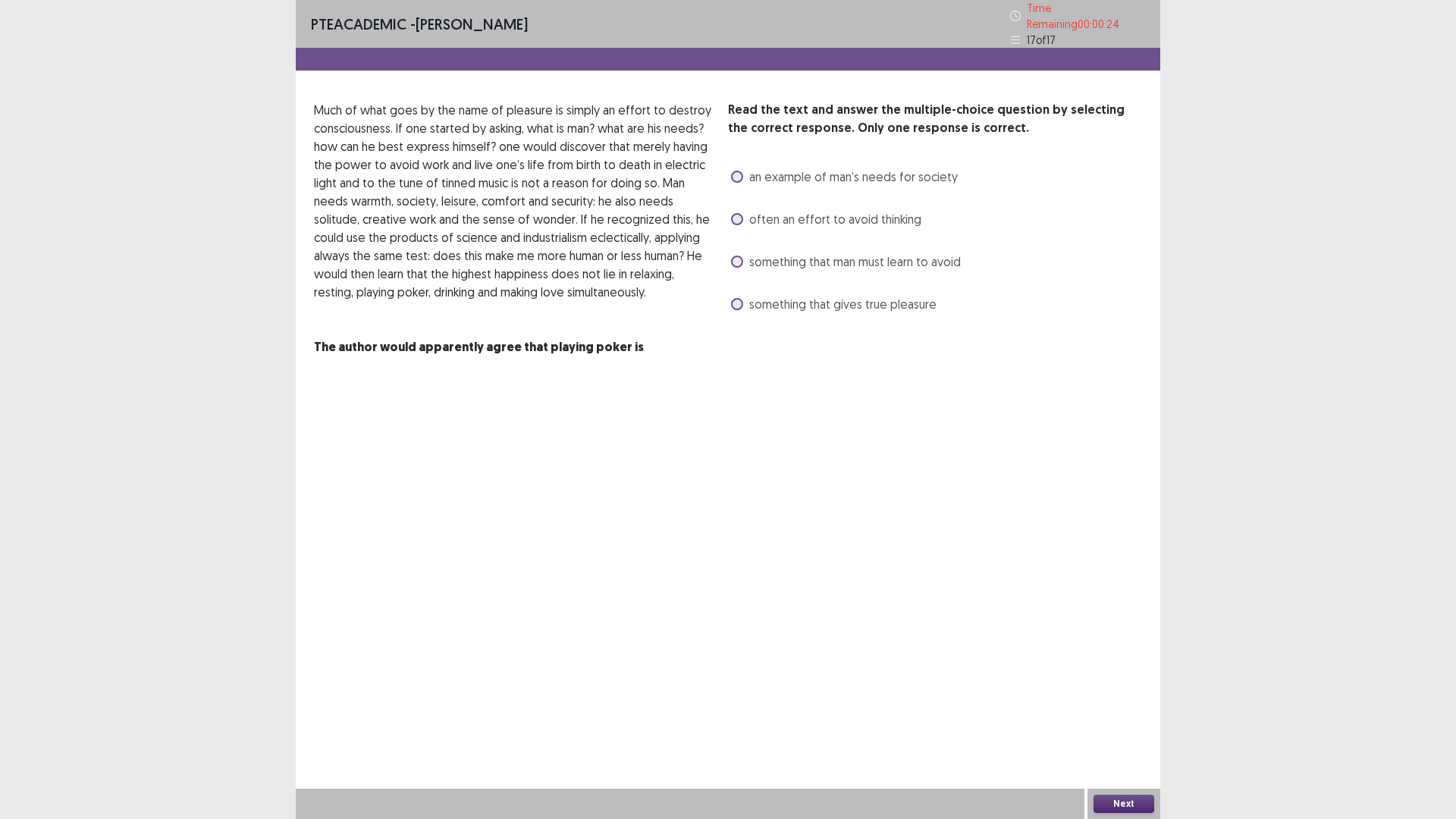
click at [746, 170] on label "an example of man’s needs for society" at bounding box center [845, 177] width 227 height 18
click at [1118, 698] on button "Next" at bounding box center [1123, 804] width 61 height 18
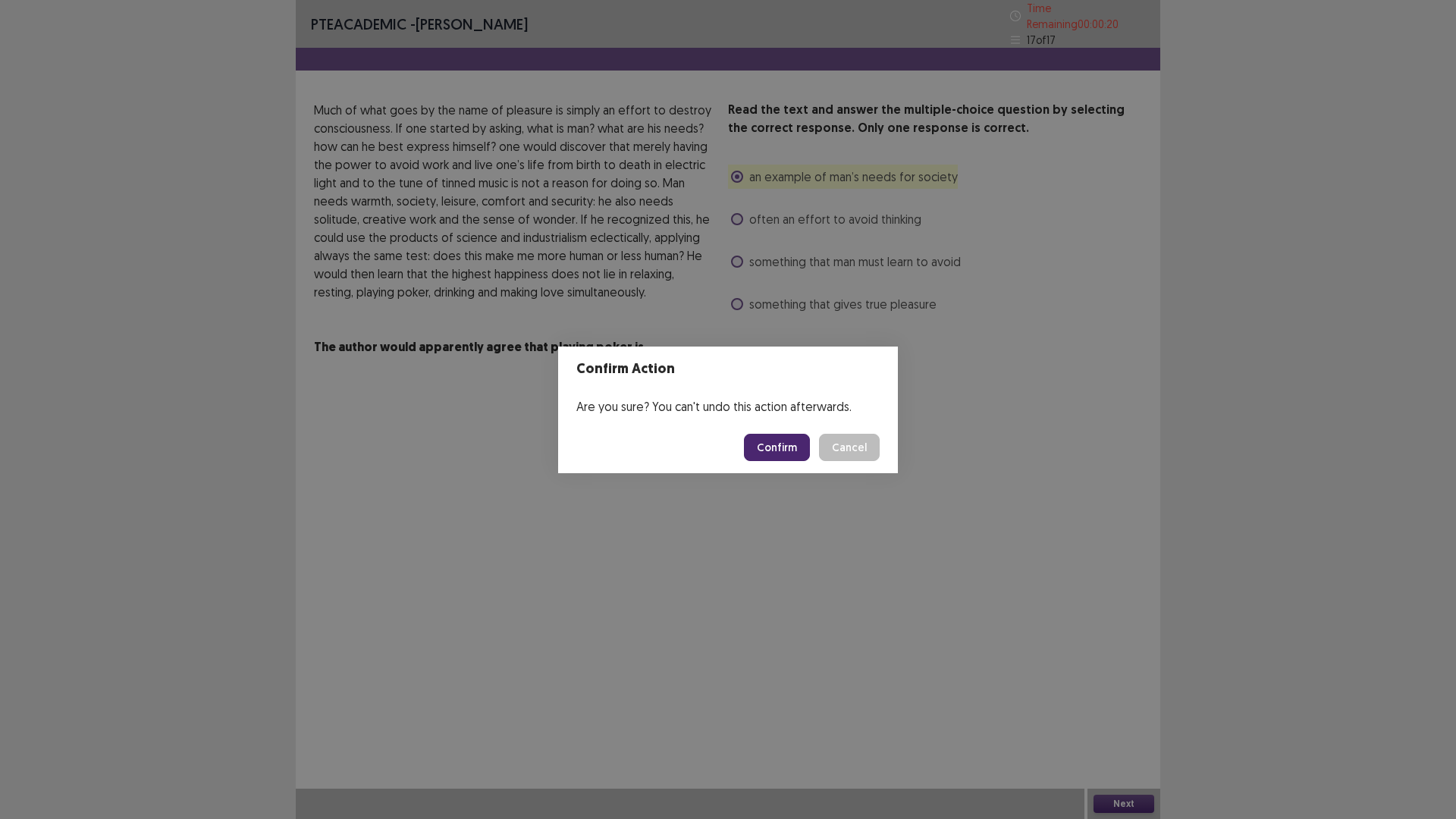
click at [786, 450] on button "Confirm" at bounding box center [777, 447] width 66 height 27
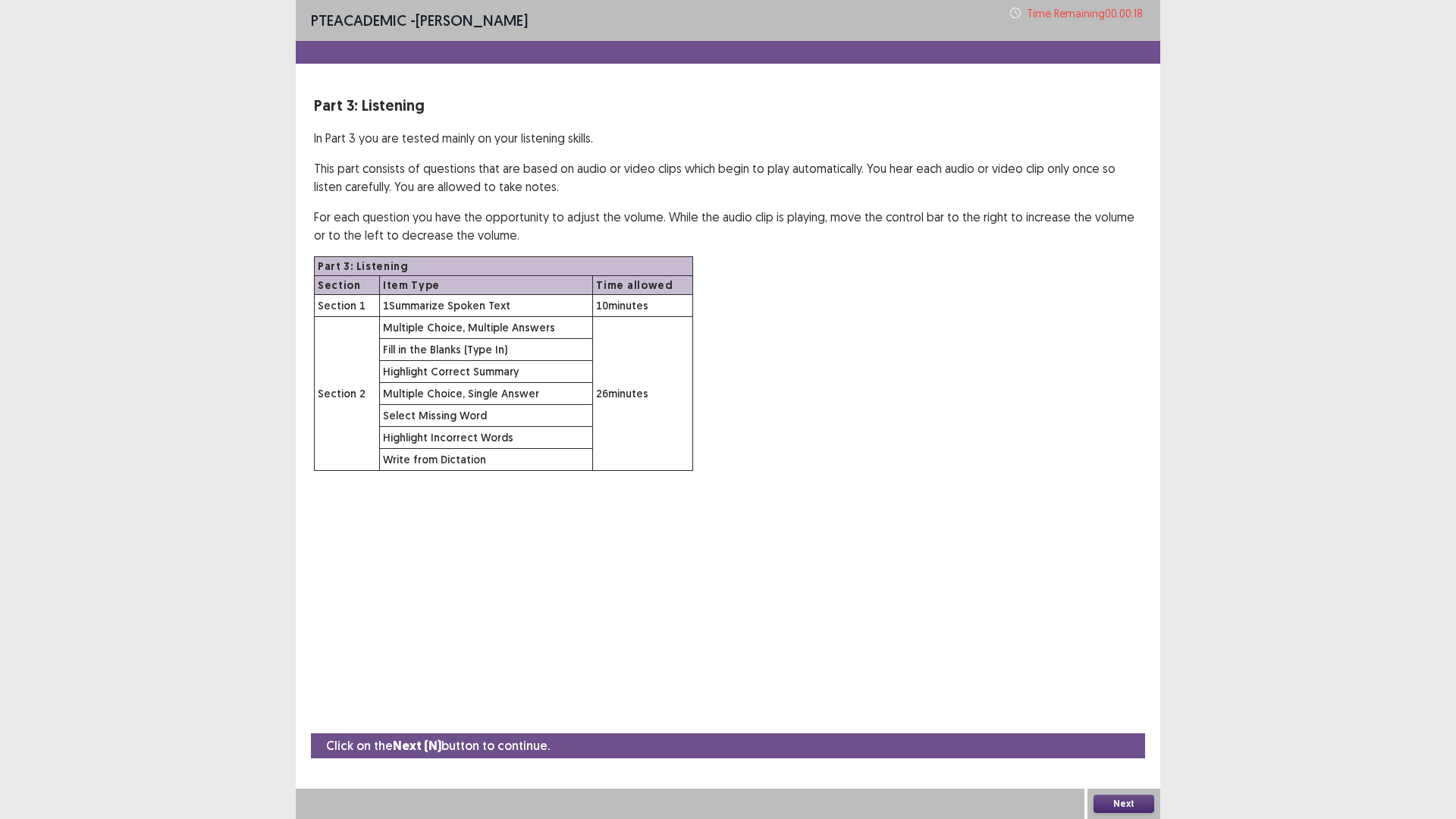
click at [1110, 698] on button "Next" at bounding box center [1123, 804] width 61 height 18
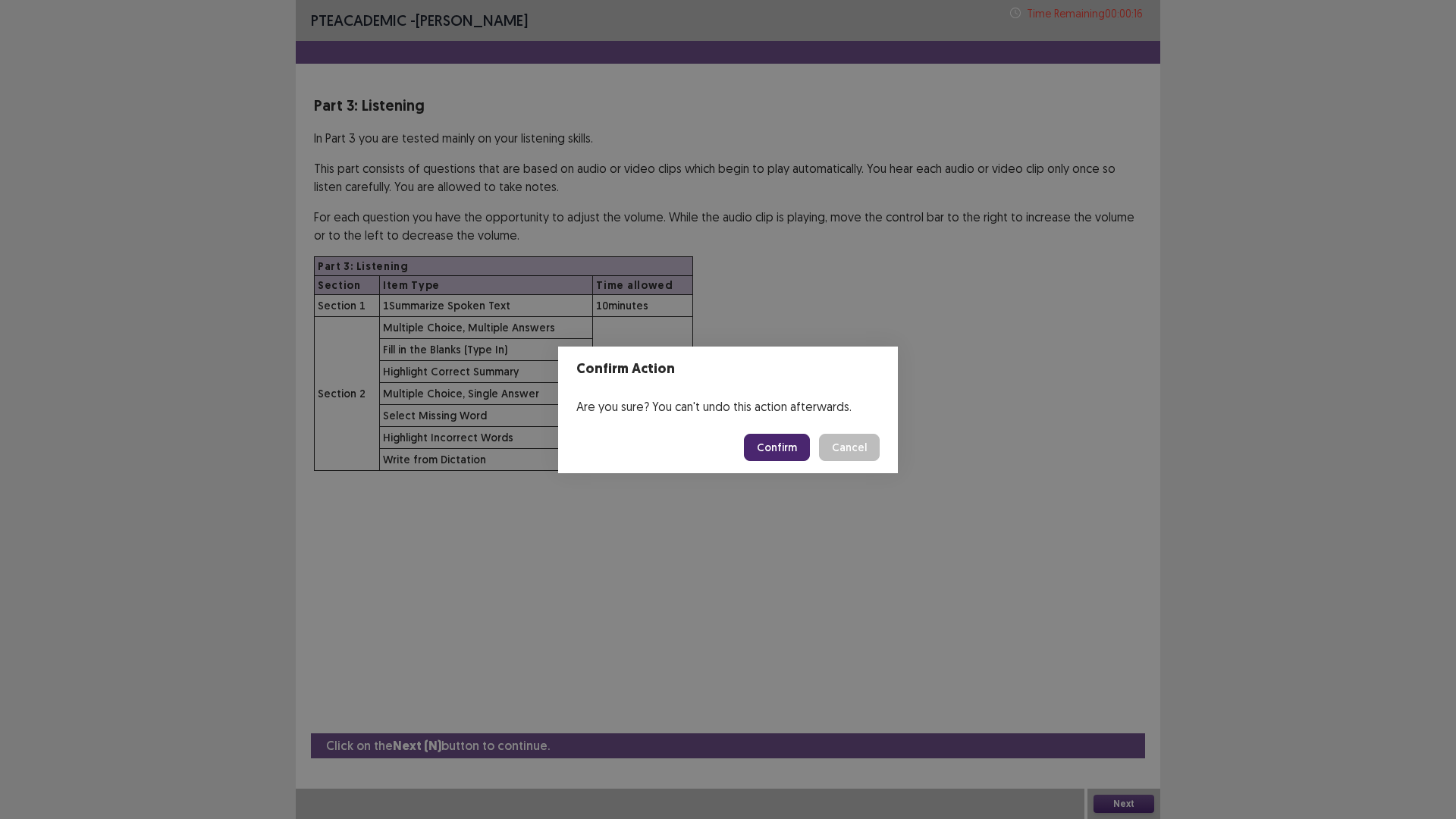
click at [778, 455] on button "Confirm" at bounding box center [777, 447] width 66 height 27
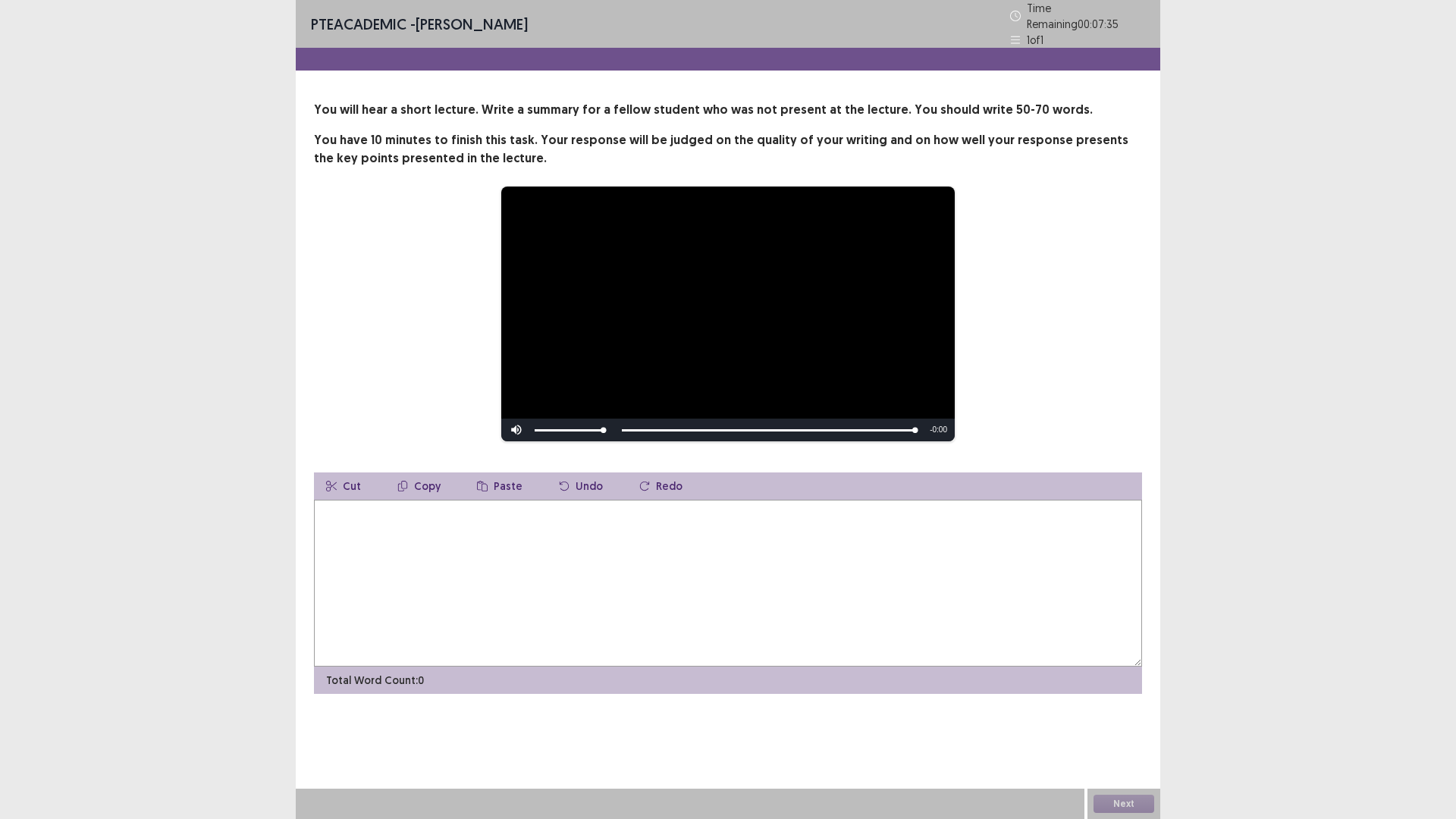
click at [374, 545] on textarea at bounding box center [728, 583] width 828 height 167
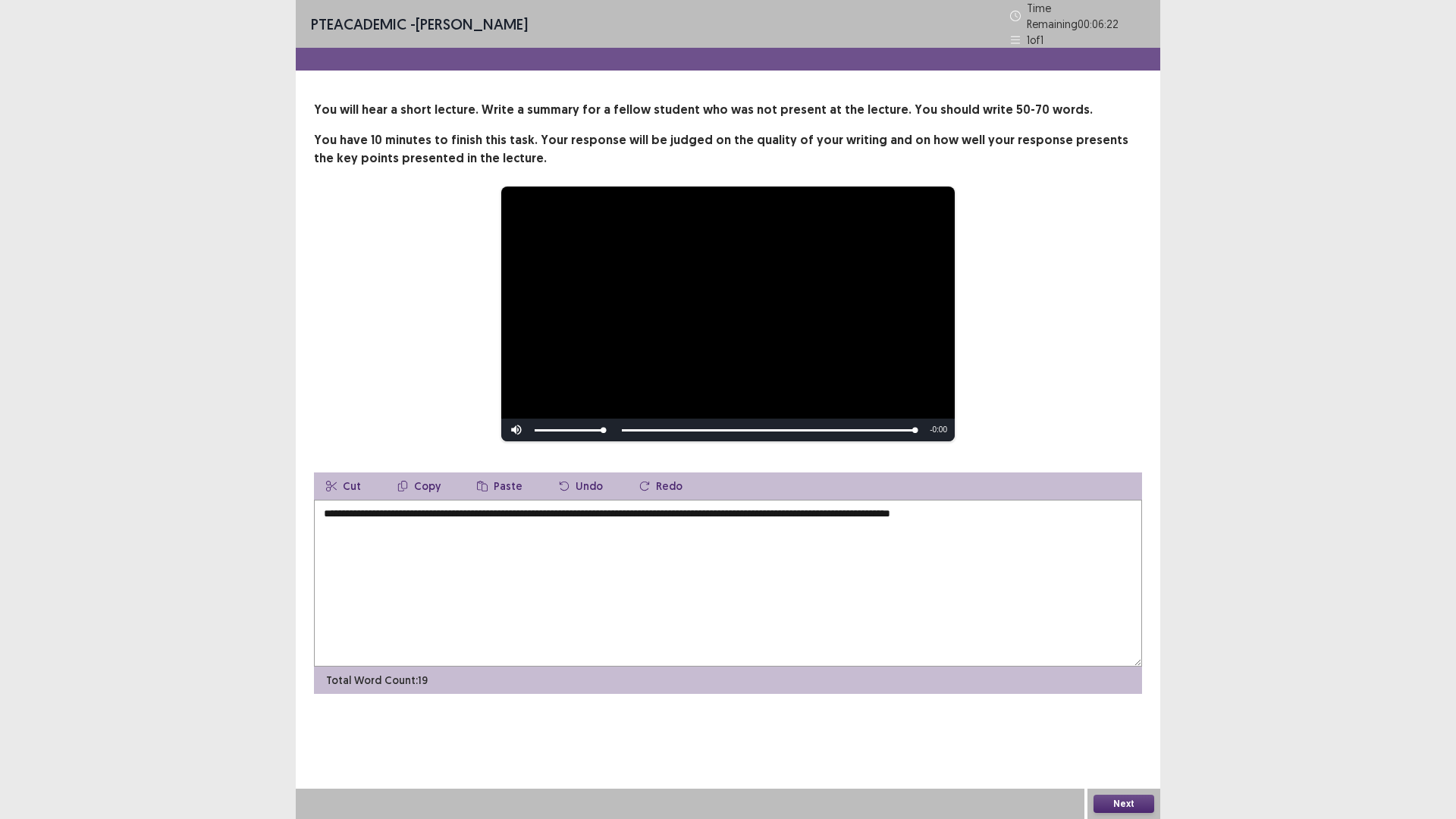
click at [964, 508] on textarea "**********" at bounding box center [728, 583] width 828 height 167
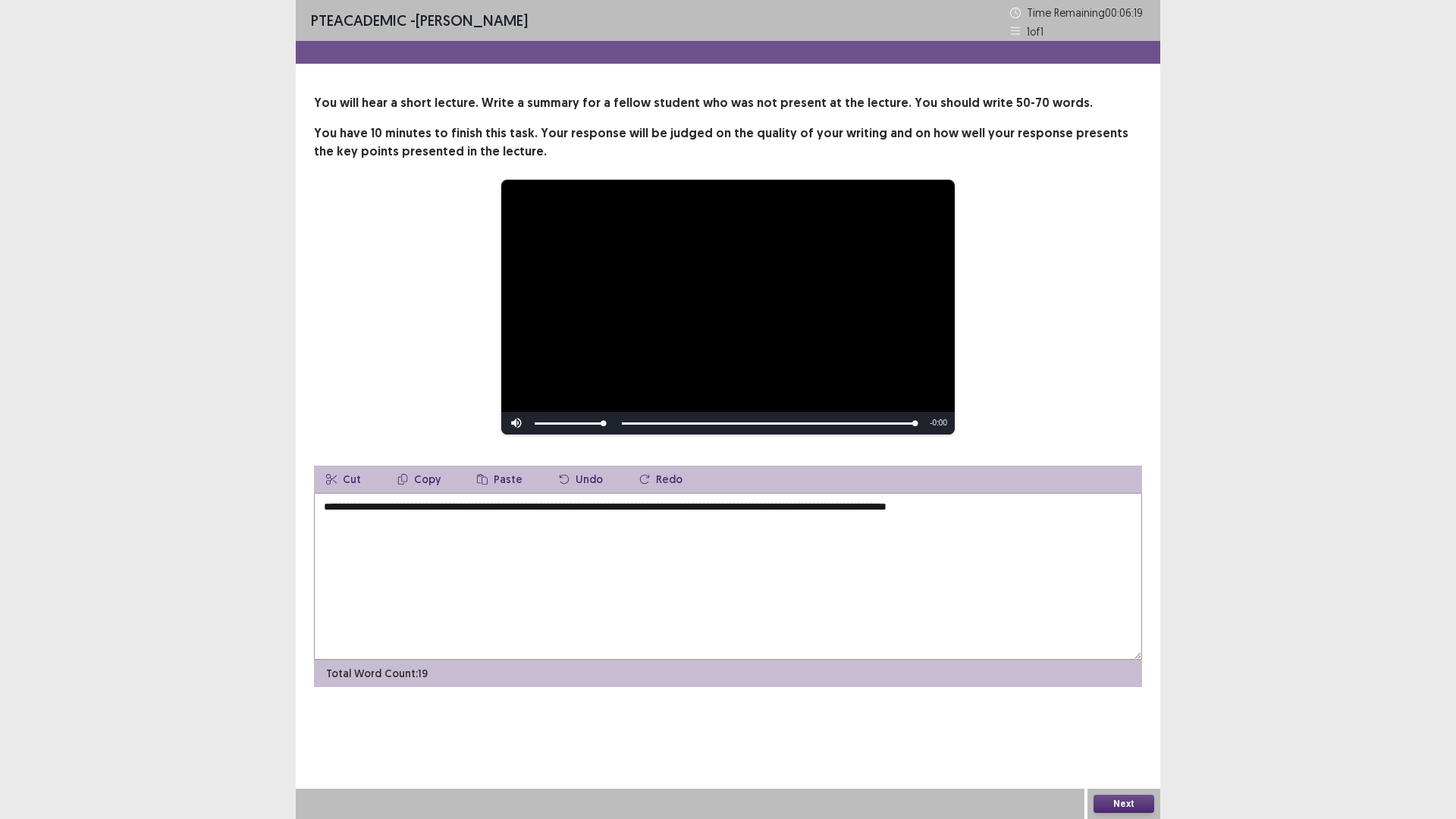
click at [1015, 505] on textarea "**********" at bounding box center [728, 576] width 828 height 167
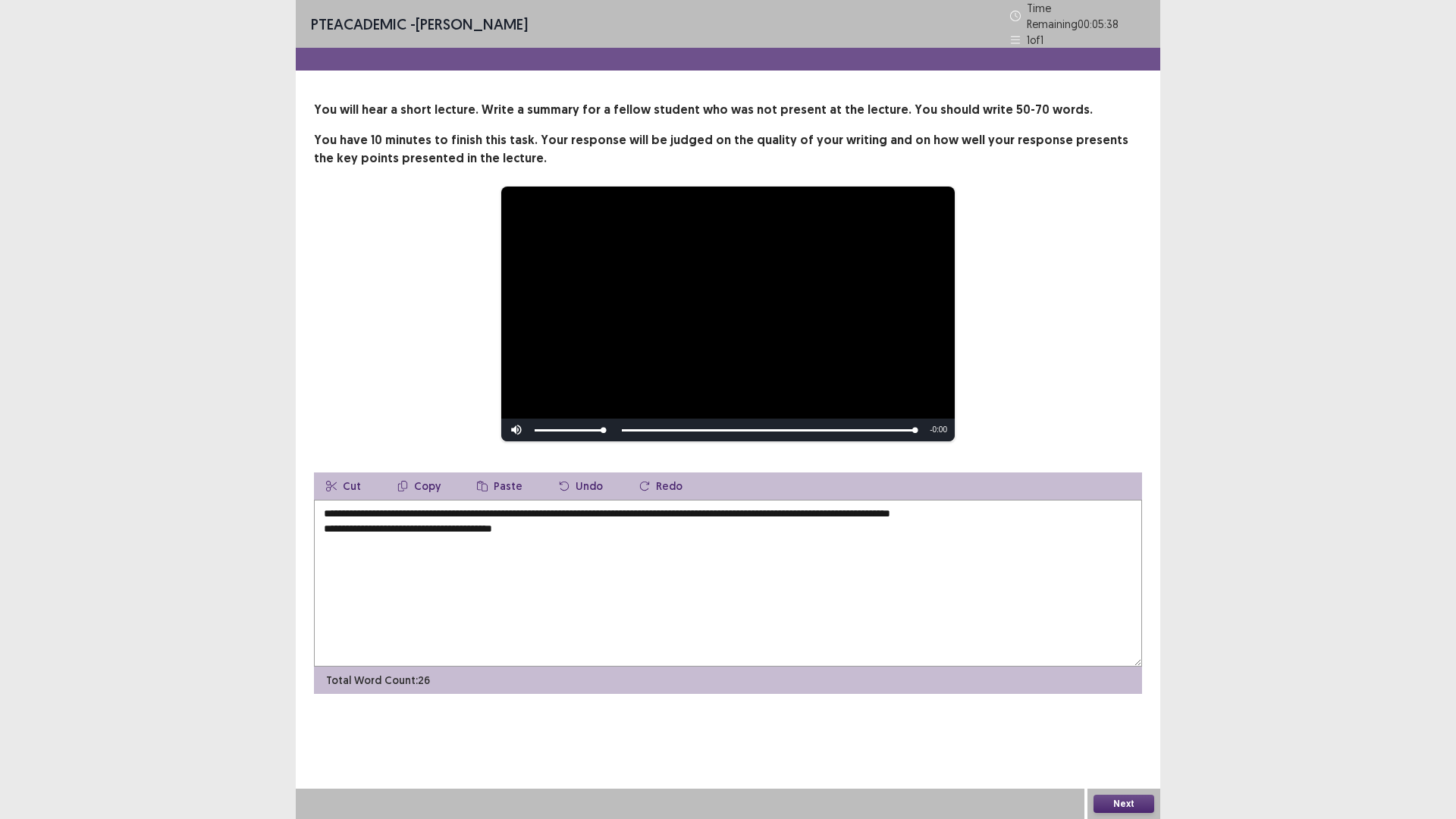
click at [892, 509] on textarea "**********" at bounding box center [728, 583] width 828 height 167
click at [368, 528] on textarea "**********" at bounding box center [728, 583] width 828 height 167
click at [547, 524] on textarea "**********" at bounding box center [728, 583] width 828 height 167
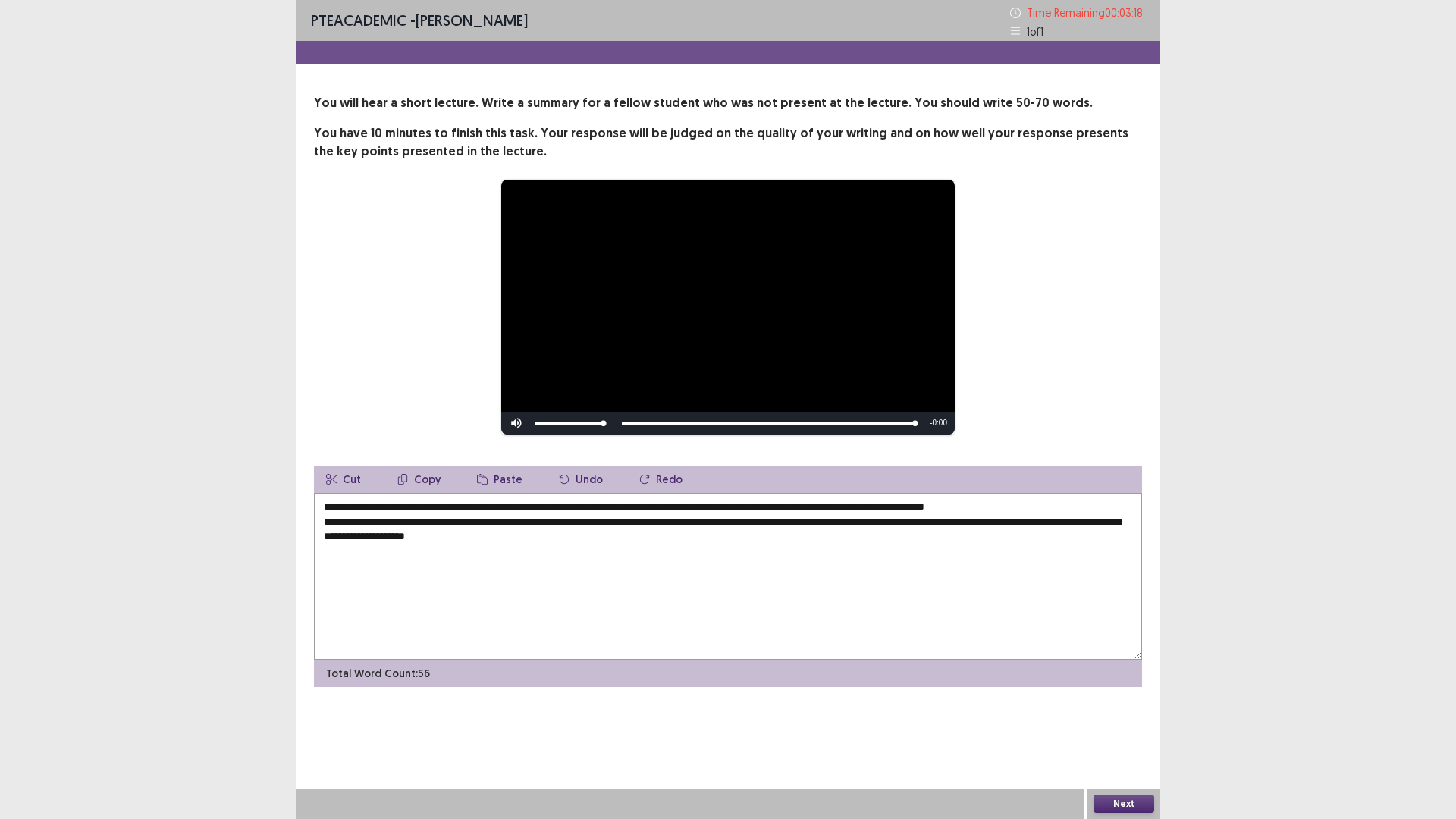
type textarea "**********"
click at [1134, 698] on button "Next" at bounding box center [1123, 804] width 61 height 18
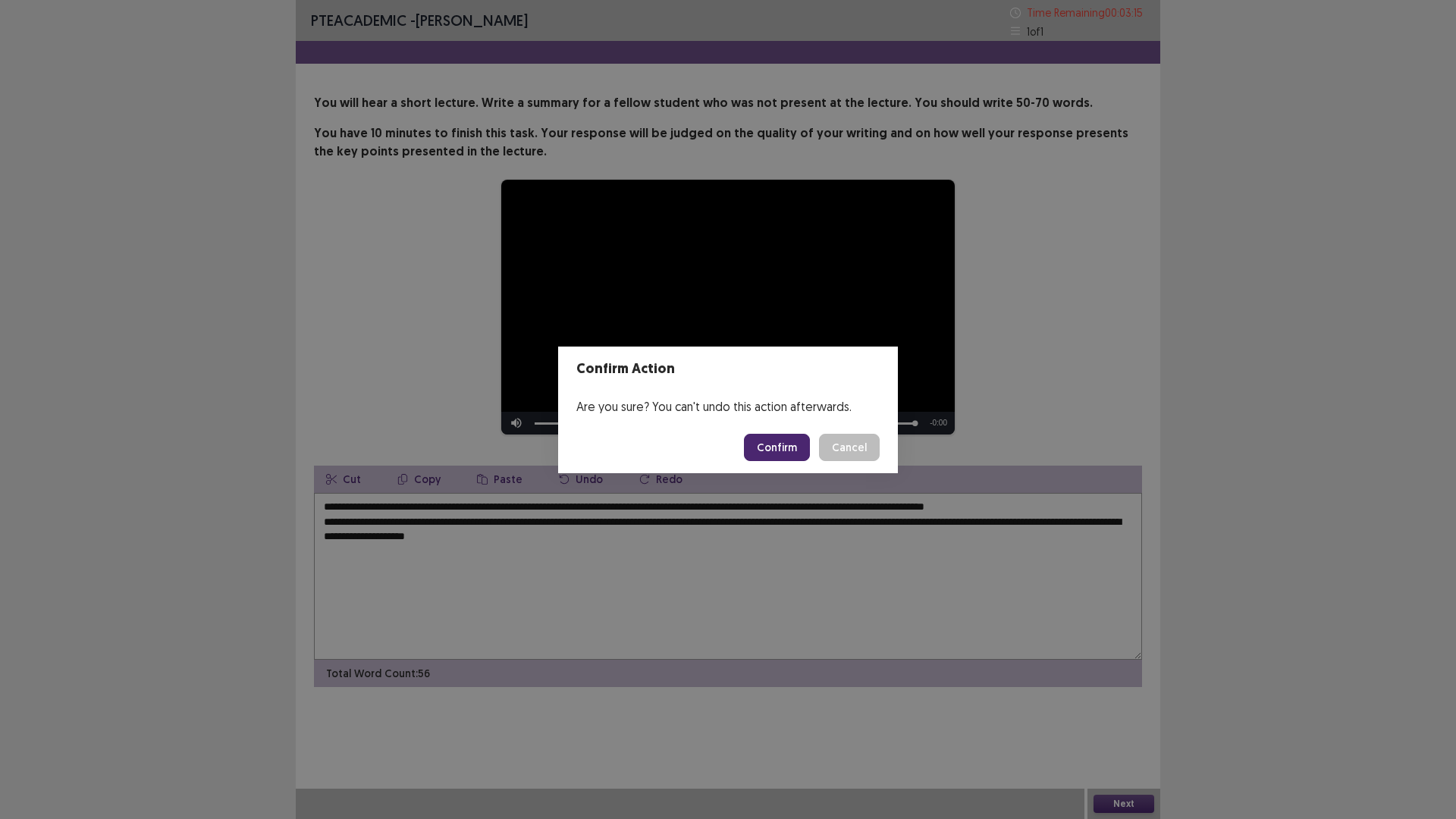
click at [767, 446] on button "Confirm" at bounding box center [777, 447] width 66 height 27
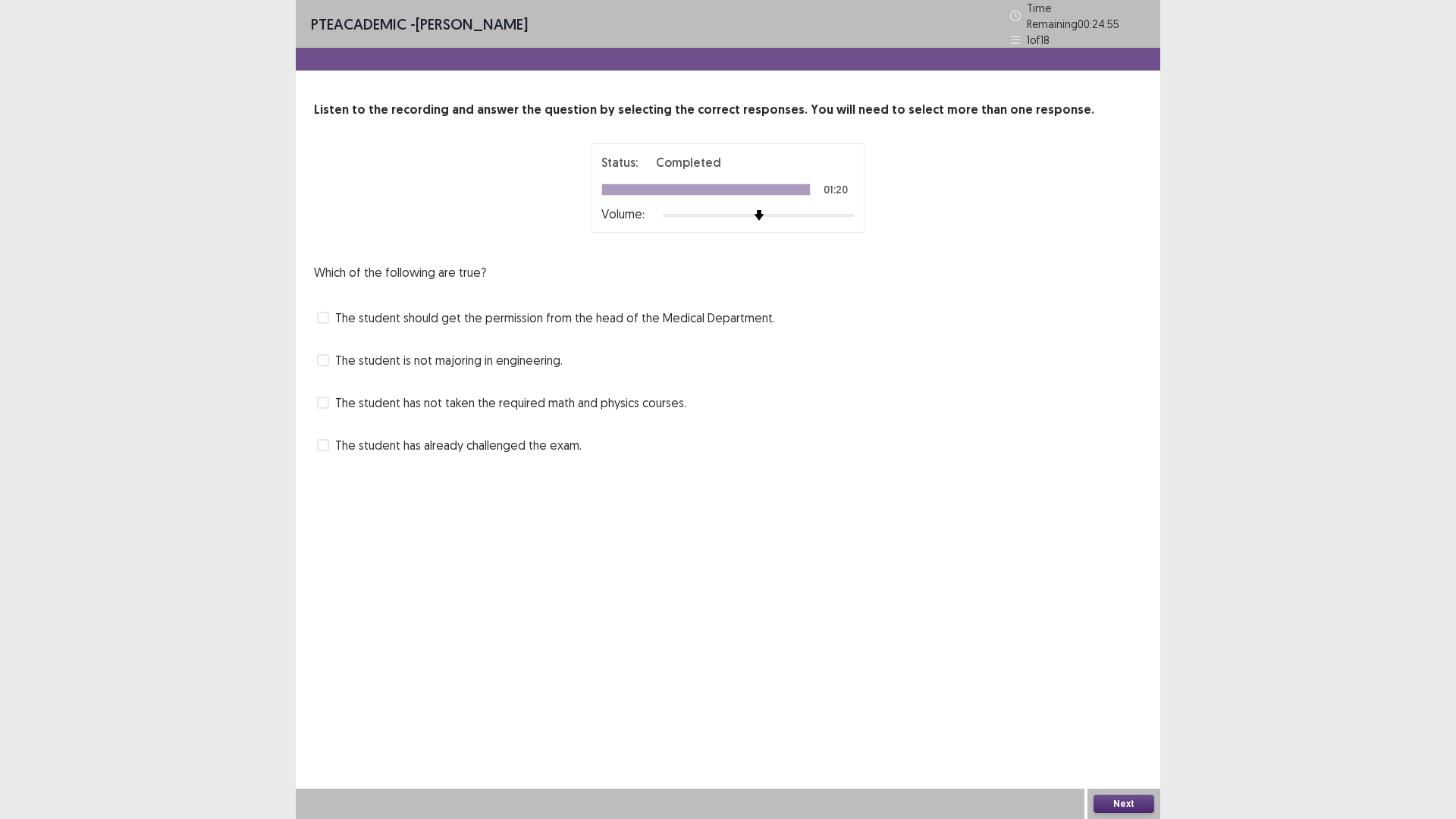
click at [345, 442] on span "The student has already challenged the exam." at bounding box center [458, 445] width 247 height 18
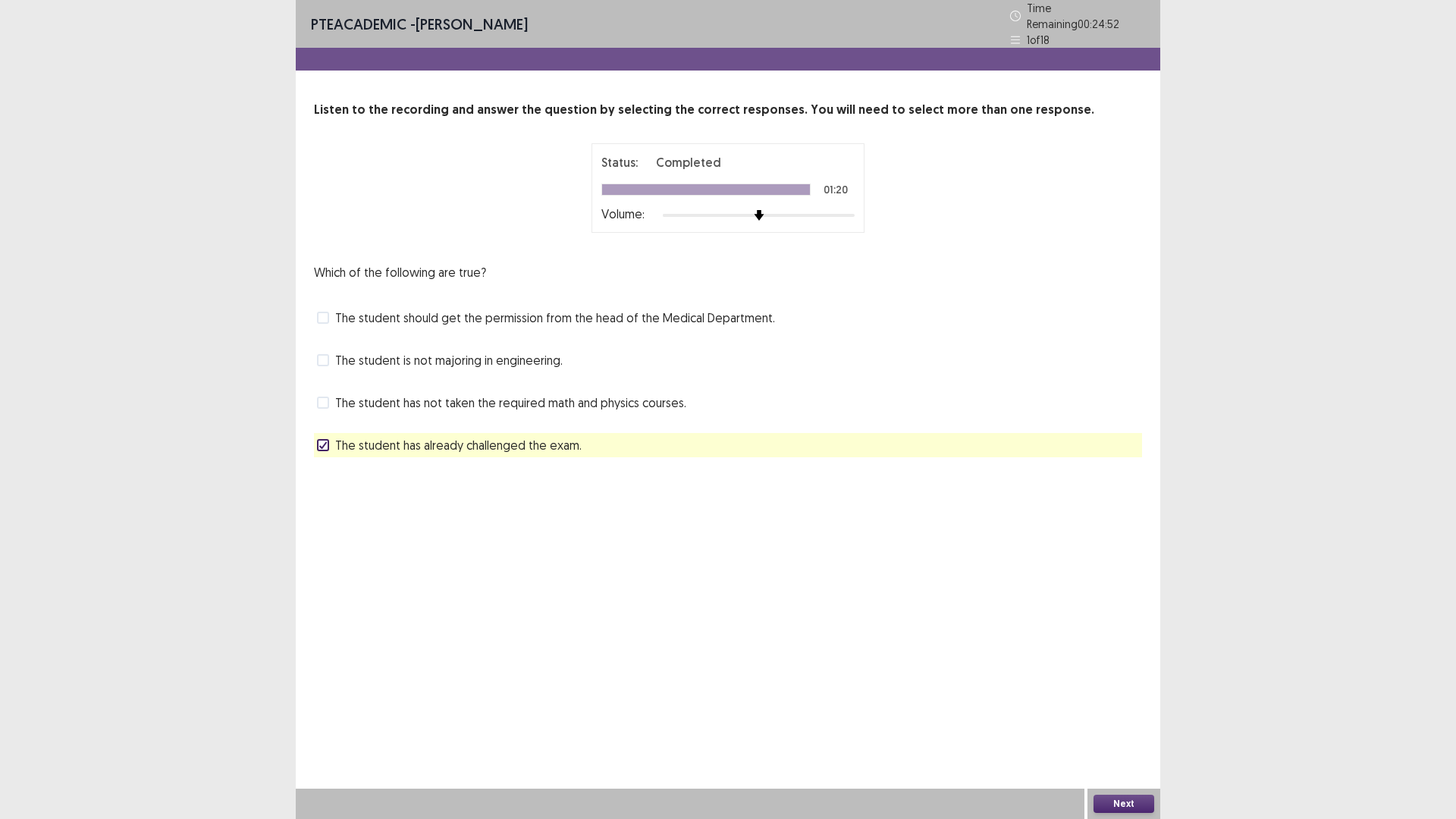
click at [327, 402] on label "The student has not taken the required math and physics courses." at bounding box center [501, 403] width 369 height 18
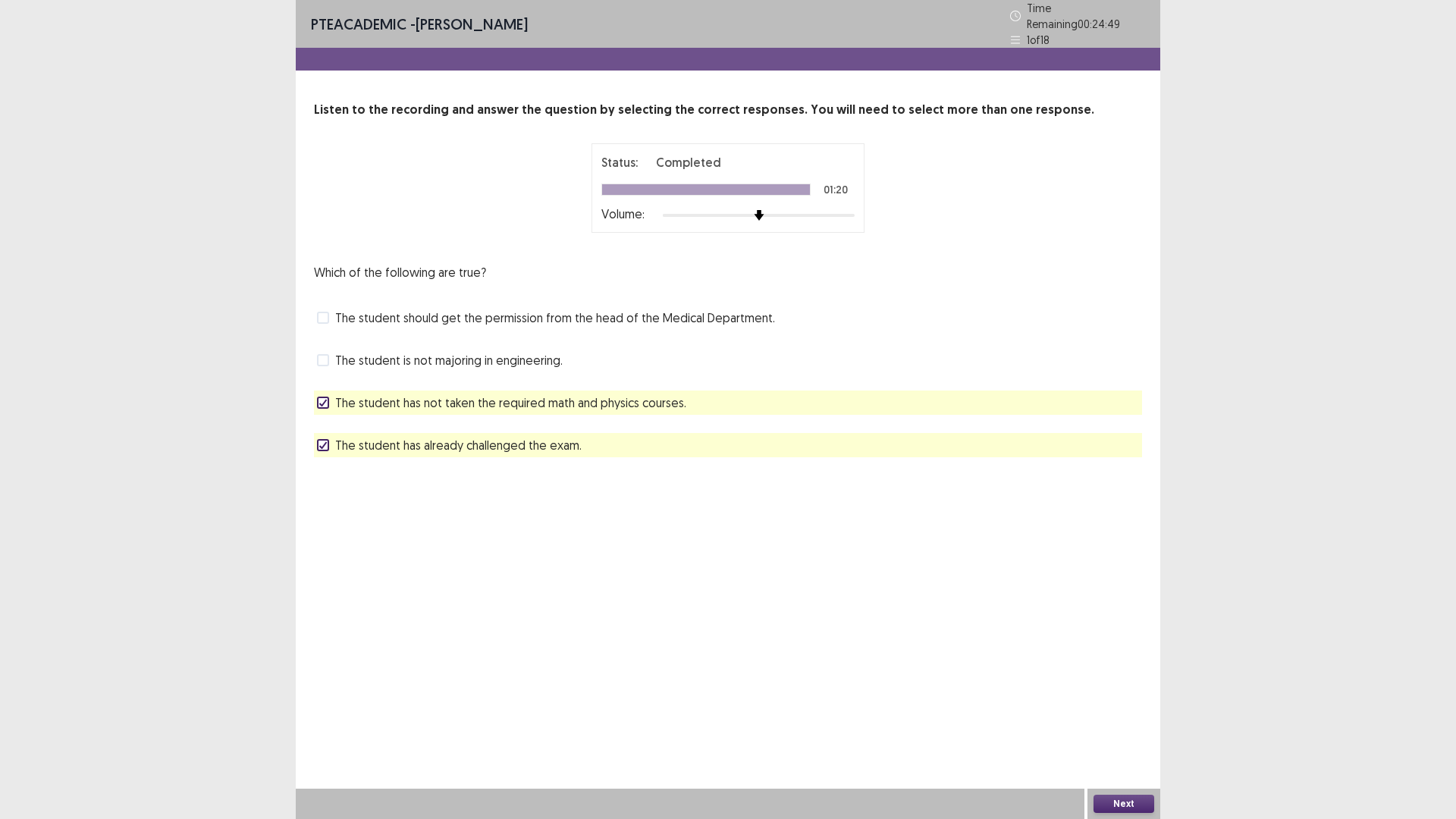
click at [1109, 698] on div "Next" at bounding box center [1124, 803] width 73 height 30
click at [1111, 698] on button "Next" at bounding box center [1123, 804] width 61 height 18
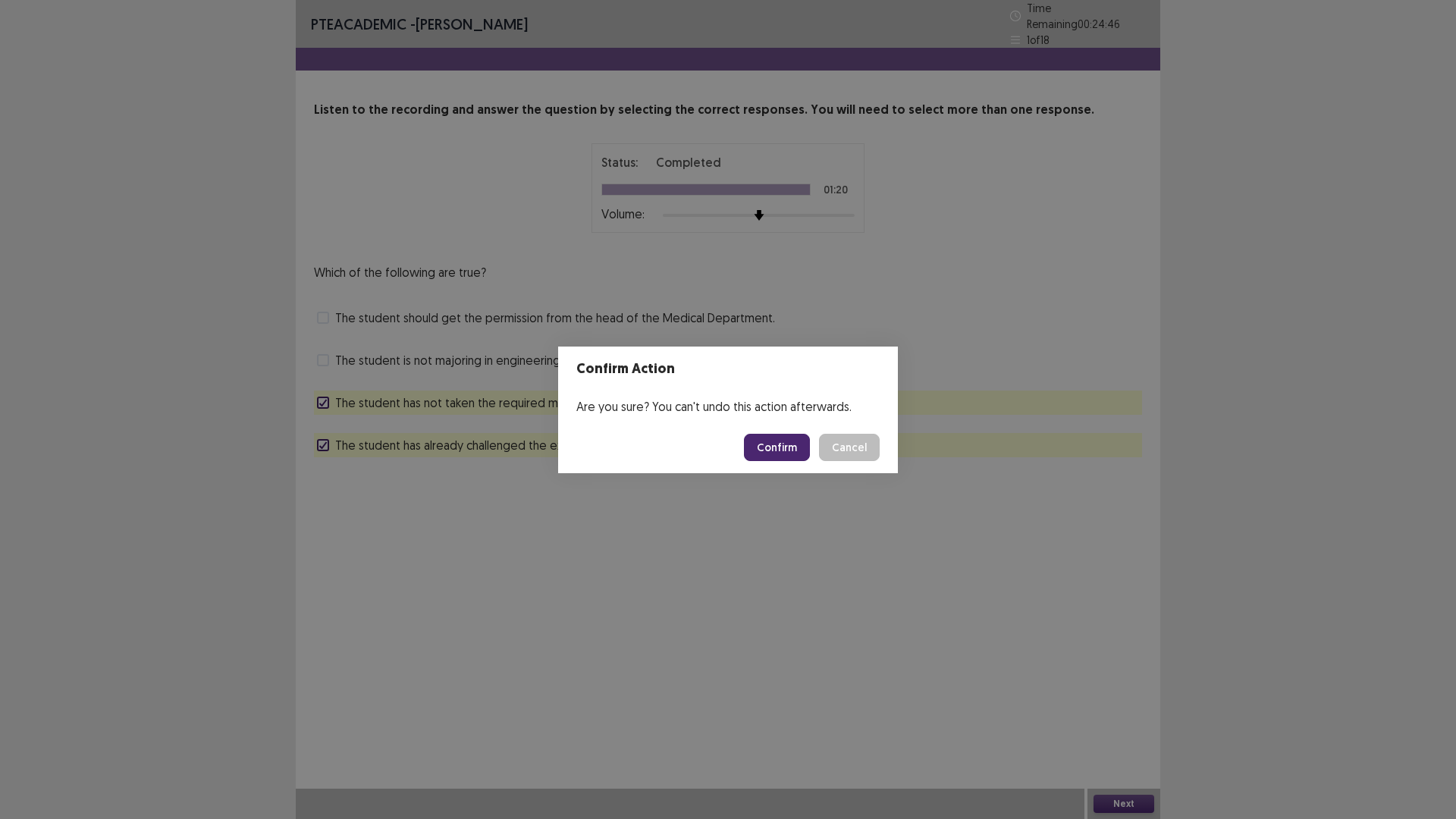
click at [769, 444] on button "Confirm" at bounding box center [777, 447] width 66 height 27
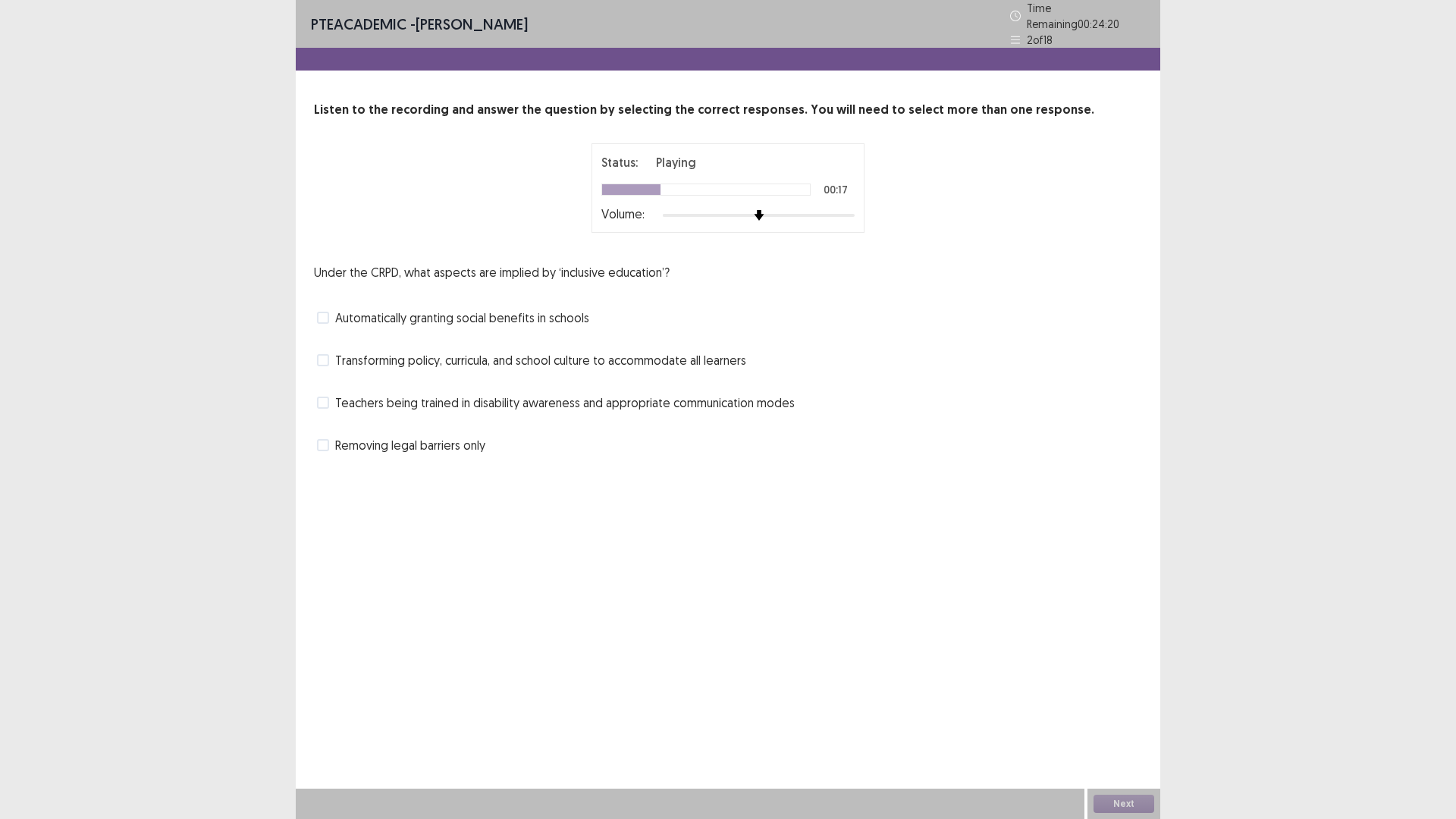
click at [338, 400] on span "Teachers being trained in disability awareness and appropriate communication mo…" at bounding box center [564, 403] width 460 height 18
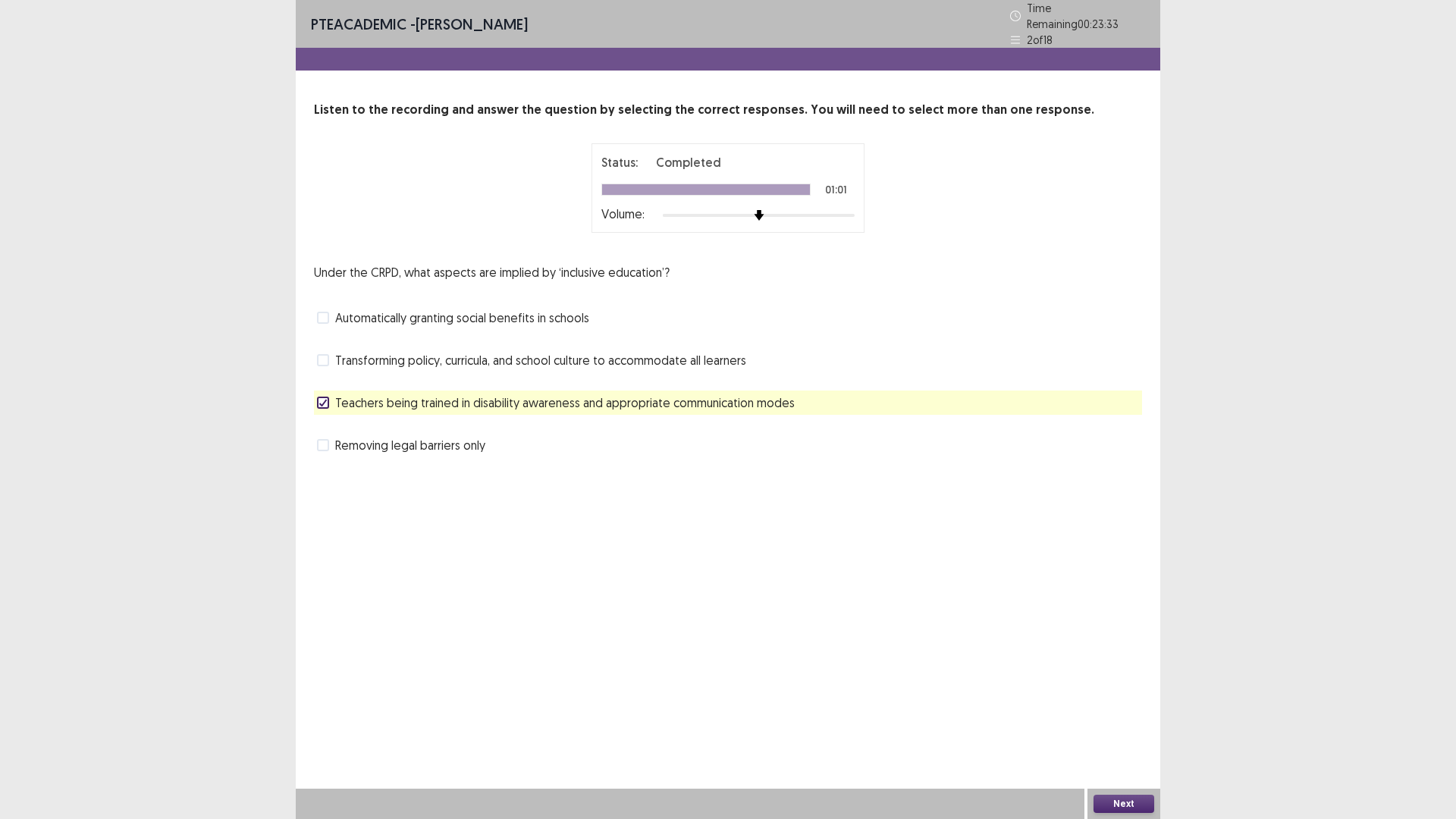
click at [1113, 698] on button "Next" at bounding box center [1123, 804] width 61 height 18
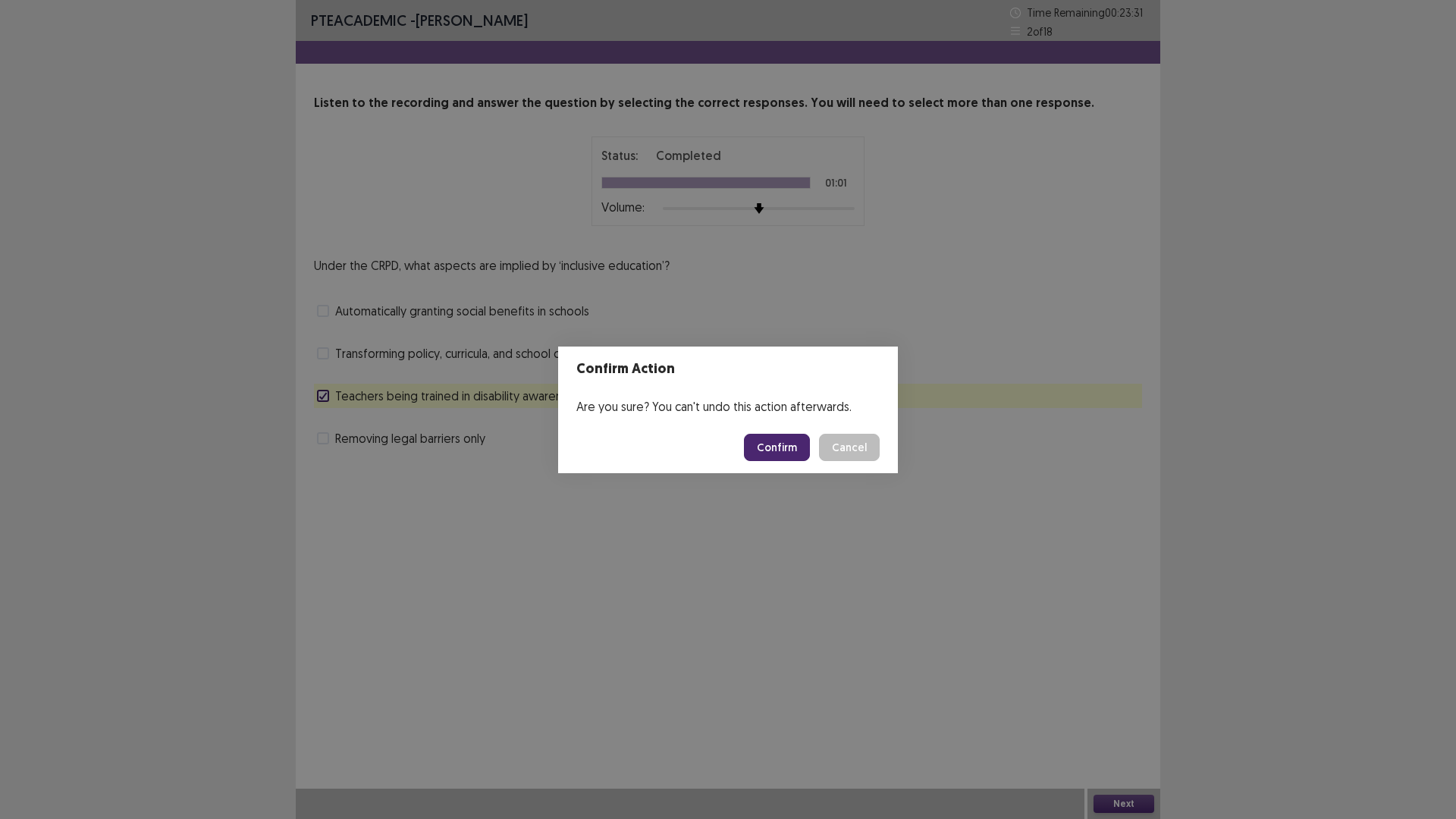
click at [774, 446] on button "Confirm" at bounding box center [777, 447] width 66 height 27
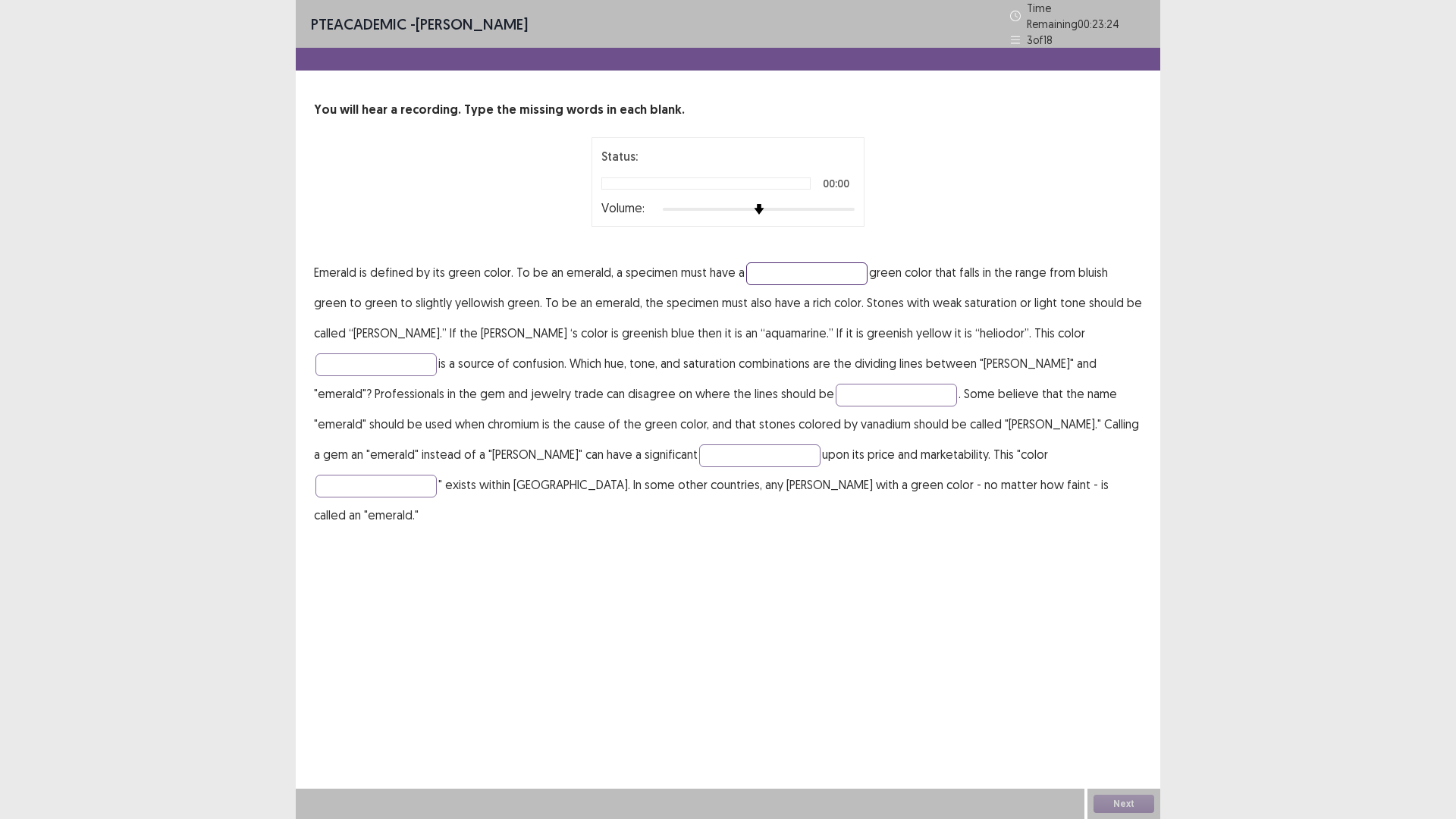
click at [757, 262] on input "text" at bounding box center [806, 273] width 122 height 23
type input "**********"
click at [436, 353] on input "text" at bounding box center [376, 364] width 122 height 23
type input "**********"
click at [835, 386] on input "text" at bounding box center [896, 395] width 122 height 23
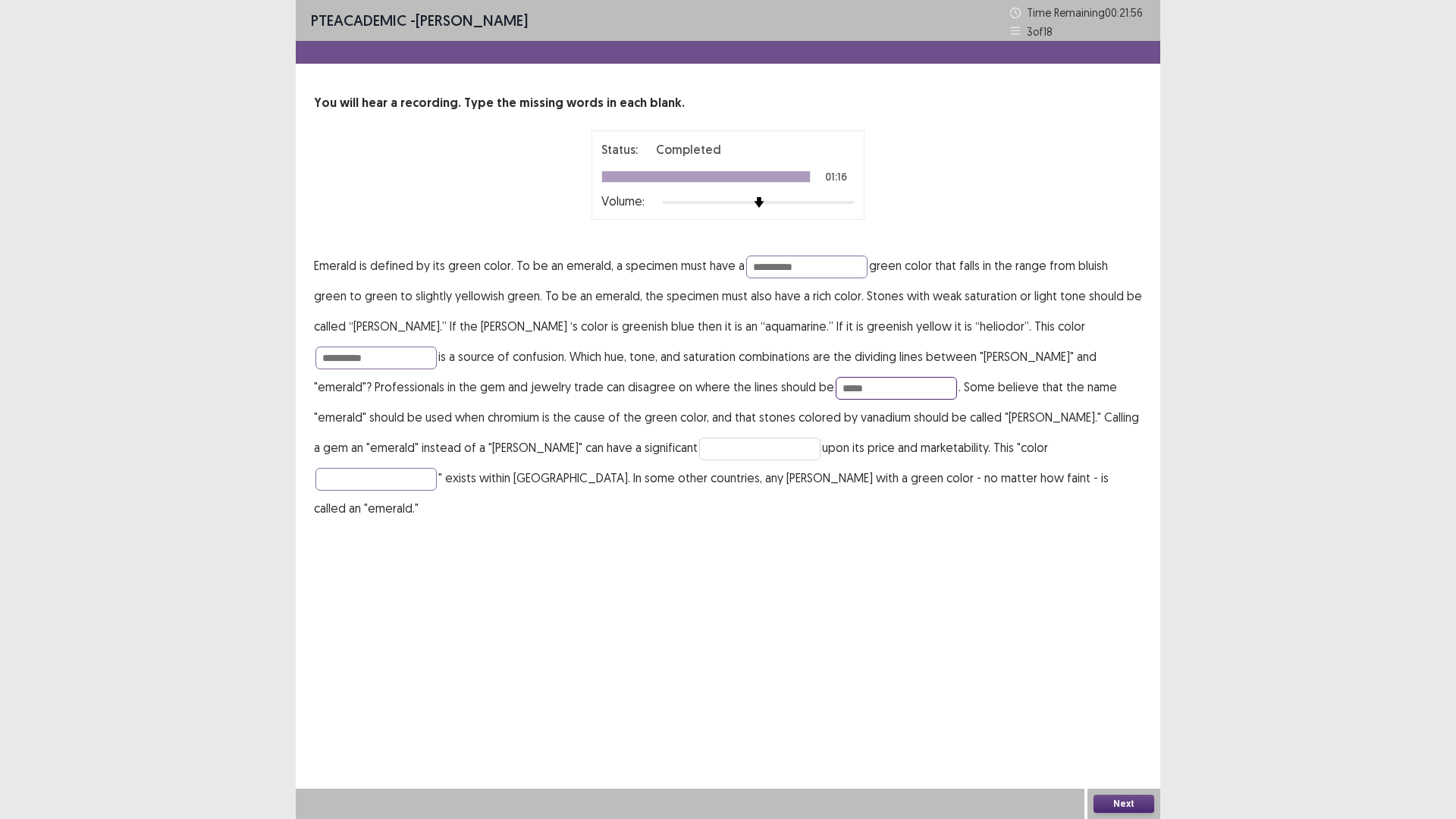
type input "*****"
click at [699, 451] on input "text" at bounding box center [760, 448] width 122 height 23
type input "******"
click at [436, 468] on input "text" at bounding box center [376, 479] width 122 height 23
type input "*********"
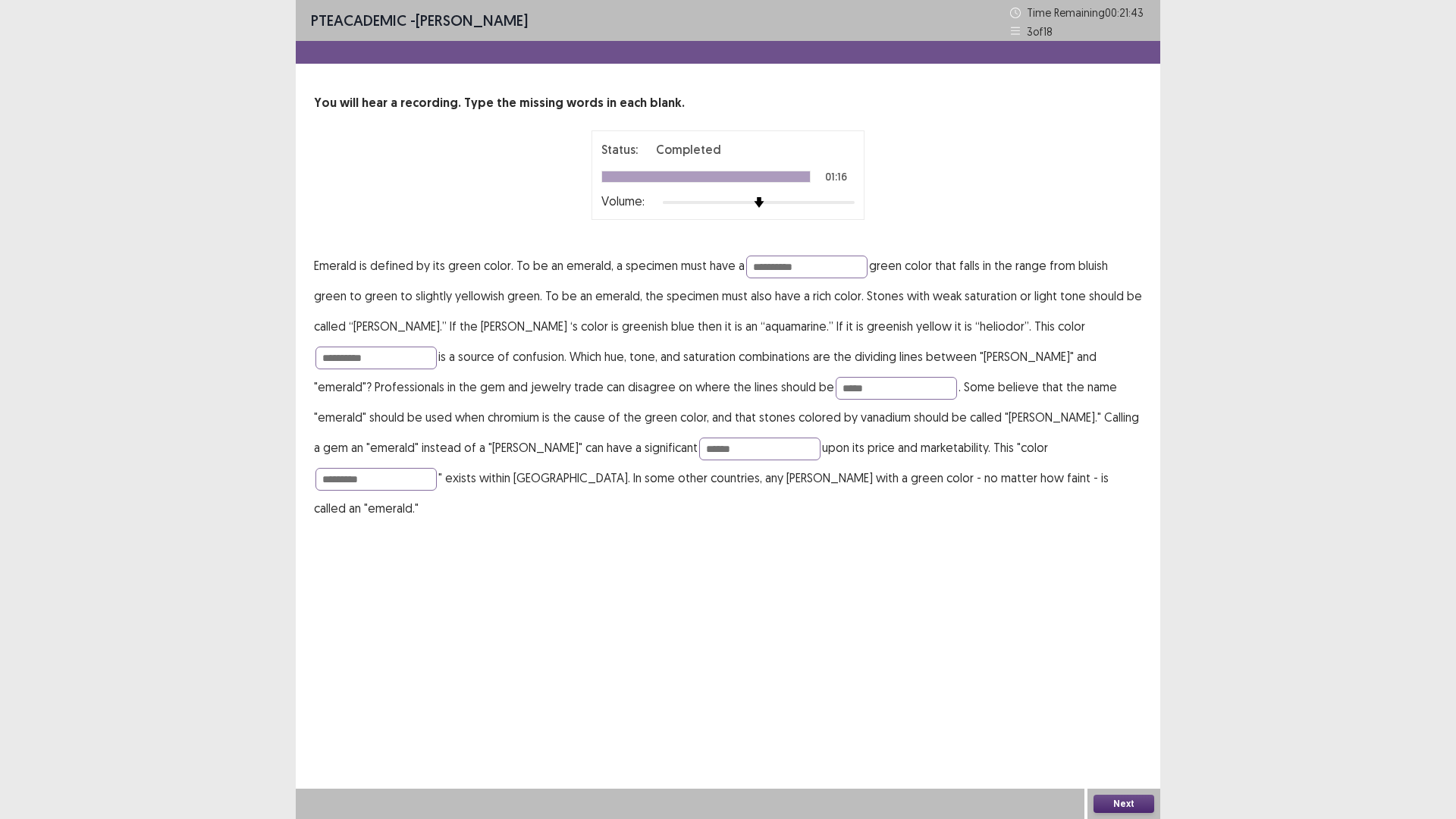
click at [1111, 698] on button "Next" at bounding box center [1123, 804] width 61 height 18
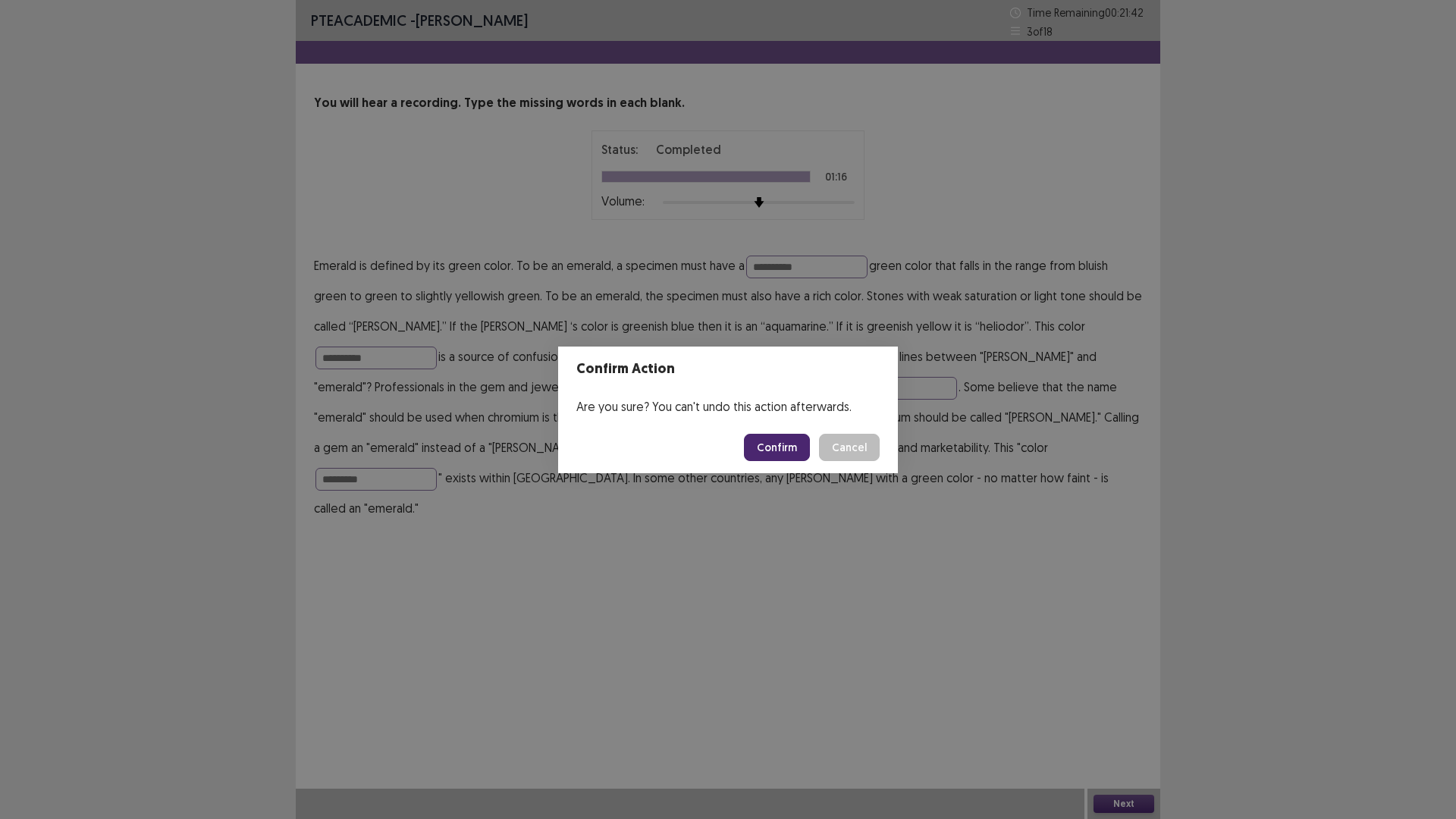
click at [791, 454] on button "Confirm" at bounding box center [777, 447] width 66 height 27
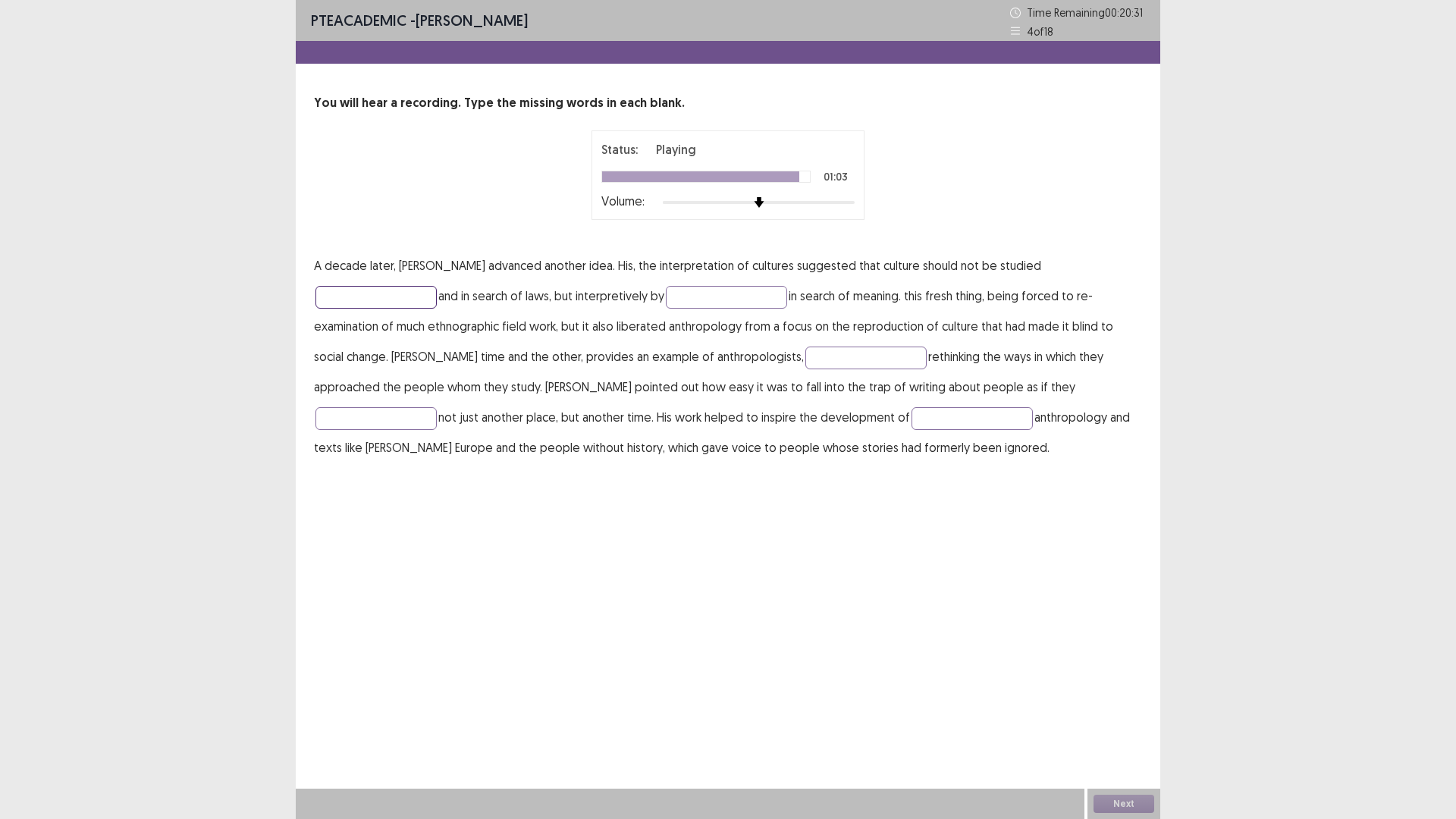
click at [436, 286] on input "text" at bounding box center [376, 297] width 122 height 23
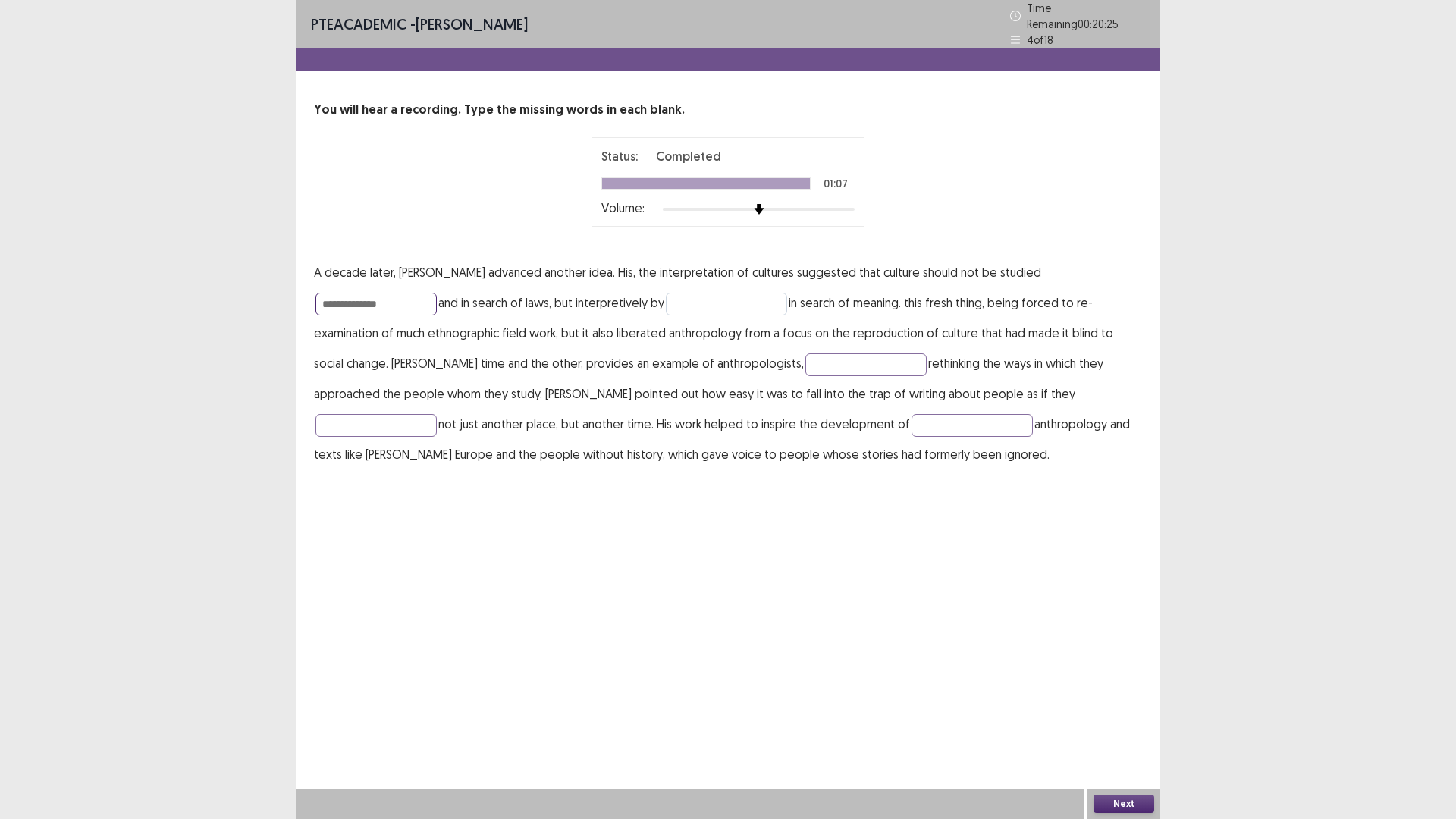
type input "**********"
click at [666, 298] on input "text" at bounding box center [727, 304] width 122 height 23
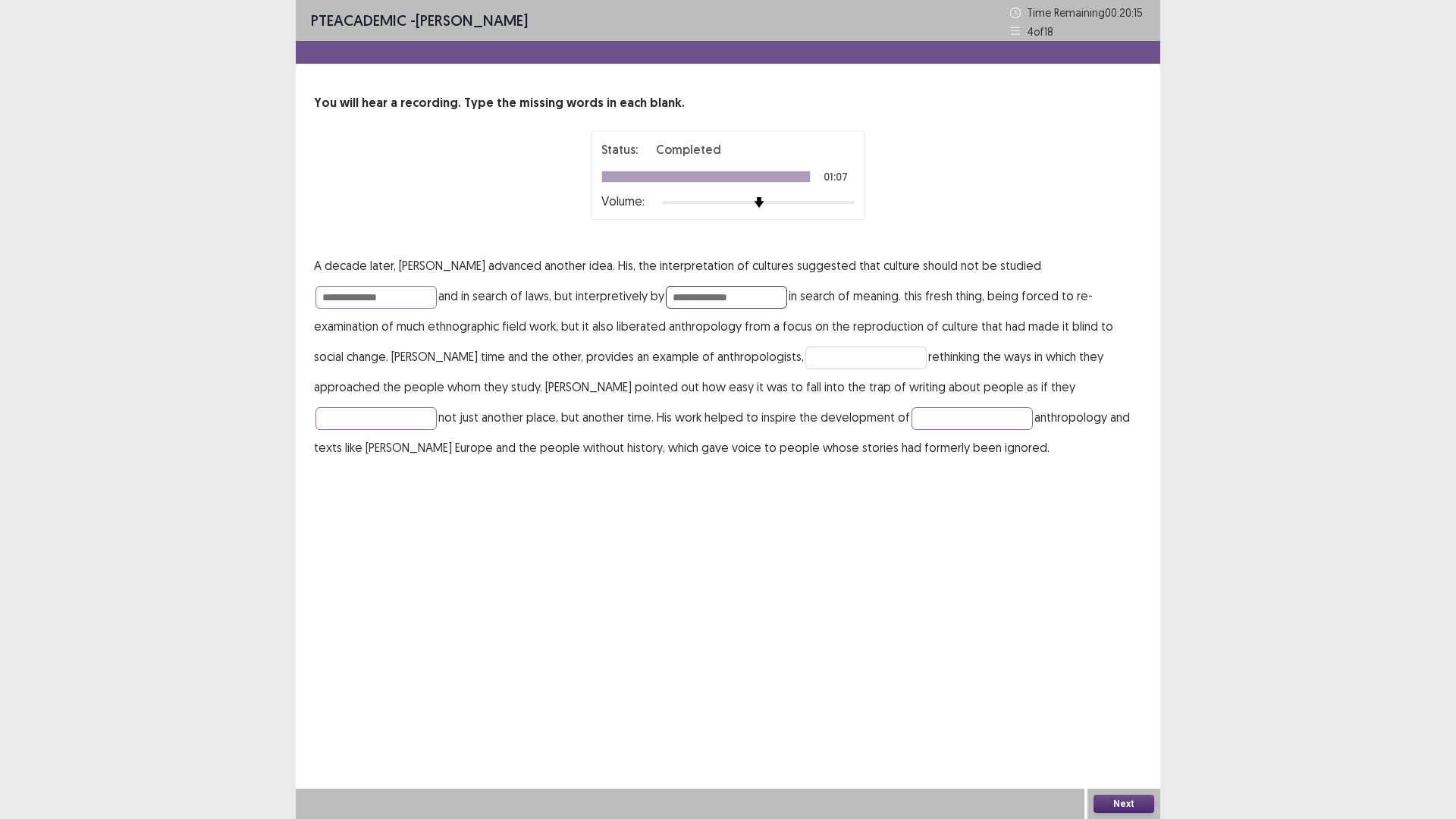
type input "**********"
click at [806, 366] on input "text" at bounding box center [866, 357] width 122 height 23
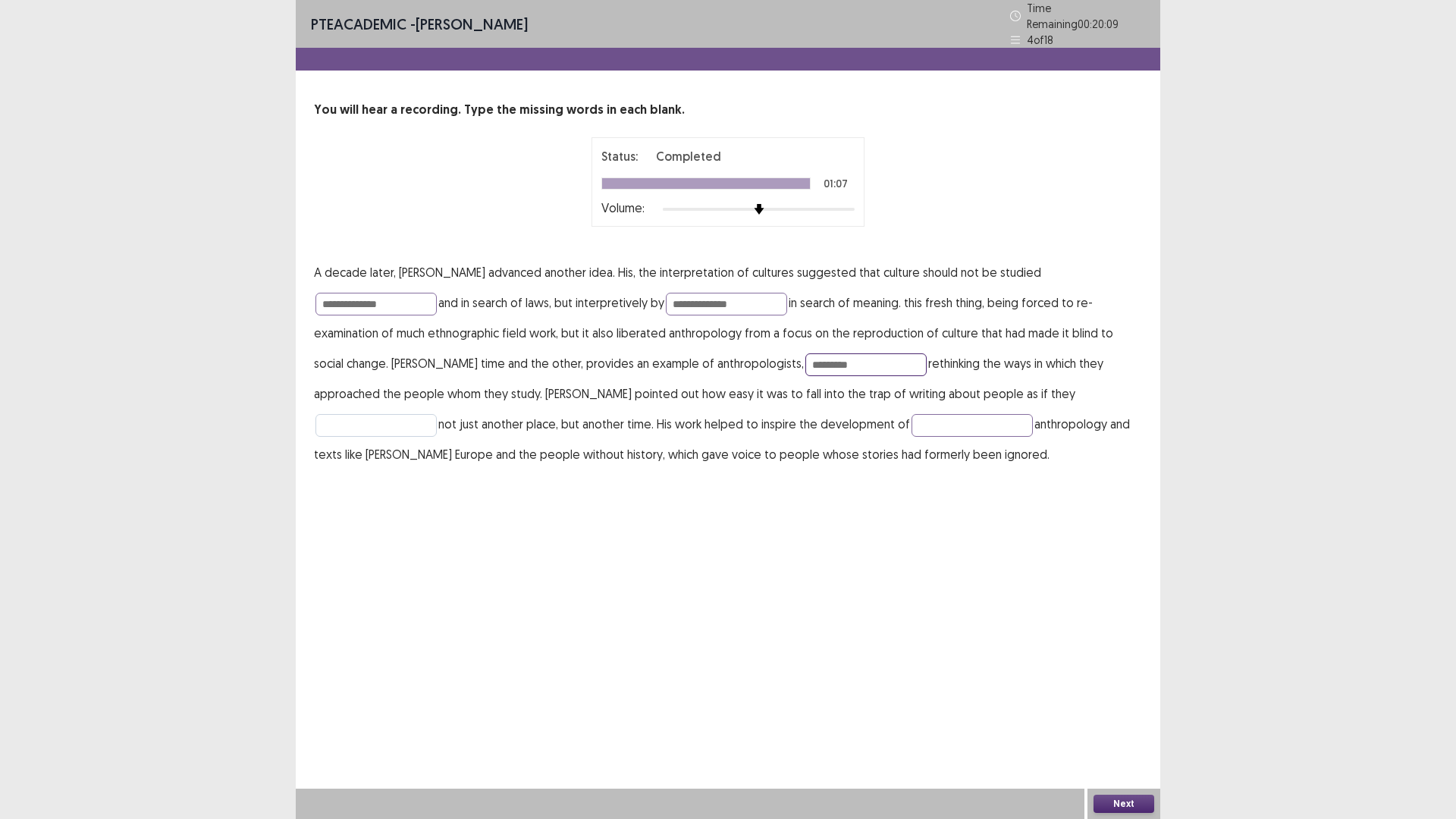
type input "*********"
click at [436, 414] on input "text" at bounding box center [376, 424] width 122 height 23
type input "****"
click at [912, 418] on input "text" at bounding box center [972, 424] width 122 height 23
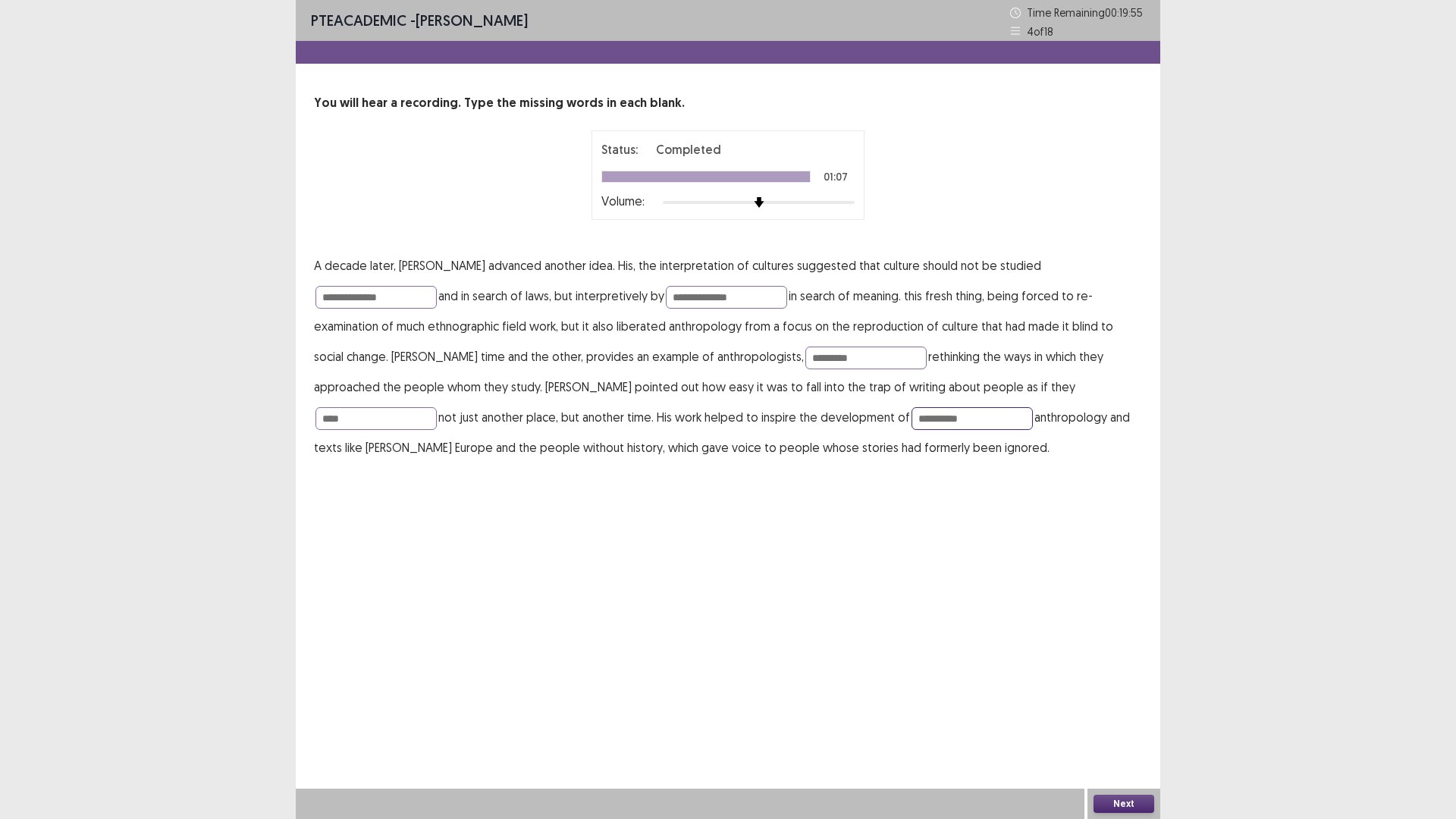
type input "**********"
click at [1127, 698] on button "Next" at bounding box center [1123, 804] width 61 height 18
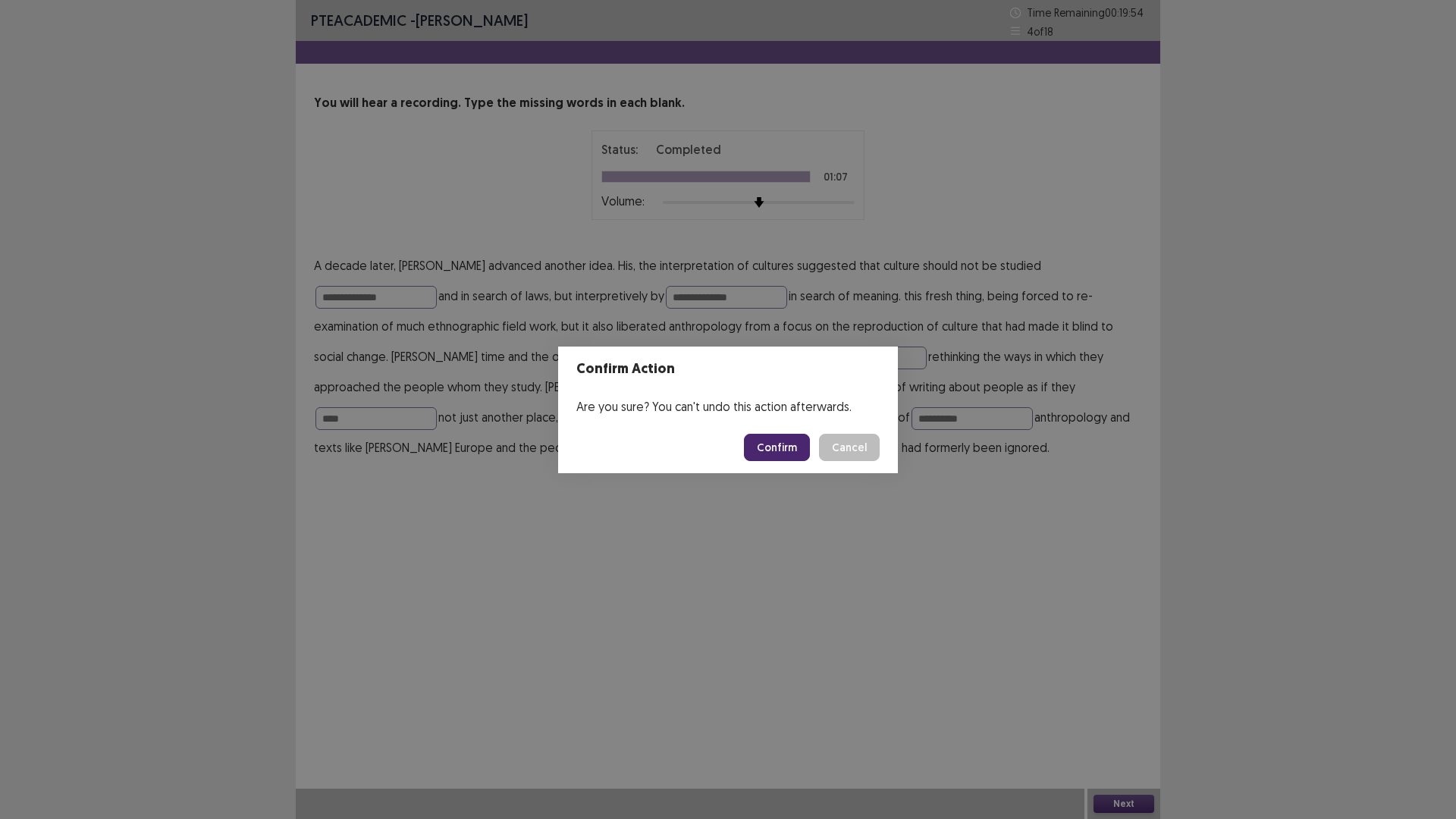
click at [750, 446] on button "Confirm" at bounding box center [777, 447] width 66 height 27
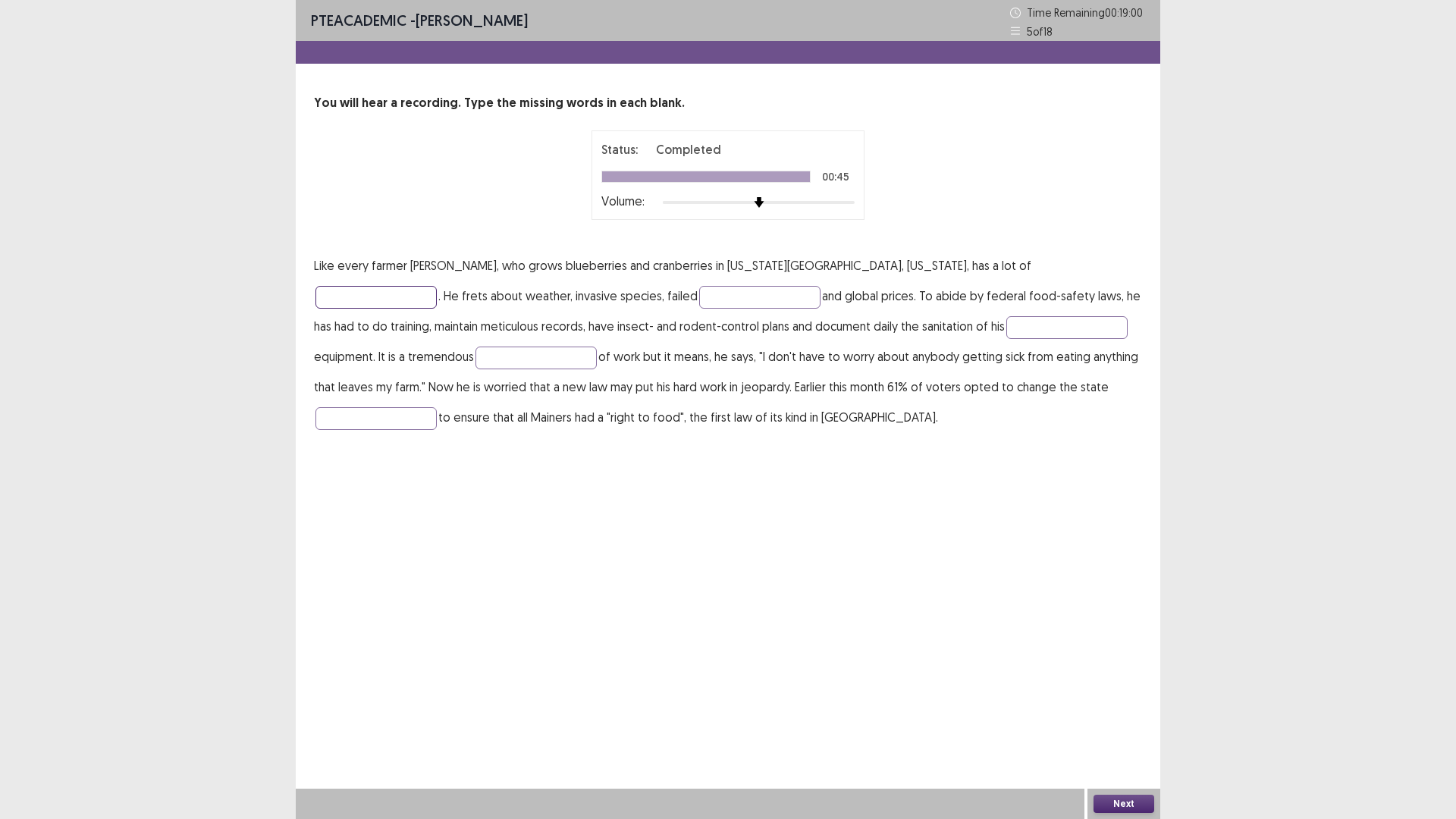
click at [436, 286] on input "text" at bounding box center [376, 297] width 122 height 23
type input "*******"
click at [699, 302] on input "text" at bounding box center [760, 297] width 122 height 23
type input "*****"
click at [1006, 334] on input "text" at bounding box center [1067, 327] width 122 height 23
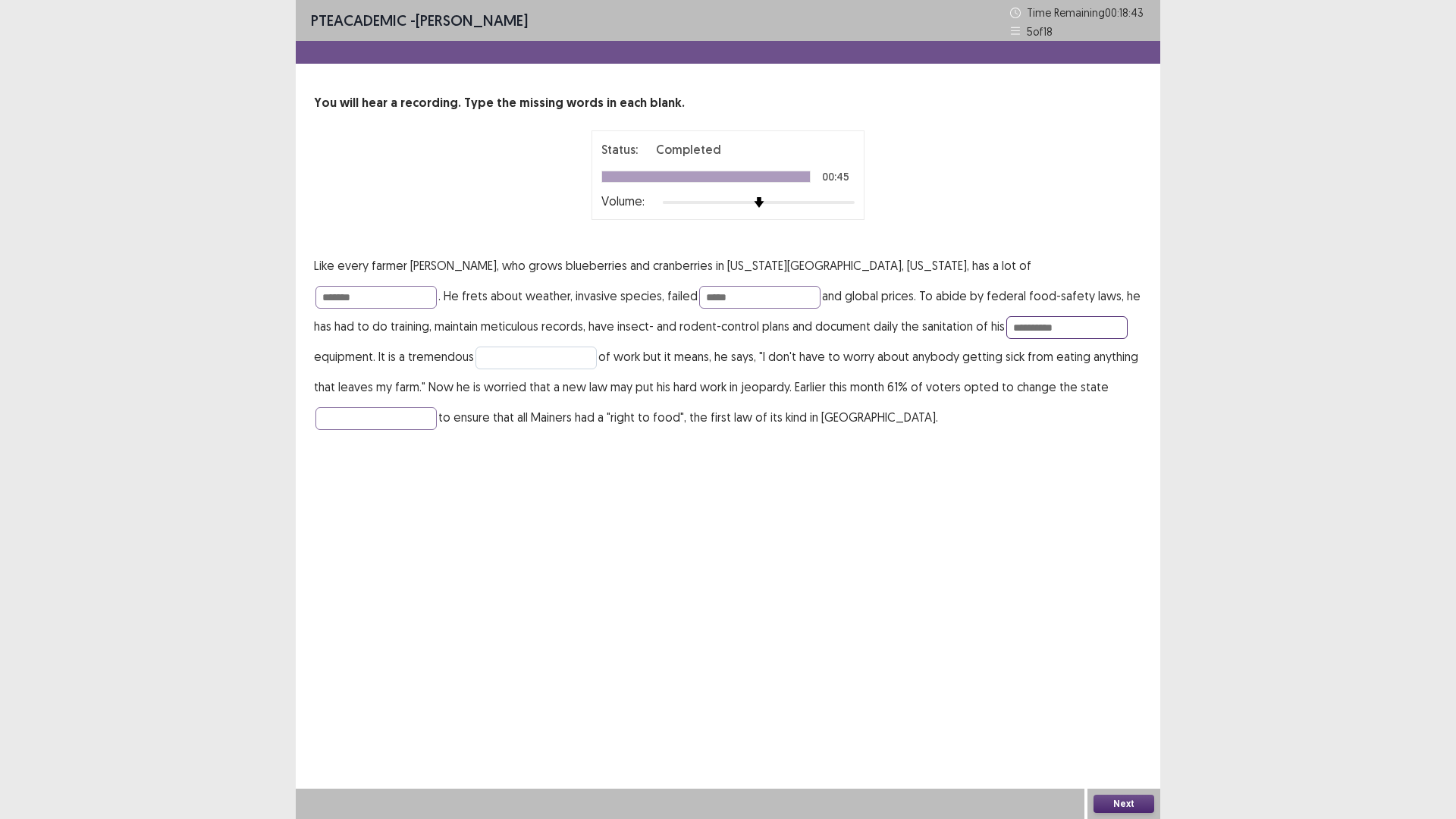
type input "**********"
click at [475, 363] on input "text" at bounding box center [536, 357] width 122 height 23
type input "*****"
click at [436, 407] on input "text" at bounding box center [376, 418] width 122 height 23
type input "**********"
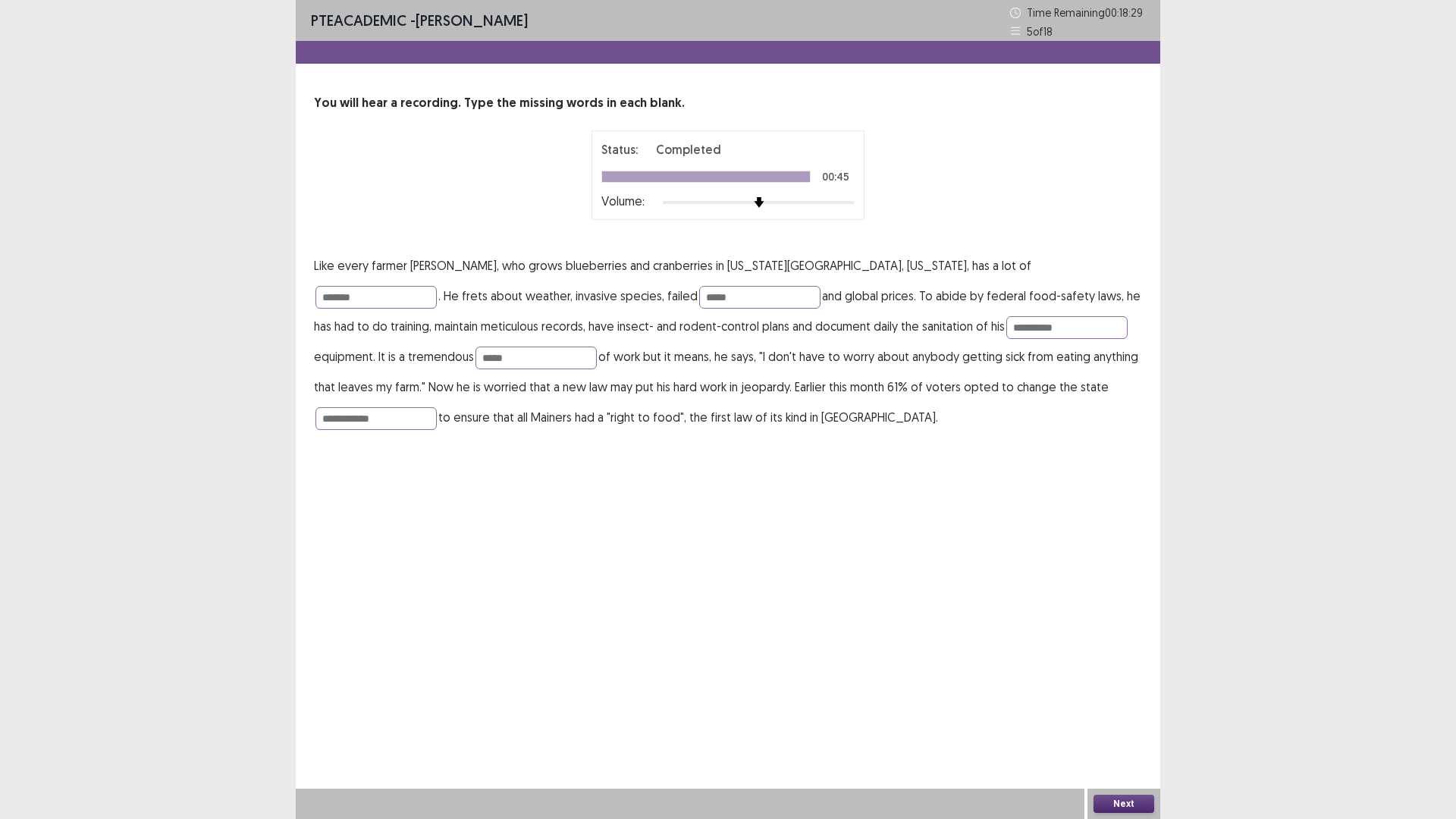
click at [1121, 698] on button "Next" at bounding box center [1123, 804] width 61 height 18
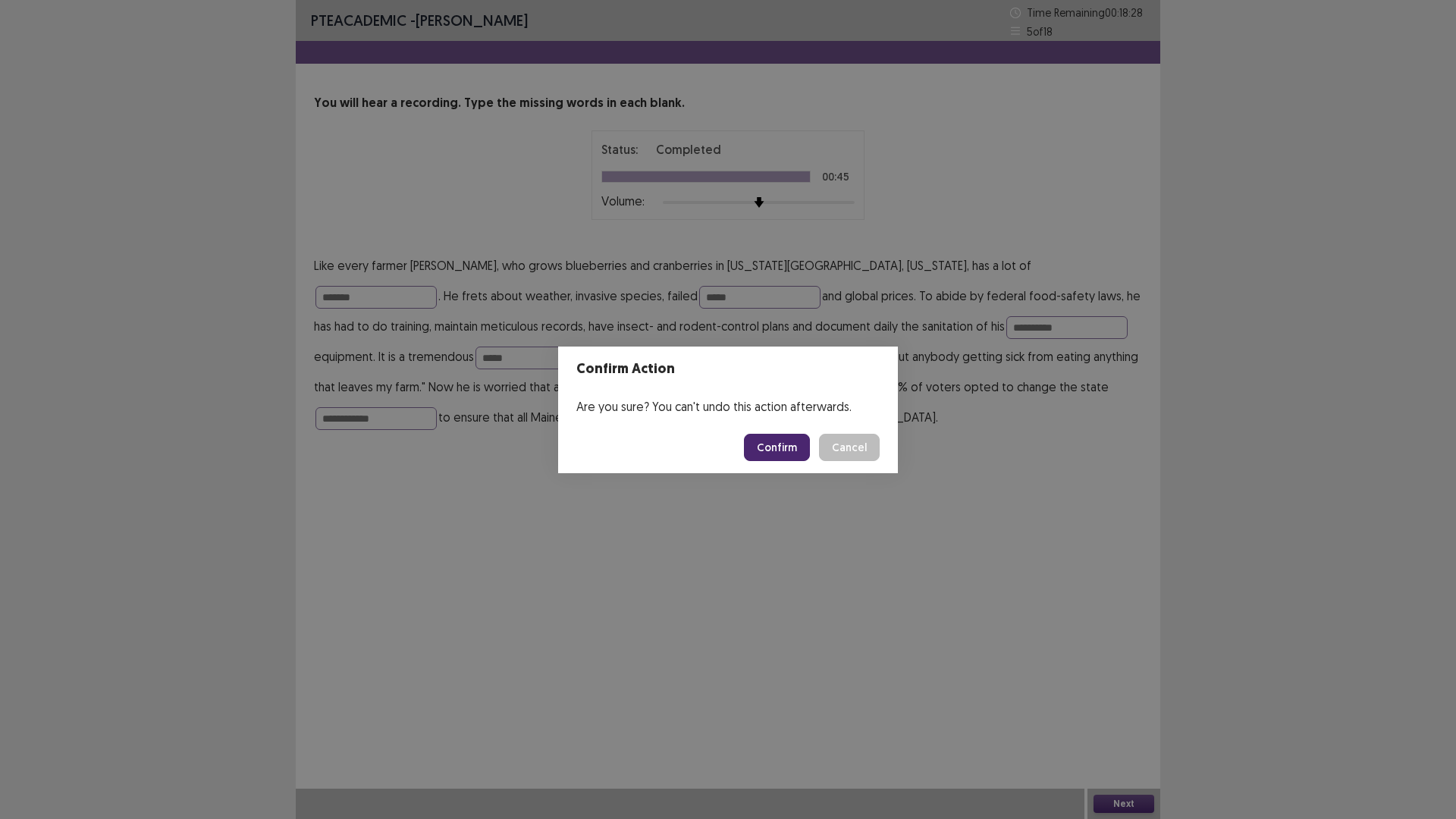
click at [765, 451] on button "Confirm" at bounding box center [777, 447] width 66 height 27
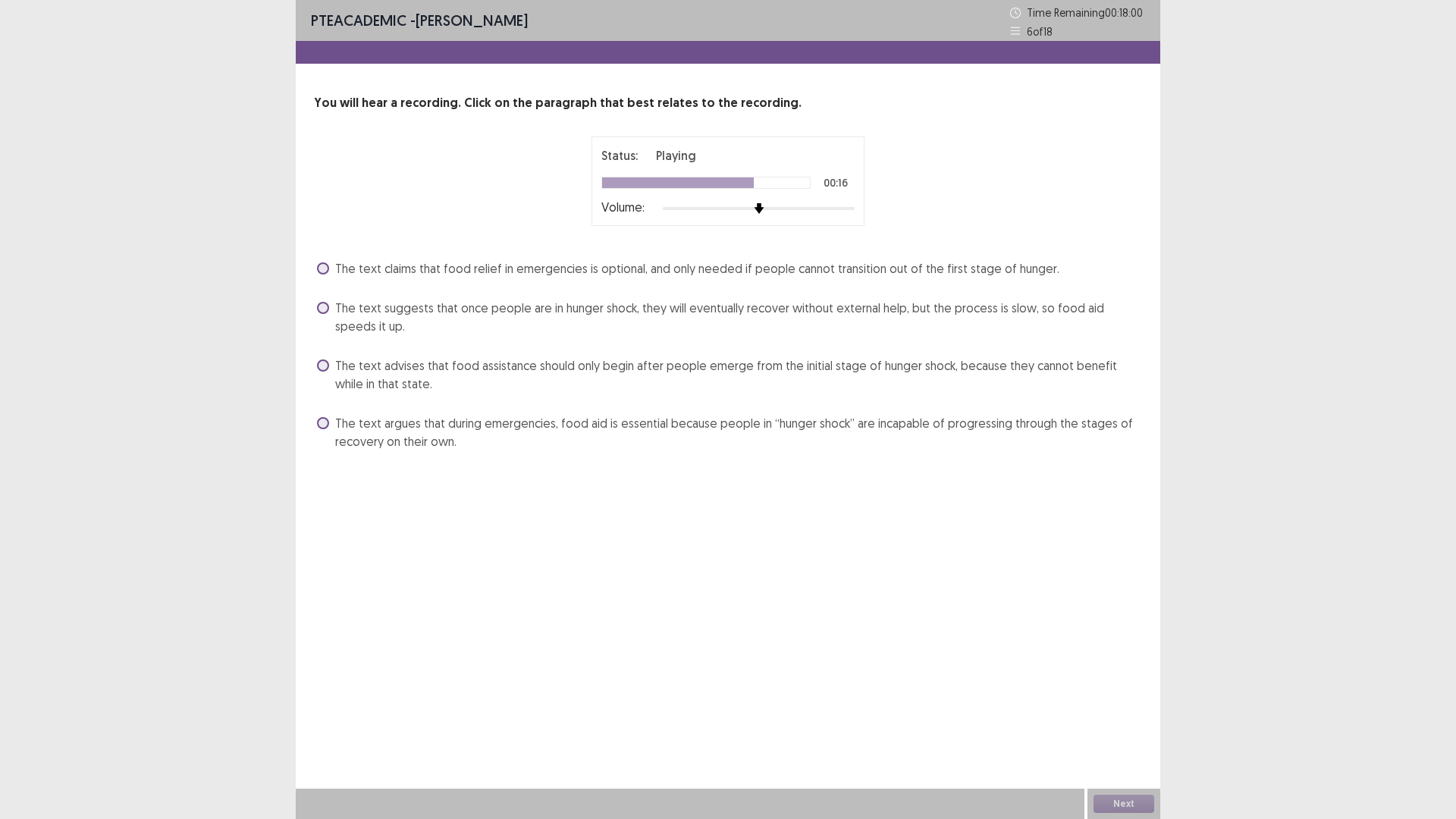
click at [318, 301] on label "The text suggests that once people are in hunger shock, they will eventually re…" at bounding box center [728, 317] width 825 height 36
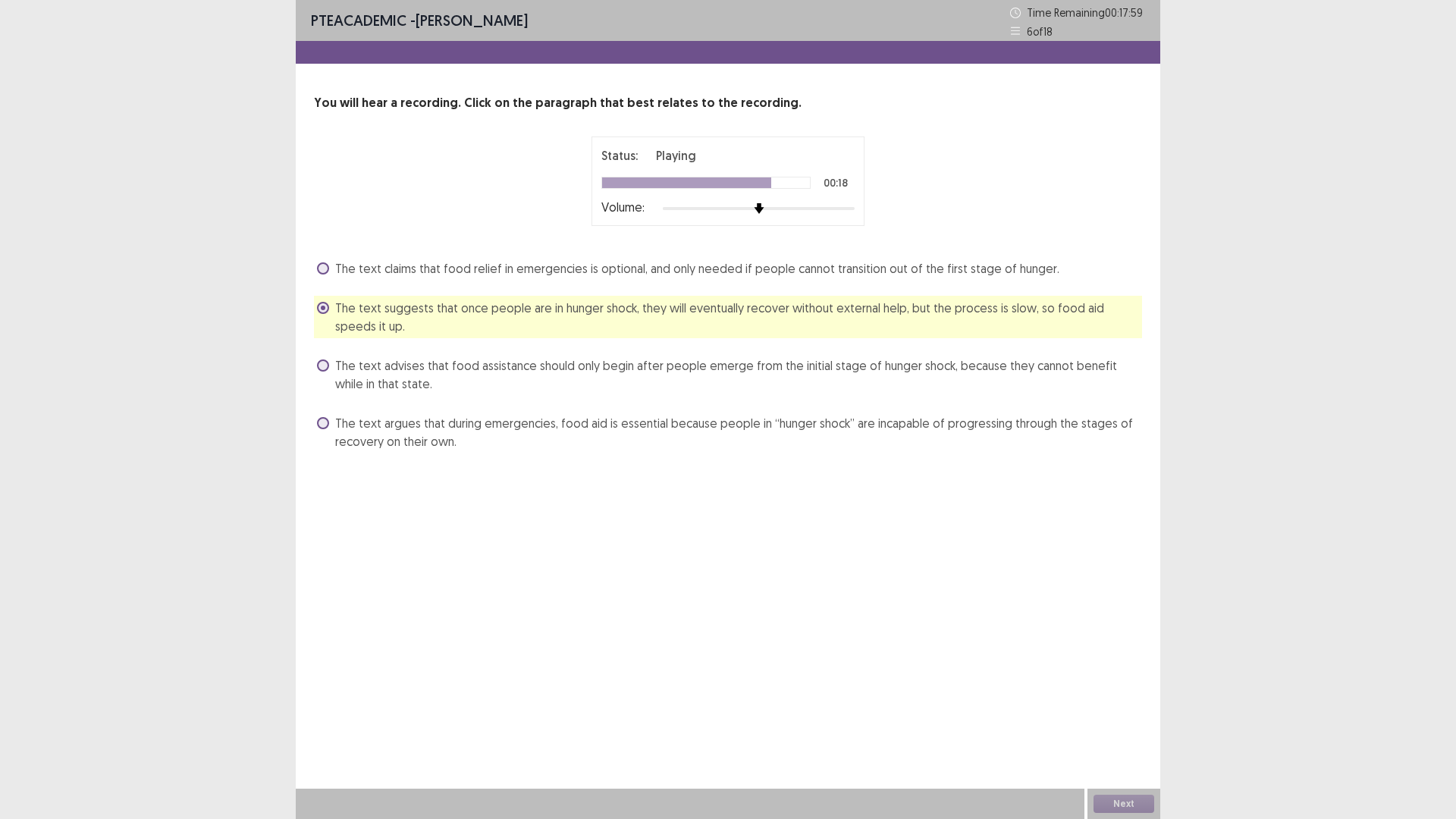
click at [330, 262] on label "The text claims that food relief in emergencies is optional, and only needed if…" at bounding box center [688, 268] width 742 height 18
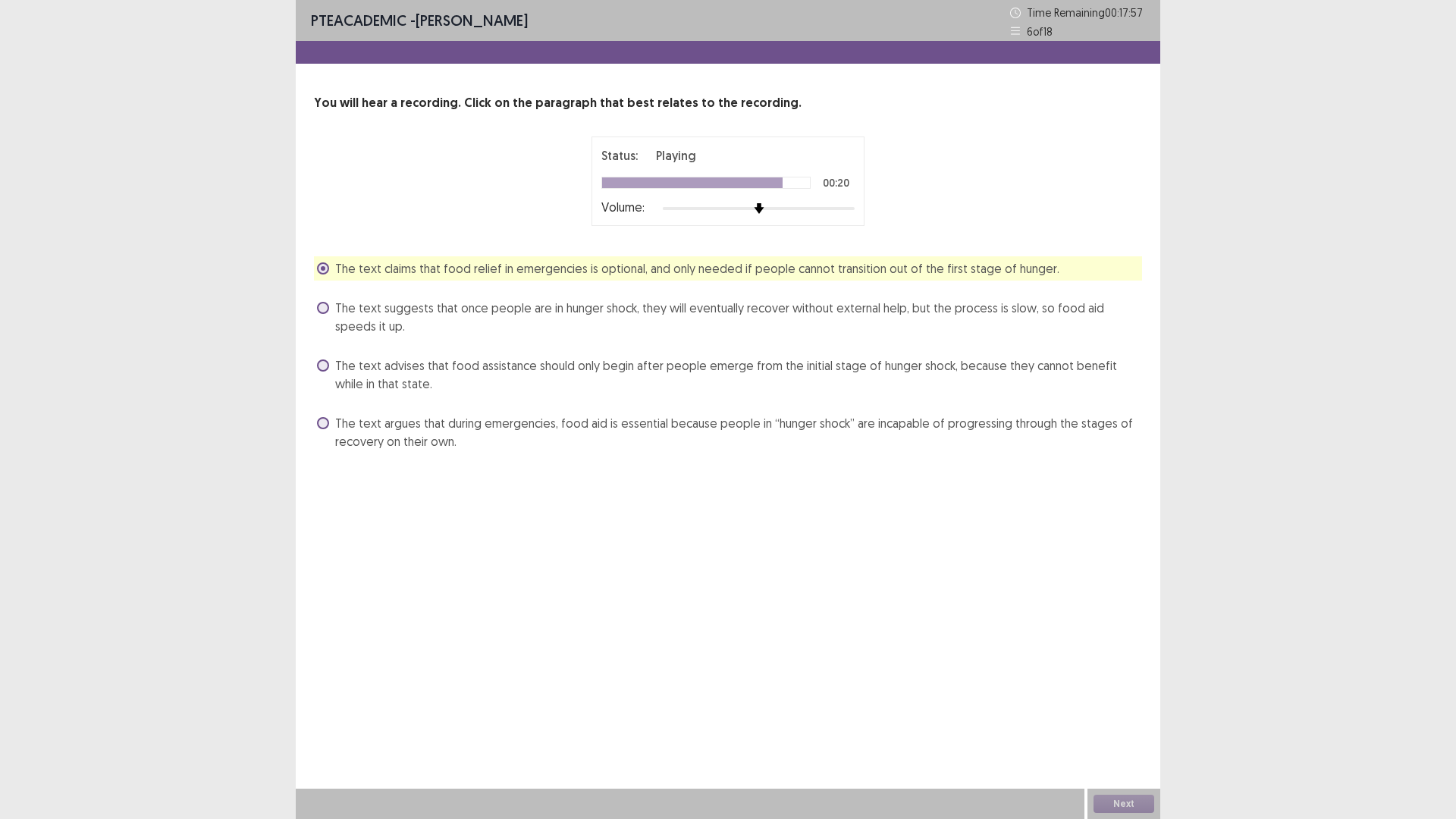
click at [330, 309] on label "The text suggests that once people are in hunger shock, they will eventually re…" at bounding box center [728, 317] width 825 height 36
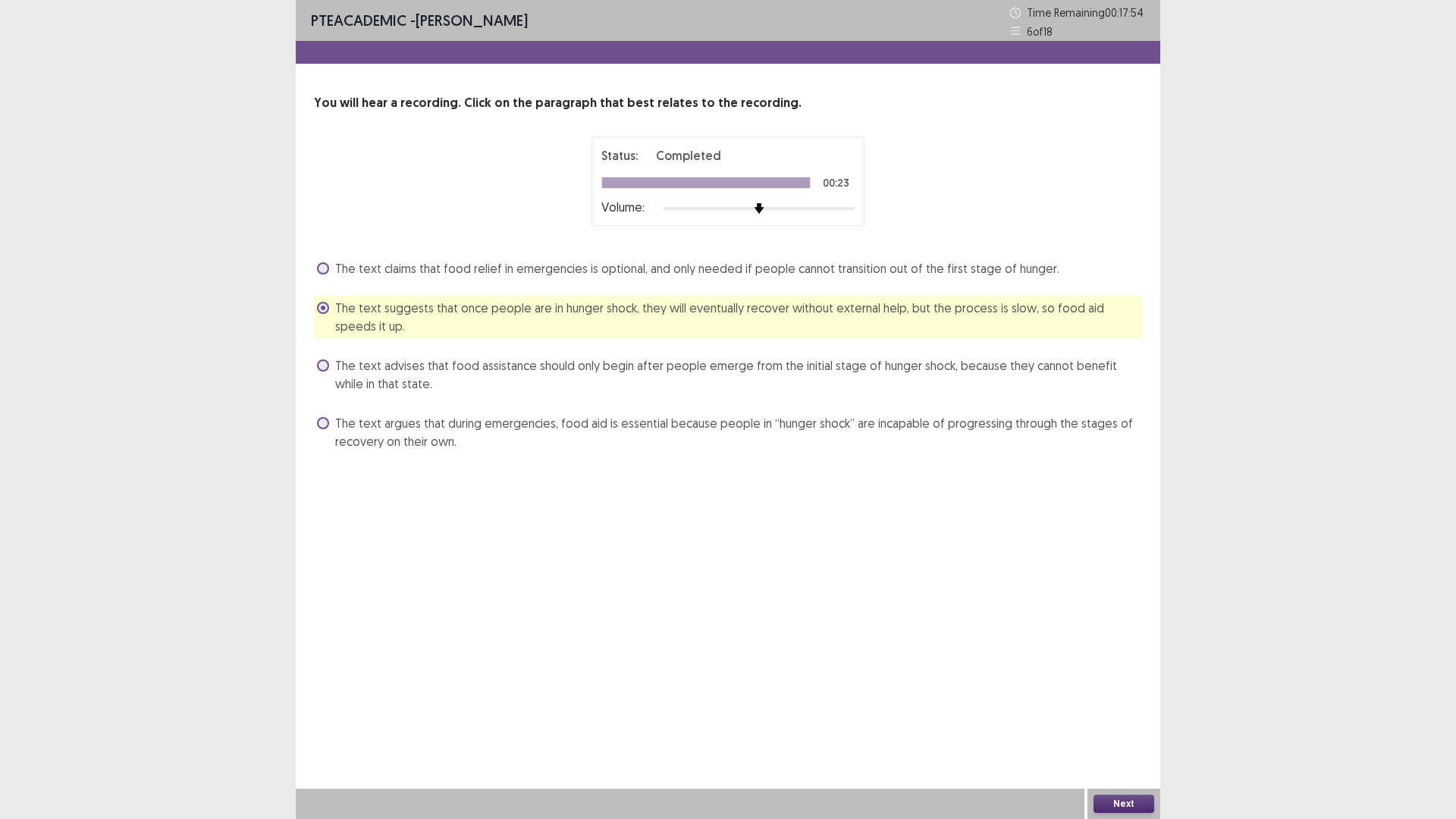
click at [324, 264] on span at bounding box center [322, 268] width 12 height 12
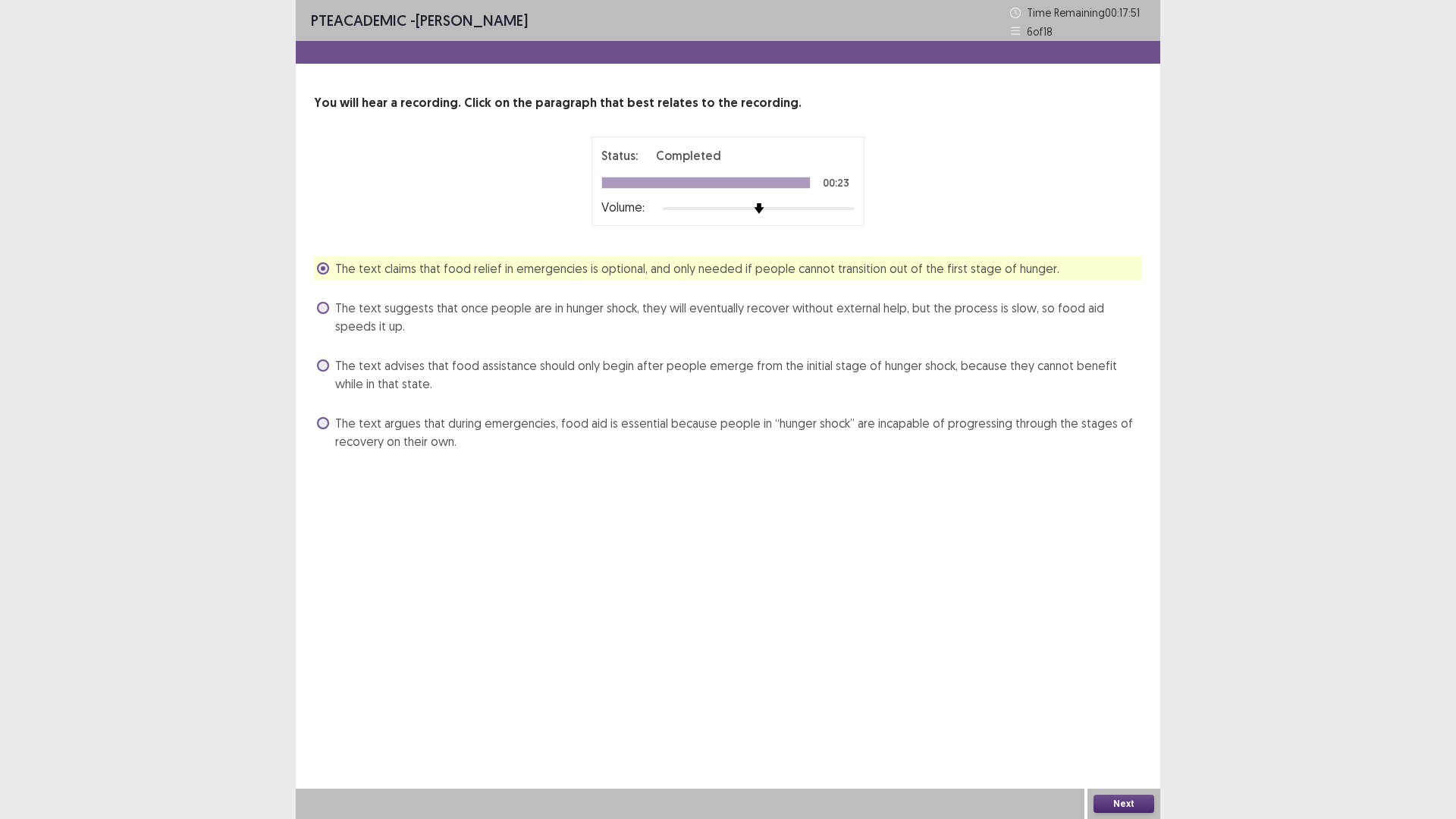
click at [324, 307] on span at bounding box center [322, 307] width 12 height 12
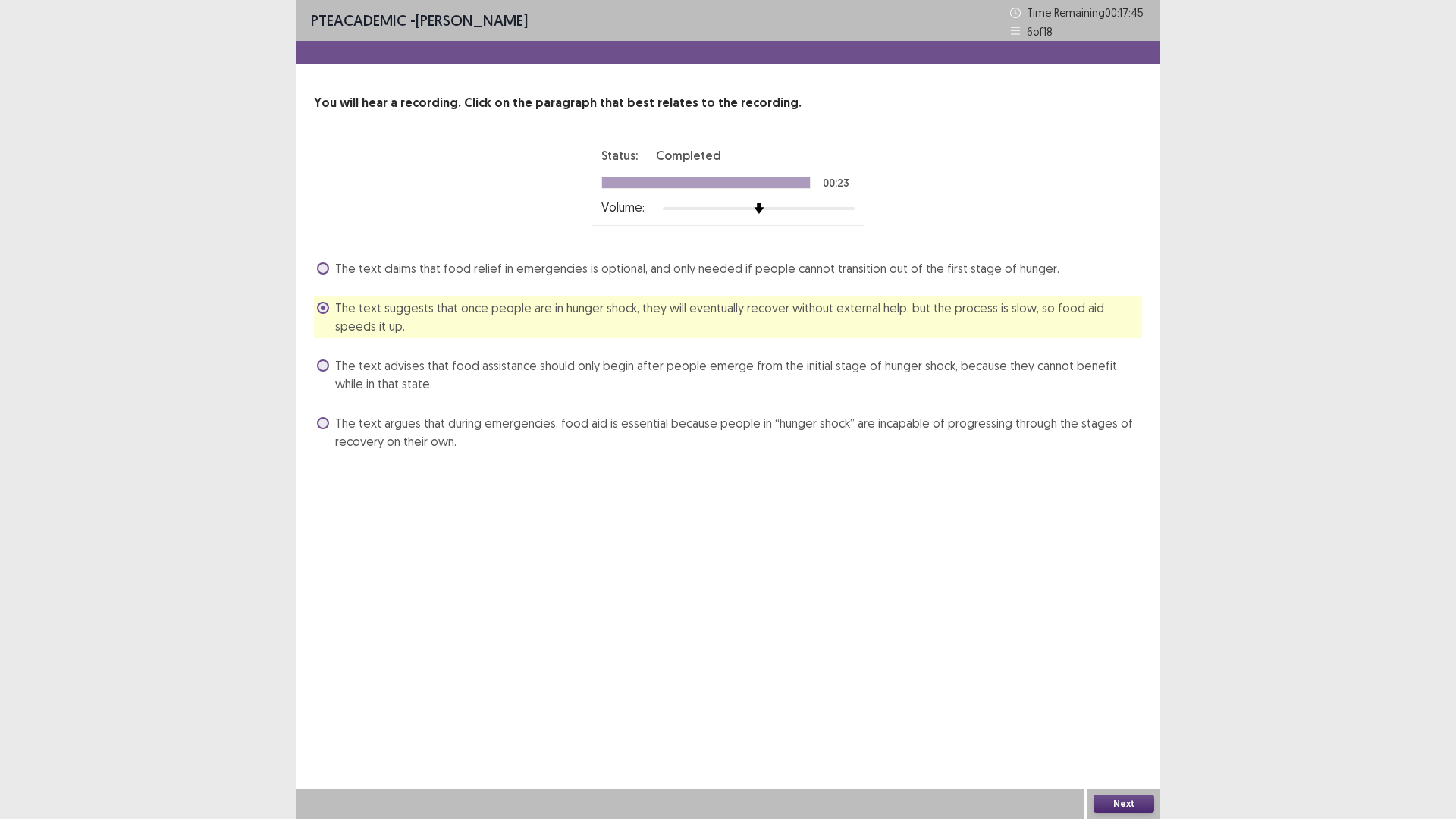
click at [1106, 698] on button "Next" at bounding box center [1123, 804] width 61 height 18
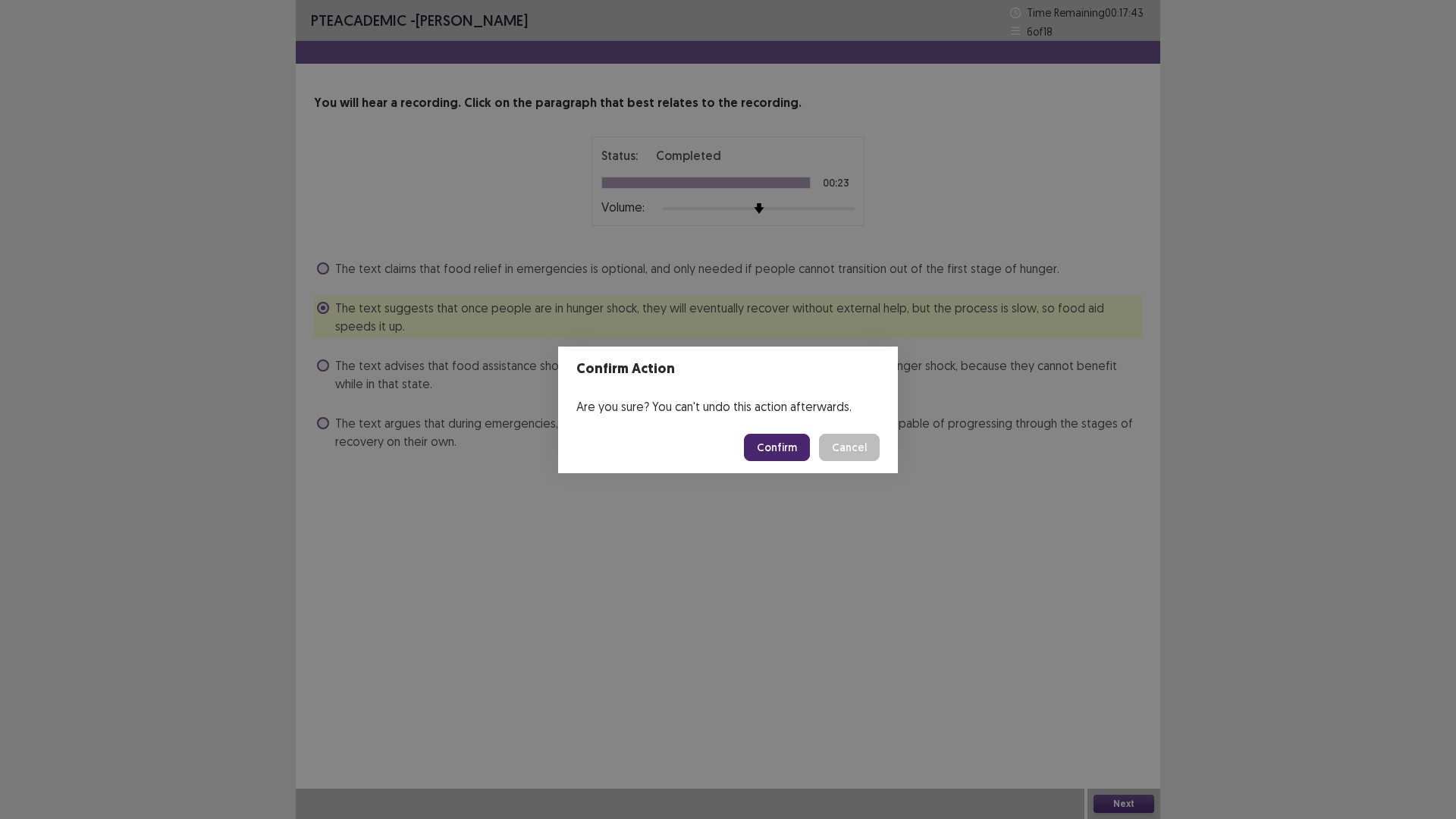
click at [772, 455] on button "Confirm" at bounding box center [777, 447] width 66 height 27
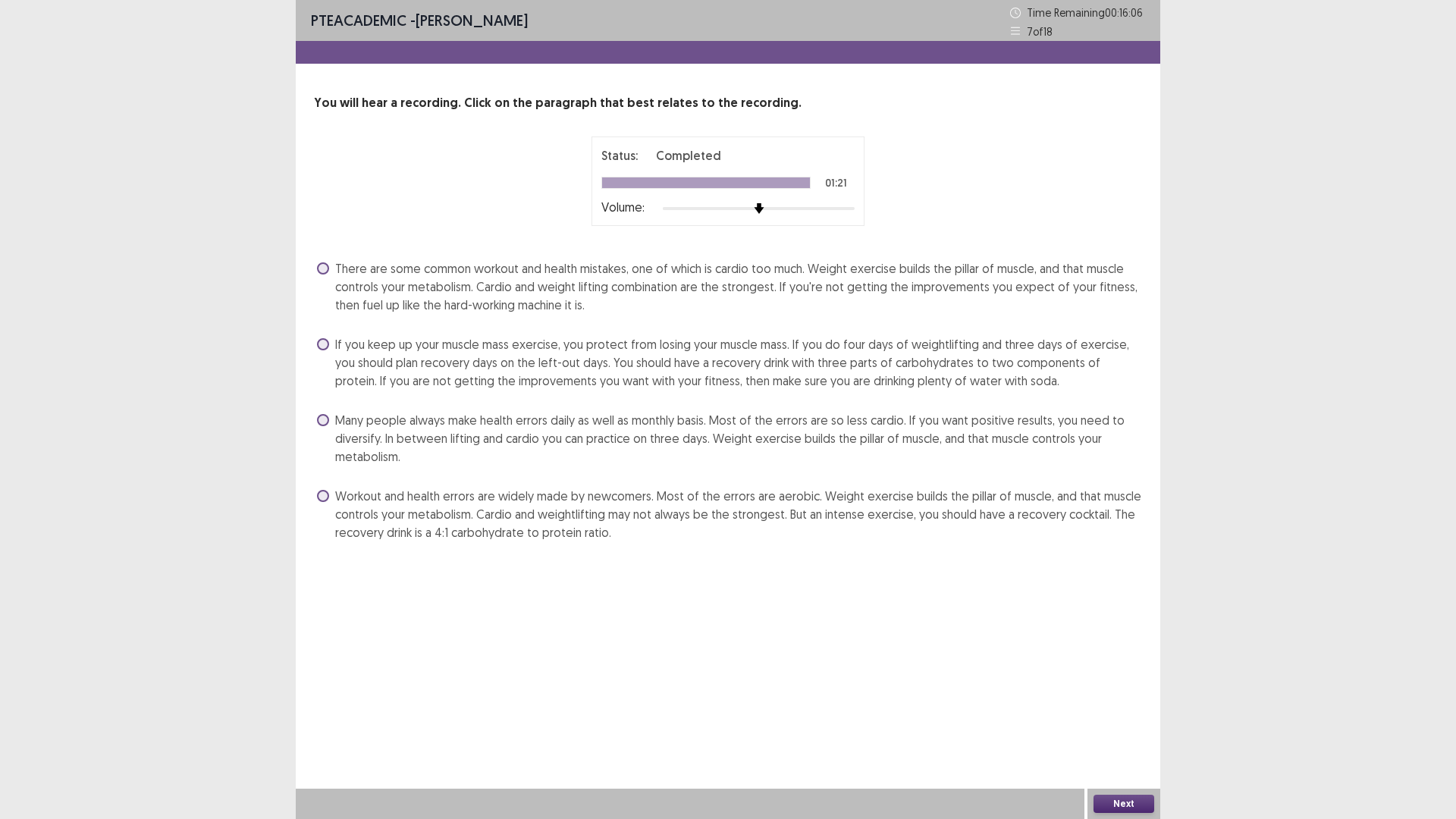
click at [330, 423] on label "Many people always make health errors daily as well as monthly basis. Most of t…" at bounding box center [728, 438] width 825 height 54
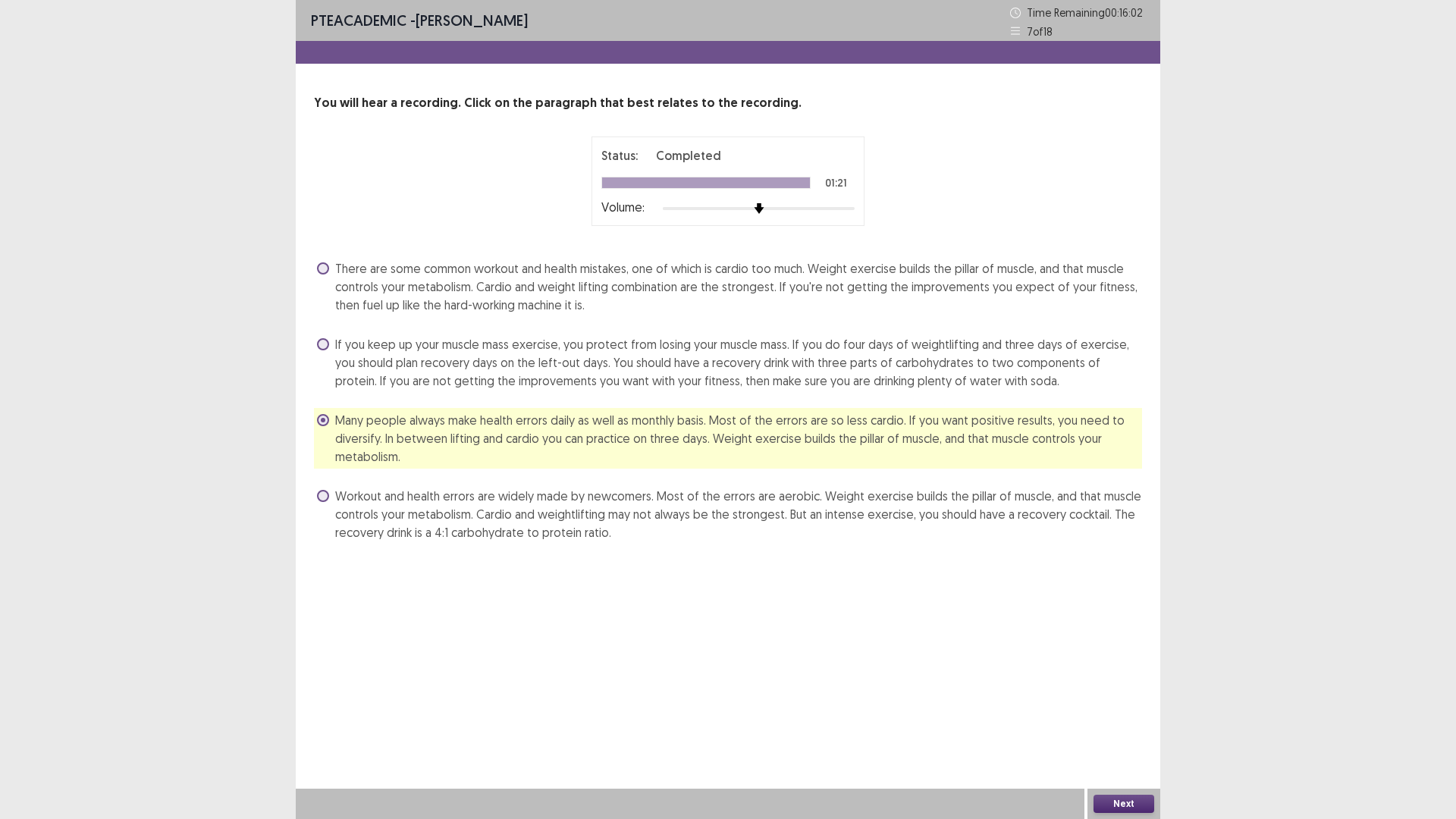
click at [1114, 698] on button "Next" at bounding box center [1123, 804] width 61 height 18
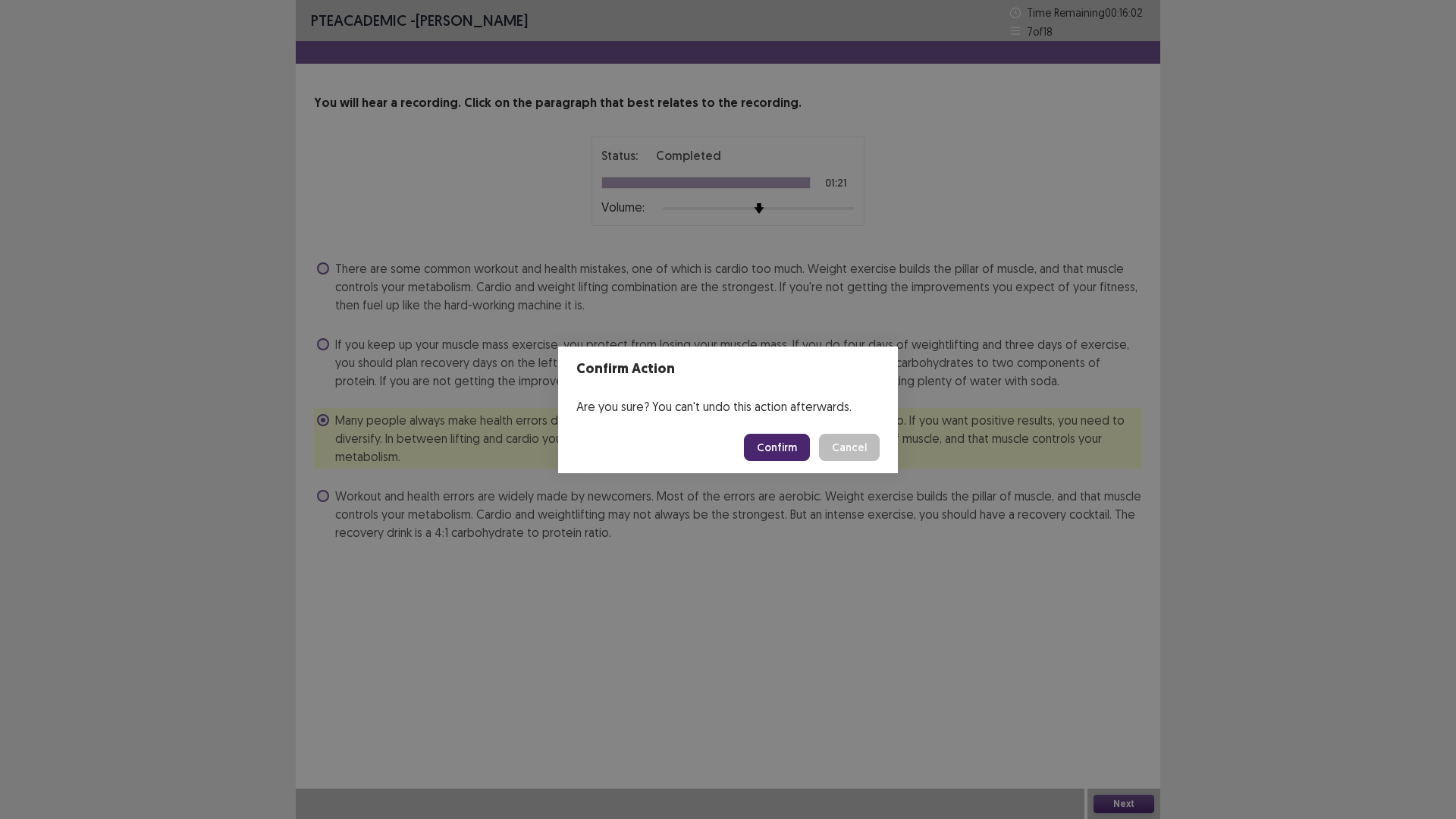
drag, startPoint x: 1114, startPoint y: 805, endPoint x: 835, endPoint y: 441, distance: 458.6
click at [835, 441] on div "Confirm Action Are you sure? You can't undo this action afterwards. Confirm Can…" at bounding box center [728, 409] width 1456 height 819
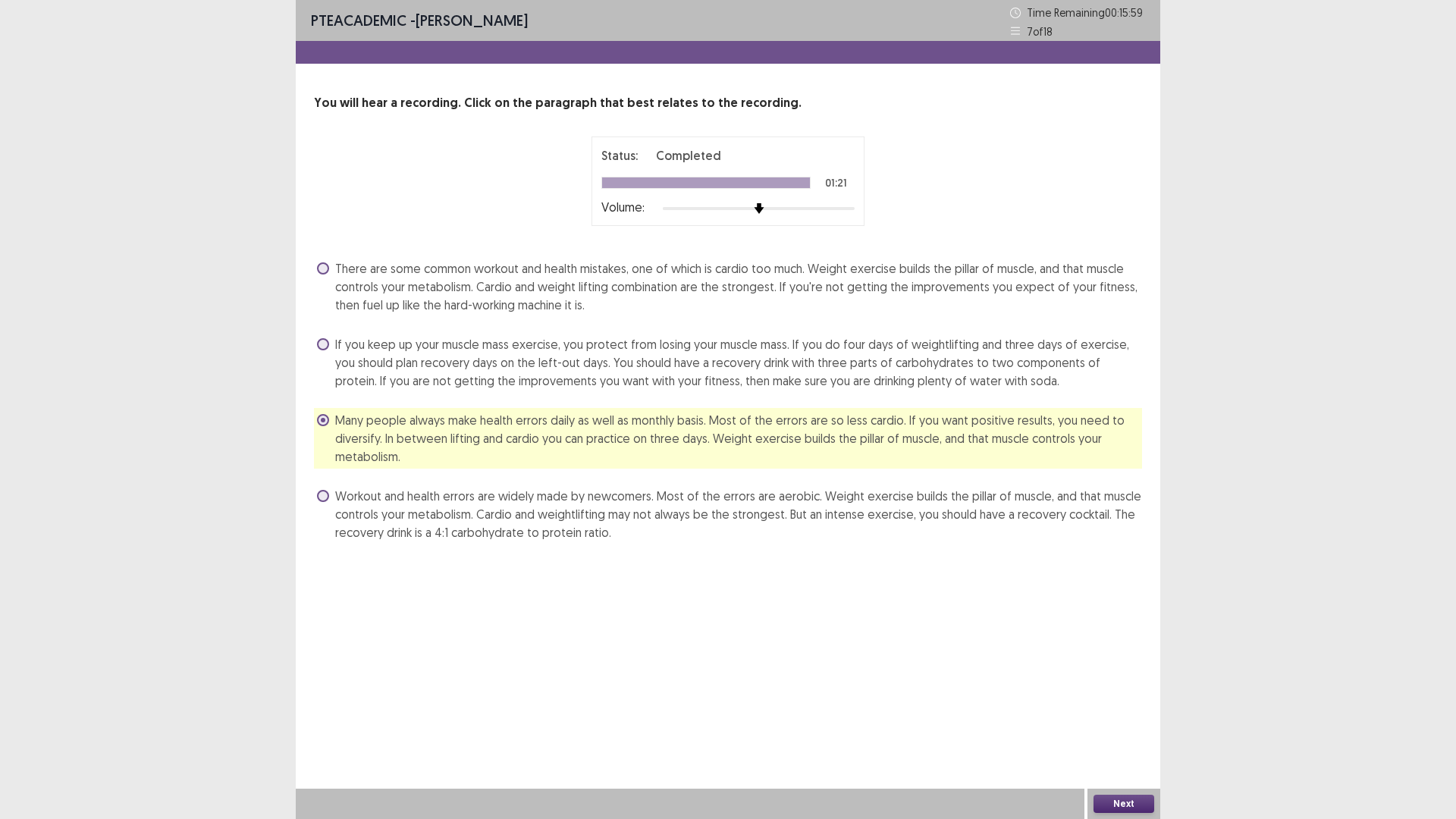
click at [327, 494] on span at bounding box center [322, 495] width 12 height 12
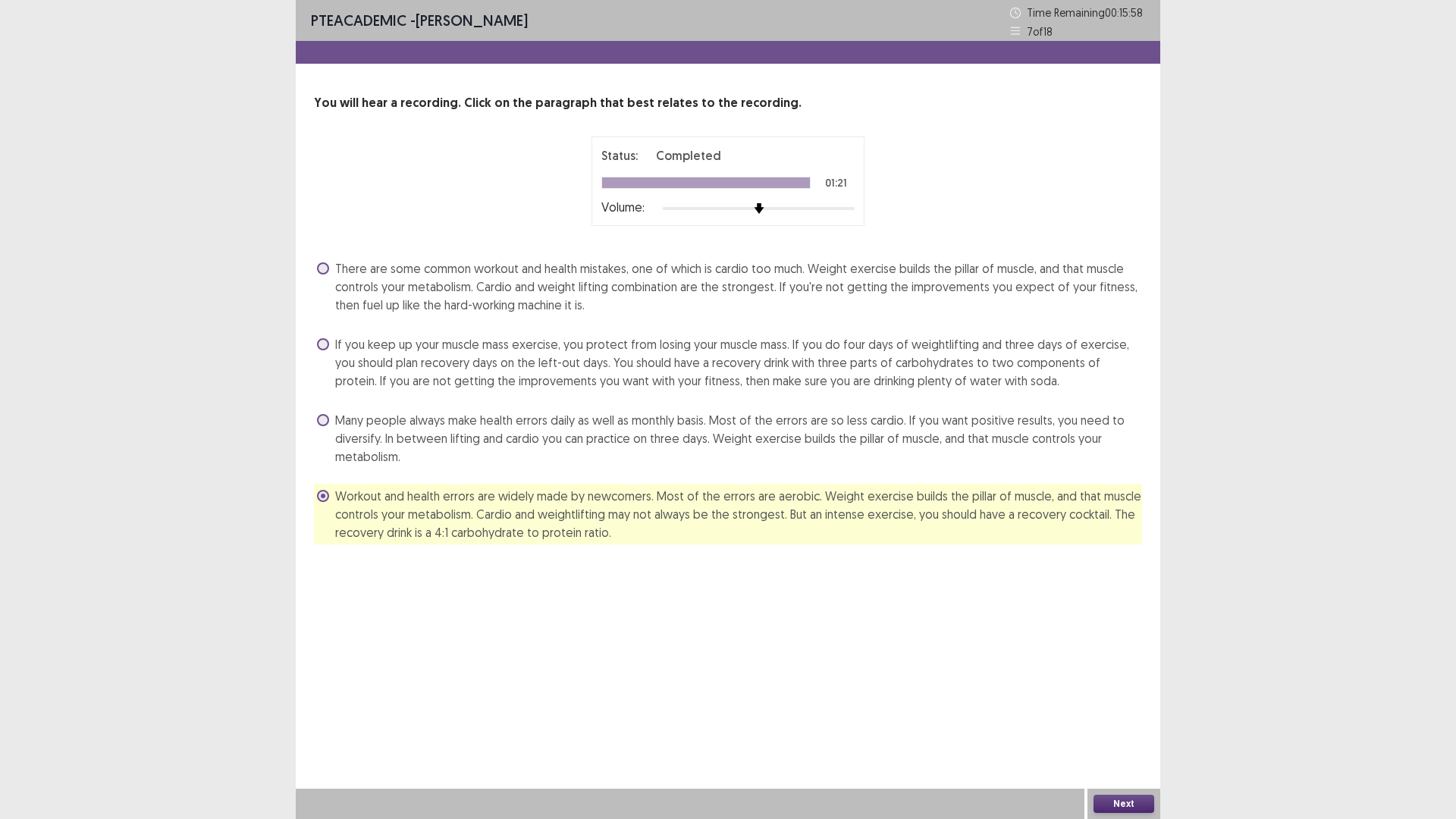
click at [326, 426] on label "Many people always make health errors daily as well as monthly basis. Most of t…" at bounding box center [728, 438] width 825 height 54
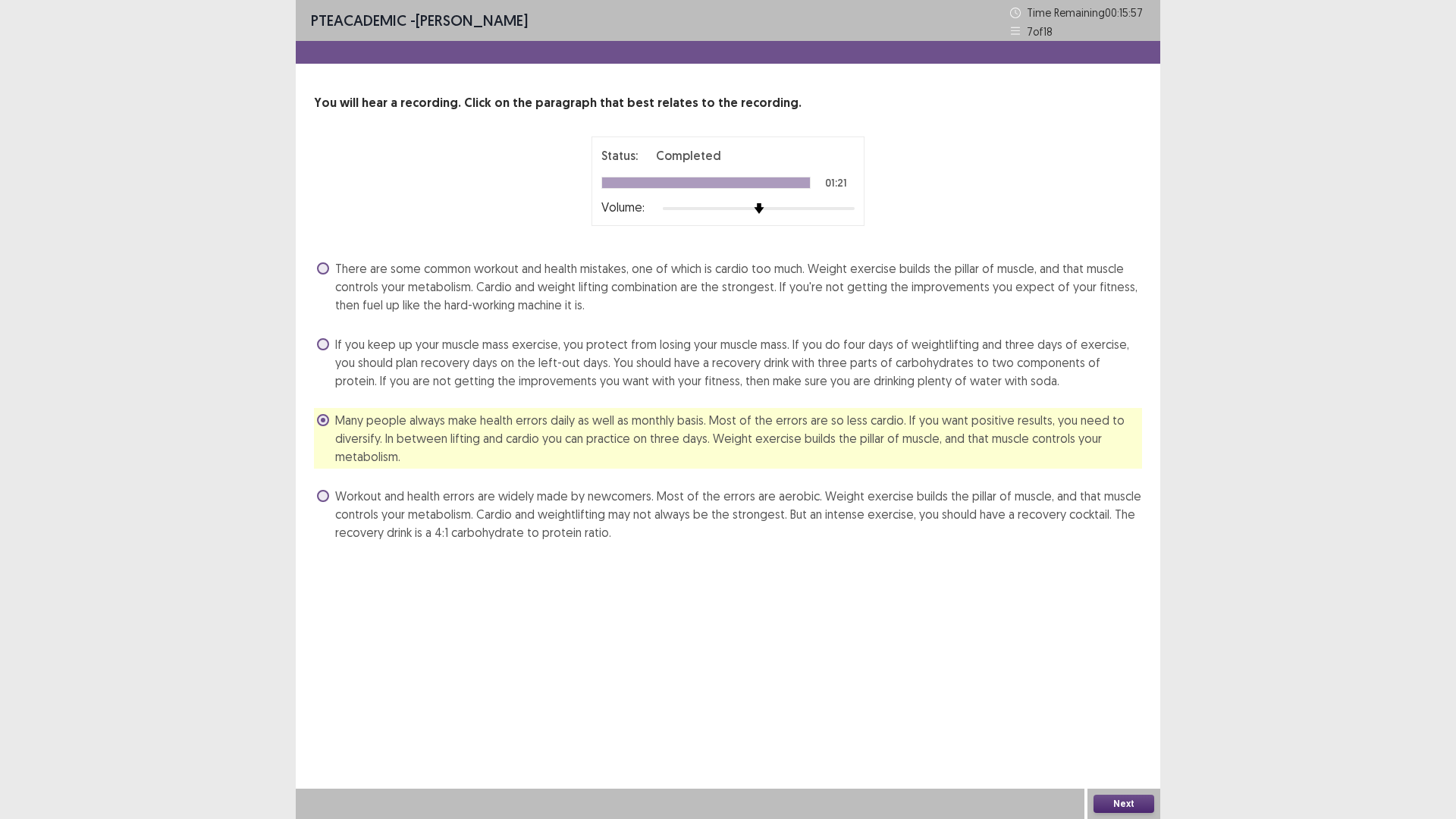
click at [1118, 698] on button "Next" at bounding box center [1123, 804] width 61 height 18
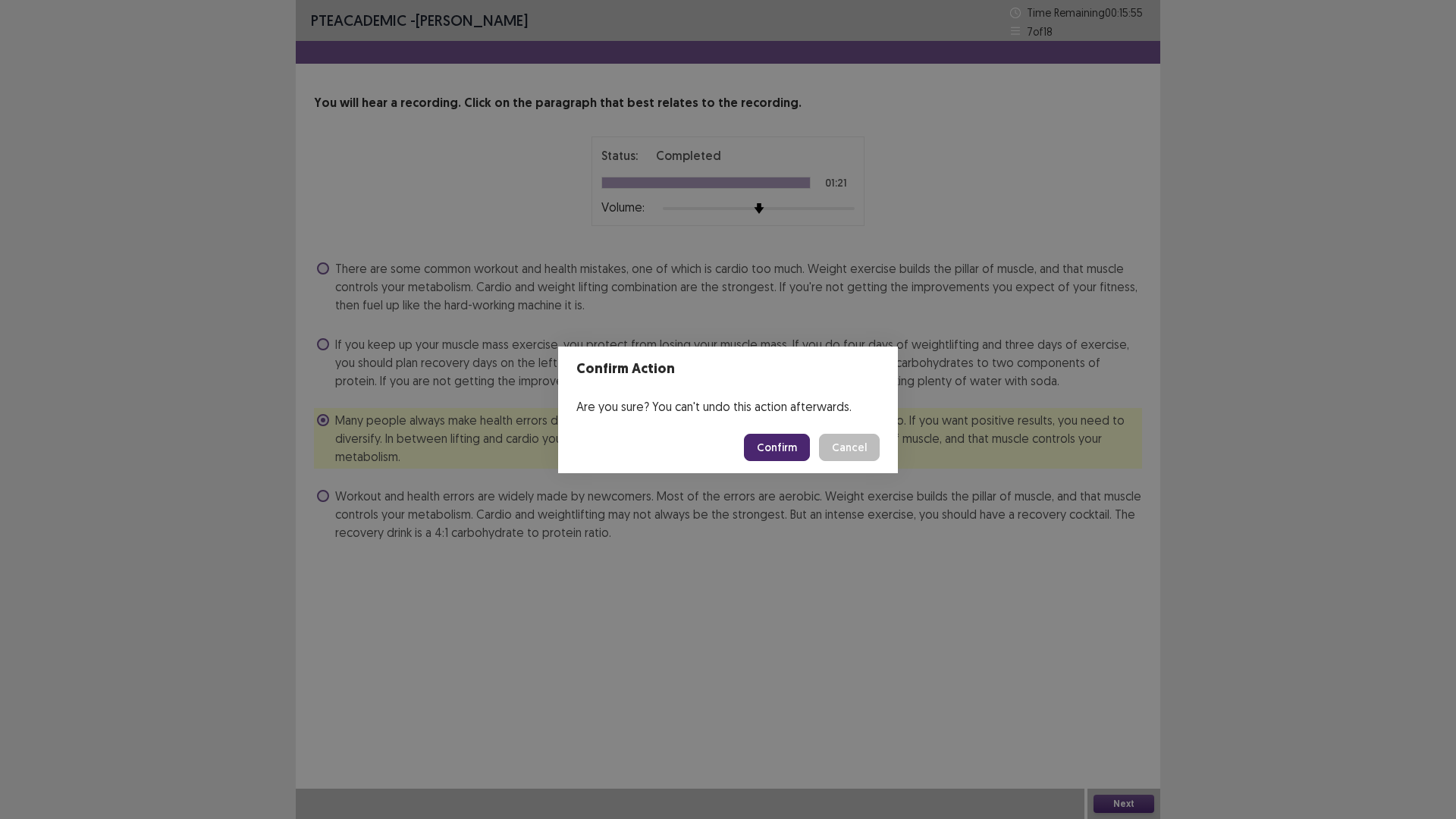
click at [762, 443] on button "Confirm" at bounding box center [777, 447] width 66 height 27
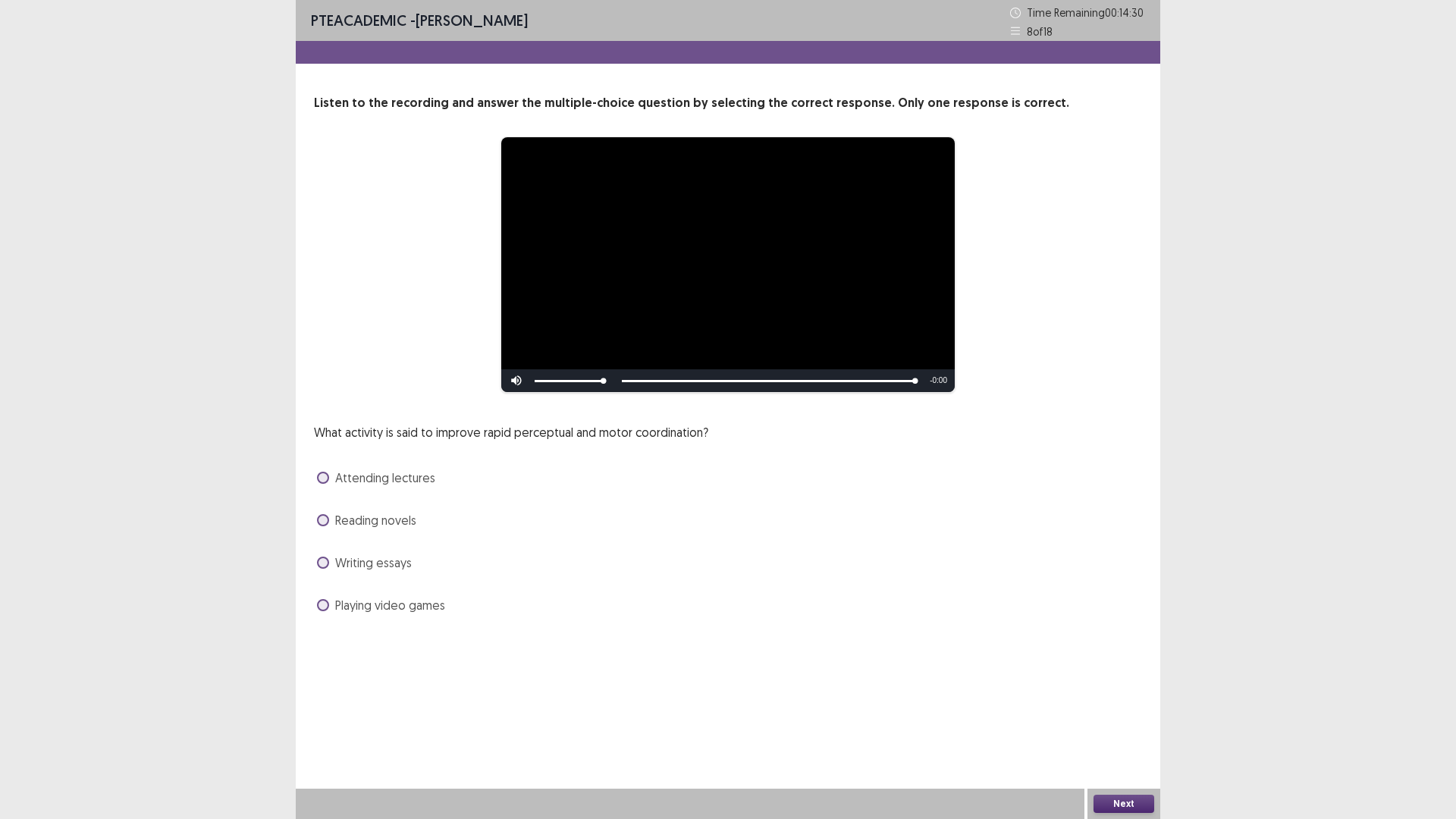
click at [330, 609] on label "Playing video games" at bounding box center [380, 605] width 128 height 18
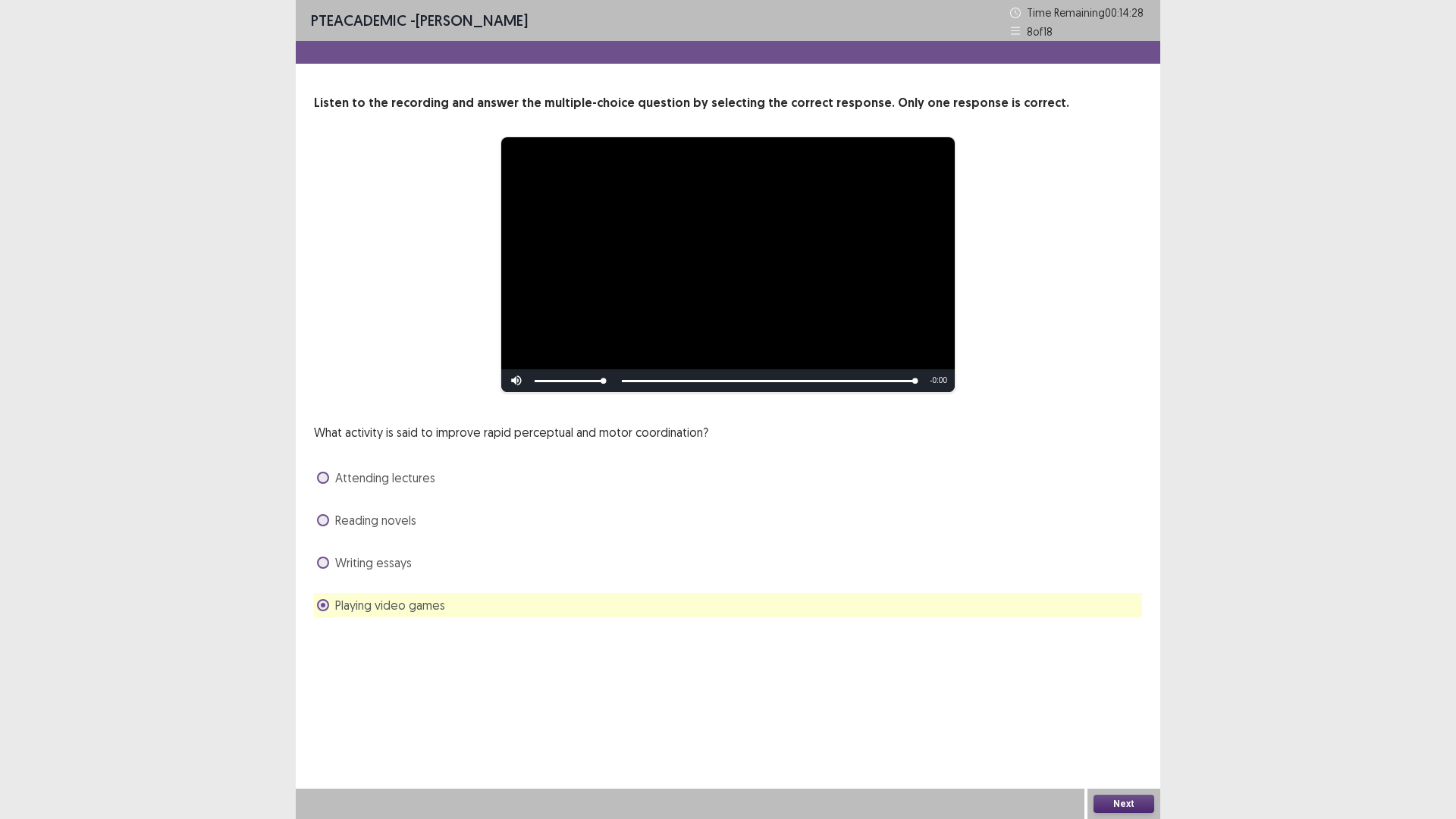
click at [330, 566] on label "Writing essays" at bounding box center [364, 562] width 94 height 18
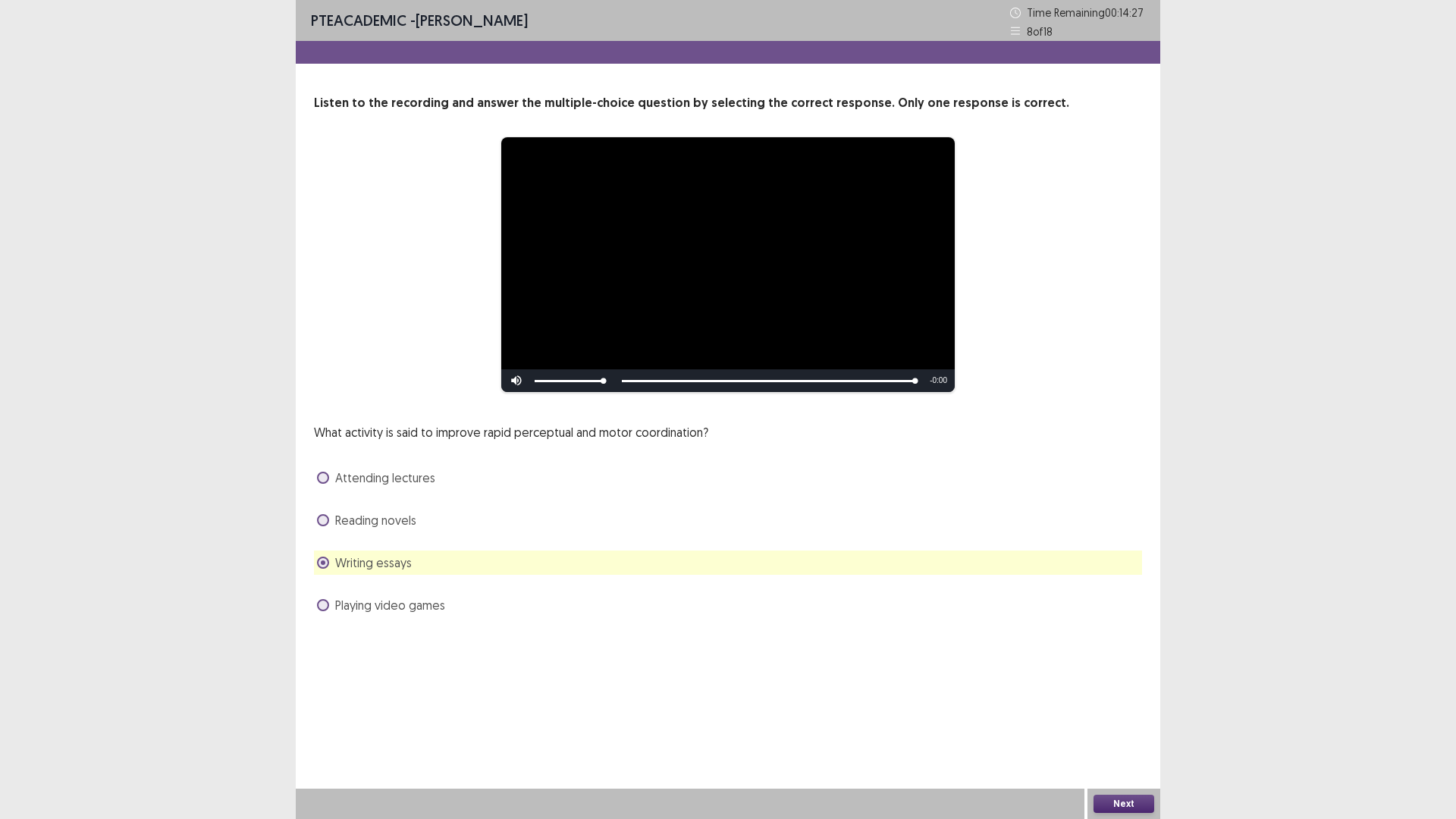
click at [329, 611] on label "Playing video games" at bounding box center [380, 605] width 128 height 18
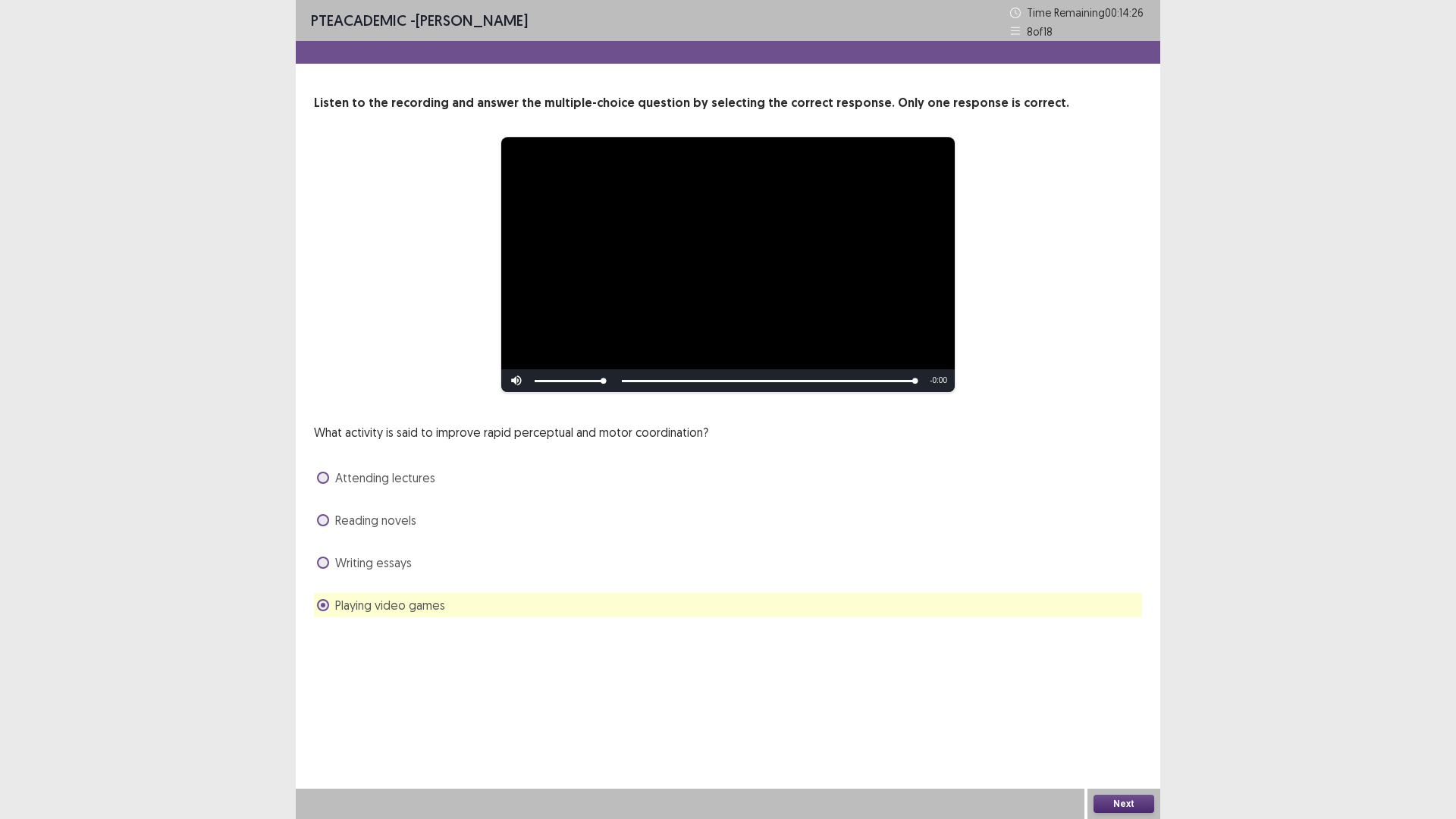
click at [1115, 698] on button "Next" at bounding box center [1123, 804] width 61 height 18
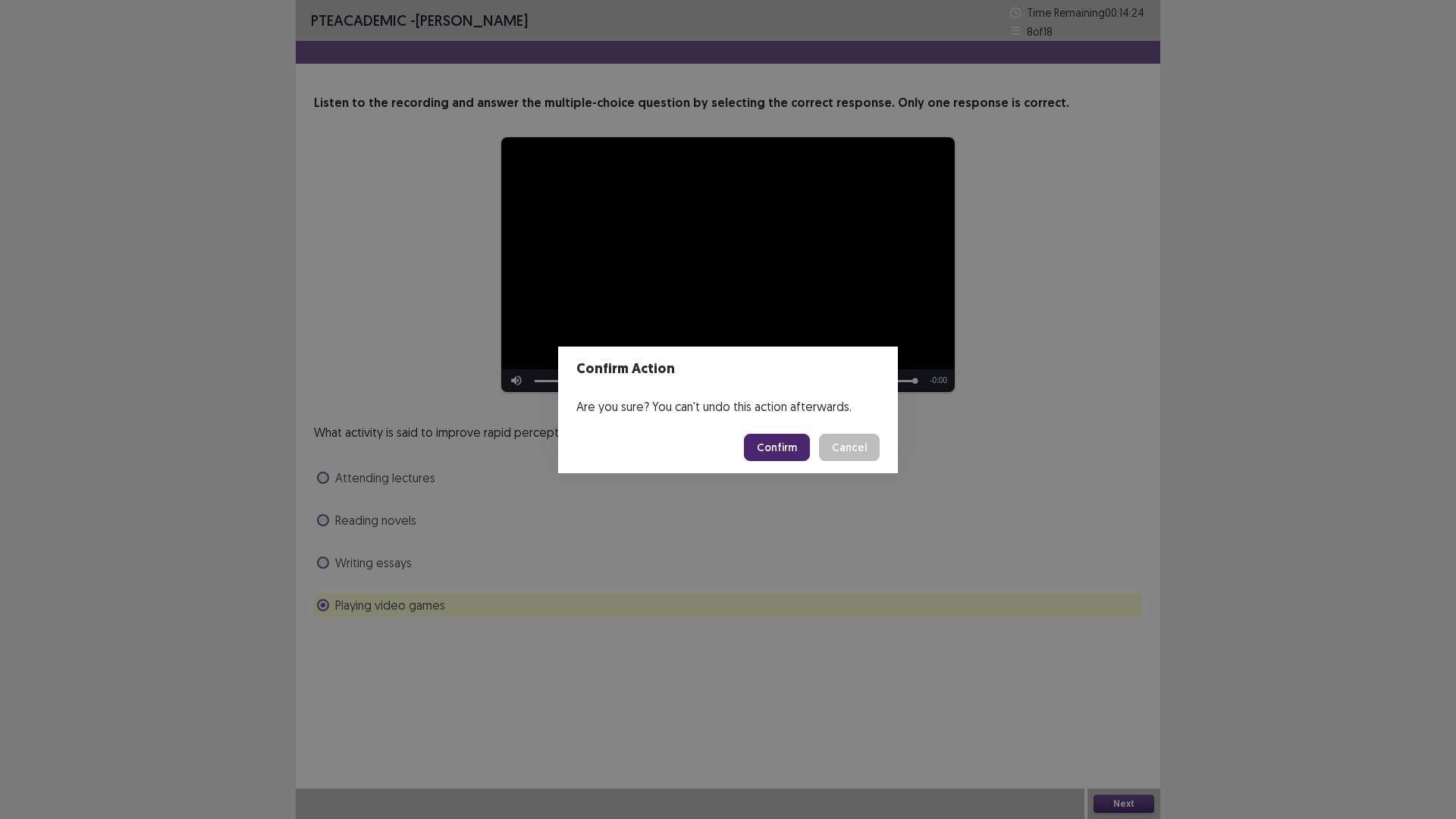
click at [787, 451] on button "Confirm" at bounding box center [777, 447] width 66 height 27
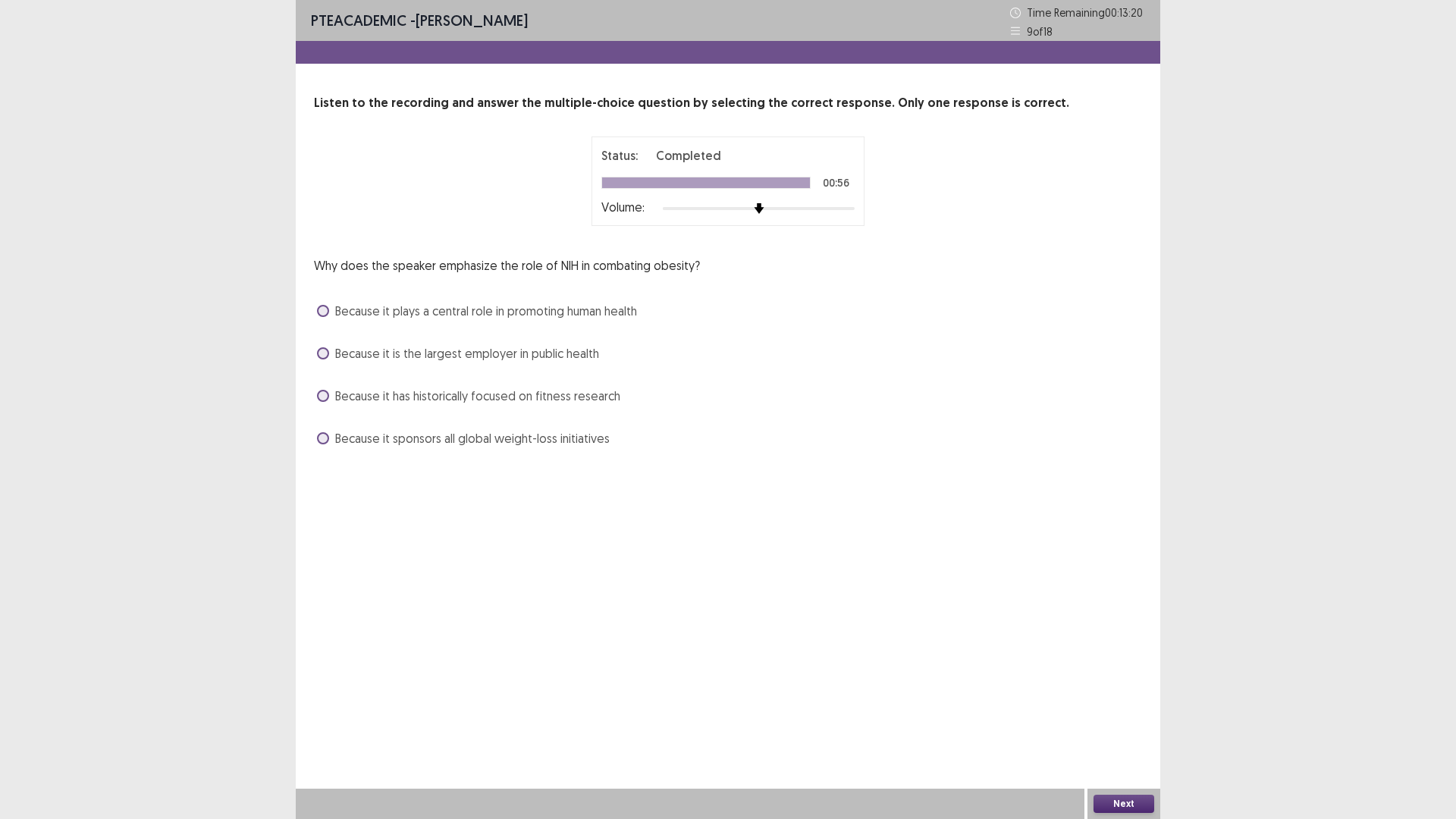
click at [336, 312] on span "Because it plays a central role in promoting human health" at bounding box center [485, 311] width 302 height 18
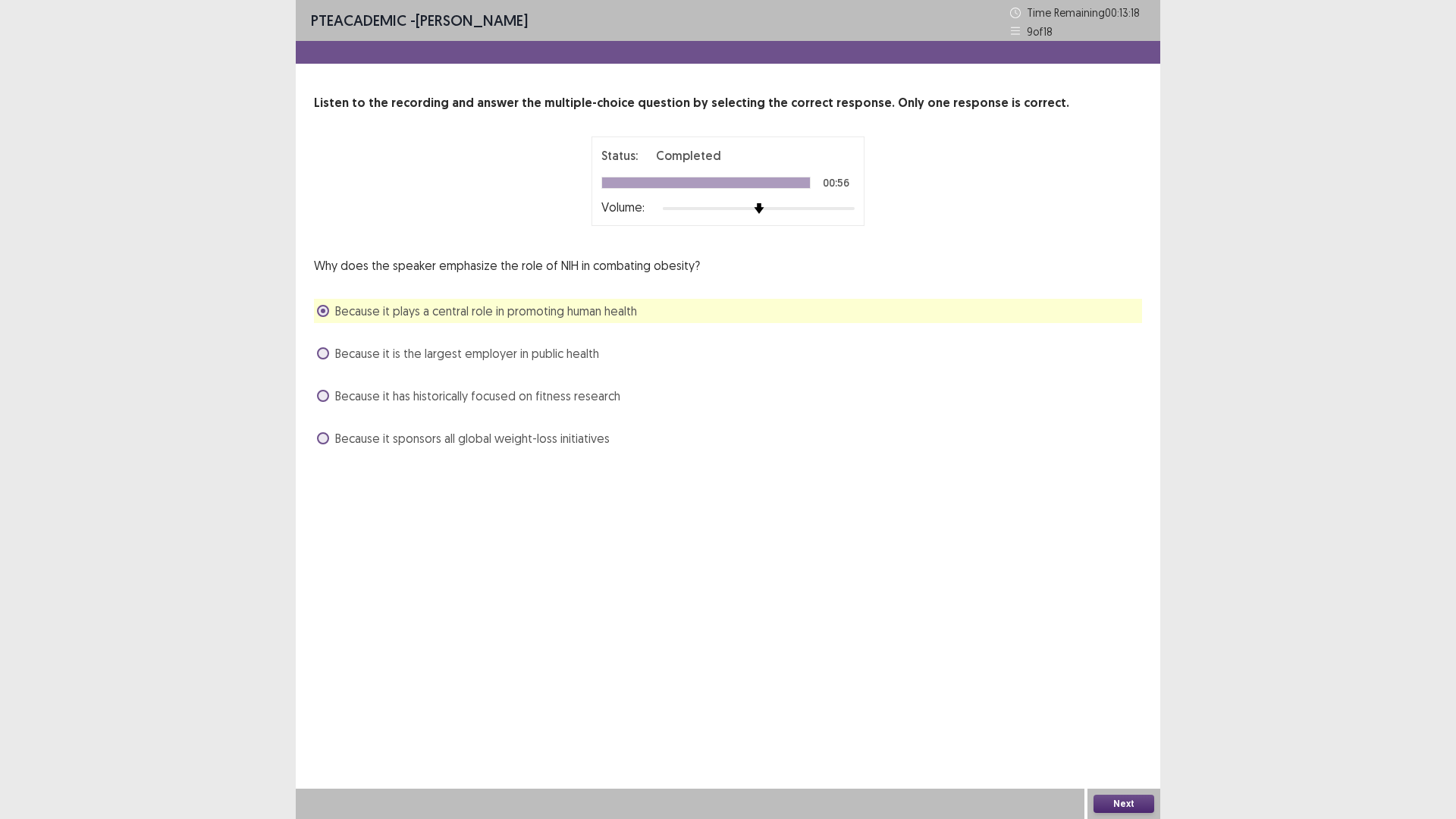
click at [1106, 698] on div "Next" at bounding box center [1124, 803] width 73 height 30
click at [1109, 698] on button "Next" at bounding box center [1123, 804] width 61 height 18
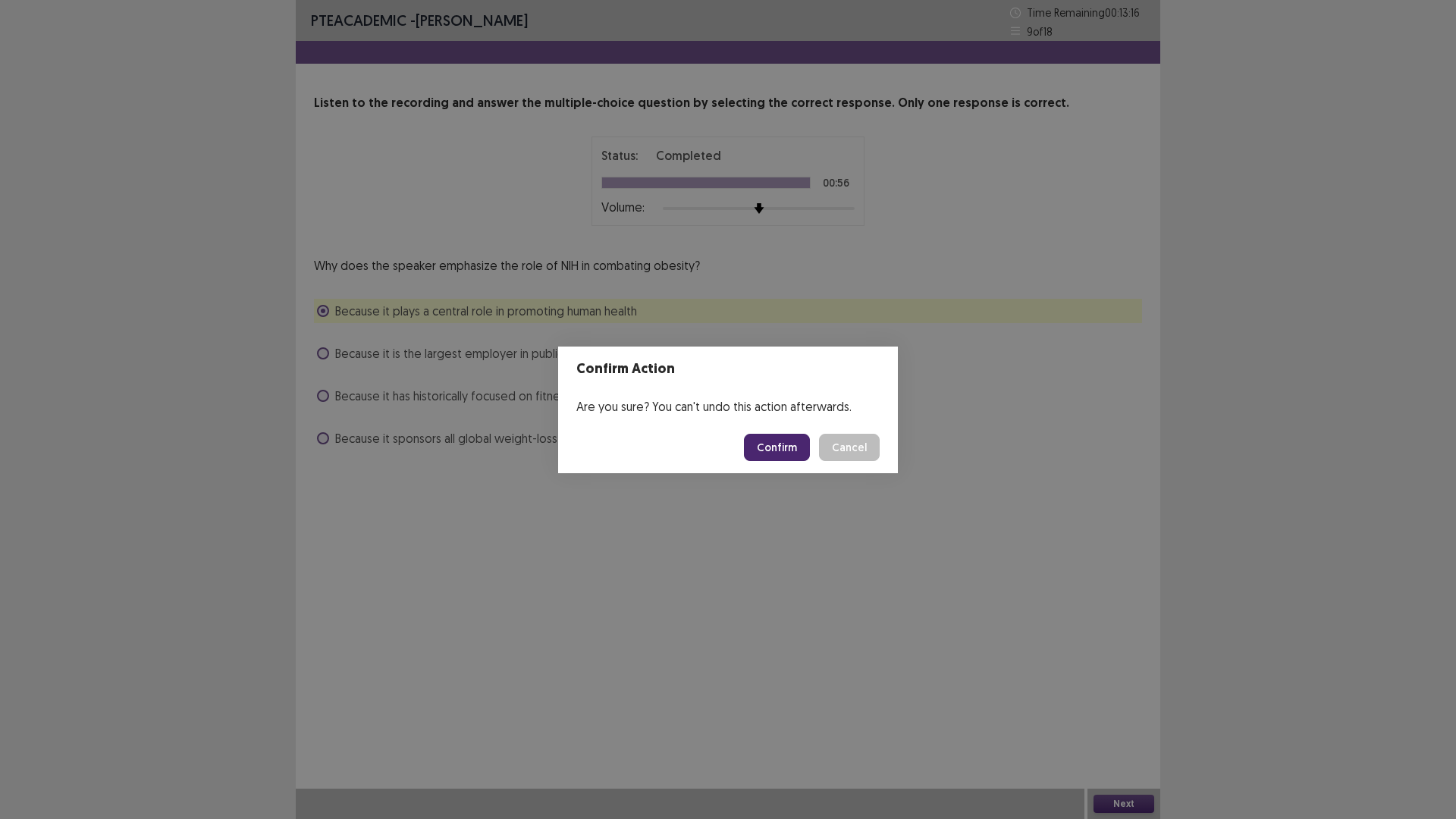
click at [797, 450] on button "Confirm" at bounding box center [777, 447] width 66 height 27
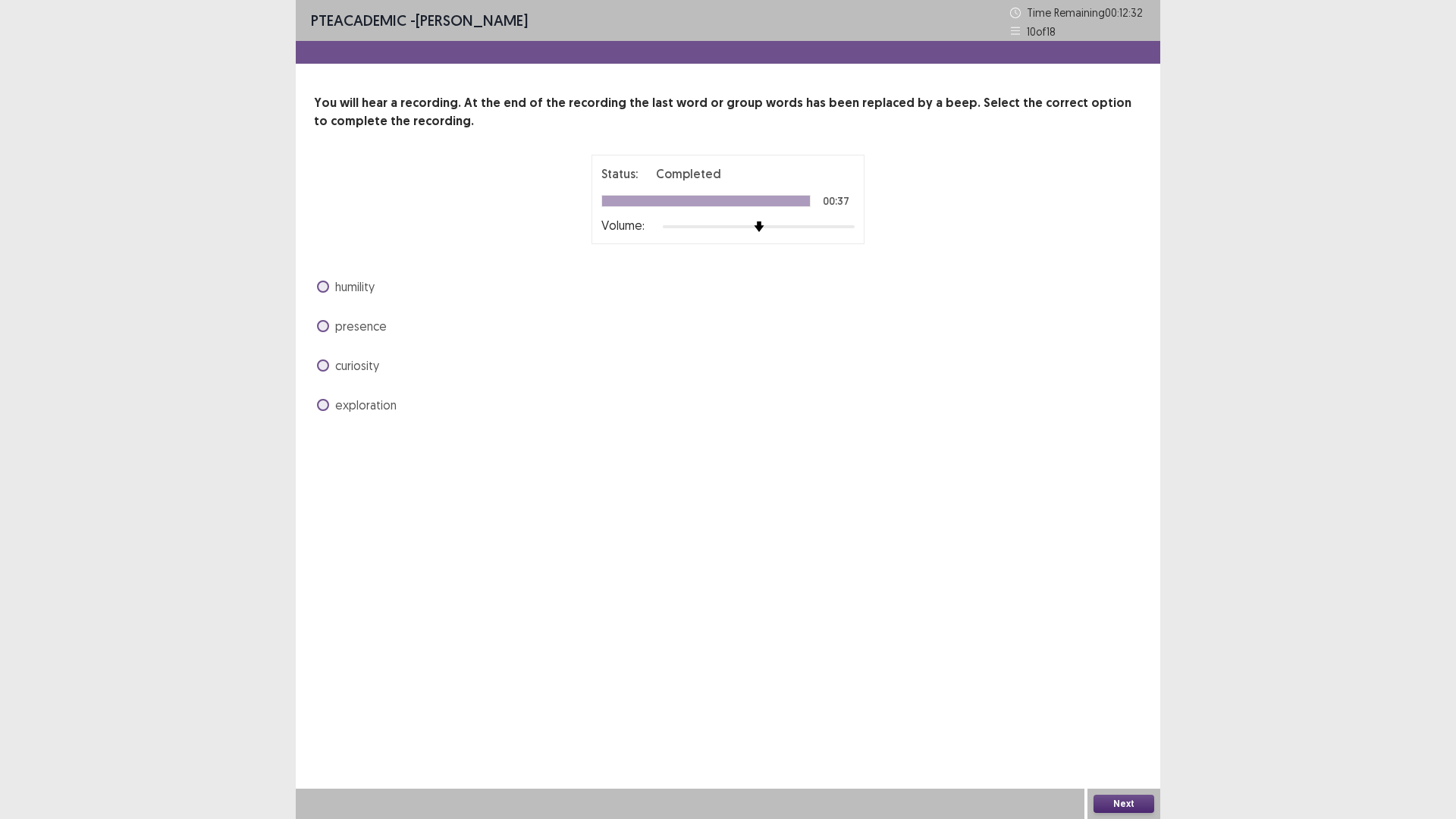
click at [324, 367] on span at bounding box center [322, 365] width 12 height 12
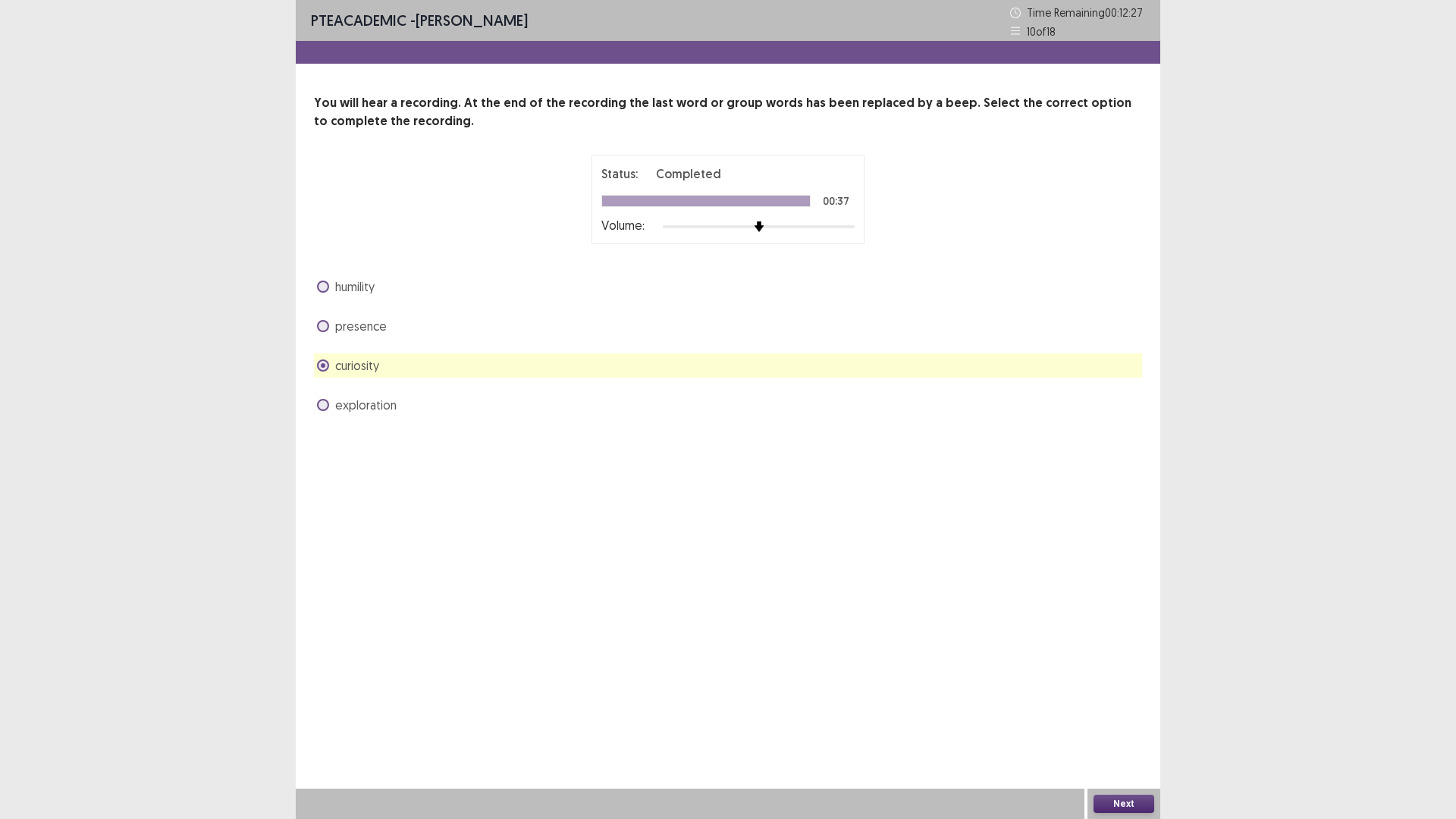
click at [1126, 698] on button "Next" at bounding box center [1123, 804] width 61 height 18
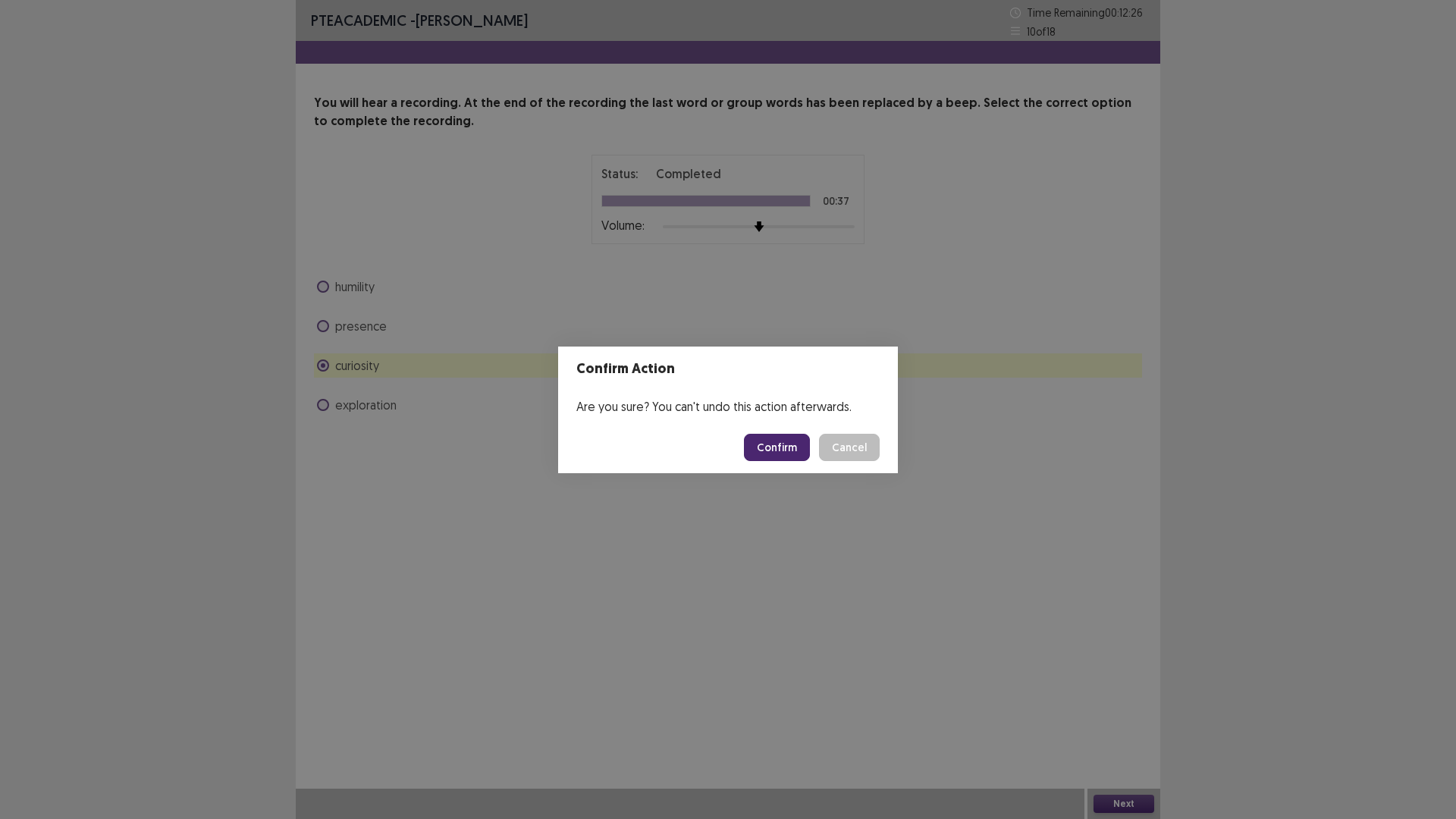
click at [761, 444] on button "Confirm" at bounding box center [777, 447] width 66 height 27
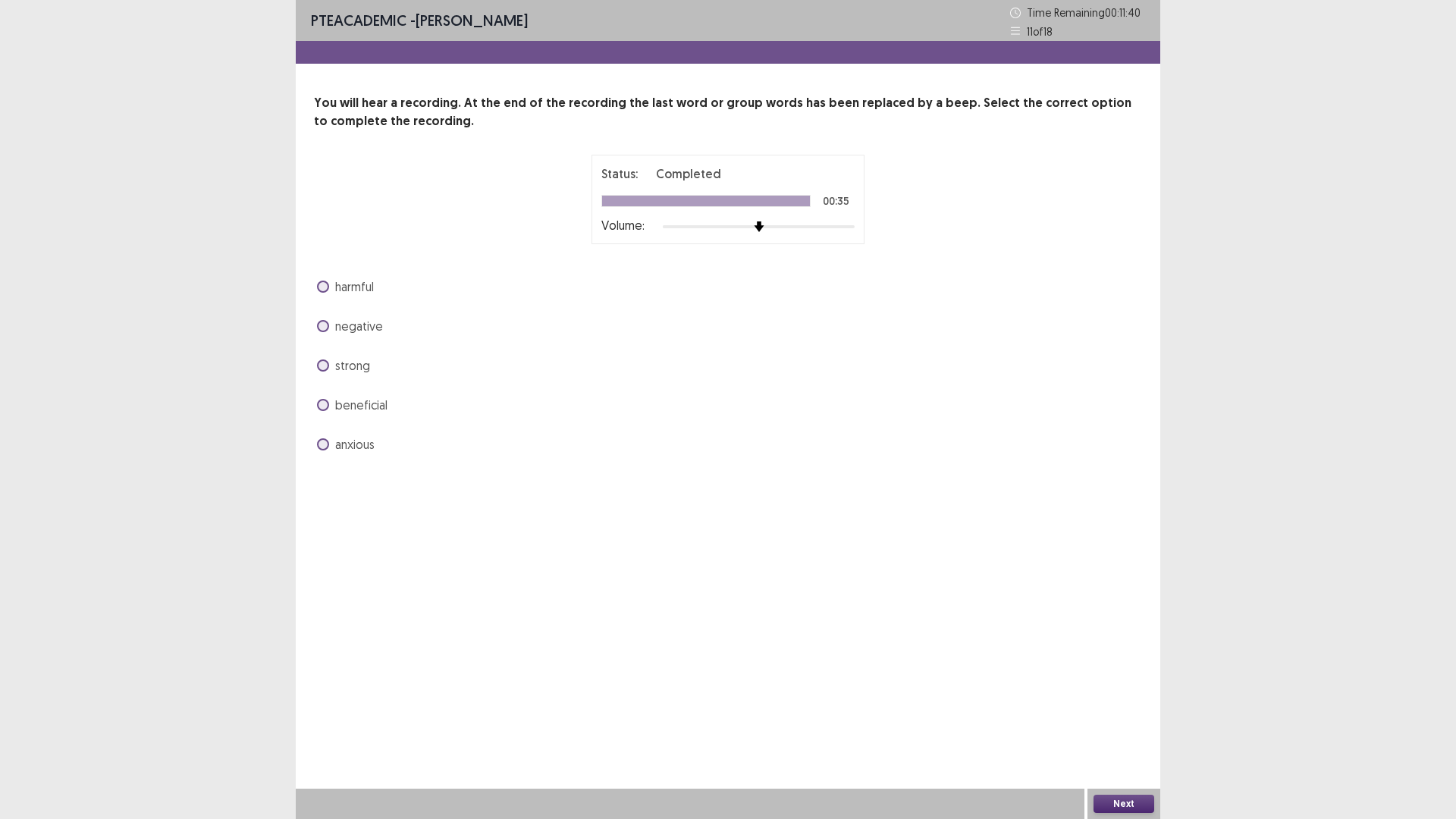
click at [332, 404] on label "beneficial" at bounding box center [352, 405] width 71 height 18
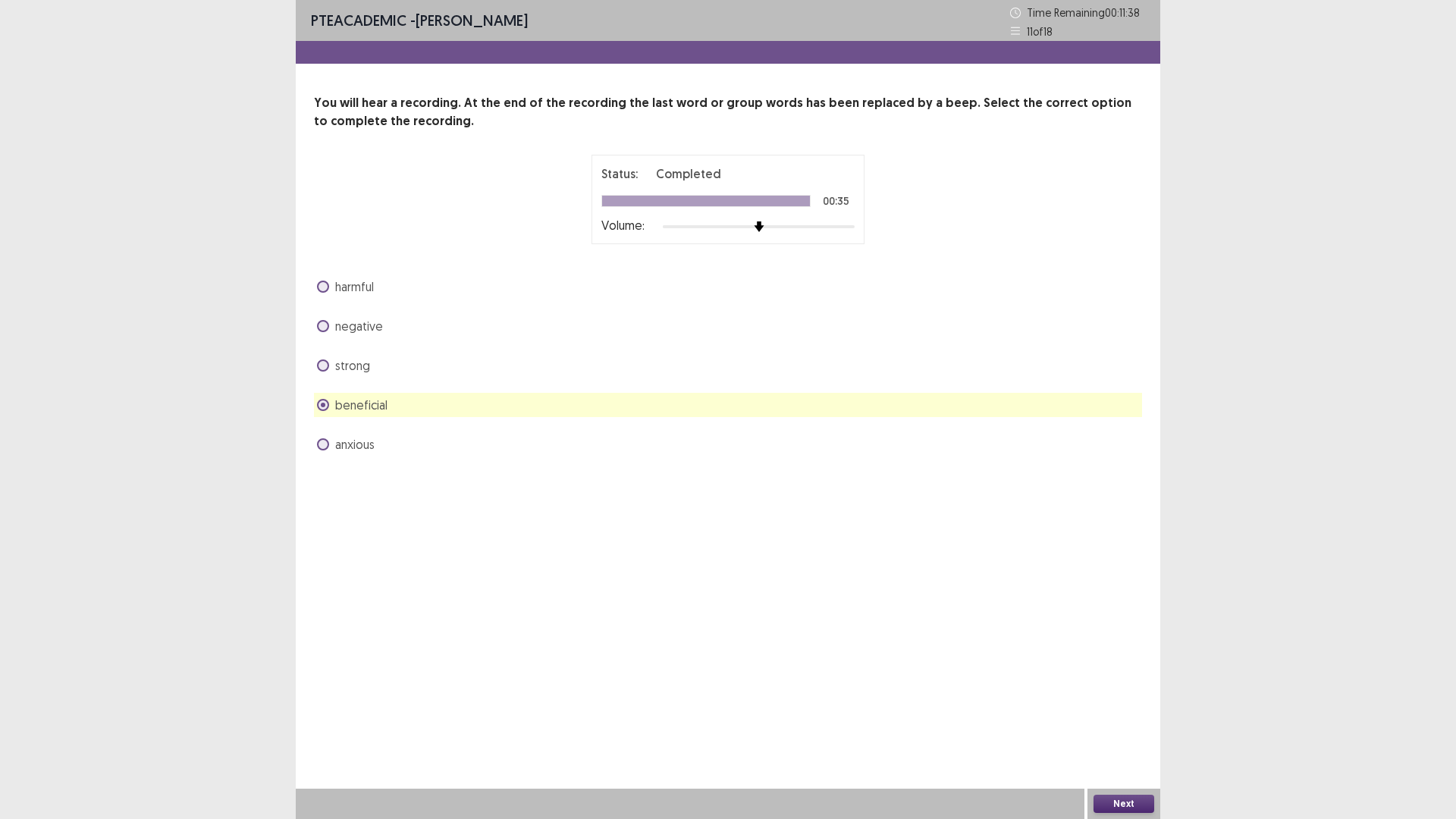
click at [1119, 698] on button "Next" at bounding box center [1123, 804] width 61 height 18
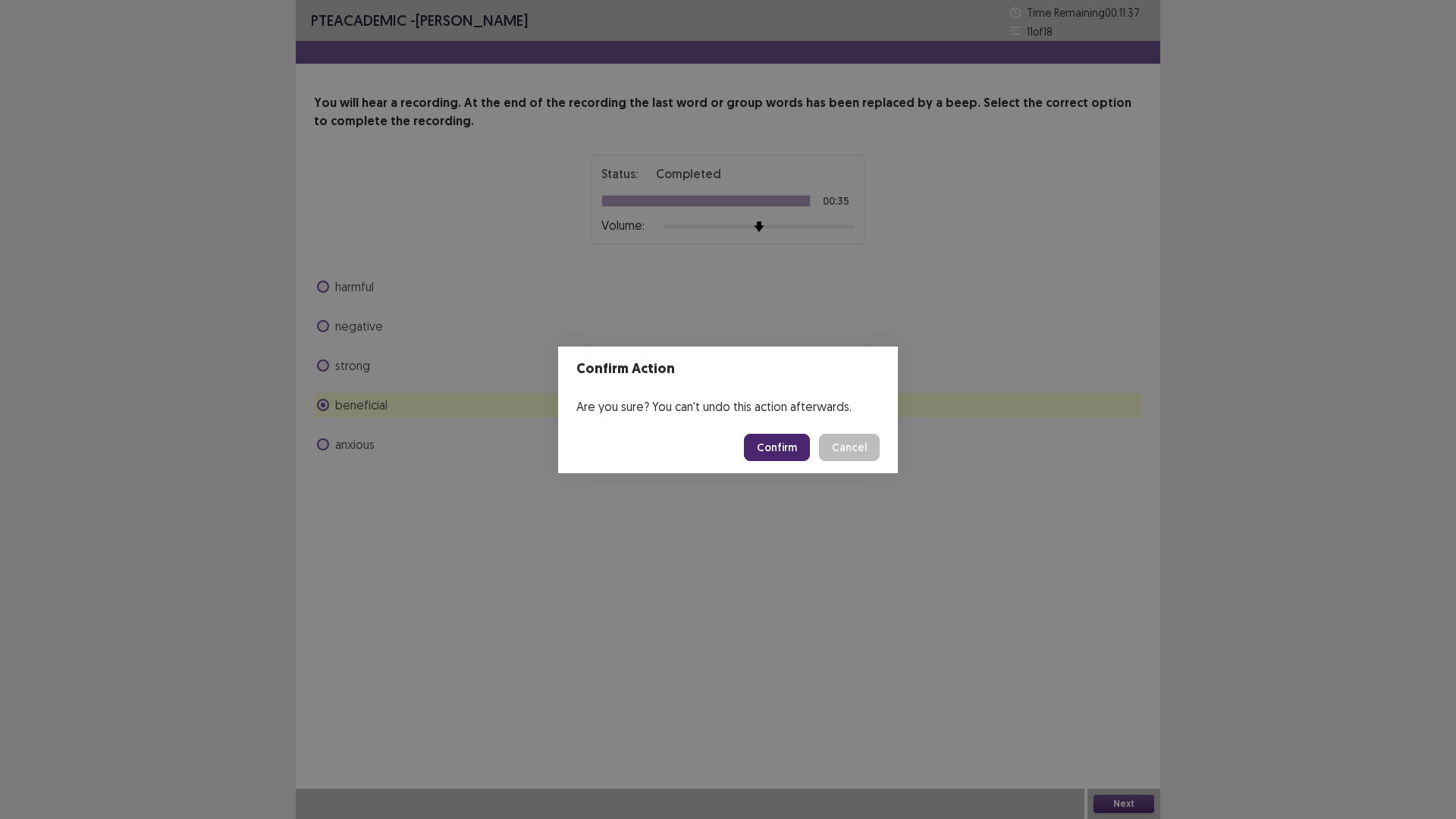
click at [787, 434] on button "Confirm" at bounding box center [777, 447] width 66 height 27
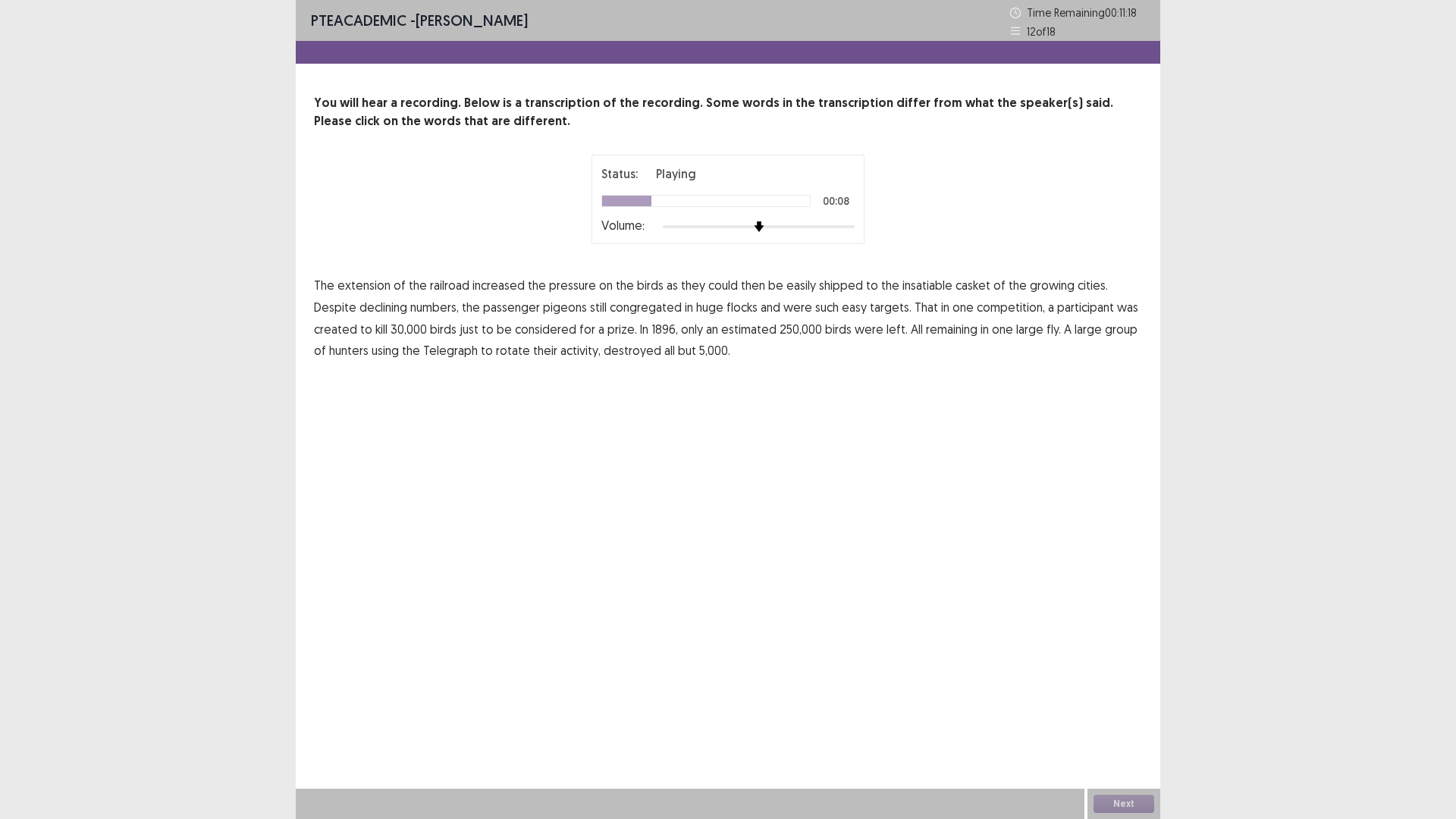
click at [955, 288] on span "casket" at bounding box center [972, 285] width 34 height 18
click at [357, 320] on span "created" at bounding box center [336, 329] width 44 height 18
click at [1046, 328] on span "fly." at bounding box center [1053, 329] width 15 height 18
click at [496, 348] on span "rotate" at bounding box center [513, 350] width 34 height 18
click at [1127, 698] on button "Next" at bounding box center [1123, 804] width 61 height 18
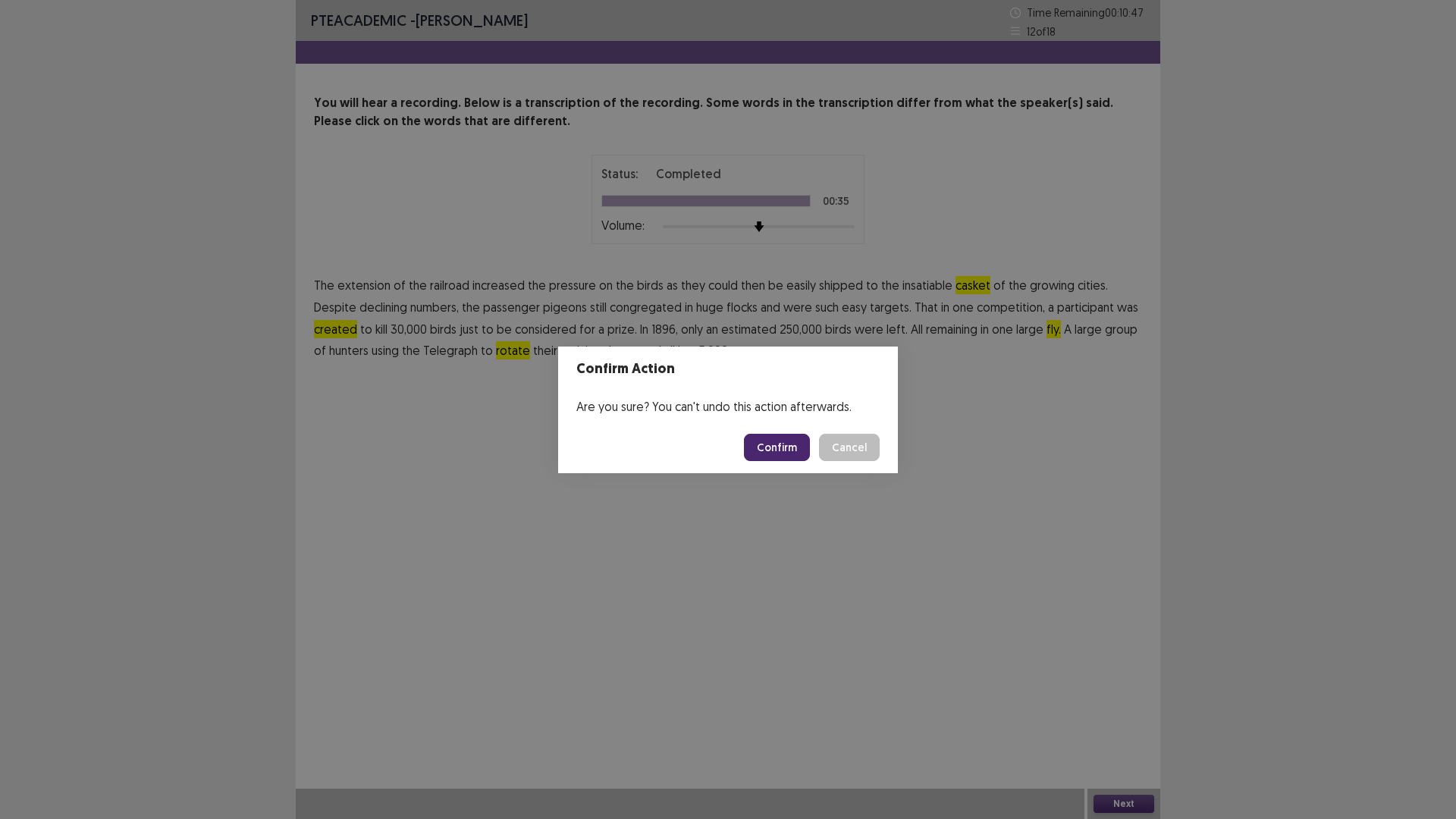
click at [787, 450] on button "Confirm" at bounding box center [777, 447] width 66 height 27
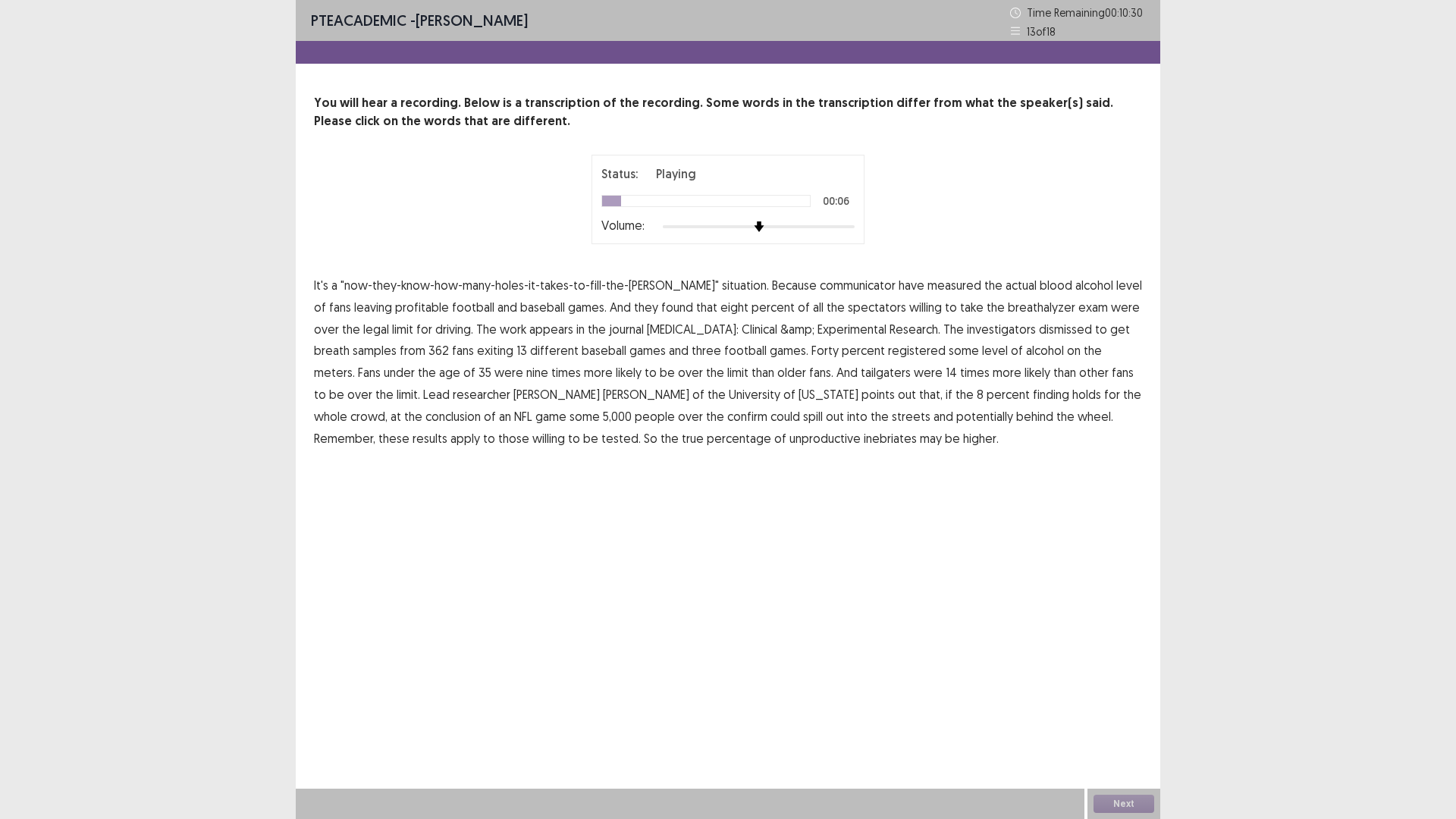
click at [820, 289] on span "communicator" at bounding box center [858, 285] width 76 height 18
click at [395, 302] on span "profitable" at bounding box center [421, 307] width 54 height 18
click at [780, 330] on span "&amp;" at bounding box center [797, 329] width 34 height 18
click at [1039, 330] on span "dismissed" at bounding box center [1065, 329] width 54 height 18
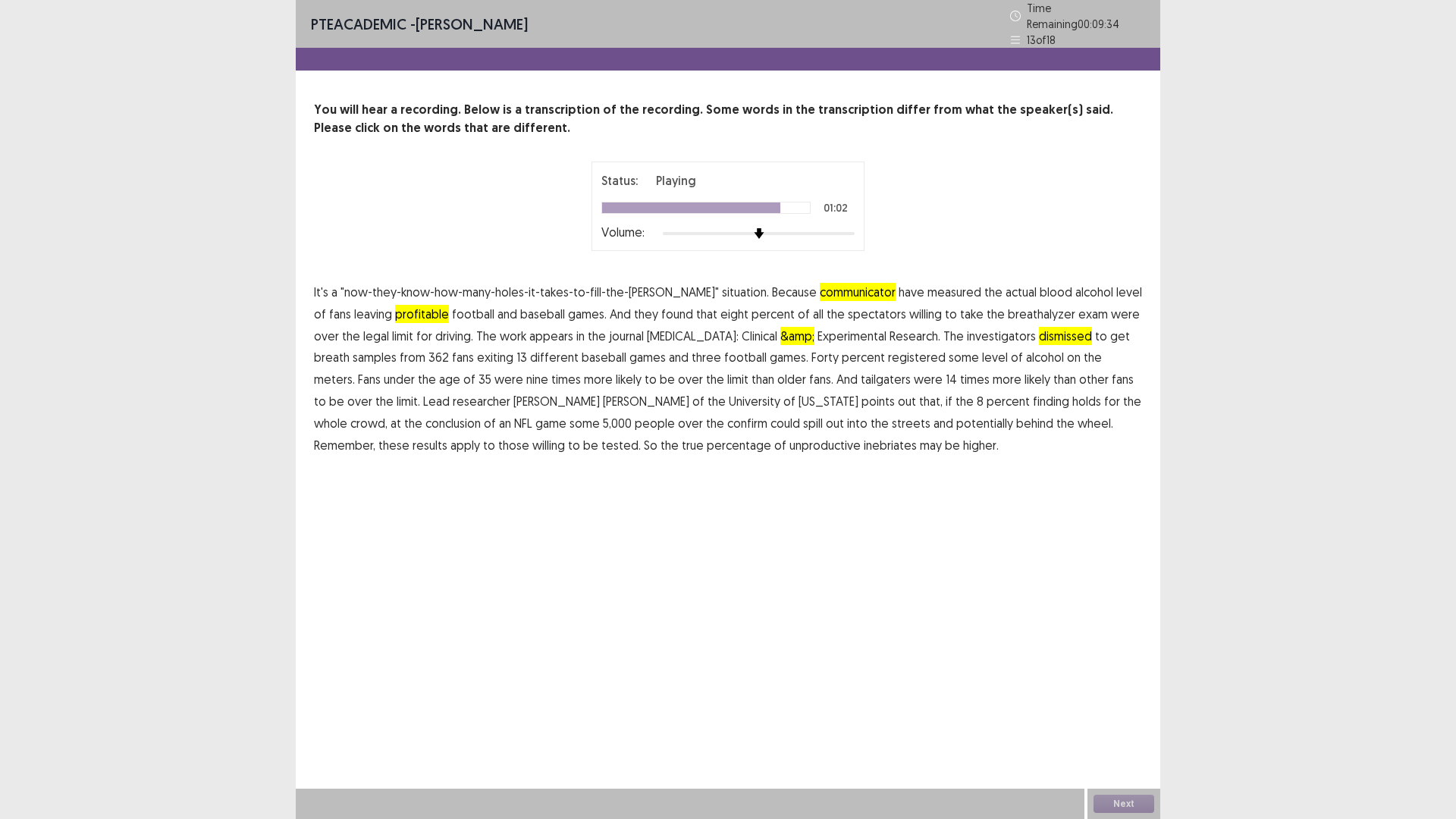
click at [728, 419] on span "confirm" at bounding box center [748, 423] width 40 height 18
click at [789, 446] on span "unproductive" at bounding box center [825, 445] width 72 height 18
click at [1110, 698] on button "Next" at bounding box center [1123, 804] width 61 height 18
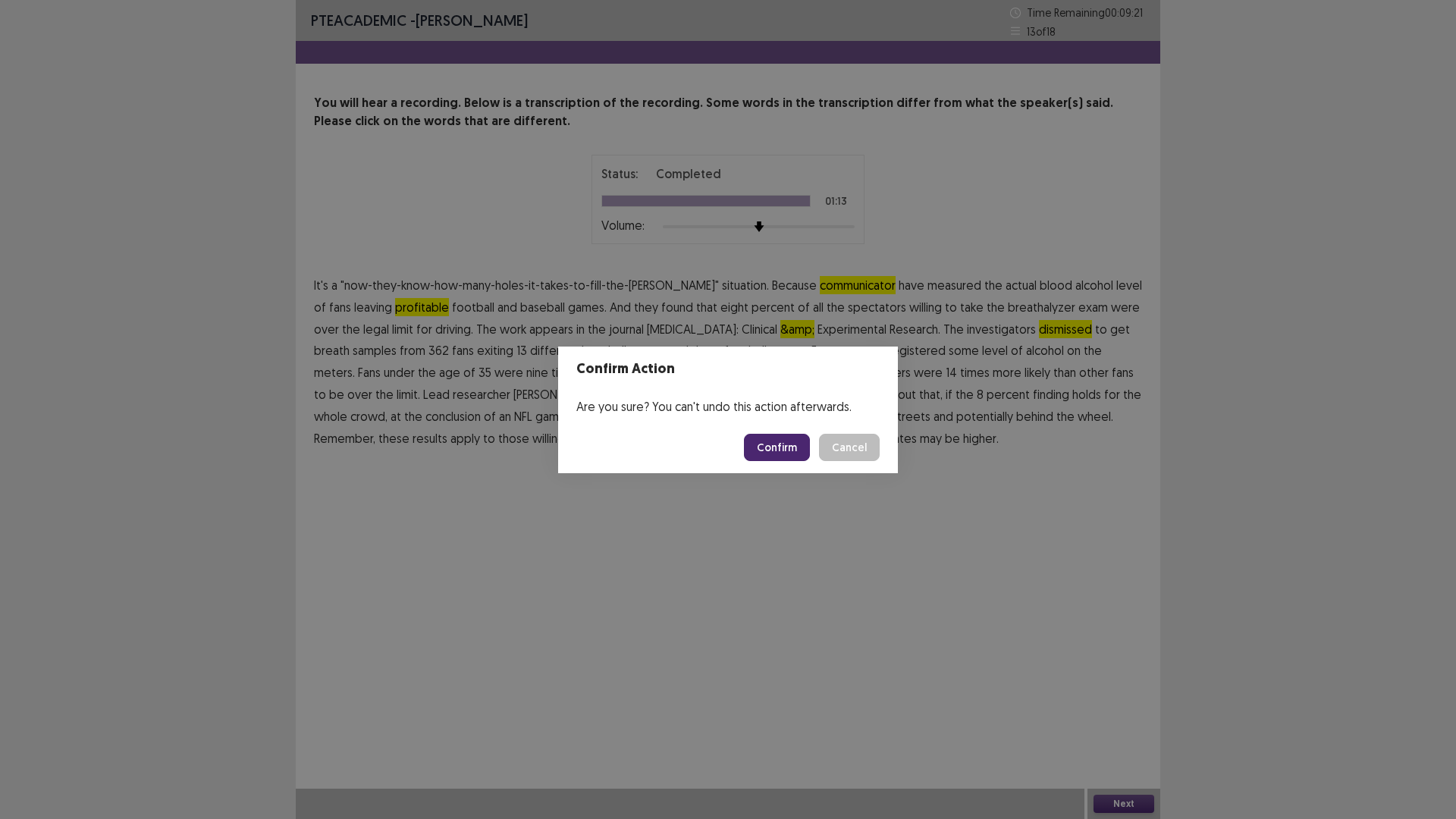
click at [770, 444] on button "Confirm" at bounding box center [777, 447] width 66 height 27
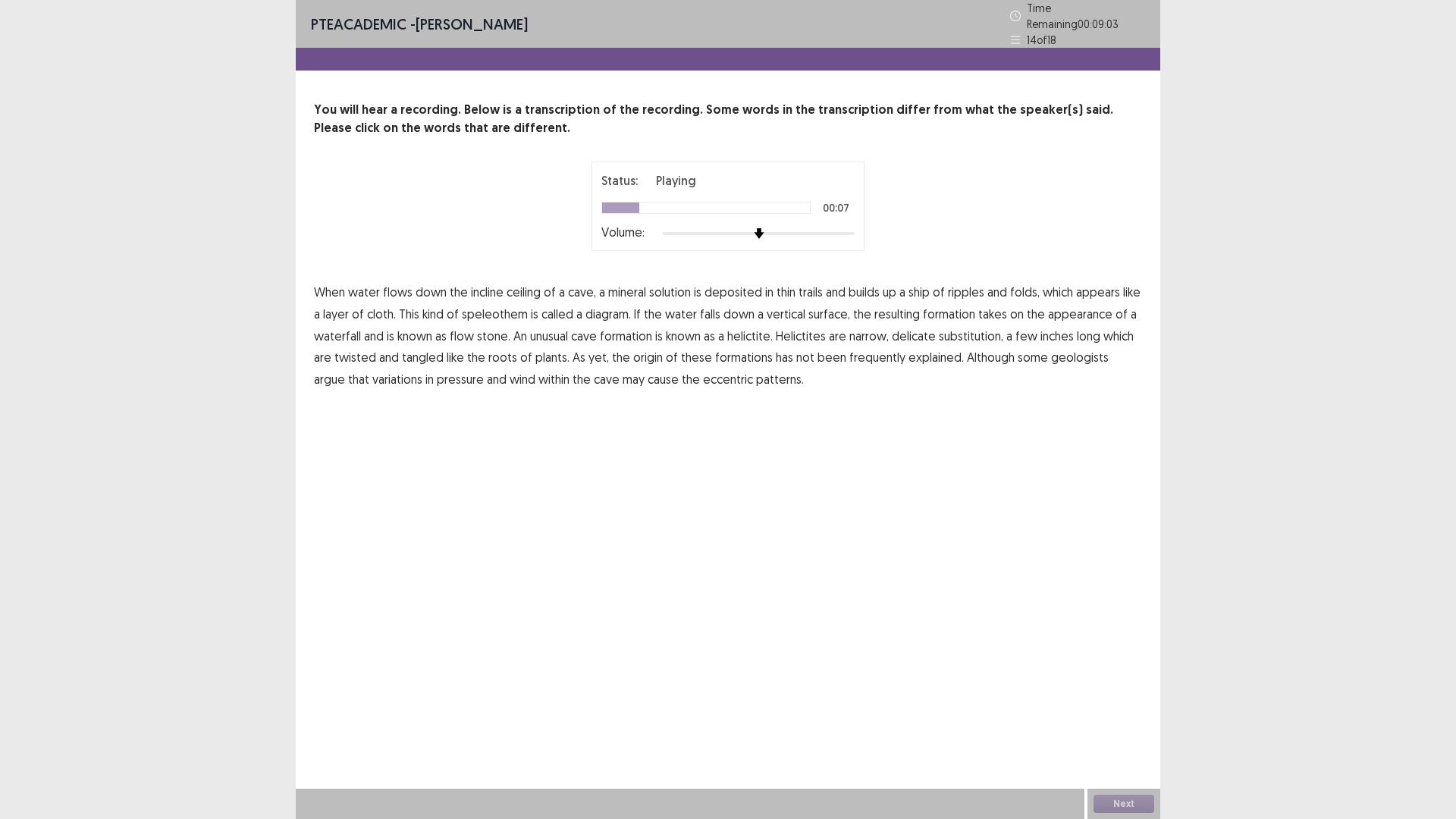
click at [928, 284] on span "ship" at bounding box center [918, 292] width 21 height 18
click at [607, 311] on span "diagram." at bounding box center [608, 314] width 45 height 18
click at [963, 330] on span "substitution," at bounding box center [971, 336] width 64 height 18
click at [852, 358] on span "frequently" at bounding box center [877, 357] width 56 height 18
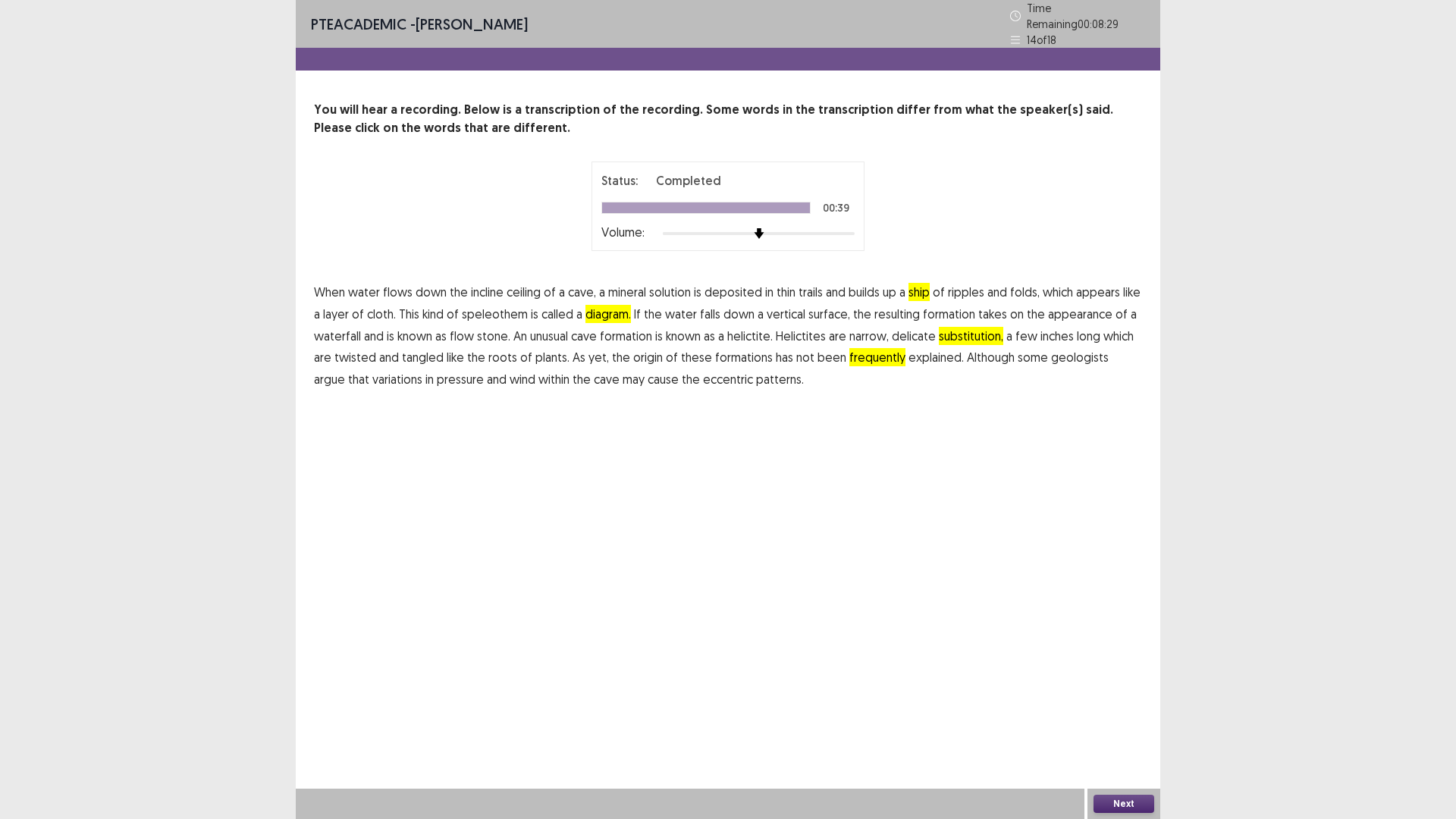
click at [1121, 698] on button "Next" at bounding box center [1123, 804] width 61 height 18
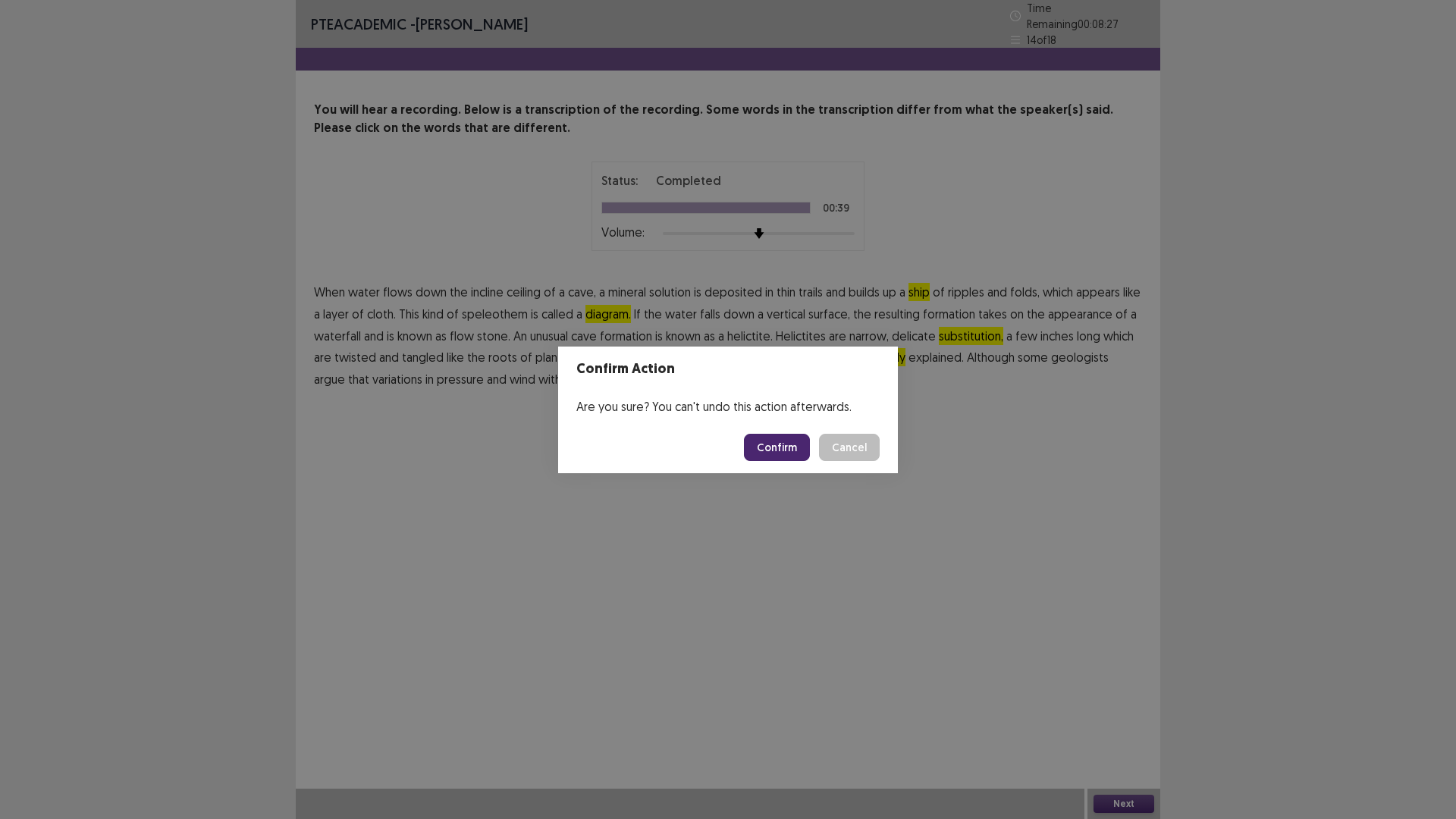
click at [768, 450] on button "Confirm" at bounding box center [777, 447] width 66 height 27
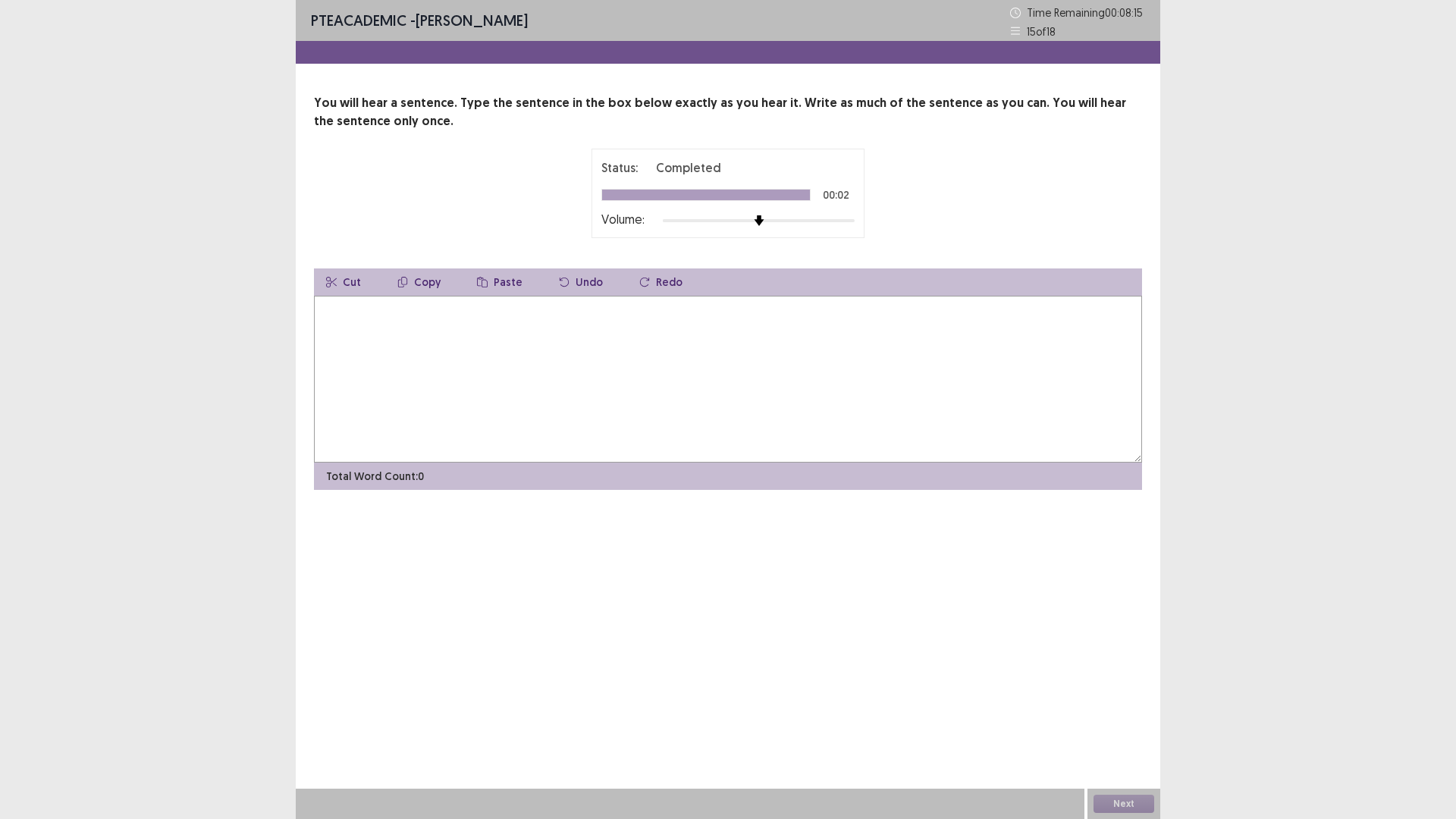
click at [432, 331] on textarea at bounding box center [728, 379] width 828 height 167
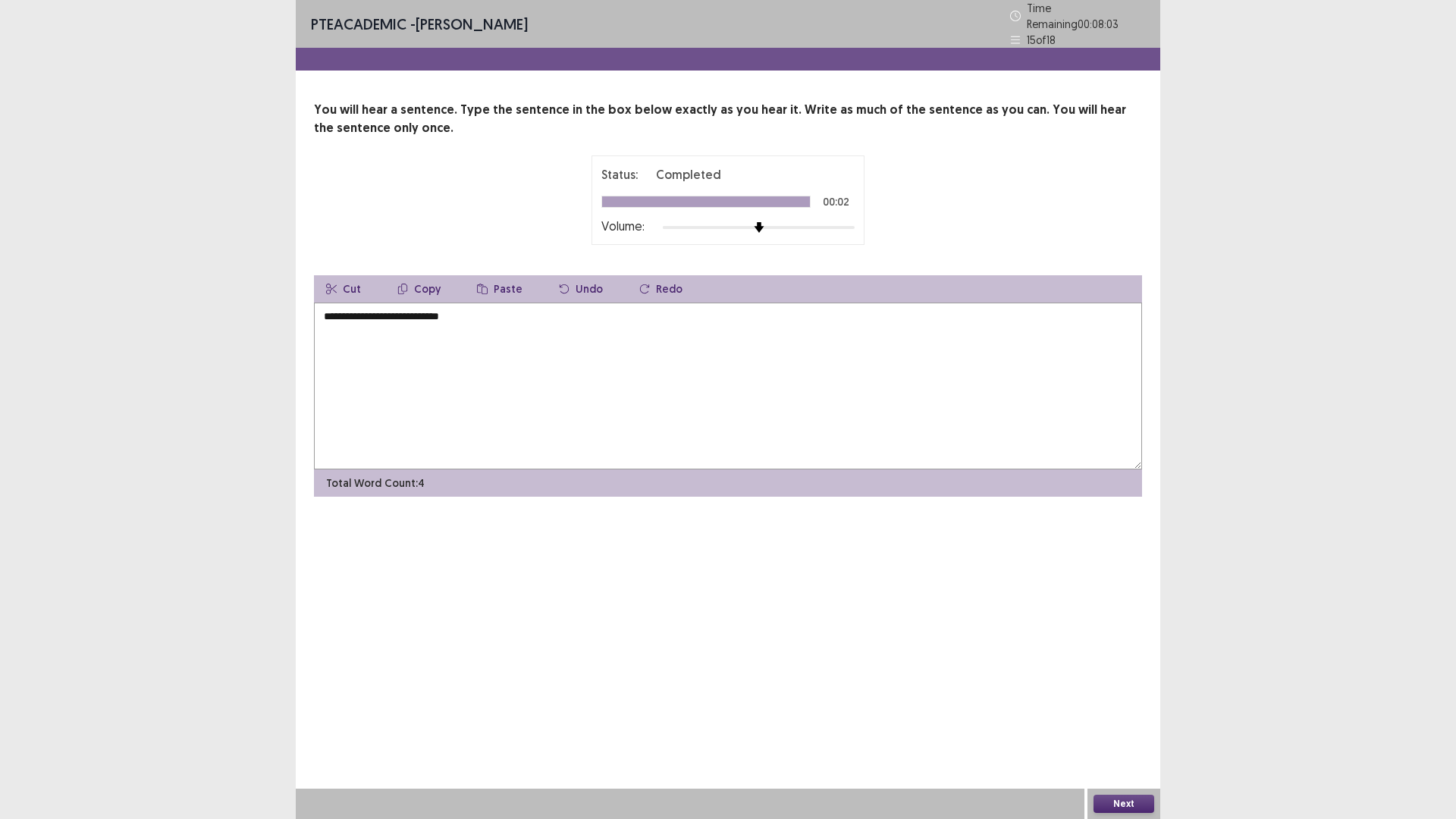
click at [411, 317] on textarea "**********" at bounding box center [728, 385] width 828 height 167
click at [360, 317] on textarea "**********" at bounding box center [728, 385] width 828 height 167
type textarea "**********"
click at [1133, 698] on button "Next" at bounding box center [1123, 804] width 61 height 18
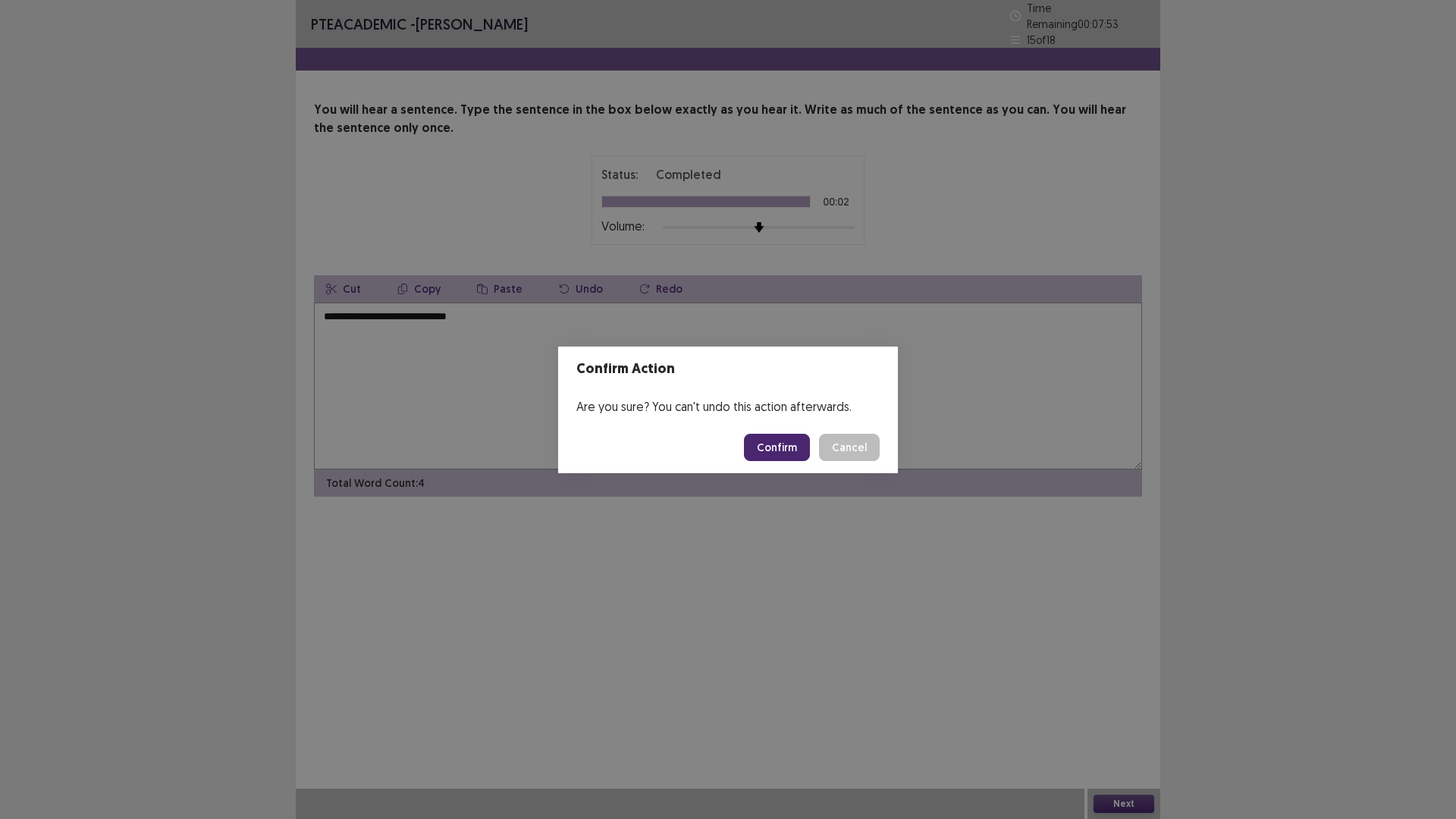
click at [787, 453] on button "Confirm" at bounding box center [777, 447] width 66 height 27
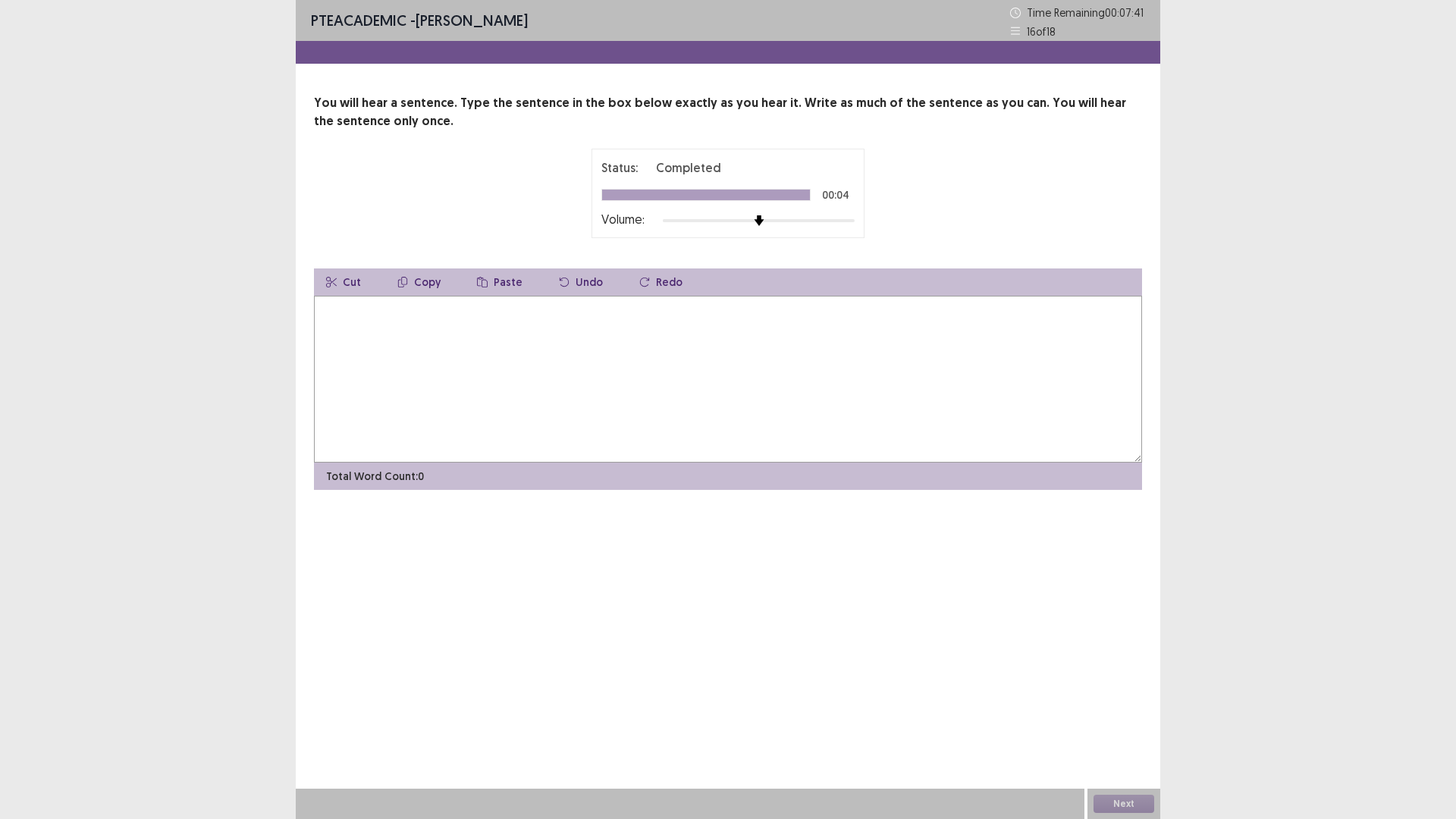
click at [521, 349] on textarea at bounding box center [728, 379] width 828 height 167
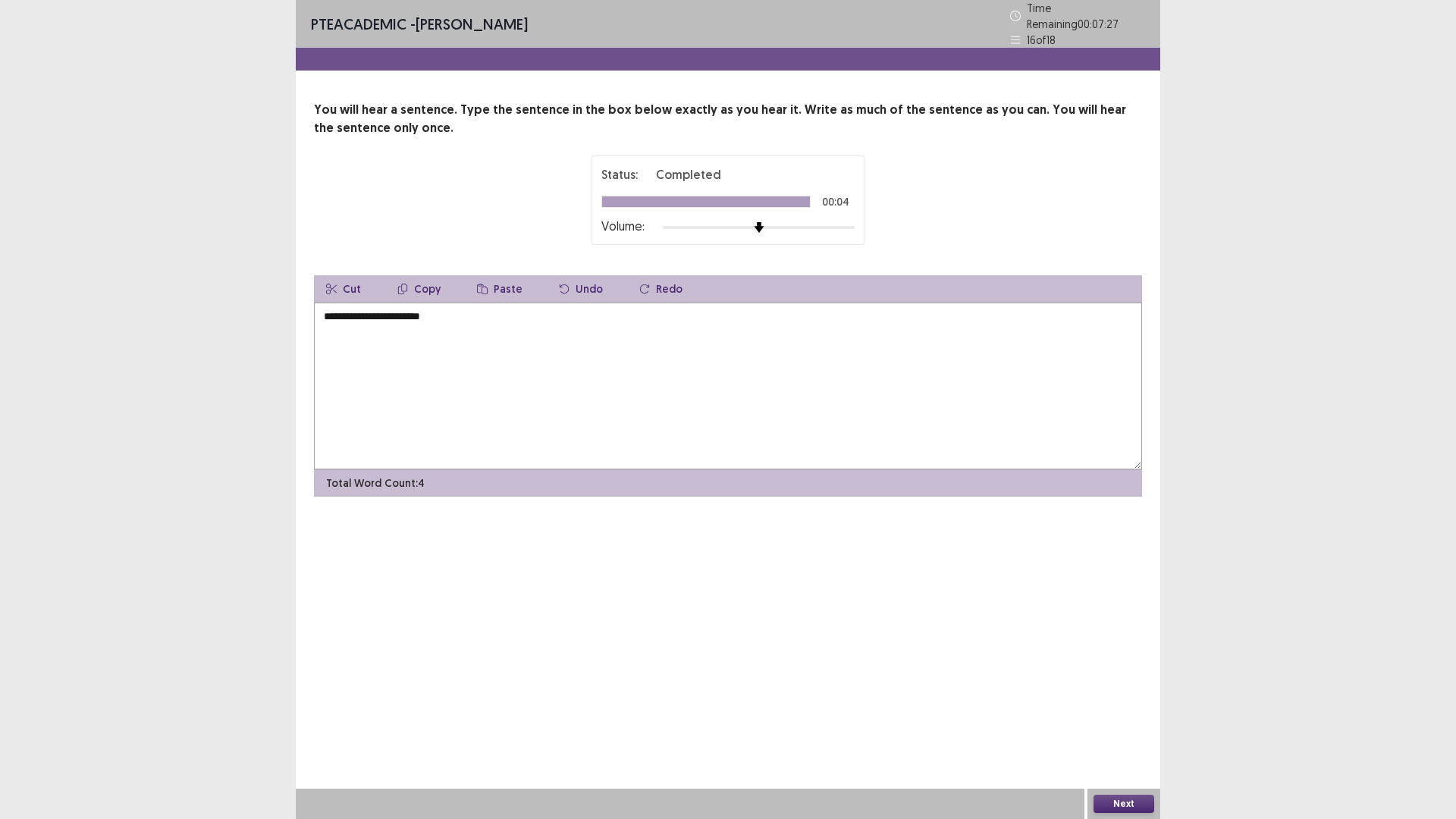
type textarea "**********"
click at [1103, 698] on button "Next" at bounding box center [1123, 804] width 61 height 18
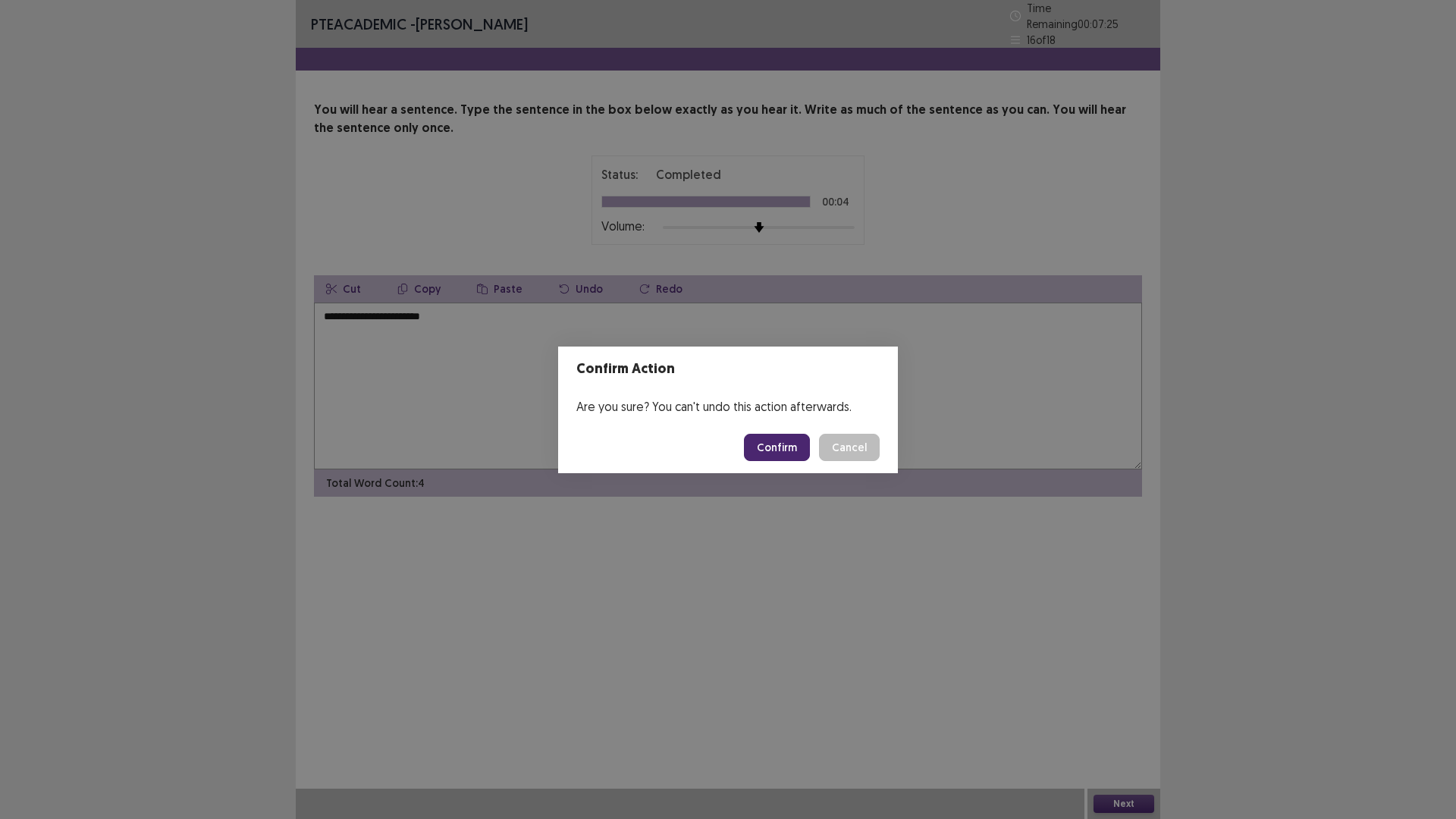
click at [779, 448] on button "Confirm" at bounding box center [777, 447] width 66 height 27
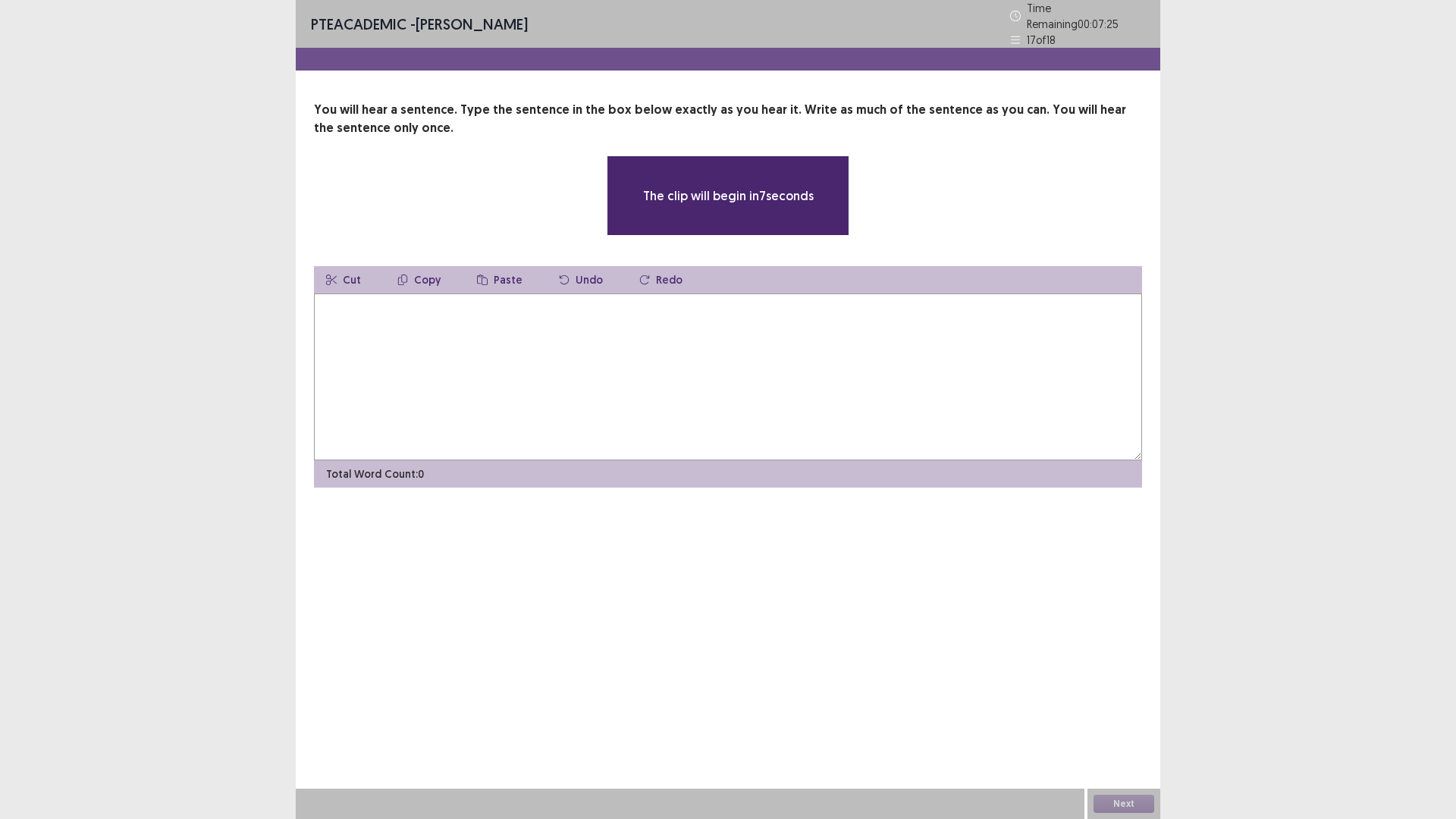
click at [454, 339] on textarea at bounding box center [728, 376] width 828 height 167
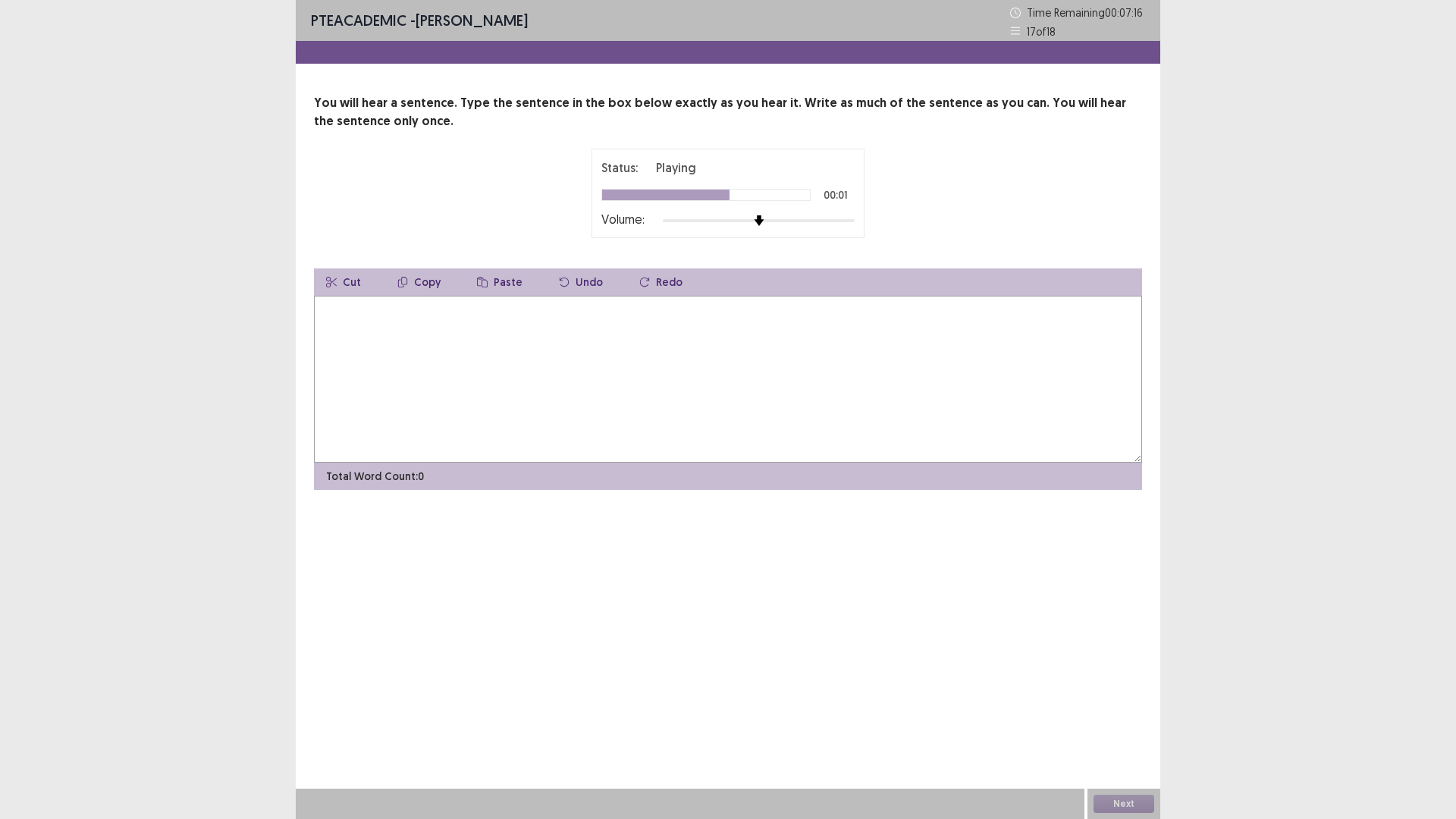
type textarea "*"
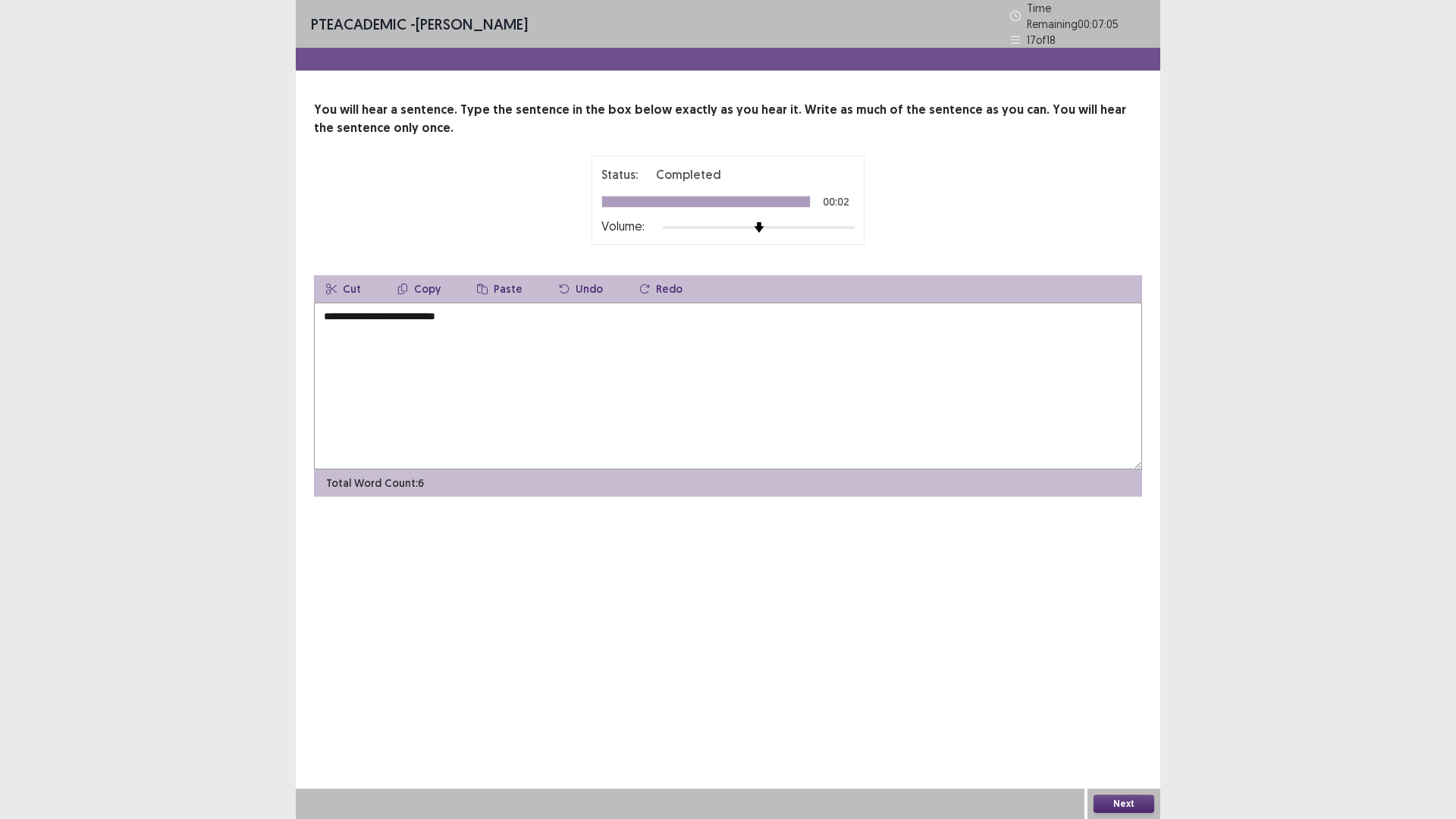
type textarea "**********"
click at [1113, 698] on button "Next" at bounding box center [1123, 804] width 61 height 18
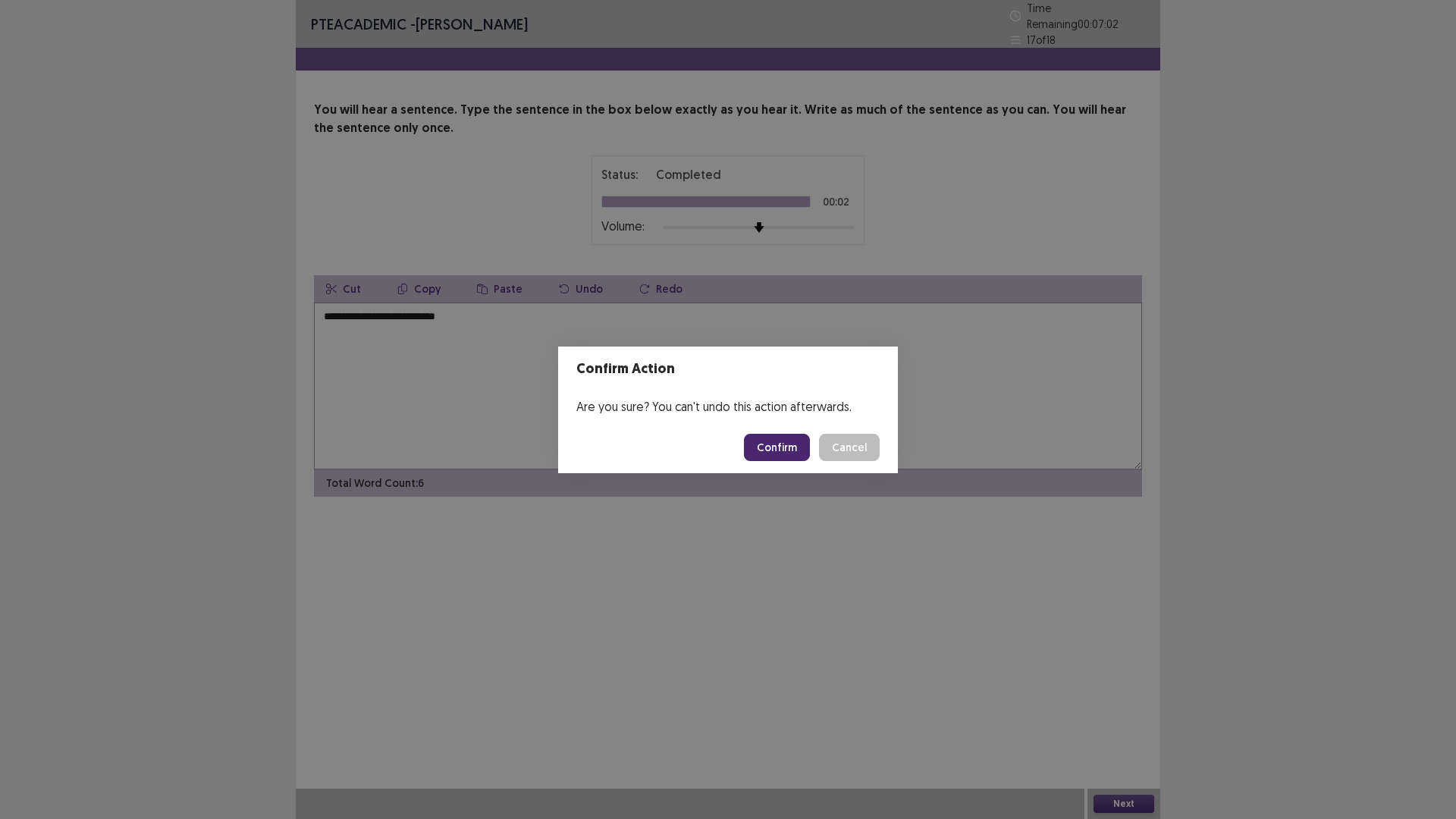
click at [789, 445] on button "Confirm" at bounding box center [777, 447] width 66 height 27
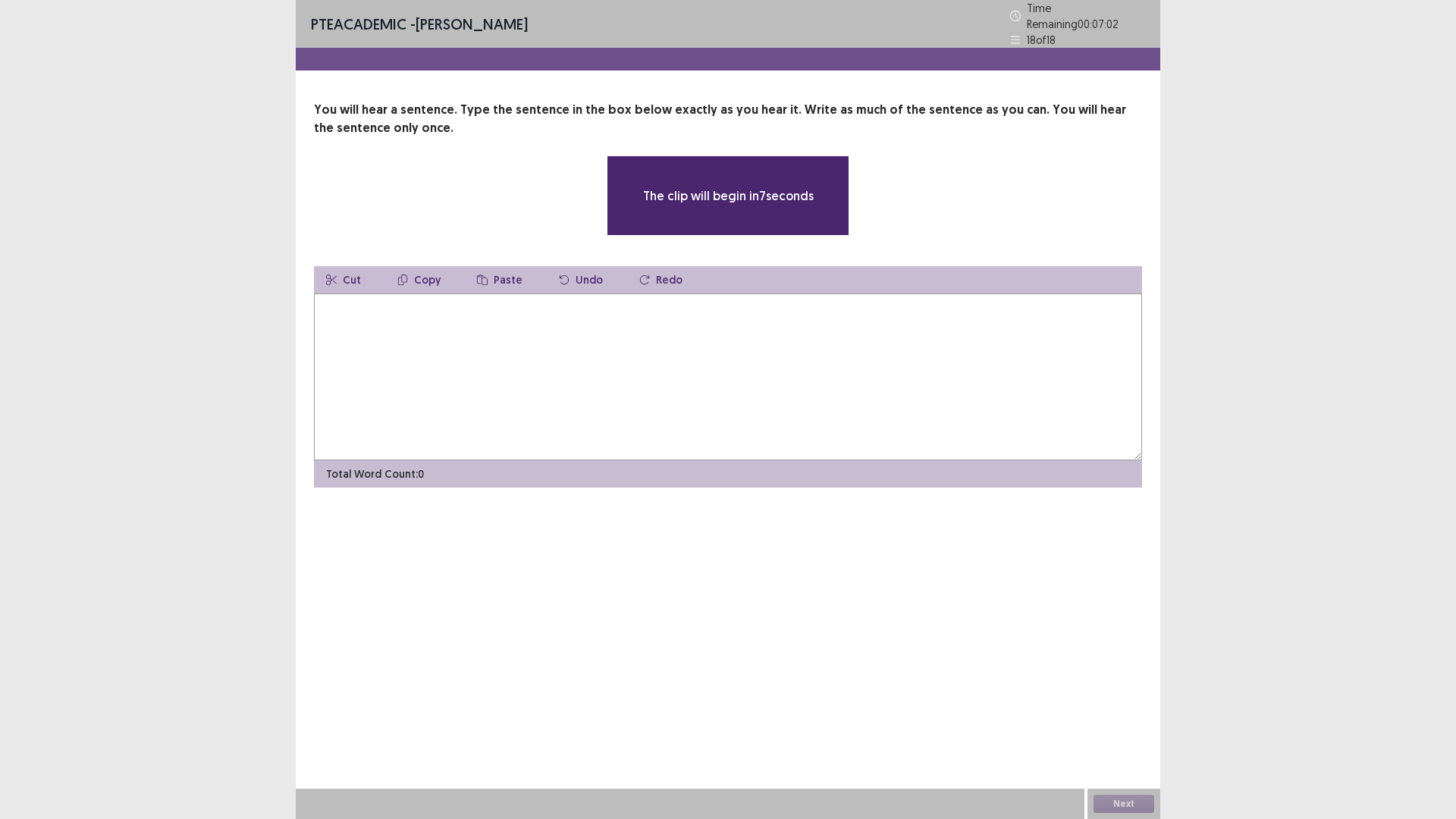
click at [436, 356] on textarea at bounding box center [728, 376] width 828 height 167
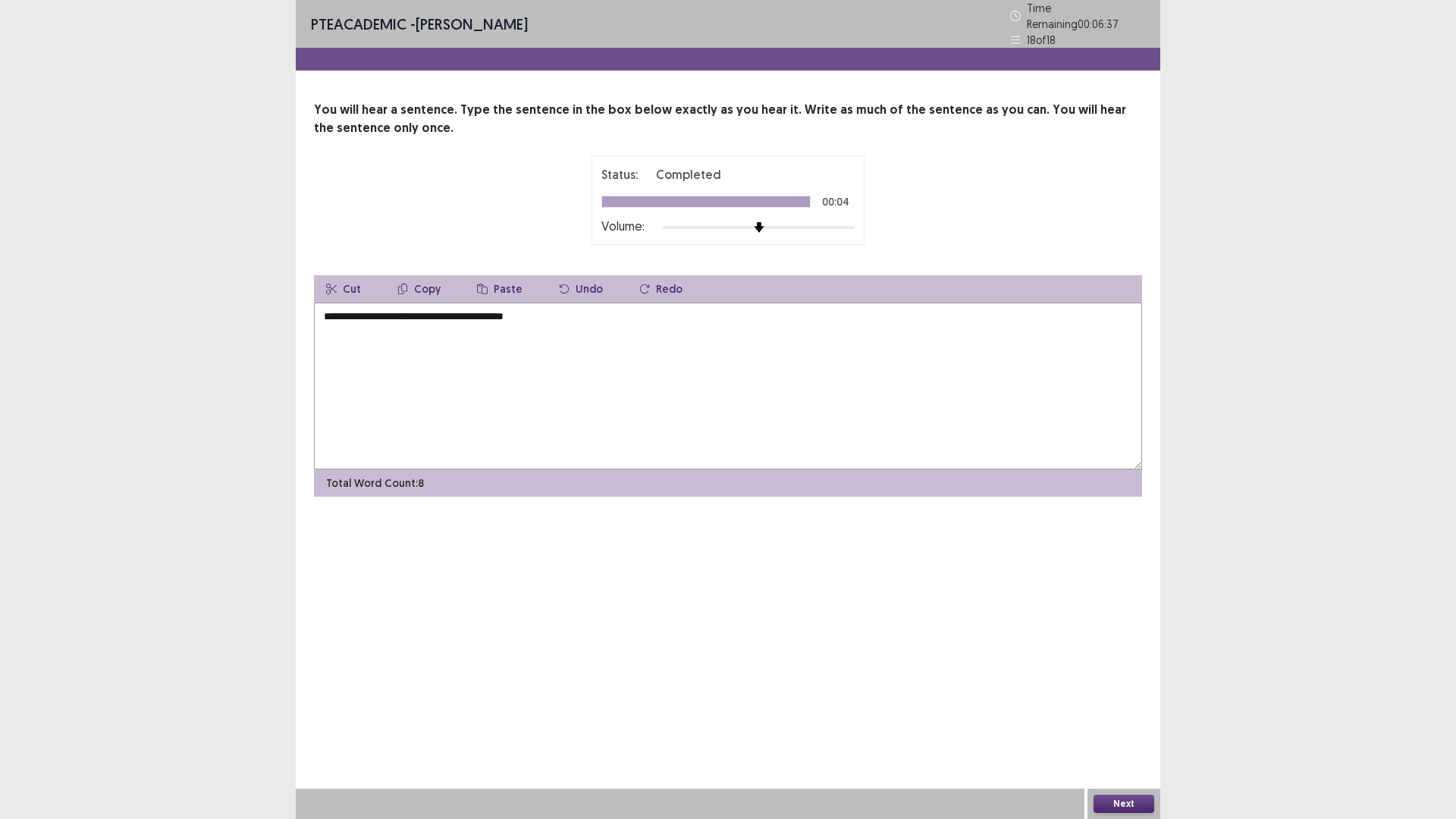
click at [353, 311] on textarea "**********" at bounding box center [728, 385] width 828 height 167
click at [363, 311] on textarea "**********" at bounding box center [728, 385] width 828 height 167
click at [465, 312] on textarea "**********" at bounding box center [728, 385] width 828 height 167
type textarea "**********"
click at [1112, 698] on button "Next" at bounding box center [1123, 804] width 61 height 18
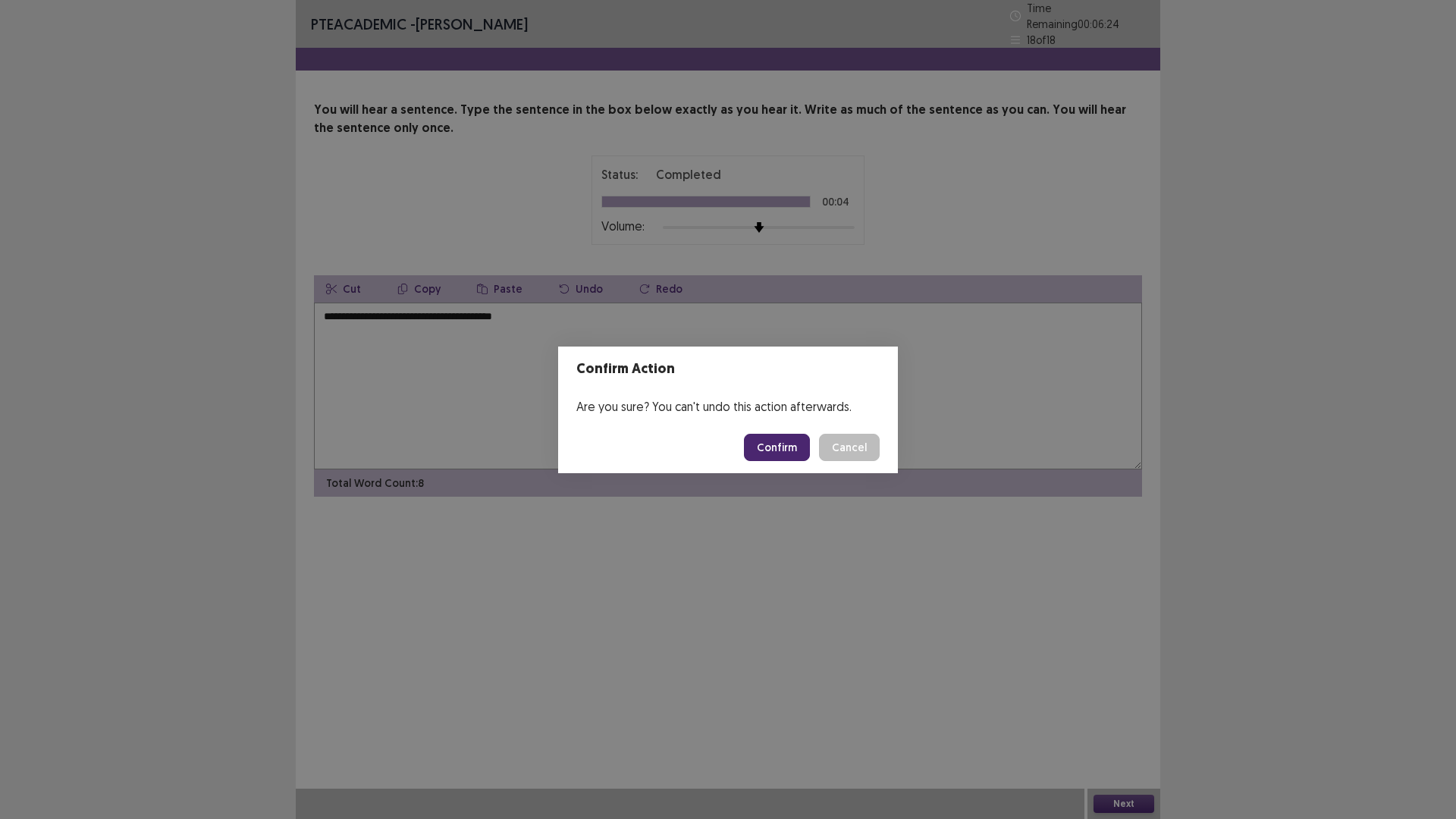
click at [767, 448] on button "Confirm" at bounding box center [777, 447] width 66 height 27
